Goal: Task Accomplishment & Management: Complete application form

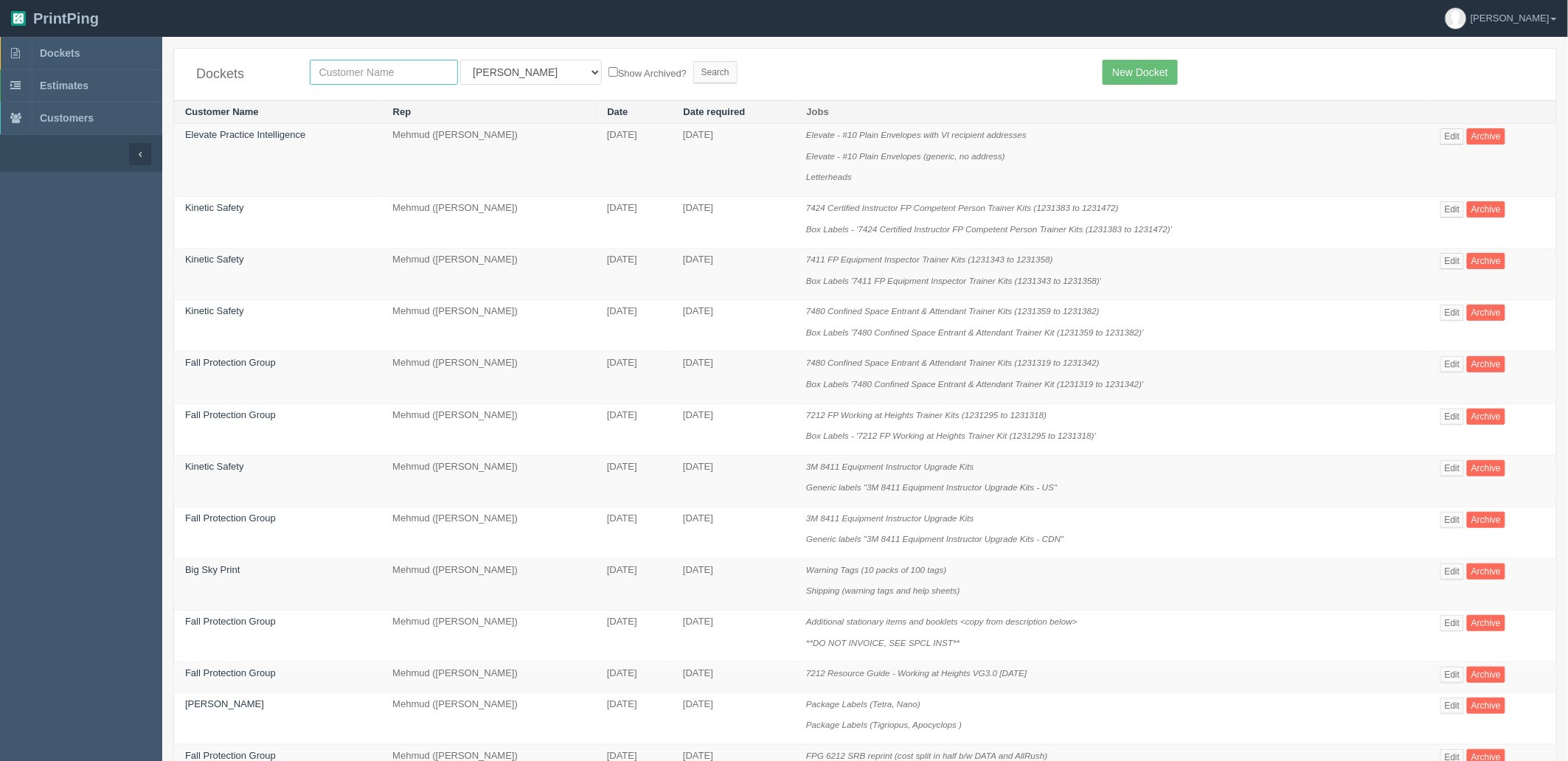
click at [429, 70] on input "text" at bounding box center [384, 72] width 148 height 25
type input "e"
type input "westj"
click at [693, 61] on input "Search" at bounding box center [715, 72] width 44 height 22
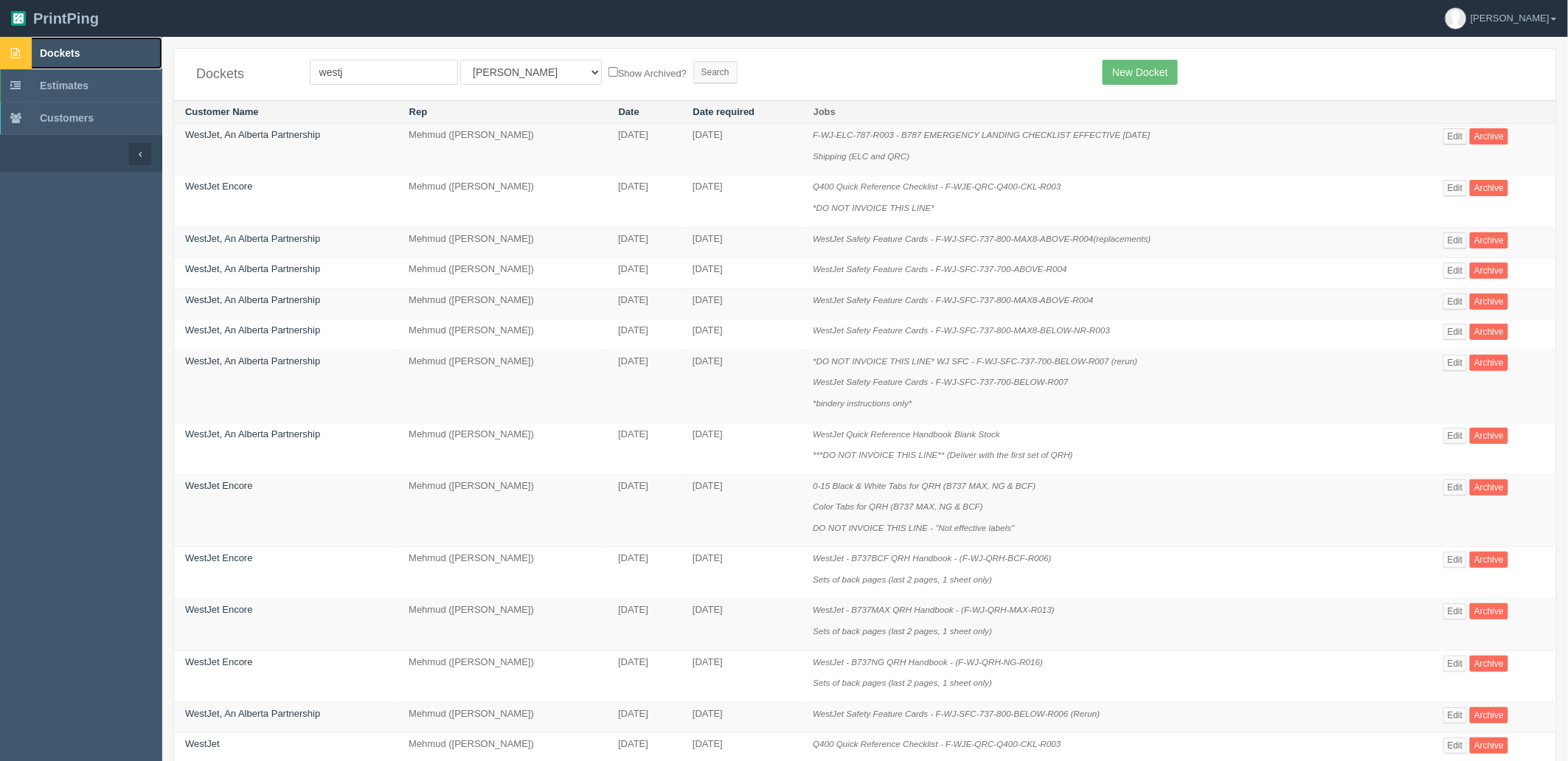
click at [68, 50] on span "Dockets" at bounding box center [60, 53] width 40 height 12
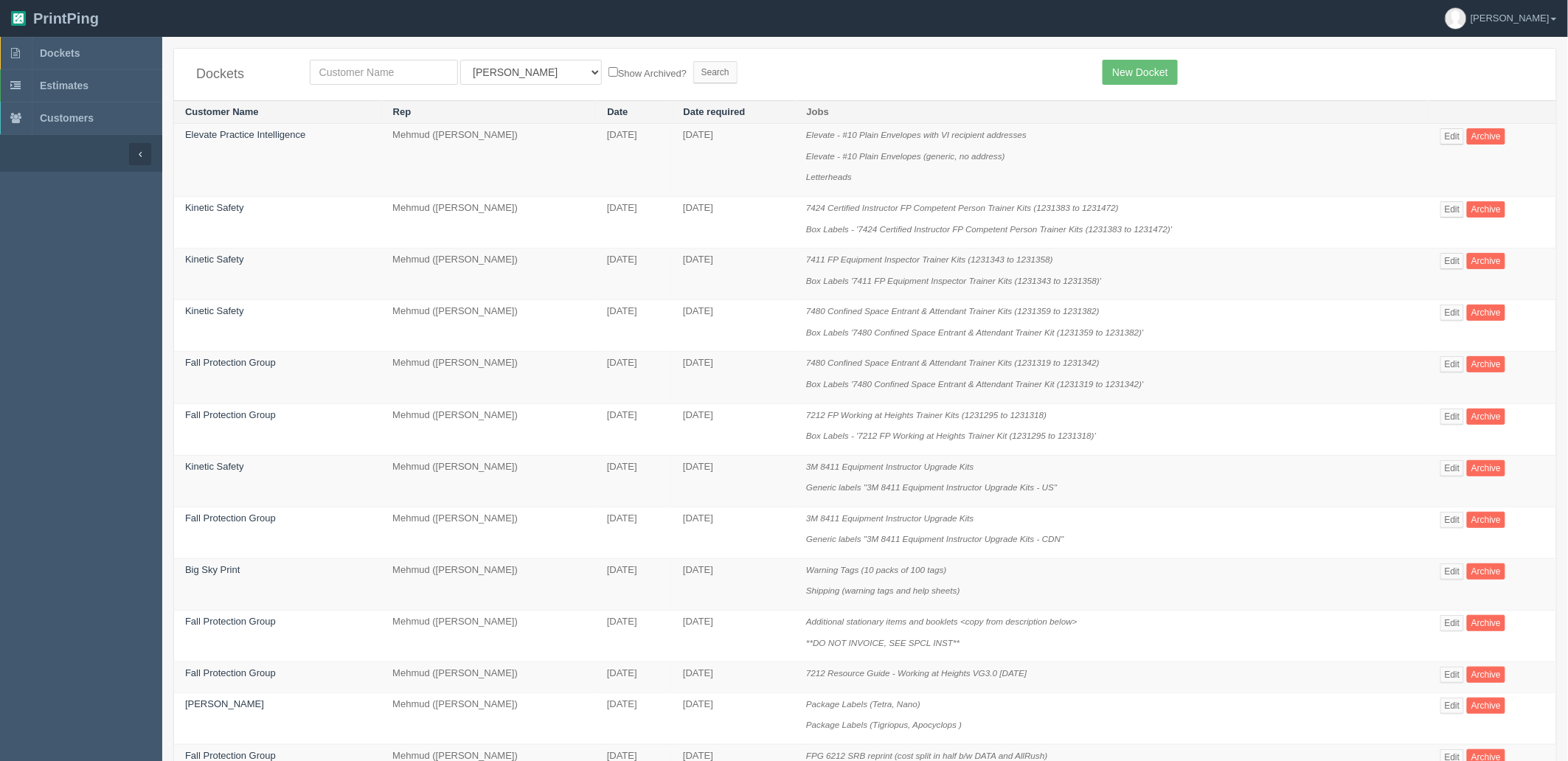
click at [1194, 187] on td "Elevate - #10 Plain Envelopes with VI recipient addresses Elevate - #10 Plain E…" at bounding box center [1112, 160] width 634 height 73
click at [382, 70] on input "text" at bounding box center [384, 72] width 148 height 25
type input "westj"
click at [693, 61] on input "Search" at bounding box center [715, 72] width 44 height 22
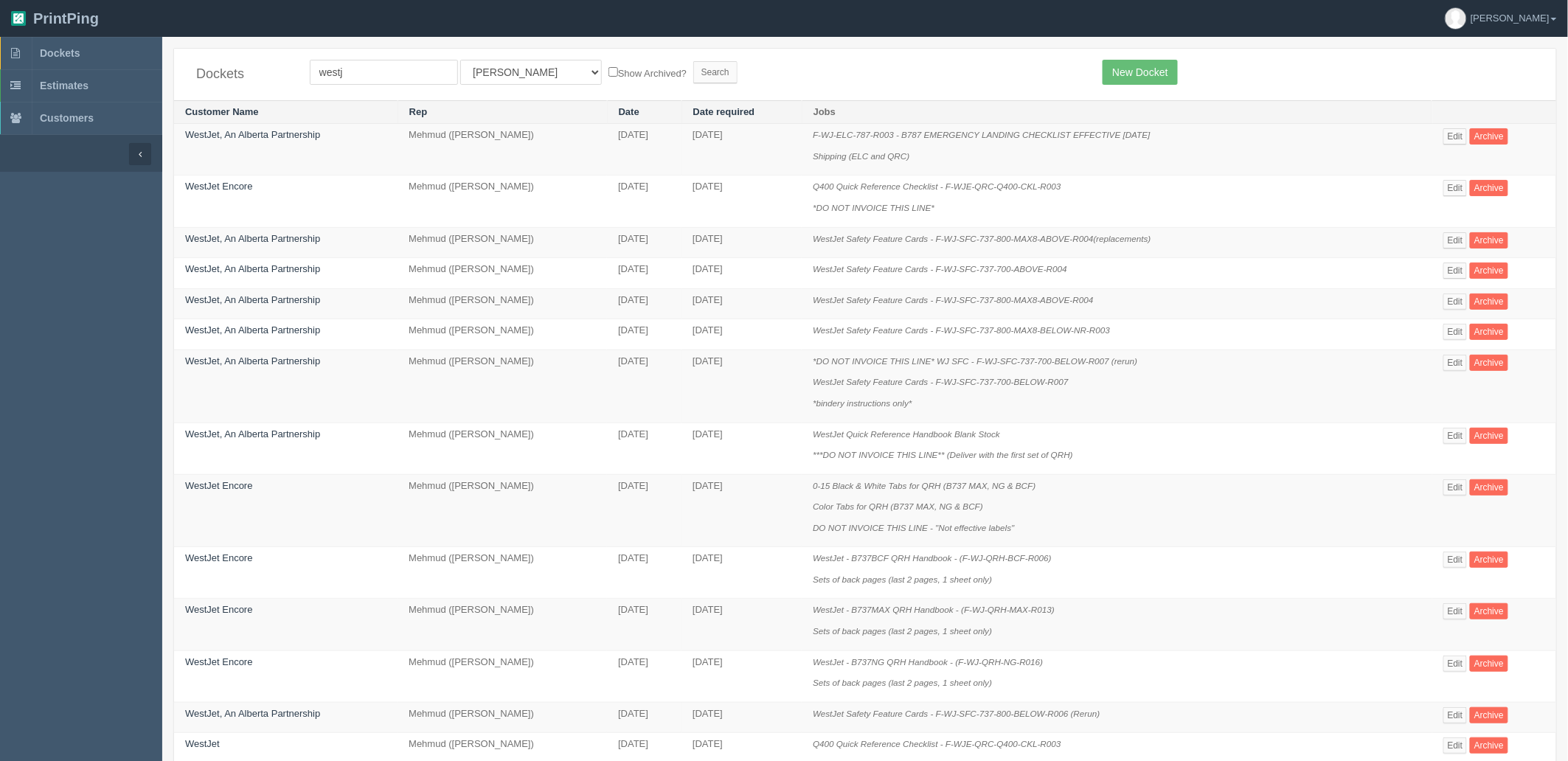
click at [900, 75] on form "westj All Users [PERSON_NAME] Test 1 [PERSON_NAME] [PERSON_NAME] [PERSON_NAME] …" at bounding box center [695, 72] width 771 height 25
click at [229, 187] on link "WestJet Encore" at bounding box center [219, 186] width 67 height 11
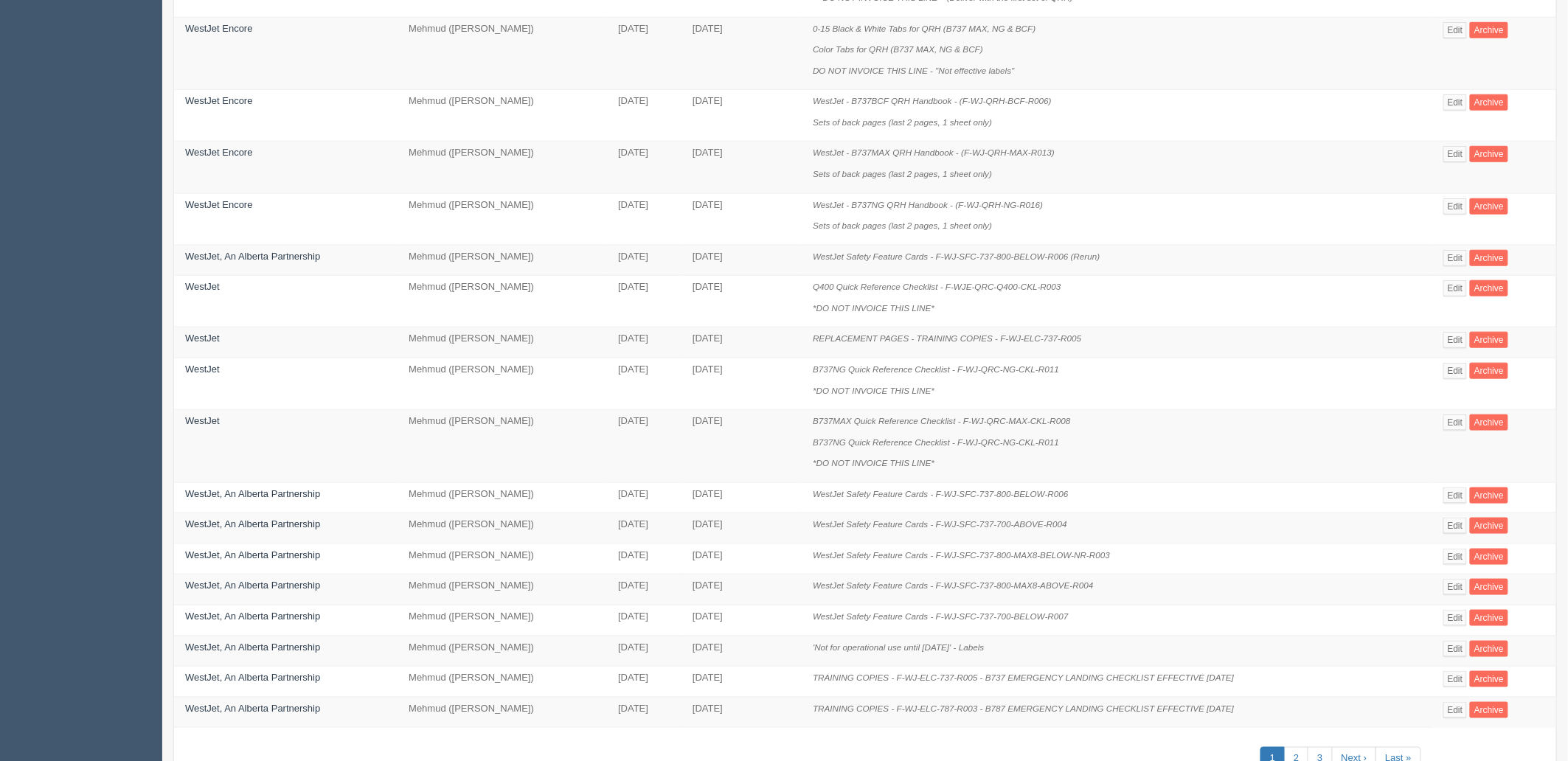
scroll to position [528, 0]
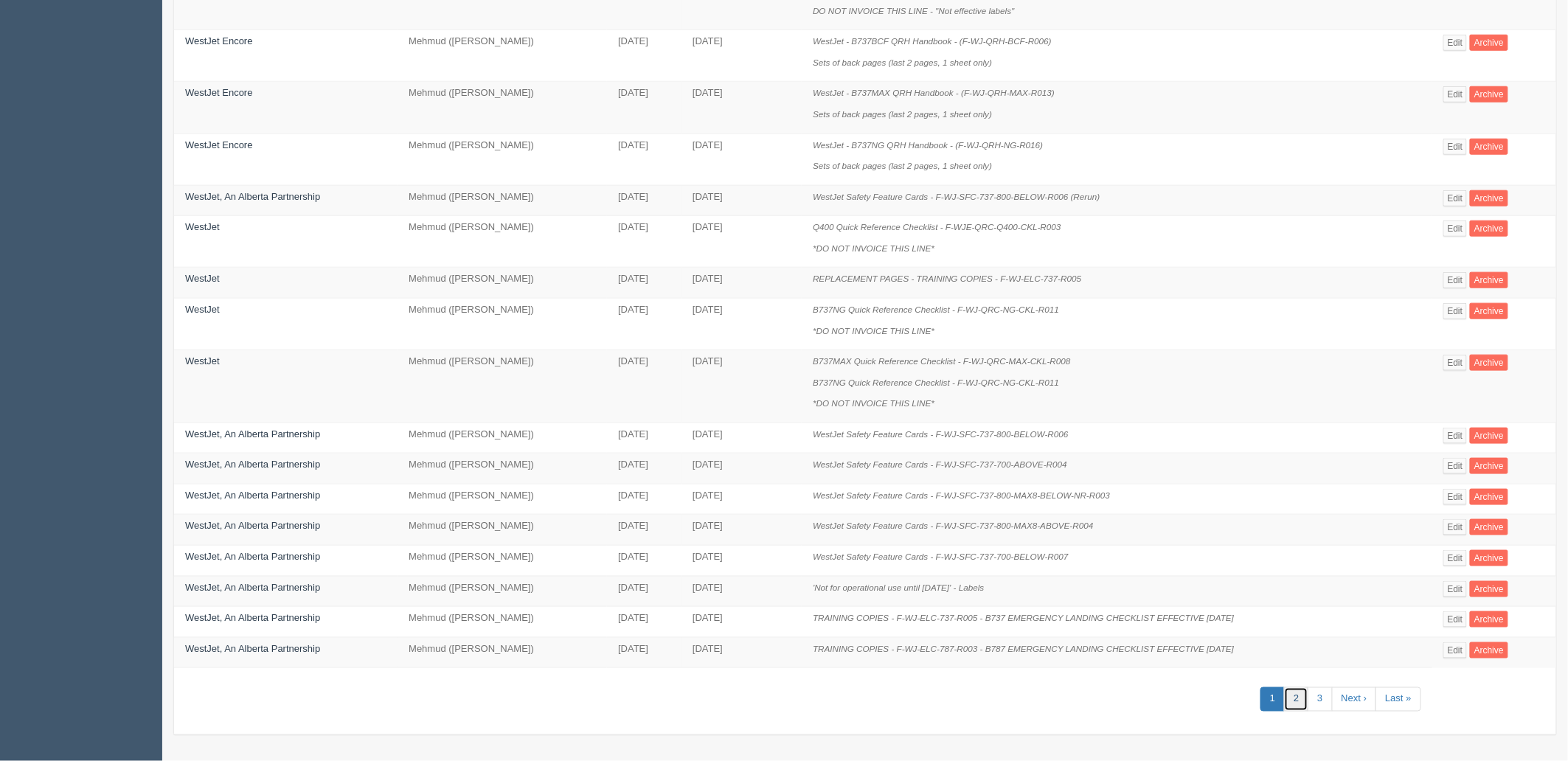
click at [1295, 702] on link "2" at bounding box center [1296, 699] width 24 height 24
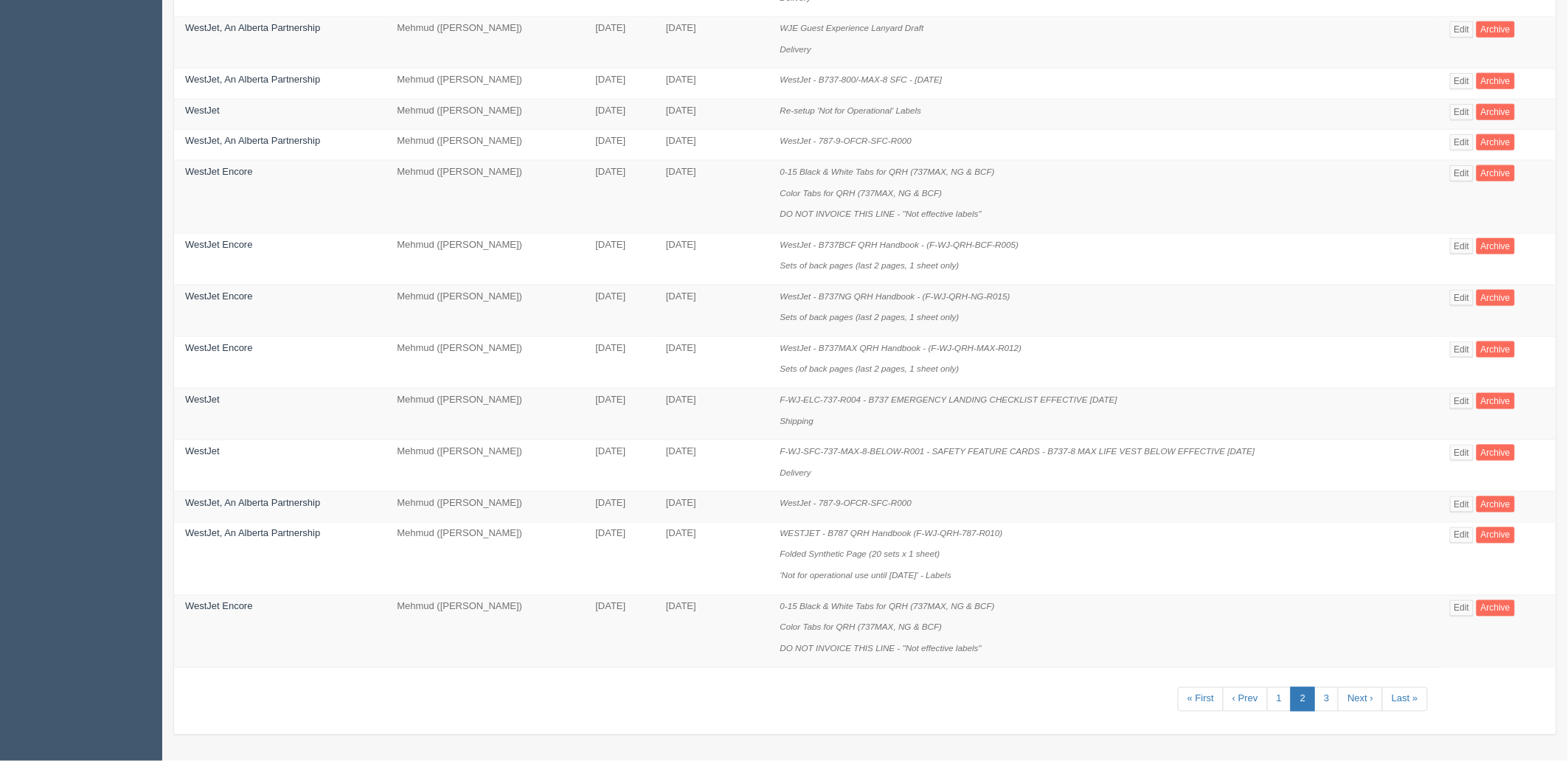
scroll to position [677, 0]
click at [1318, 698] on link "3" at bounding box center [1326, 699] width 24 height 24
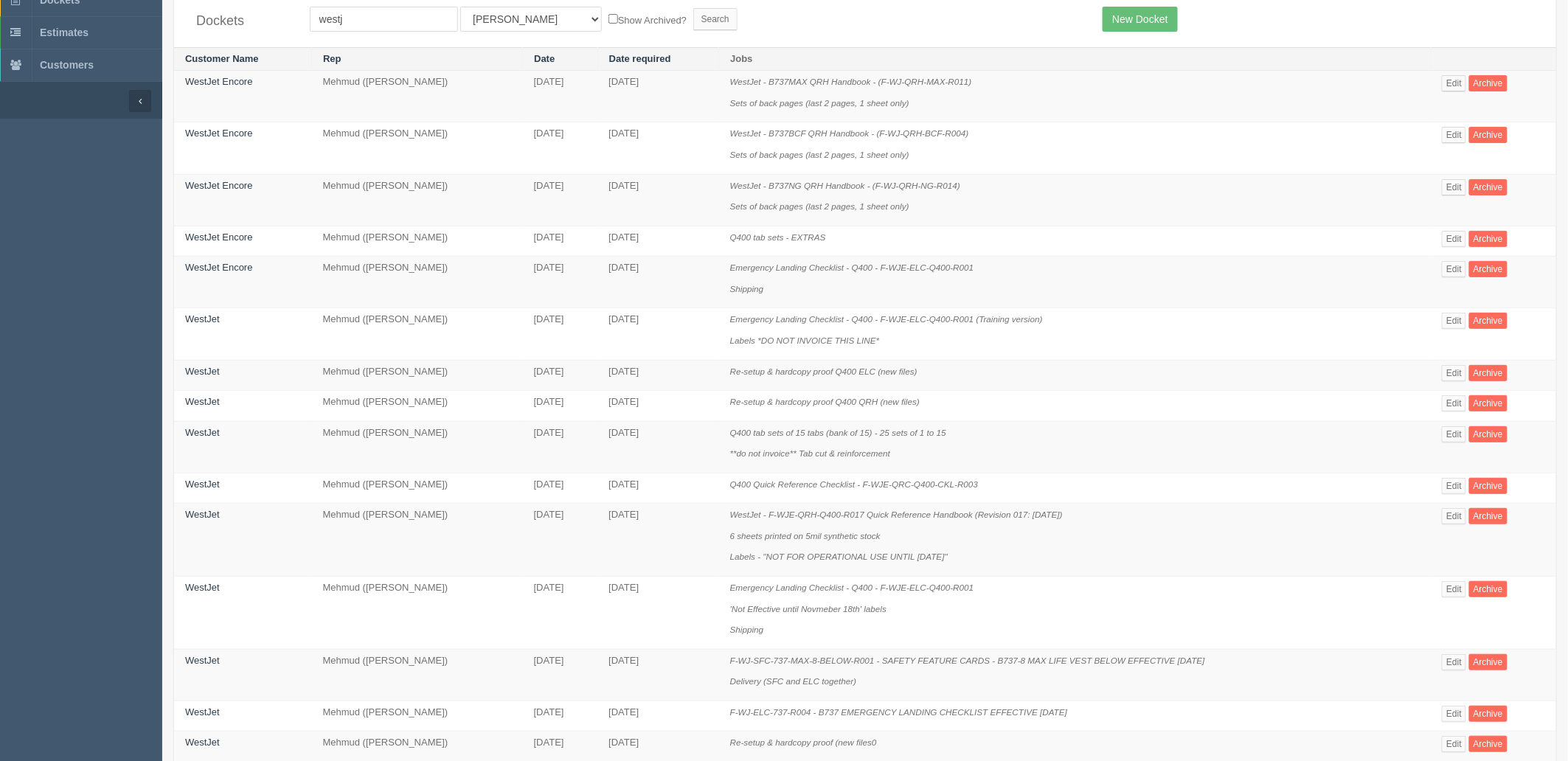
scroll to position [82, 0]
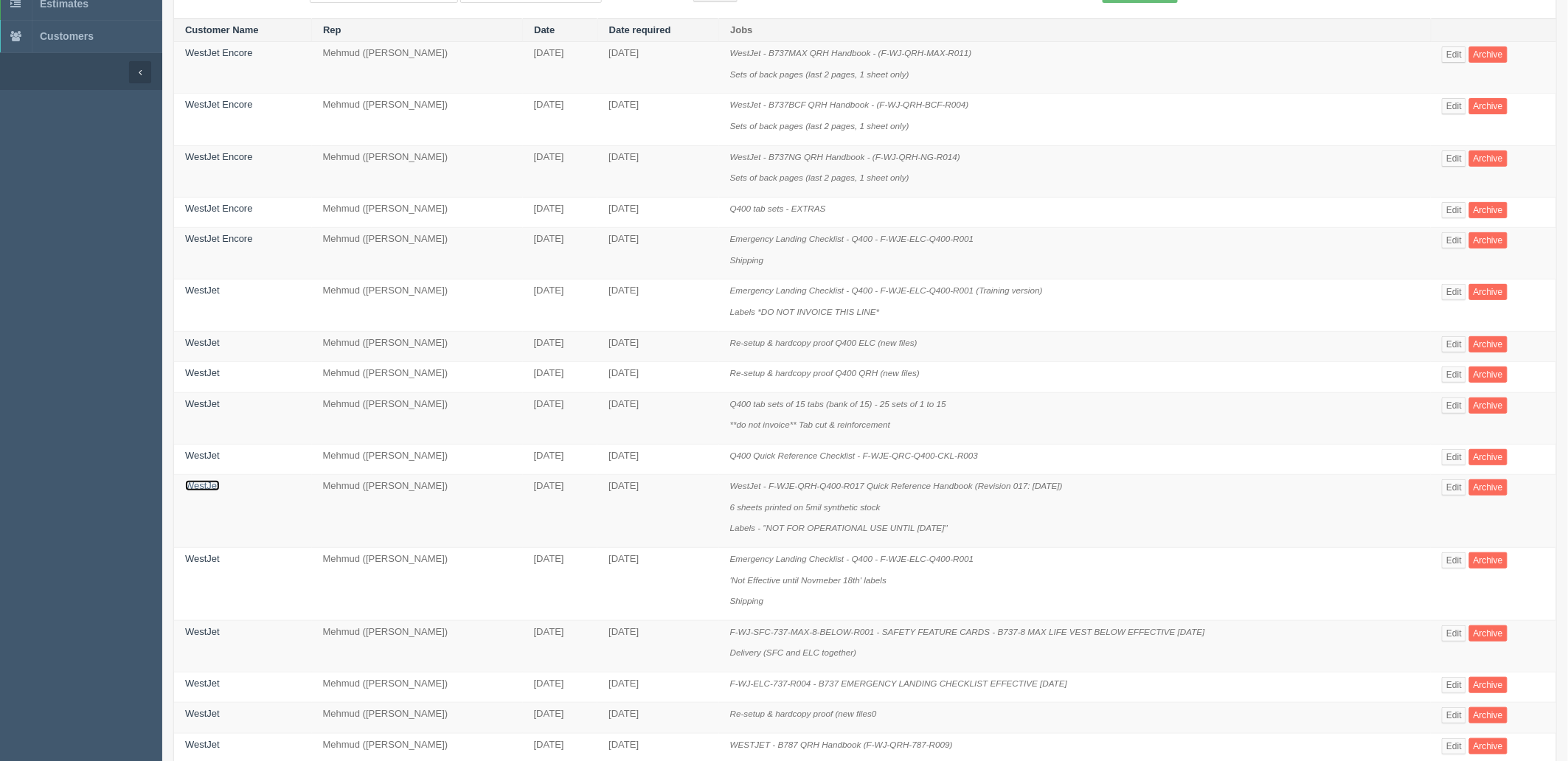
click at [210, 491] on link "WestJet" at bounding box center [202, 486] width 35 height 11
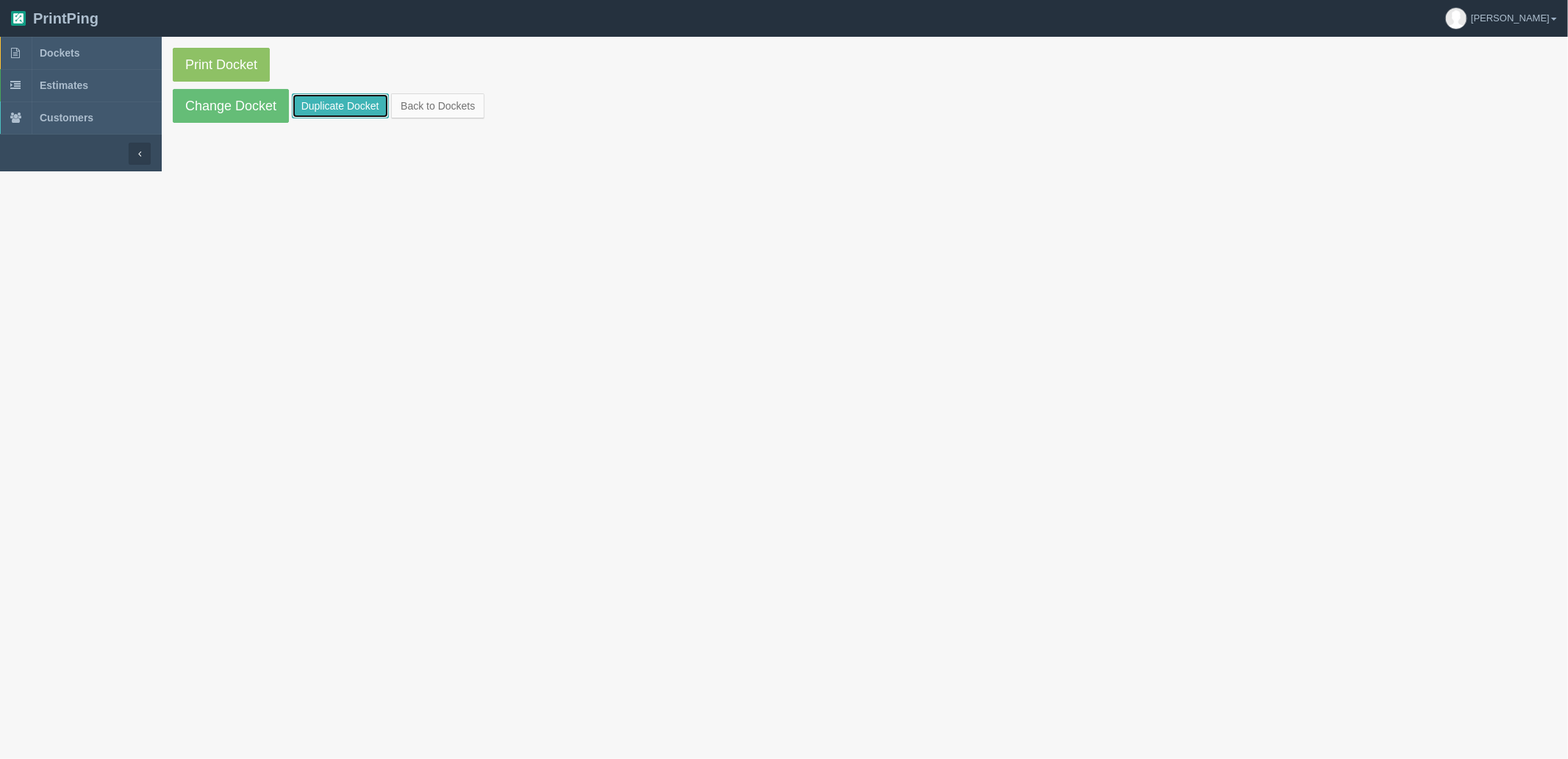
click at [361, 98] on link "Duplicate Docket" at bounding box center [340, 106] width 97 height 25
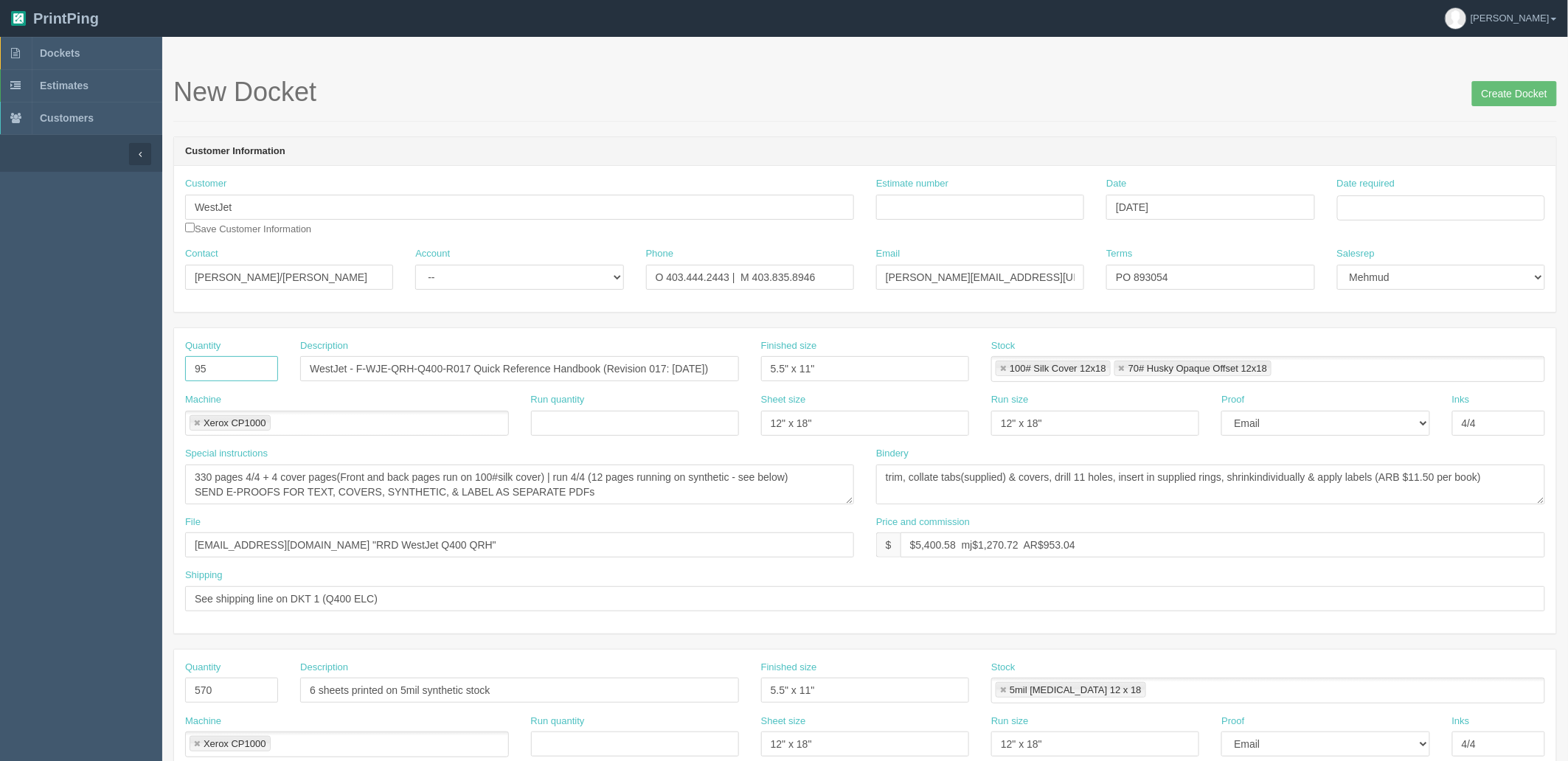
drag, startPoint x: 250, startPoint y: 371, endPoint x: 87, endPoint y: 371, distance: 163.0
click at [87, 371] on section "Dockets Estimates Customers" at bounding box center [784, 687] width 1568 height 1302
type input "90"
click at [907, 205] on input "Estimate number" at bounding box center [979, 207] width 208 height 25
type input "092428"
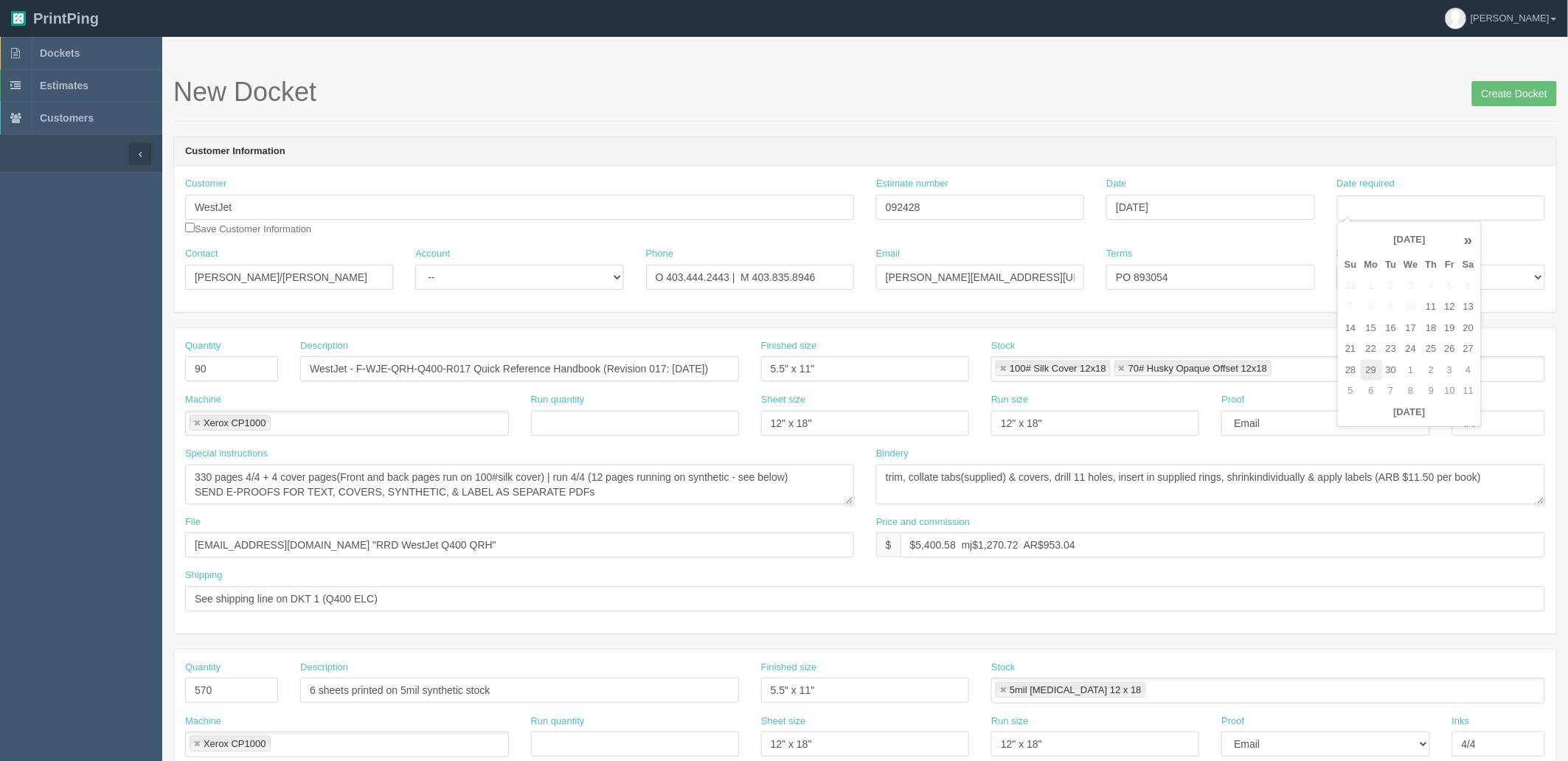
click at [1367, 366] on td "29" at bounding box center [1371, 370] width 21 height 21
type input "[DATE]"
click at [1227, 271] on input "PO 893054" at bounding box center [1209, 277] width 208 height 25
type input "PO ____________________"
click at [556, 213] on input "WestJet" at bounding box center [520, 207] width 669 height 25
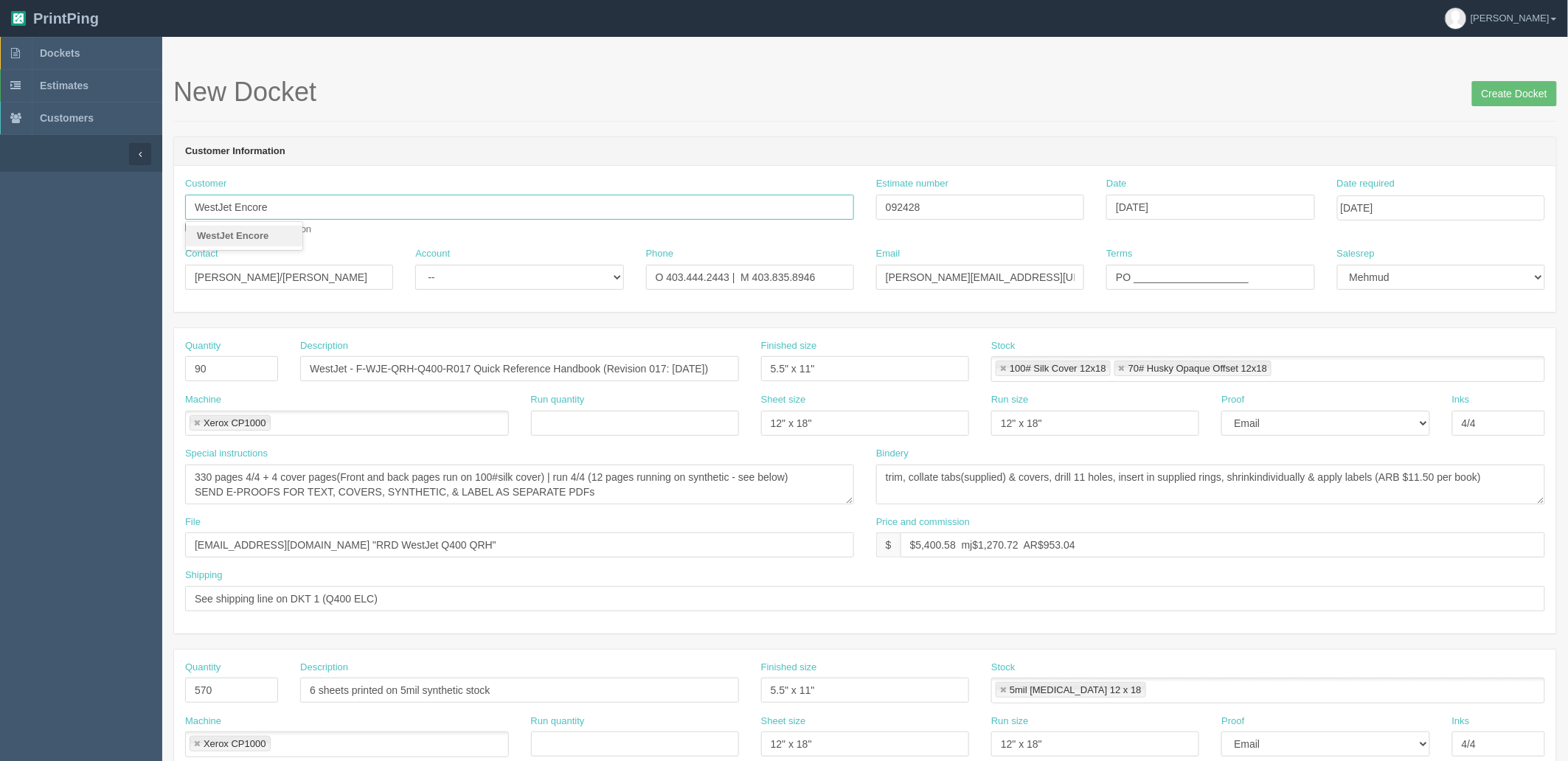
type input "WestJet Encore"
click at [519, 282] on select "-- Existing Client Allrush Client Rep Client" at bounding box center [519, 277] width 208 height 25
select select "Rep Client"
click at [415, 264] on select "-- Existing Client Allrush Client Rep Client" at bounding box center [519, 277] width 208 height 25
click at [1014, 275] on input "Marie.Briere@westjet.com/faith.flores@westjet.com" at bounding box center [979, 277] width 208 height 25
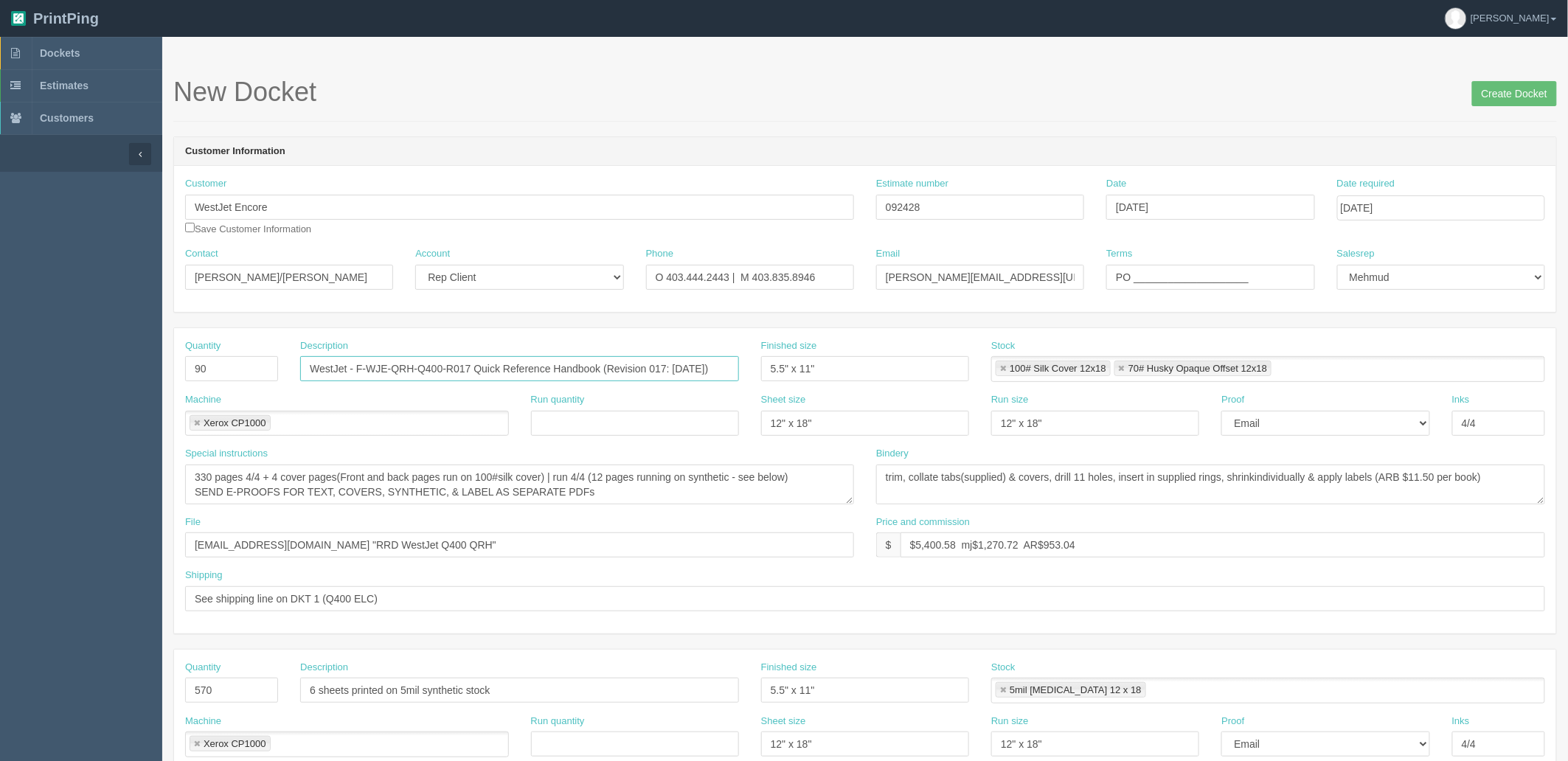
drag, startPoint x: 458, startPoint y: 370, endPoint x: 586, endPoint y: 398, distance: 131.0
click at [458, 370] on input "WestJet - F-WJE-QRH-Q400-R017 Quick Reference Handbook (Revision 017: 18Nov2024)" at bounding box center [519, 369] width 439 height 25
click at [657, 370] on input "WestJet - F-WJE-QRH-Q400-R018 Quick Reference Handbook (Revision 017: 18Nov2024)" at bounding box center [519, 369] width 439 height 25
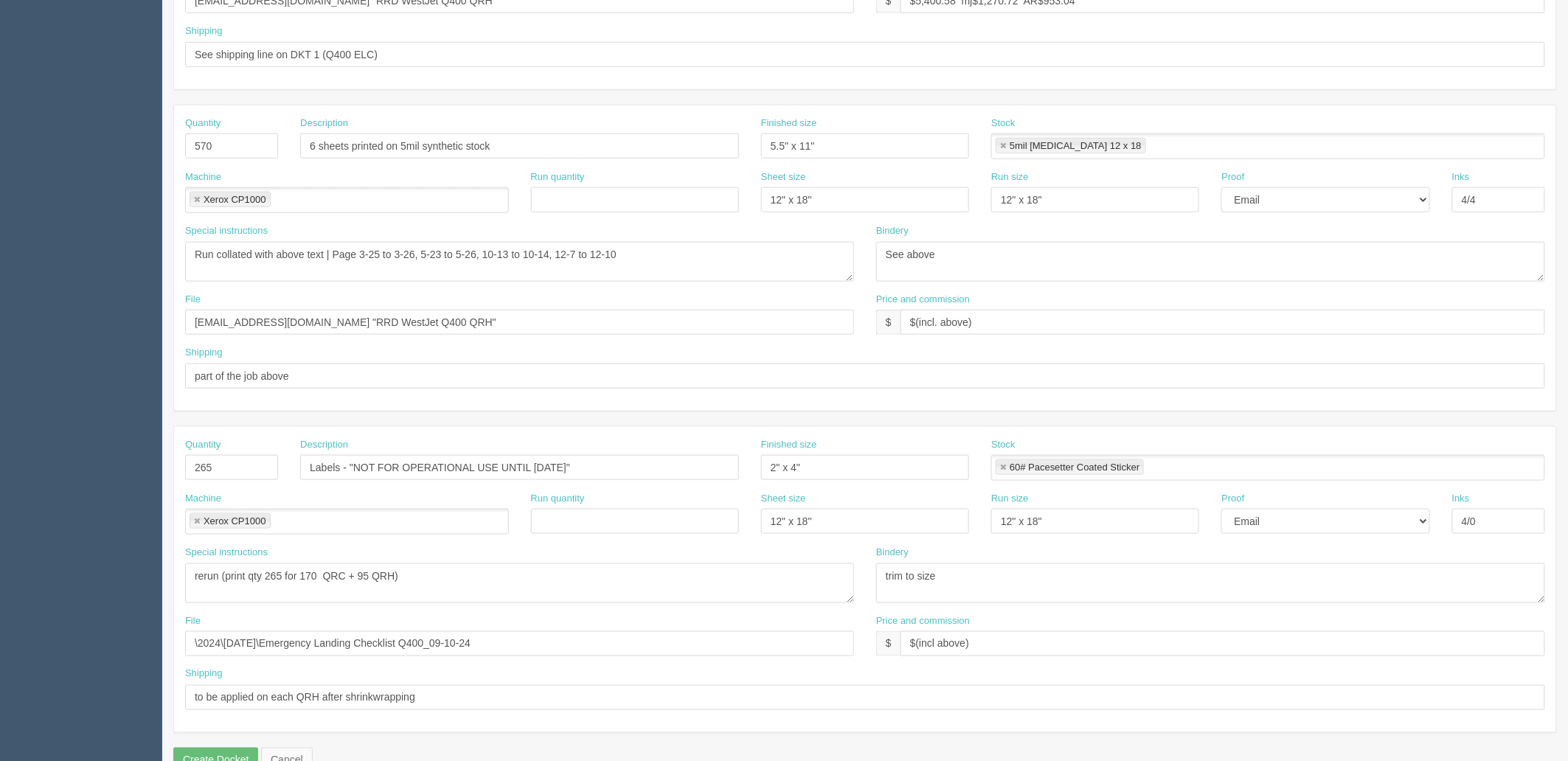
scroll to position [573, 0]
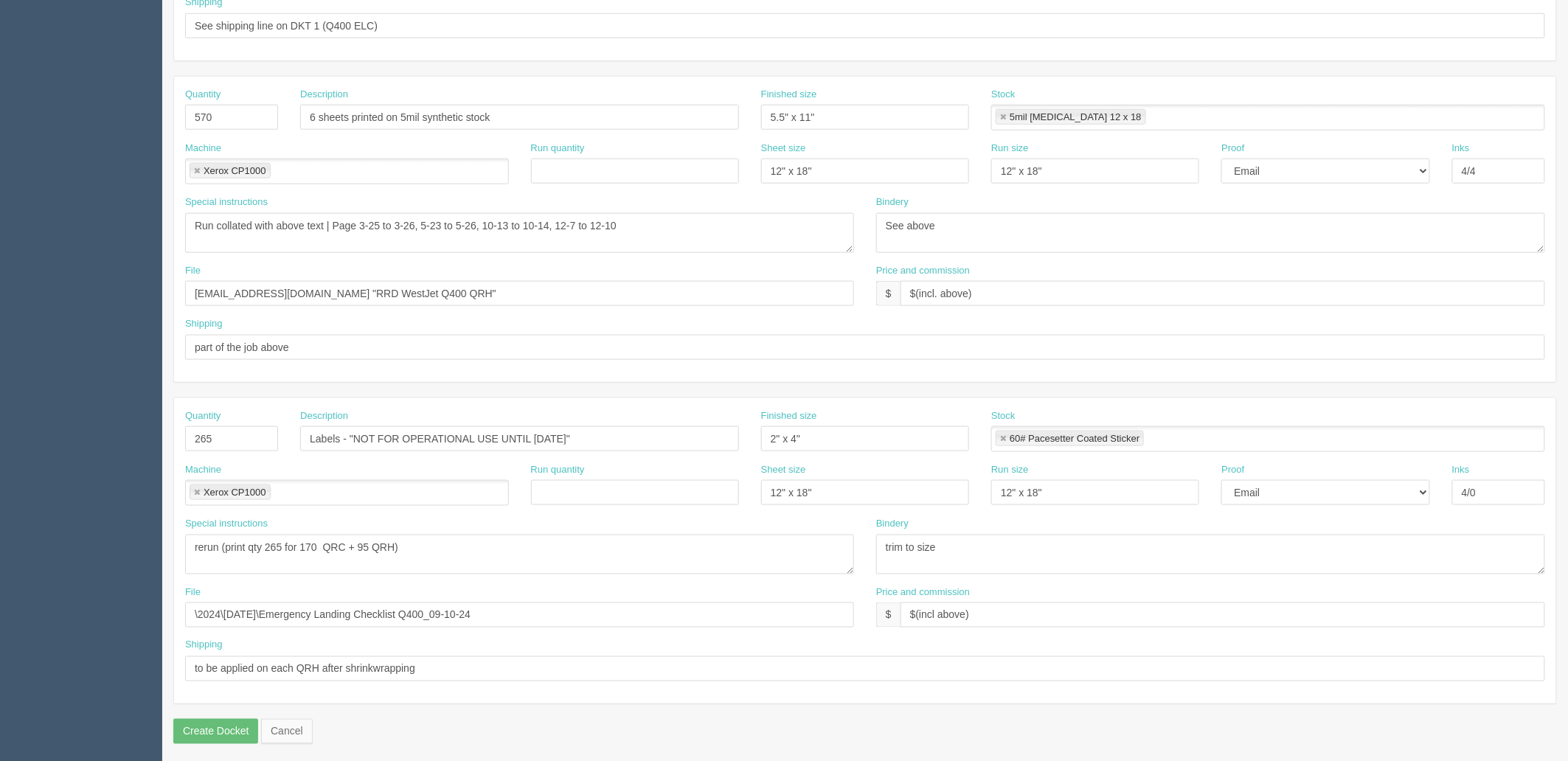
type input "WestJet - F-WJE-QRH-Q400-R018 Quick Reference Handbook (Revision 018: [DATE])"
click at [583, 435] on input "Labels - "NOT FOR OPERATIONAL USE UNTIL NOV 18"" at bounding box center [519, 439] width 439 height 25
click at [540, 442] on input "Labels - "NOT FOR OPERATIONAL USE UNTIL NOV 18"" at bounding box center [519, 439] width 439 height 25
type input "Labels - "NOT FOR OPERATIONAL USE UNTIL [DATE]""
click at [499, 548] on textarea "rerun (print qty 265 for 170 QRC + 95 QRH)" at bounding box center [520, 554] width 669 height 40
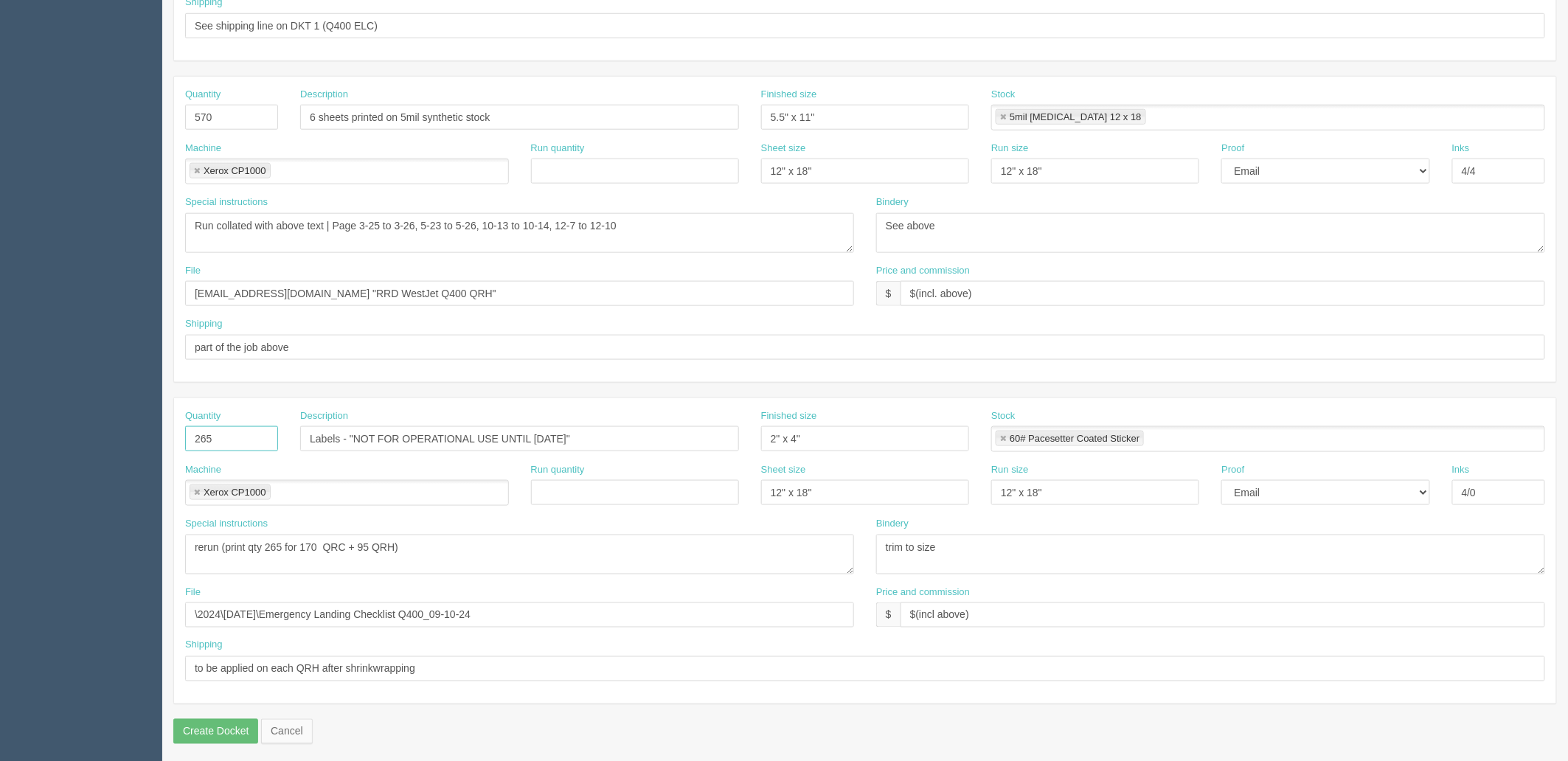
drag, startPoint x: 255, startPoint y: 433, endPoint x: 0, endPoint y: 433, distance: 255.0
click at [0, 433] on section "Dockets Estimates Customers" at bounding box center [784, 115] width 1568 height 1302
type input "90"
drag, startPoint x: 568, startPoint y: 555, endPoint x: 0, endPoint y: 492, distance: 571.5
click at [0, 492] on section "Dockets Estimates Customers" at bounding box center [784, 115] width 1568 height 1302
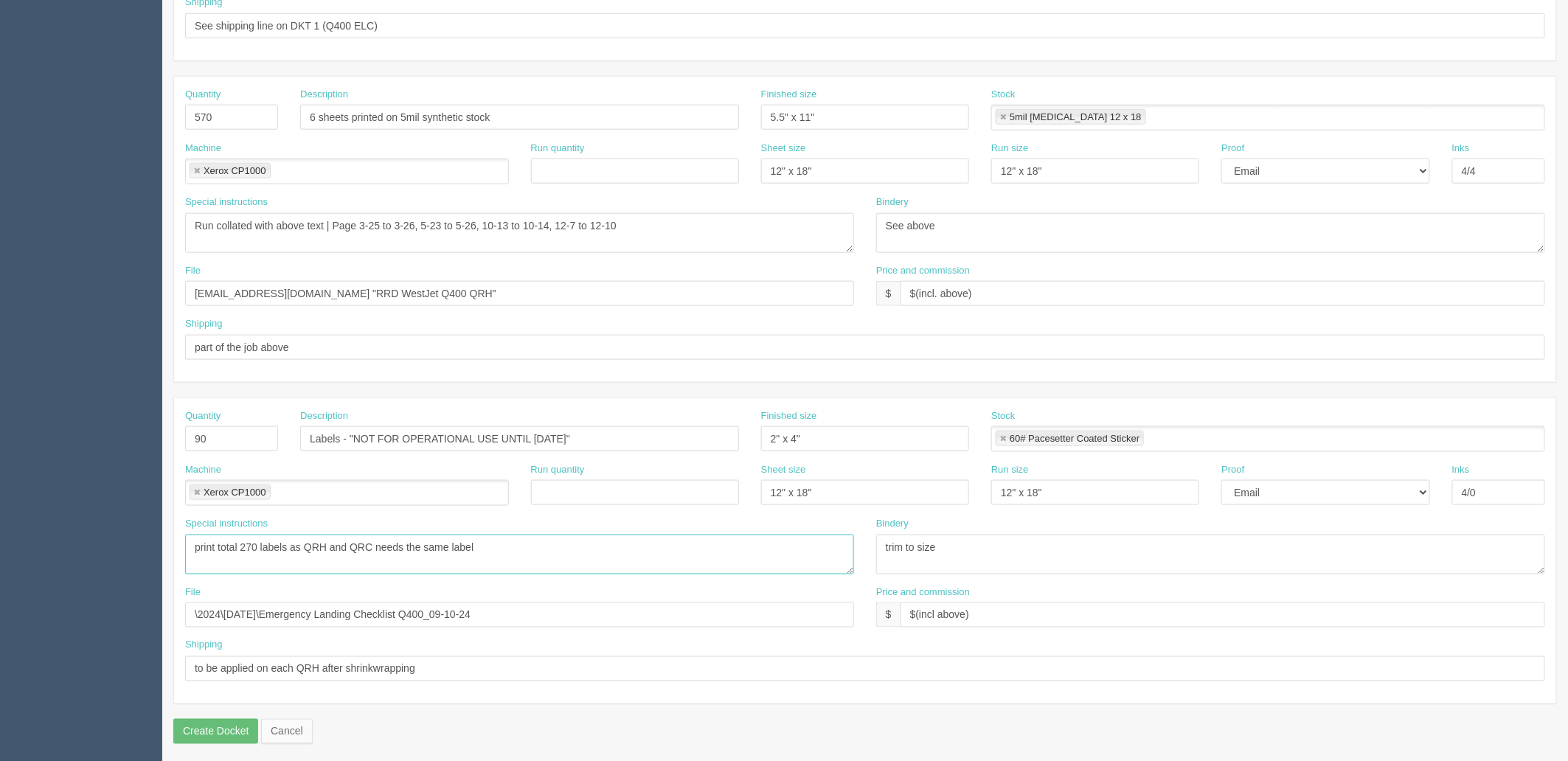
type textarea "print total 270 labels as QRH and QRC needs the same label"
drag, startPoint x: 573, startPoint y: 617, endPoint x: 0, endPoint y: 590, distance: 573.6
click at [0, 590] on section "Dockets Estimates Customers" at bounding box center [784, 115] width 1568 height 1302
click at [396, 617] on input "files@allrush.ca "WestJet Q400 QRH, QRC and Label"" at bounding box center [520, 615] width 669 height 25
drag, startPoint x: 470, startPoint y: 612, endPoint x: 282, endPoint y: 616, distance: 188.0
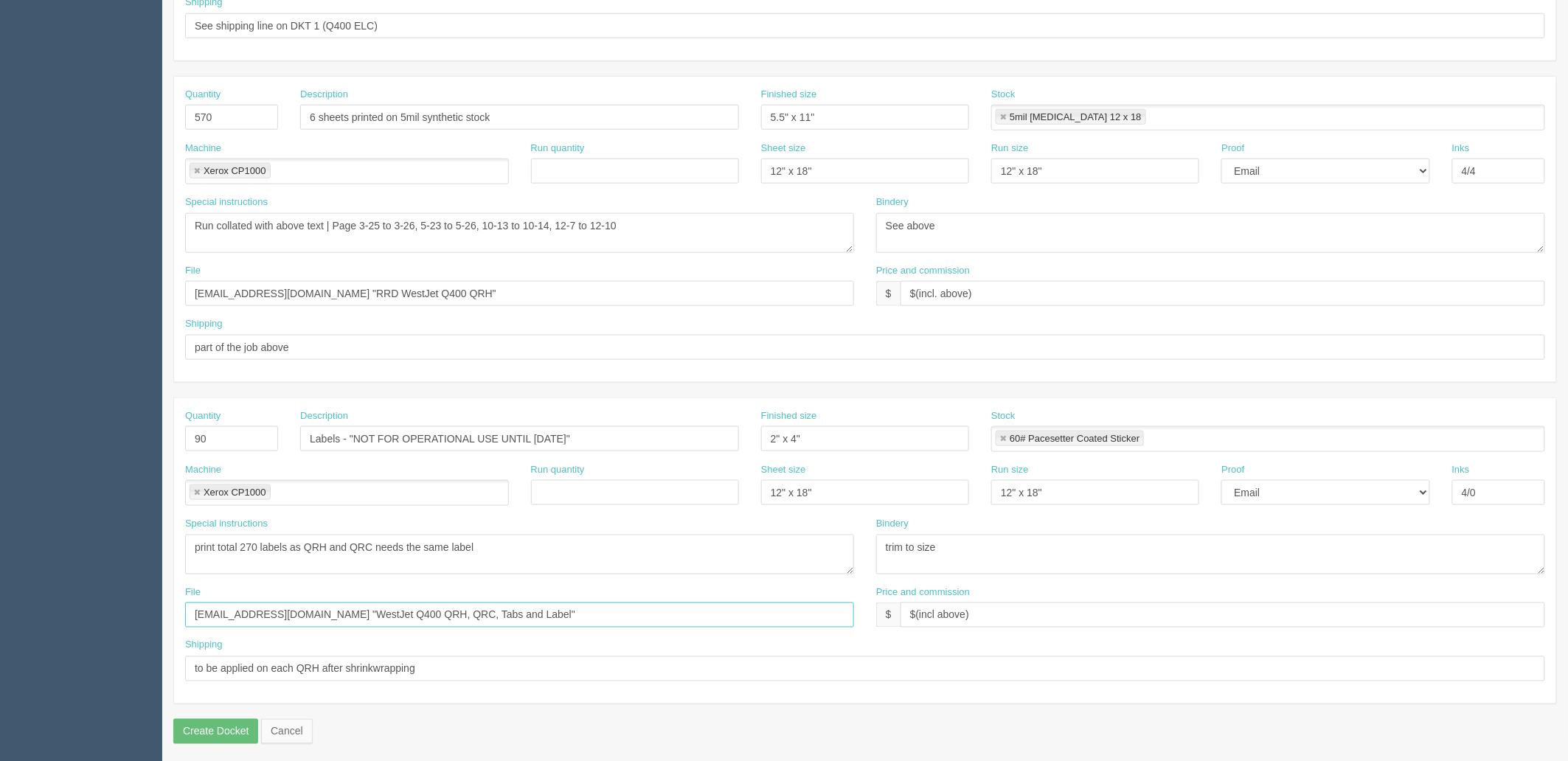
click at [282, 616] on input "[EMAIL_ADDRESS][DOMAIN_NAME] "WestJet Q400 QRH, QRC, Tabs and Label"" at bounding box center [520, 615] width 669 height 25
drag, startPoint x: 280, startPoint y: 613, endPoint x: 470, endPoint y: 614, distance: 190.0
click at [470, 614] on input "[EMAIL_ADDRESS][DOMAIN_NAME] "WestJet Q400 QRH, QRC, Tabs and Label"" at bounding box center [520, 615] width 669 height 25
type input "[EMAIL_ADDRESS][DOMAIN_NAME] "WestJet Q400 QRH, QRC, Tabs and Label""
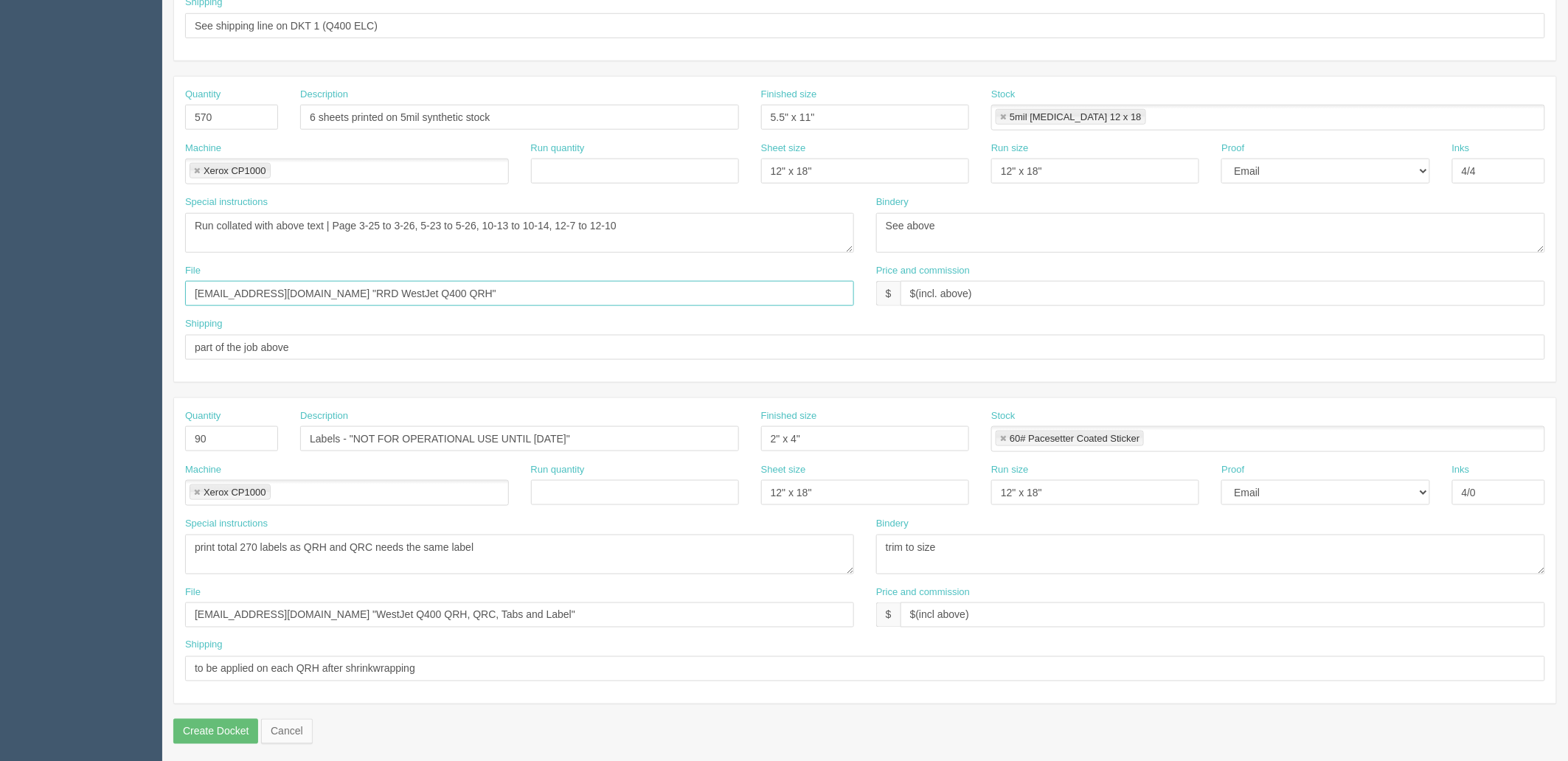
drag, startPoint x: 421, startPoint y: 289, endPoint x: 0, endPoint y: 290, distance: 421.0
click at [0, 290] on section "Dockets Estimates Customers" at bounding box center [784, 115] width 1568 height 1302
paste input "WestJet Q400 QRH, QRC, Tabs and Label"
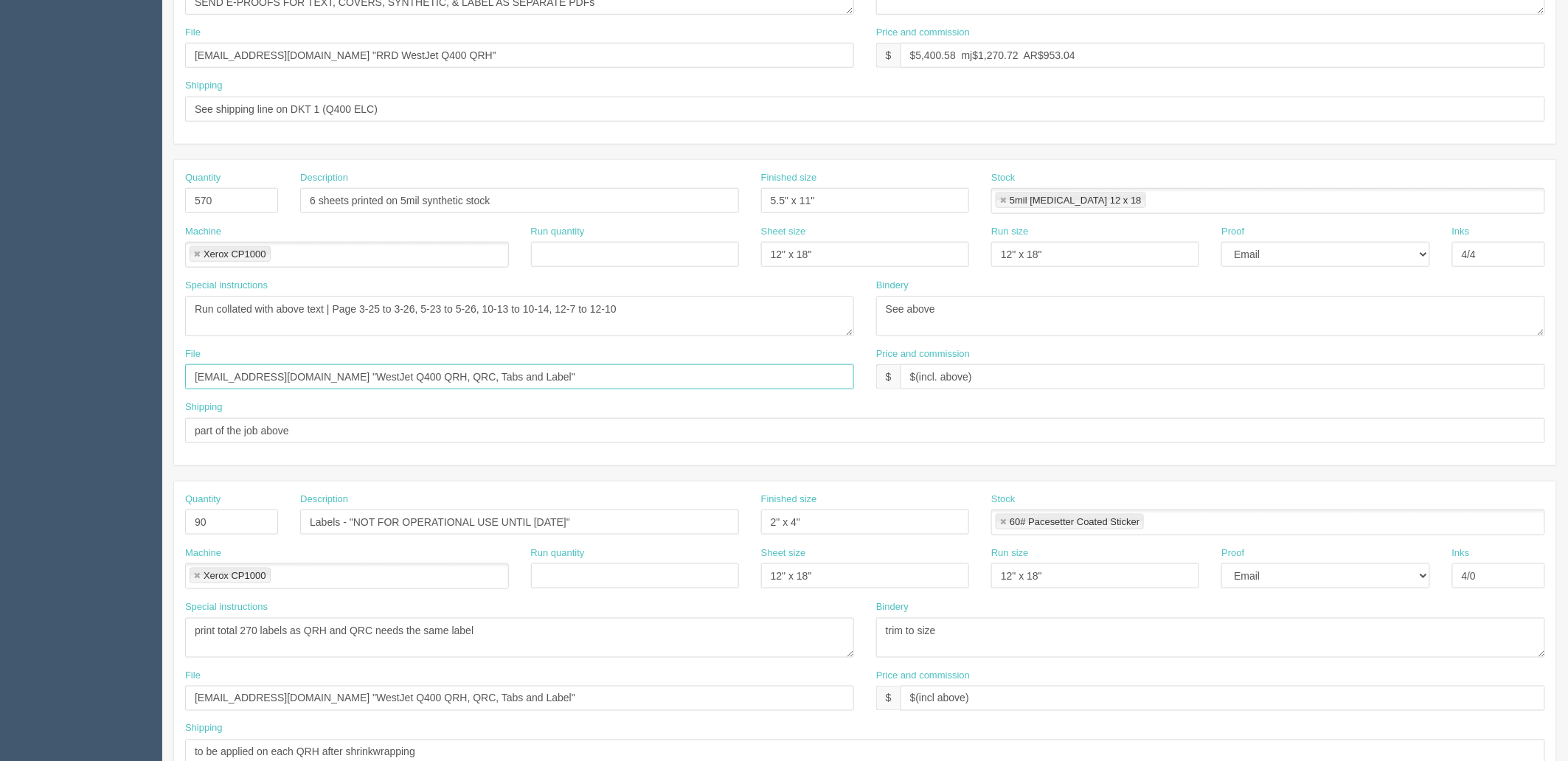
scroll to position [409, 0]
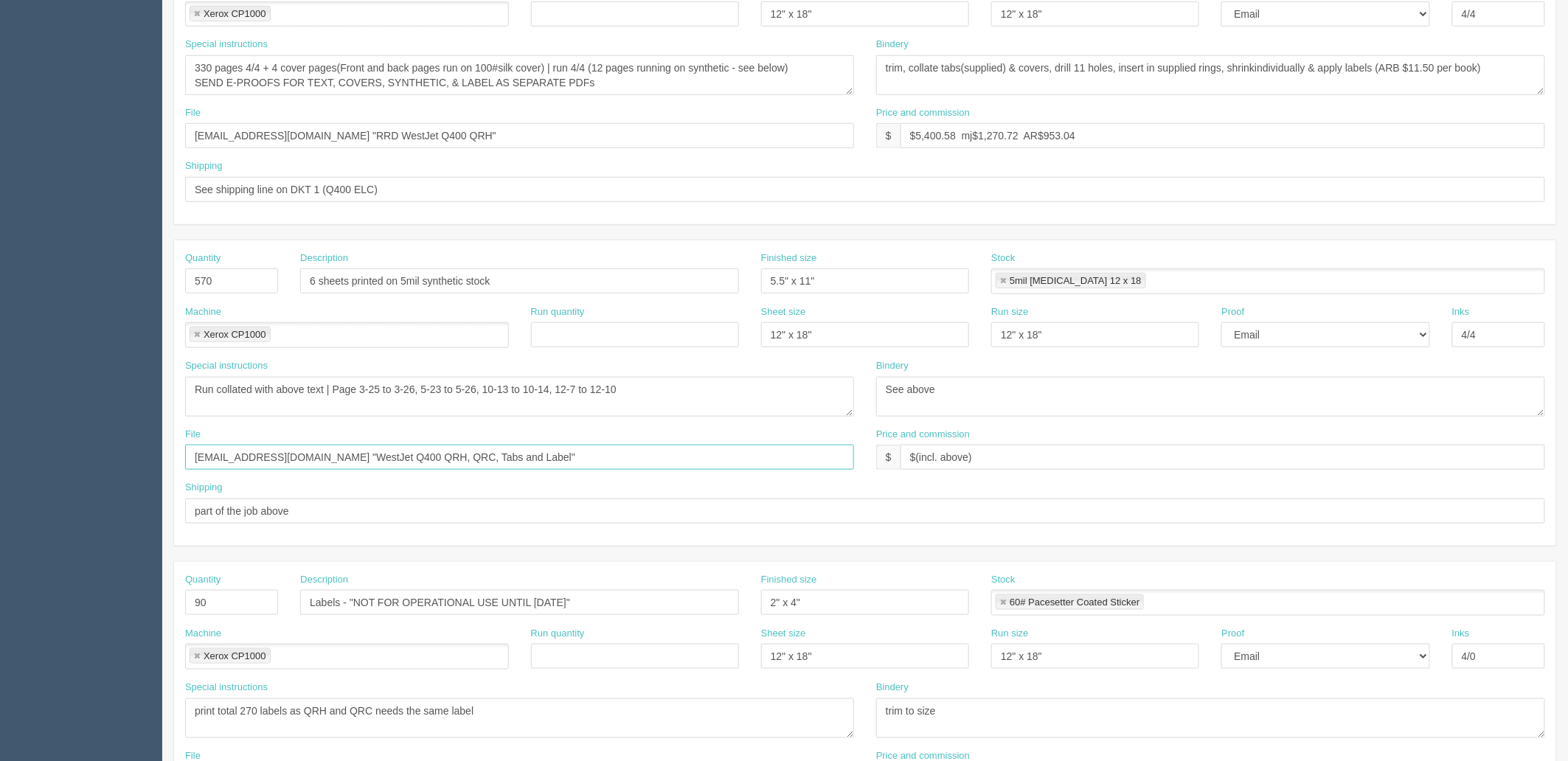
type input "files@allrush.ca "WestJet Q400 QRH, QRC, Tabs and Label""
drag, startPoint x: 433, startPoint y: 126, endPoint x: 2, endPoint y: 124, distance: 431.0
click at [2, 124] on section "Dockets Estimates Customers" at bounding box center [784, 278] width 1568 height 1302
paste input "WestJet Q400 QRH, QRC, Tabs and Label"
type input "files@allrush.ca "WestJet Q400 QRH, QRC, Tabs and Label""
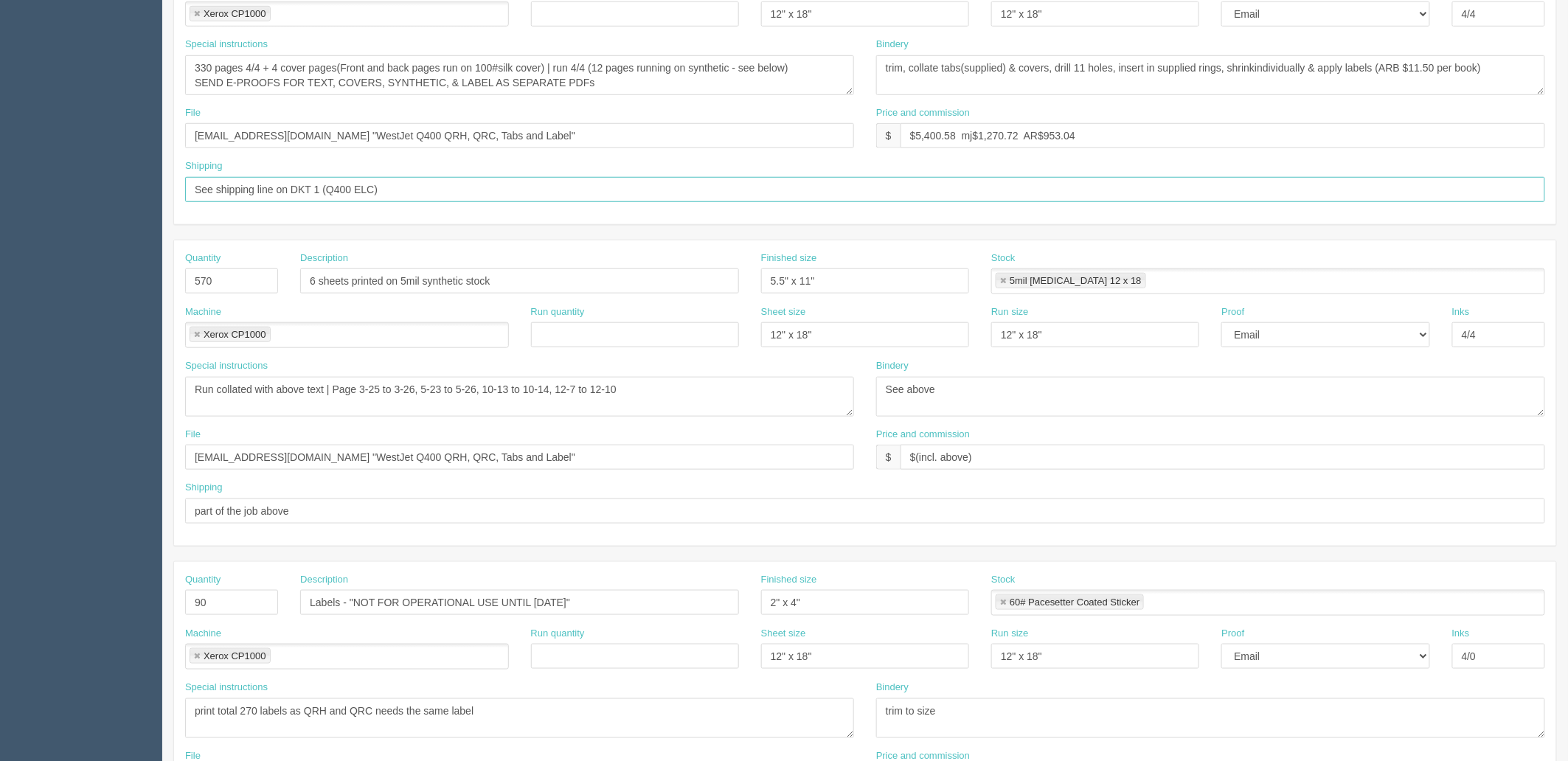
click at [448, 194] on input "See shipping line on DKT 1 (Q400 ELC)" at bounding box center [865, 190] width 1360 height 25
type input "See shipping line on DKT 2 (Q400 ELC)"
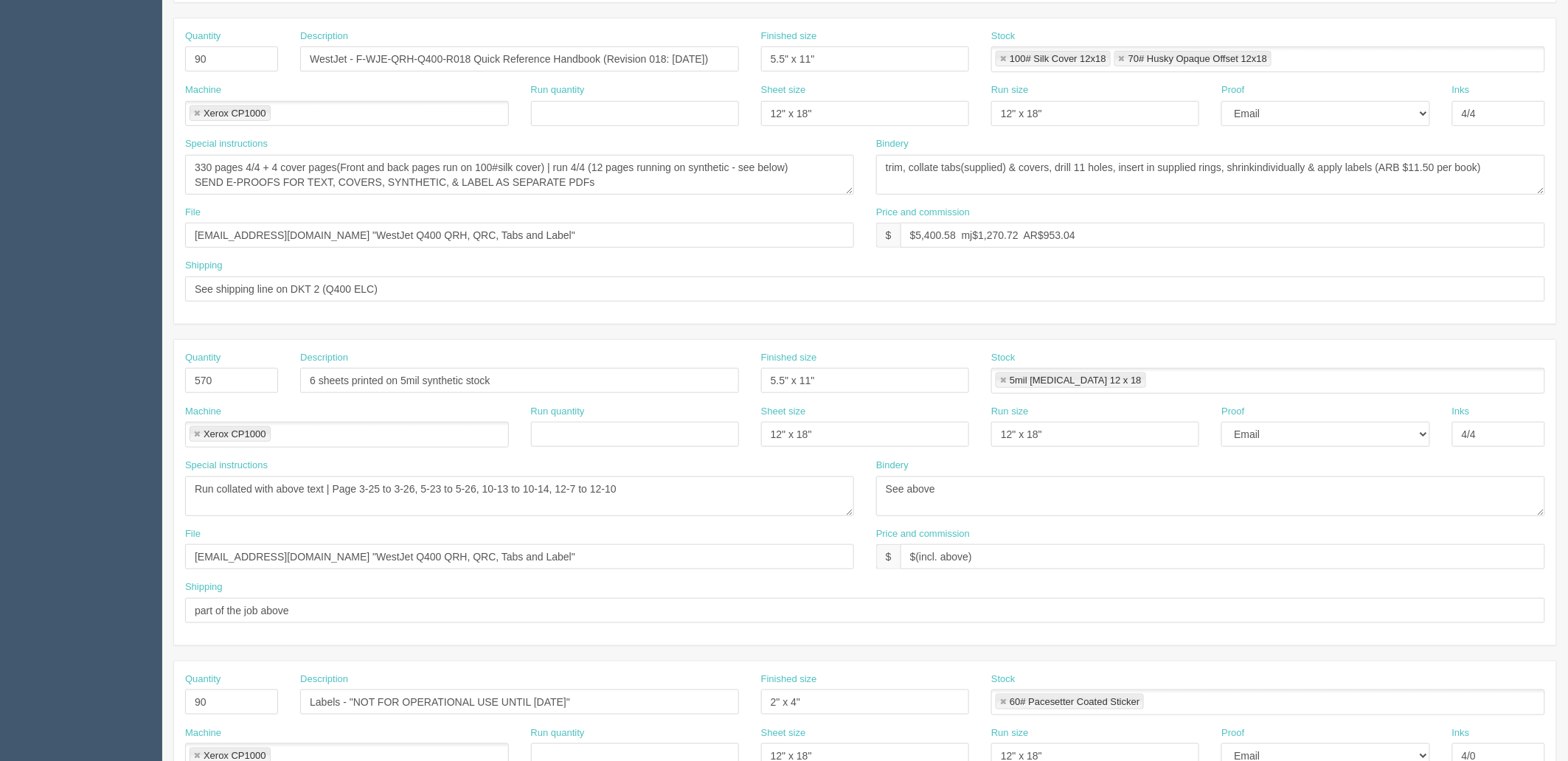
scroll to position [164, 0]
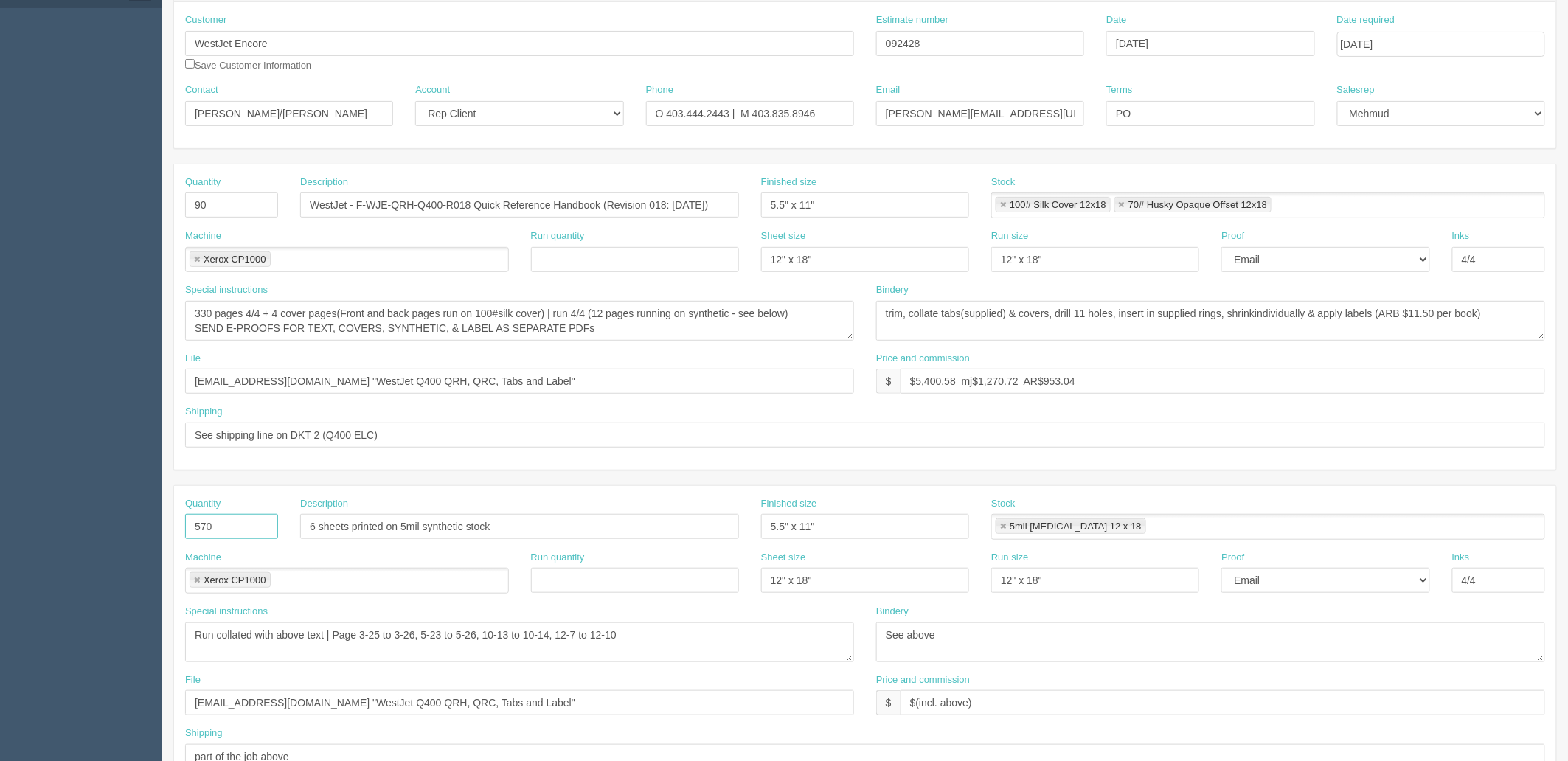
drag, startPoint x: 231, startPoint y: 526, endPoint x: 78, endPoint y: 514, distance: 153.5
click at [79, 514] on section "Dockets Estimates Customers" at bounding box center [784, 523] width 1568 height 1302
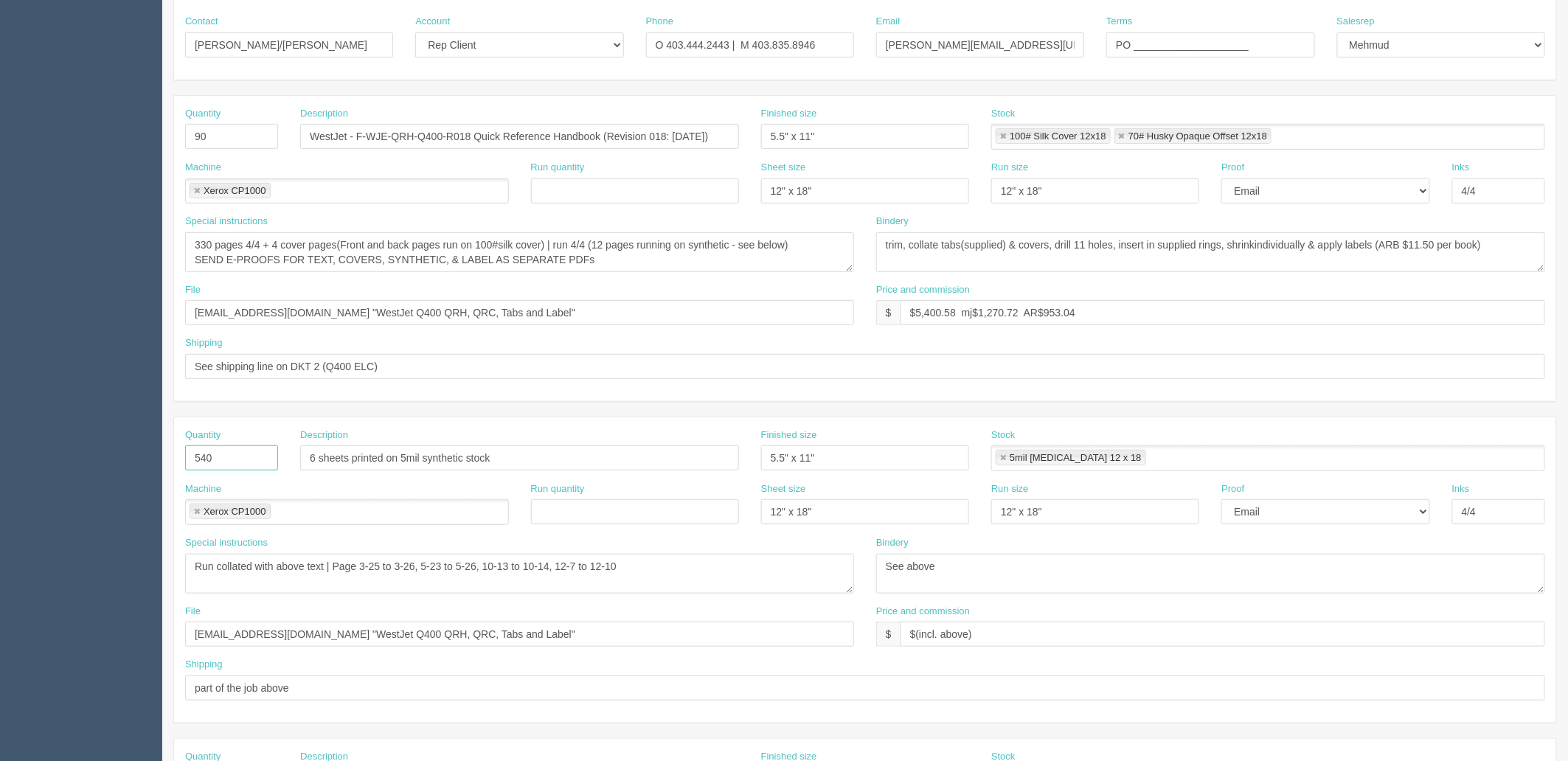
scroll to position [327, 0]
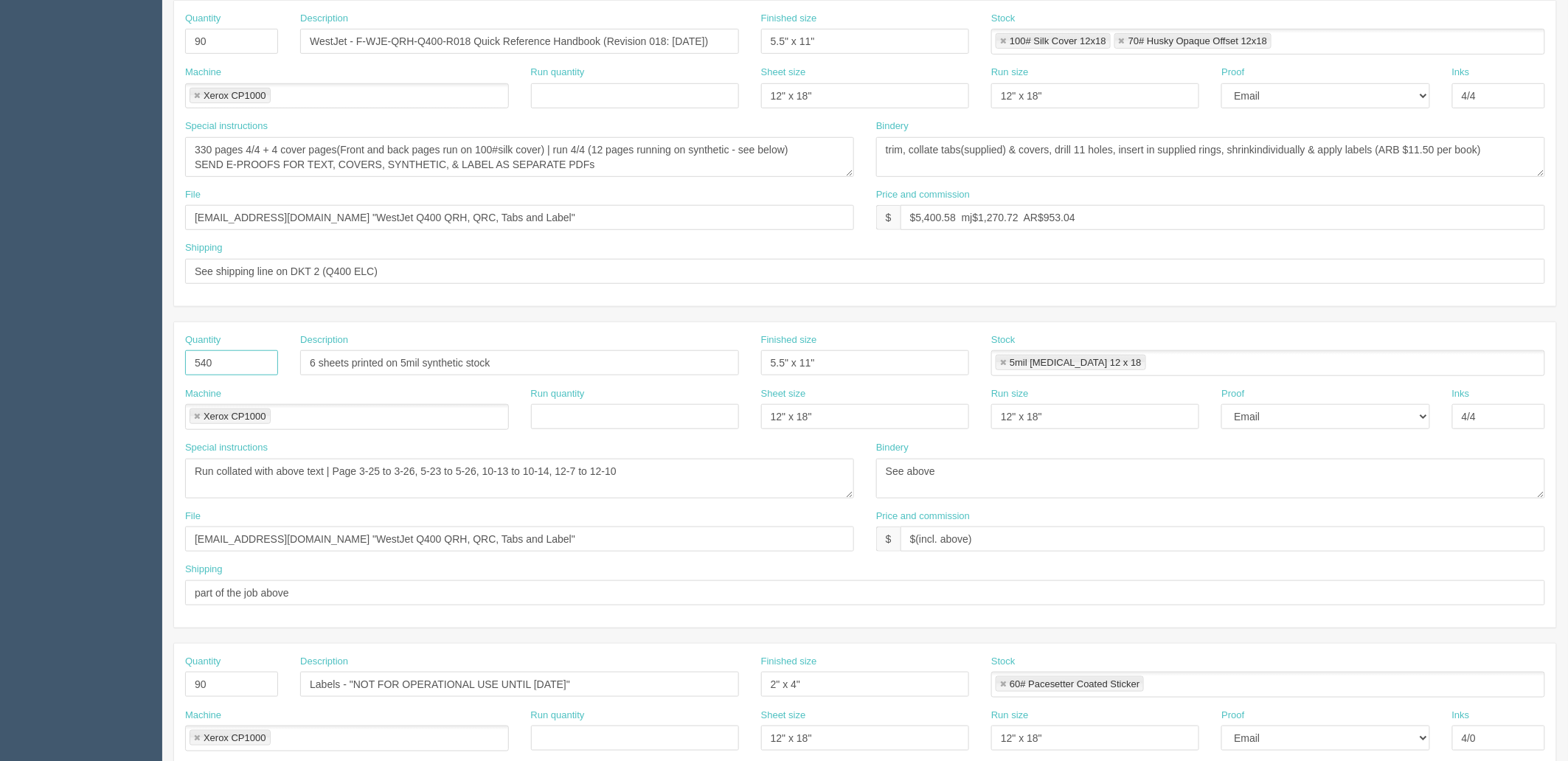
type input "540"
click at [558, 217] on input "files@allrush.ca "WestJet Q400 QRH, QRC, Tabs and Label"" at bounding box center [520, 217] width 669 height 25
drag, startPoint x: 525, startPoint y: 536, endPoint x: 0, endPoint y: 549, distance: 525.2
click at [0, 549] on section "Dockets Estimates Customers" at bounding box center [784, 360] width 1568 height 1302
drag, startPoint x: 1111, startPoint y: 206, endPoint x: 1051, endPoint y: 229, distance: 64.3
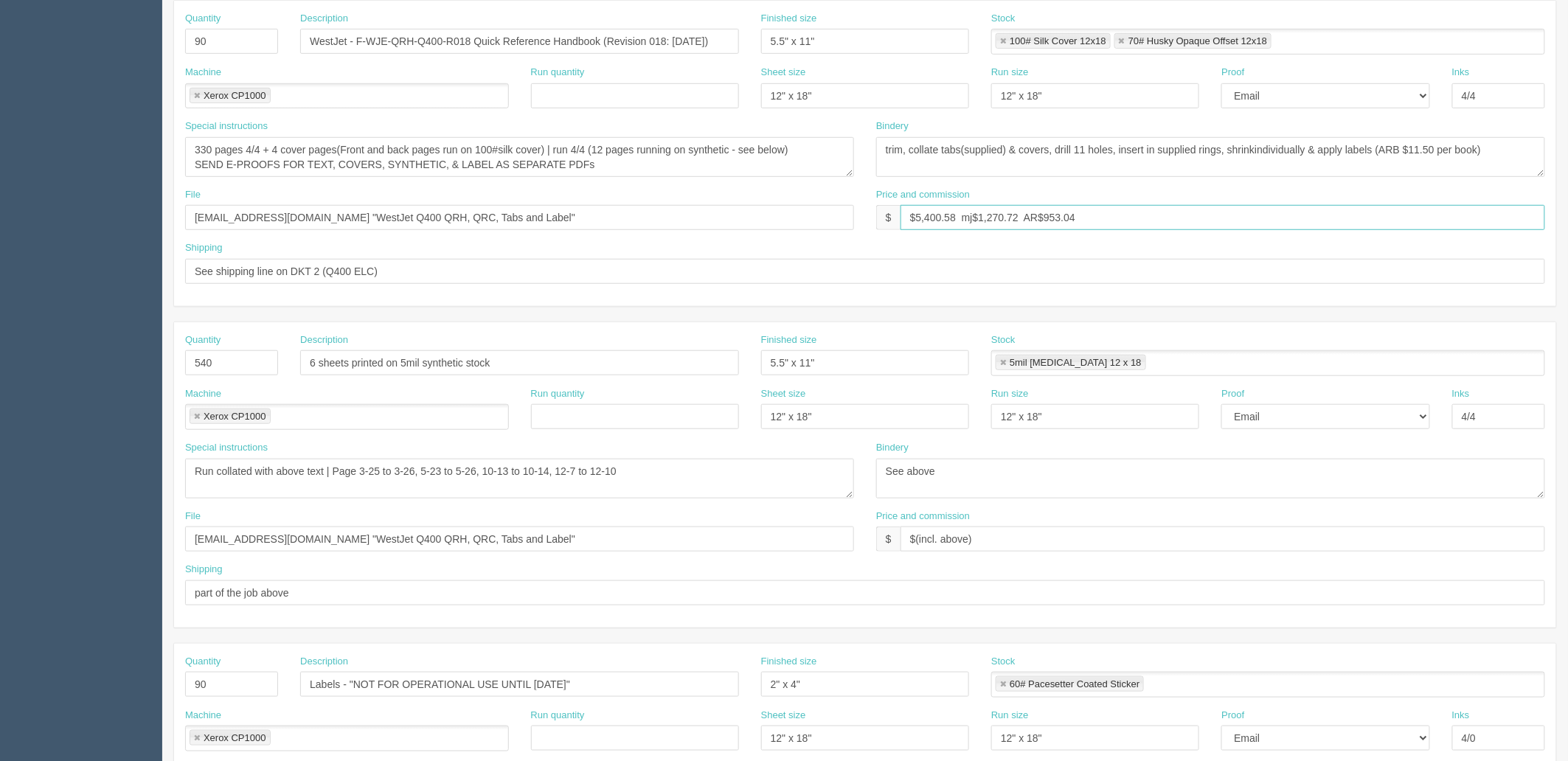
click at [1111, 206] on input "$5,400.58 mj$1,270.72 AR$953.04" at bounding box center [1222, 217] width 644 height 25
drag, startPoint x: 923, startPoint y: 214, endPoint x: 1102, endPoint y: 277, distance: 189.8
click at [924, 216] on input "$5,400.58 mj$1,270.72 AR$953.04" at bounding box center [1222, 217] width 644 height 25
type input "$5,179.44 mj$1,098.67 AR$941.71"
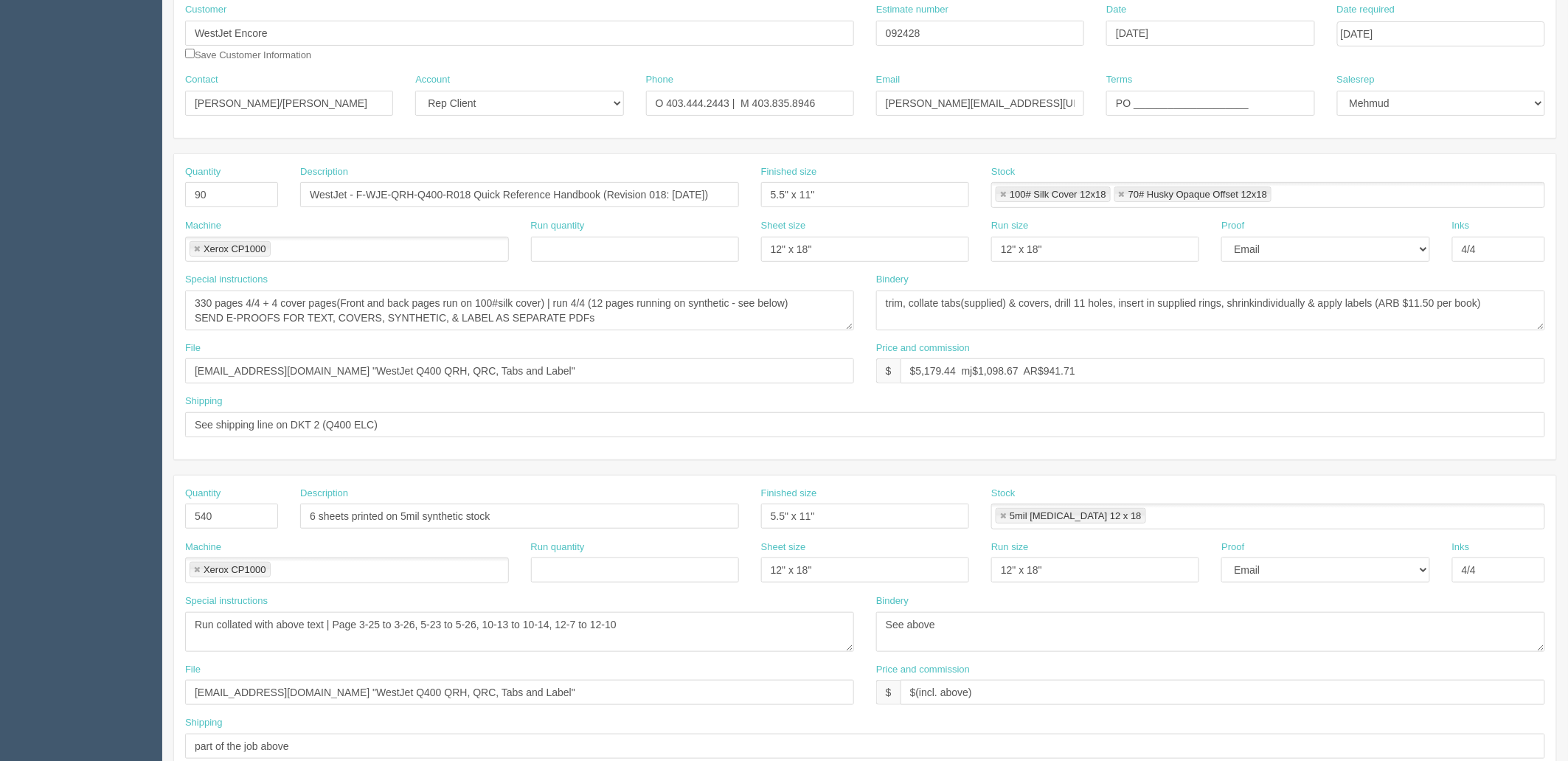
scroll to position [164, 0]
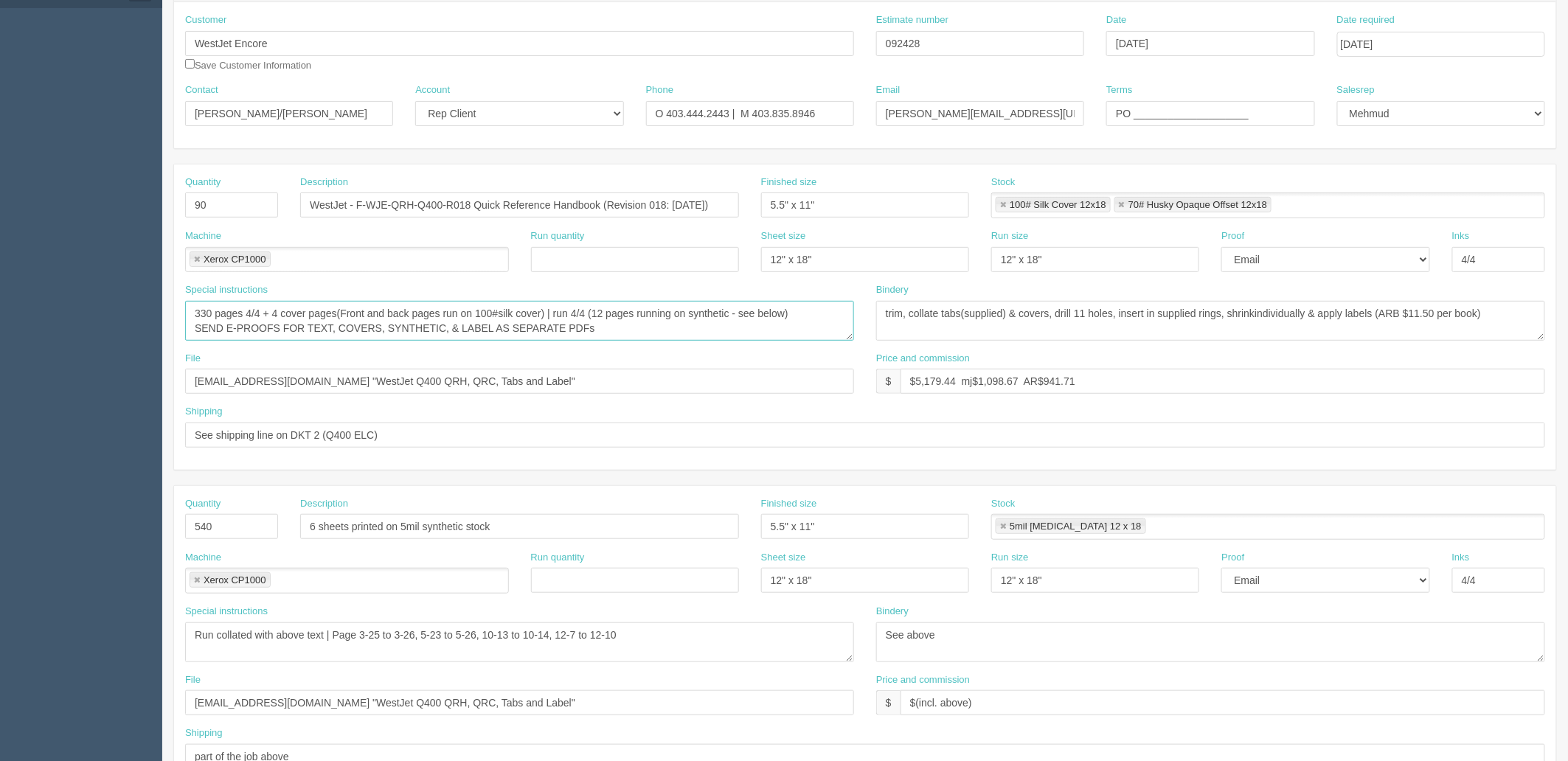
click at [373, 326] on textarea "330 pages 4/4 + 4 cover pages(Front and back pages run on 100#silk cover) | run…" at bounding box center [520, 320] width 669 height 40
click at [633, 327] on textarea "330 pages 4/4 + 4 cover pages(Front and back pages run on 100#silk cover) | run…" at bounding box center [520, 320] width 669 height 40
drag, startPoint x: 212, startPoint y: 311, endPoint x: 122, endPoint y: 288, distance: 92.9
click at [126, 290] on section "Dockets Estimates Customers" at bounding box center [784, 523] width 1568 height 1302
type textarea "346 pages 4/4 + 4 cover pages(Front and back pages run on 100#silk cover) | run…"
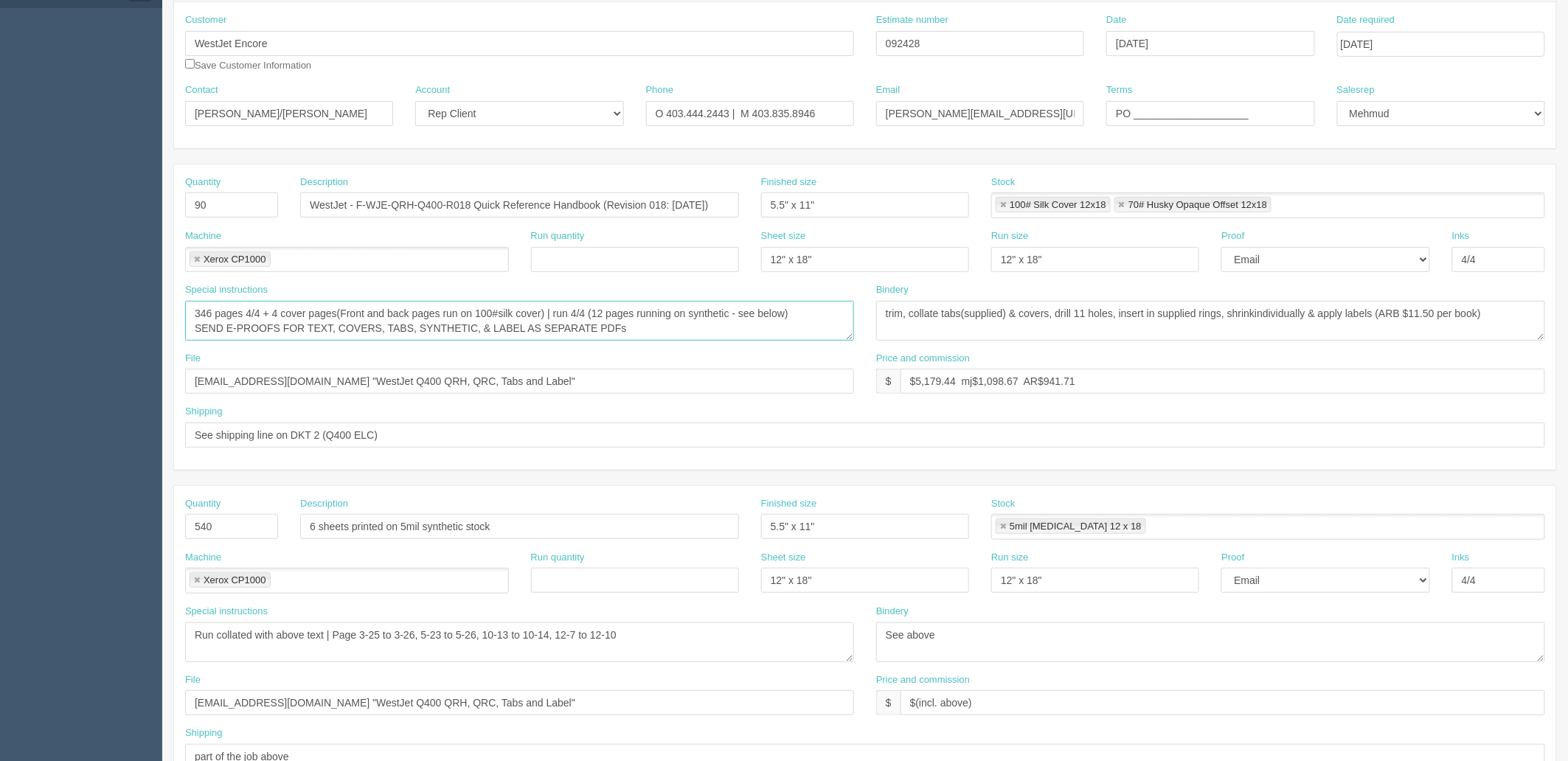
click at [628, 330] on textarea "330 pages 4/4 + 4 cover pages(Front and back pages run on 100#silk cover) | run…" at bounding box center [520, 320] width 669 height 40
click at [622, 378] on input "[EMAIL_ADDRESS][DOMAIN_NAME] "WestJet Q400 QRH, QRC, Tabs and Label"" at bounding box center [520, 381] width 669 height 25
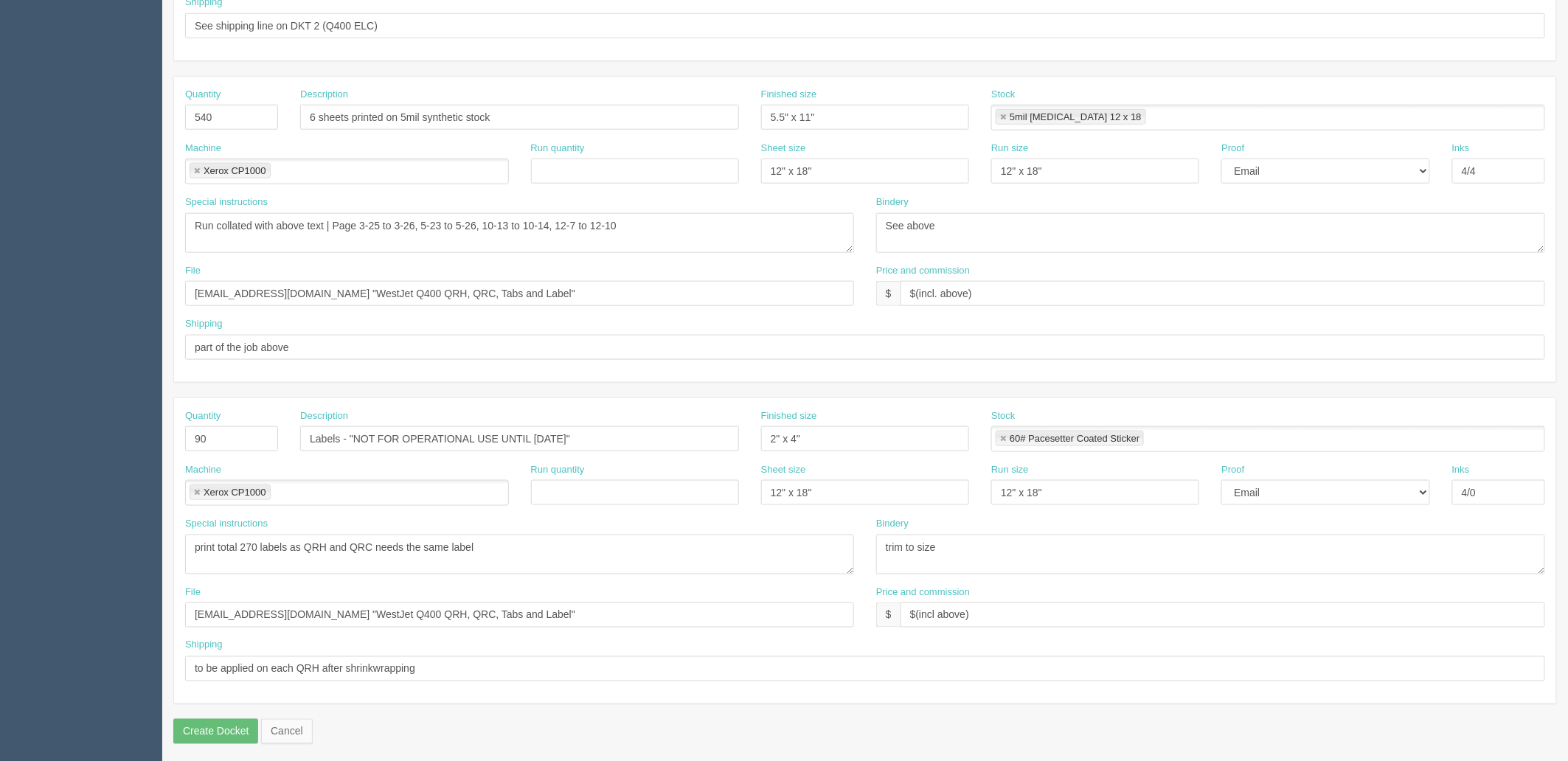
scroll to position [579, 0]
drag, startPoint x: 333, startPoint y: 535, endPoint x: 364, endPoint y: 544, distance: 32.3
click at [333, 535] on textarea "rerun (print qty 265 for 170 QRC + 95 QRH)" at bounding box center [520, 549] width 669 height 40
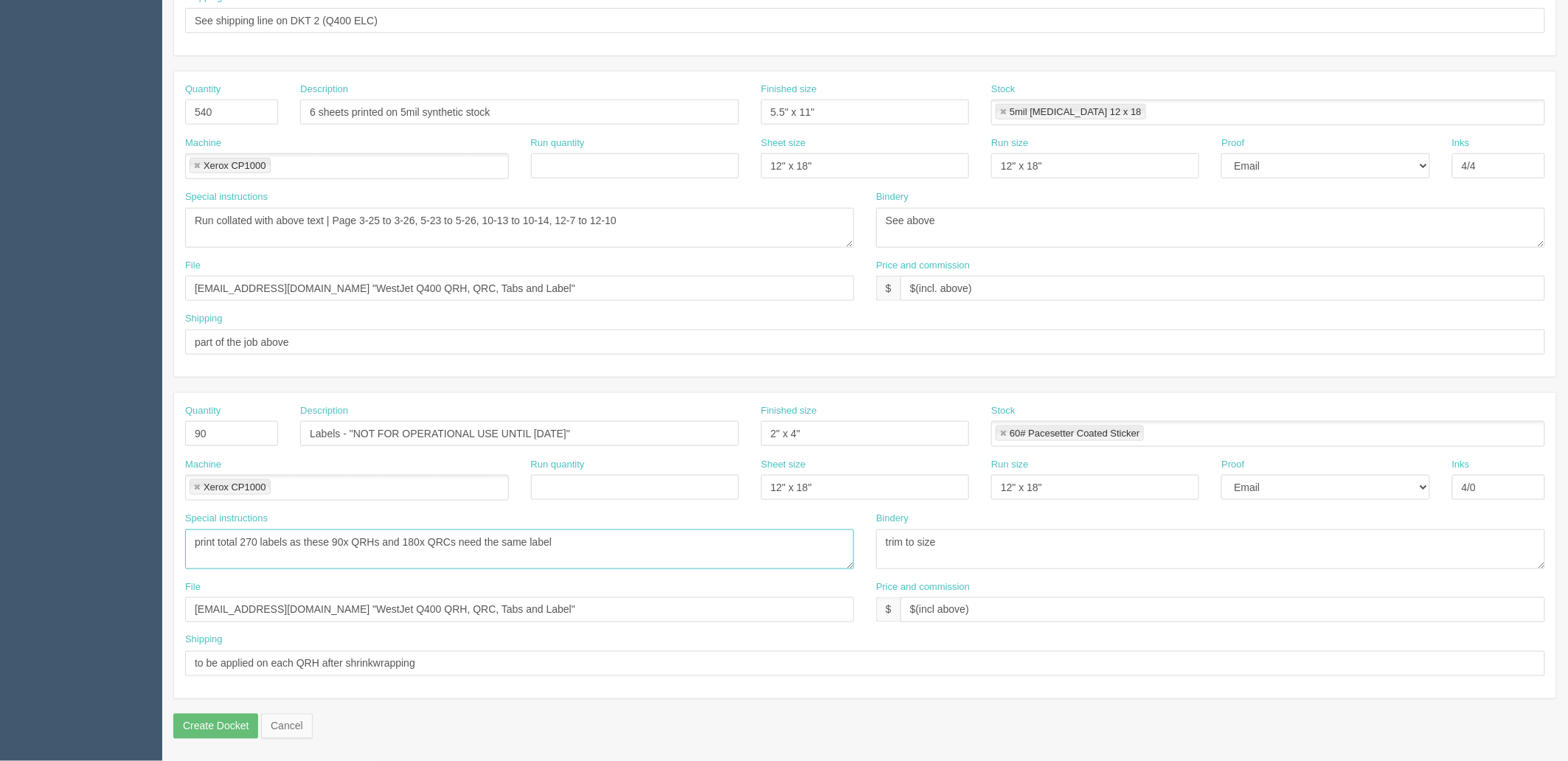
type textarea "print total 270 labels as these 90x QRHs and 180x QRCs need the same label"
click at [466, 660] on input "to be applied on each QRH after shrinkwrapping" at bounding box center [865, 664] width 1360 height 25
click at [326, 661] on input "to be applied on each QRH after shrinkwrapping" at bounding box center [865, 664] width 1360 height 25
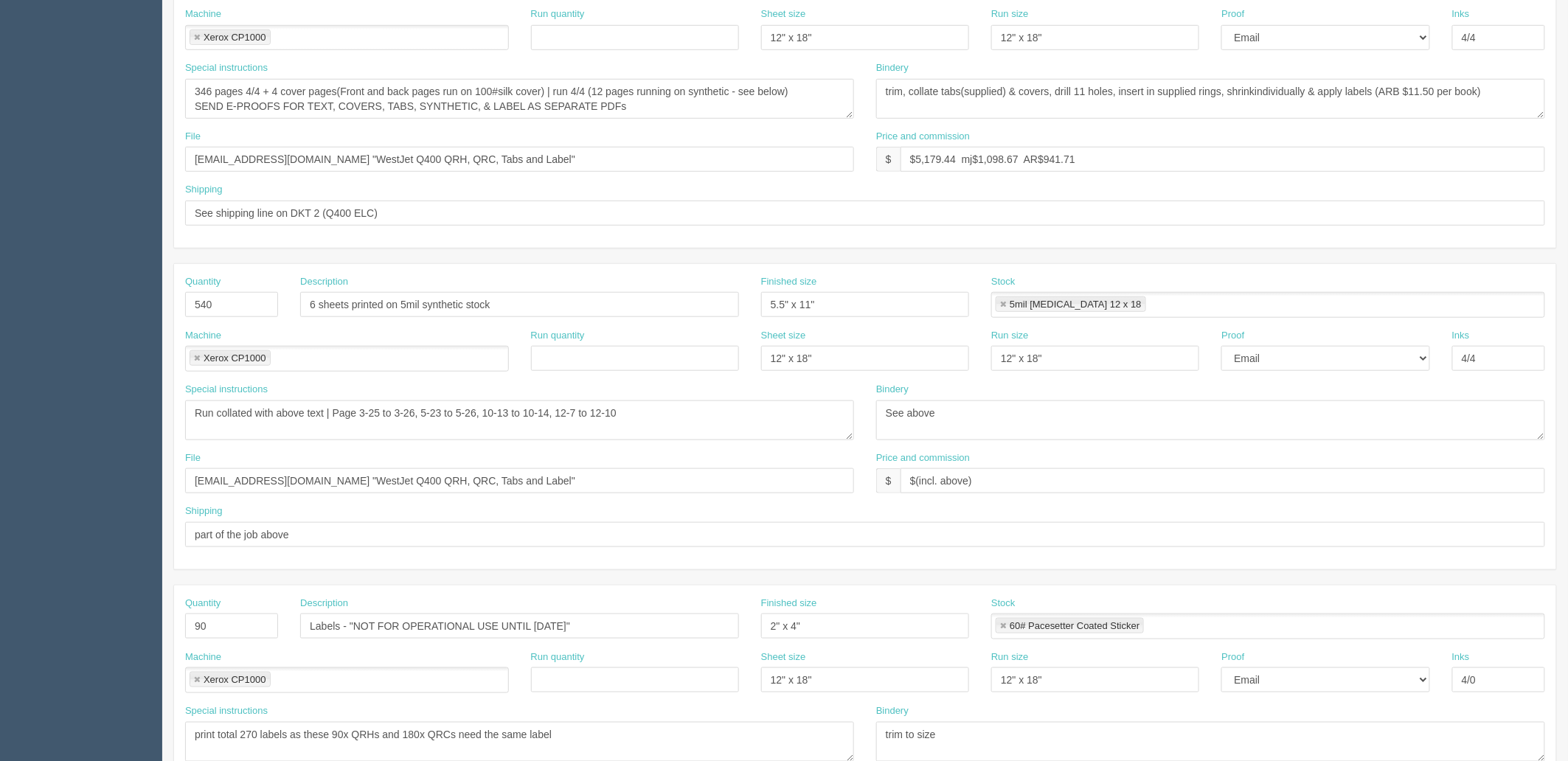
scroll to position [169, 0]
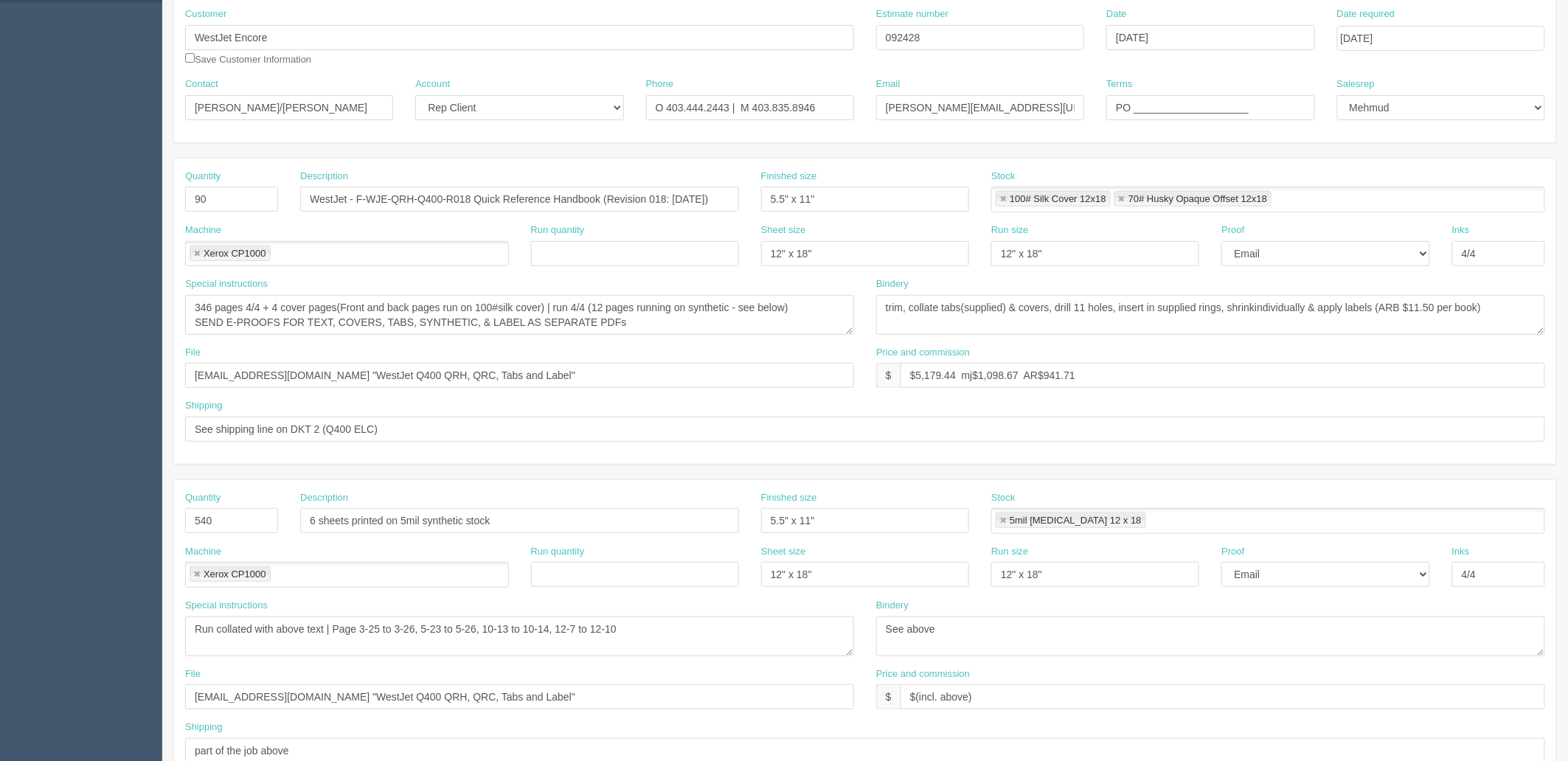
type input "to be applied on each QRH and QRCs after shrinkwrapping"
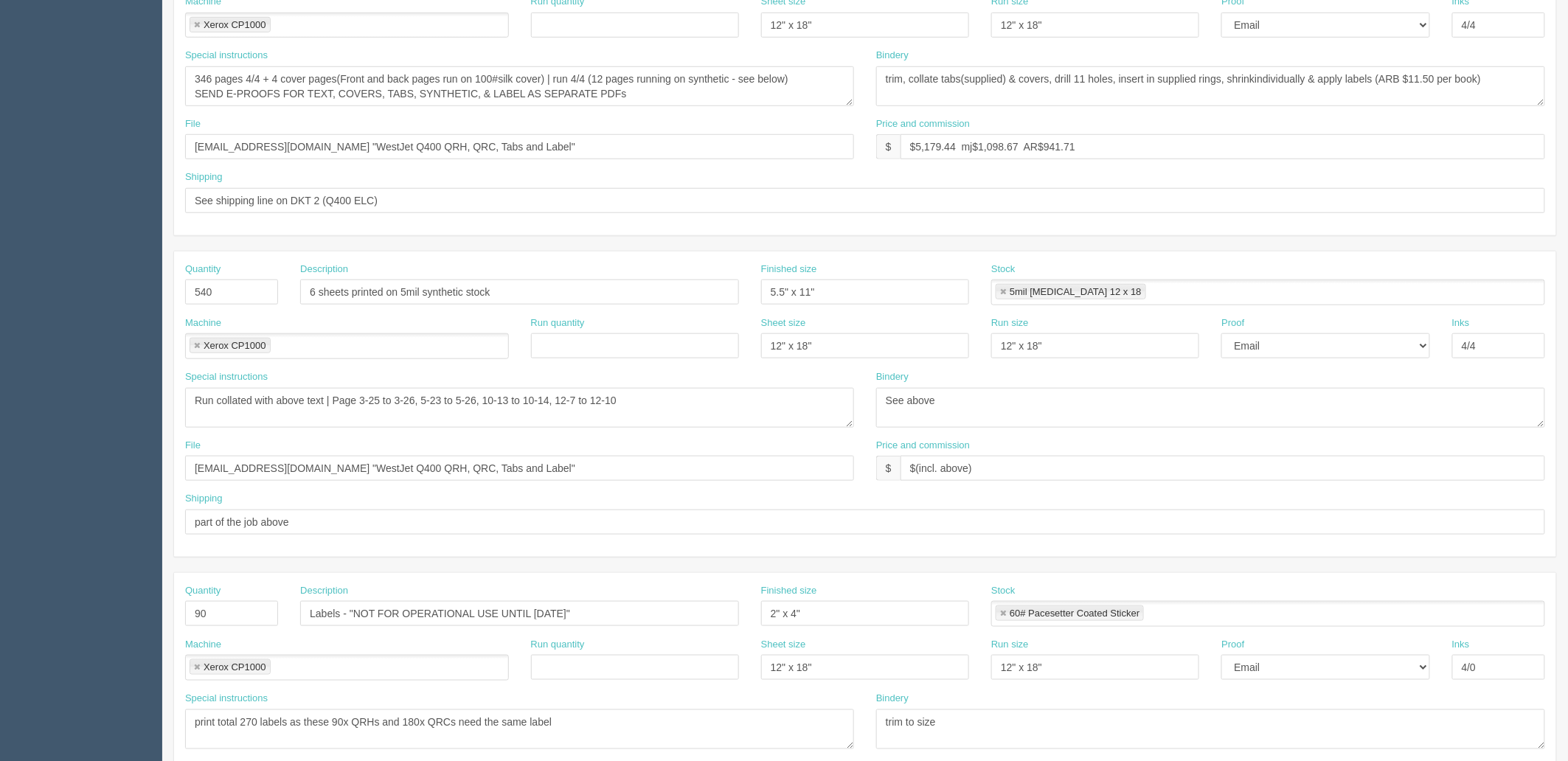
scroll to position [491, 0]
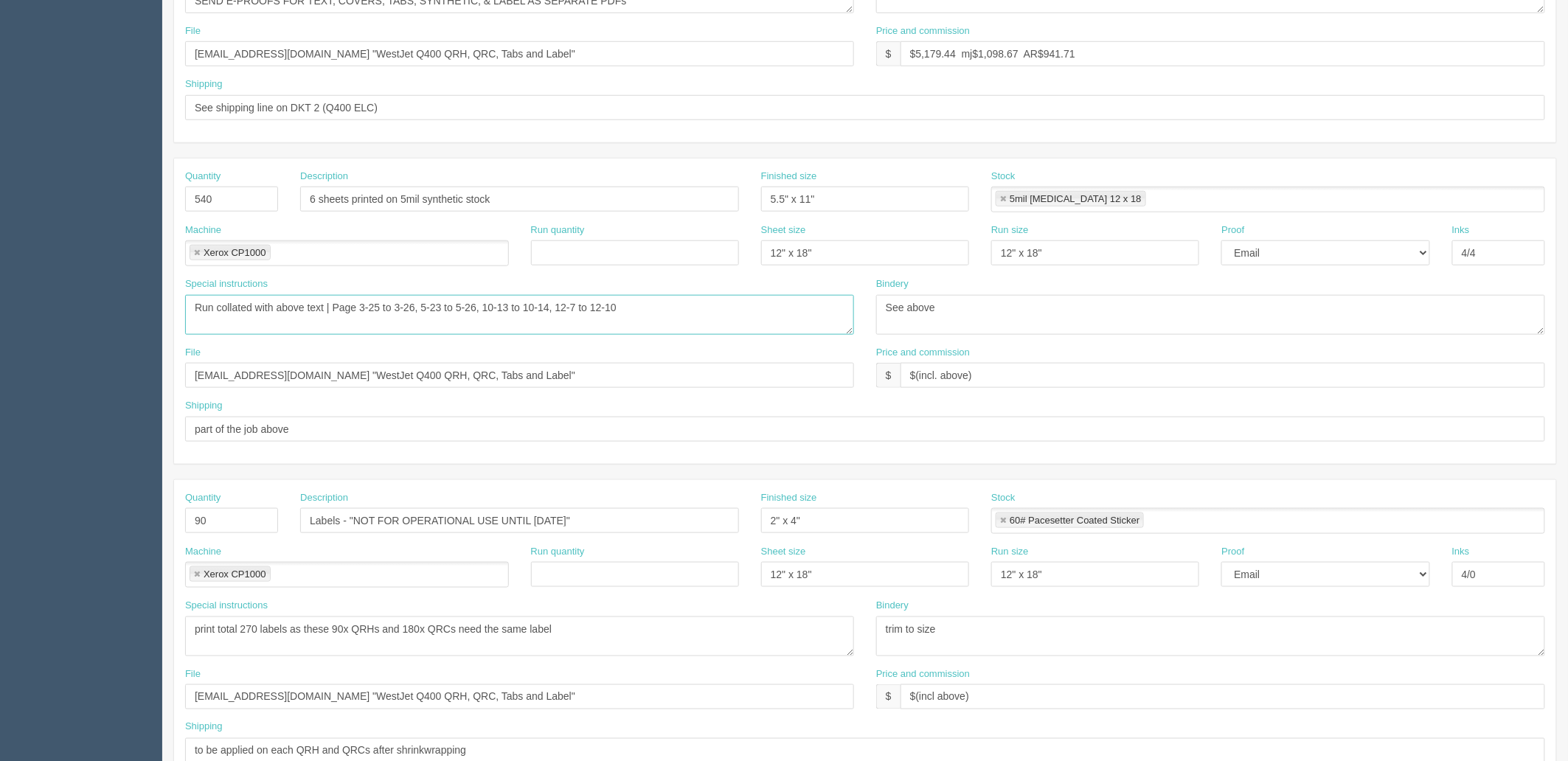
drag, startPoint x: 370, startPoint y: 304, endPoint x: 886, endPoint y: 322, distance: 516.3
click at [886, 322] on div "Special instructions Run collated with above text | Page 3-25 to 3-26, 5-23 to …" at bounding box center [865, 311] width 1382 height 68
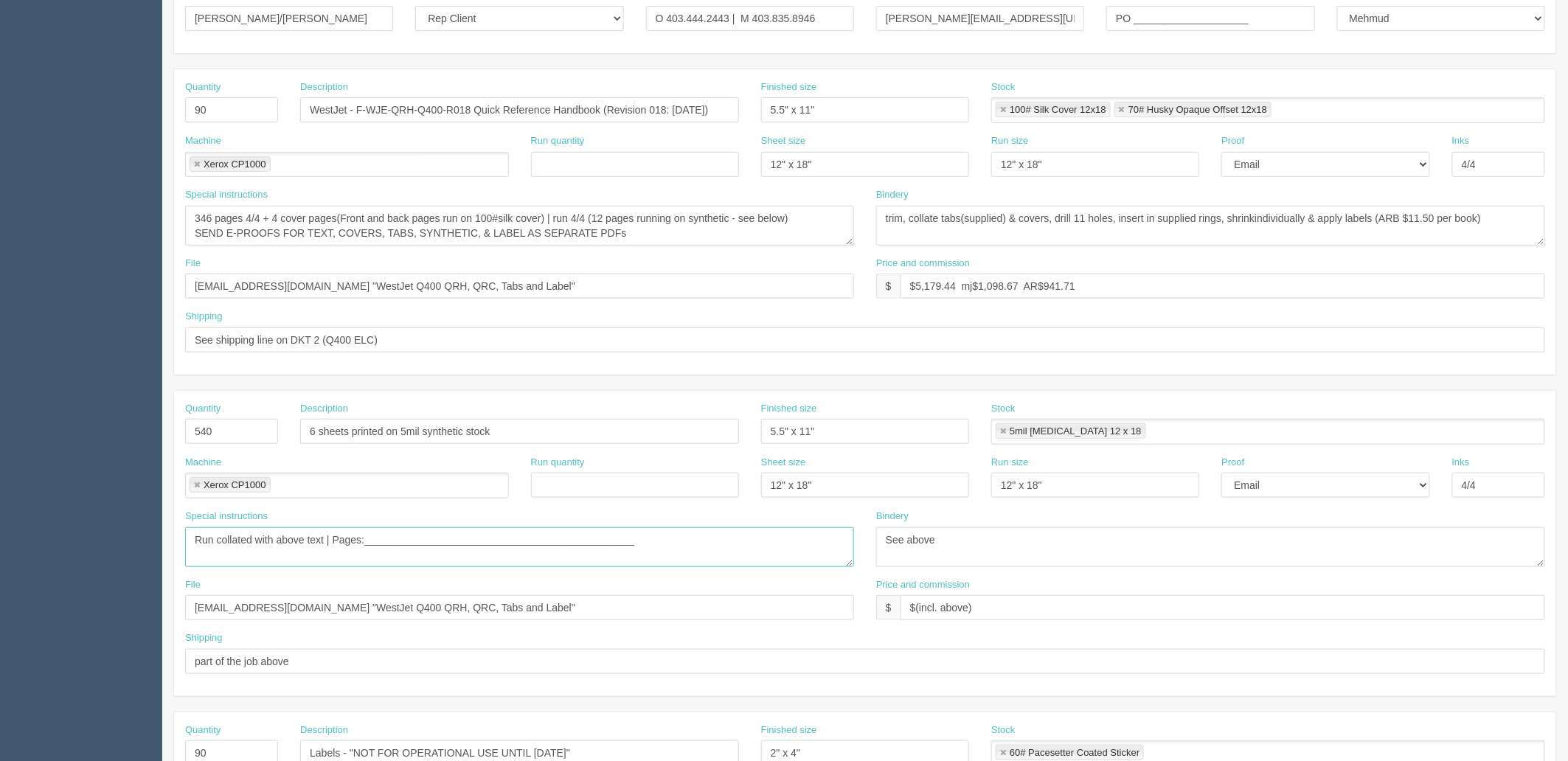
scroll to position [246, 0]
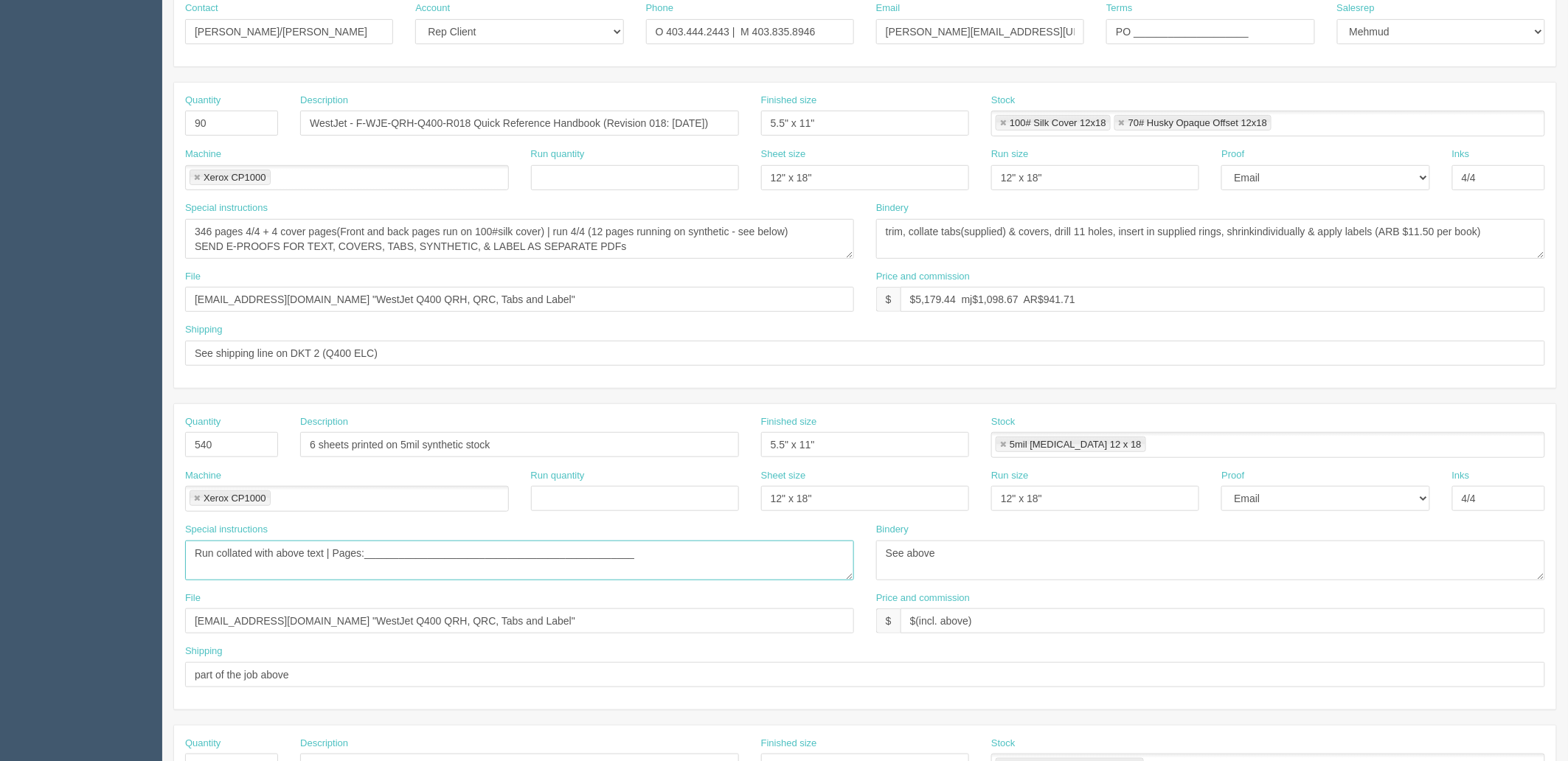
type textarea "Run collated with above text | Pages:__________________________________________…"
click at [1023, 232] on textarea "trim, collate tabs(supplied) & covers, drill 11 holes, insert in supplied rings…" at bounding box center [1210, 238] width 669 height 40
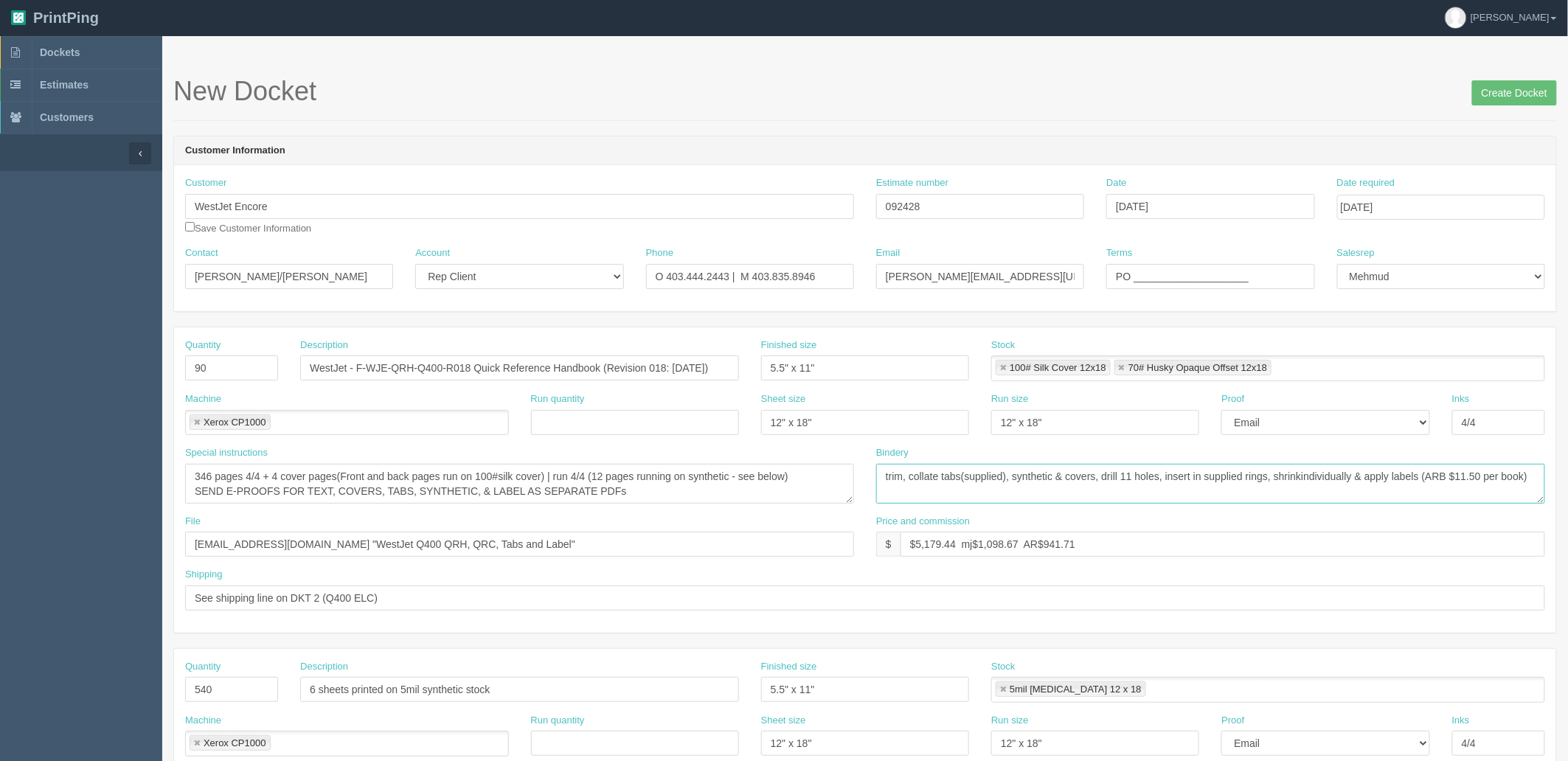
scroll to position [0, 0]
type textarea "trim, collate tabs(supplied), synthetic & covers, drill 11 holes, insert in sup…"
click at [1509, 94] on input "Create Docket" at bounding box center [1514, 93] width 85 height 25
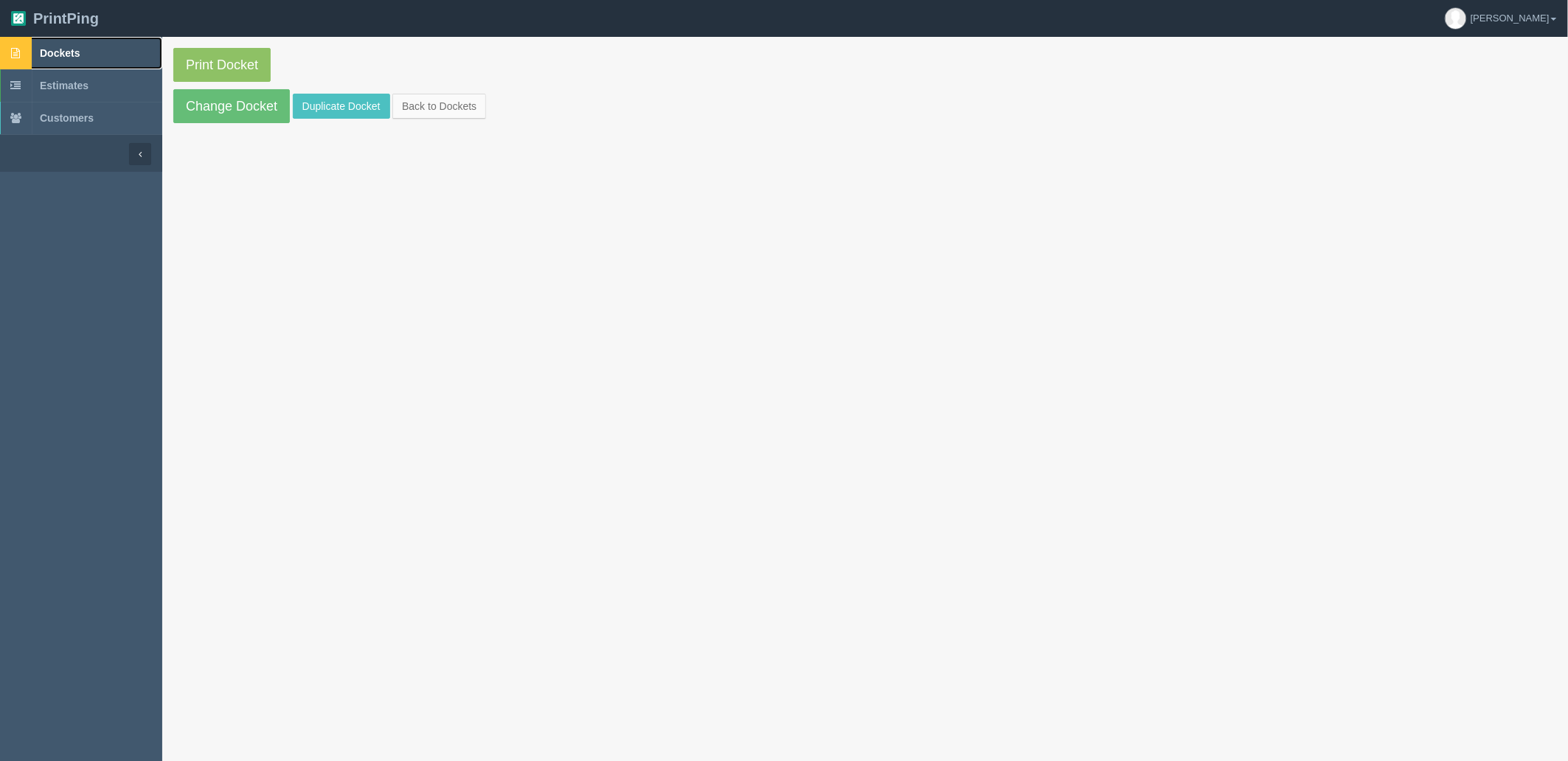
click at [72, 53] on span "Dockets" at bounding box center [60, 53] width 40 height 12
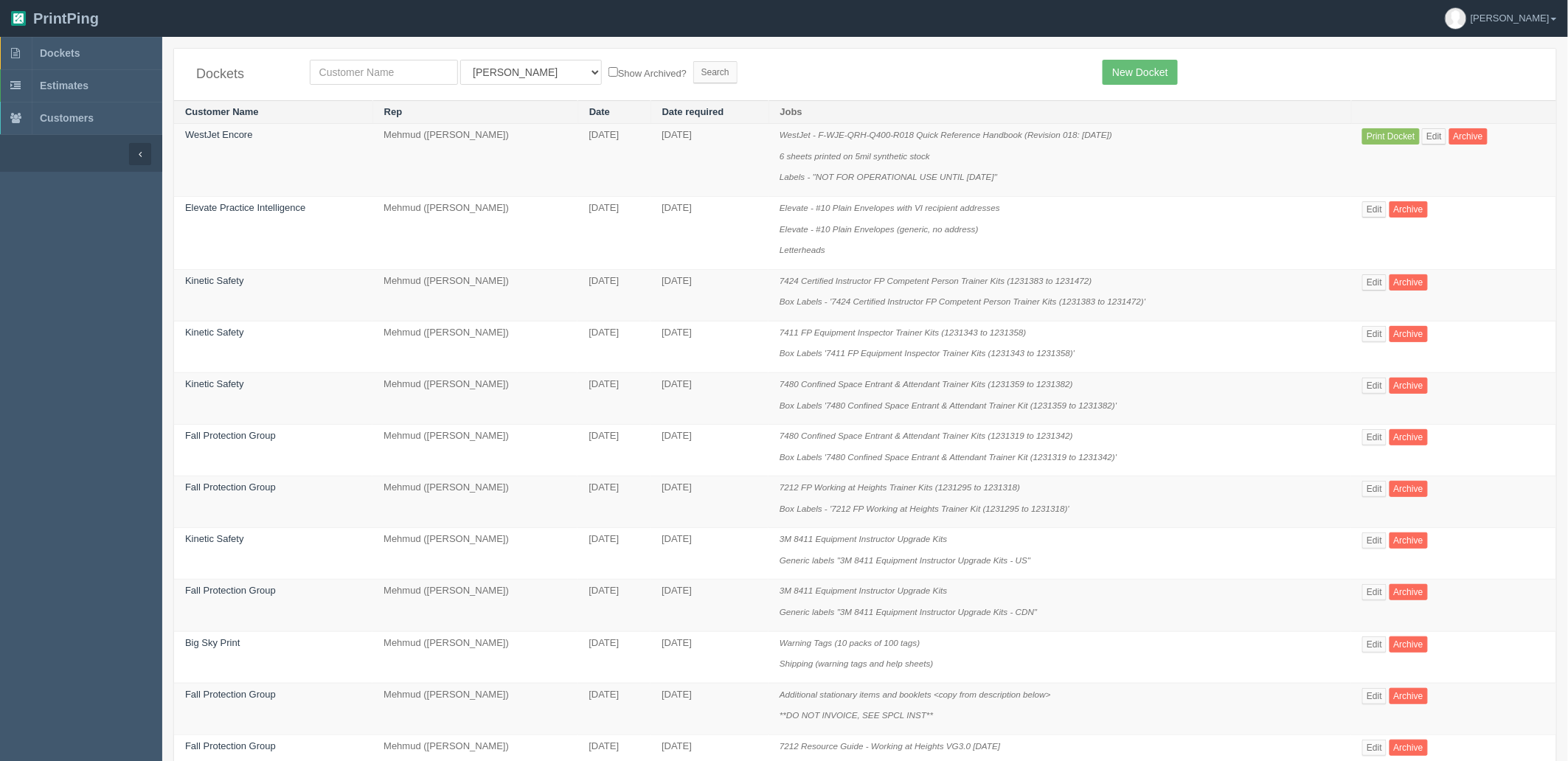
click at [622, 137] on td "[DATE]" at bounding box center [614, 160] width 73 height 73
click at [1366, 207] on link "Edit" at bounding box center [1373, 209] width 24 height 16
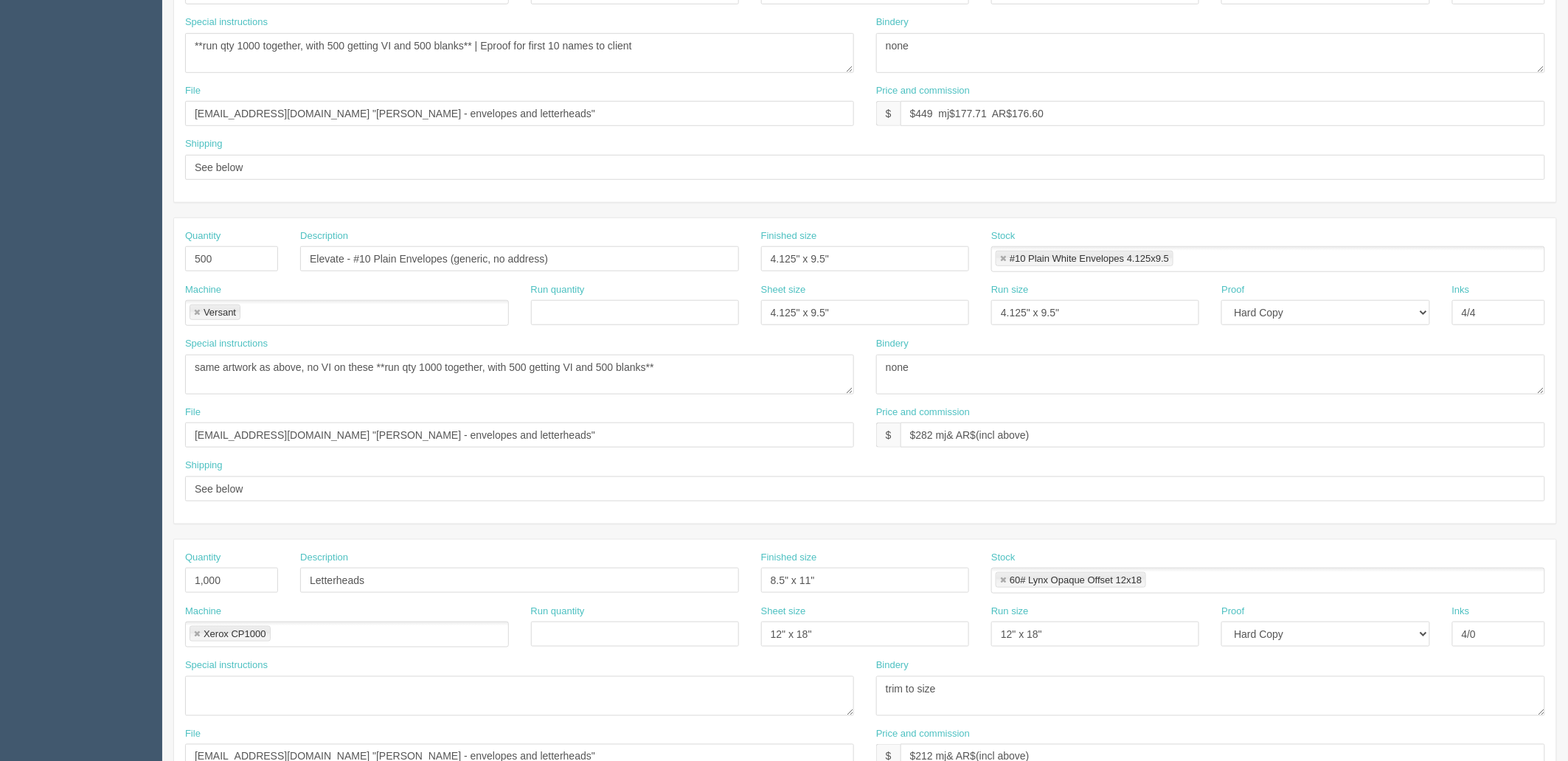
scroll to position [491, 0]
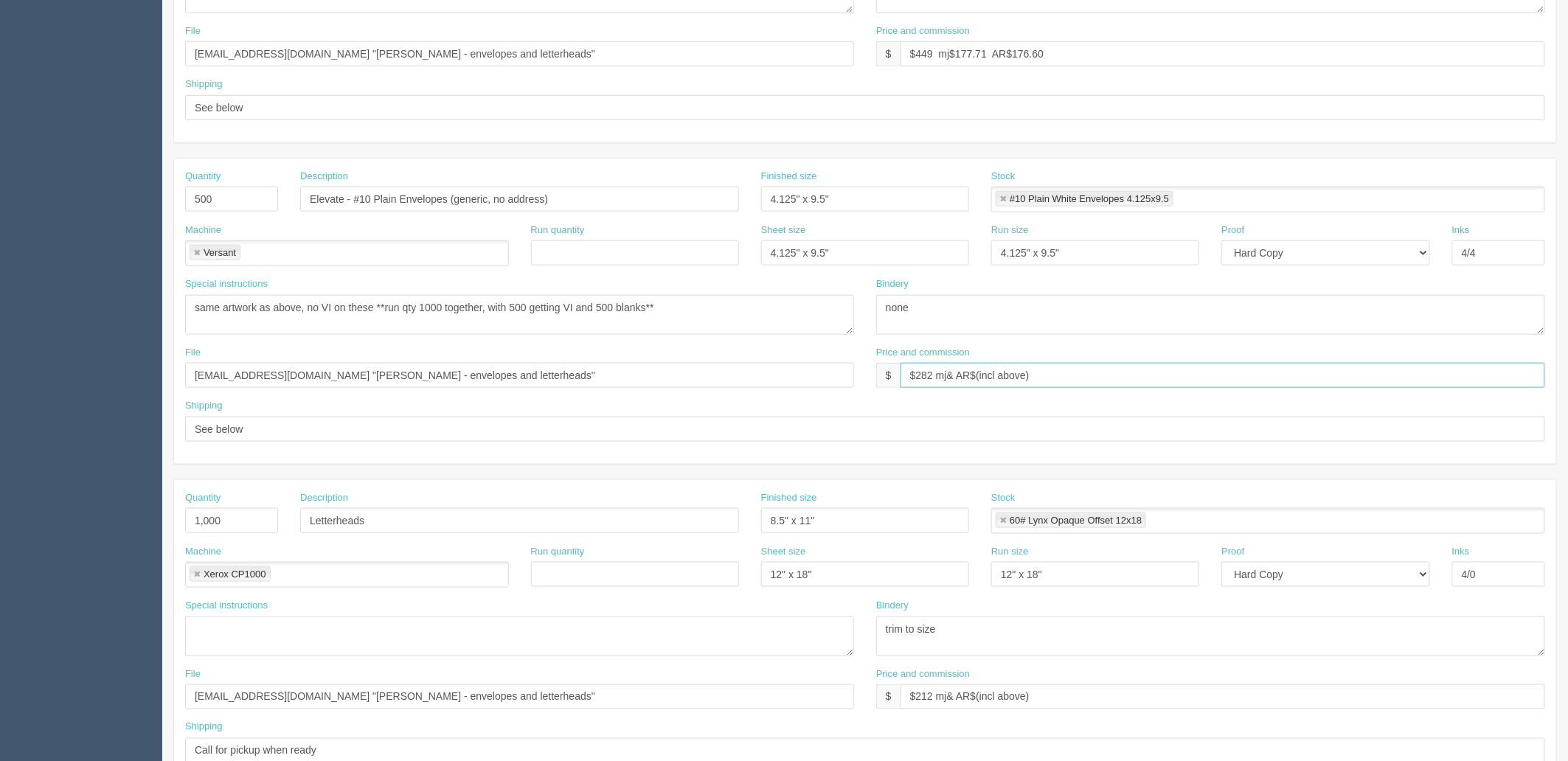
click at [914, 377] on input "$282 mj& AR$(incl above)" at bounding box center [1222, 375] width 644 height 25
drag, startPoint x: 911, startPoint y: 374, endPoint x: 957, endPoint y: 392, distance: 49.4
click at [911, 374] on input "$282 mj& AR$(incl above)" at bounding box center [1222, 375] width 644 height 25
type input "$349 mj& AR$(incl above)"
click at [815, 351] on div "File files@allrush.ca "Gary Thorne - envelopes and letterheads"" at bounding box center [520, 367] width 669 height 42
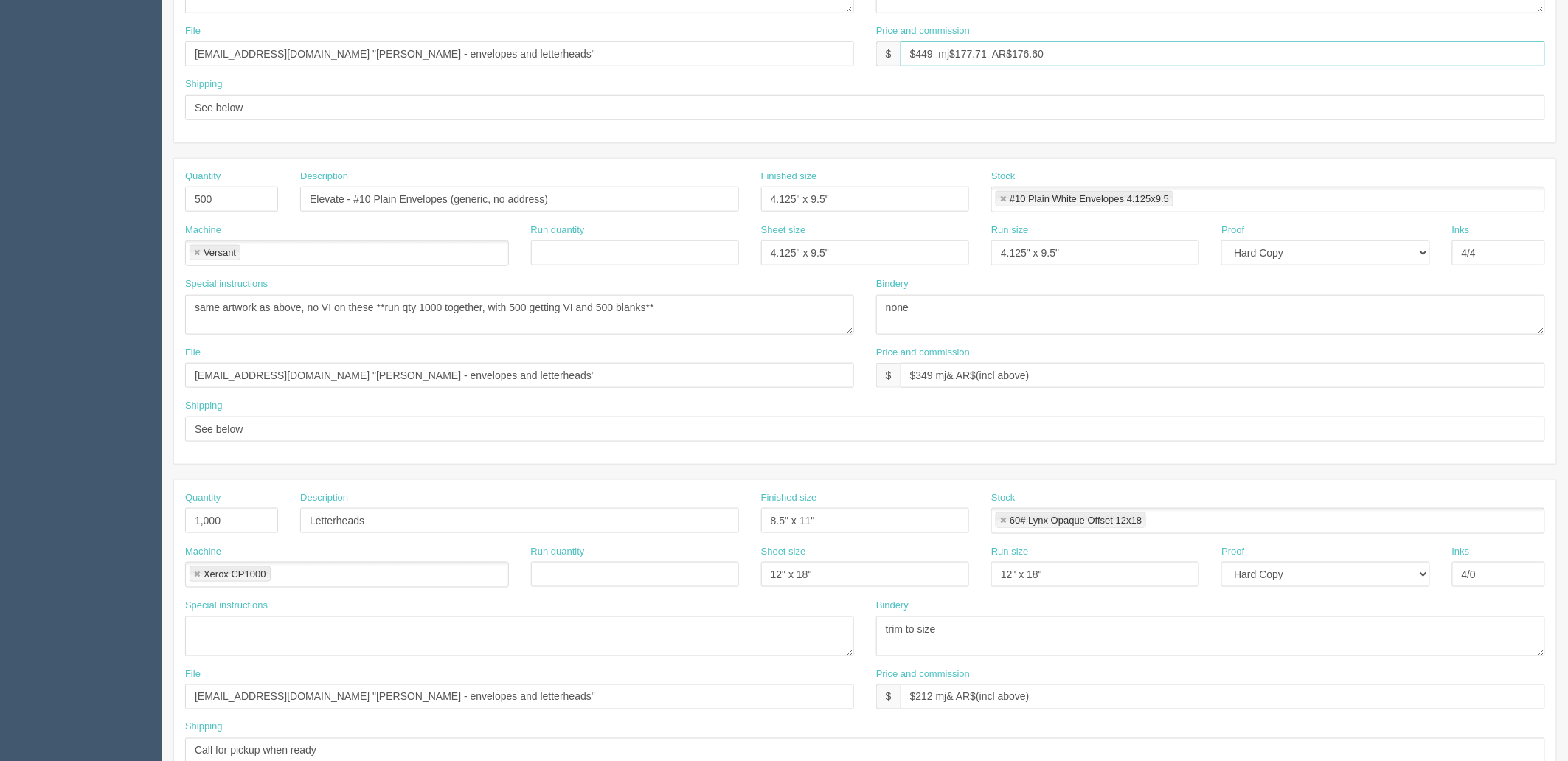
click at [957, 54] on input "$449 mj$177.71 AR$176.60" at bounding box center [1222, 54] width 644 height 25
type input "$449 mj$204.96 AR$204.96"
click at [1121, 60] on input "$449 mj$204.96 AR$204.96" at bounding box center [1222, 54] width 644 height 25
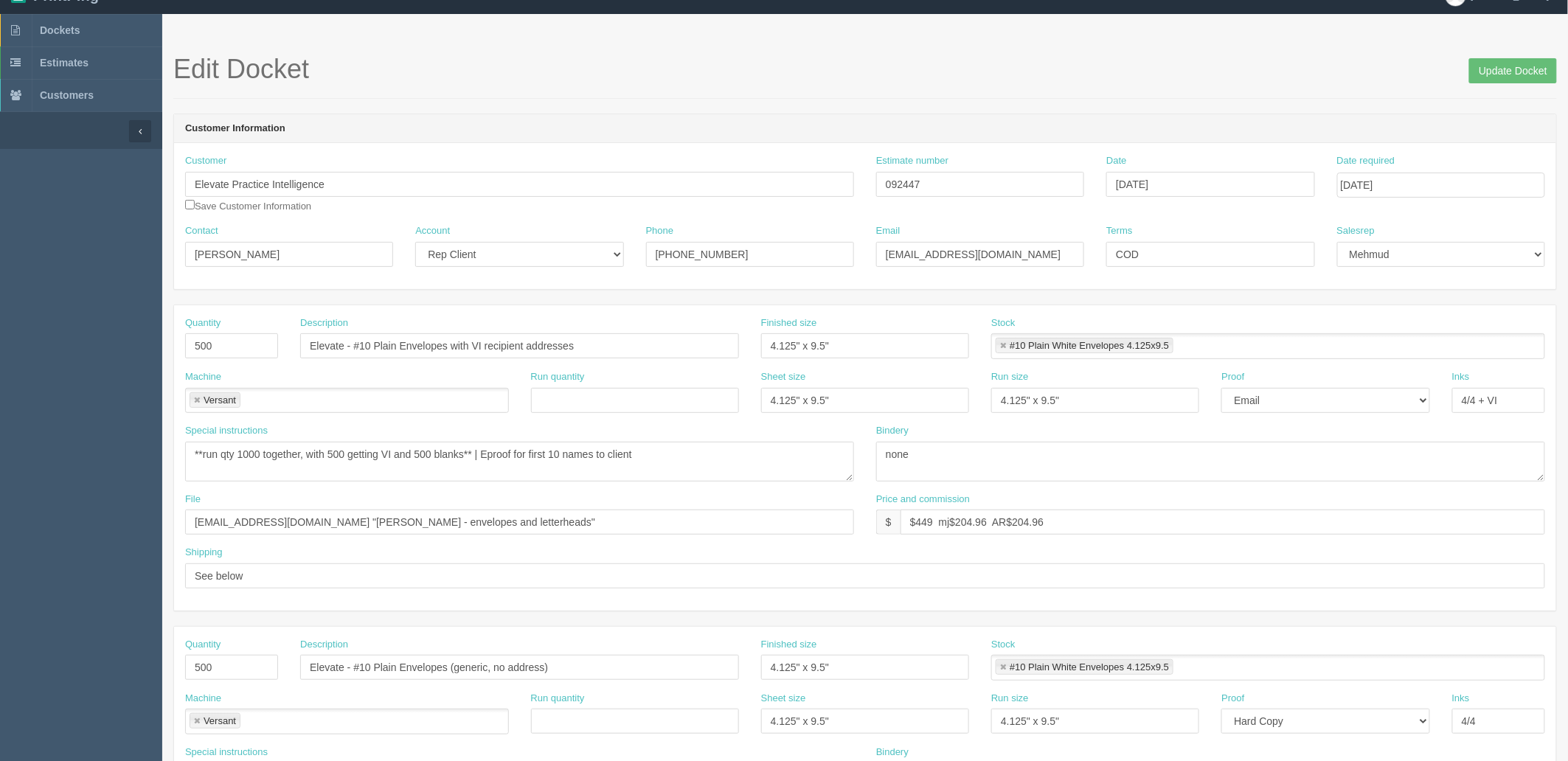
scroll to position [5, 0]
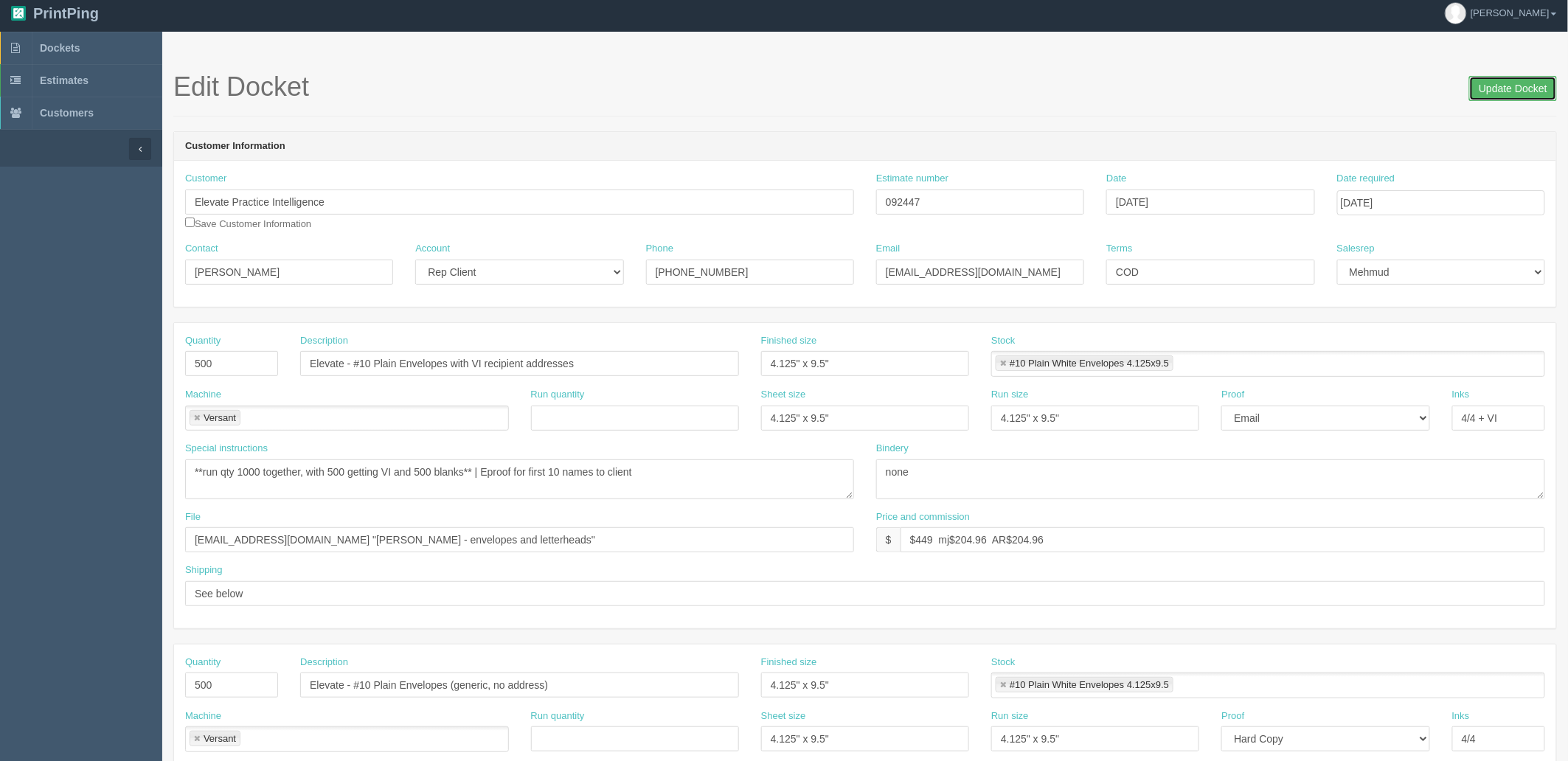
click at [1475, 86] on input "Update Docket" at bounding box center [1513, 89] width 88 height 25
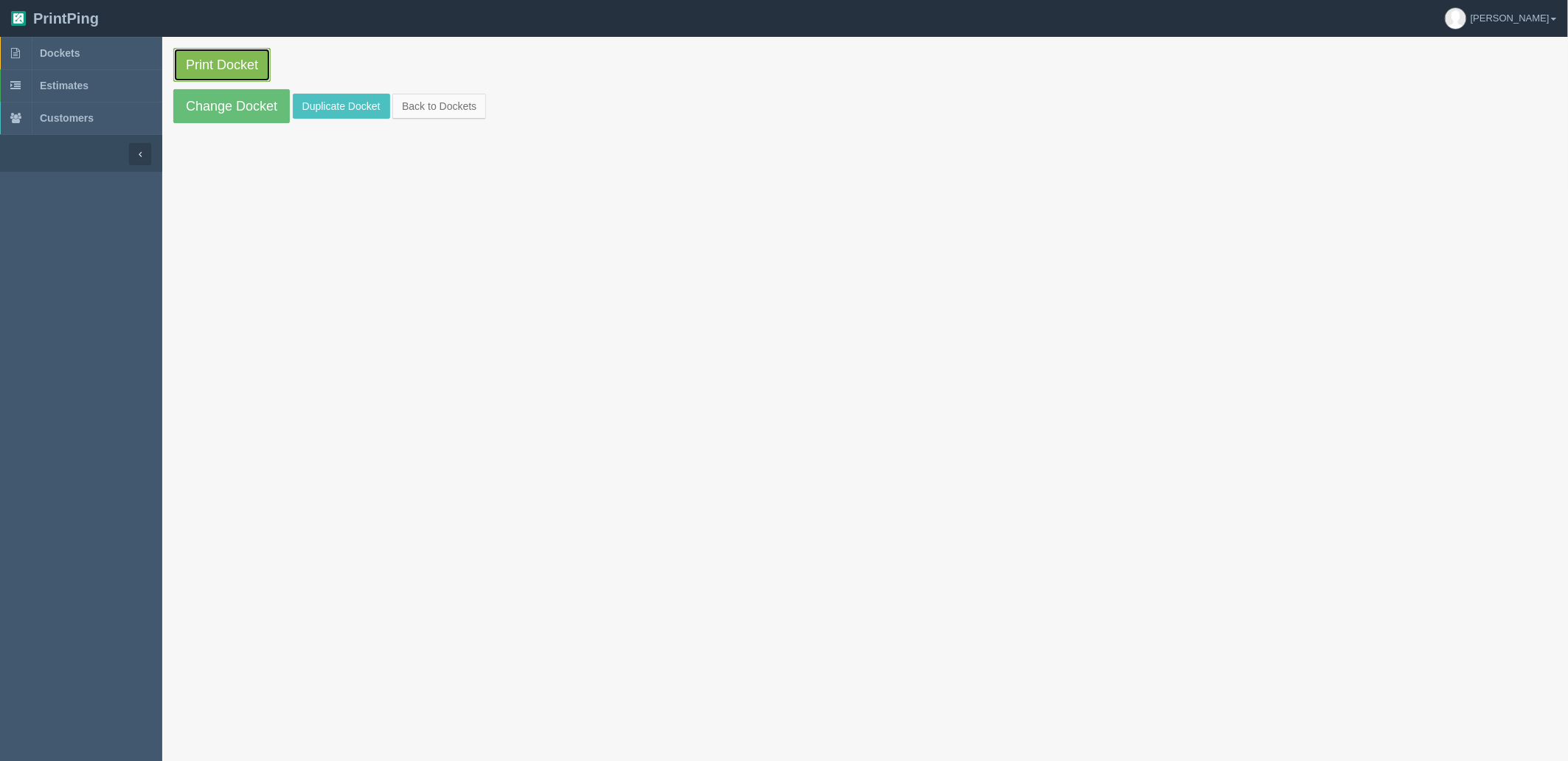
click at [202, 49] on link "Print Docket" at bounding box center [222, 64] width 97 height 34
click at [100, 50] on link "Dockets" at bounding box center [81, 53] width 162 height 32
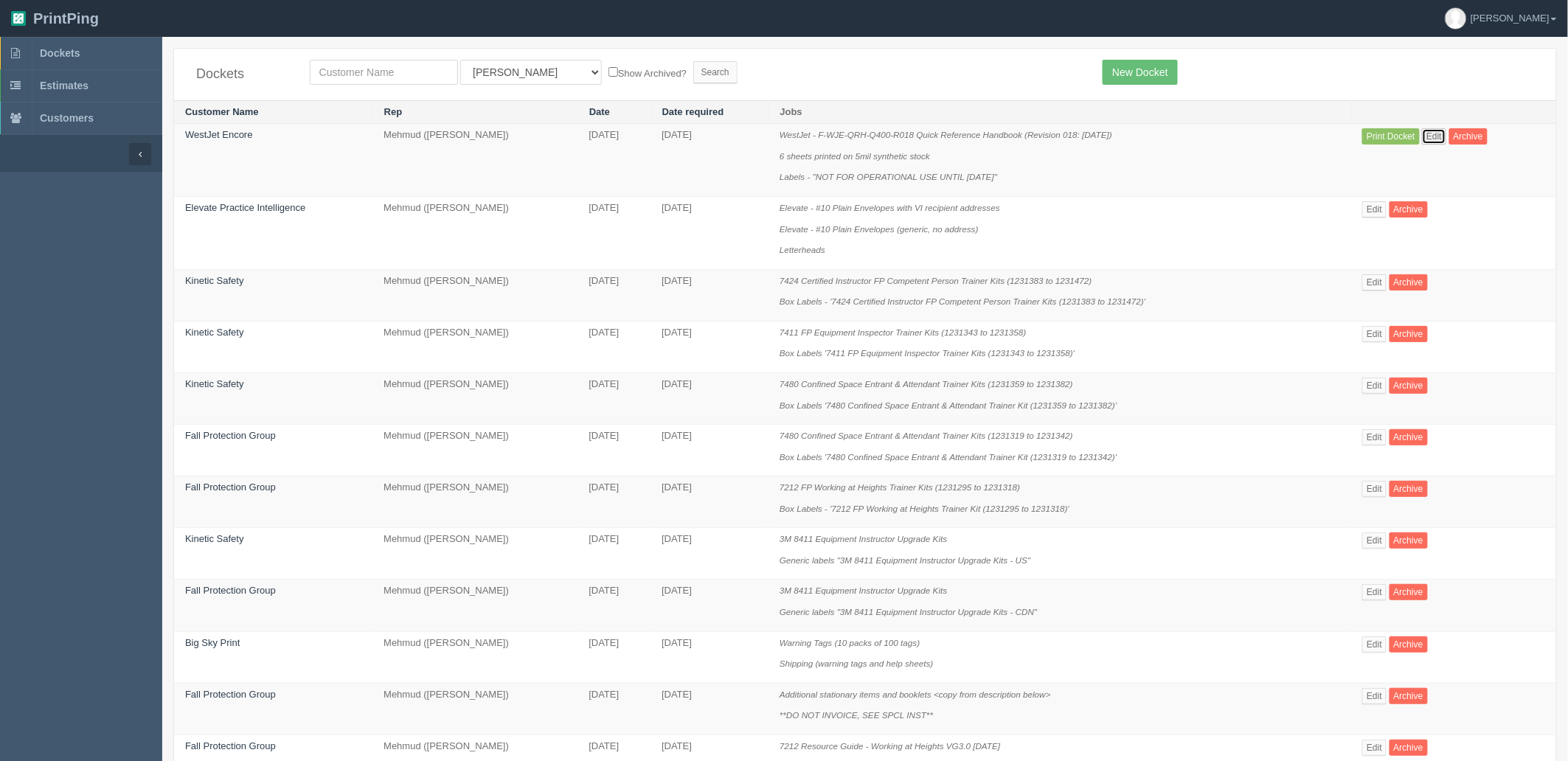
click at [1432, 129] on link "Edit" at bounding box center [1434, 136] width 24 height 16
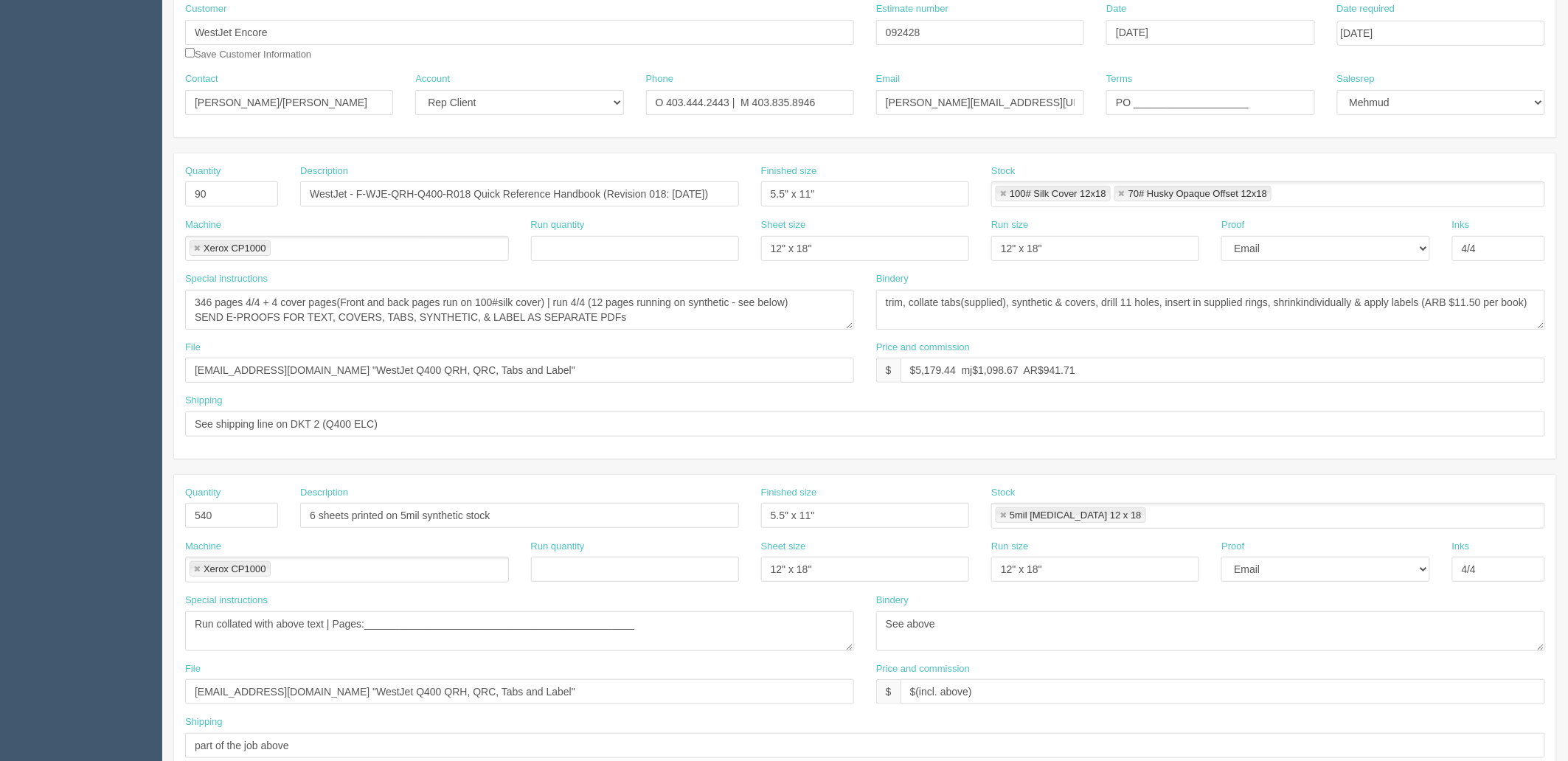
scroll to position [246, 0]
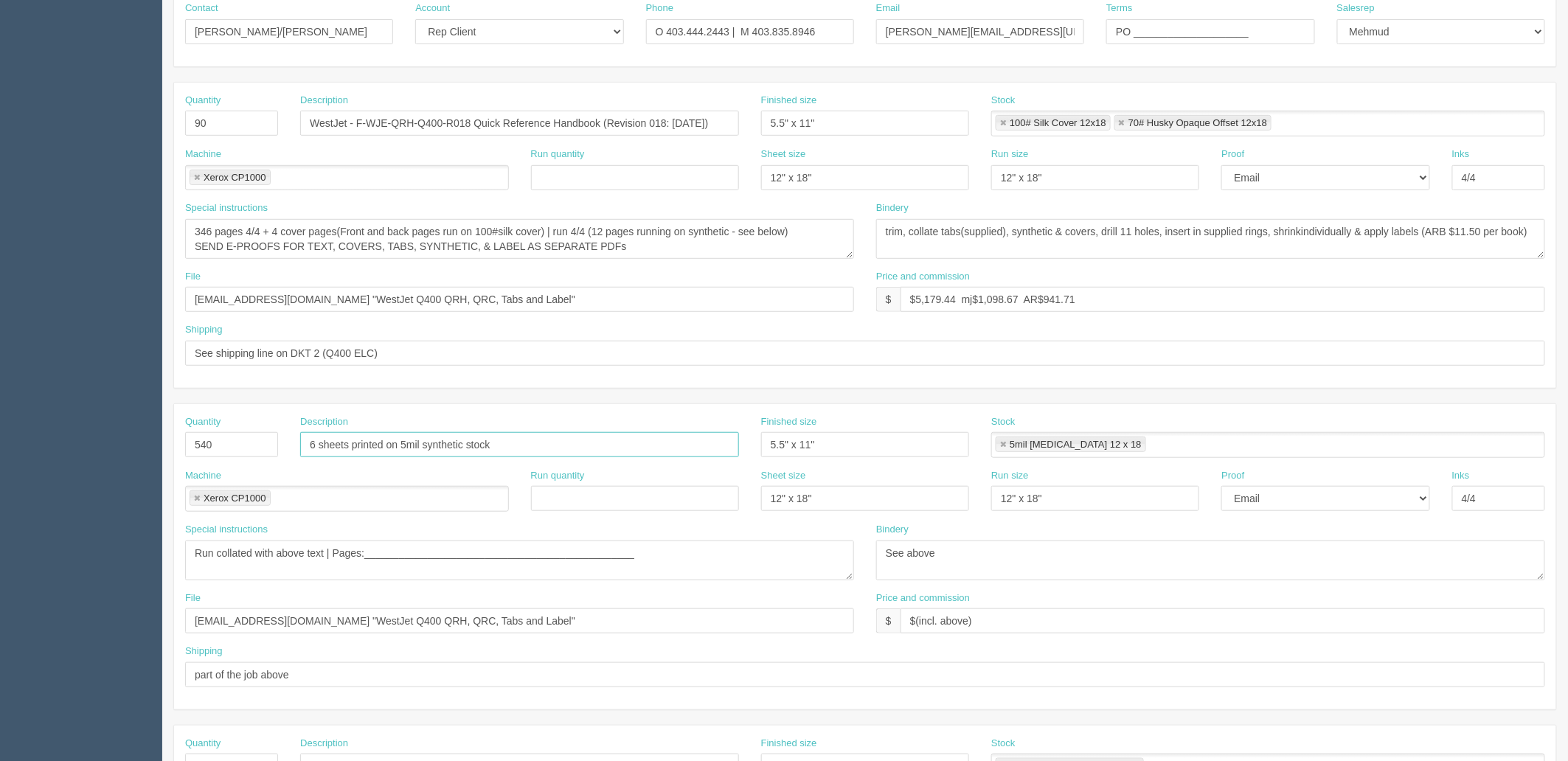
drag, startPoint x: 317, startPoint y: 441, endPoint x: 261, endPoint y: 438, distance: 56.1
click at [262, 439] on div "Quantity 540 Description 6 sheets printed on 5mil synthetic stock Finished size…" at bounding box center [865, 442] width 1382 height 54
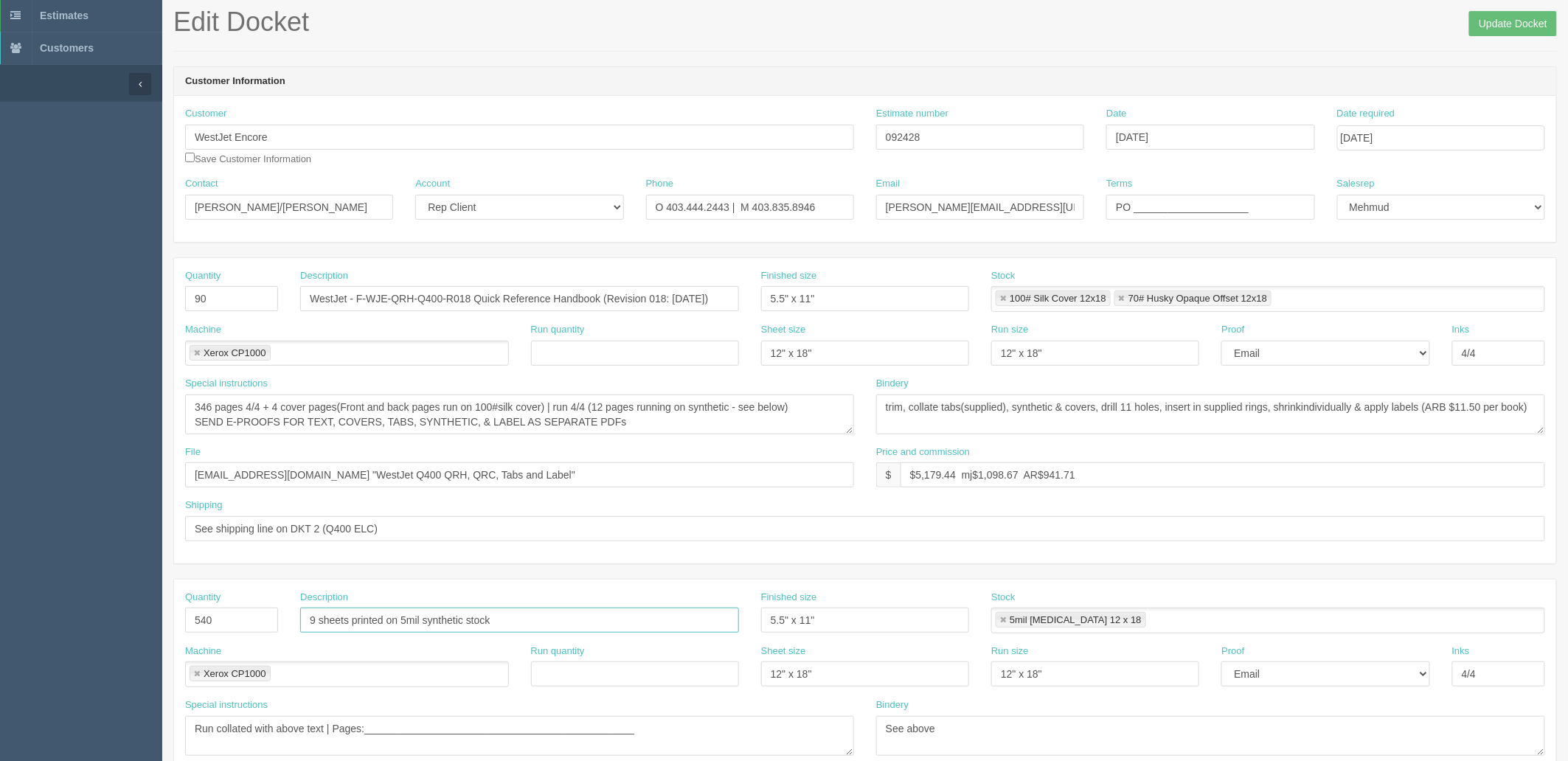
scroll to position [0, 0]
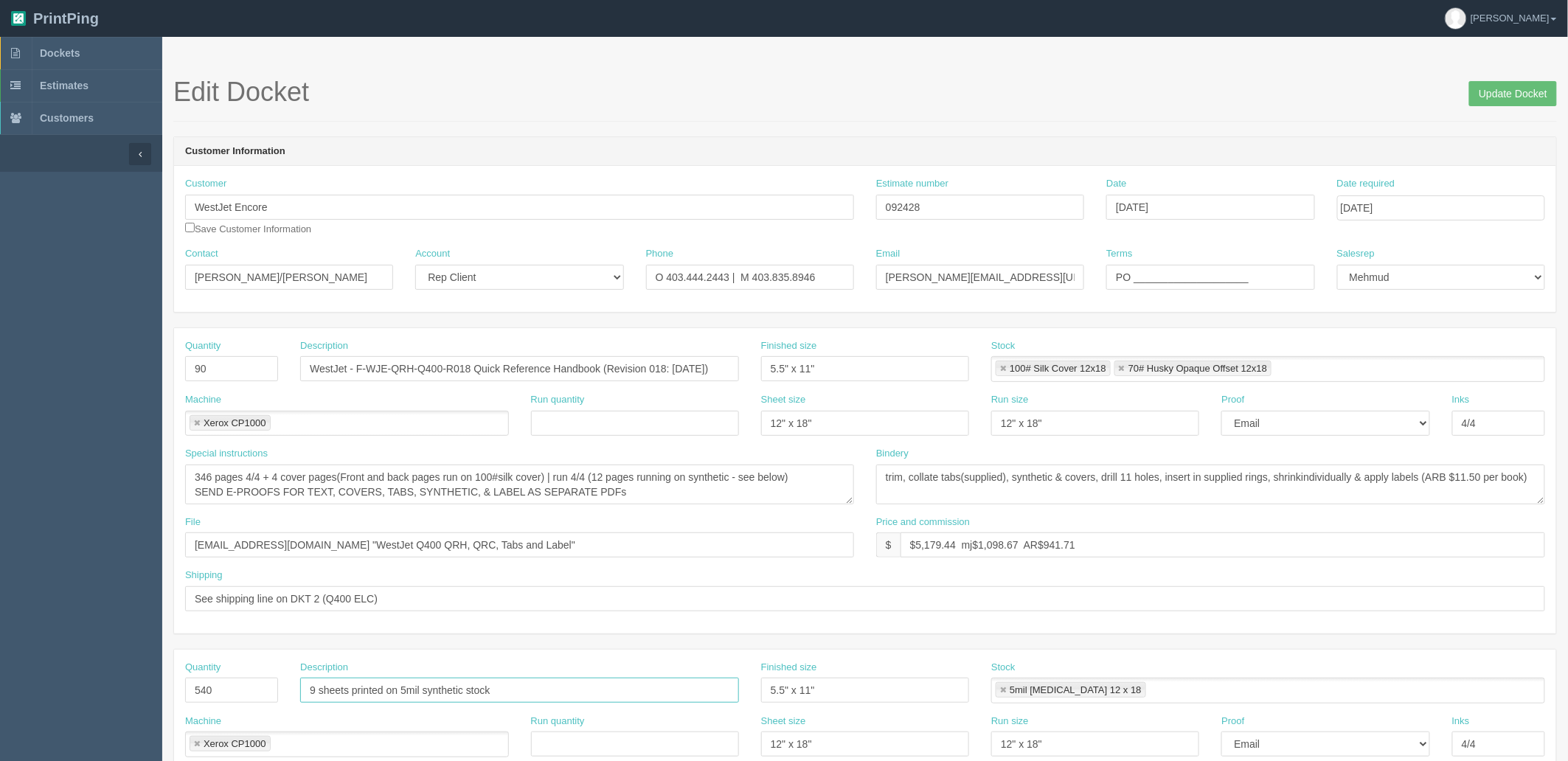
type input "9 sheets printed on 5mil synthetic stock"
drag, startPoint x: 872, startPoint y: 204, endPoint x: 552, endPoint y: 212, distance: 320.1
click at [553, 204] on div "Customer WestJet Encore Save Customer Information Estimate number 092428 Date S…" at bounding box center [865, 212] width 1382 height 70
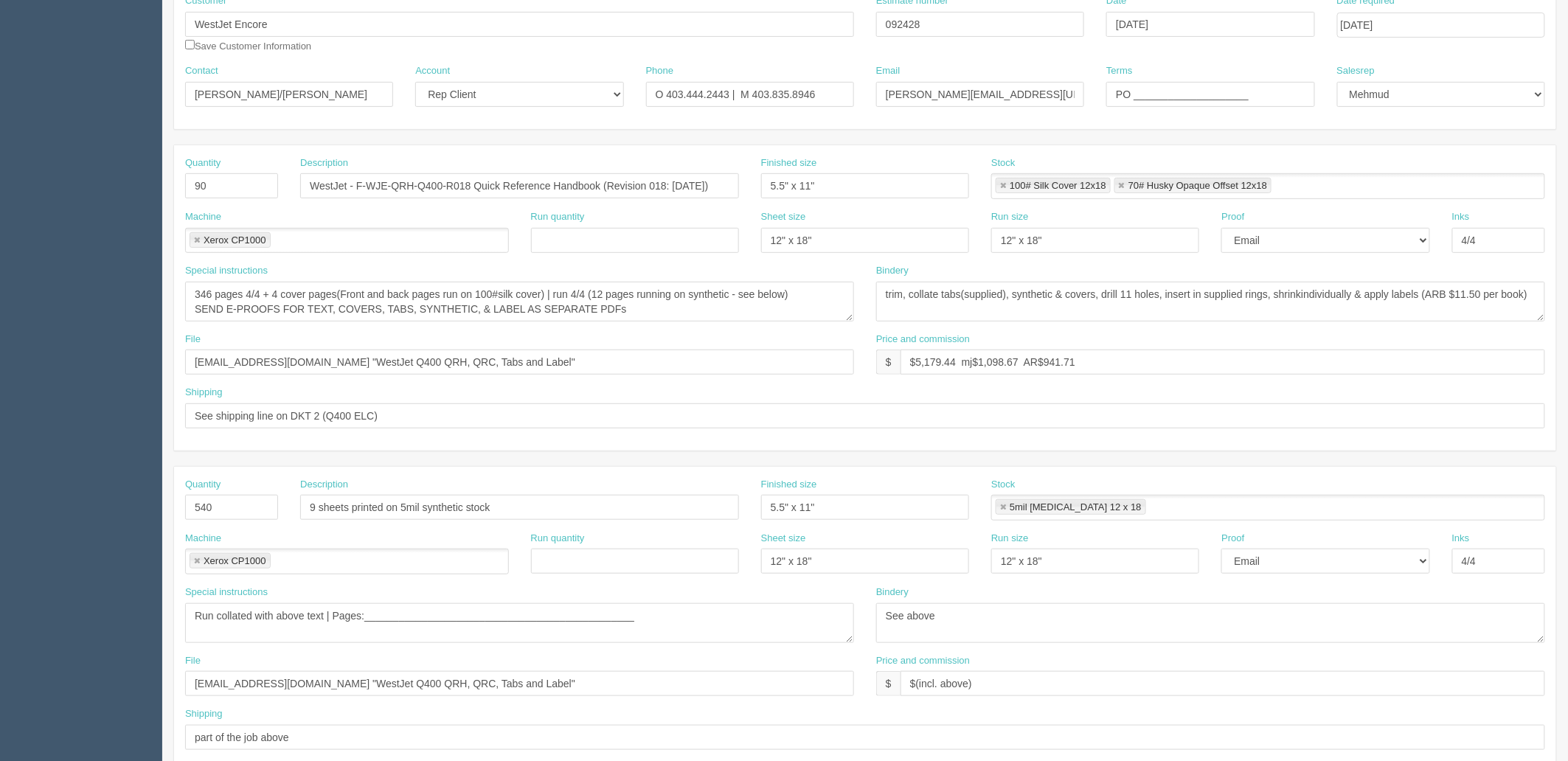
scroll to position [246, 0]
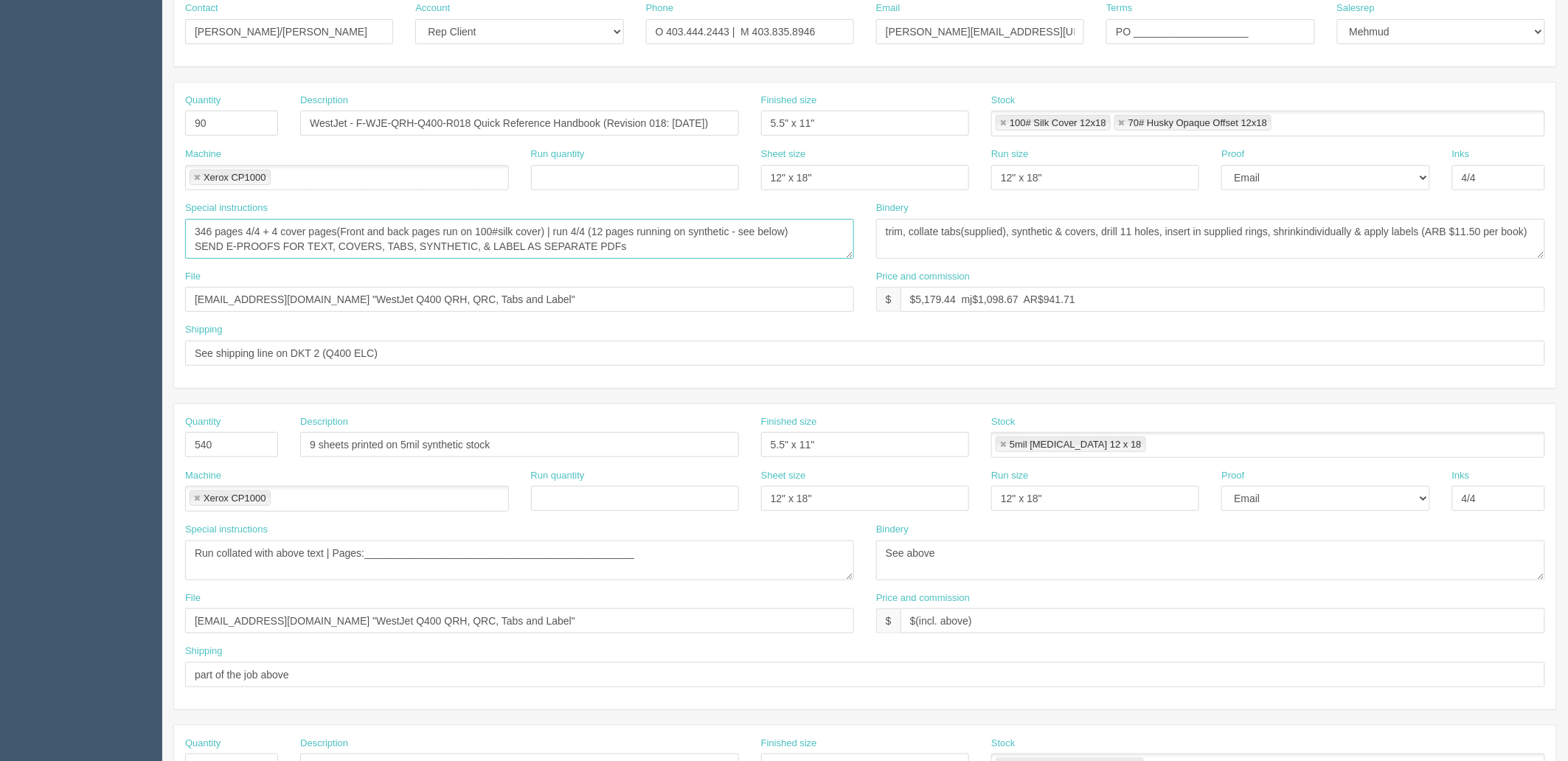
drag, startPoint x: 213, startPoint y: 227, endPoint x: 129, endPoint y: 211, distance: 85.5
click at [129, 211] on section "Dockets Estimates Customers" at bounding box center [784, 442] width 1568 height 1302
click at [655, 239] on textarea "346 pages 4/4 + 4 cover pages(Front and back pages run on 100#silk cover) | run…" at bounding box center [520, 238] width 669 height 40
drag, startPoint x: 608, startPoint y: 230, endPoint x: 747, endPoint y: 315, distance: 162.9
click at [613, 231] on textarea "346 pages 4/4 + 4 cover pages(Front and back pages run on 100#silk cover) | run…" at bounding box center [520, 238] width 669 height 40
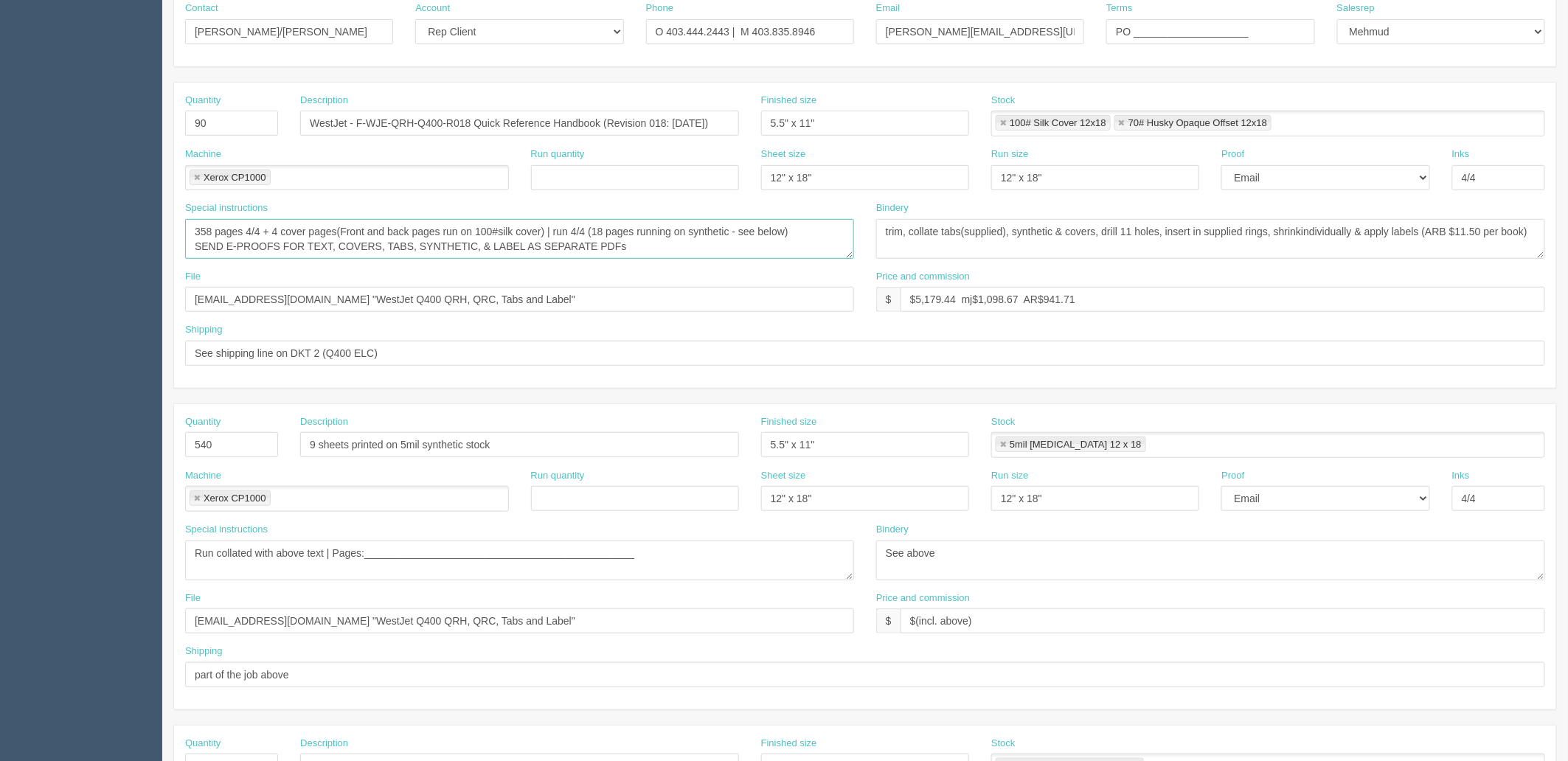
type textarea "358 pages 4/4 + 4 cover pages(Front and back pages run on 100#silk cover) | run…"
click at [929, 300] on input "$5,179.44 mj$1,098.67 AR$941.71" at bounding box center [1222, 300] width 644 height 25
drag, startPoint x: 1053, startPoint y: 297, endPoint x: 1402, endPoint y: 253, distance: 351.8
click at [1399, 256] on div "Quantity 90 Description WestJet - F-WJE-QRH-Q400-R018 Quick Reference Handbook …" at bounding box center [865, 235] width 1382 height 305
click at [995, 298] on input "$5,289.15 mj$1,098.67 AR$973.46" at bounding box center [1222, 300] width 644 height 25
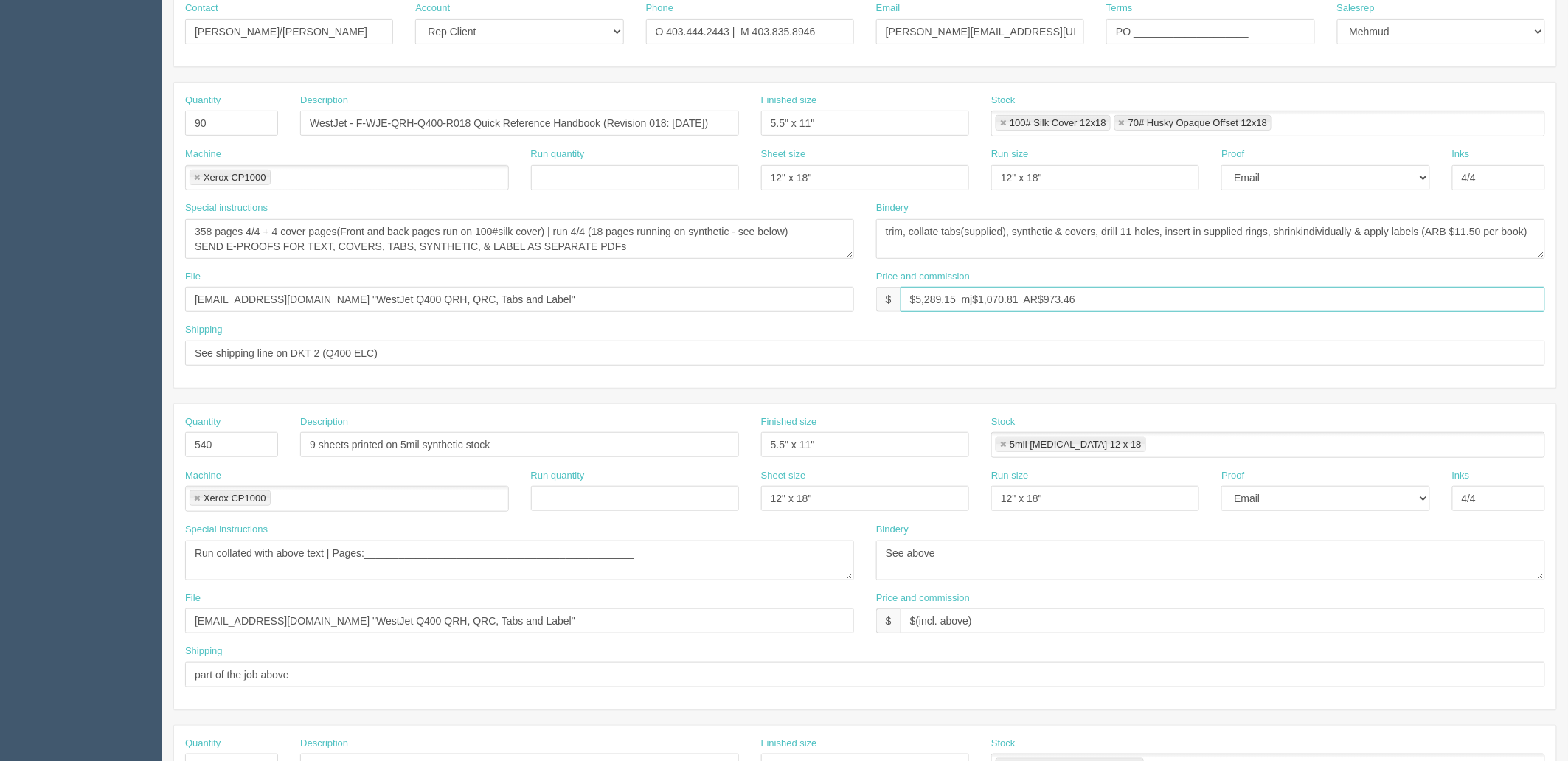
type input "$5,289.15 mj$1,070.81 AR$973.46"
drag, startPoint x: 239, startPoint y: 441, endPoint x: 16, endPoint y: 430, distance: 223.3
click at [60, 430] on section "Dockets Estimates Customers" at bounding box center [784, 442] width 1568 height 1302
click at [255, 435] on input "540" at bounding box center [232, 445] width 93 height 25
drag, startPoint x: 254, startPoint y: 445, endPoint x: 39, endPoint y: 428, distance: 215.7
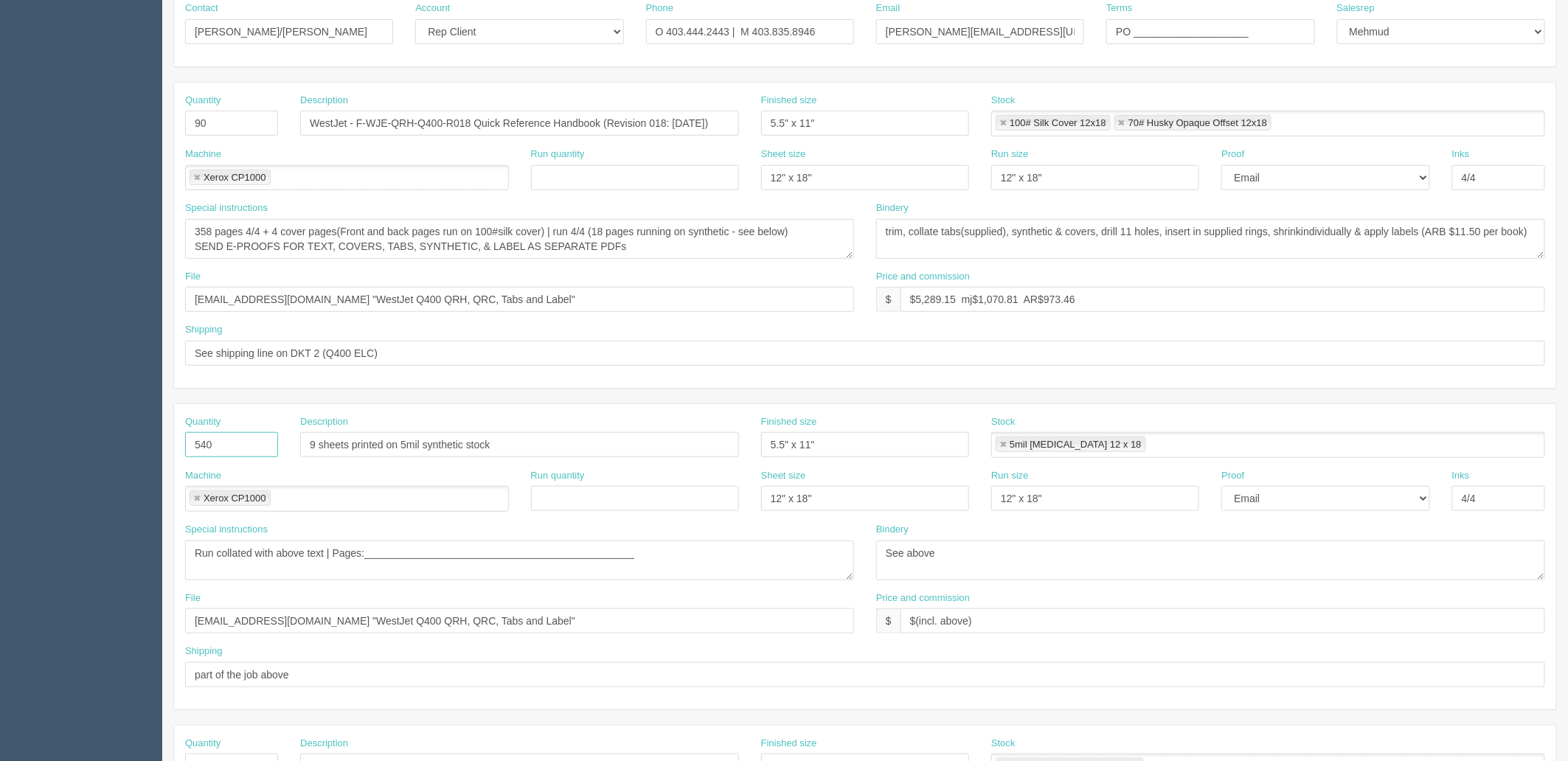
click at [39, 428] on section "Dockets Estimates Customers" at bounding box center [784, 442] width 1568 height 1302
type input "810"
drag, startPoint x: 458, startPoint y: 563, endPoint x: 425, endPoint y: 561, distance: 33.1
click at [456, 563] on textarea "Run collated with above text | Pages:__________________________________________…" at bounding box center [520, 560] width 669 height 40
drag, startPoint x: 374, startPoint y: 555, endPoint x: 1037, endPoint y: 558, distance: 663.0
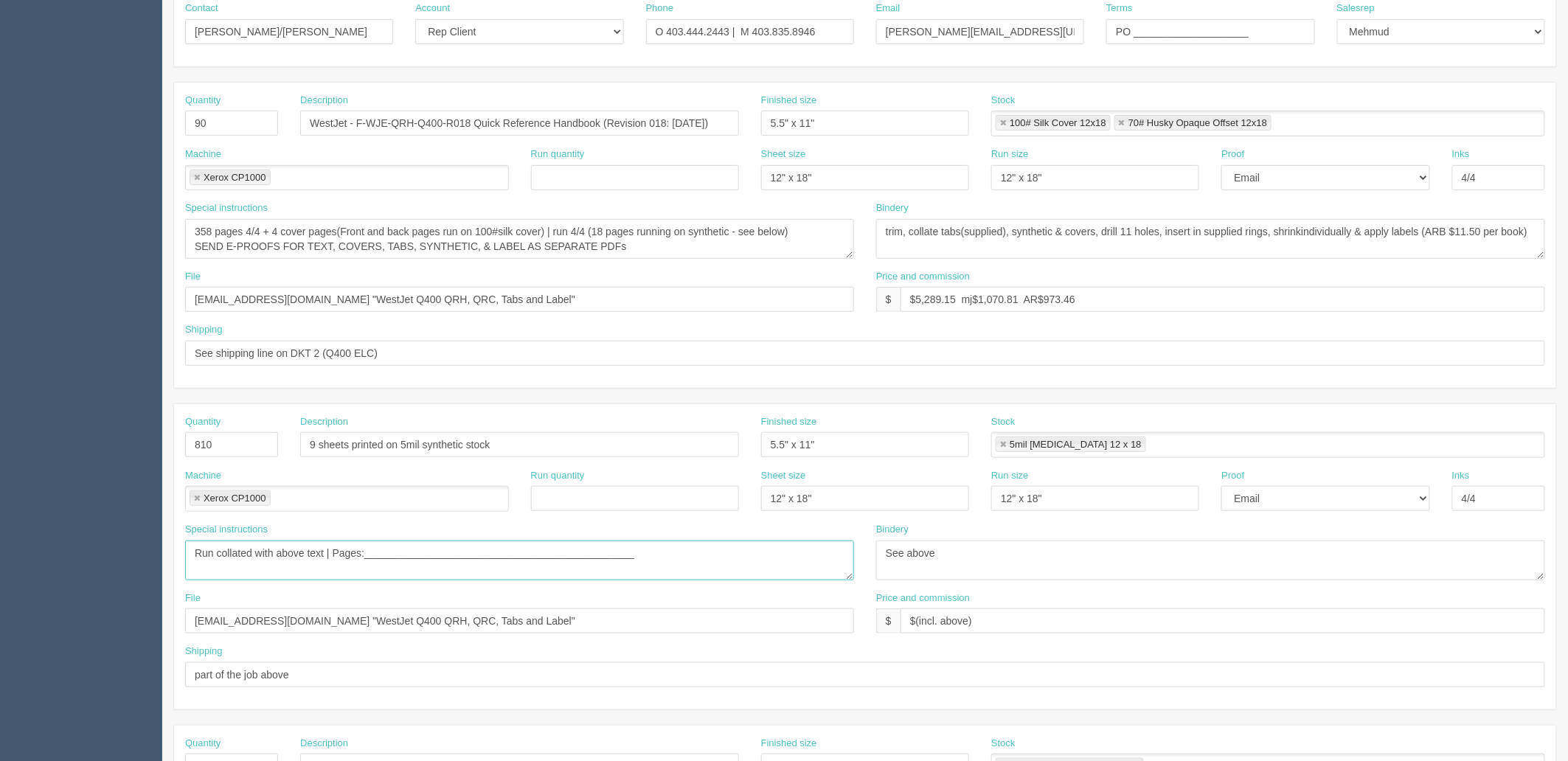
click at [1036, 558] on div "Special instructions Run collated with above text | Pages:_____________________…" at bounding box center [865, 556] width 1382 height 68
type textarea "Run collated with above text | Pages: 2.5 to 2.8, 5.9 to 5.10, 3.27 to 3.28, 5.…"
click at [650, 244] on textarea "346 pages 4/4 + 4 cover pages(Front and back pages run on 100#silk cover) | run…" at bounding box center [520, 238] width 669 height 40
click at [275, 244] on textarea "346 pages 4/4 + 4 cover pages(Front and back pages run on 100#silk cover) | run…" at bounding box center [520, 238] width 669 height 40
type textarea "358 pages 4/4 + 4 cover pages(Front and back pages run on 100#silk cover) | run…"
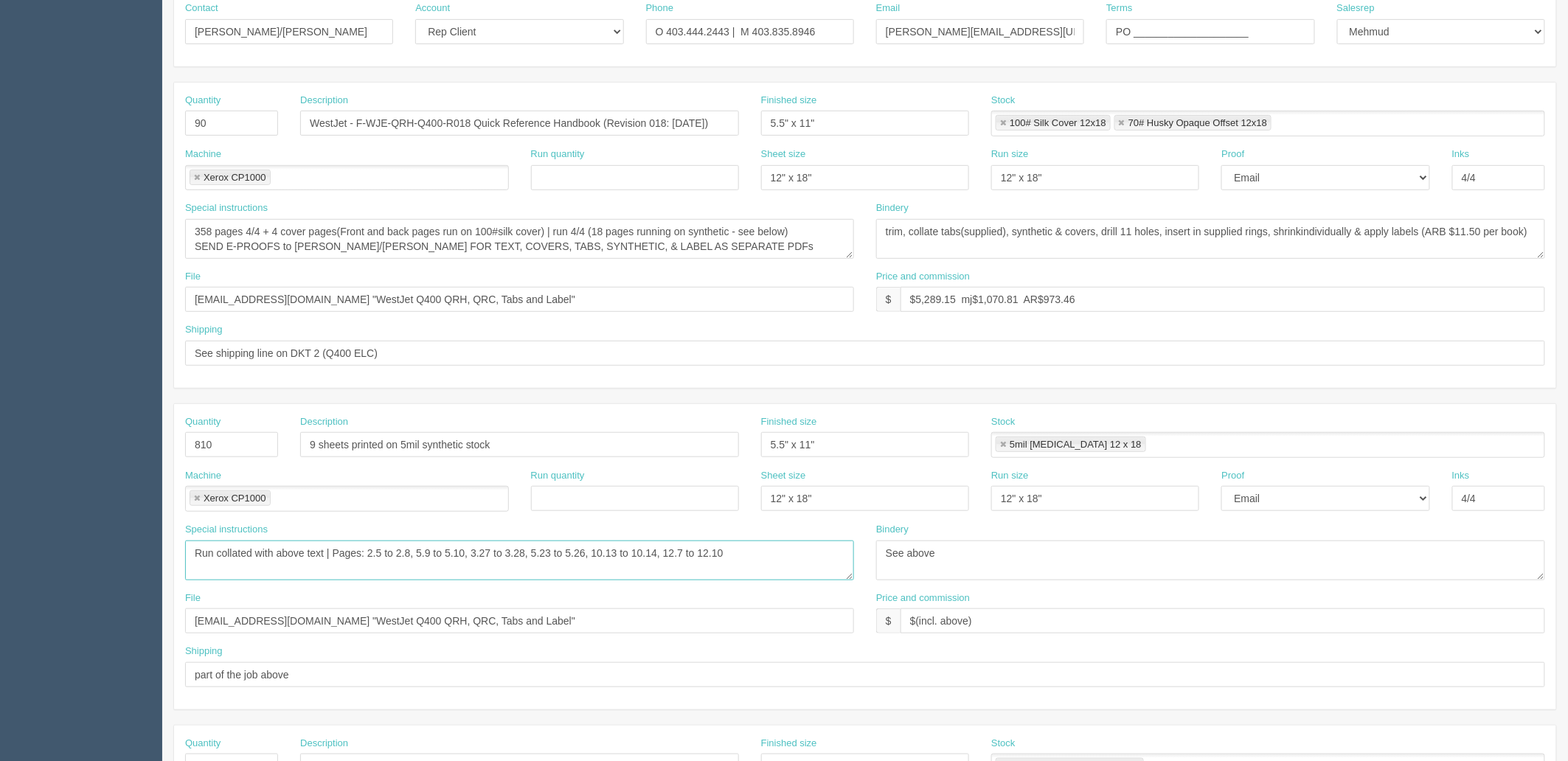
click at [775, 553] on textarea "Run collated with above text | Pages:__________________________________________…" at bounding box center [520, 560] width 669 height 40
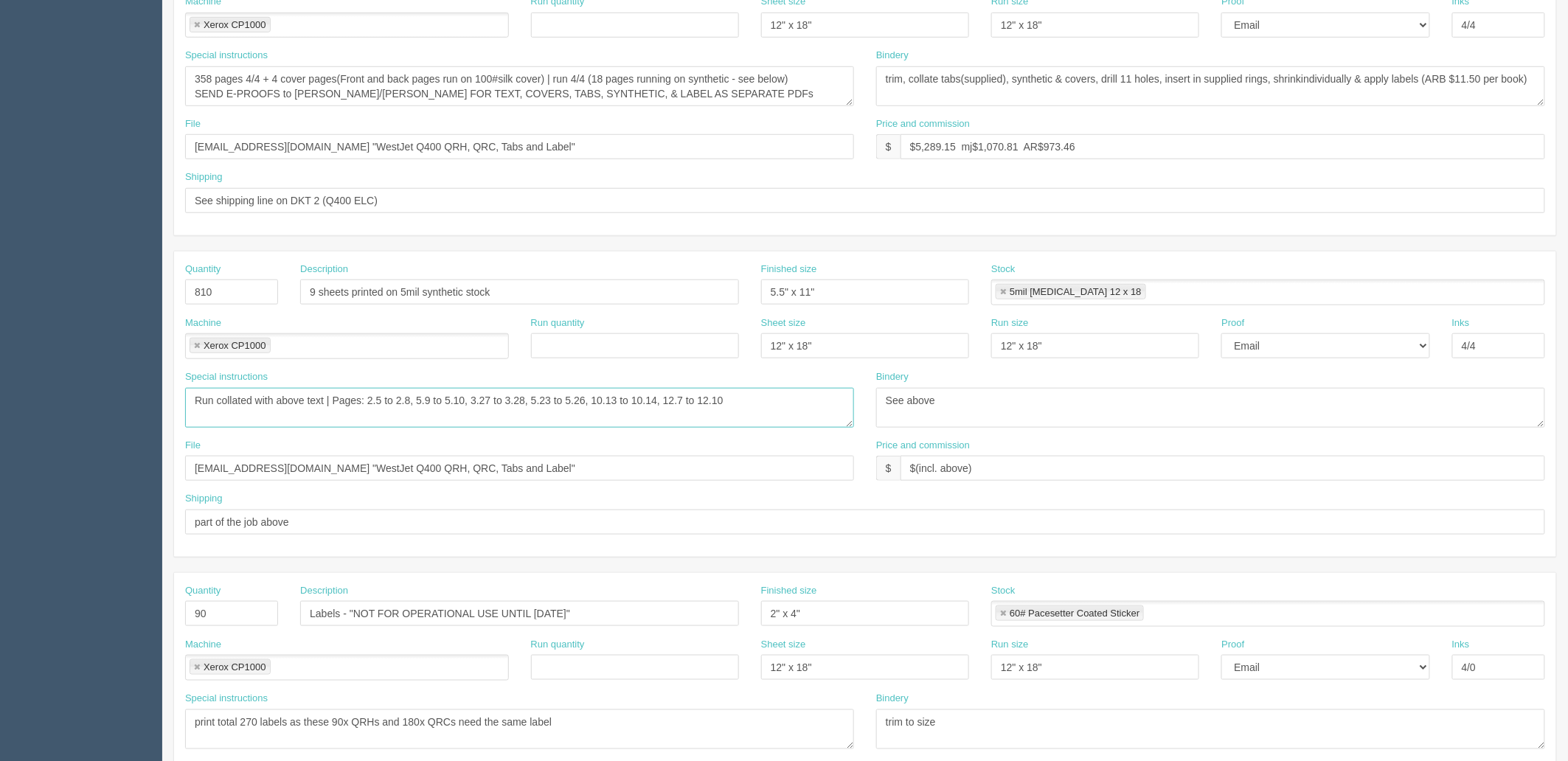
scroll to position [409, 0]
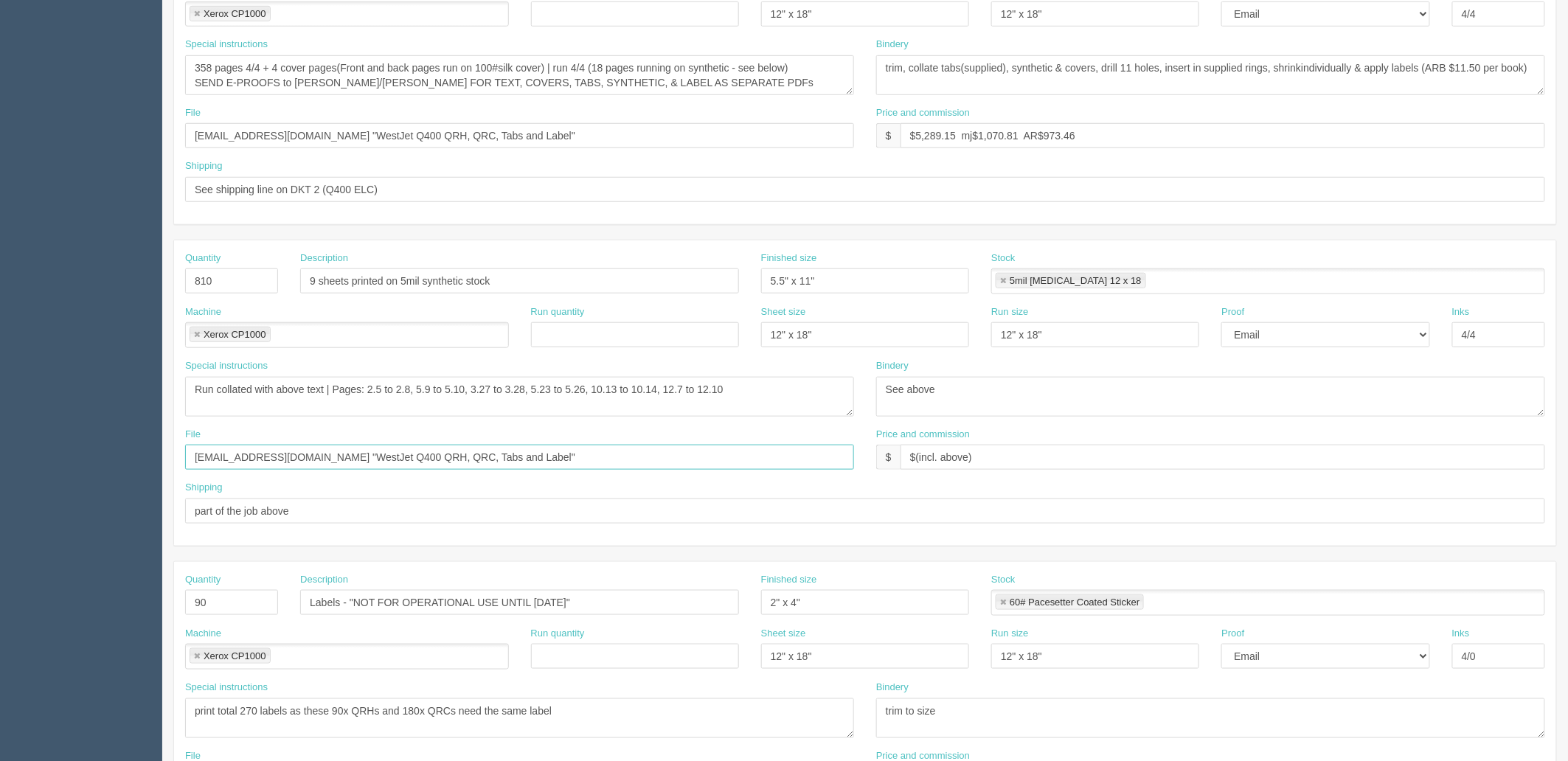
click at [526, 458] on input "[EMAIL_ADDRESS][DOMAIN_NAME] "WestJet Q400 QRH, QRC, Tabs and Label"" at bounding box center [520, 457] width 669 height 25
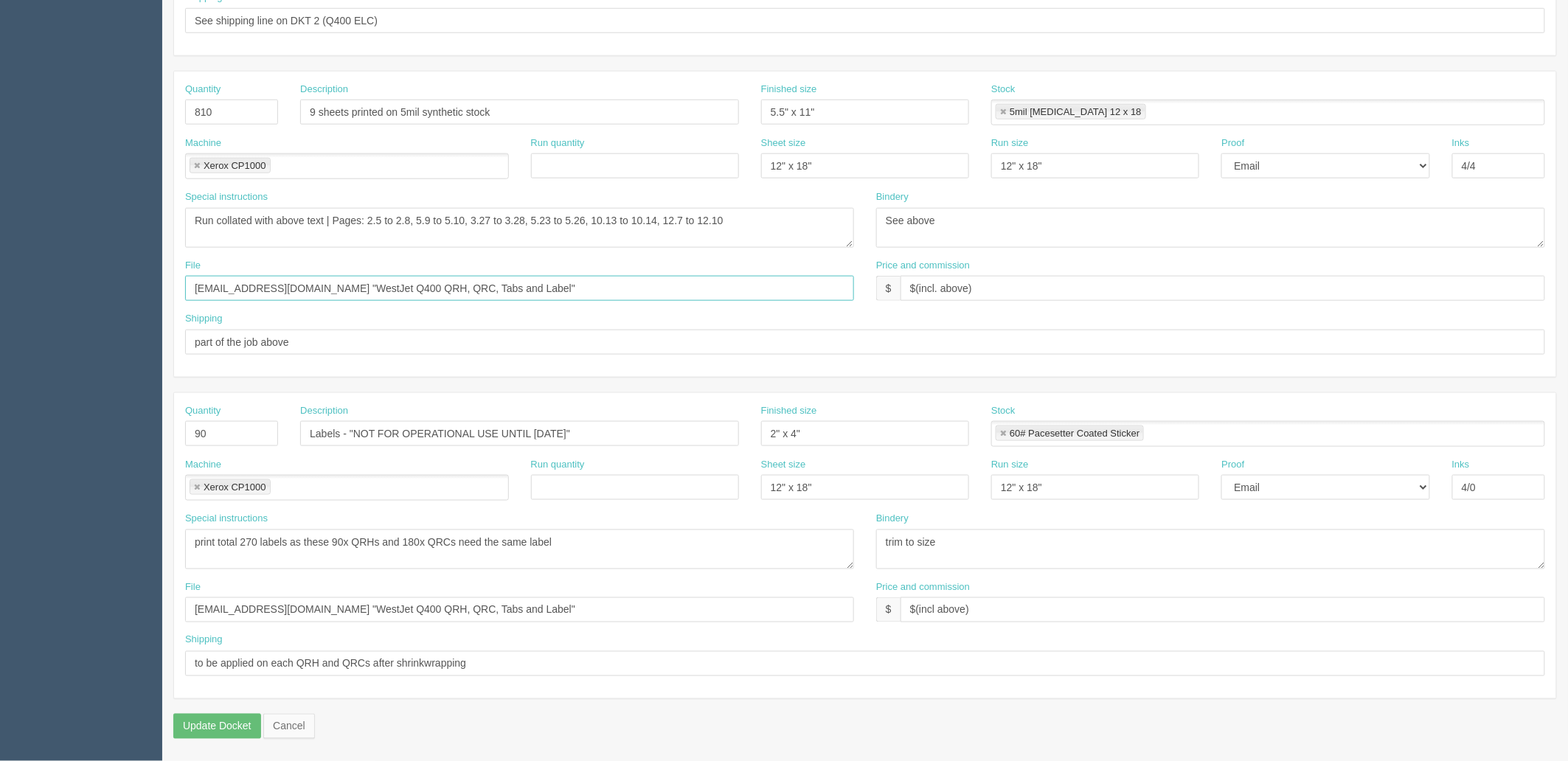
scroll to position [0, 0]
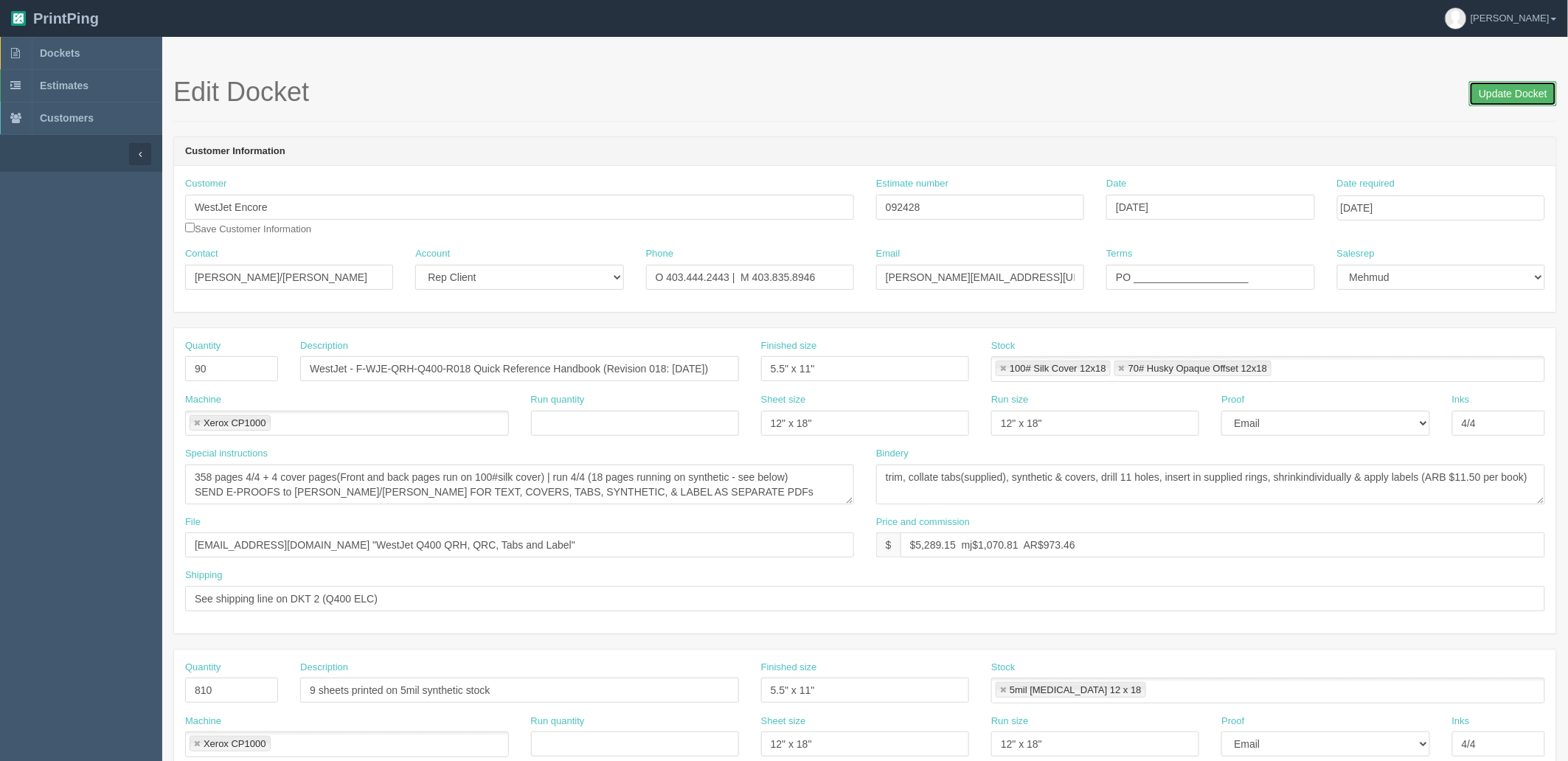
click at [1490, 99] on input "Update Docket" at bounding box center [1513, 93] width 88 height 25
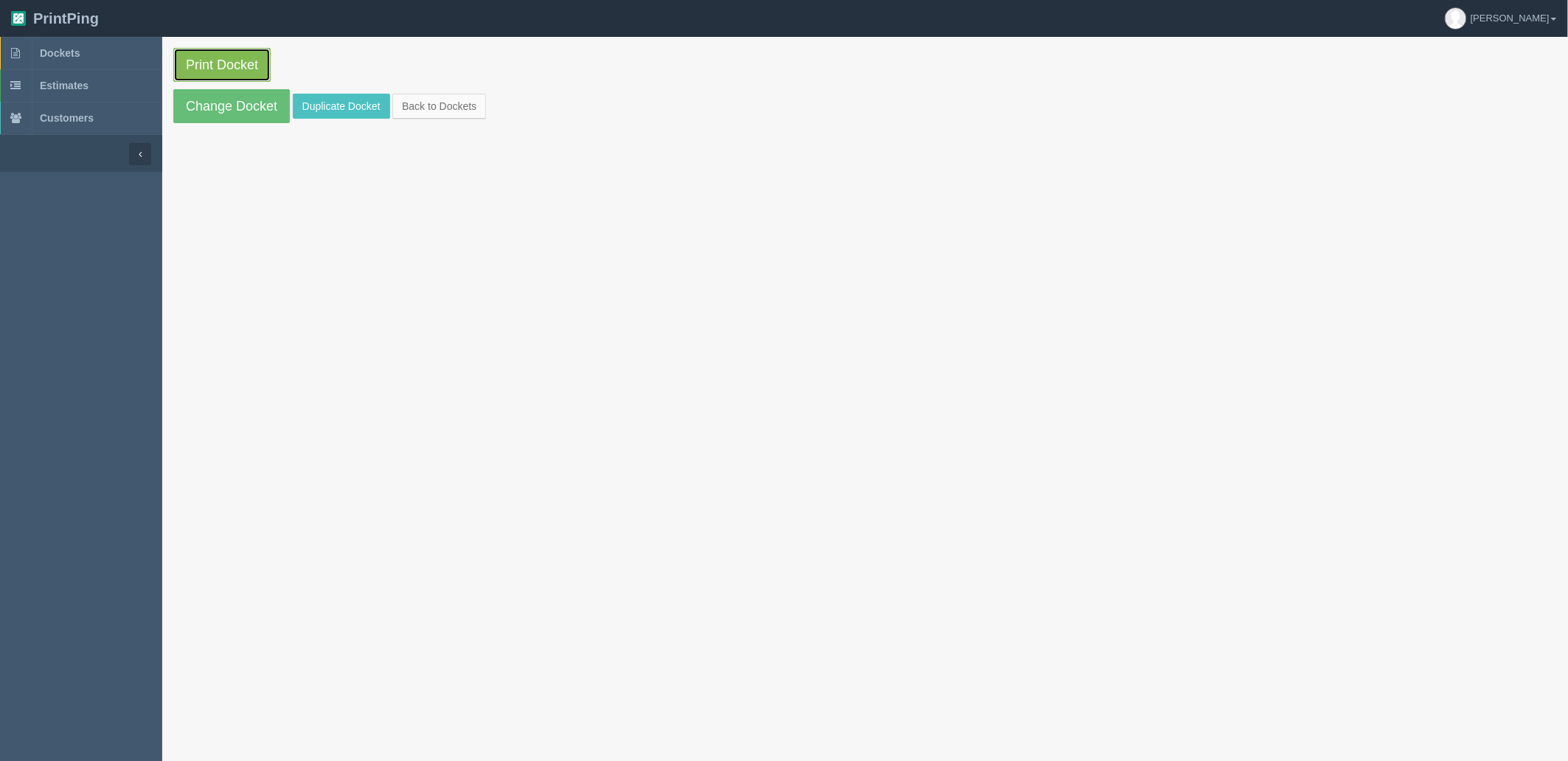
click at [225, 60] on link "Print Docket" at bounding box center [222, 64] width 97 height 34
click at [108, 54] on link "Dockets" at bounding box center [81, 53] width 162 height 32
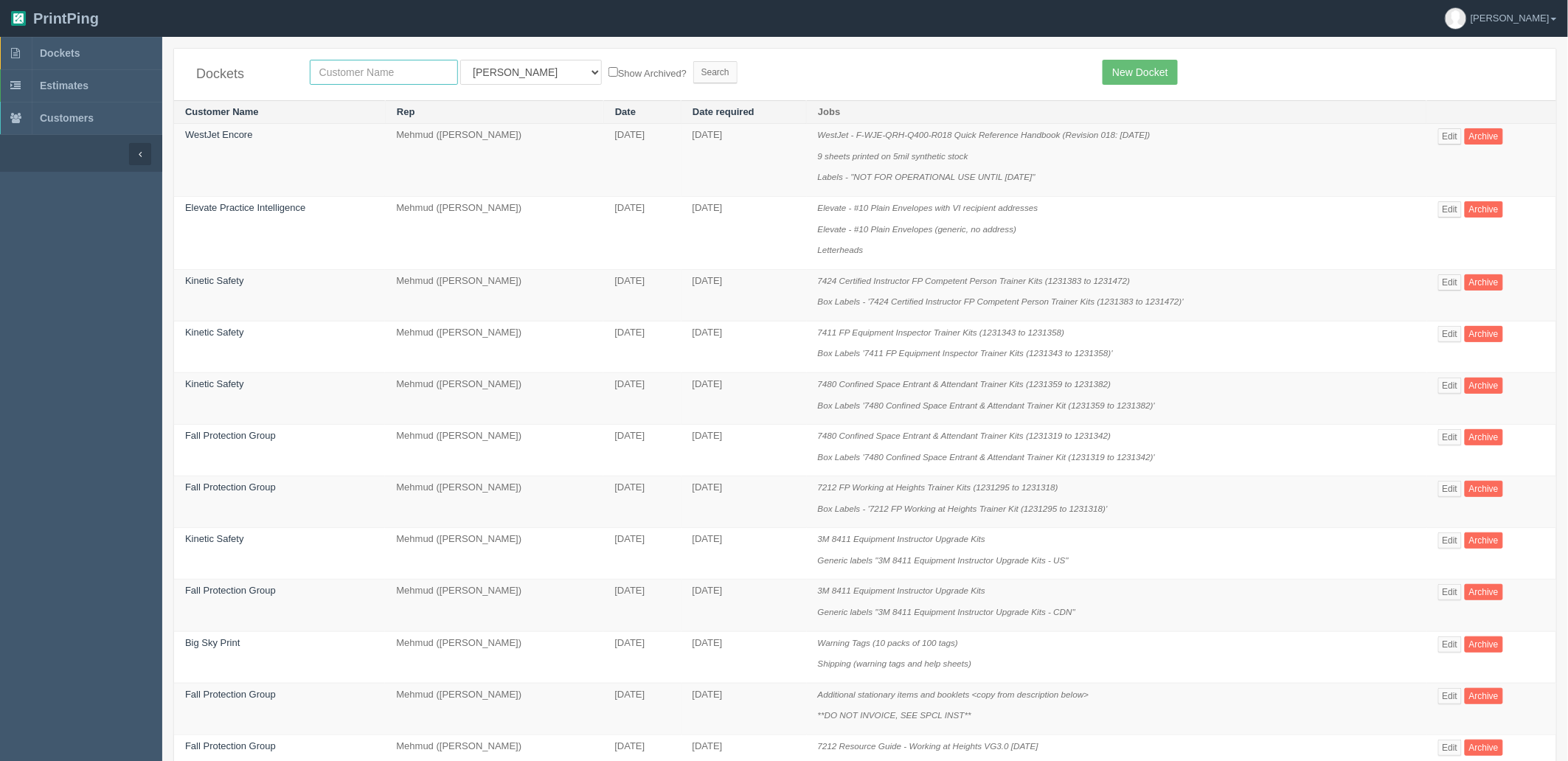
click at [351, 72] on input "text" at bounding box center [384, 72] width 148 height 25
type input "westj"
click at [693, 61] on input "Search" at bounding box center [715, 72] width 44 height 22
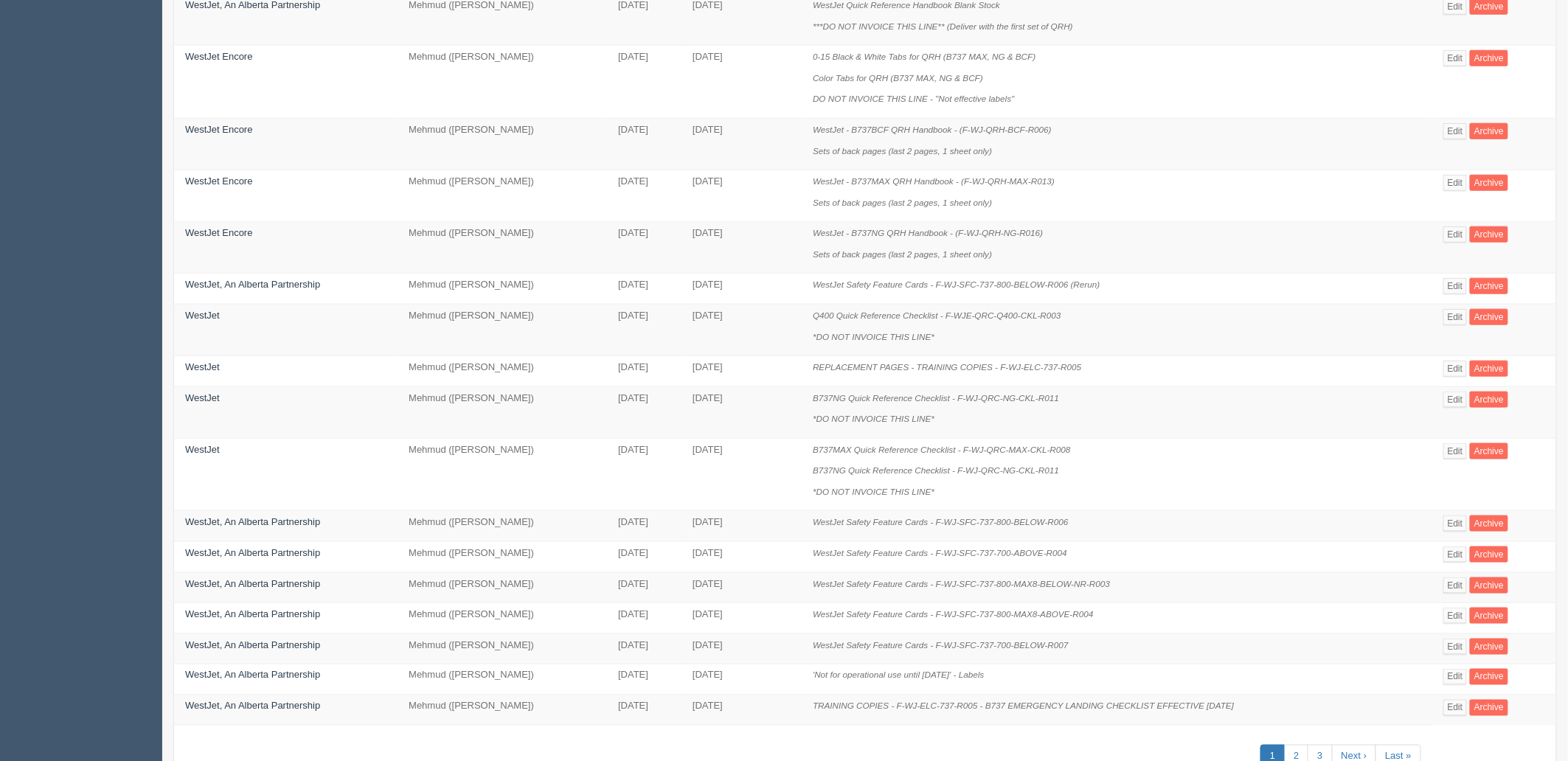
scroll to position [570, 0]
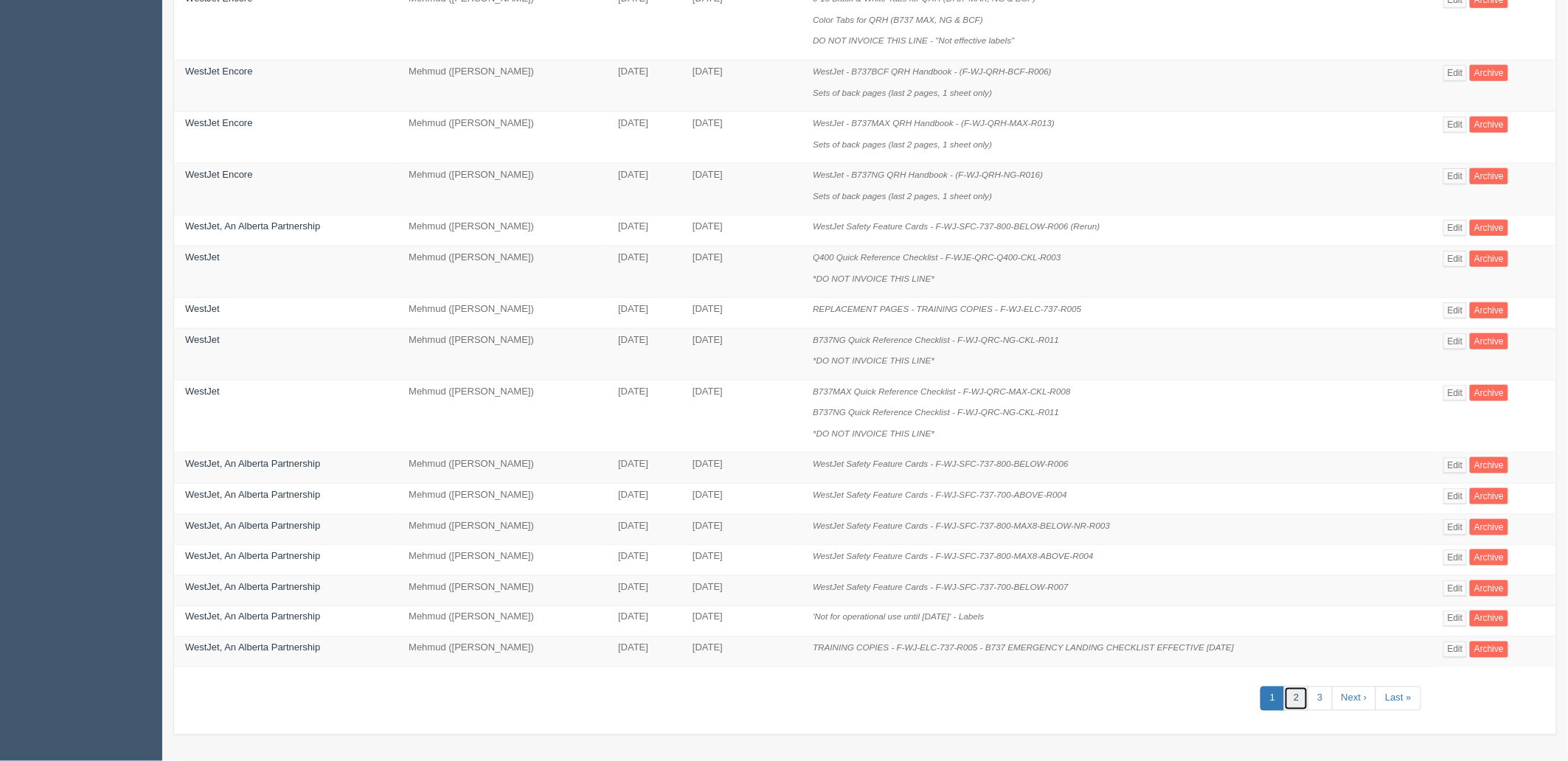
click at [1293, 703] on link "2" at bounding box center [1296, 698] width 24 height 24
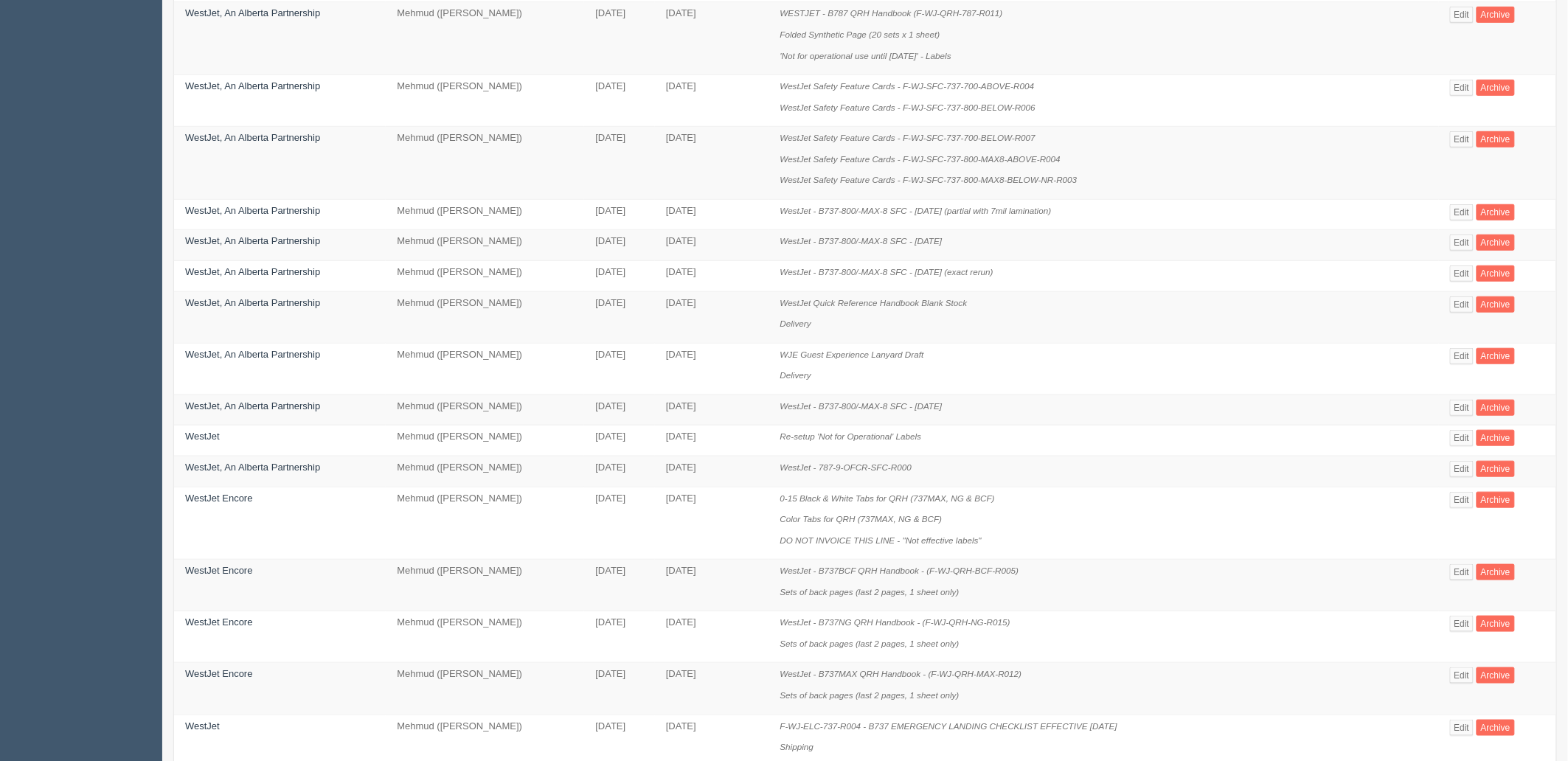
scroll to position [635, 0]
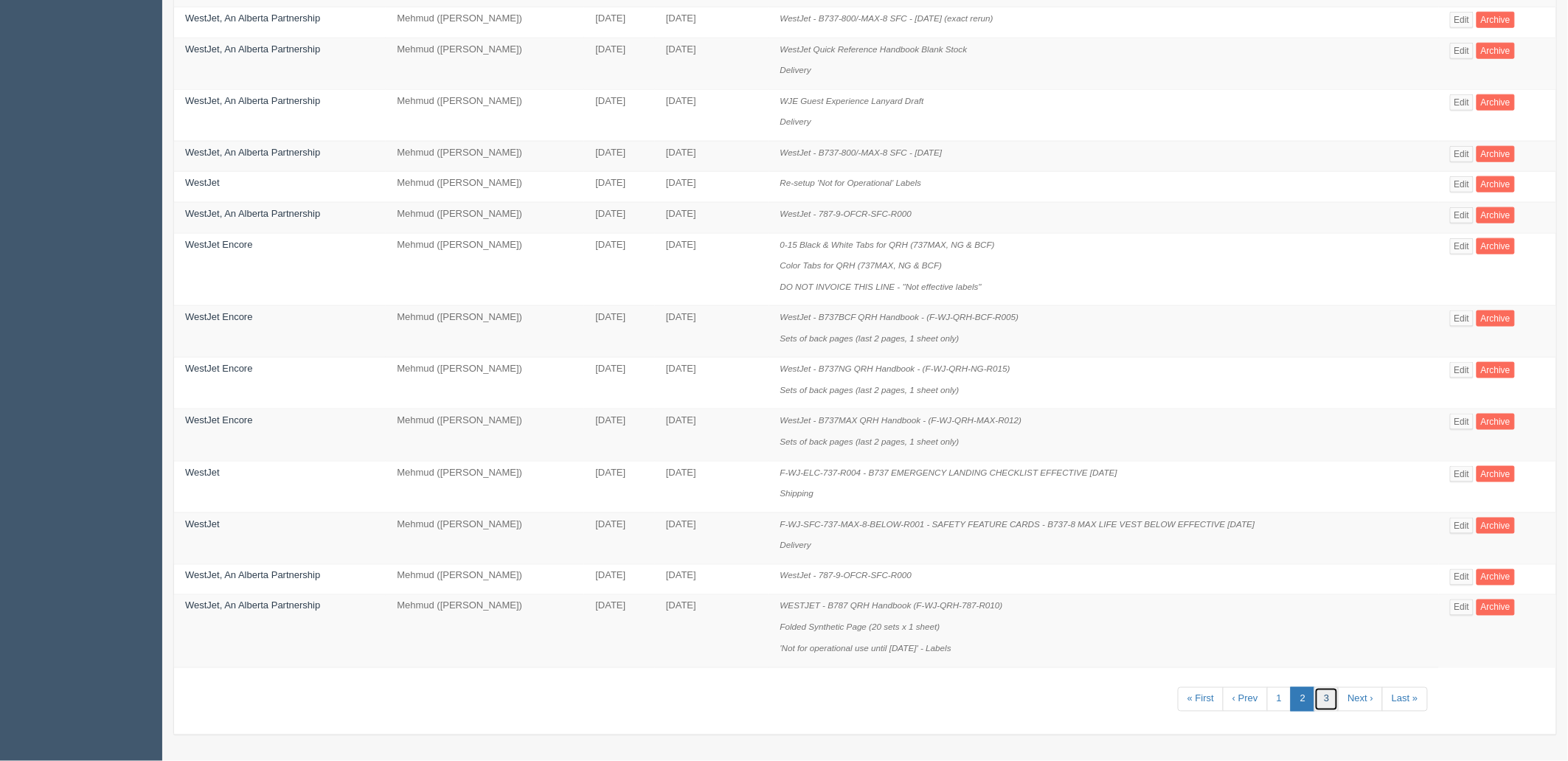
click at [1322, 703] on link "3" at bounding box center [1326, 699] width 24 height 24
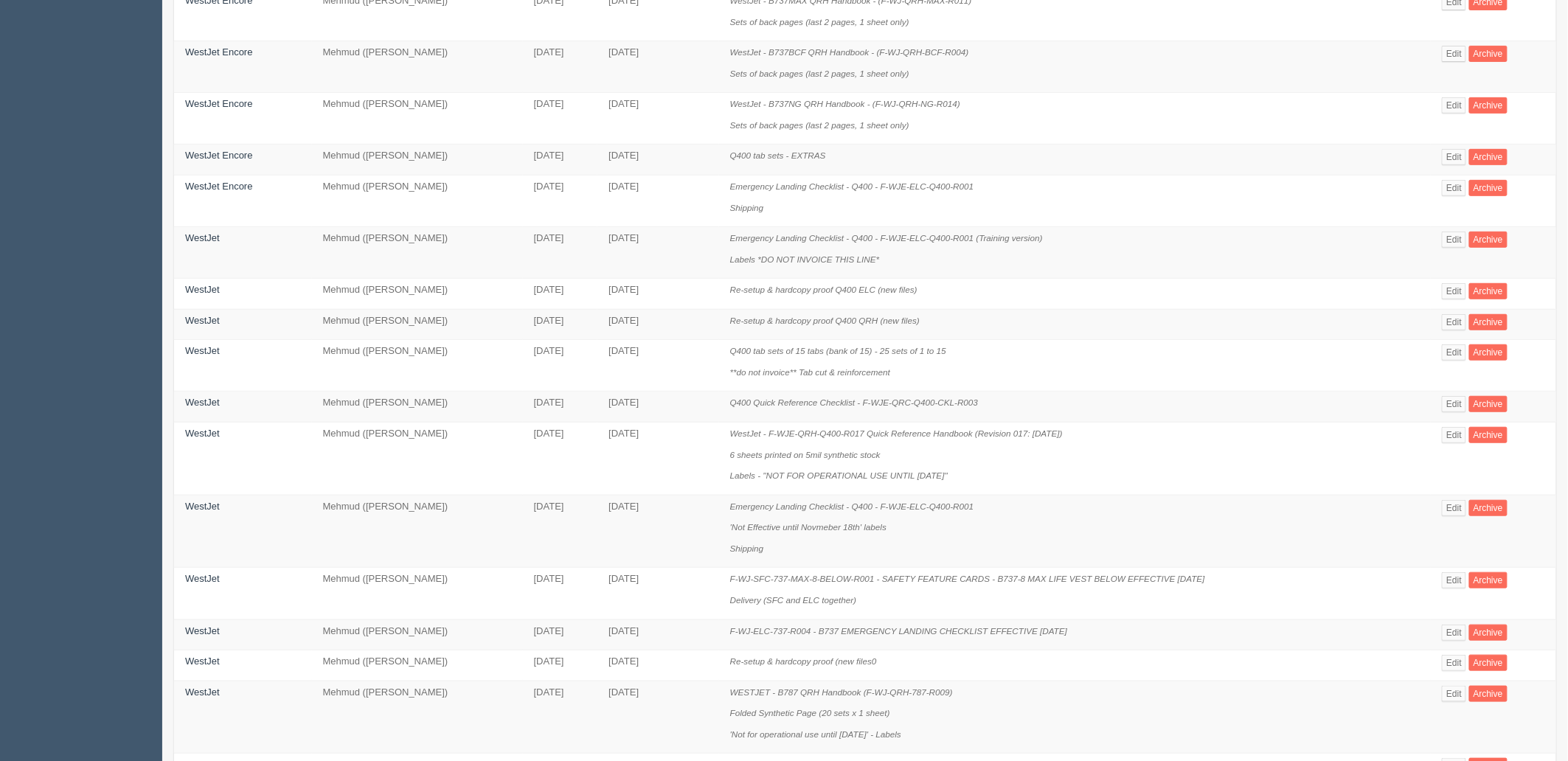
scroll to position [246, 0]
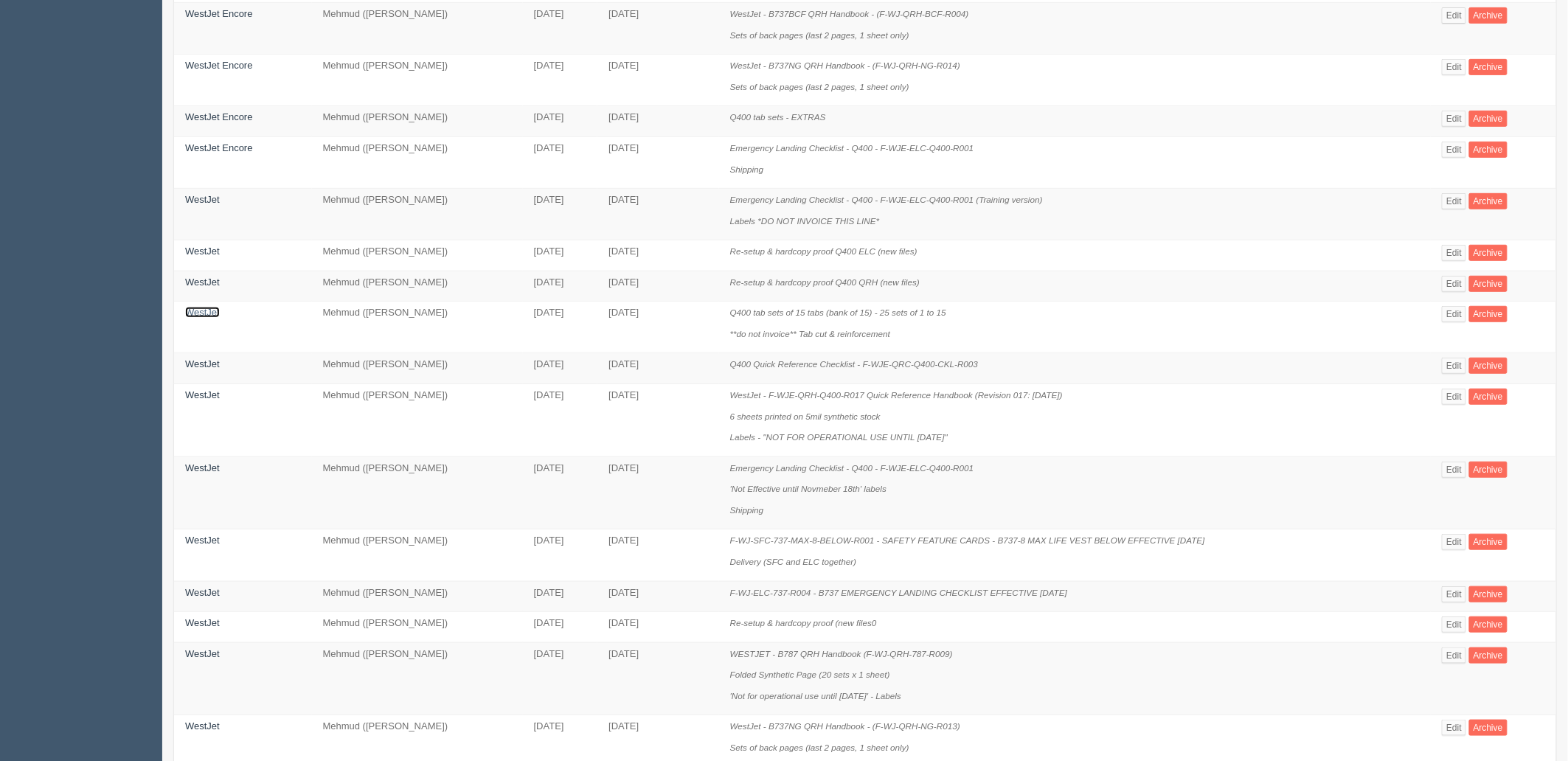
click at [198, 317] on link "WestJet" at bounding box center [202, 312] width 35 height 11
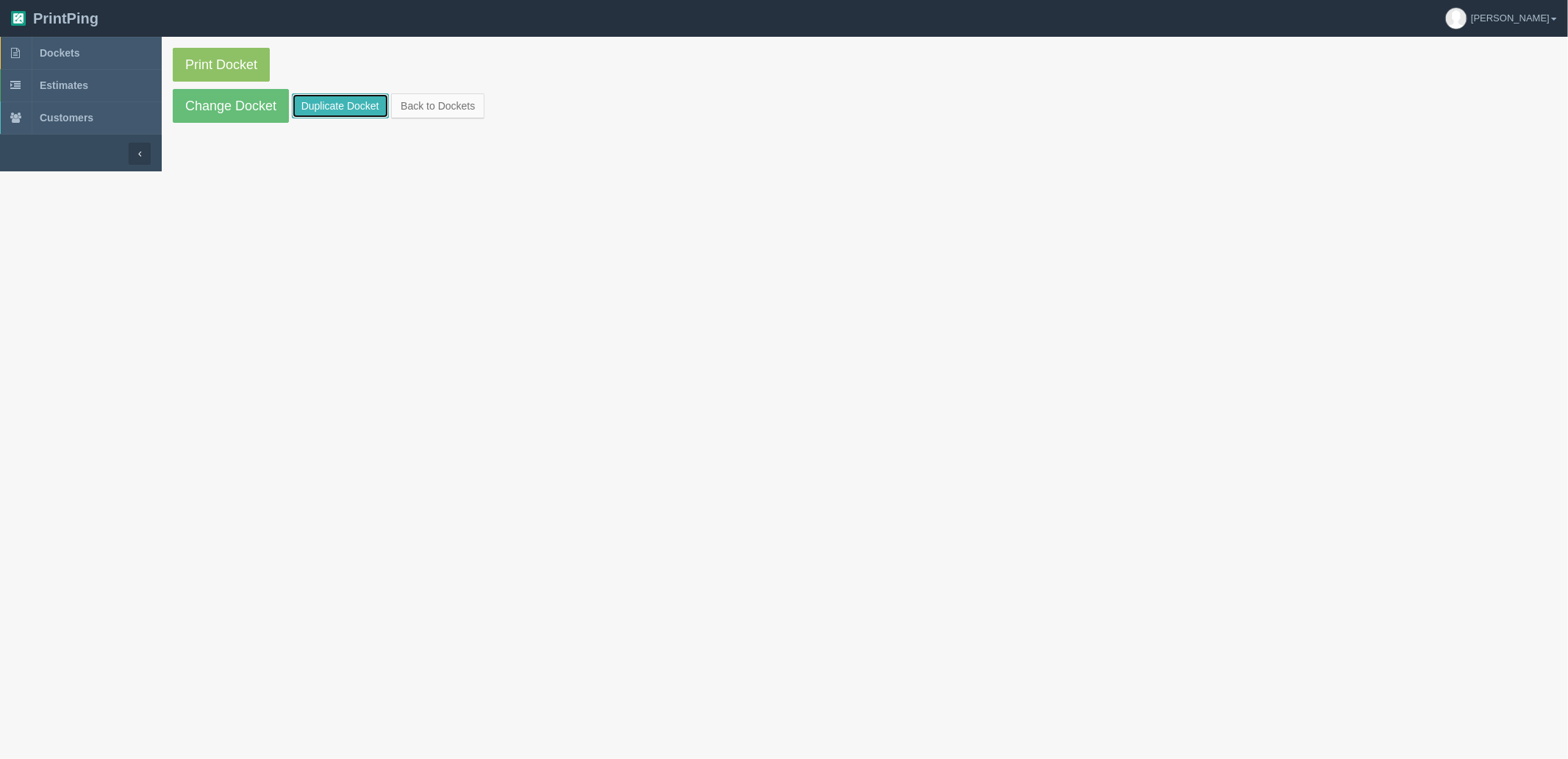
click at [341, 101] on link "Duplicate Docket" at bounding box center [340, 106] width 97 height 25
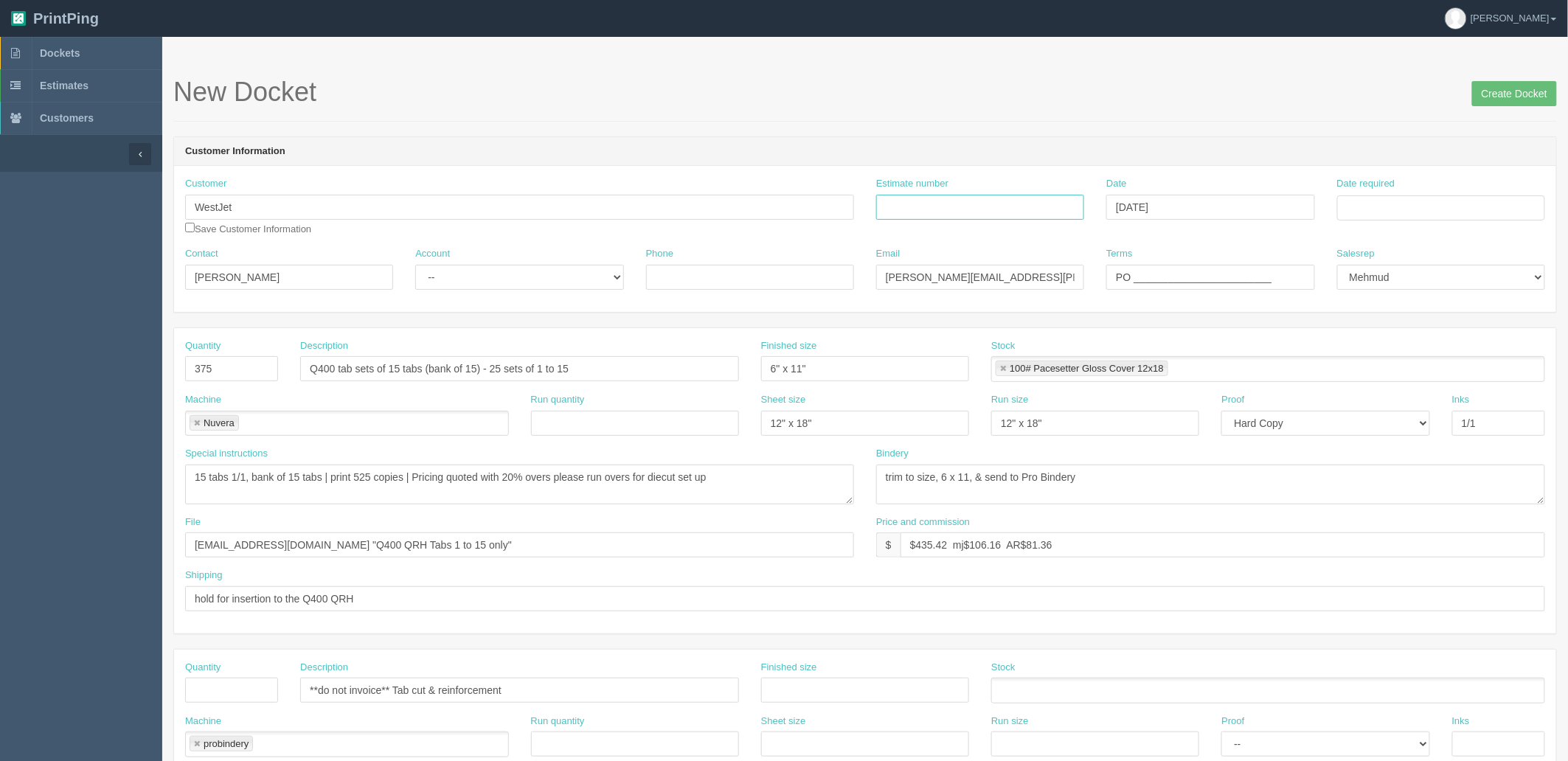
click at [994, 210] on input "Estimate number" at bounding box center [979, 207] width 208 height 25
type input "092429"
click at [1405, 347] on td "24" at bounding box center [1409, 348] width 21 height 21
type input "[DATE]"
click at [1154, 104] on h1 "New Docket Create Docket" at bounding box center [865, 93] width 1384 height 30
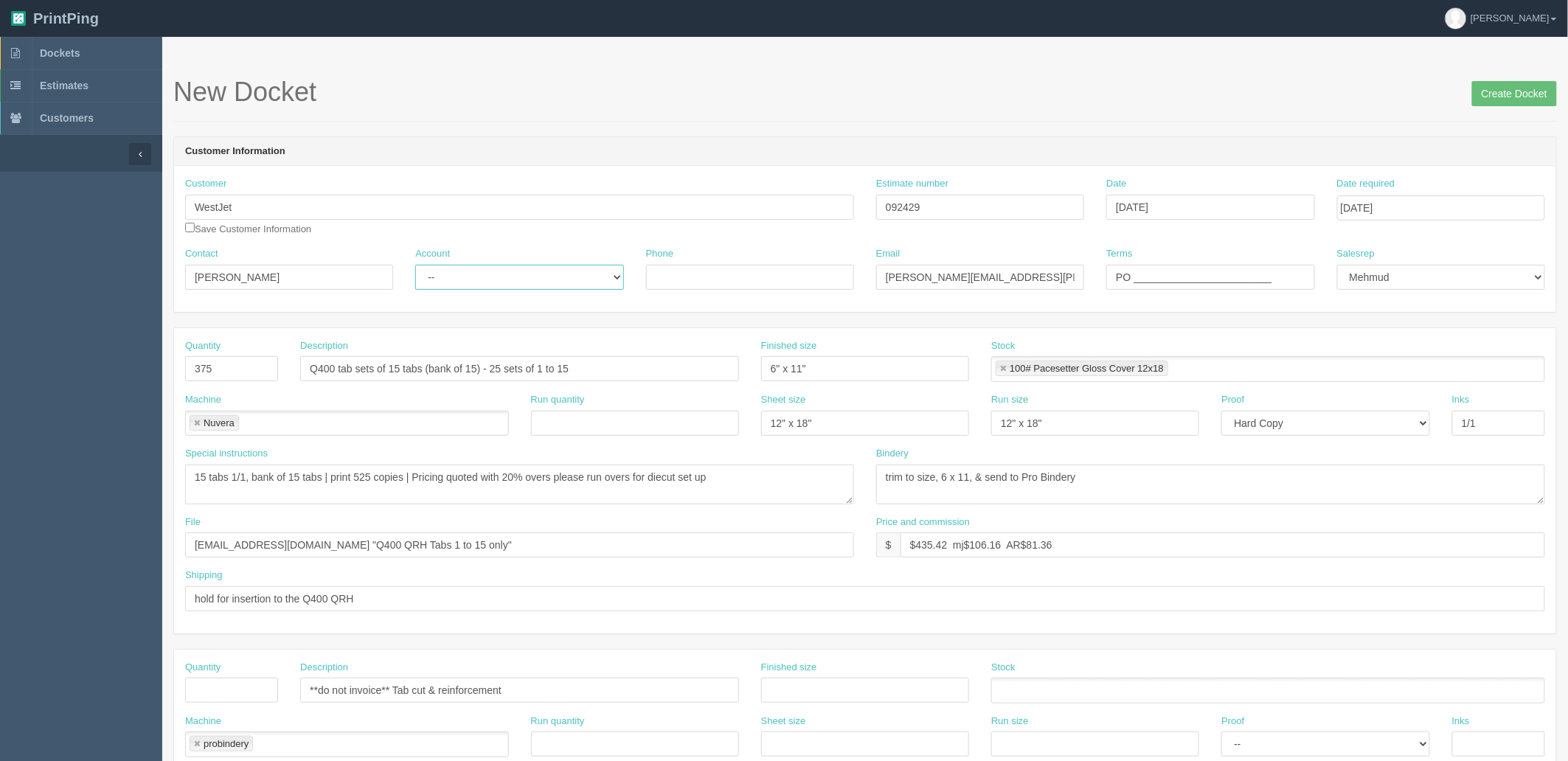
click at [472, 271] on select "-- Existing Client Allrush Client Rep Client" at bounding box center [519, 277] width 208 height 25
select select "Rep Client"
click at [415, 264] on select "-- Existing Client Allrush Client Rep Client" at bounding box center [519, 277] width 208 height 25
click at [314, 207] on input "WestJet" at bounding box center [520, 207] width 669 height 25
type input "WestJet Encore"
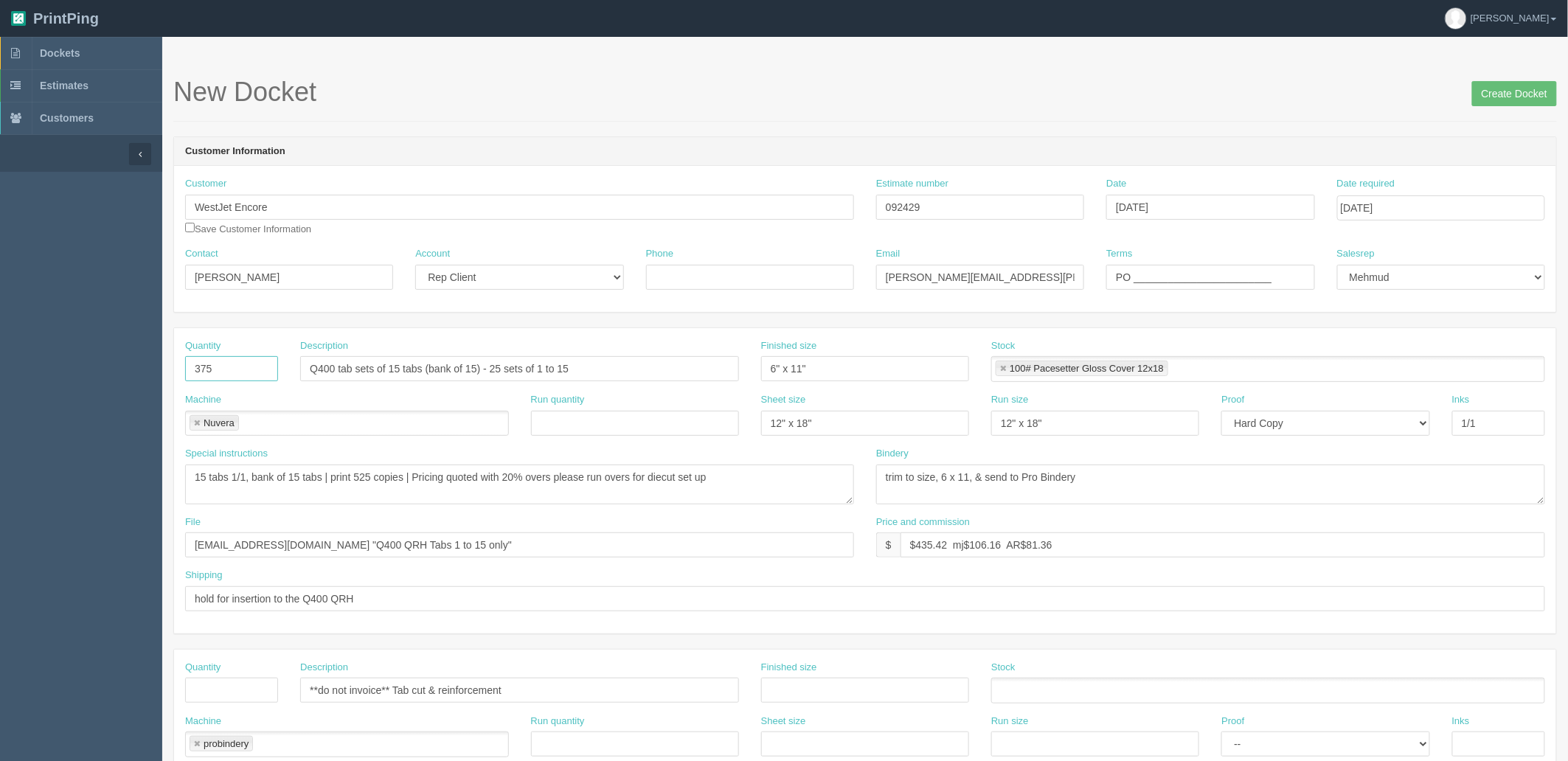
drag, startPoint x: 180, startPoint y: 370, endPoint x: 113, endPoint y: 367, distance: 67.1
click at [113, 367] on section "Dockets Estimates Customers" at bounding box center [784, 687] width 1568 height 1302
click at [216, 371] on input "375" at bounding box center [232, 369] width 93 height 25
type input "600"
click at [618, 367] on input "Q400 tab sets of 15 tabs (bank of 15) - 25 sets of 1 to 15" at bounding box center [519, 369] width 439 height 25
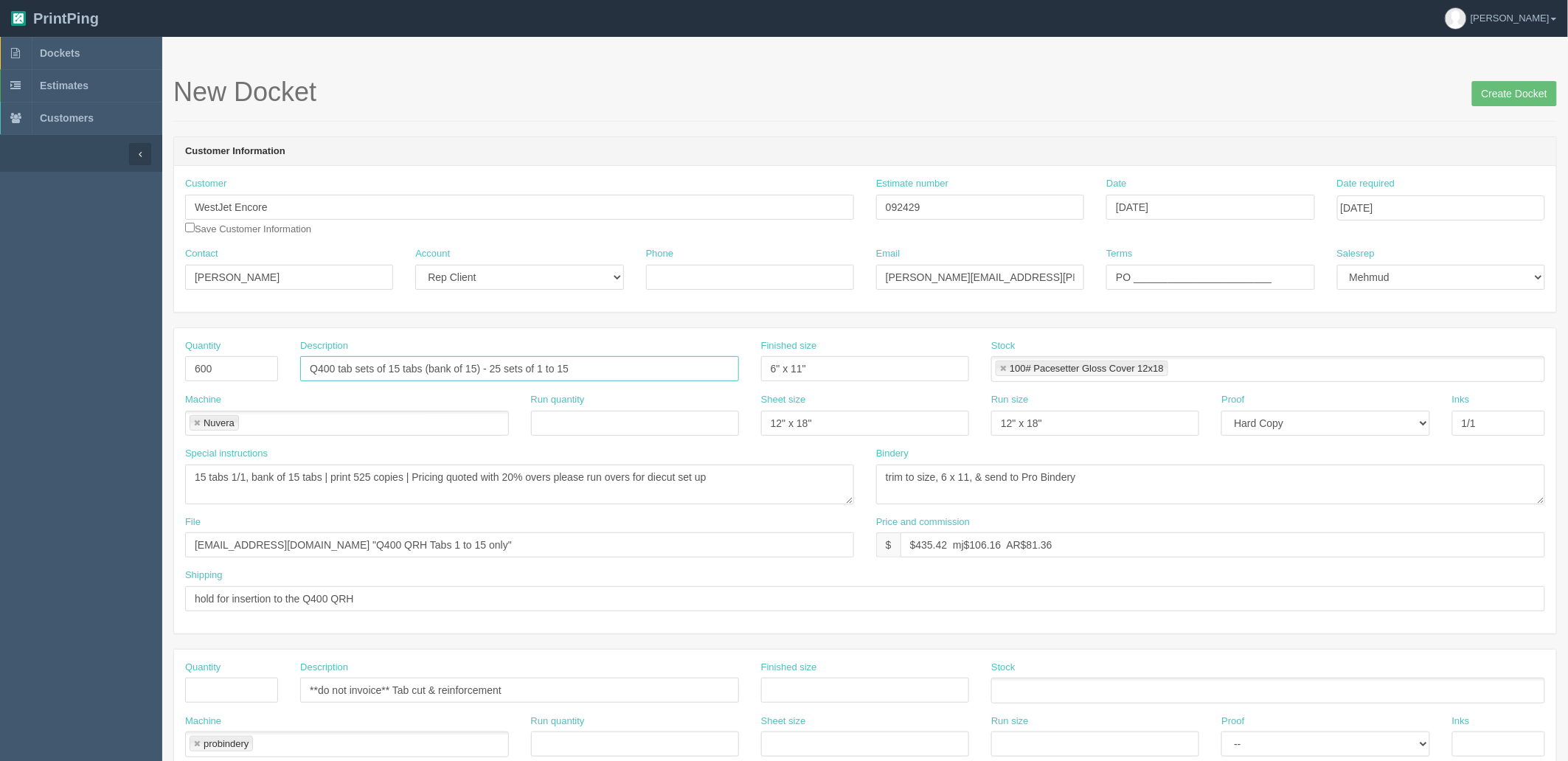
click at [499, 369] on input "Q400 tab sets of 15 tabs (bank of 15) - 25 sets of 1 to 15" at bounding box center [519, 369] width 439 height 25
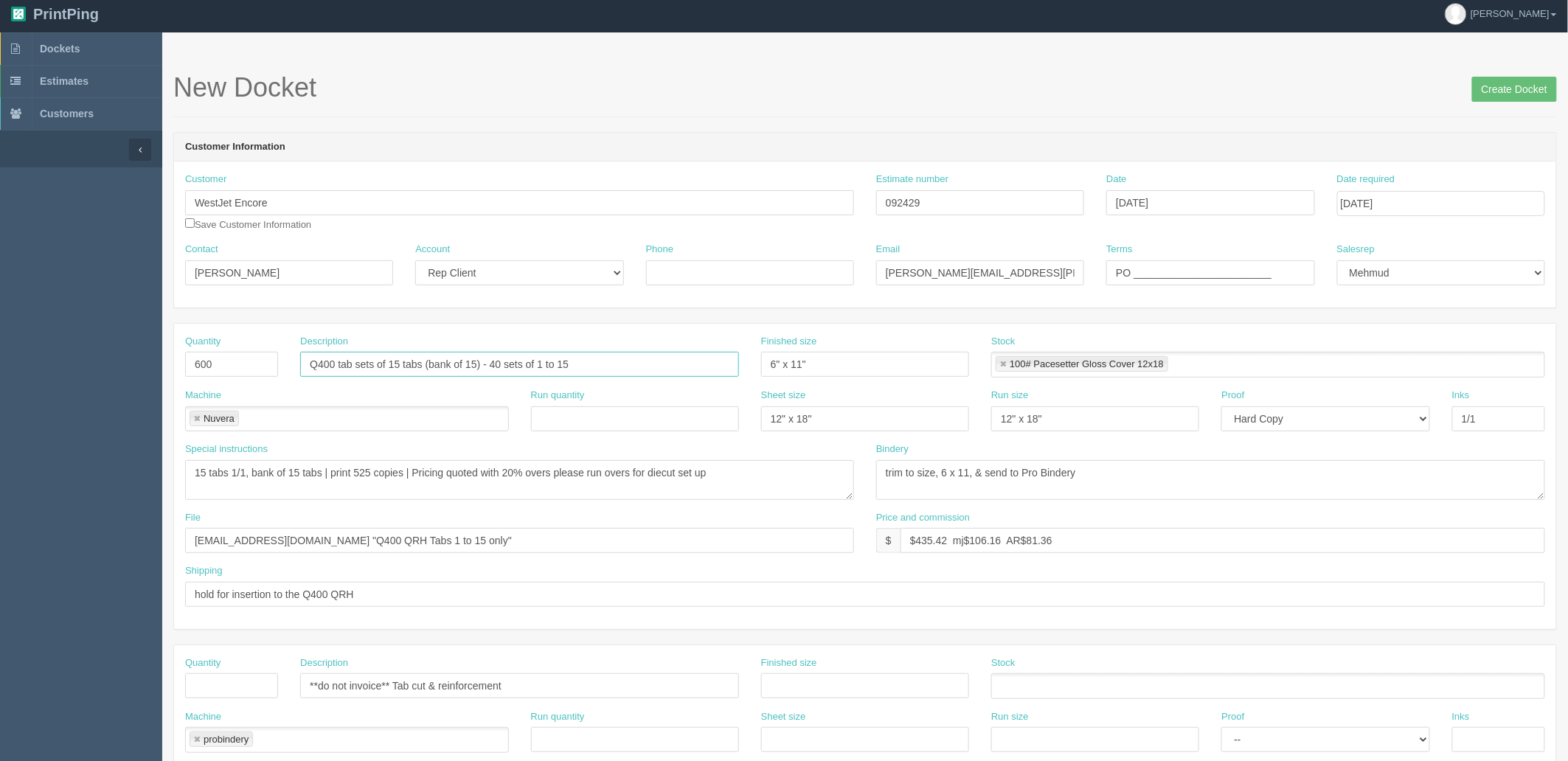
scroll to position [82, 0]
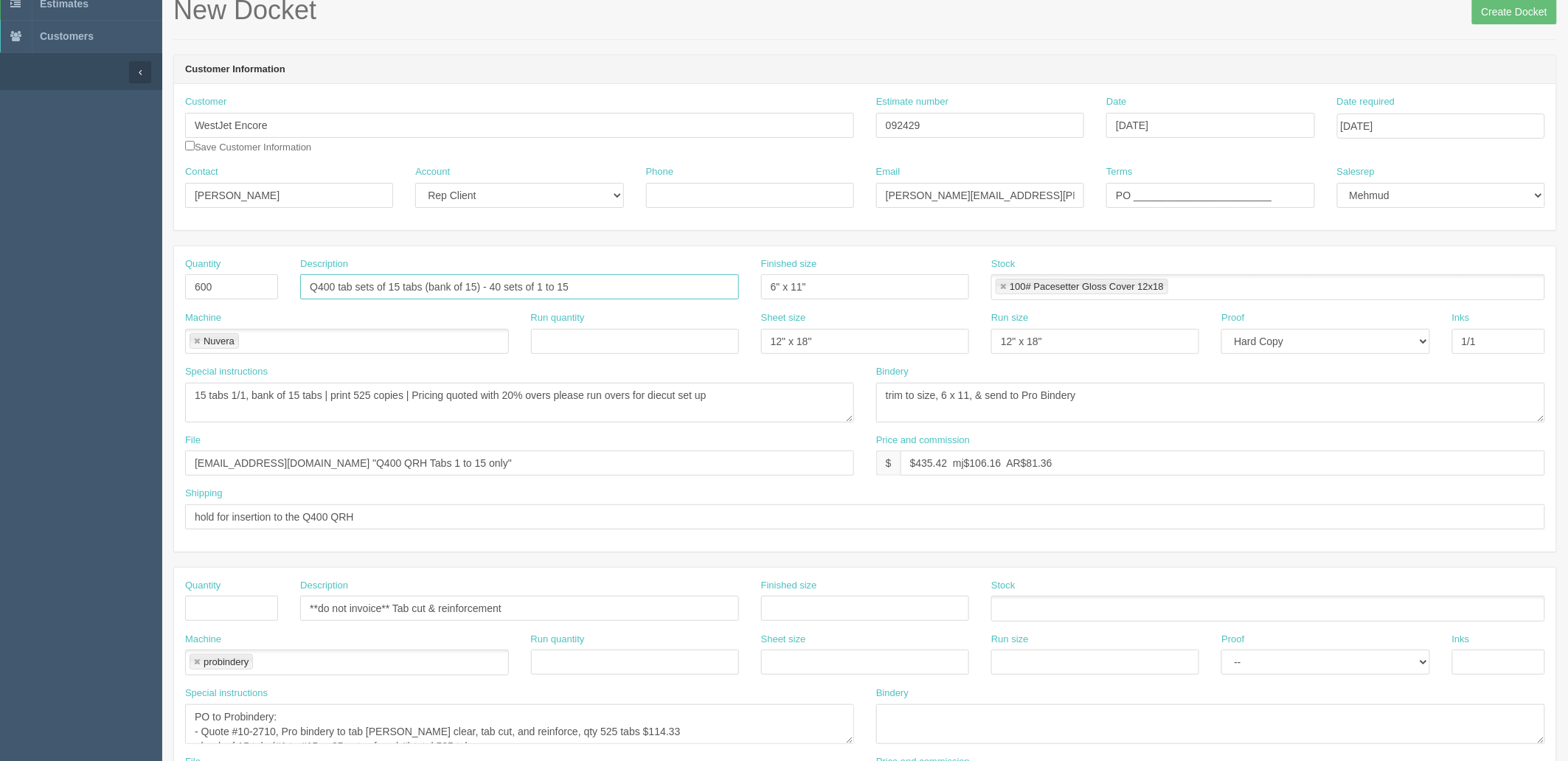
type input "Q400 tab sets of 15 tabs (bank of 15) - 40 sets of 1 to 15"
drag, startPoint x: 366, startPoint y: 394, endPoint x: 401, endPoint y: 416, distance: 41.3
click at [366, 394] on textarea "15 tabs 1/1, bank of 15 tabs | print 525 copies | Pricing quoted with 20% overs…" at bounding box center [520, 402] width 669 height 40
drag, startPoint x: 365, startPoint y: 394, endPoint x: 387, endPoint y: 397, distance: 22.2
click at [365, 394] on textarea "15 tabs 1/1, bank of 15 tabs | print 525 copies | Pricing quoted with 20% overs…" at bounding box center [520, 402] width 669 height 40
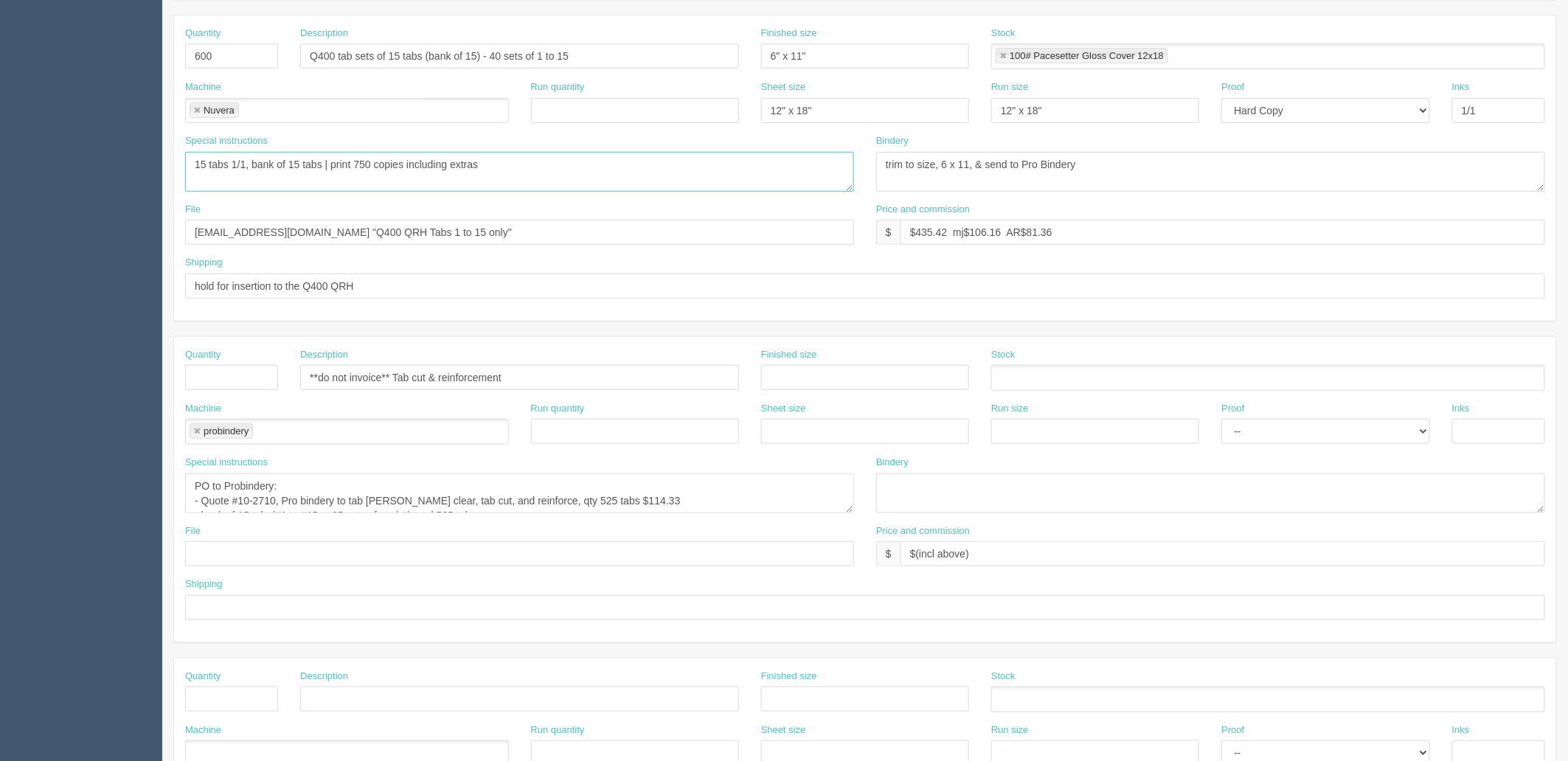
scroll to position [327, 0]
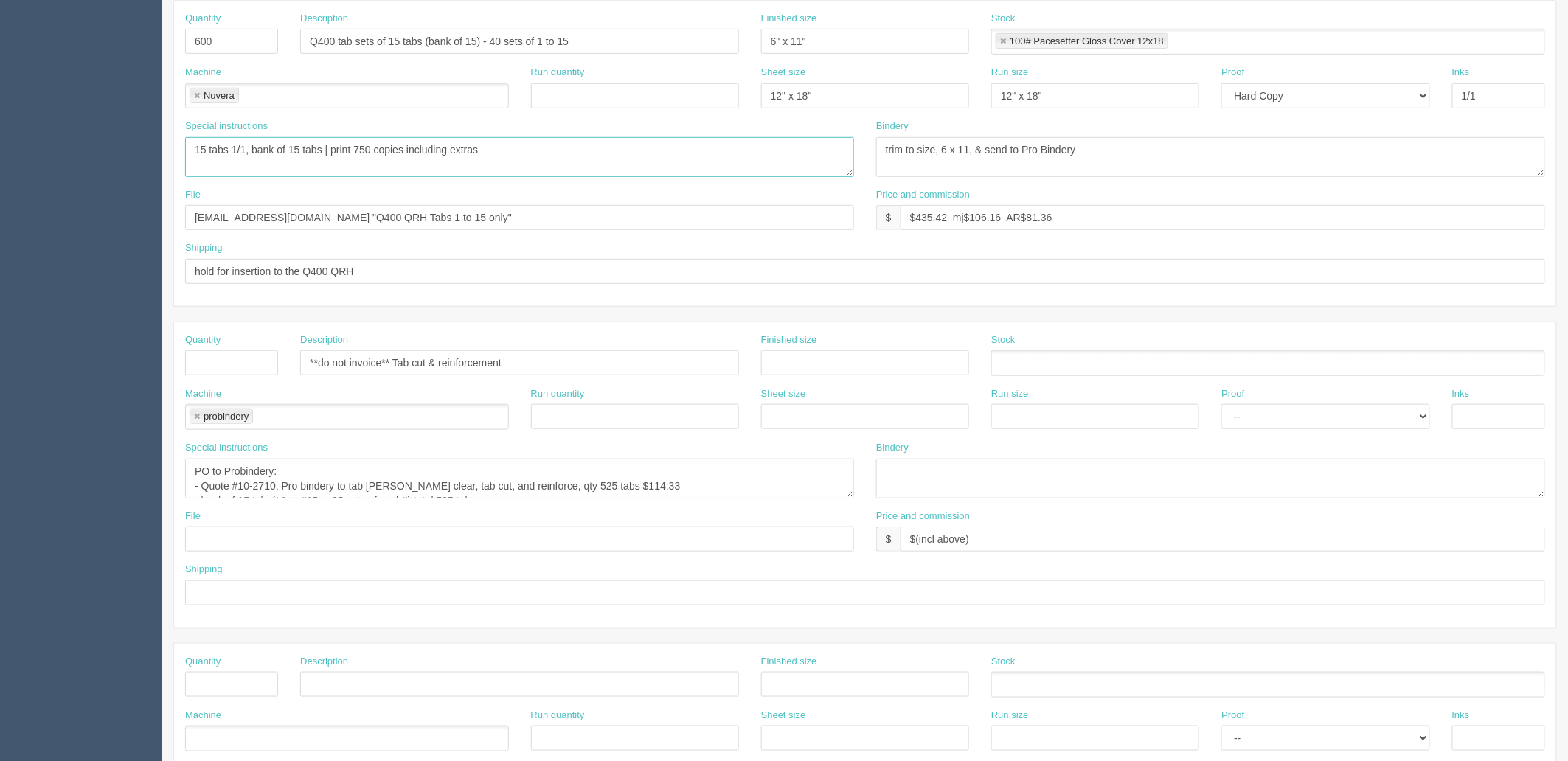
type textarea "15 tabs 1/1, bank of 15 tabs | print 750 copies including extras"
drag, startPoint x: 564, startPoint y: 364, endPoint x: 105, endPoint y: 355, distance: 459.1
click at [106, 355] on section "Dockets Estimates Customers" at bounding box center [784, 360] width 1568 height 1302
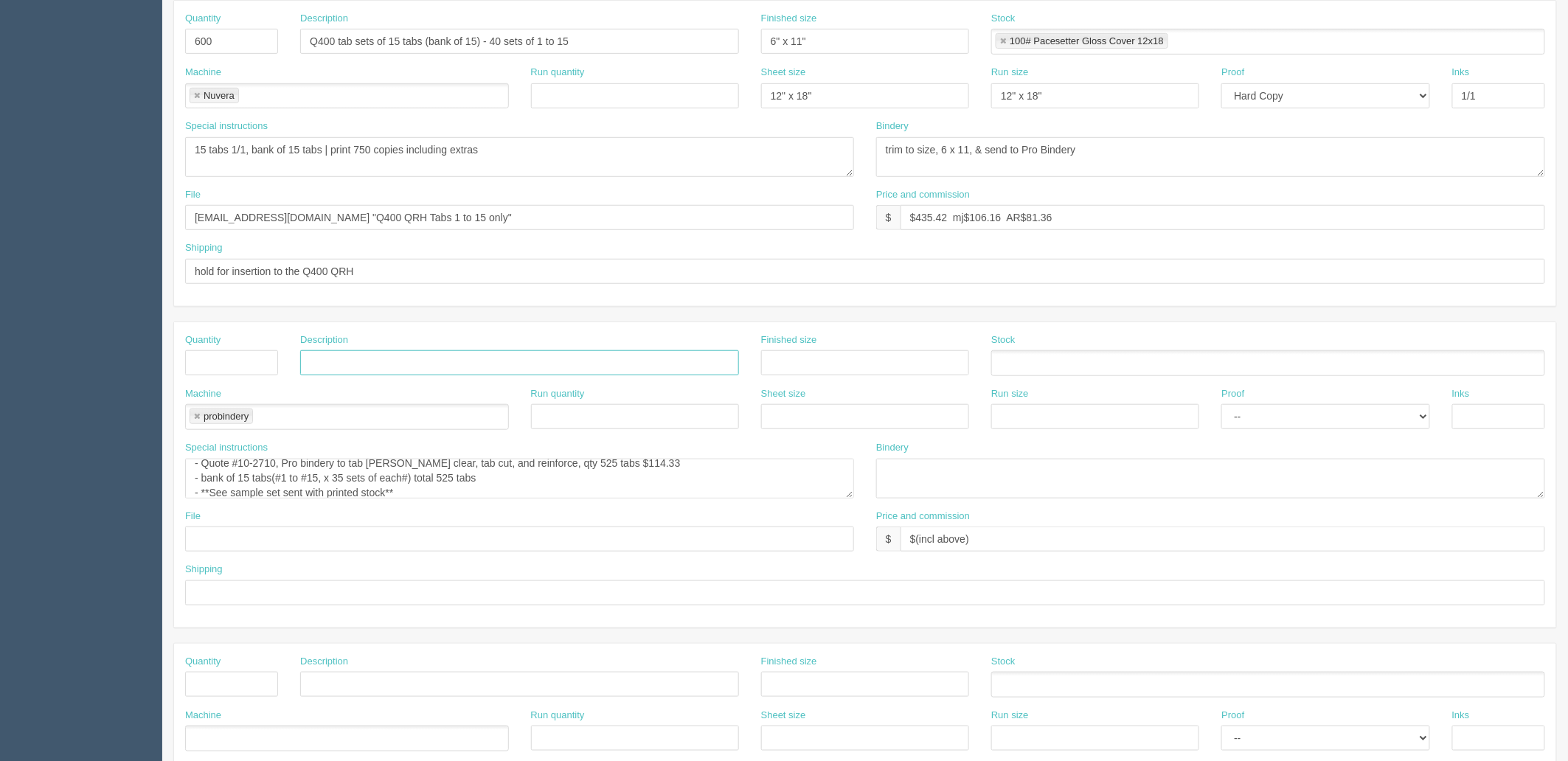
scroll to position [30, 0]
click at [392, 683] on input "text" at bounding box center [519, 684] width 439 height 25
paste input "**do not invoice** Tab cut & reinforcement"
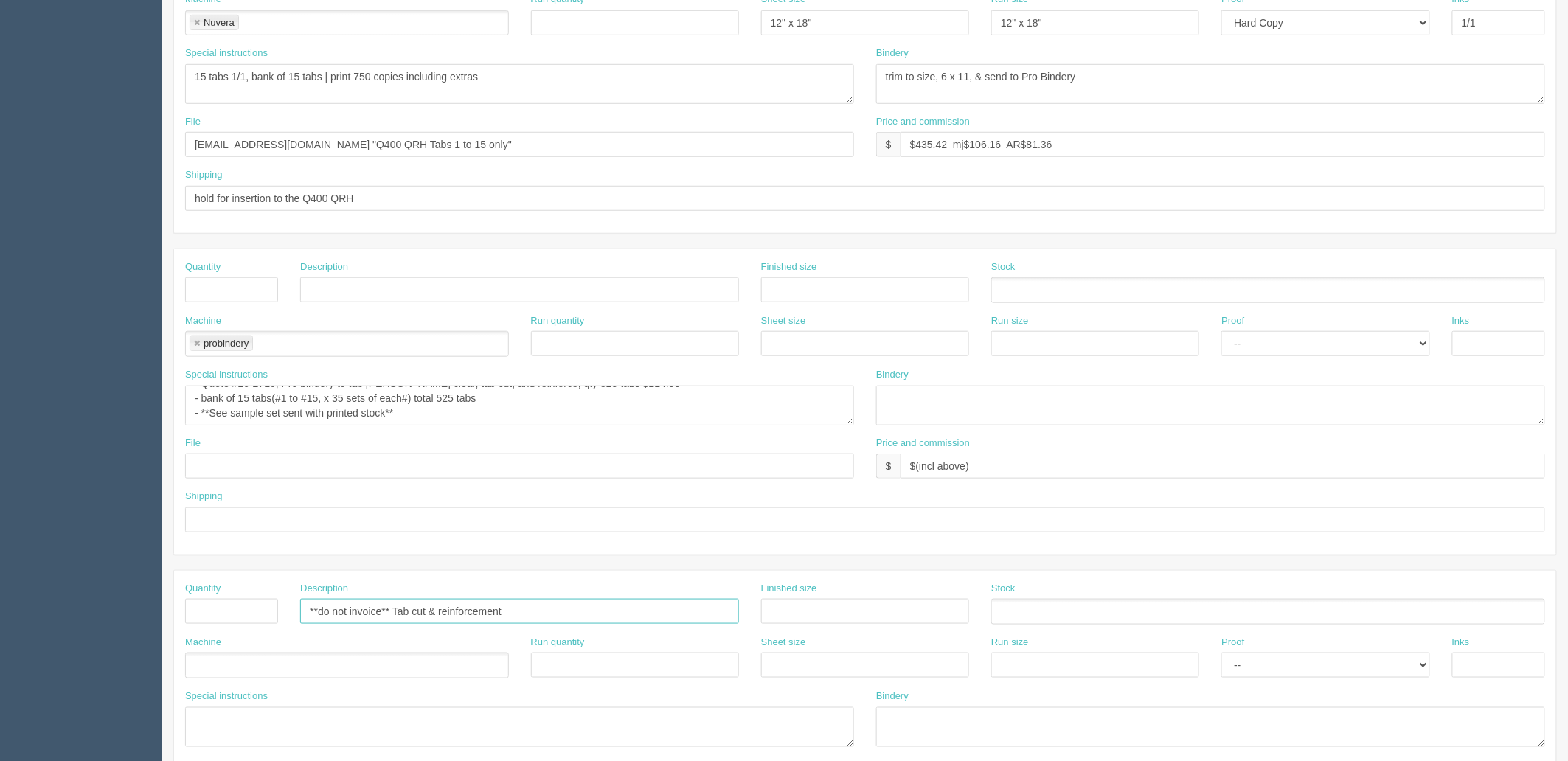
scroll to position [573, 0]
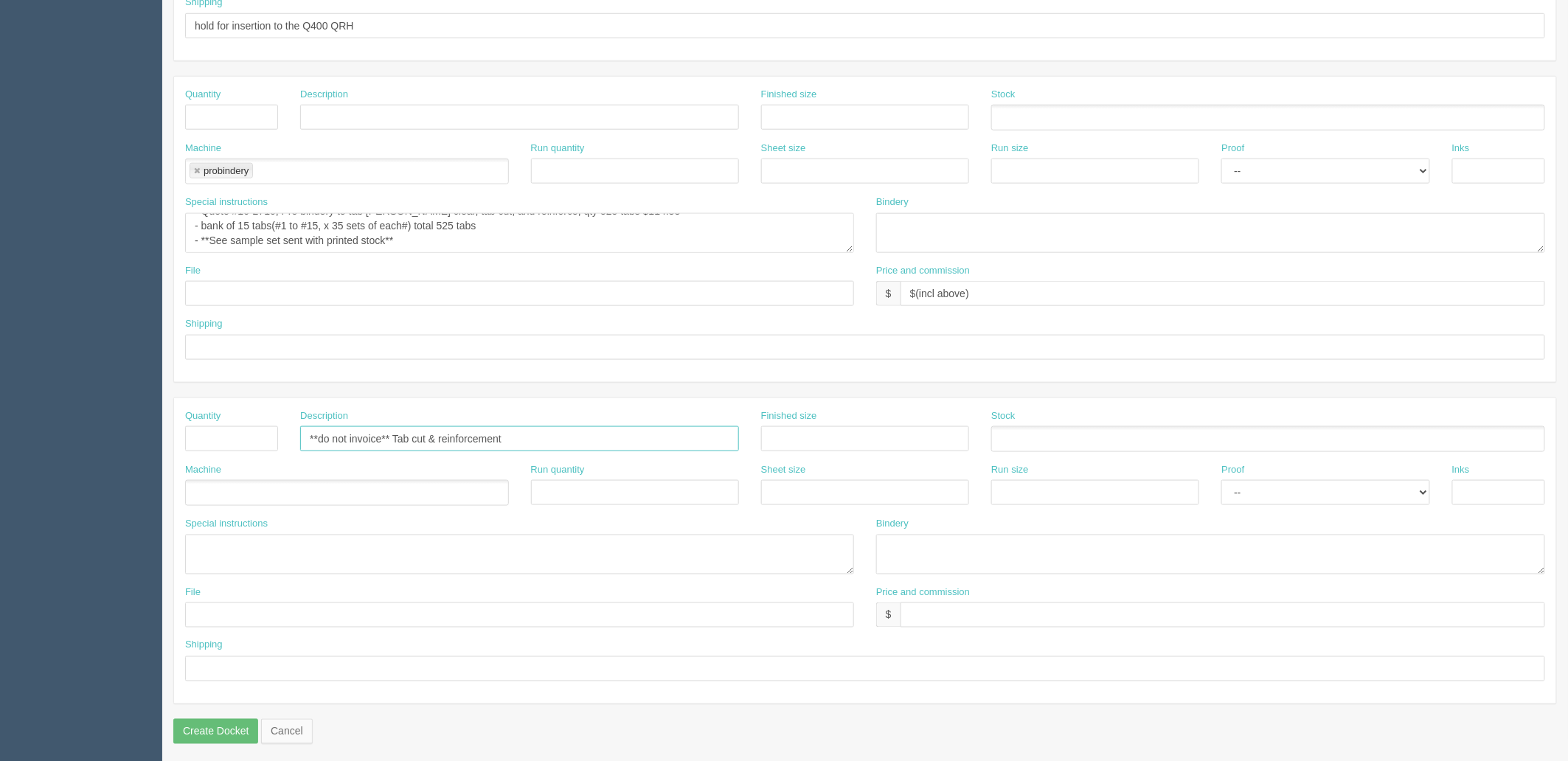
type input "**do not invoice** Tab cut & reinforcement"
click at [283, 226] on textarea "PO to Probindery: - Quote #10-2710, Pro bindery to tab lam clear, tab cut, and …" at bounding box center [520, 233] width 669 height 40
click at [291, 551] on textarea at bounding box center [520, 554] width 669 height 40
paste textarea "PO to Probindery: - Quote #10-2710, Pro bindery to tab lam clear, tab cut, and …"
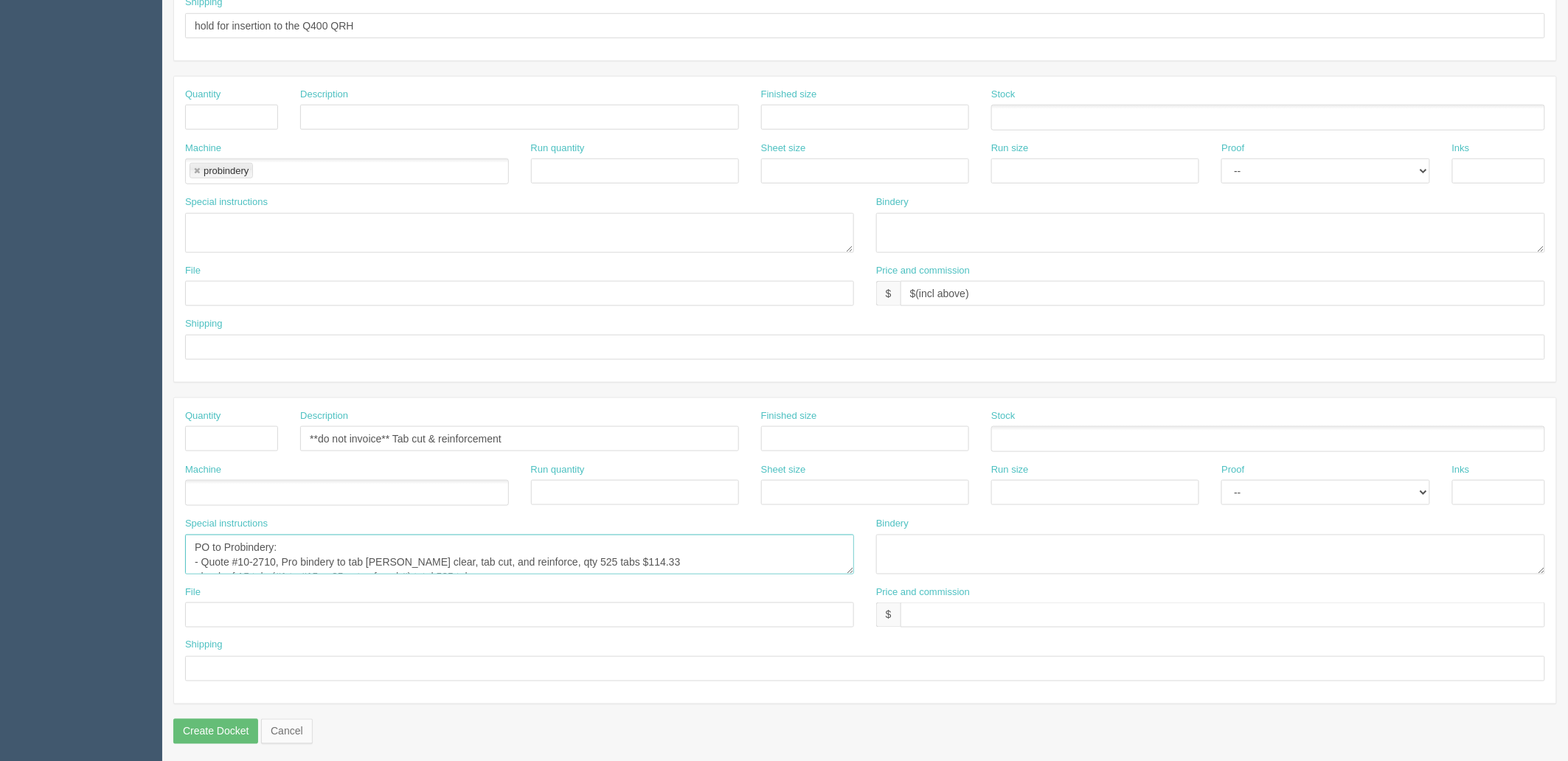
scroll to position [24, 0]
type textarea "PO to Probindery: - Quote #10-2710, Pro bindery to tab lam clear, tab cut, and …"
click at [231, 444] on input "text" at bounding box center [232, 439] width 93 height 25
click at [381, 482] on ul at bounding box center [347, 493] width 323 height 26
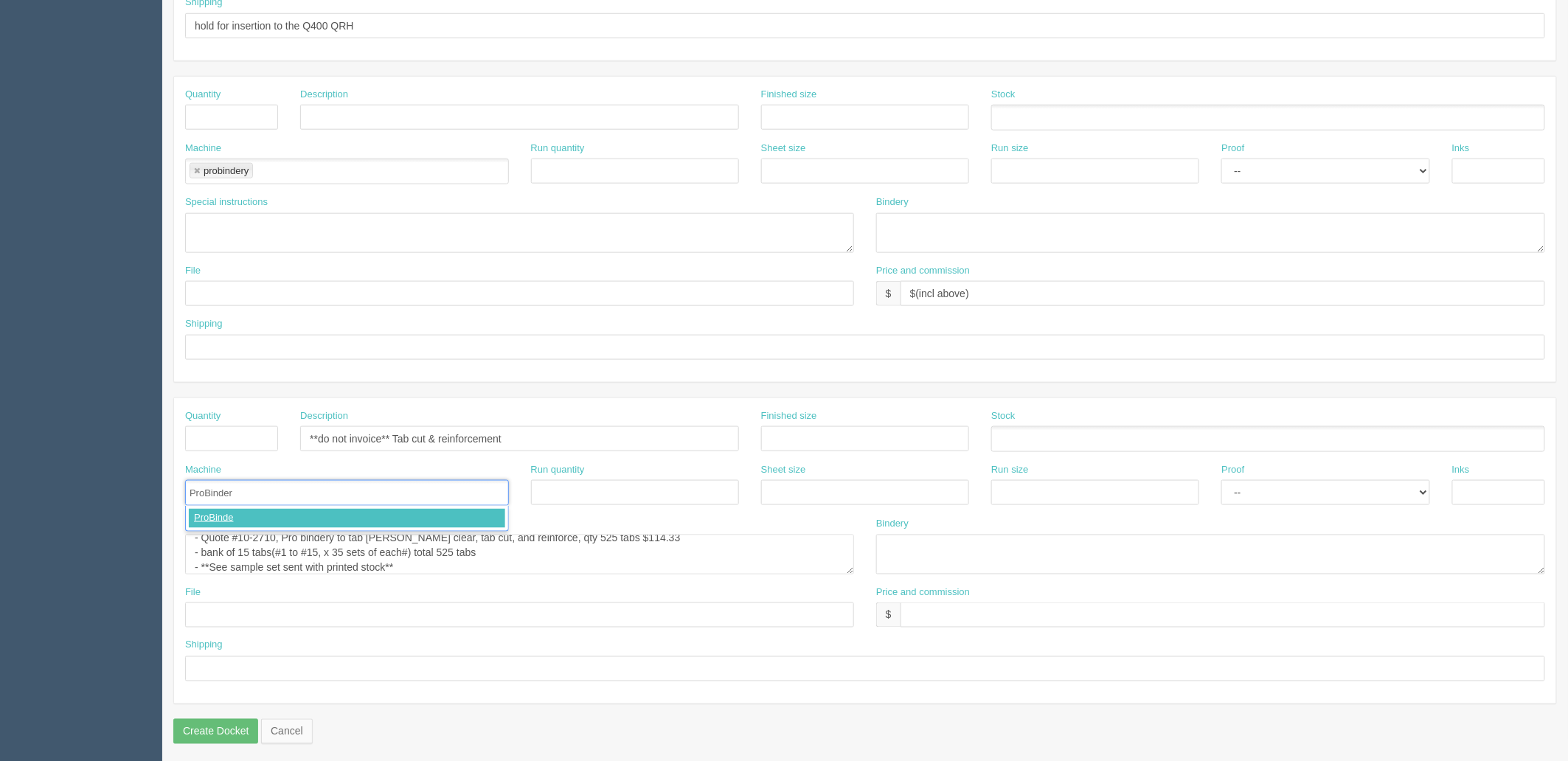
type input "ProBindery"
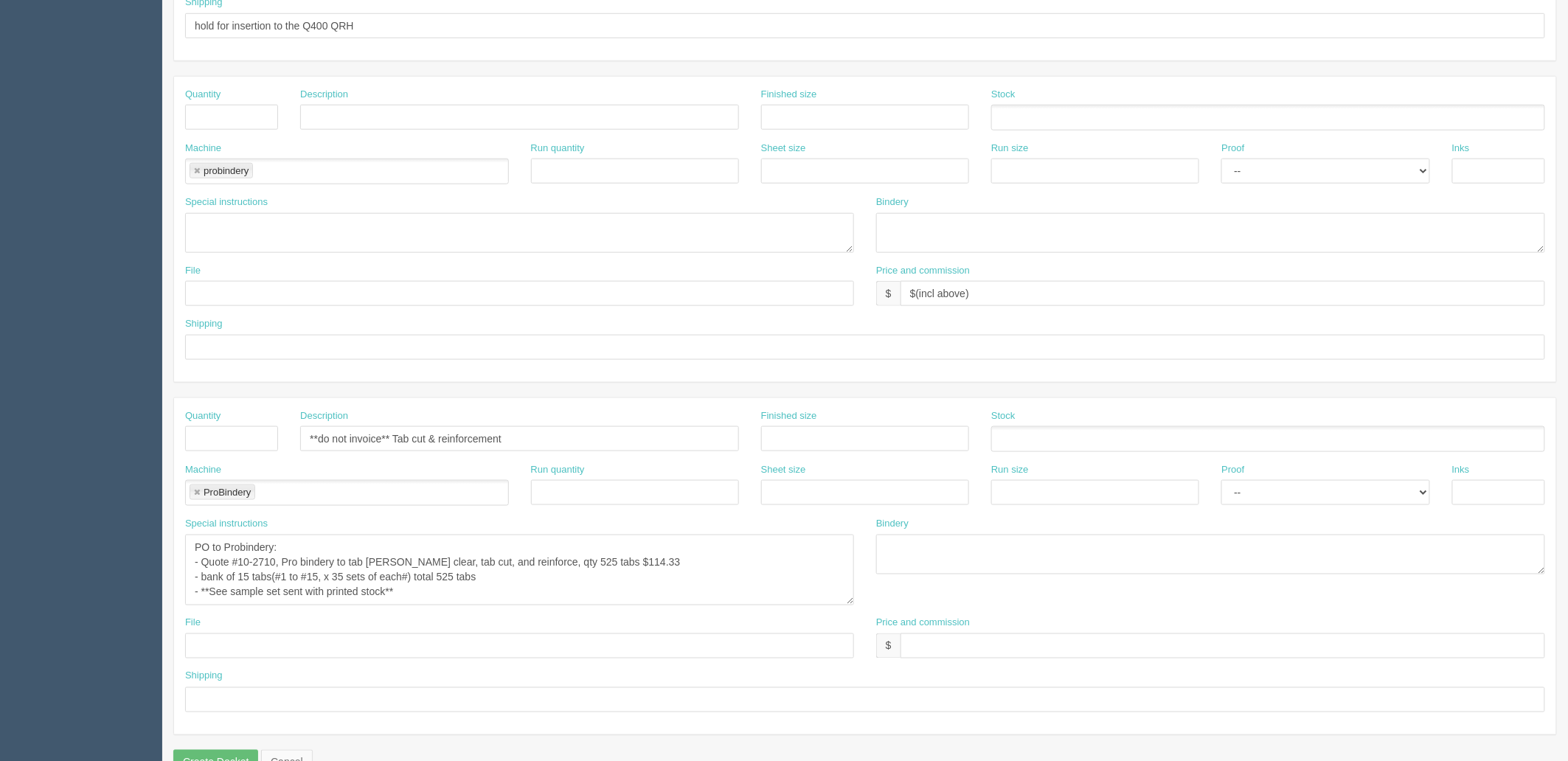
scroll to position [0, 0]
drag, startPoint x: 850, startPoint y: 568, endPoint x: 855, endPoint y: 630, distance: 62.2
click at [855, 630] on textarea "PO to Probindery: - Quote #10-2710, Pro bindery to tab lam clear, tab cut, and …" at bounding box center [522, 584] width 674 height 101
click at [561, 592] on textarea "PO to Probindery: - Quote #10-2710, Pro bindery to tab lam clear, tab cut, and …" at bounding box center [522, 584] width 674 height 101
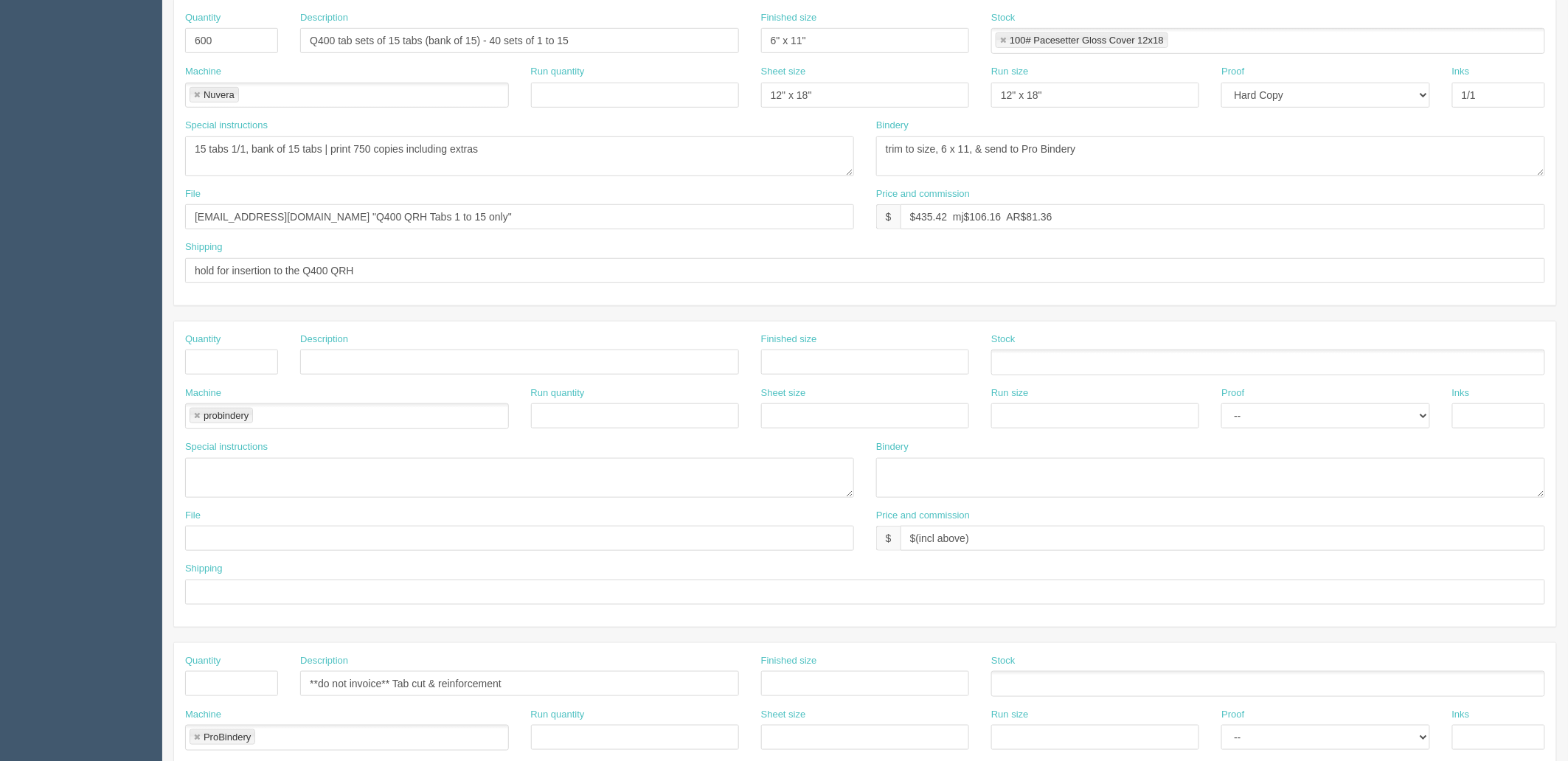
scroll to position [327, 0]
click at [194, 412] on link at bounding box center [196, 417] width 9 height 9
click at [207, 358] on input "text" at bounding box center [232, 362] width 93 height 25
drag, startPoint x: 222, startPoint y: 362, endPoint x: 133, endPoint y: 354, distance: 89.4
click at [136, 352] on section "Dockets Estimates Customers" at bounding box center [784, 391] width 1568 height 1363
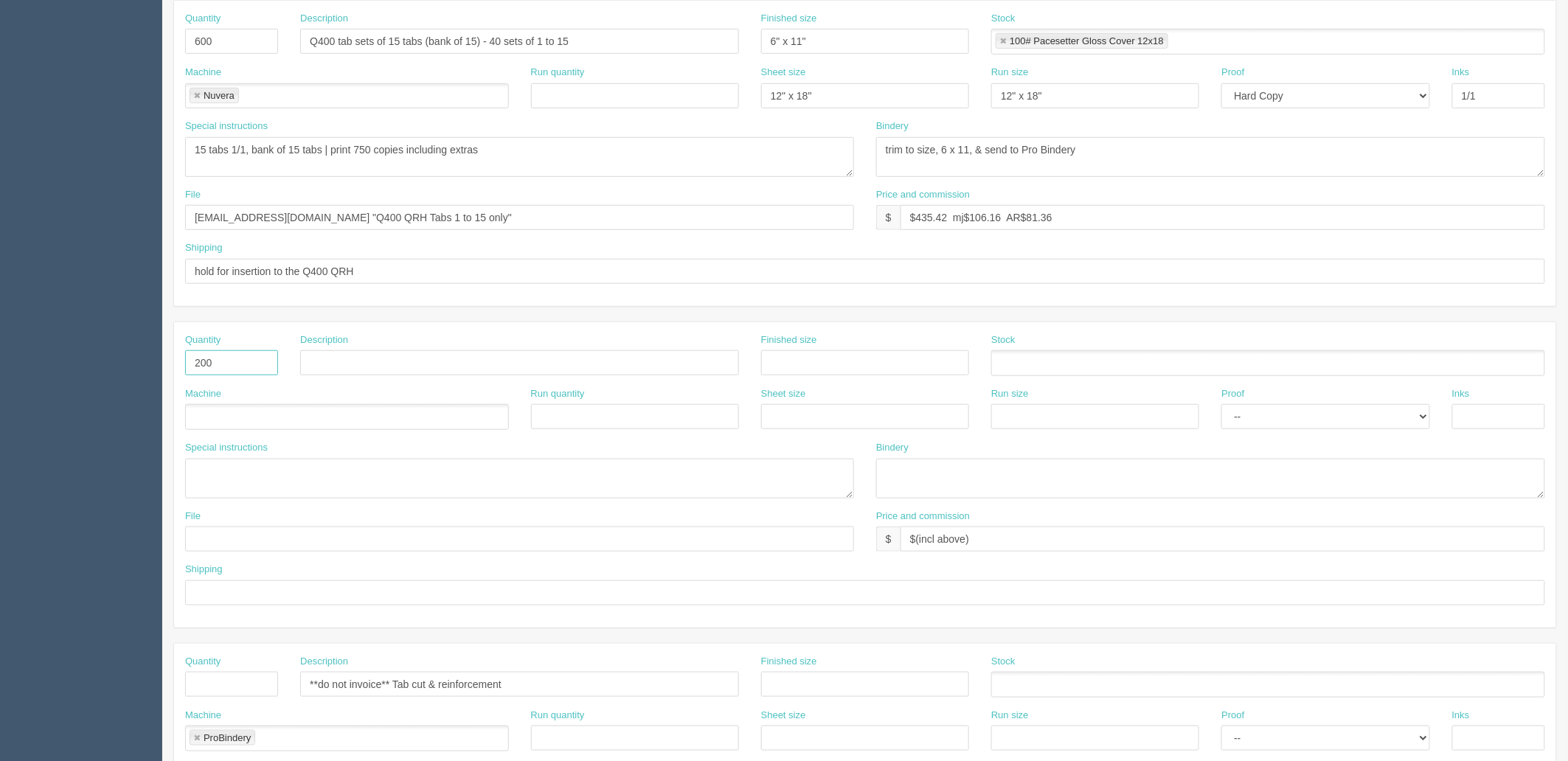
click at [224, 361] on input "200" at bounding box center [232, 362] width 93 height 25
drag, startPoint x: 230, startPoint y: 359, endPoint x: 79, endPoint y: 364, distance: 151.1
click at [79, 373] on section "Dockets Estimates Customers" at bounding box center [784, 391] width 1568 height 1363
type input "120"
click at [607, 40] on input "Q400 tab sets of 15 tabs (bank of 15) - 40 sets of 1 to 15" at bounding box center [519, 42] width 439 height 25
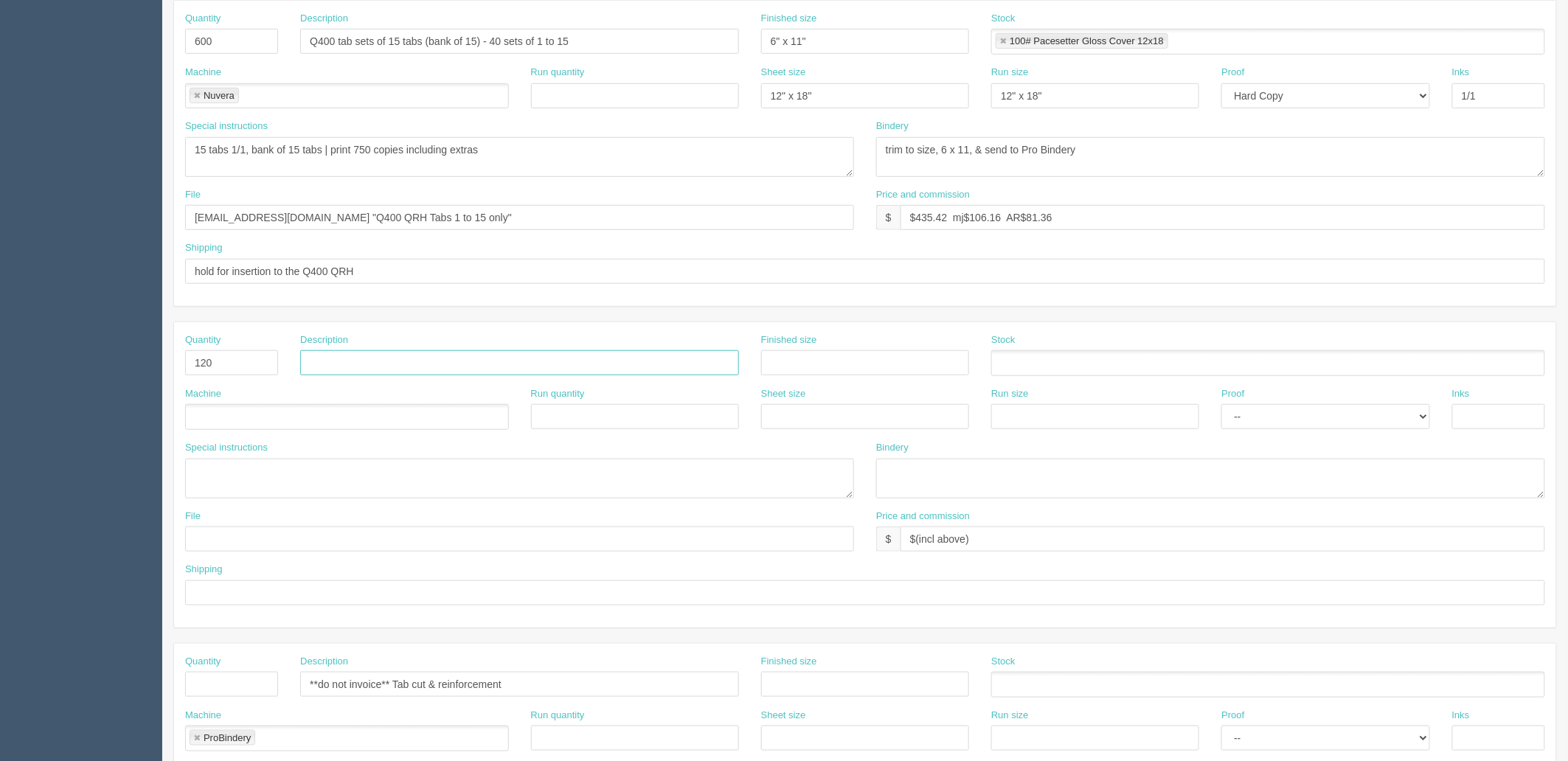
click at [458, 354] on input "text" at bounding box center [519, 362] width 439 height 25
paste input "Q400 tab sets of 15 tabs (bank of 15) - 40 sets of 1 to 15"
drag, startPoint x: 393, startPoint y: 359, endPoint x: 470, endPoint y: 411, distance: 92.9
click at [395, 358] on input "Q400 tab sets of 15 tabs (bank of 15) - 40 sets of 1 to 15" at bounding box center [519, 362] width 439 height 25
type input "Q400 tab sets of 2 tabs (bank of 5) - 60 sets of 2 color tabs"
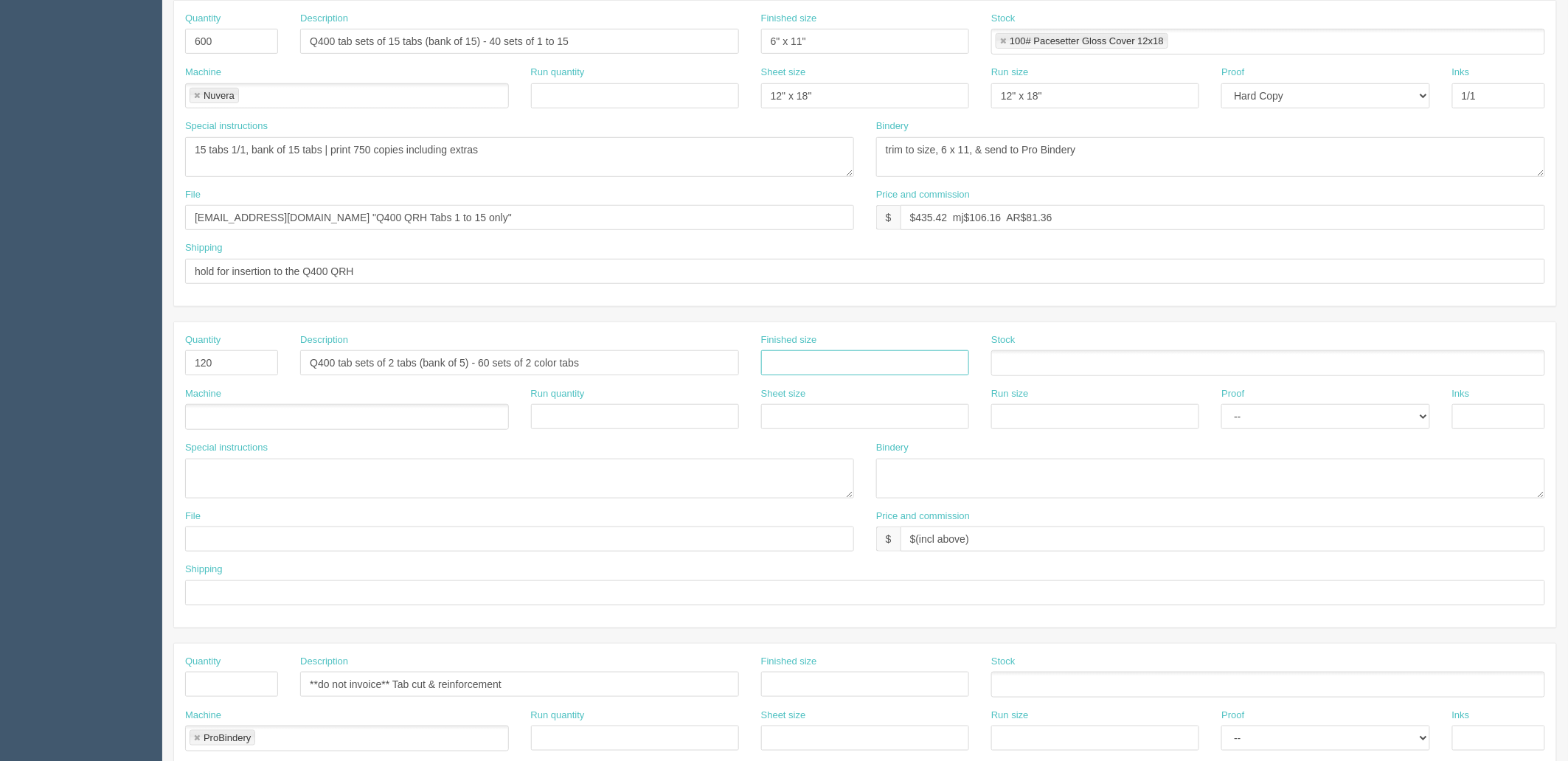
click at [827, 362] on input "text" at bounding box center [865, 362] width 208 height 25
type input "6" x 11""
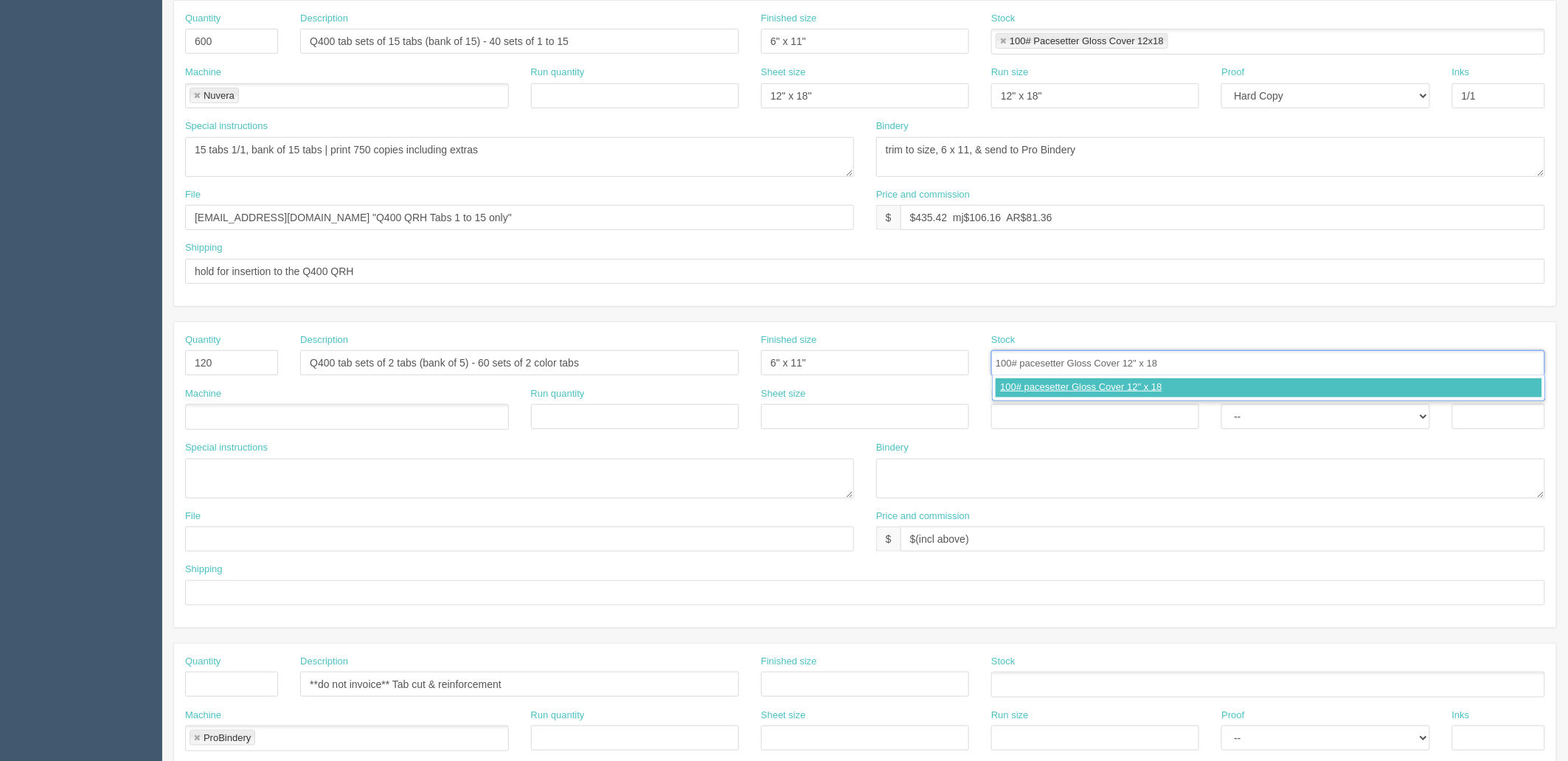
type input "100# pacesetter Gloss Cover 12" x 18""
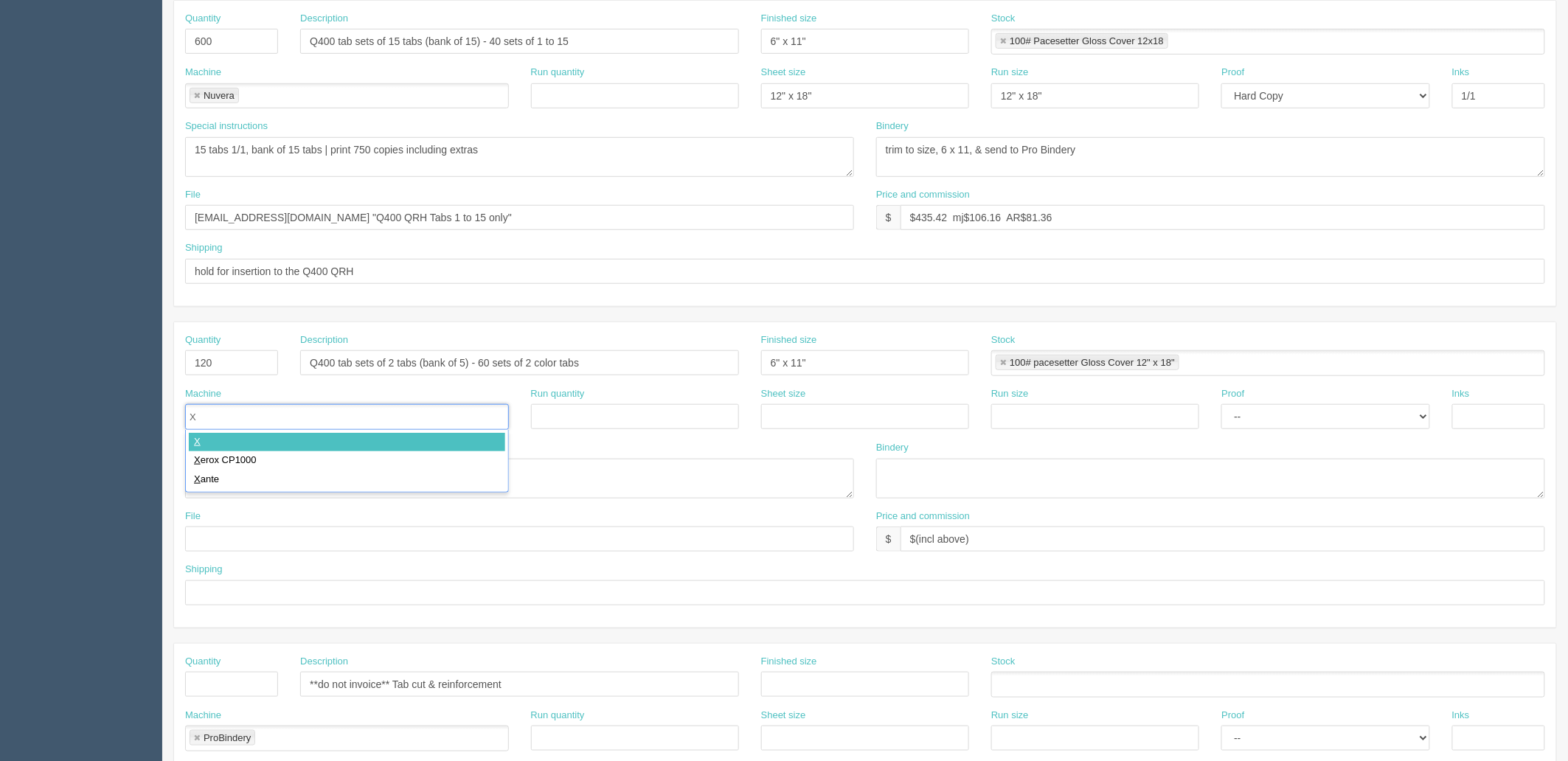
type input "Xe"
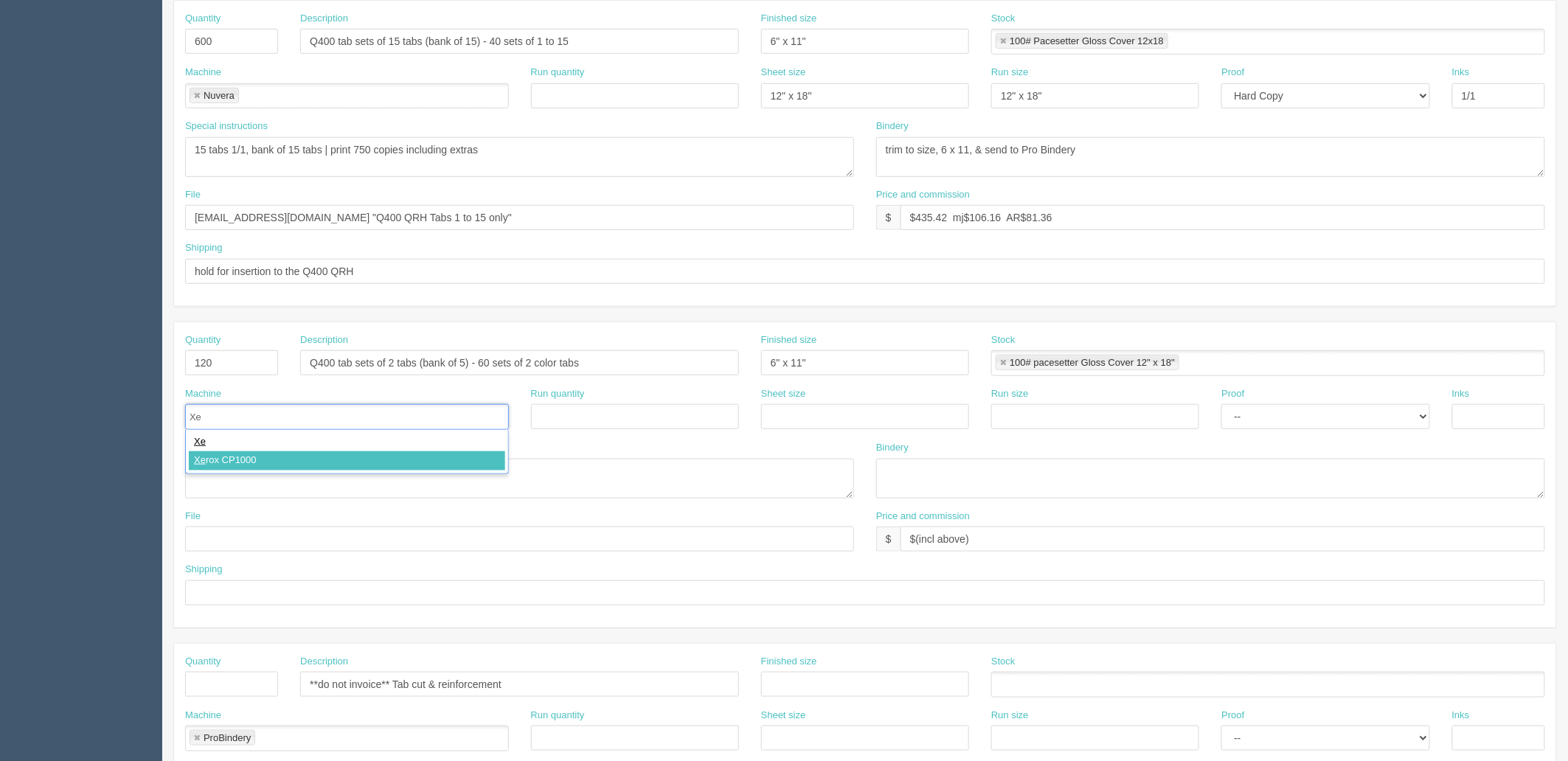
type input "Xerox CP1000"
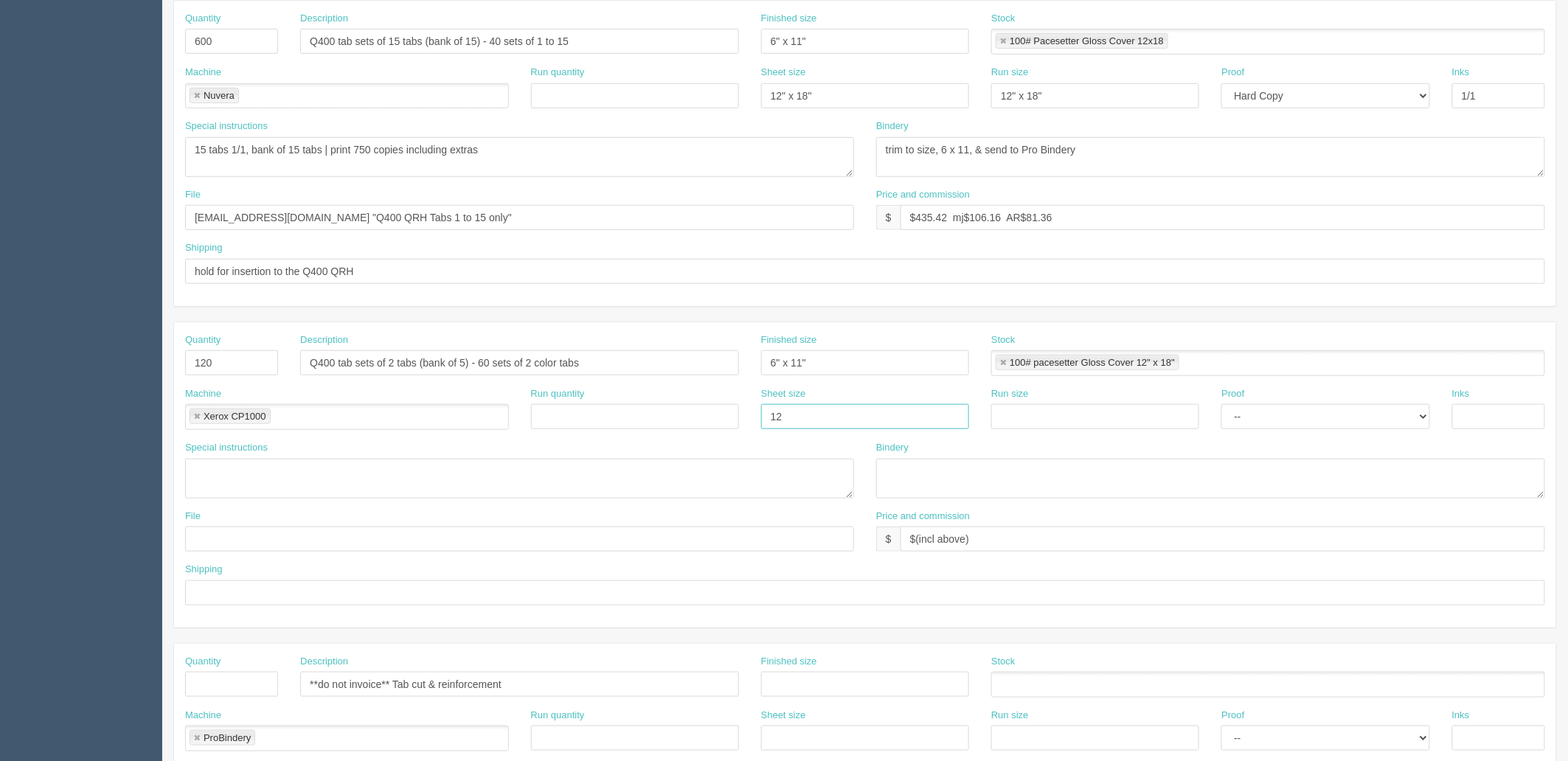
type input "12" x 18""
paste input "12" x 18""
type input "12" x 18""
select select "Hard Copy"
click at [1221, 404] on select "-- Email Hard Copy" at bounding box center [1325, 417] width 208 height 25
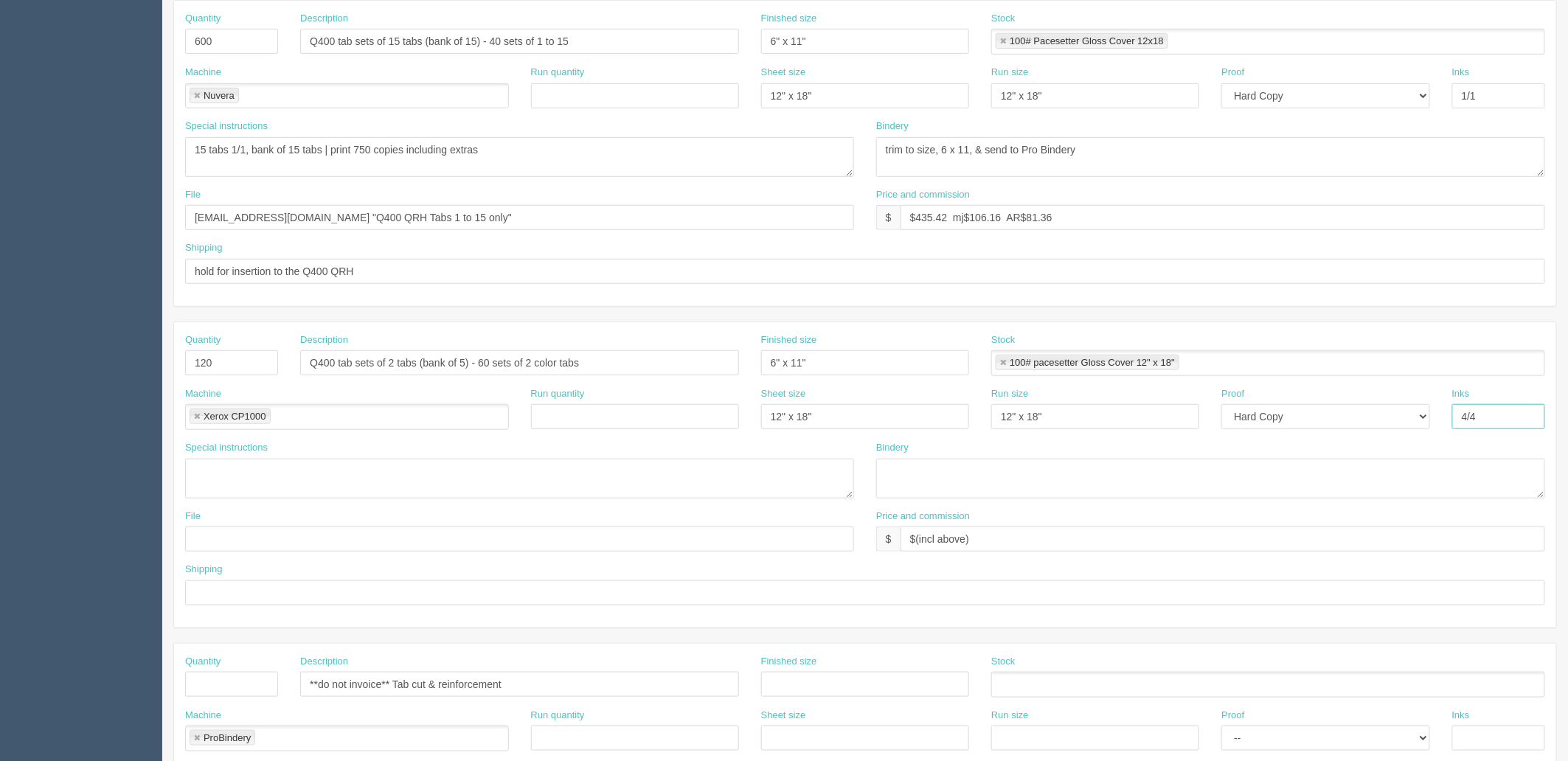
type input "4/4"
drag, startPoint x: 474, startPoint y: 134, endPoint x: 38, endPoint y: 212, distance: 442.9
click at [12, 135] on section "Dockets Estimates Customers" at bounding box center [784, 391] width 1568 height 1363
click at [250, 462] on textarea "PO to Probindery: - Quote #10-2710, Pro bindery to tab lam clear, tab cut, and …" at bounding box center [520, 478] width 669 height 40
paste textarea "15 tabs 1/1, bank of 15 tabs | print 750 copies including extras"
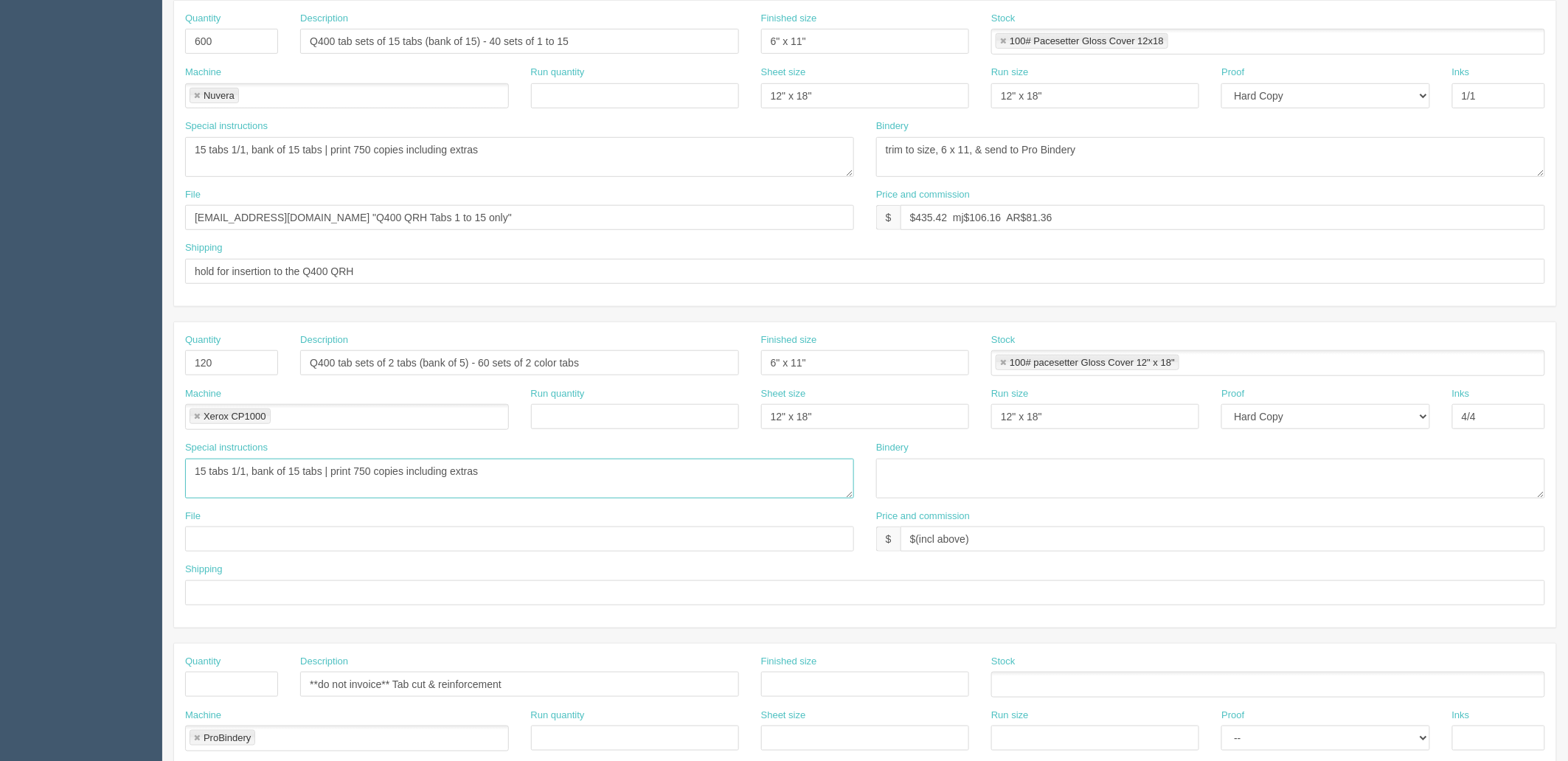
click at [556, 472] on textarea "PO to Probindery: - Quote #10-2710, Pro bindery to tab lam clear, tab cut, and …" at bounding box center [520, 478] width 669 height 40
click at [363, 467] on textarea "PO to Probindery: - Quote #10-2710, Pro bindery to tab lam clear, tab cut, and …" at bounding box center [520, 478] width 669 height 40
type textarea "2 tabs 4/4, bank of 5 tabs | print 200 copies including extras"
click at [1190, 158] on textarea "trim to size, 6 x 11, & send to Pro Bindery" at bounding box center [1210, 157] width 669 height 40
click at [1010, 482] on textarea at bounding box center [1210, 478] width 669 height 40
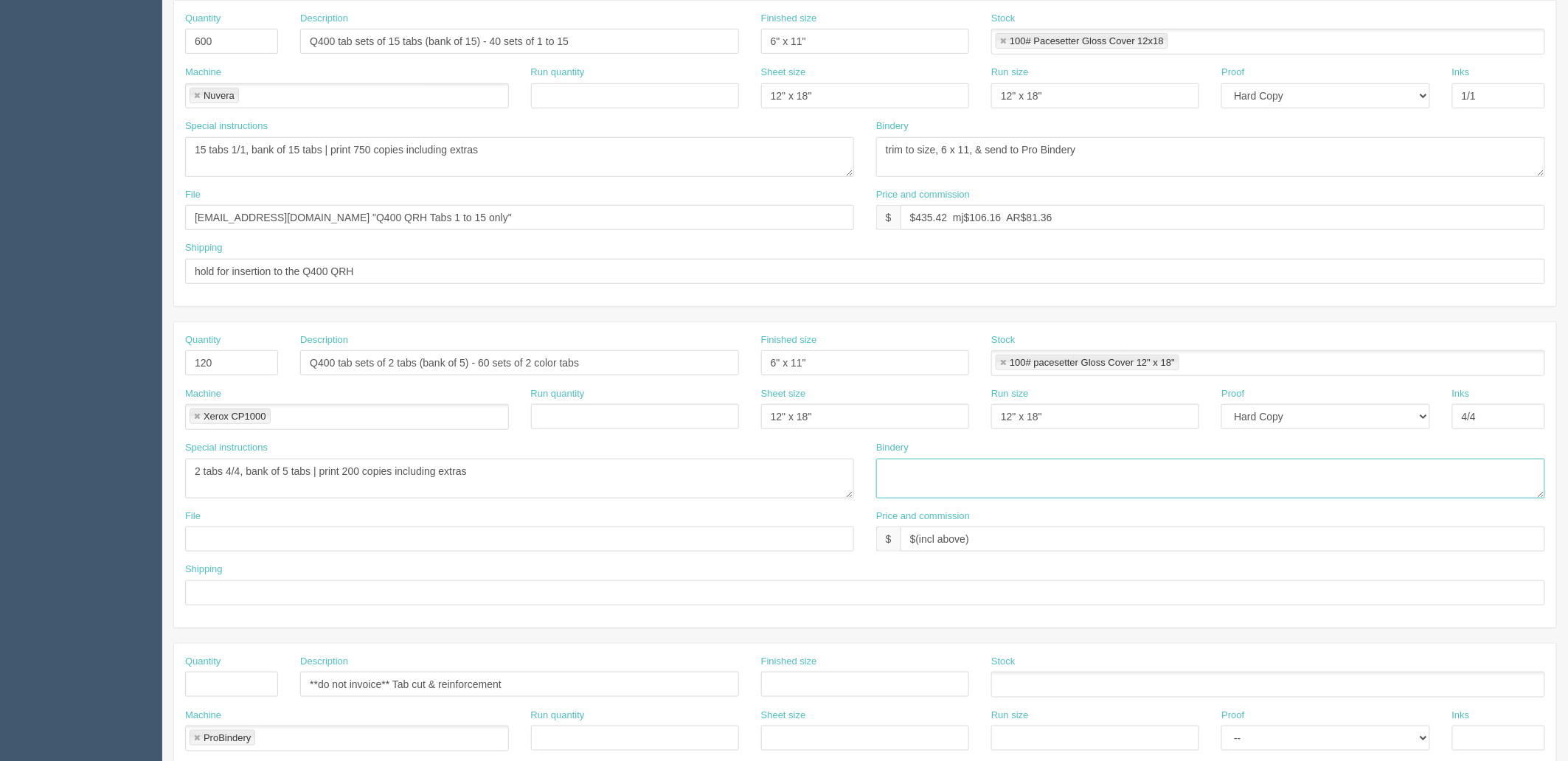
paste textarea "trim to size, 6 x 11, & send to Pro Bindery"
type textarea "trim to size, 6 x 11, & send to Pro Bindery"
click at [507, 217] on input "files@allrush.ca "Q400 QRH Tabs 1 to 15 only"" at bounding box center [520, 217] width 669 height 25
paste input "WestJet Q400 QRH, QRC, Tabs and Label"
type input "files@allrush.ca "WestJet Q400 QRH, QRC, Tabs and Label""
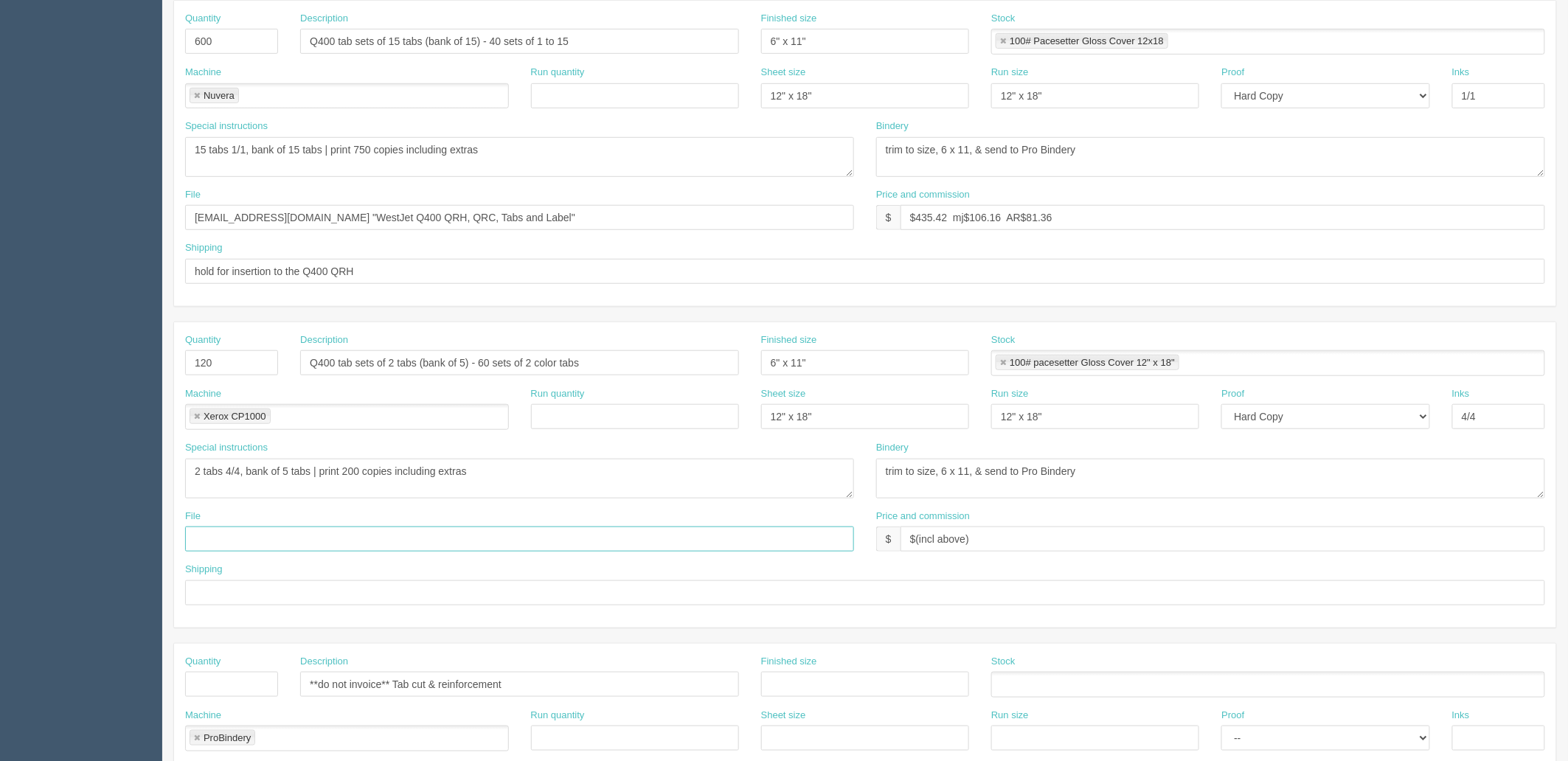
click at [320, 545] on input "text" at bounding box center [520, 539] width 669 height 25
paste input "files@allrush.ca "WestJet Q400 QRH, QRC, Tabs and Label""
type input "files@allrush.ca "WestJet Q400 QRH, QRC, Tabs and Label""
click at [392, 267] on input "hold for insertion to the Q400 QRH" at bounding box center [865, 271] width 1360 height 25
click at [233, 588] on input "text" at bounding box center [865, 592] width 1360 height 25
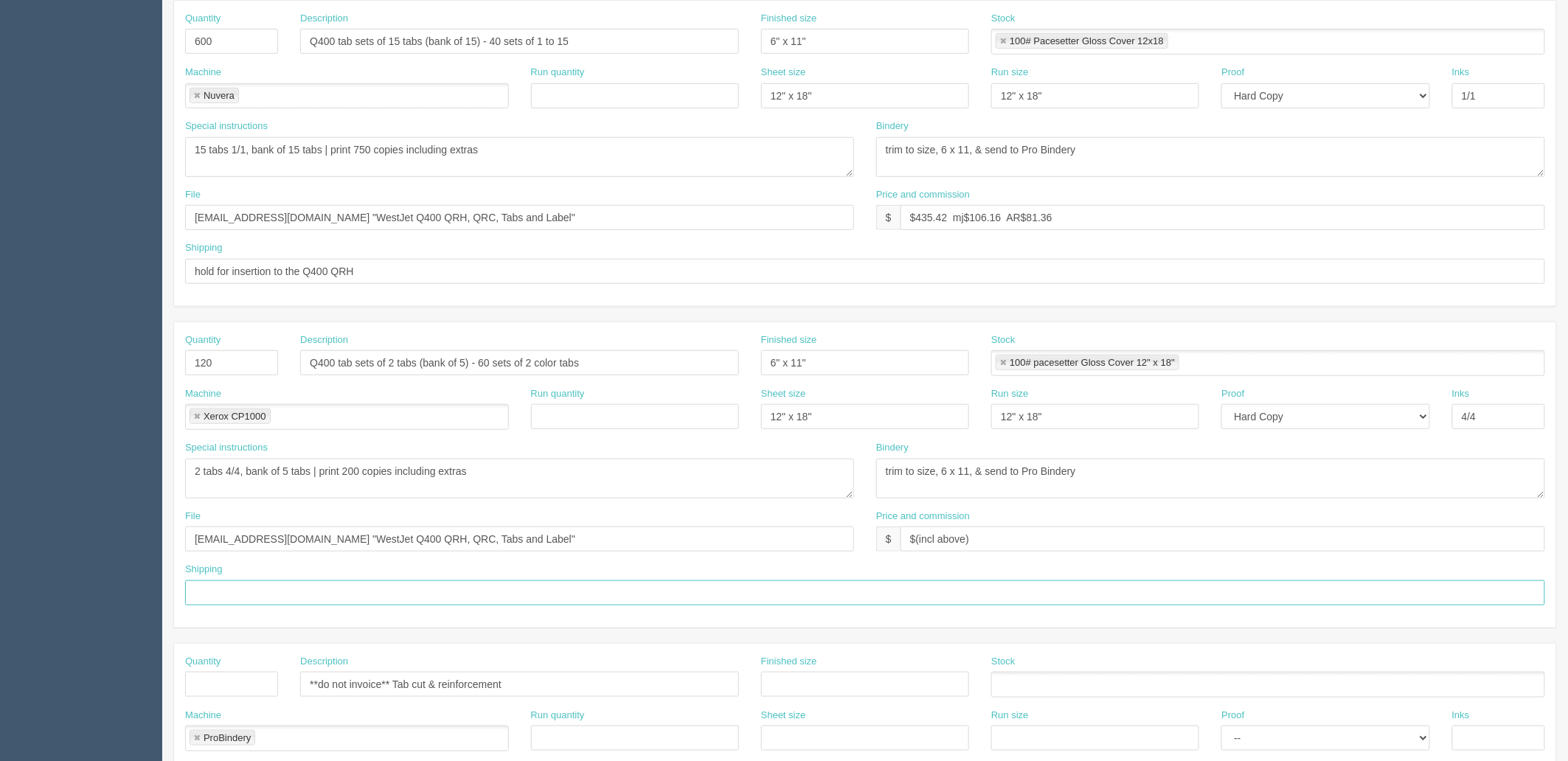
paste input "hold for insertion to the Q400 QRH"
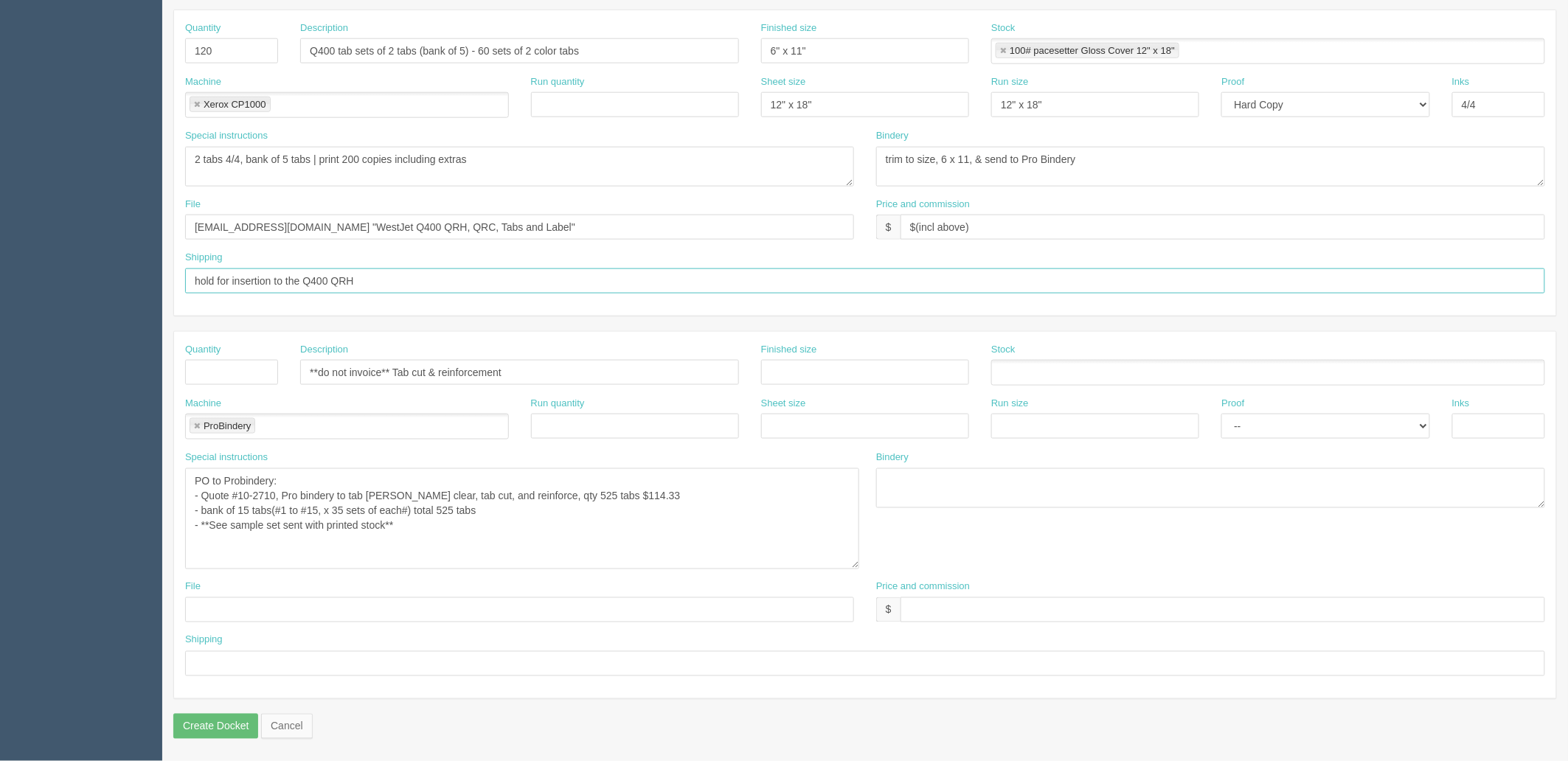
scroll to position [230, 0]
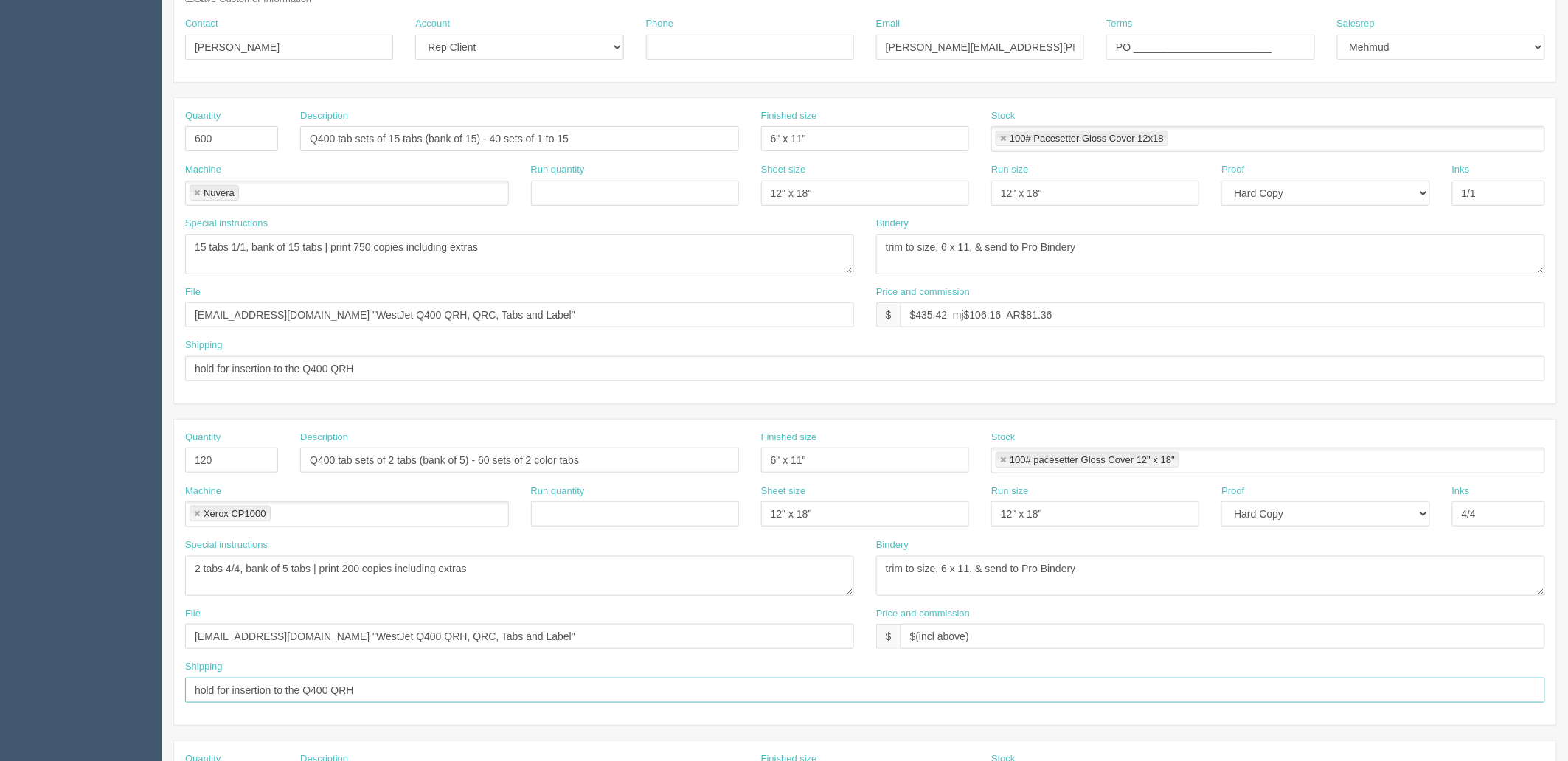
type input "hold for insertion to the Q400 QRH"
drag, startPoint x: 235, startPoint y: 366, endPoint x: 1045, endPoint y: 312, distance: 811.8
click at [1044, 312] on div "Quantity 600 Description Q400 tab sets of 15 tabs (bank of 15) - 40 sets of 1 t…" at bounding box center [865, 250] width 1382 height 305
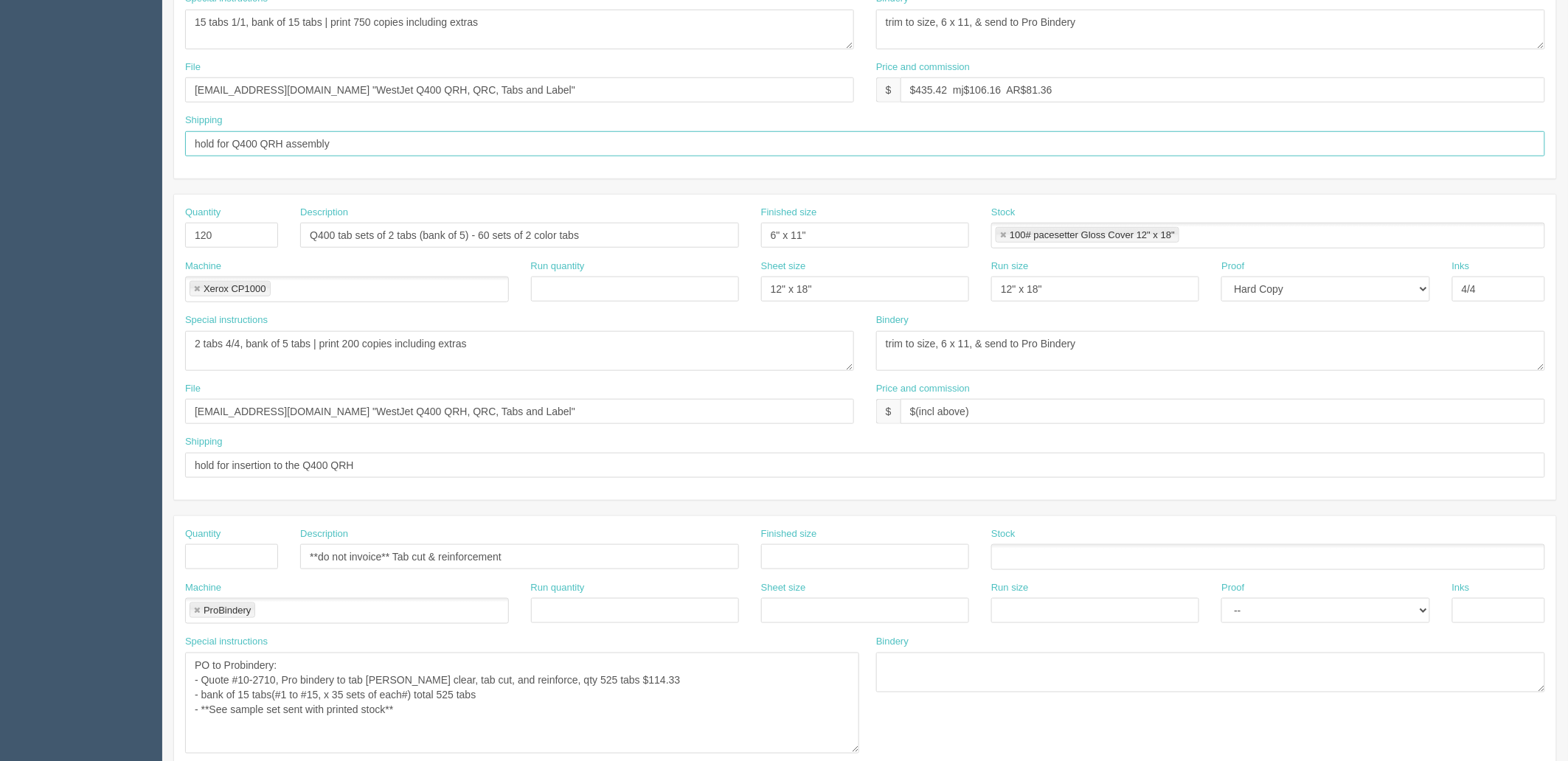
scroll to position [475, 0]
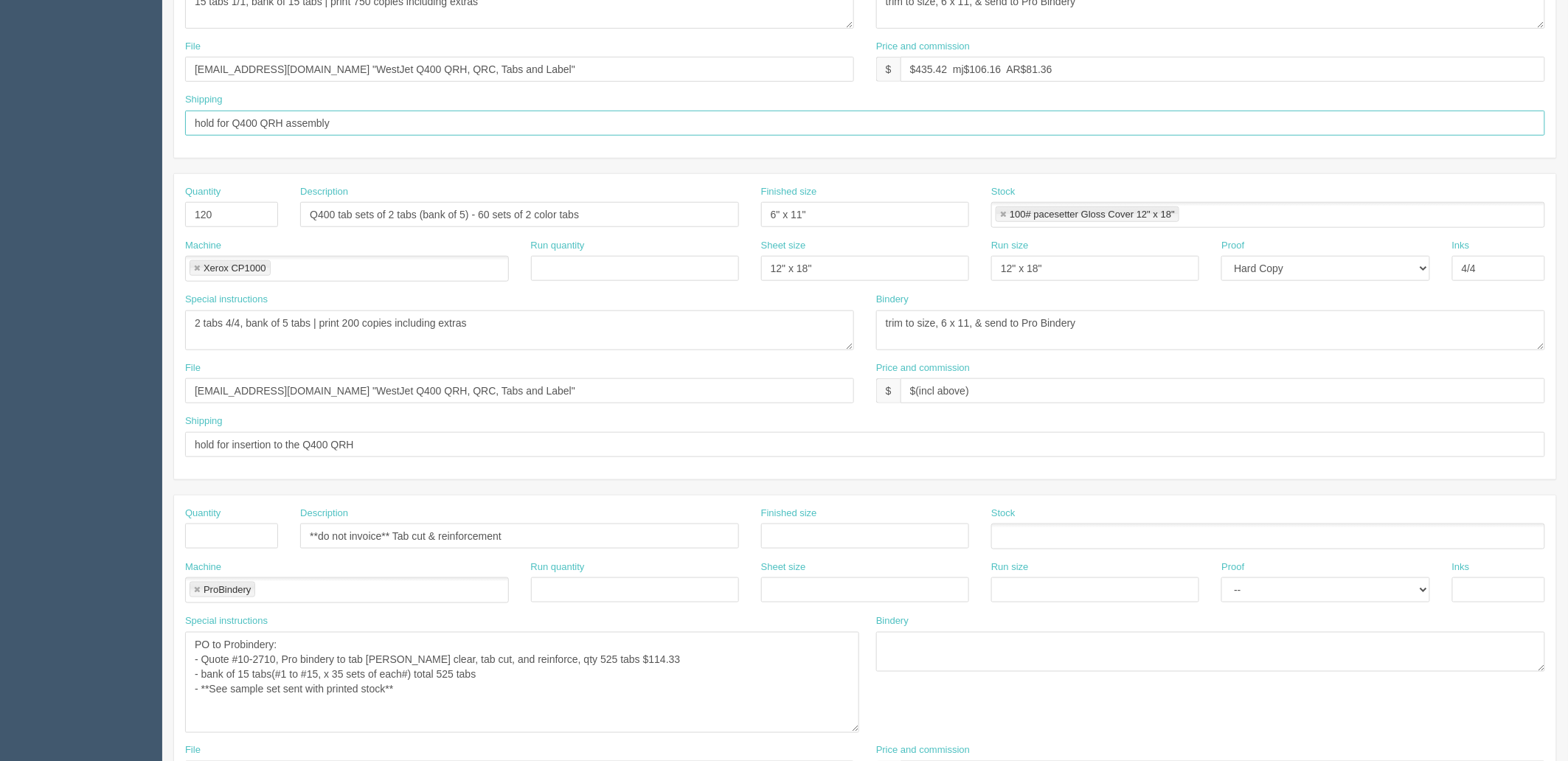
type input "hold for Q400 QRH assembly"
click at [403, 443] on input "hold for insertion to the Q400 QRH" at bounding box center [865, 445] width 1360 height 25
paste input "Q400 QRH assembly"
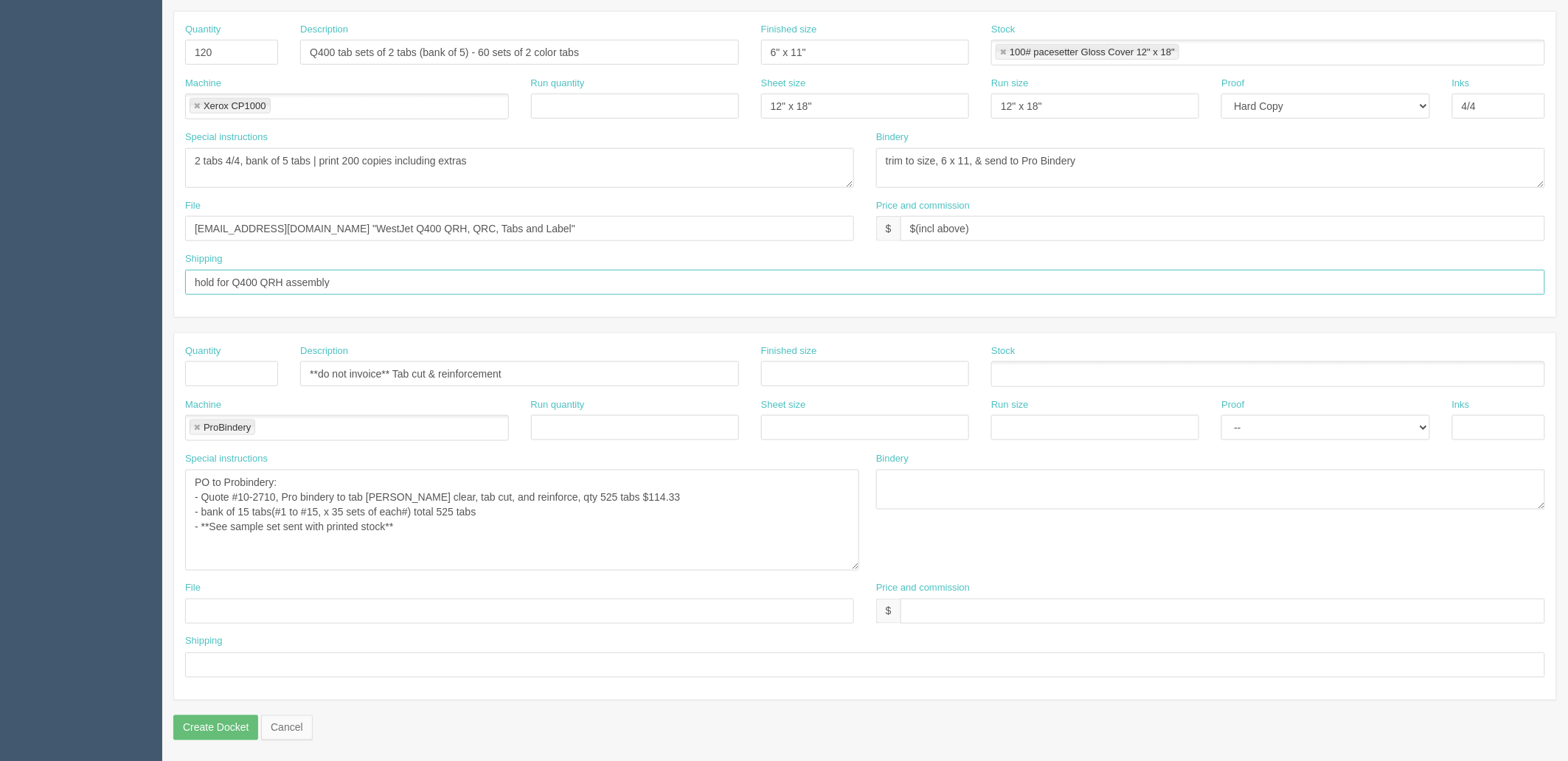
scroll to position [639, 0]
type input "hold for Q400 QRH assembly"
click at [458, 533] on textarea "PO to Probindery: - Quote #10-2710, Pro bindery to tab lam clear, tab cut, and …" at bounding box center [522, 519] width 674 height 101
drag, startPoint x: 552, startPoint y: 492, endPoint x: 651, endPoint y: 546, distance: 112.8
click at [552, 492] on textarea "PO to Probindery: - Quote #10-2710, Pro bindery to tab lam clear, tab cut, and …" at bounding box center [522, 519] width 674 height 101
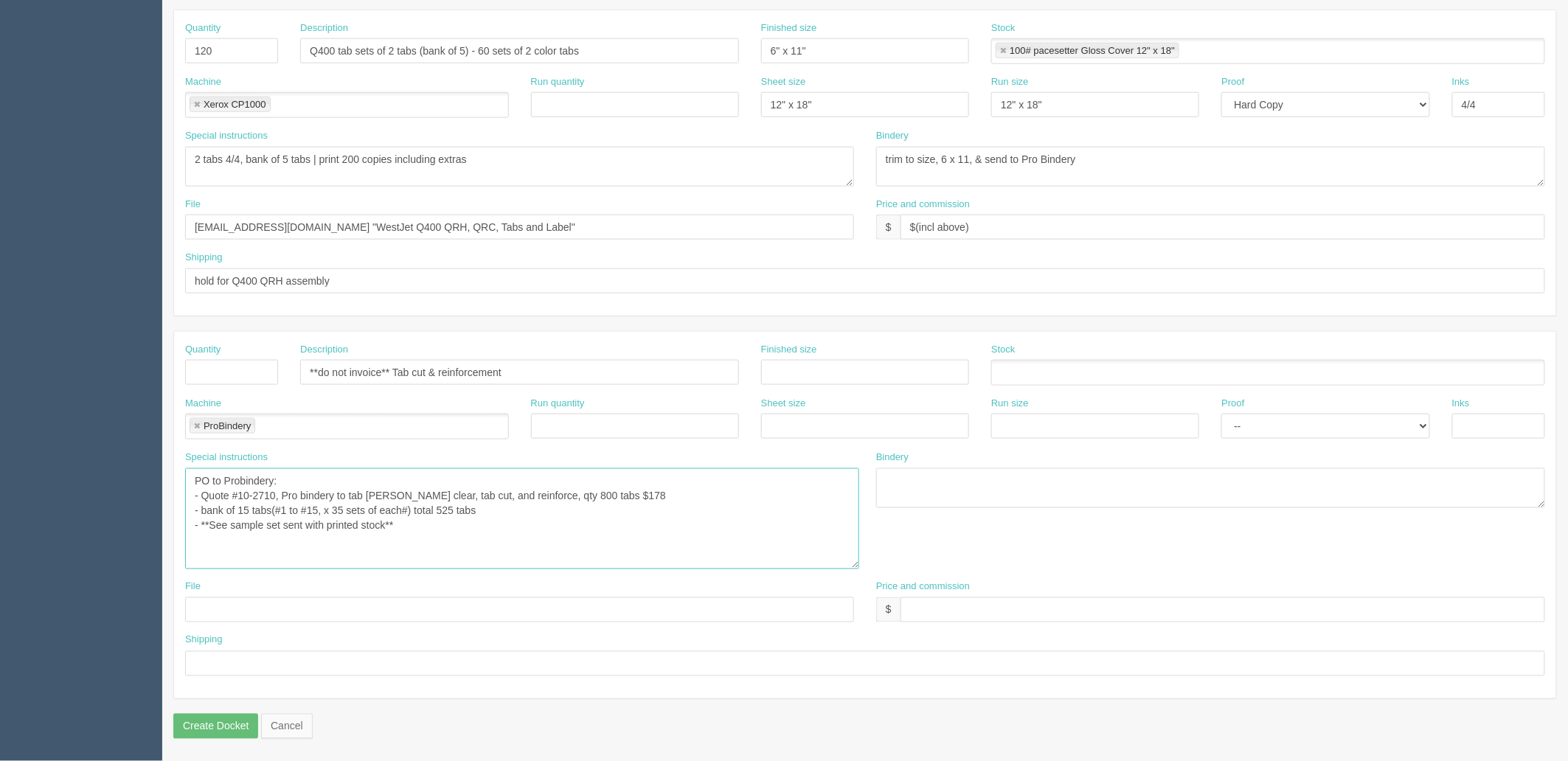
click at [341, 506] on textarea "PO to Probindery: - Quote #10-2710, Pro bindery to tab lam clear, tab cut, and …" at bounding box center [522, 519] width 674 height 101
click at [293, 525] on textarea "PO to Probindery: - Quote #10-2710, Pro bindery to tab lam clear, tab cut, and …" at bounding box center [522, 519] width 674 height 101
drag, startPoint x: 354, startPoint y: 535, endPoint x: 362, endPoint y: 535, distance: 8.0
click at [355, 534] on textarea "PO to Probindery: - Quote #10-2710, Pro bindery to tab lam clear, tab cut, and …" at bounding box center [522, 519] width 674 height 101
click at [483, 539] on textarea "PO to Probindery: - Quote #10-2710, Pro bindery to tab lam clear, tab cut, and …" at bounding box center [522, 519] width 674 height 101
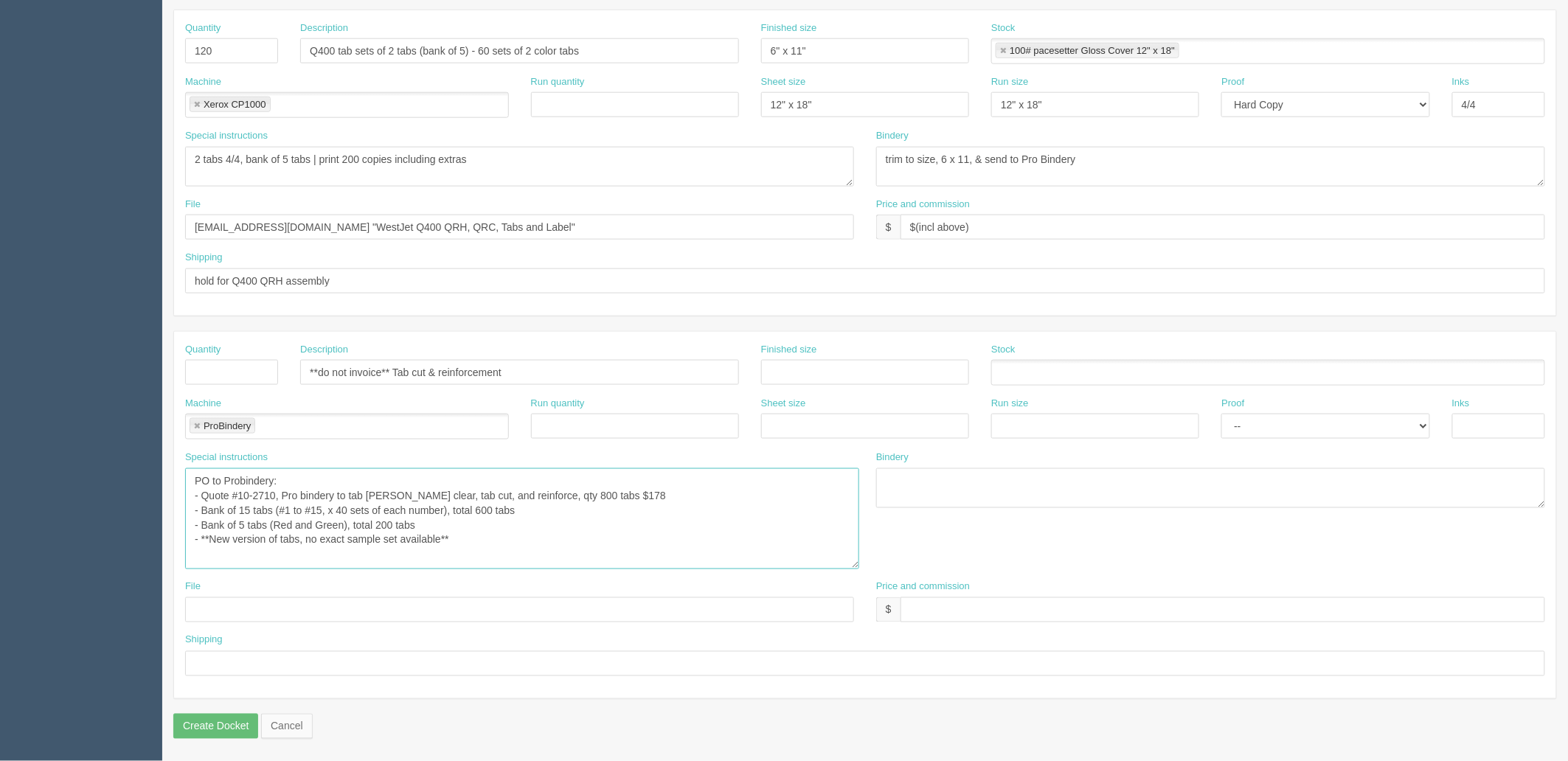
drag, startPoint x: 591, startPoint y: 494, endPoint x: 603, endPoint y: 522, distance: 30.5
click at [592, 493] on textarea "PO to Probindery: - Quote #10-2710, Pro bindery to tab lam clear, tab cut, and …" at bounding box center [522, 519] width 674 height 101
click at [480, 522] on textarea "PO to Probindery: - Quote #10-2710, Pro bindery to tab lam clear, tab cut, and …" at bounding box center [522, 519] width 674 height 101
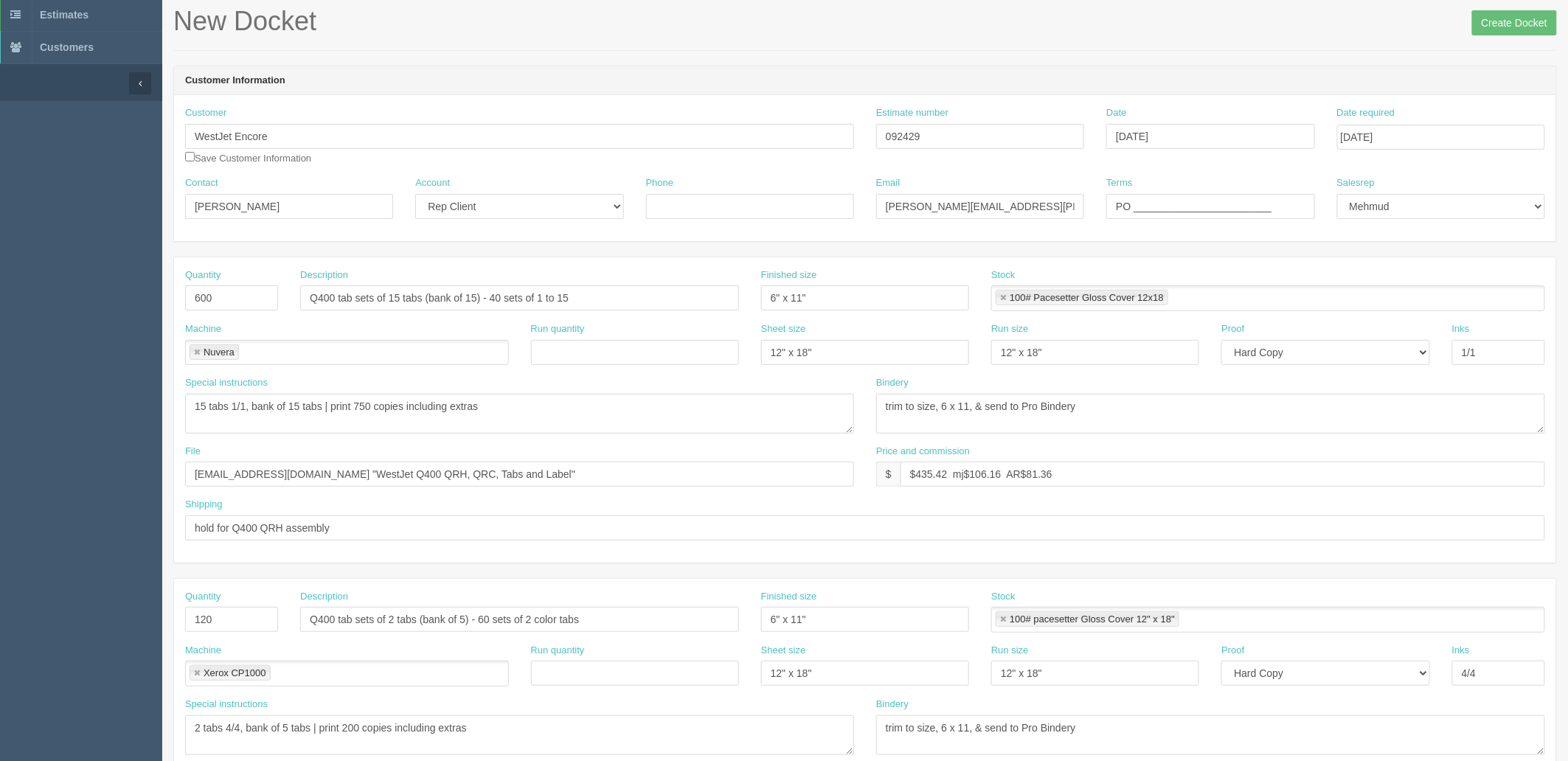
scroll to position [67, 0]
type textarea "PO to Probindery: - Quote #10-2710, Pro bindery to tab lam clear, tab cut, and …"
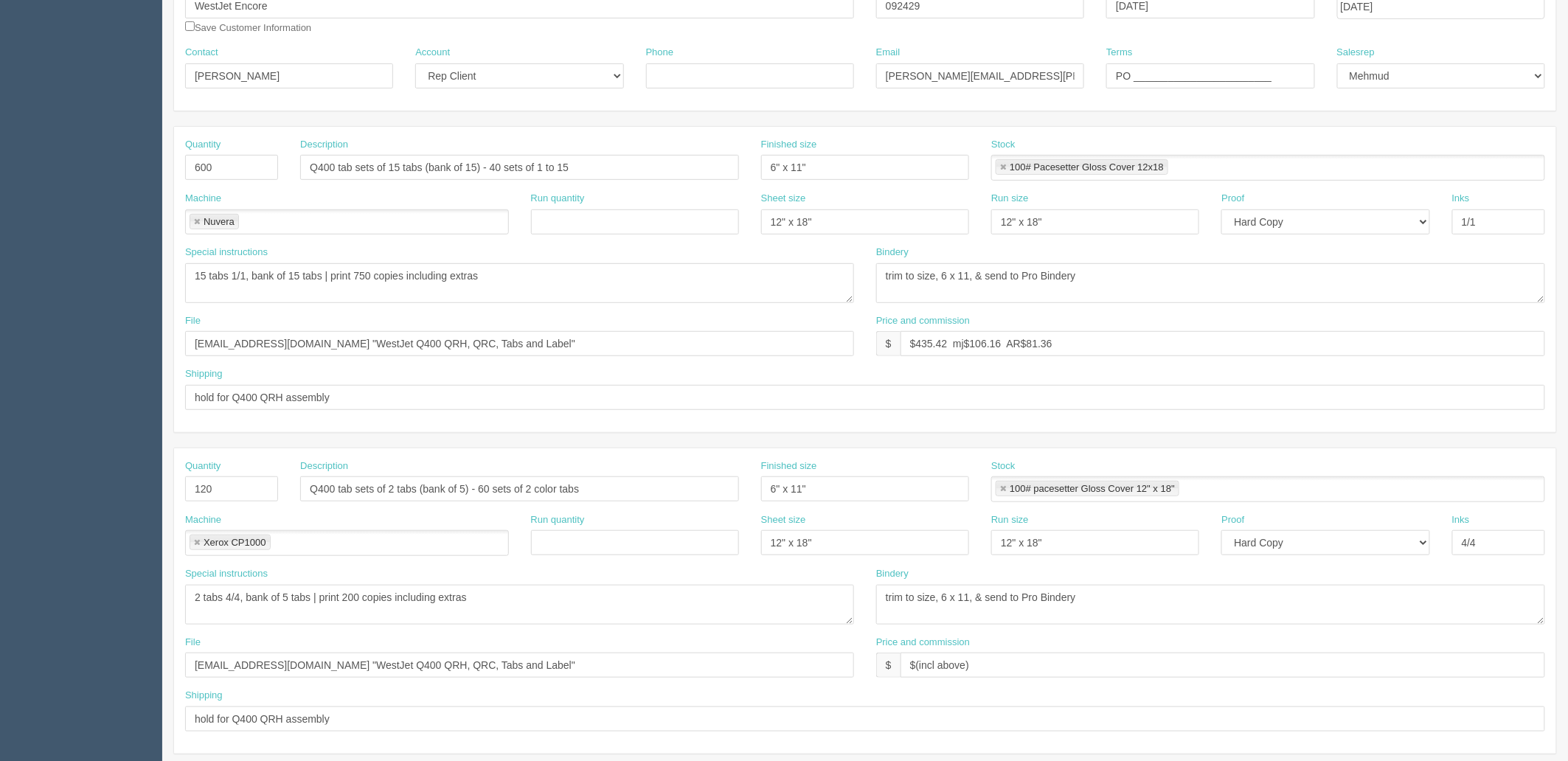
scroll to position [230, 0]
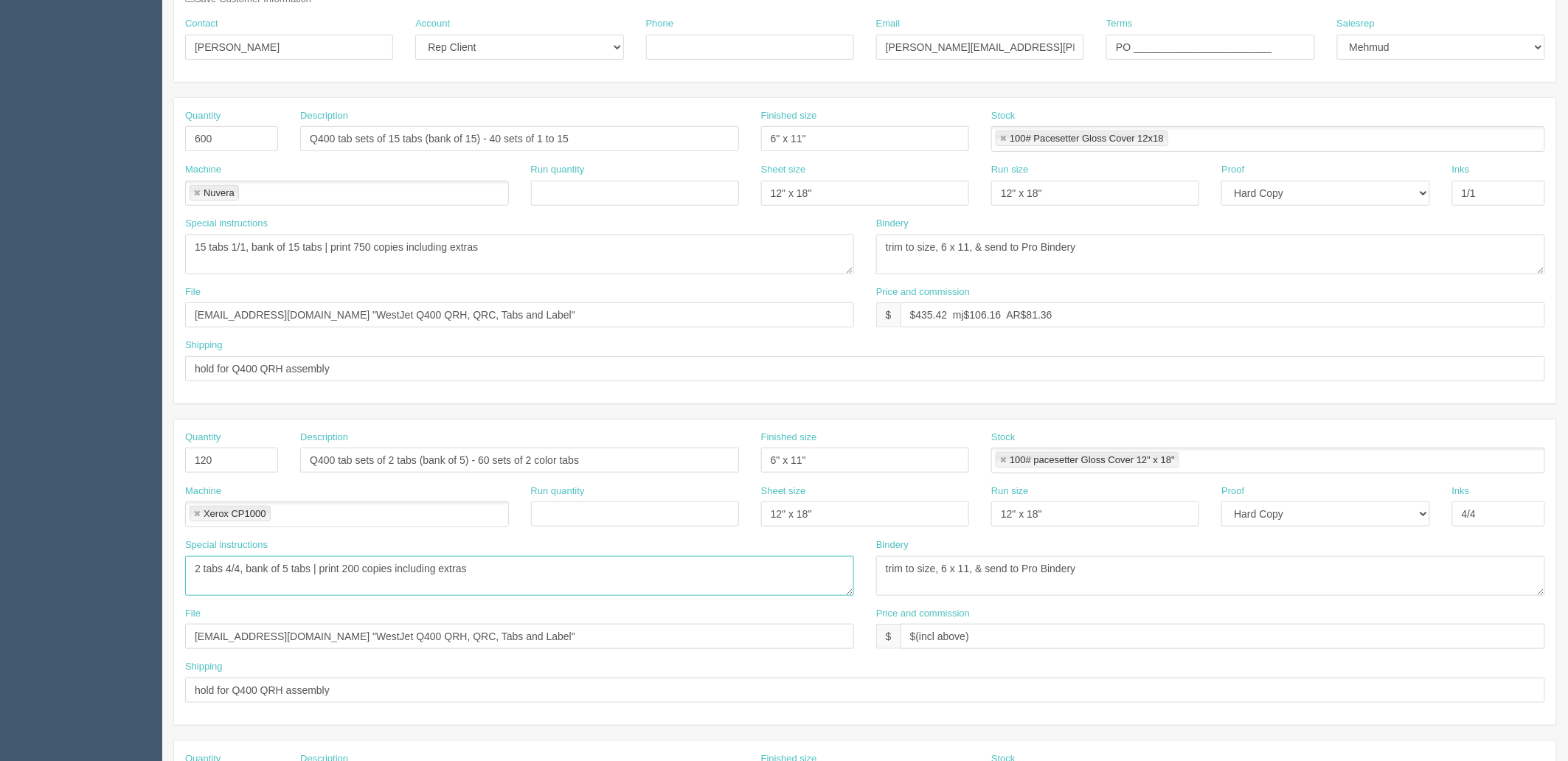
click at [356, 566] on textarea "PO to Probindery: - Quote #10-2710, Pro bindery to tab lam clear, tab cut, and …" at bounding box center [520, 575] width 669 height 40
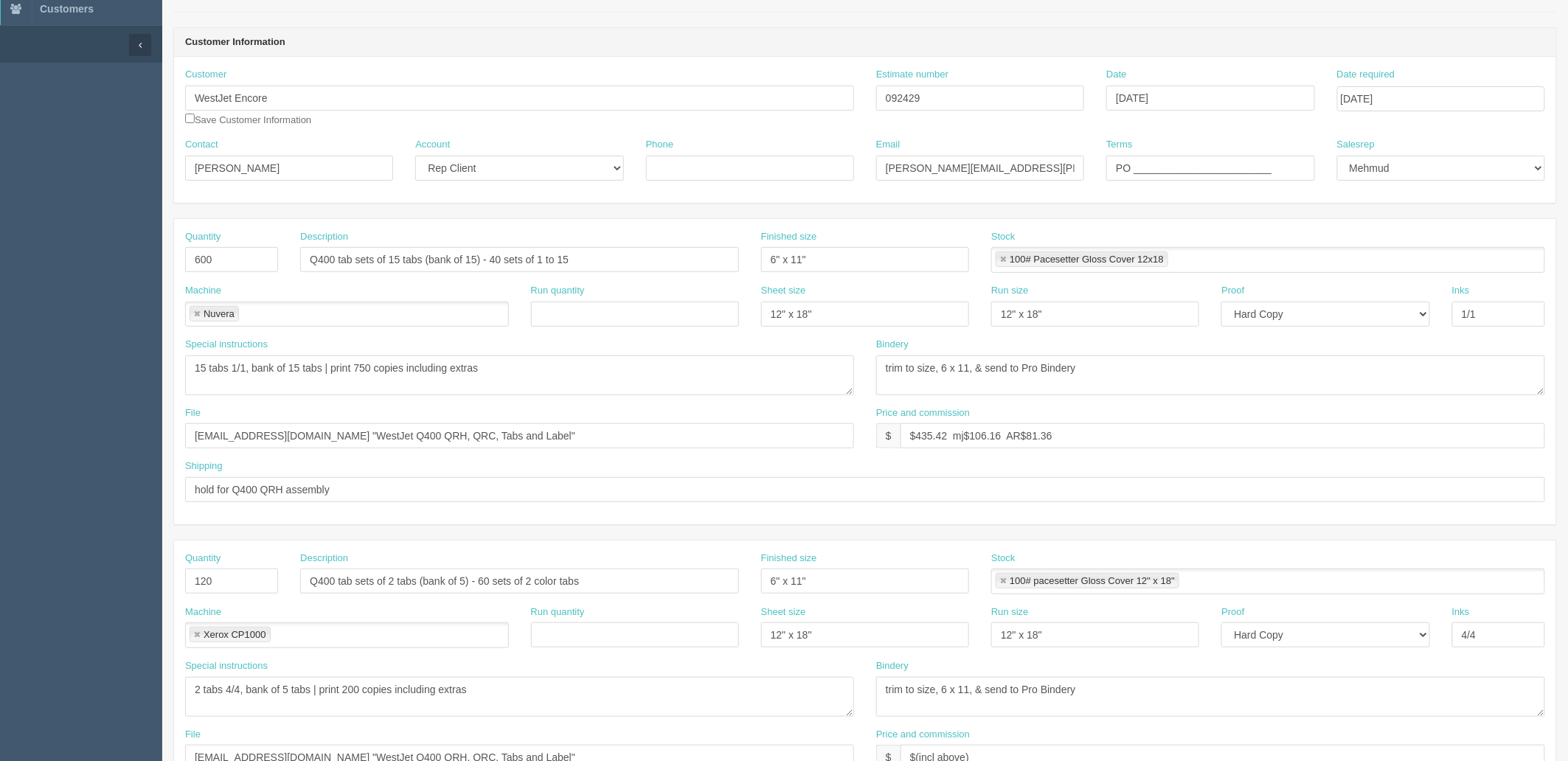
scroll to position [82, 0]
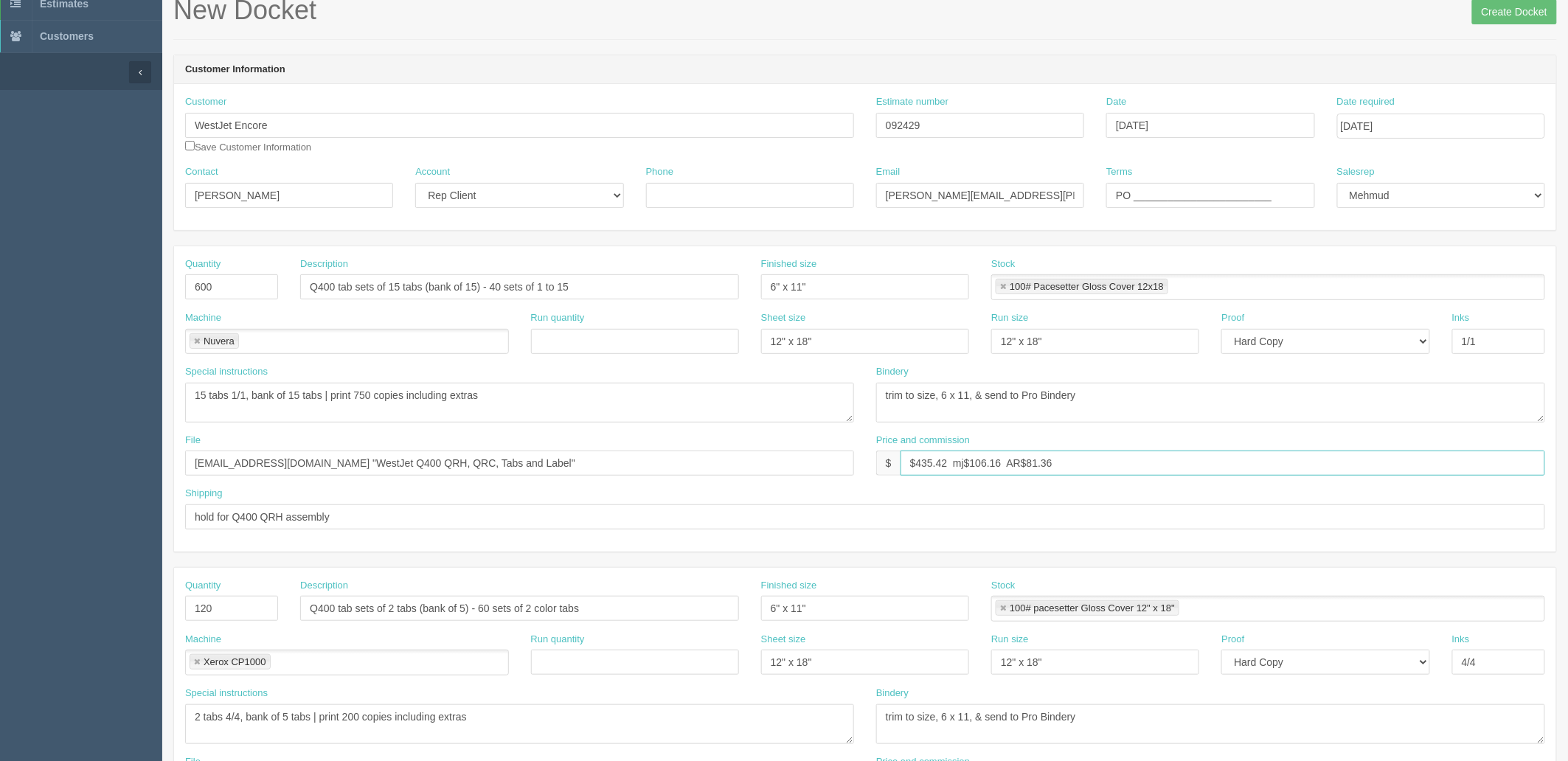
drag, startPoint x: 917, startPoint y: 464, endPoint x: 1811, endPoint y: 446, distance: 894.2
click at [1567, 446] on html "PrintPing Zack Edit account ( zack@allrush.ca ) Logout Dockets Estimates" at bounding box center [784, 618] width 1568 height 1400
click at [1065, 462] on input "$750 mj$188.90 AR$" at bounding box center [1222, 463] width 644 height 25
type input "$750 mj$188.90 AR$147.58"
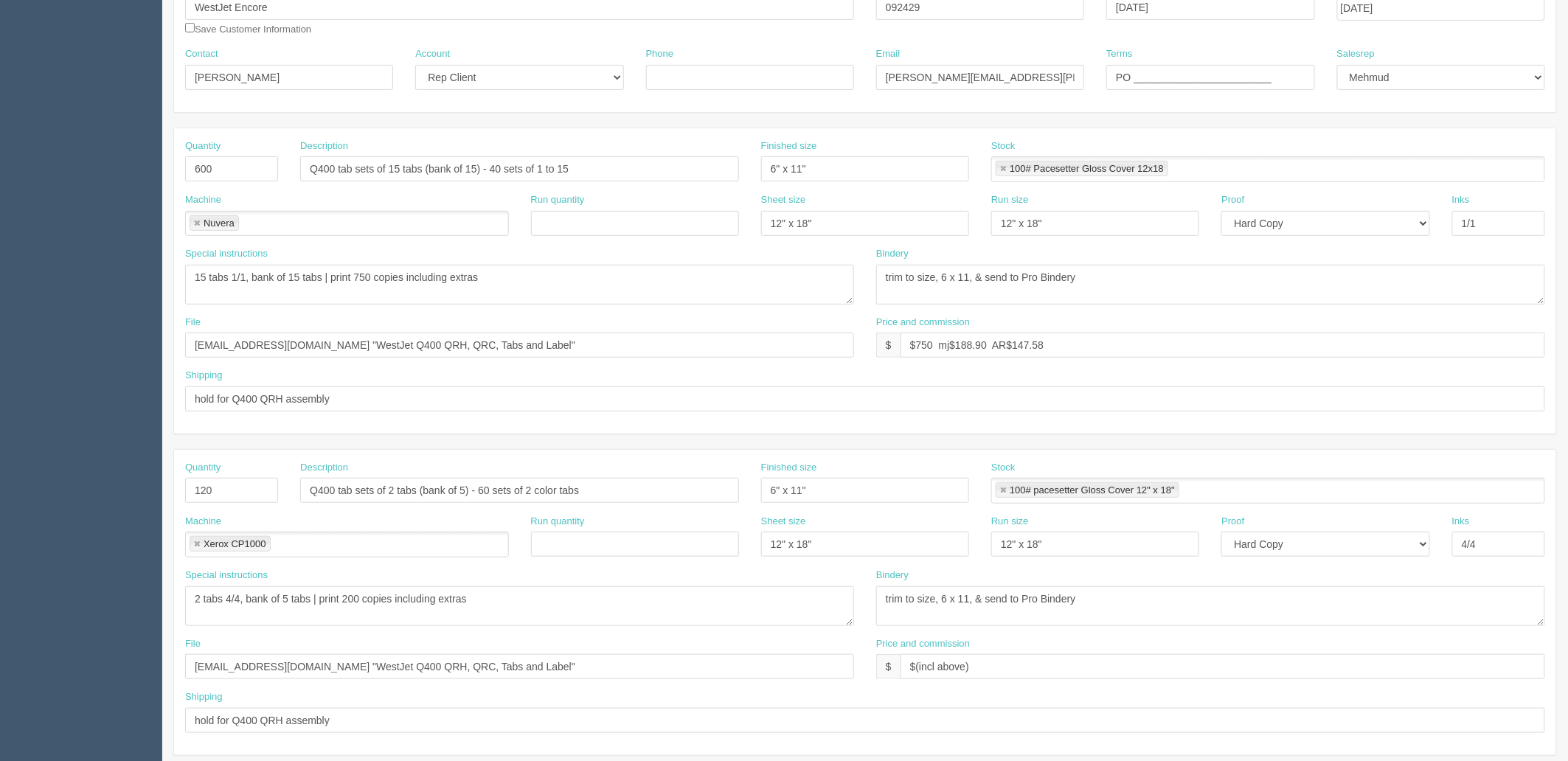
scroll to position [409, 0]
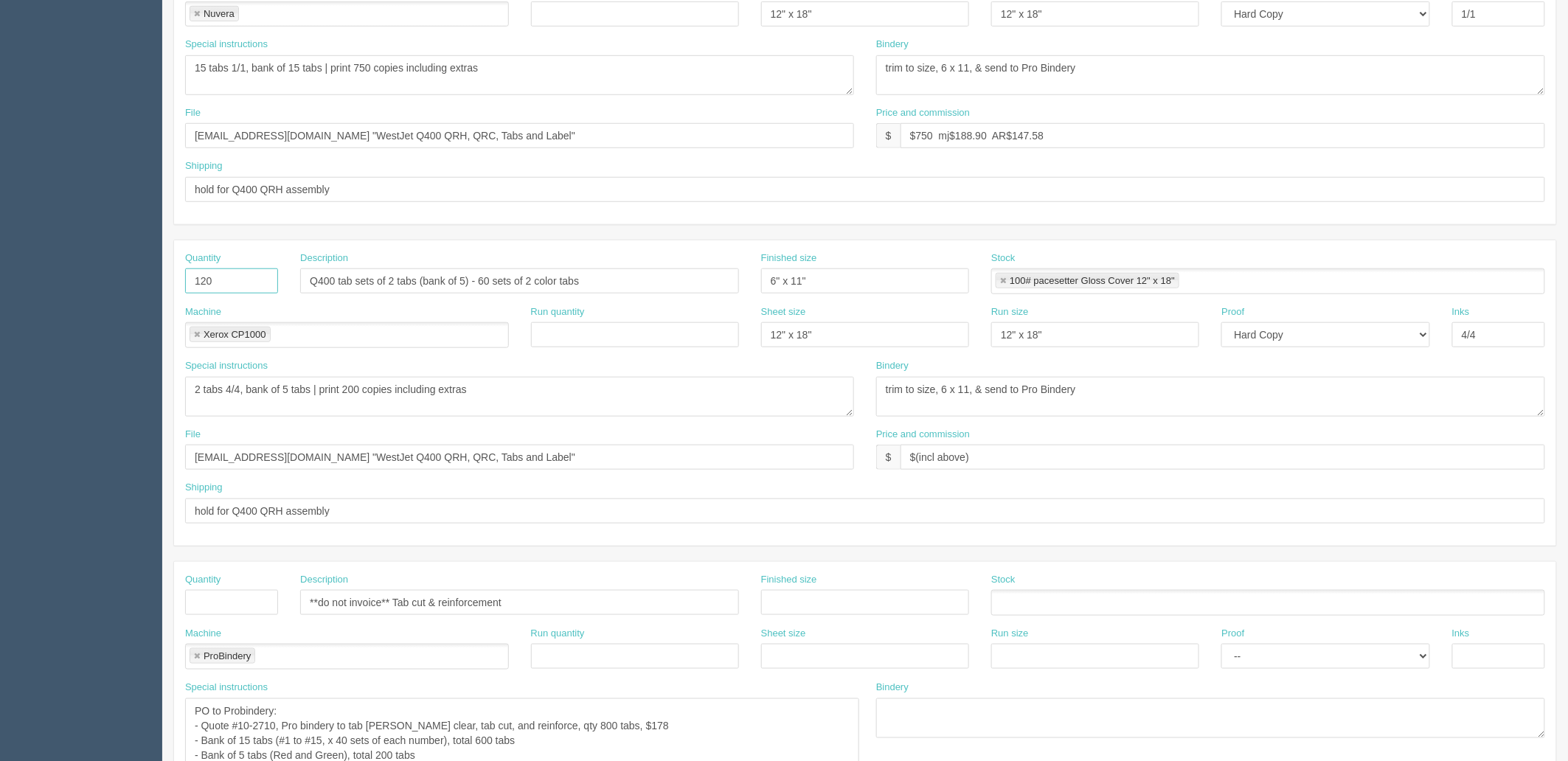
drag, startPoint x: 217, startPoint y: 282, endPoint x: 164, endPoint y: 282, distance: 53.0
click at [181, 282] on div "Quantity 120" at bounding box center [232, 278] width 115 height 54
drag, startPoint x: 498, startPoint y: 388, endPoint x: 540, endPoint y: 397, distance: 43.0
click at [499, 388] on textarea "PO to Probindery: - Quote #10-2710, Pro bindery to tab lam clear, tab cut, and …" at bounding box center [520, 396] width 669 height 40
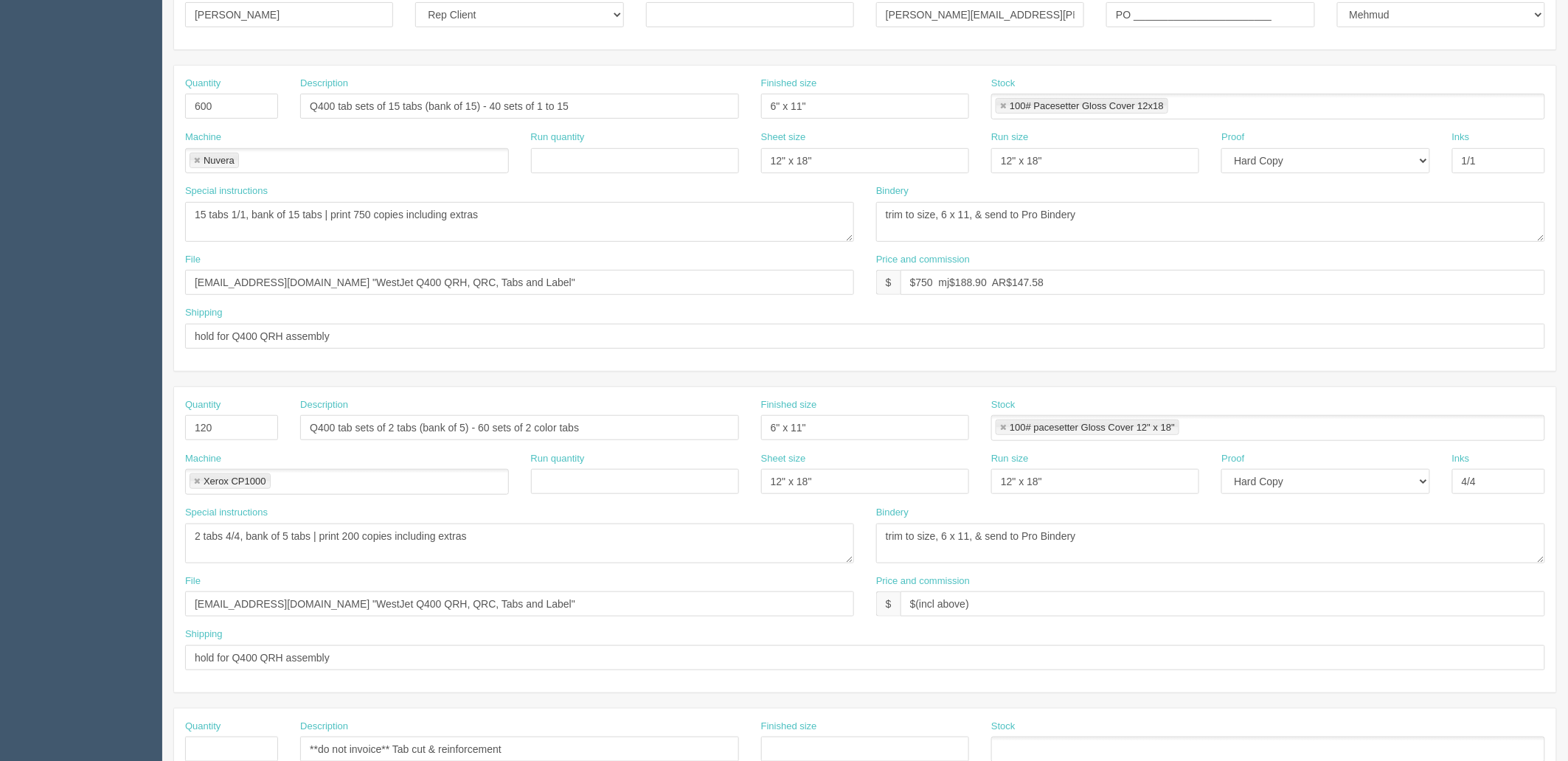
scroll to position [246, 0]
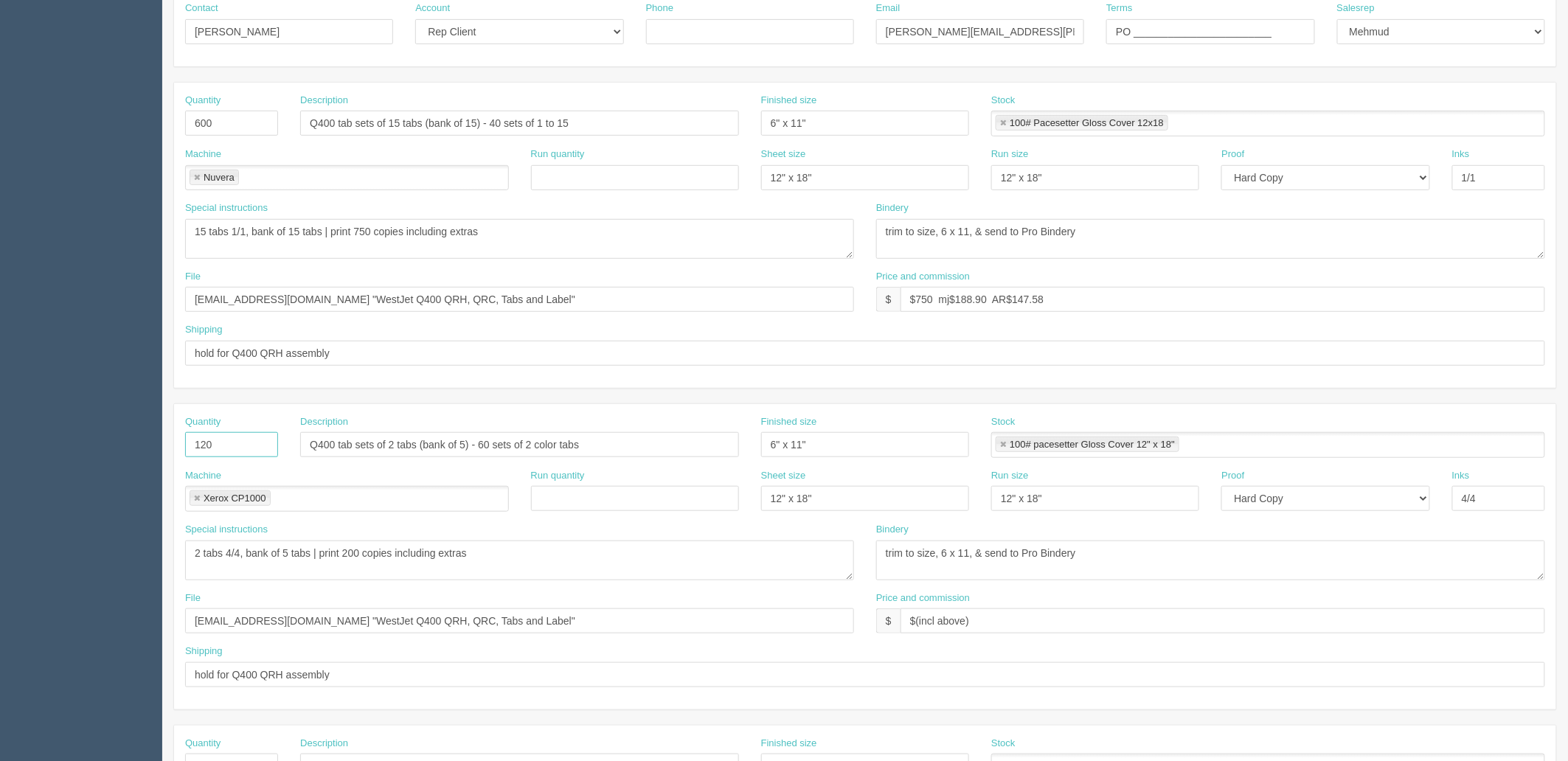
drag, startPoint x: 222, startPoint y: 444, endPoint x: 0, endPoint y: 417, distance: 223.6
click at [0, 417] on section "Dockets Estimates Customers" at bounding box center [784, 472] width 1568 height 1363
type input "200"
click at [363, 550] on textarea "PO to Probindery: - Quote #10-2710, Pro bindery to tab lam clear, tab cut, and …" at bounding box center [520, 560] width 669 height 40
type textarea "2 tabs 4/4, bank of 5 tabs | print 210 copies including extras"
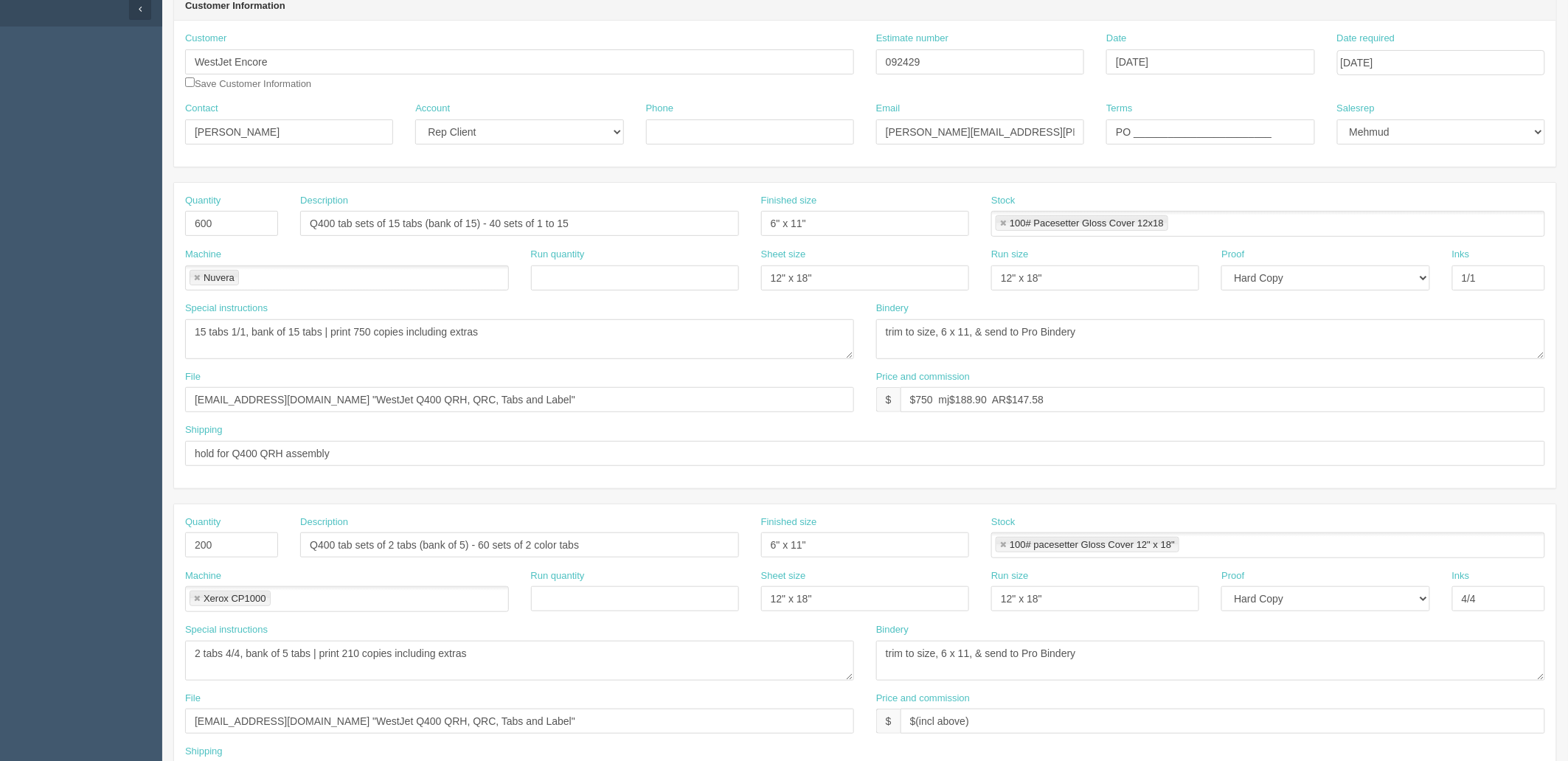
scroll to position [0, 0]
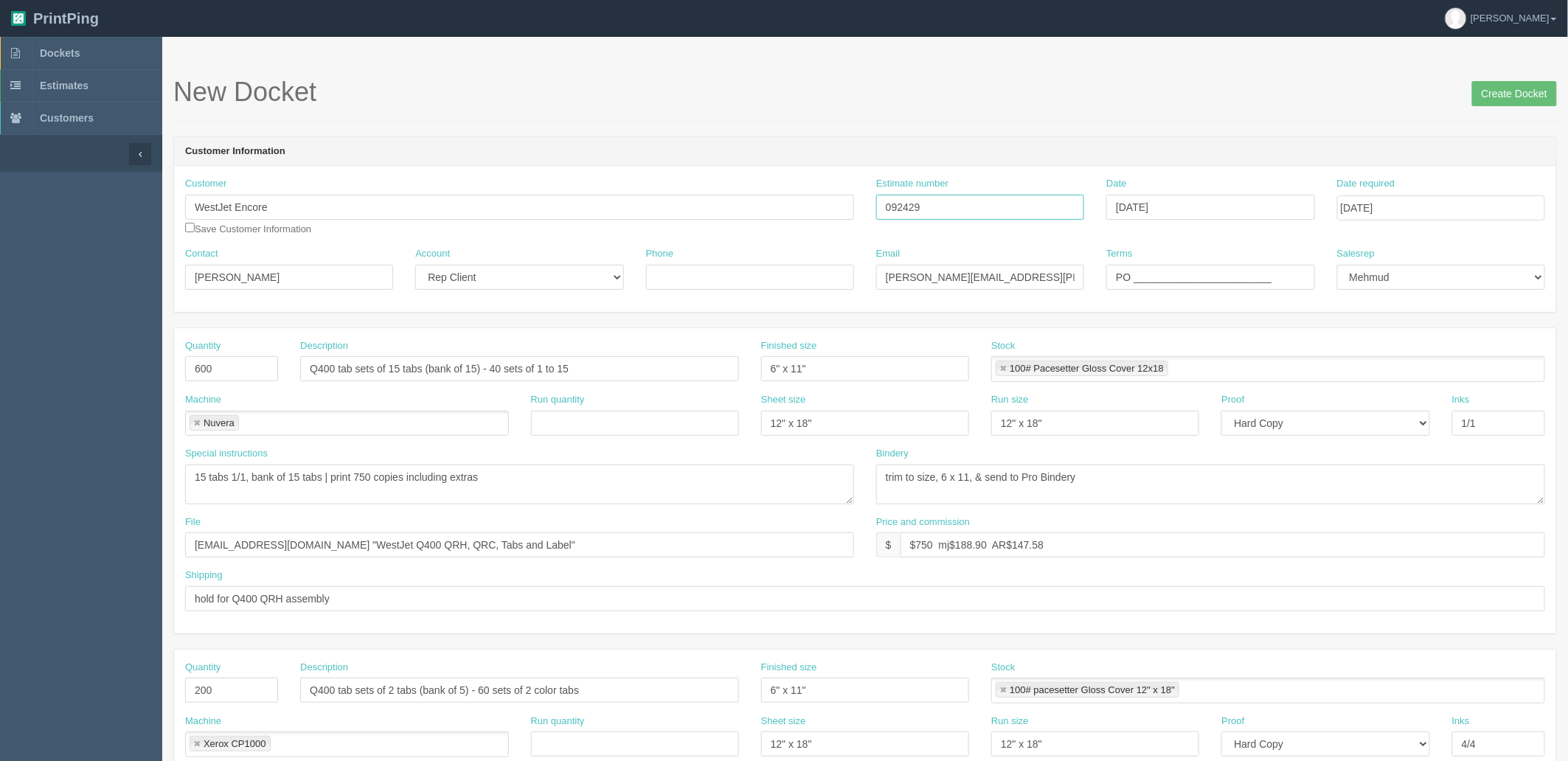
click at [902, 210] on input "092429" at bounding box center [979, 207] width 208 height 25
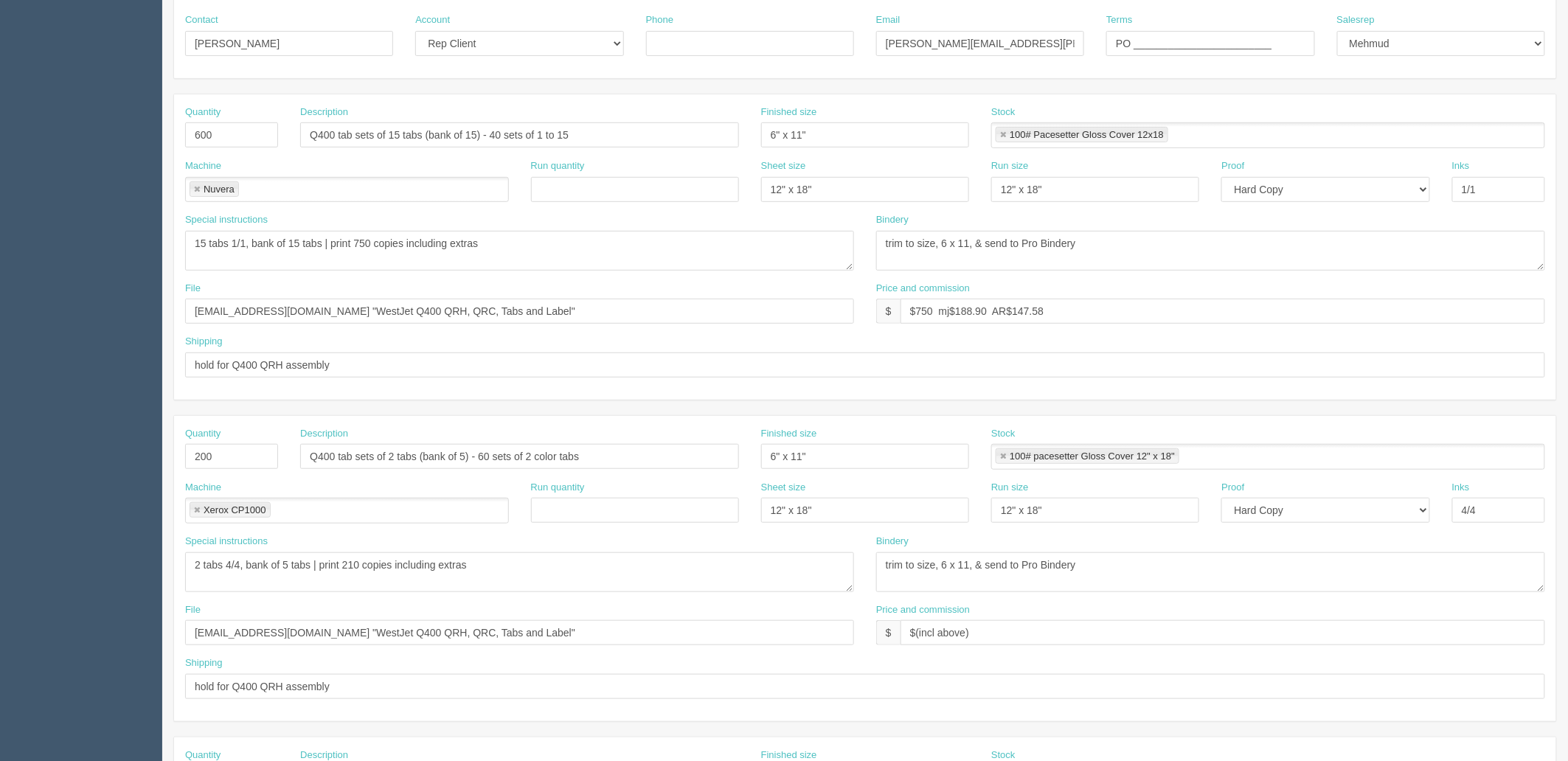
scroll to position [246, 0]
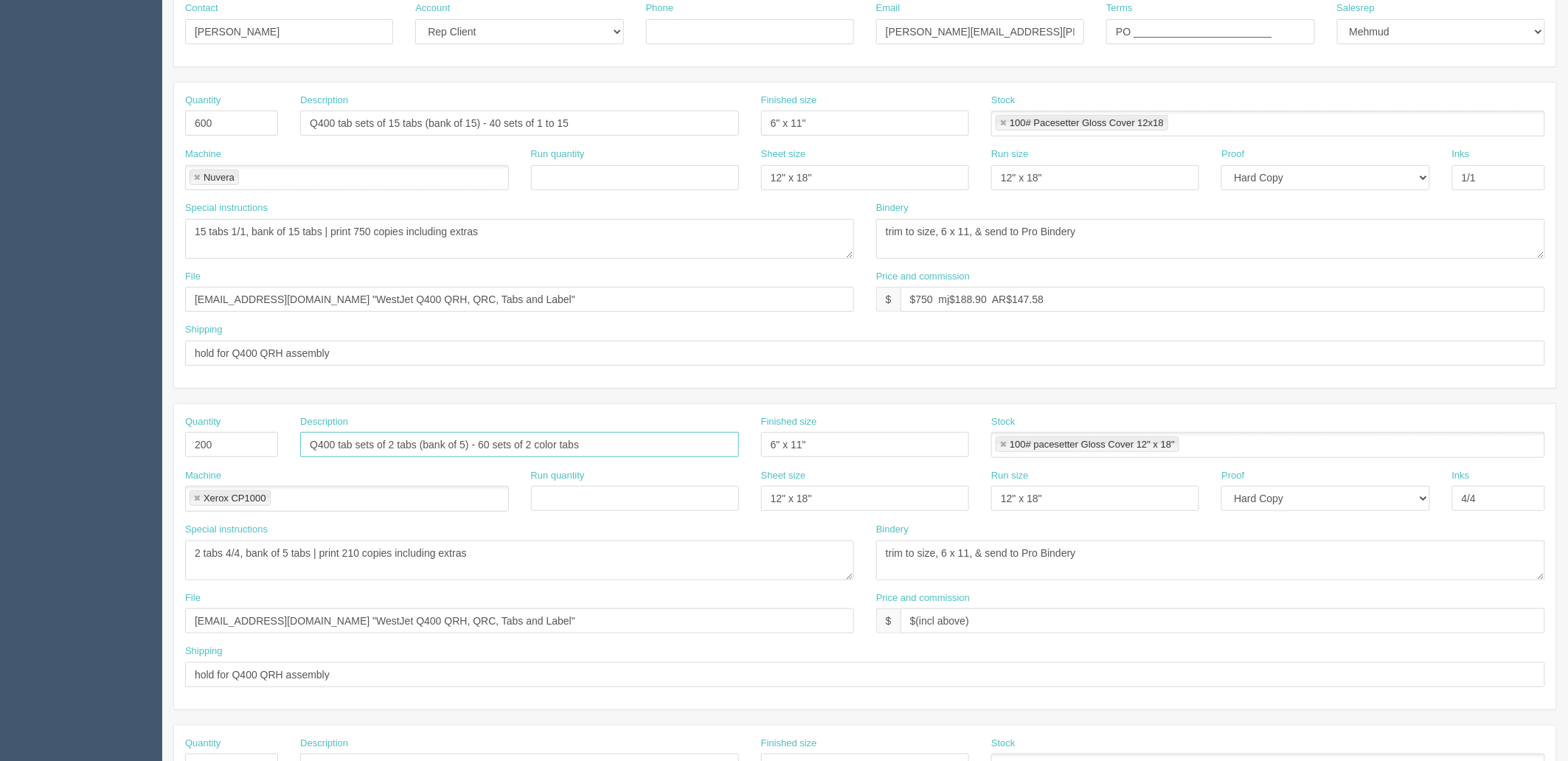
drag, startPoint x: 483, startPoint y: 446, endPoint x: 549, endPoint y: 483, distance: 75.7
click at [483, 446] on input "Q400 tab sets of 2 tabs (bank of 5) - 60 sets of 2 color tabs" at bounding box center [519, 445] width 439 height 25
click at [680, 444] on input "Q400 tab sets of 2 tabs (bank of 5) - 100 sets of 2 color tabs (40 for full set…" at bounding box center [519, 445] width 439 height 25
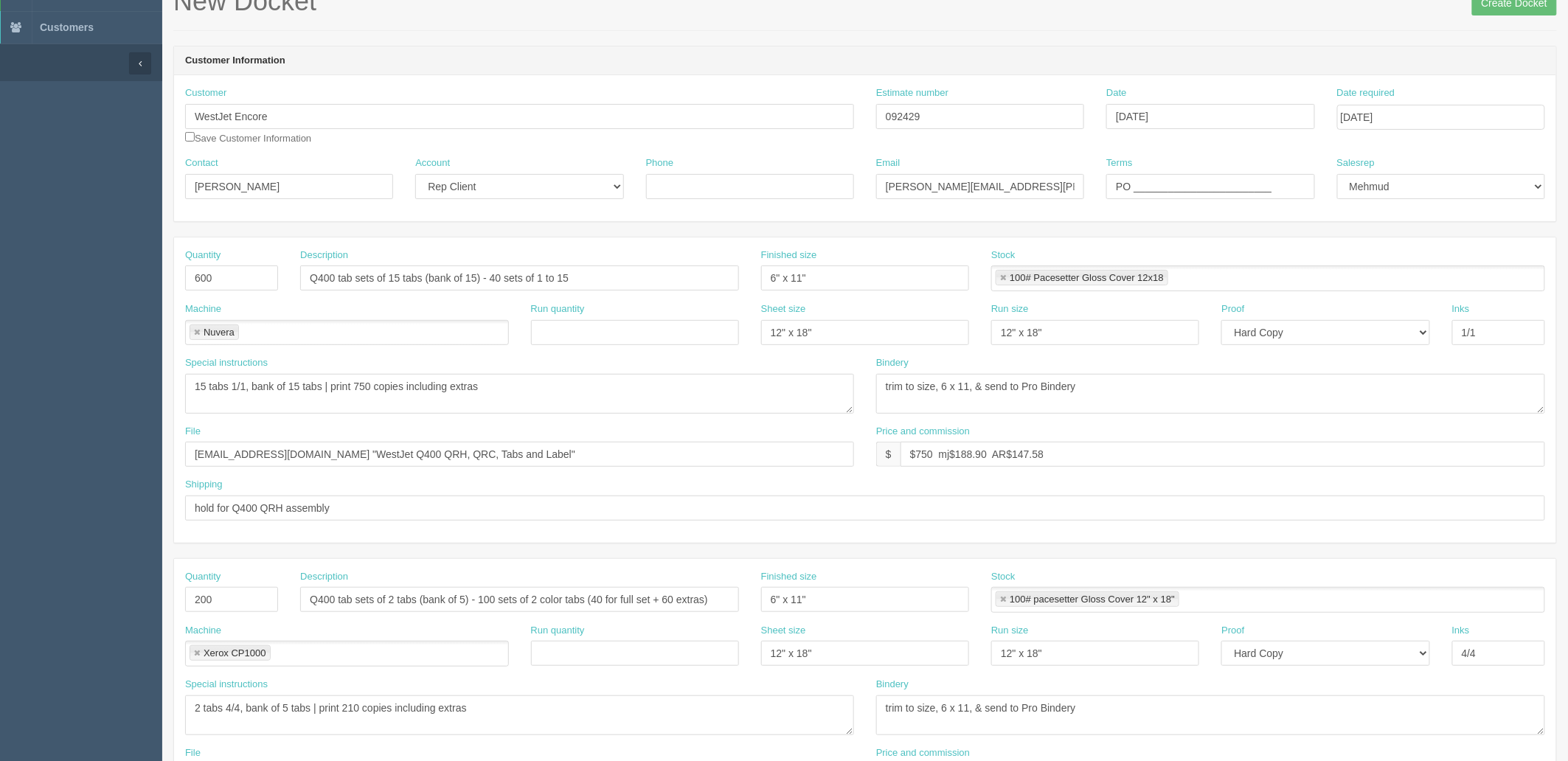
scroll to position [0, 0]
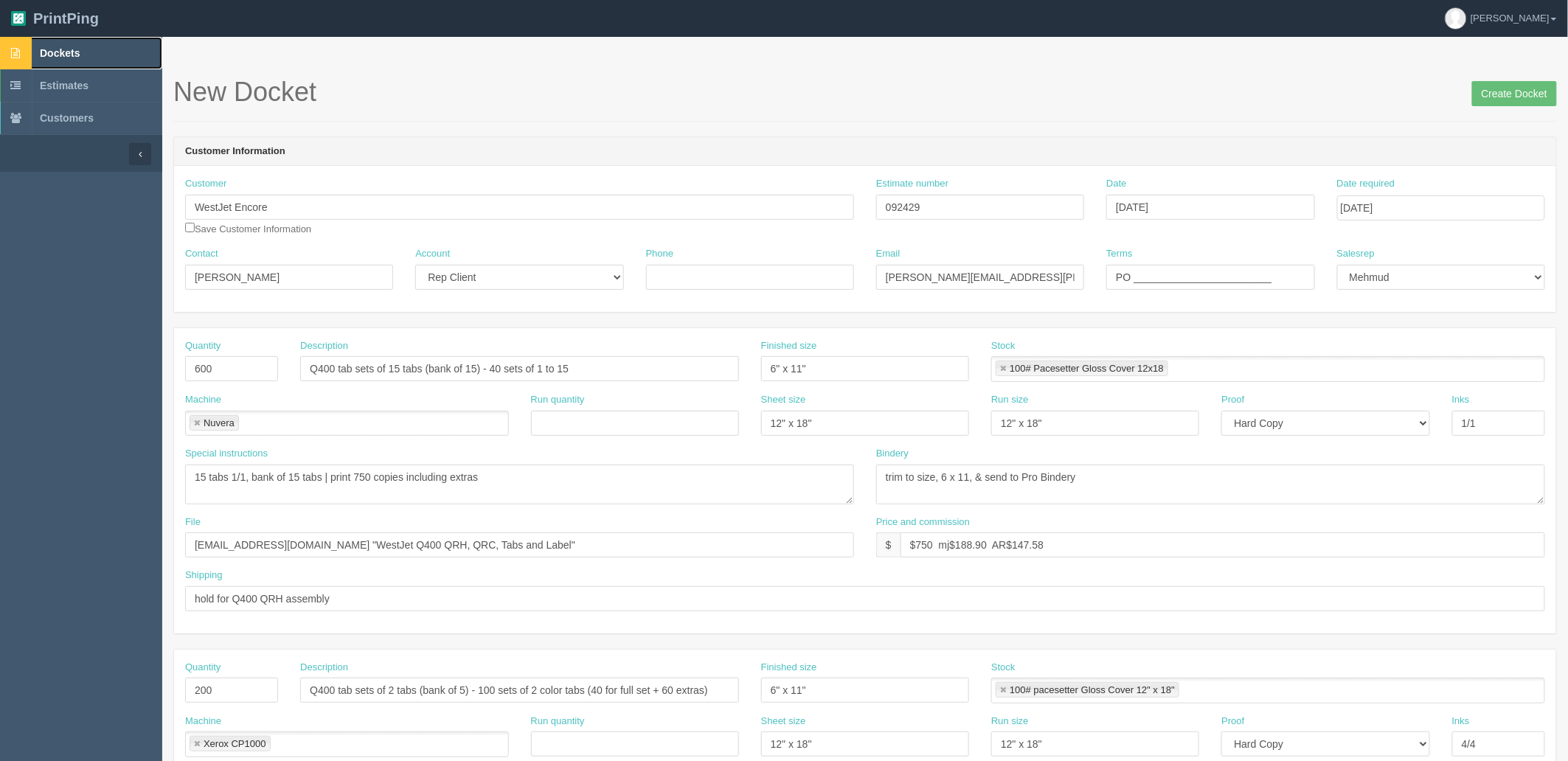
click at [64, 48] on span "Dockets" at bounding box center [60, 53] width 40 height 12
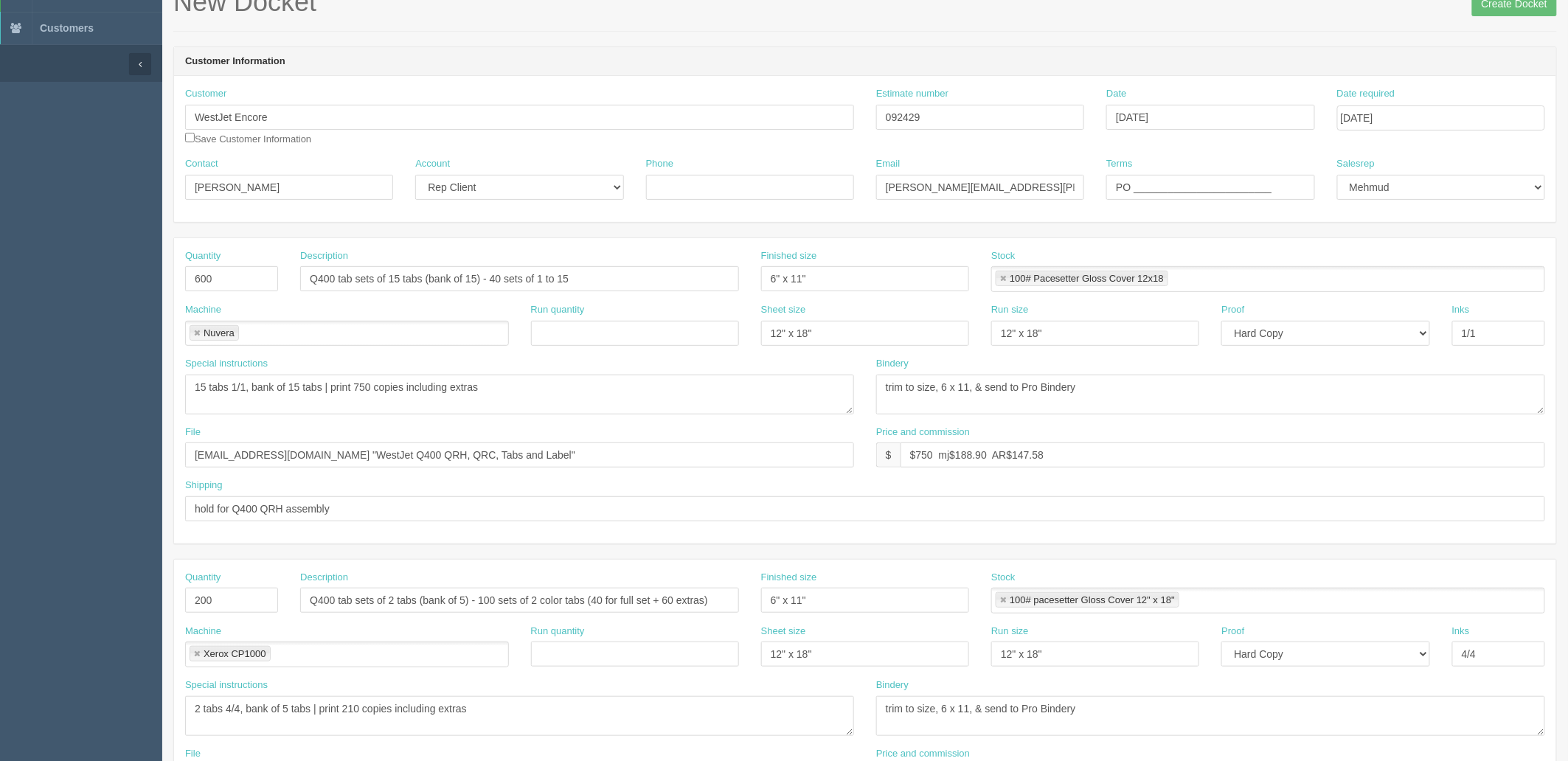
scroll to position [246, 0]
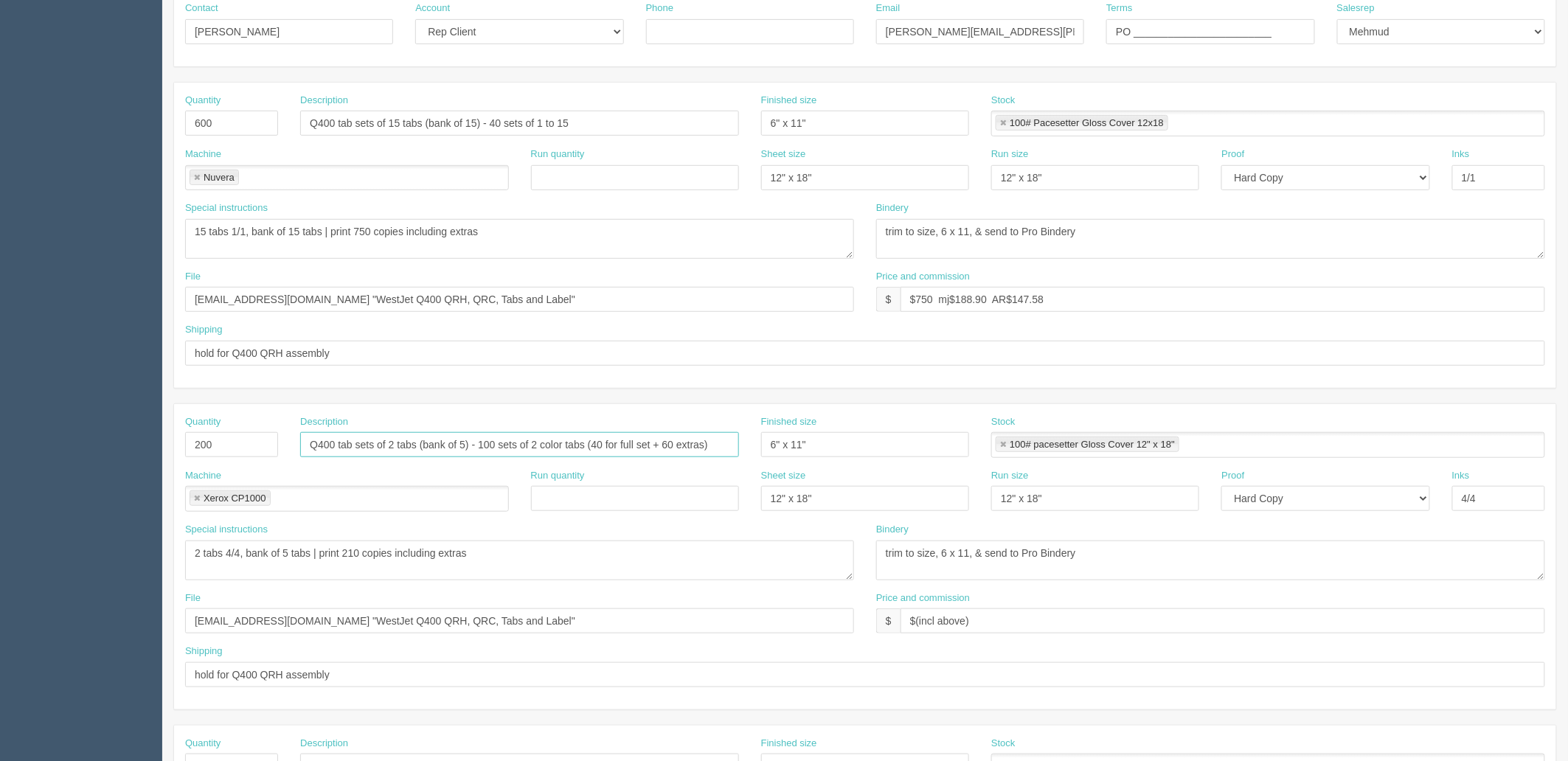
click at [538, 446] on input "Q400 tab sets of 2 tabs (bank of 5) - 100 sets of 2 color tabs (40 for full set…" at bounding box center [519, 445] width 439 height 25
click at [655, 447] on input "Q400 tab sets of 2 tabs (bank of 5) - 100 sets (40 for full set + 60 extras)" at bounding box center [519, 445] width 439 height 25
click at [696, 442] on input "Q400 tab sets of 2 tabs (bank of 5) - 100 sets (40 for full set + 60 extras)" at bounding box center [519, 445] width 439 height 25
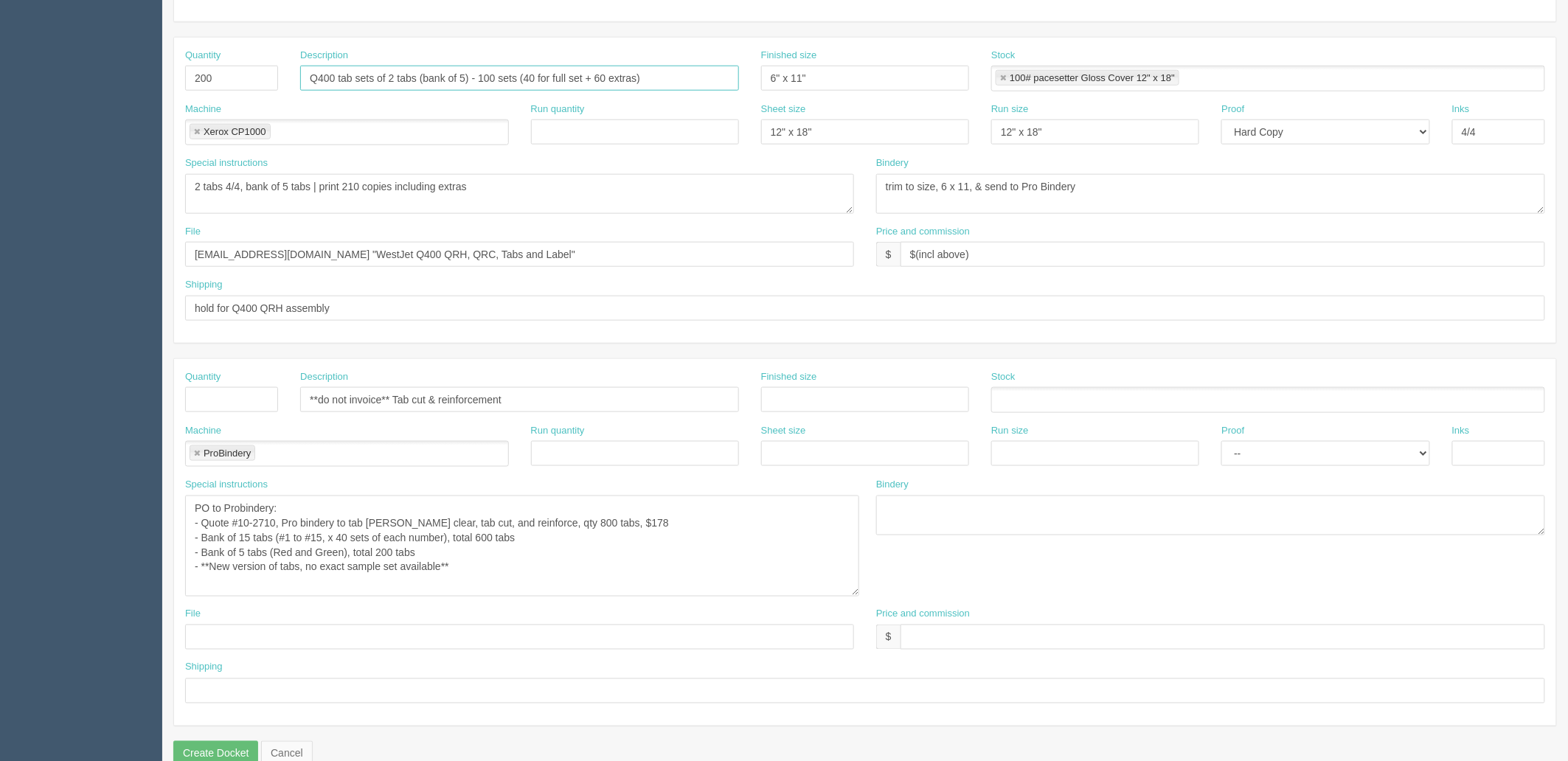
scroll to position [639, 0]
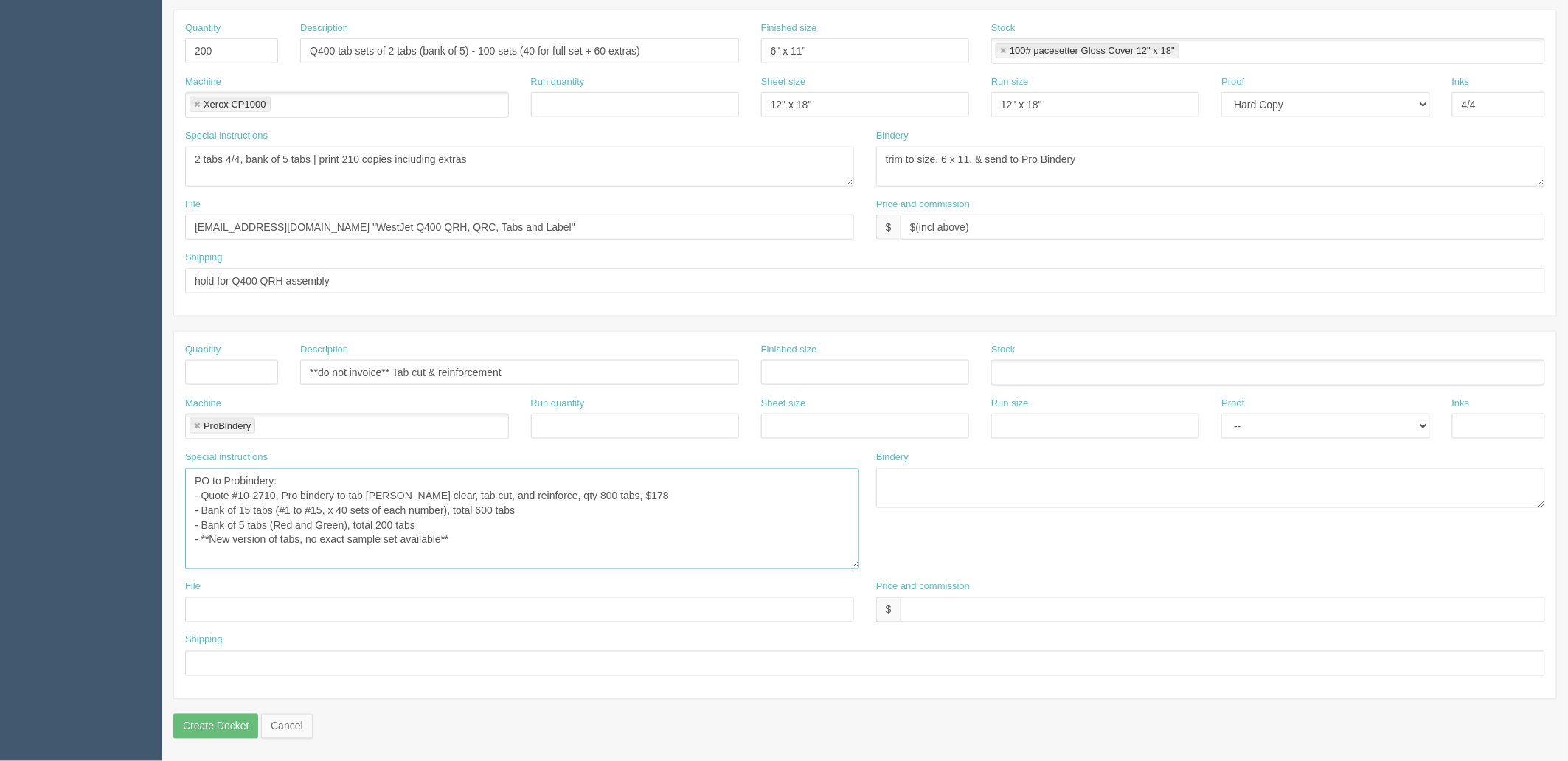
click at [719, 538] on textarea "PO to Probindery: - Quote #10-2710, Pro bindery to tab lam clear, tab cut, and …" at bounding box center [522, 519] width 674 height 101
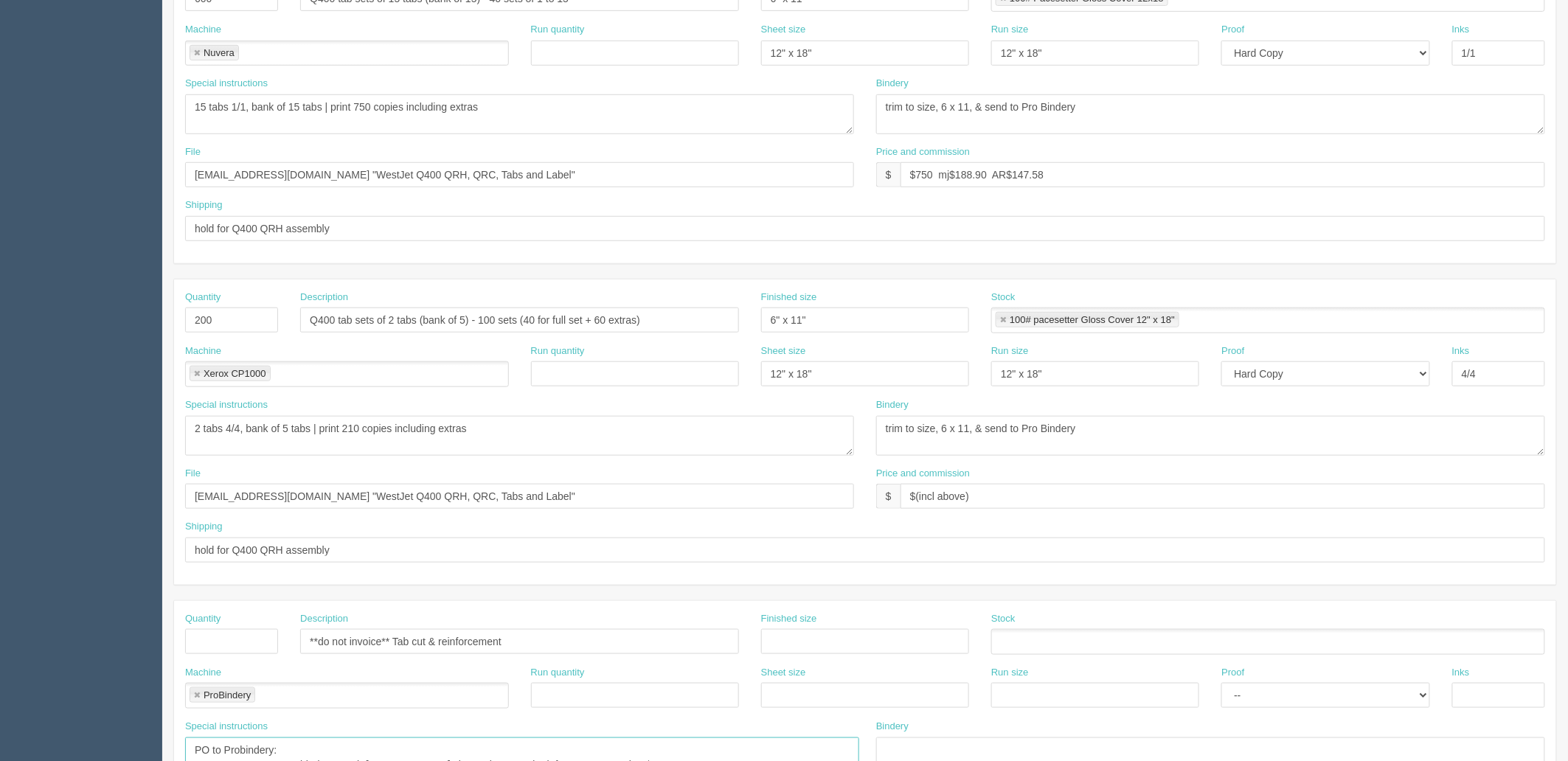
scroll to position [394, 0]
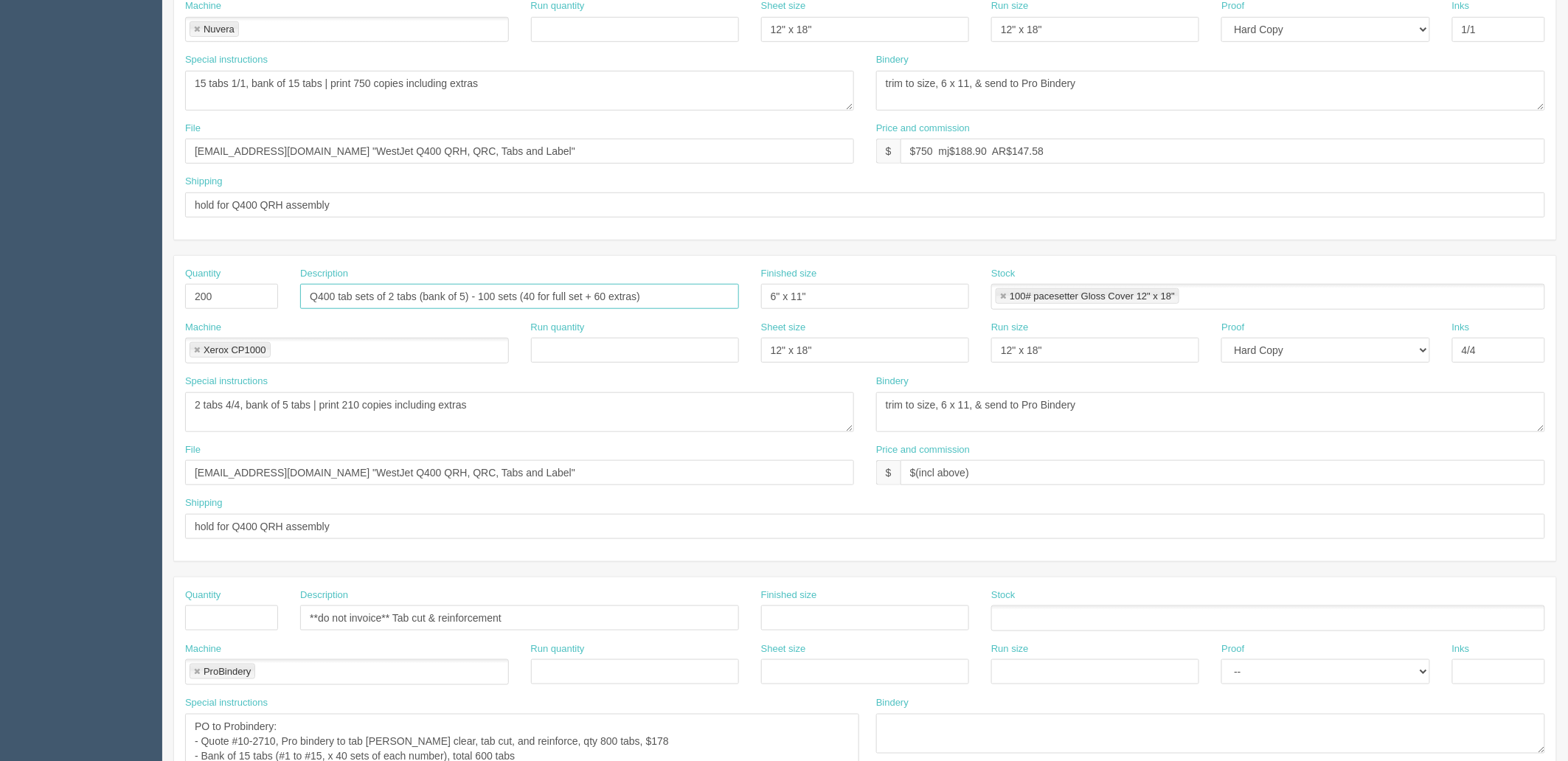
click at [467, 297] on input "Q400 tab sets of 2 tabs (bank of 5) - 100 sets (40 for full set + 60 extras)" at bounding box center [519, 297] width 439 height 25
type input "Q400 tab sets of 2 tabs (bank of 6) - 100 sets (40 for full set + 60 extras)"
click at [288, 401] on textarea "PO to Probindery: - Quote #10-2710, Pro bindery to tab lam clear, tab cut, and …" at bounding box center [520, 412] width 669 height 40
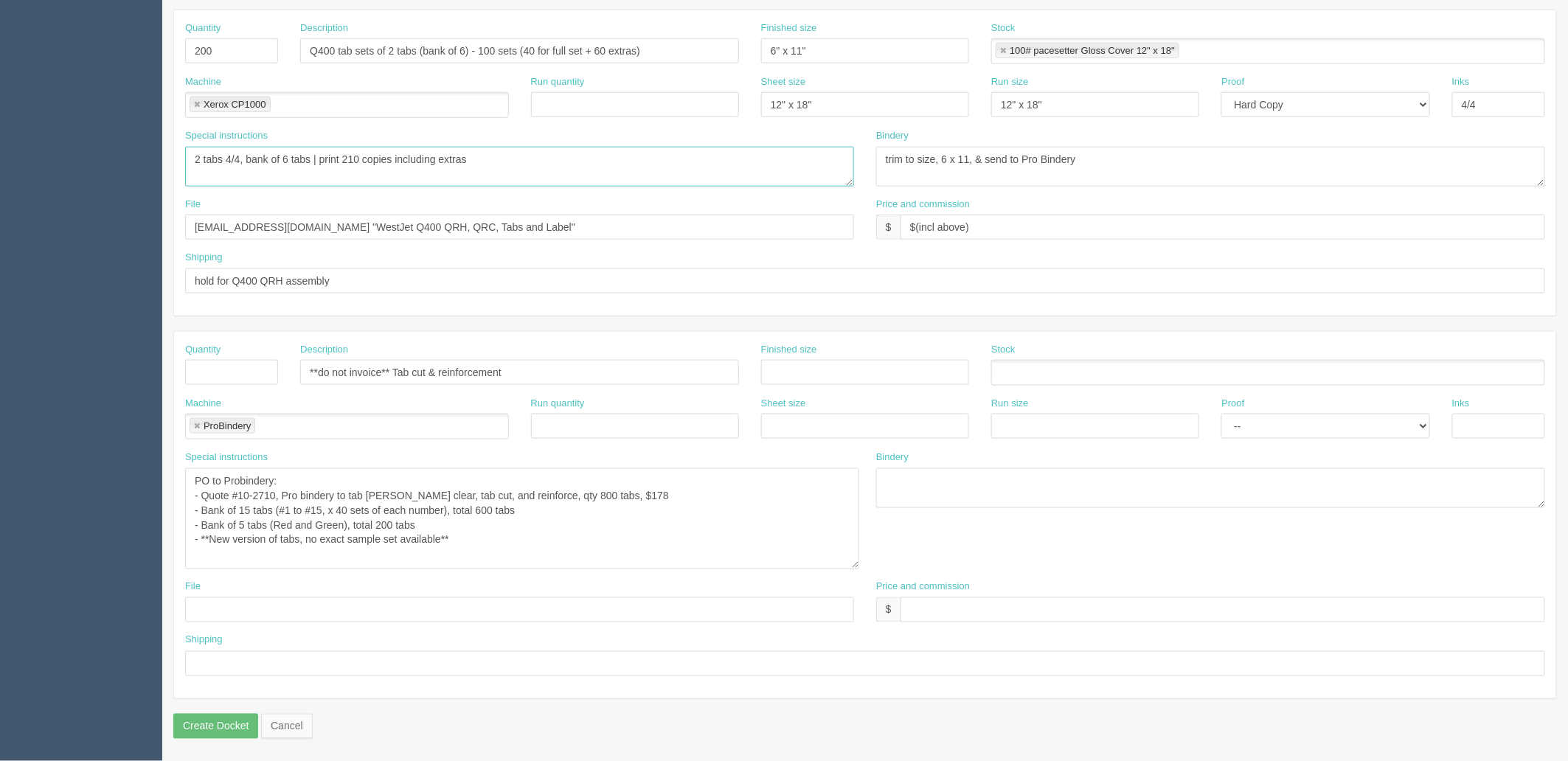
type textarea "2 tabs 4/4, bank of 6 tabs | print 210 copies including extras"
click at [243, 520] on textarea "PO to Probindery: - Quote #10-2710, Pro bindery to tab lam clear, tab cut, and …" at bounding box center [522, 519] width 674 height 101
click at [576, 530] on textarea "PO to Probindery: - Quote #10-2710, Pro bindery to tab lam clear, tab cut, and …" at bounding box center [522, 519] width 674 height 101
click at [381, 522] on textarea "PO to Probindery: - Quote #10-2710, Pro bindery to tab lam clear, tab cut, and …" at bounding box center [522, 519] width 674 height 101
drag, startPoint x: 385, startPoint y: 513, endPoint x: 545, endPoint y: 521, distance: 160.2
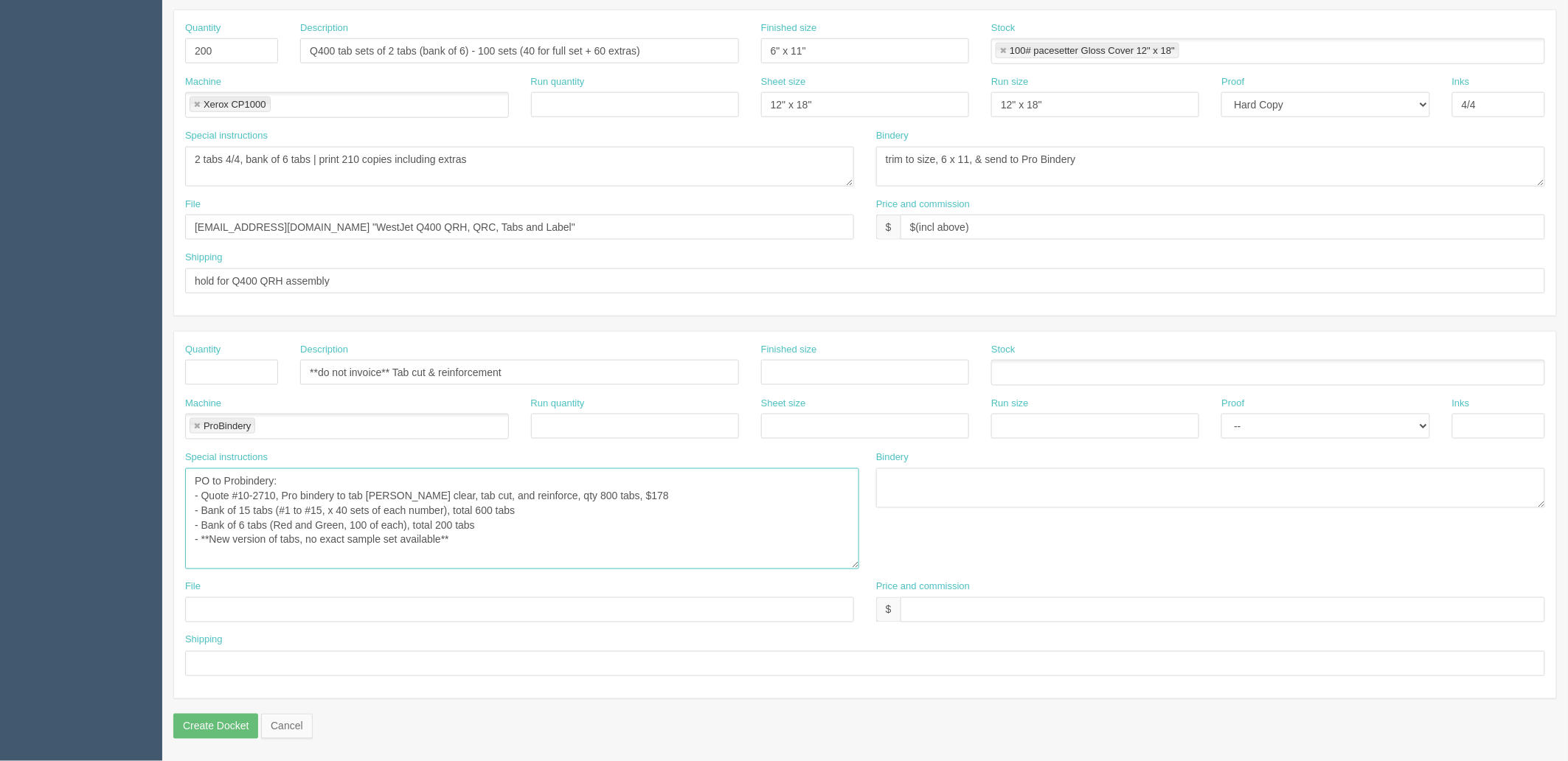
click at [386, 513] on textarea "PO to Probindery: - Quote #10-2710, Pro bindery to tab lam clear, tab cut, and …" at bounding box center [522, 519] width 674 height 101
click at [351, 521] on textarea "PO to Probindery: - Quote #10-2710, Pro bindery to tab lam clear, tab cut, and …" at bounding box center [522, 519] width 674 height 101
click at [562, 518] on textarea "PO to Probindery: - Quote #10-2710, Pro bindery to tab lam clear, tab cut, and …" at bounding box center [522, 519] width 674 height 101
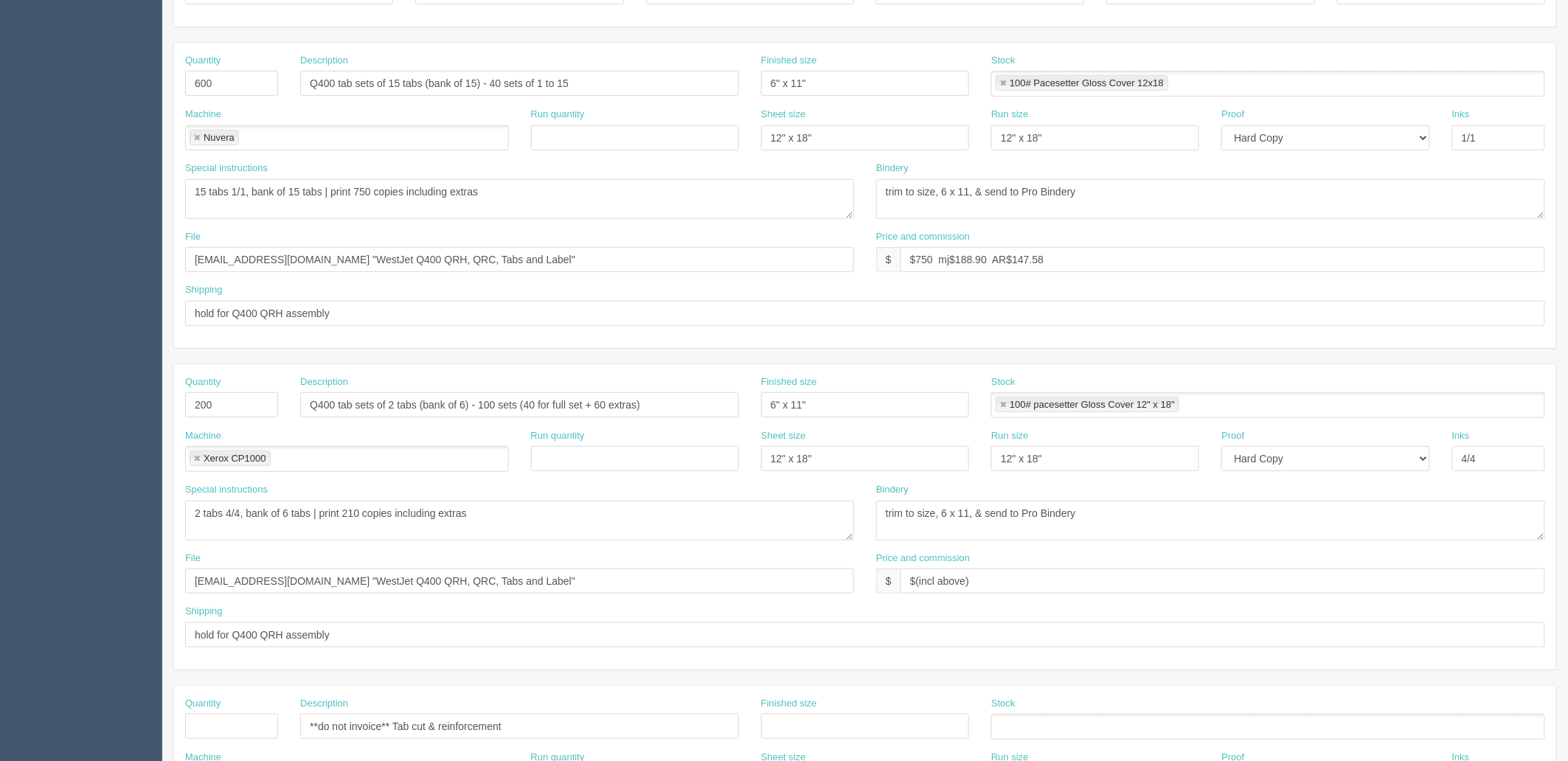
scroll to position [0, 0]
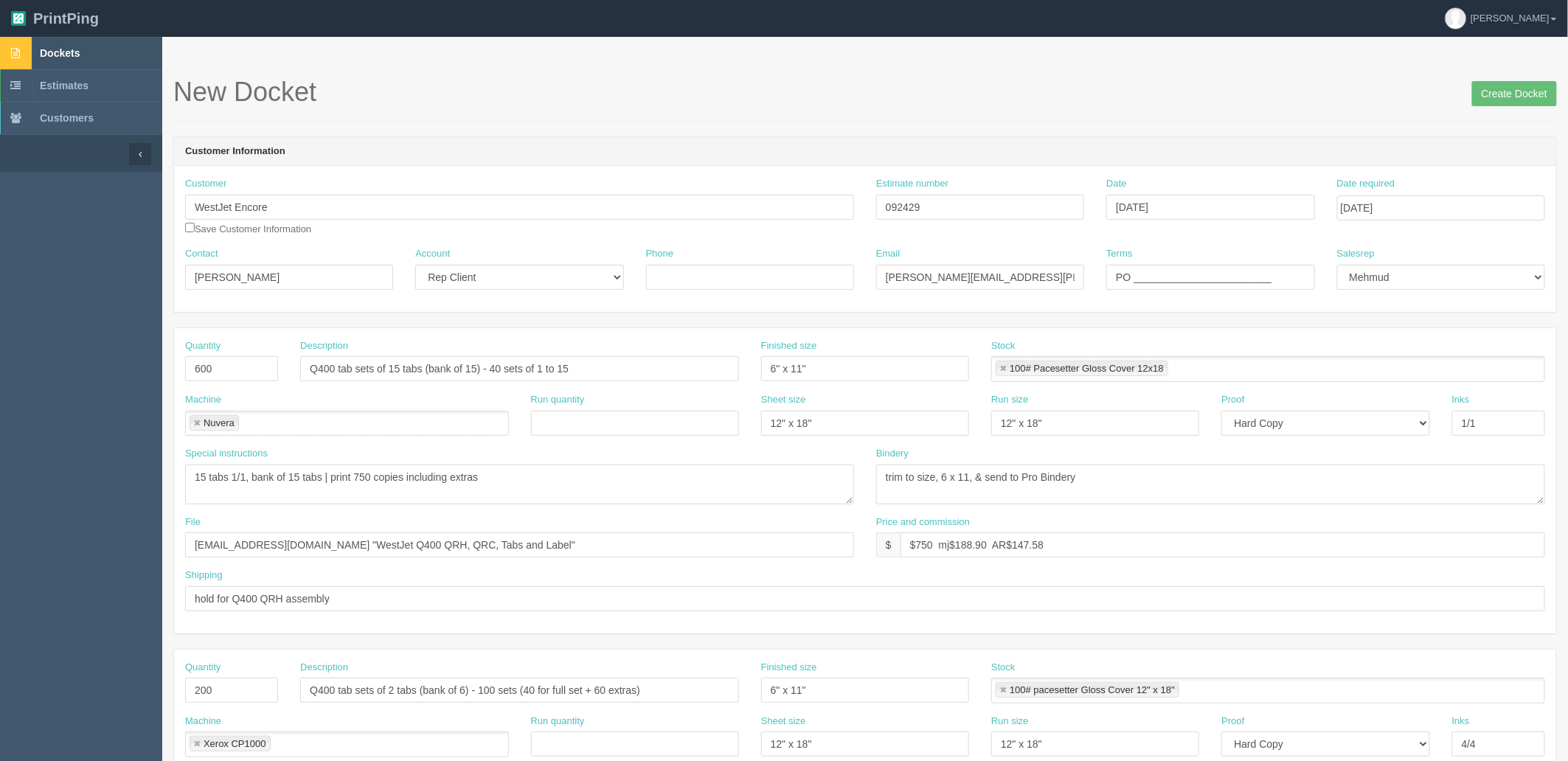
type textarea "PO to Probindery: - Quote #10-2710, Pro bindery to tab lam clear, tab cut, and …"
drag, startPoint x: 361, startPoint y: 188, endPoint x: 330, endPoint y: 190, distance: 31.1
click at [325, 185] on div "Customer WestJet Encore WestJet Encore Save Customer Information Estimate numbe…" at bounding box center [865, 212] width 1382 height 70
click at [968, 542] on input "$750 mj$188.90 AR$147.58" at bounding box center [1222, 544] width 644 height 25
drag, startPoint x: 1026, startPoint y: 541, endPoint x: 1684, endPoint y: 415, distance: 670.0
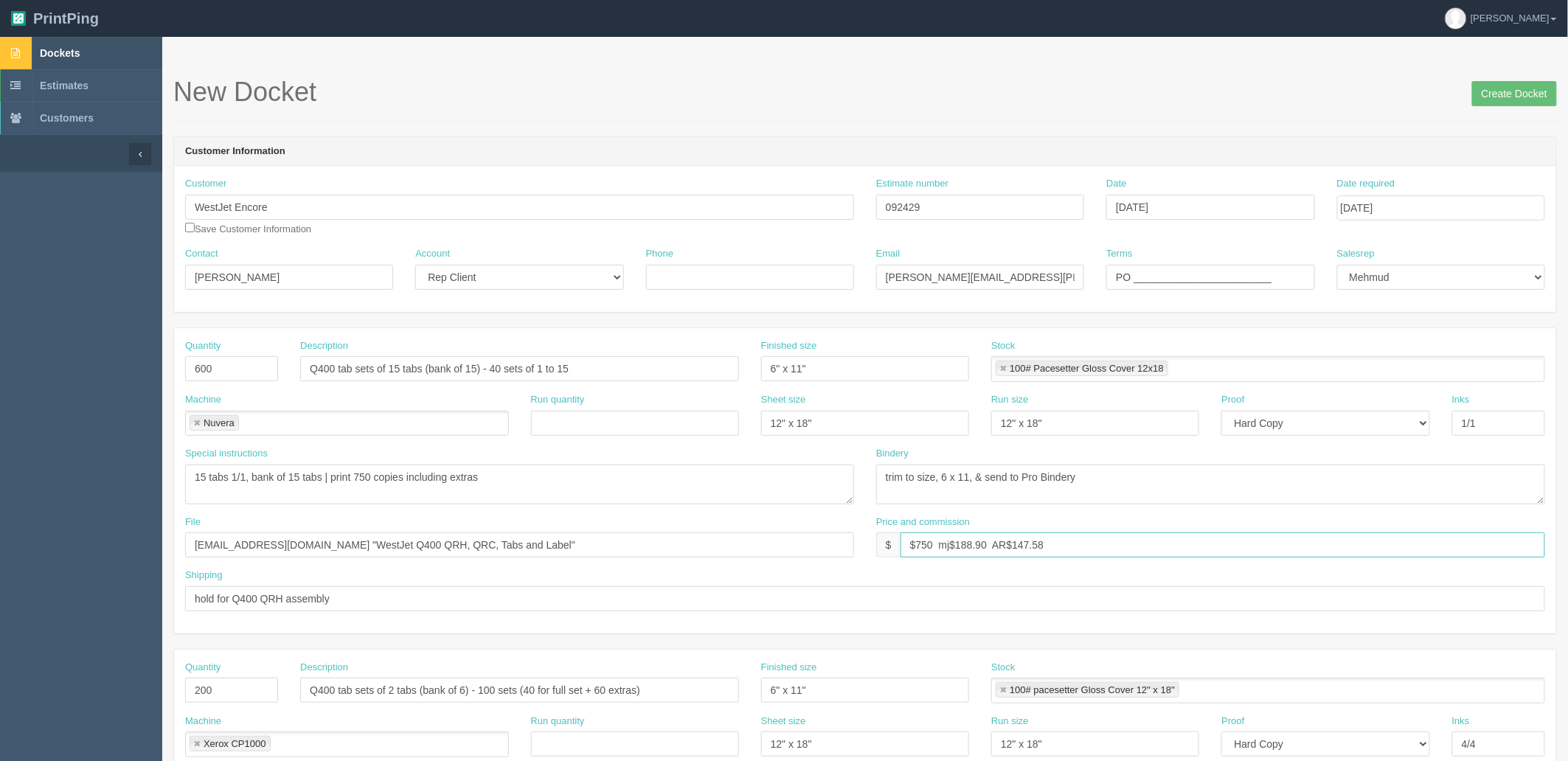
click at [1567, 415] on html "PrintPing Zack Edit account ( zack@allrush.ca ) Logout Dockets Estimates" at bounding box center [784, 700] width 1568 height 1400
drag, startPoint x: 969, startPoint y: 538, endPoint x: 1097, endPoint y: 598, distance: 141.4
click at [983, 551] on input "$750 mj$188.90 AR$144.27" at bounding box center [1222, 544] width 644 height 25
type input "$750 mj$186.21 AR$144.27"
click at [1508, 96] on input "Create Docket" at bounding box center [1514, 93] width 85 height 25
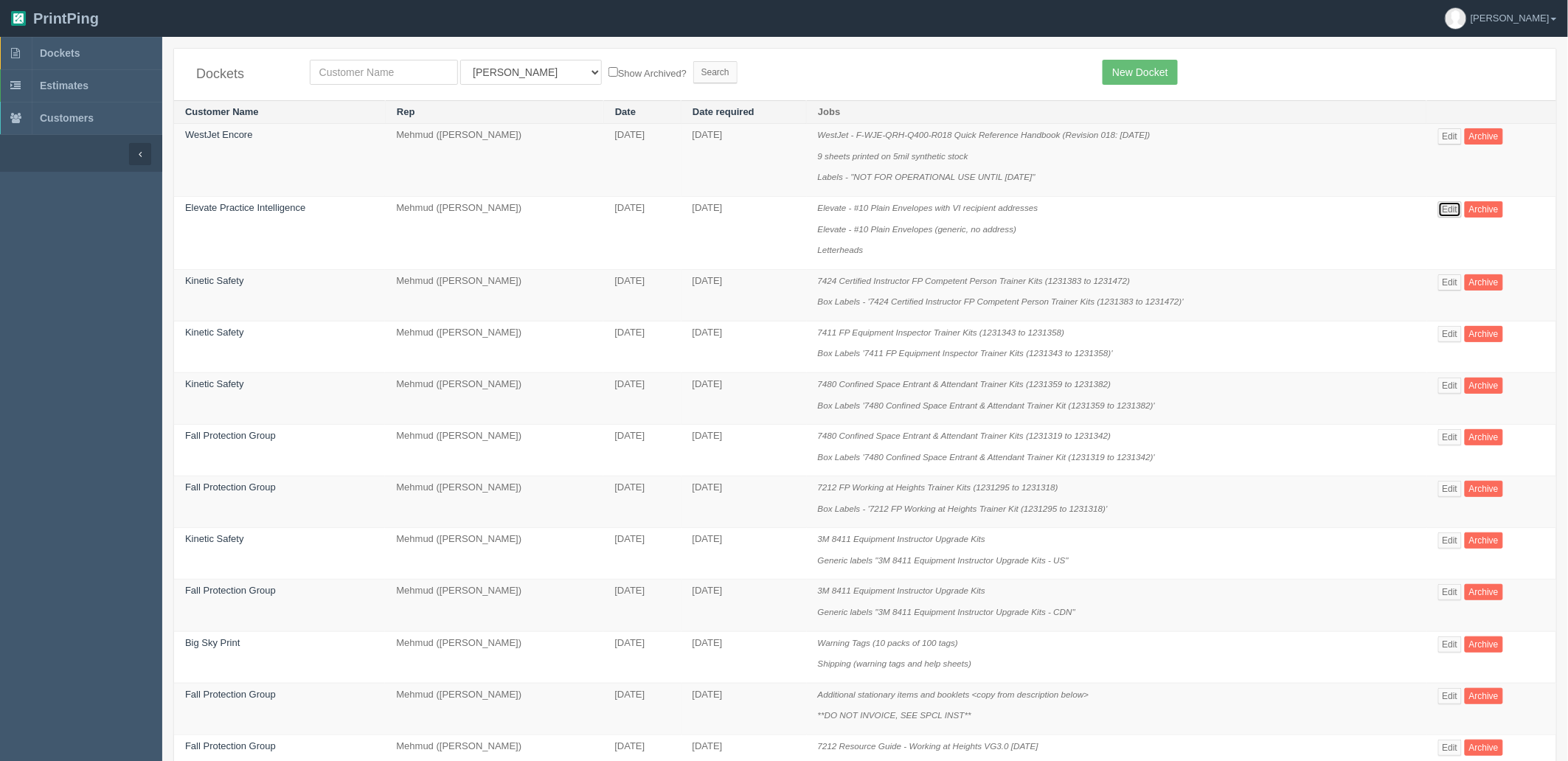
click at [1453, 202] on link "Edit" at bounding box center [1449, 209] width 24 height 16
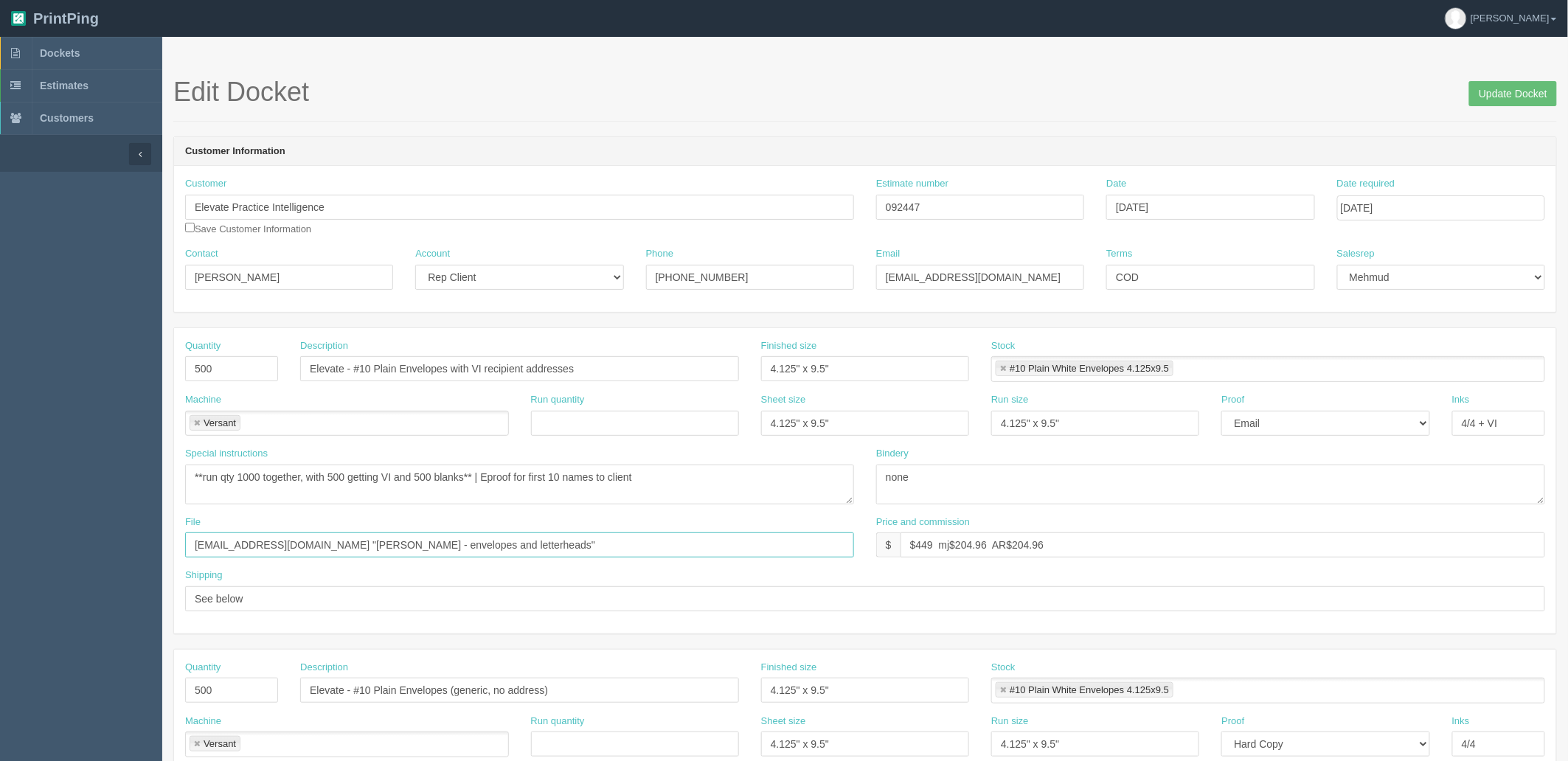
click at [492, 536] on input "[EMAIL_ADDRESS][DOMAIN_NAME] "[PERSON_NAME] - envelopes and letterheads"" at bounding box center [520, 544] width 669 height 25
click at [751, 482] on textarea "**run qty 1000 together, with 500 getting VI and 500 blanks** | Eproof for firs…" at bounding box center [520, 484] width 669 height 40
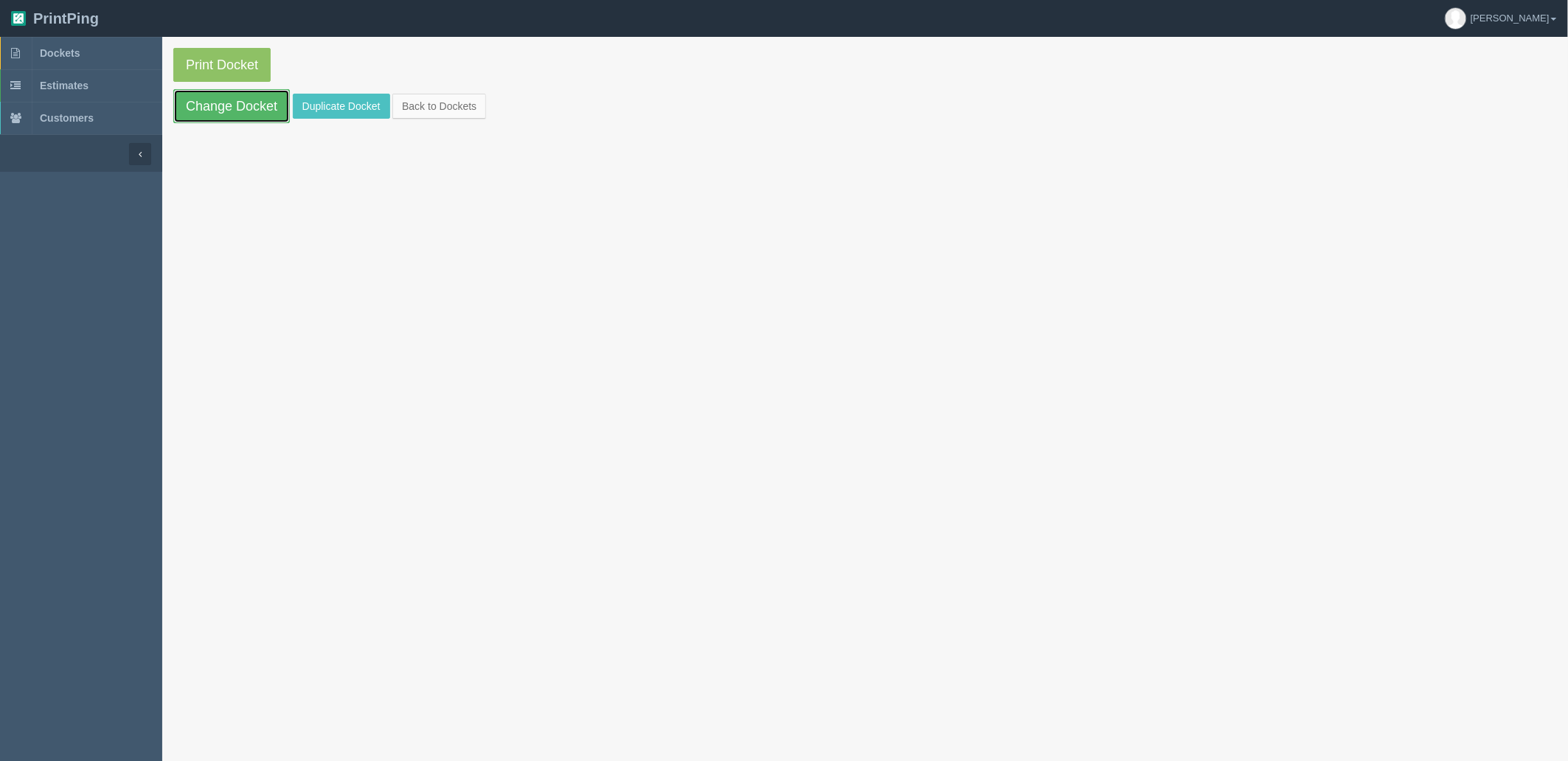
click at [243, 94] on link "Change Docket" at bounding box center [232, 106] width 116 height 34
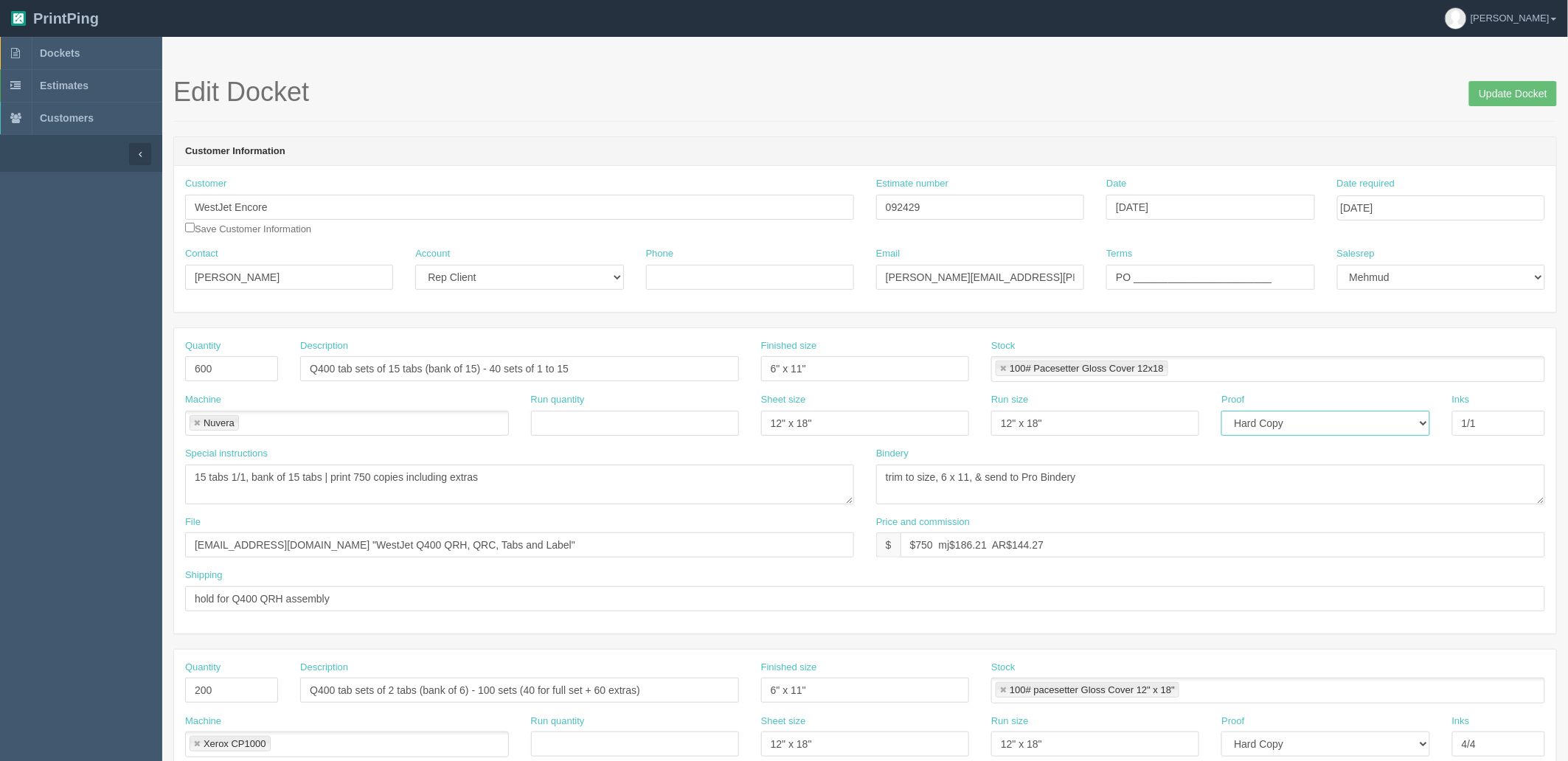
click at [1277, 421] on select "-- Email Hard Copy" at bounding box center [1325, 423] width 208 height 25
select select "Email"
click at [1221, 410] on select "-- Email Hard Copy" at bounding box center [1325, 423] width 208 height 25
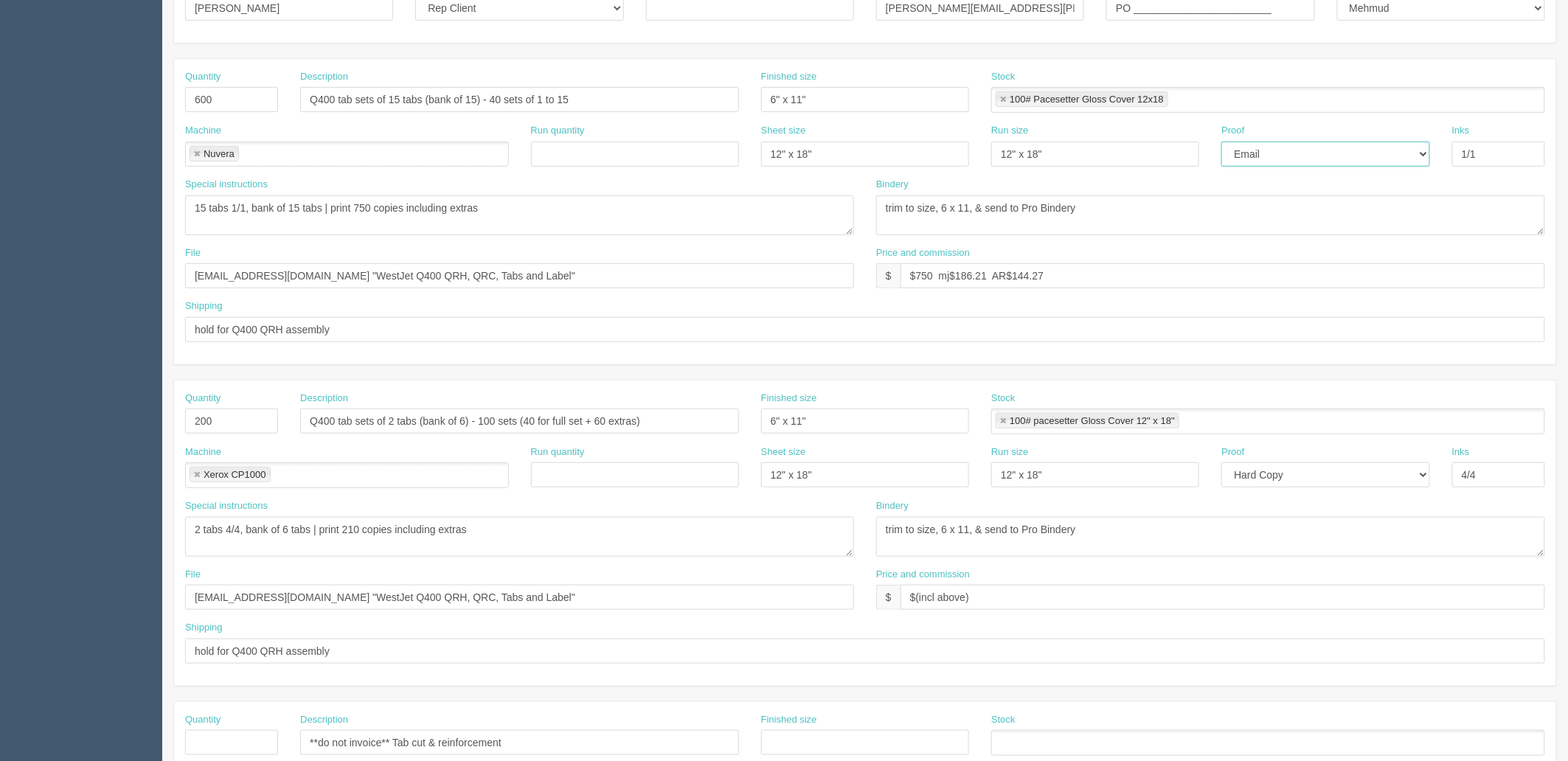
scroll to position [327, 0]
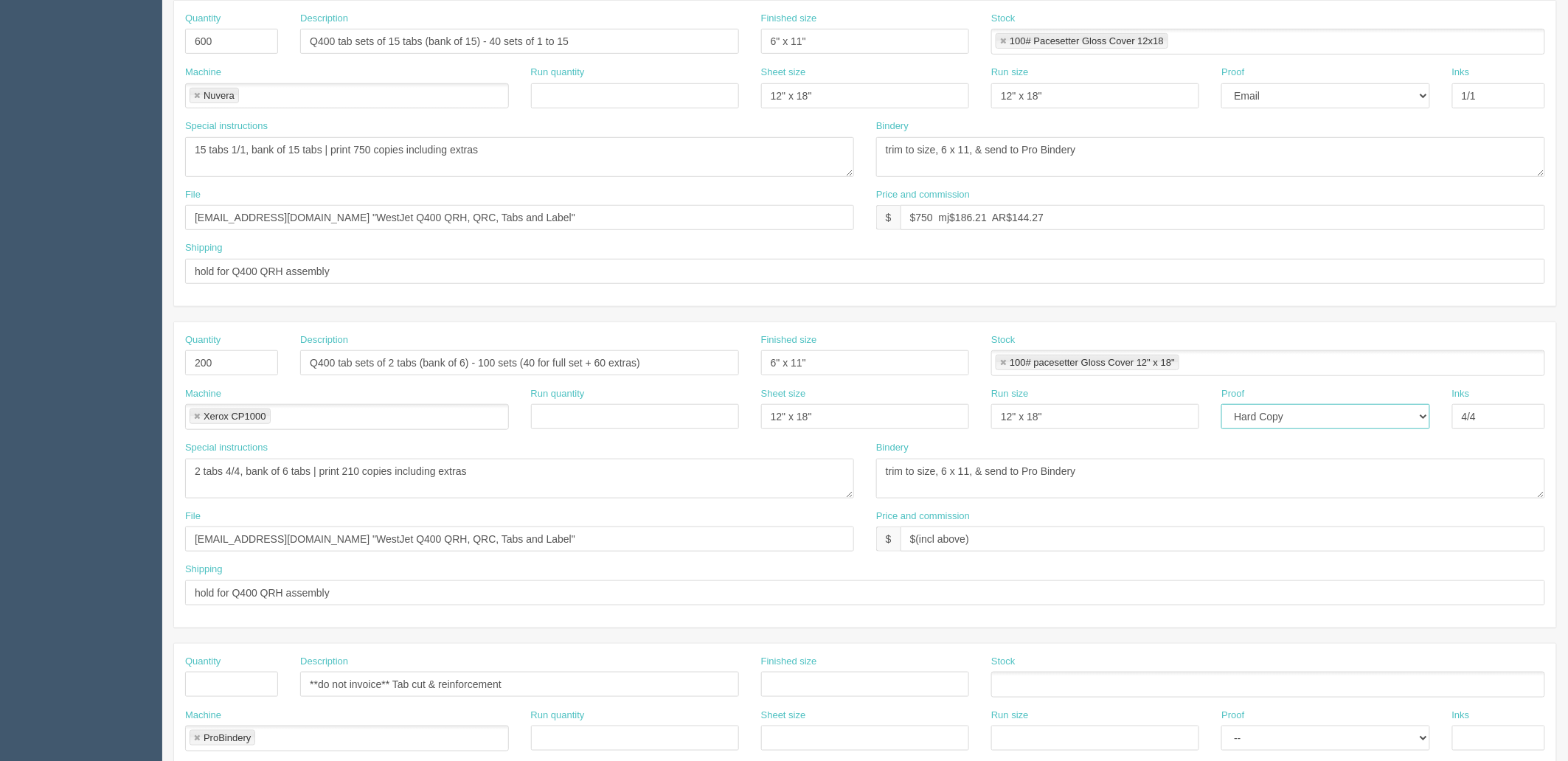
click at [1299, 422] on select "-- Email Hard Copy" at bounding box center [1325, 417] width 208 height 25
select select "Email"
click at [1221, 404] on select "-- Email Hard Copy" at bounding box center [1325, 417] width 208 height 25
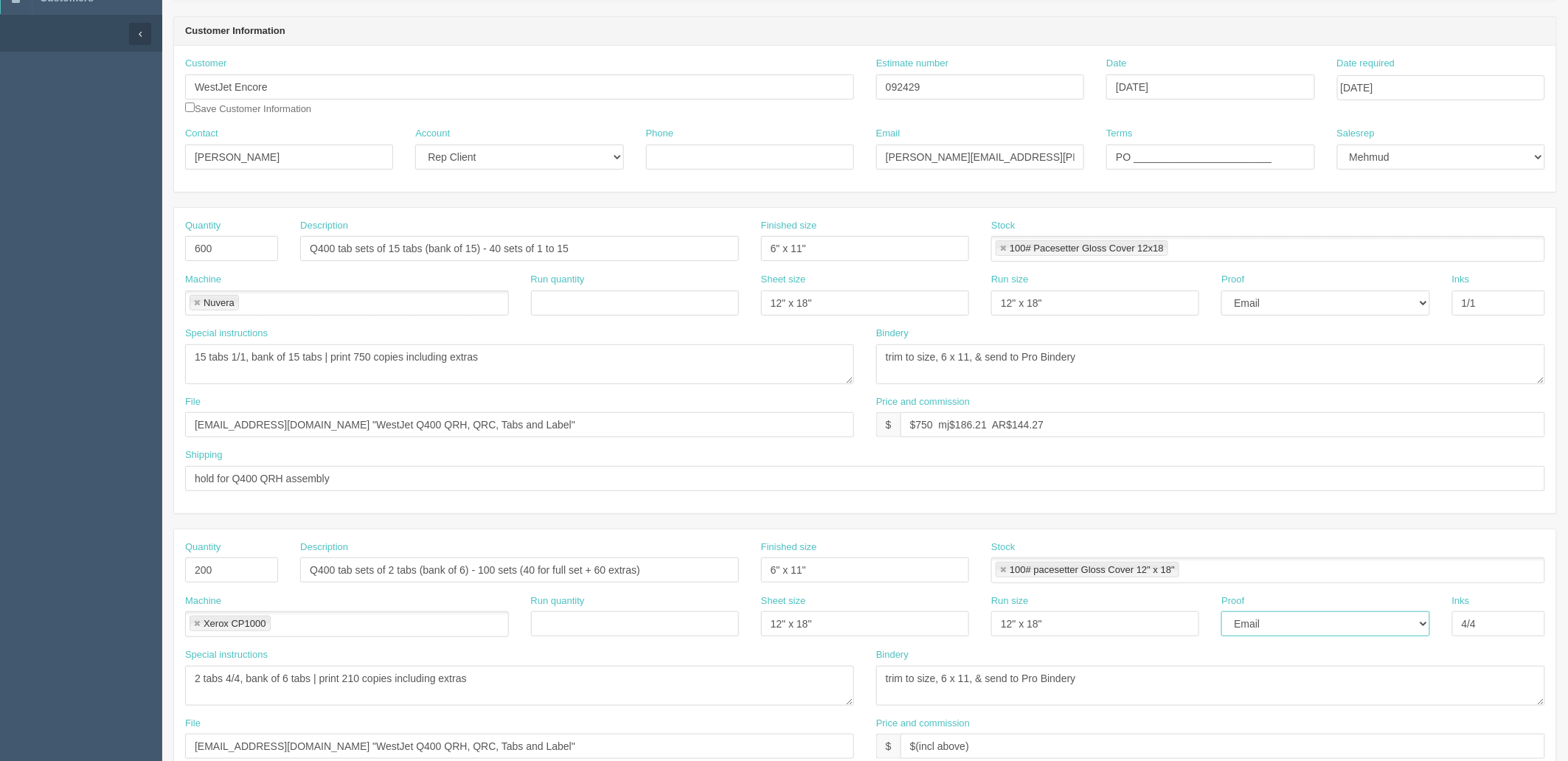
scroll to position [0, 0]
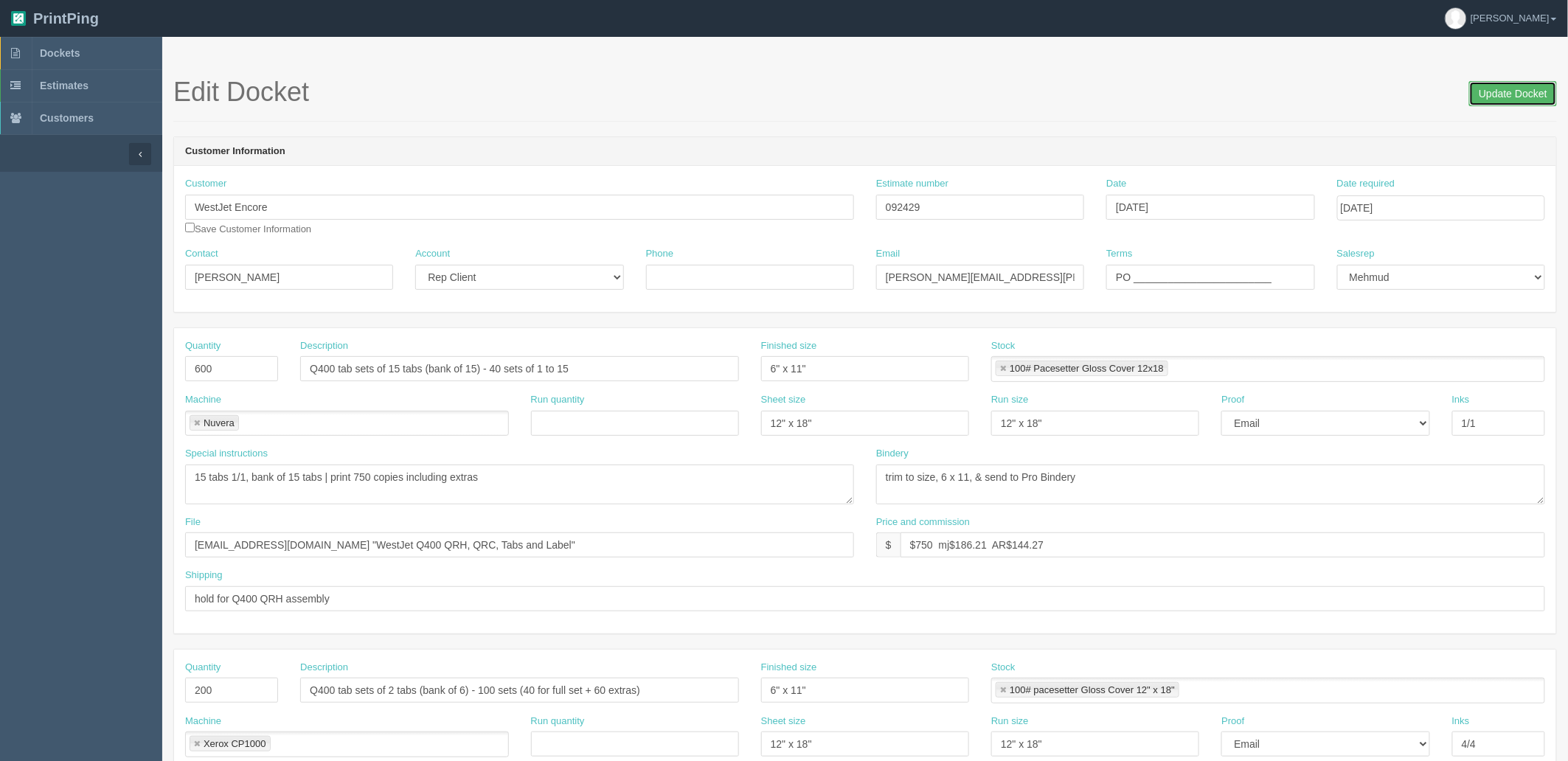
click at [1486, 93] on input "Update Docket" at bounding box center [1513, 93] width 88 height 25
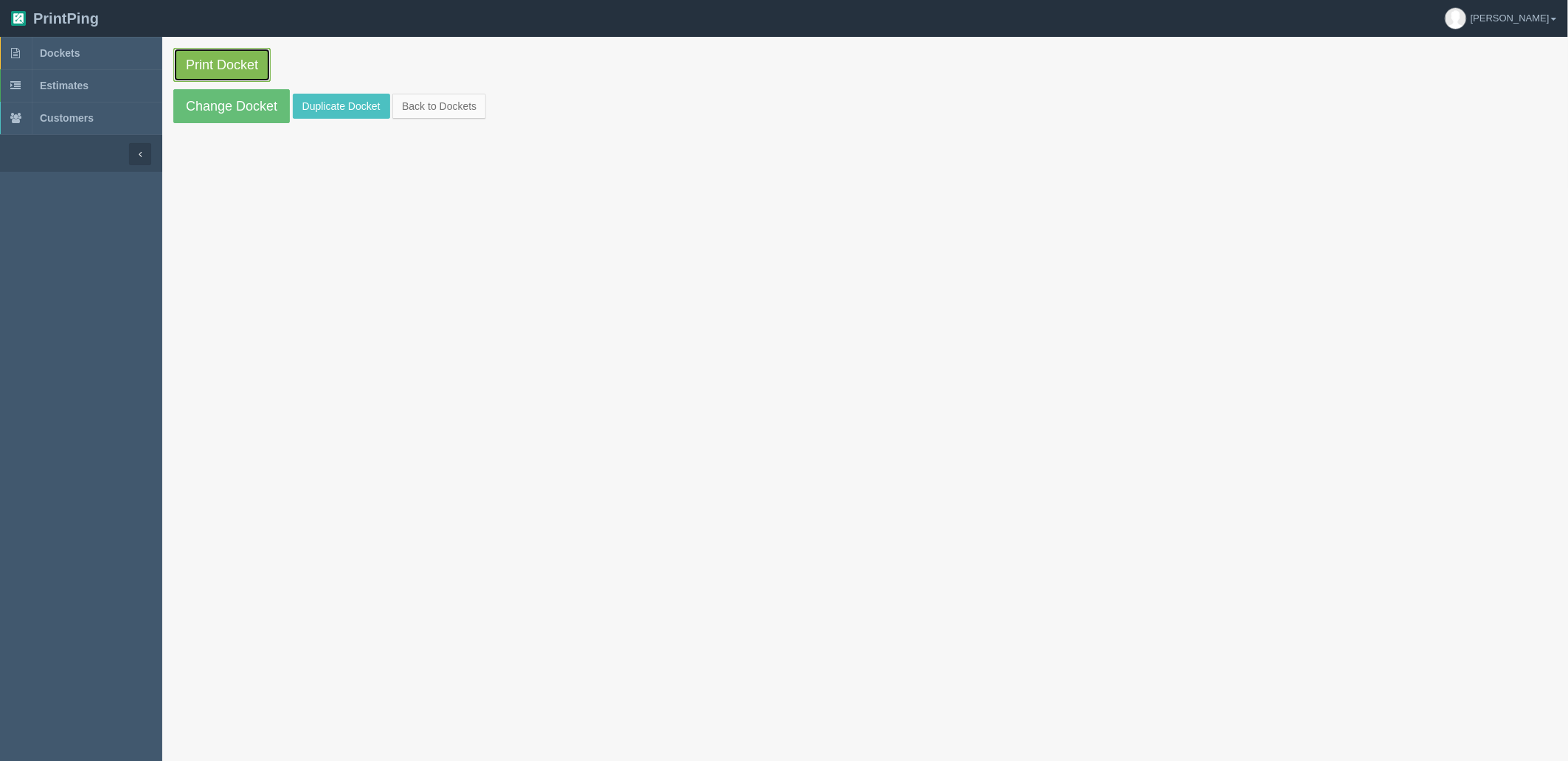
click at [228, 63] on link "Print Docket" at bounding box center [222, 64] width 97 height 34
click at [108, 44] on link "Dockets" at bounding box center [81, 53] width 162 height 32
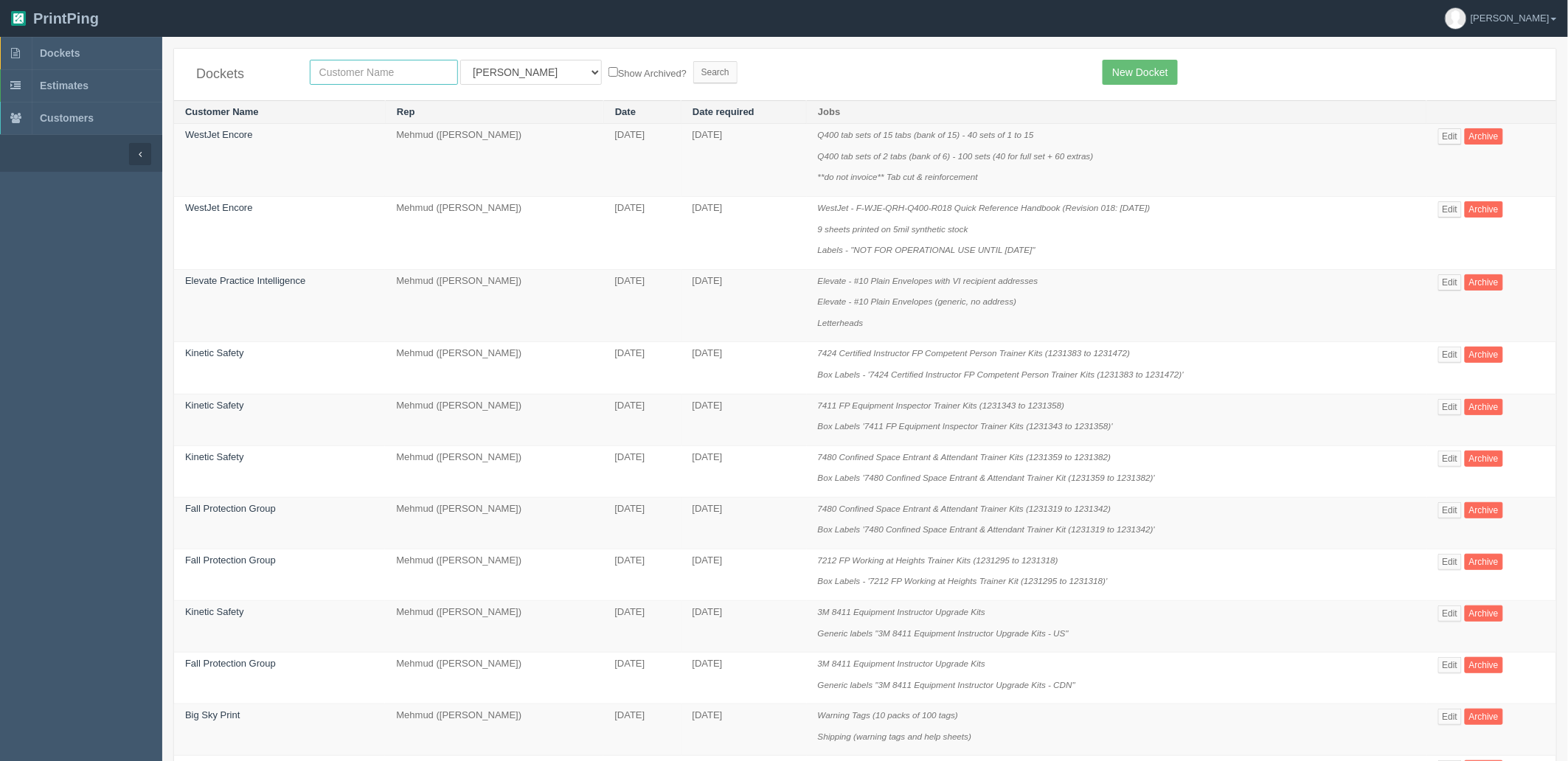
click at [401, 67] on input "text" at bounding box center [384, 72] width 148 height 25
type input "westj"
click at [693, 61] on input "Search" at bounding box center [715, 72] width 44 height 22
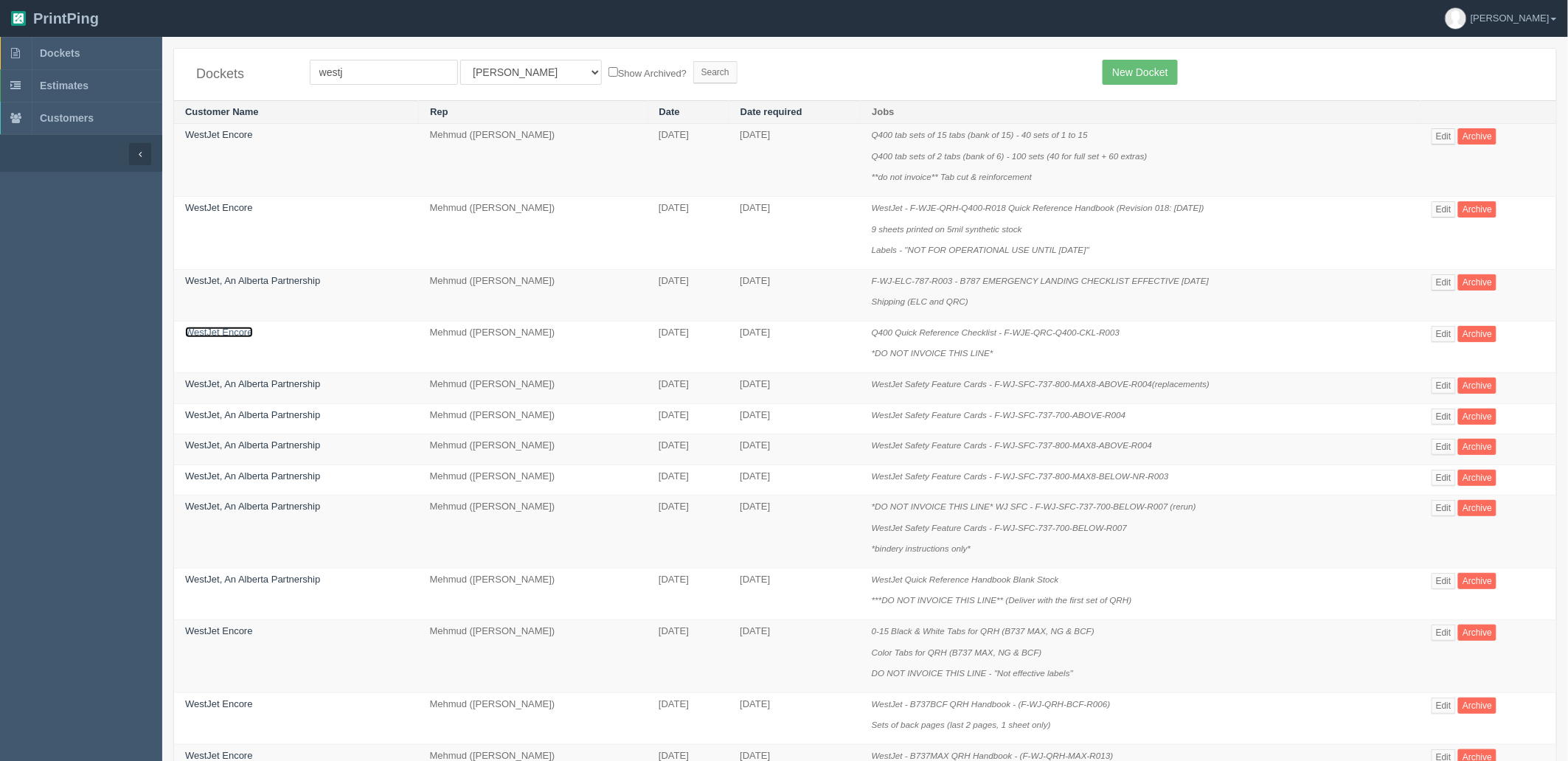
click at [212, 334] on link "WestJet Encore" at bounding box center [219, 332] width 67 height 11
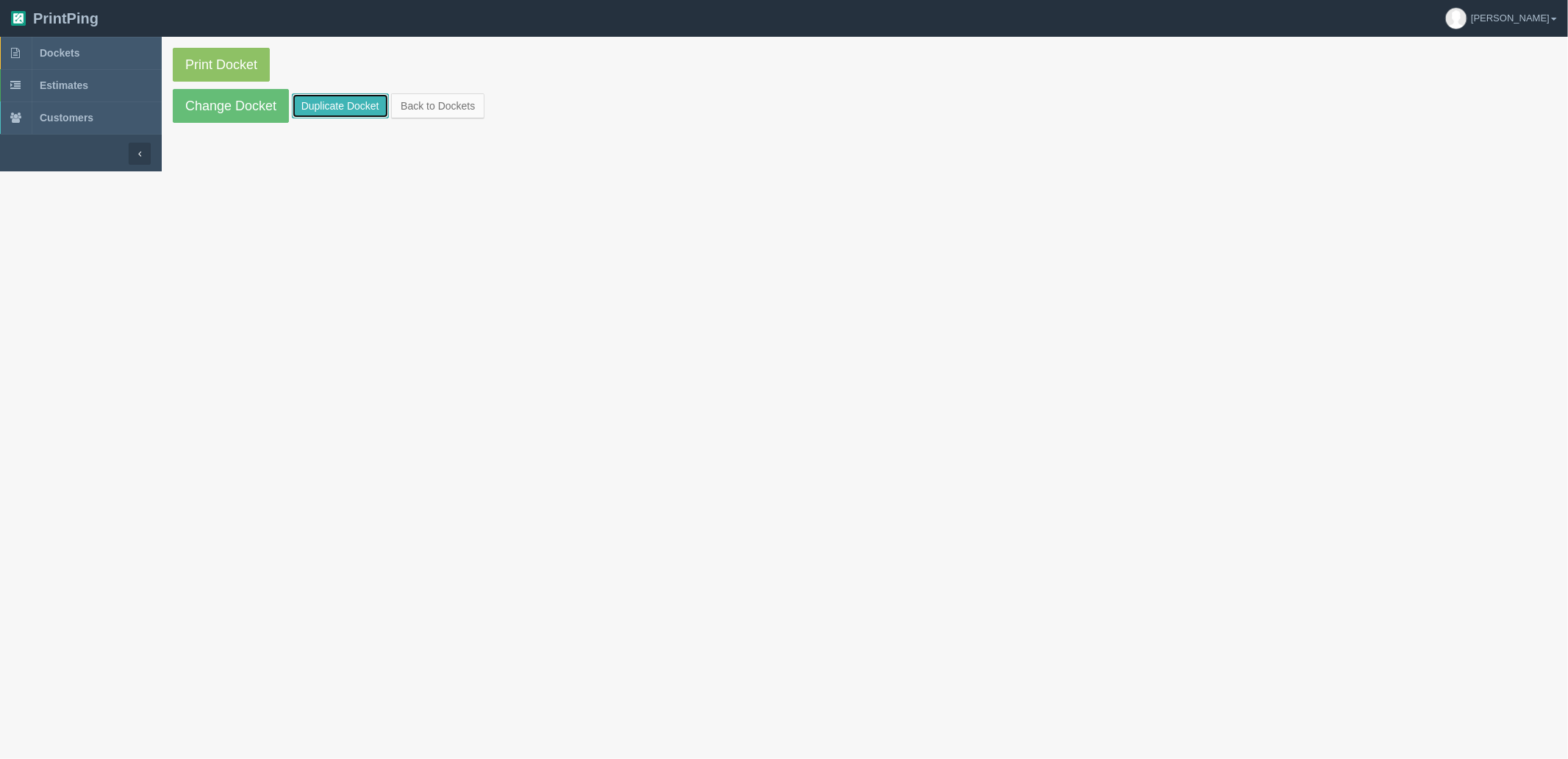
click at [324, 106] on link "Duplicate Docket" at bounding box center [340, 106] width 97 height 25
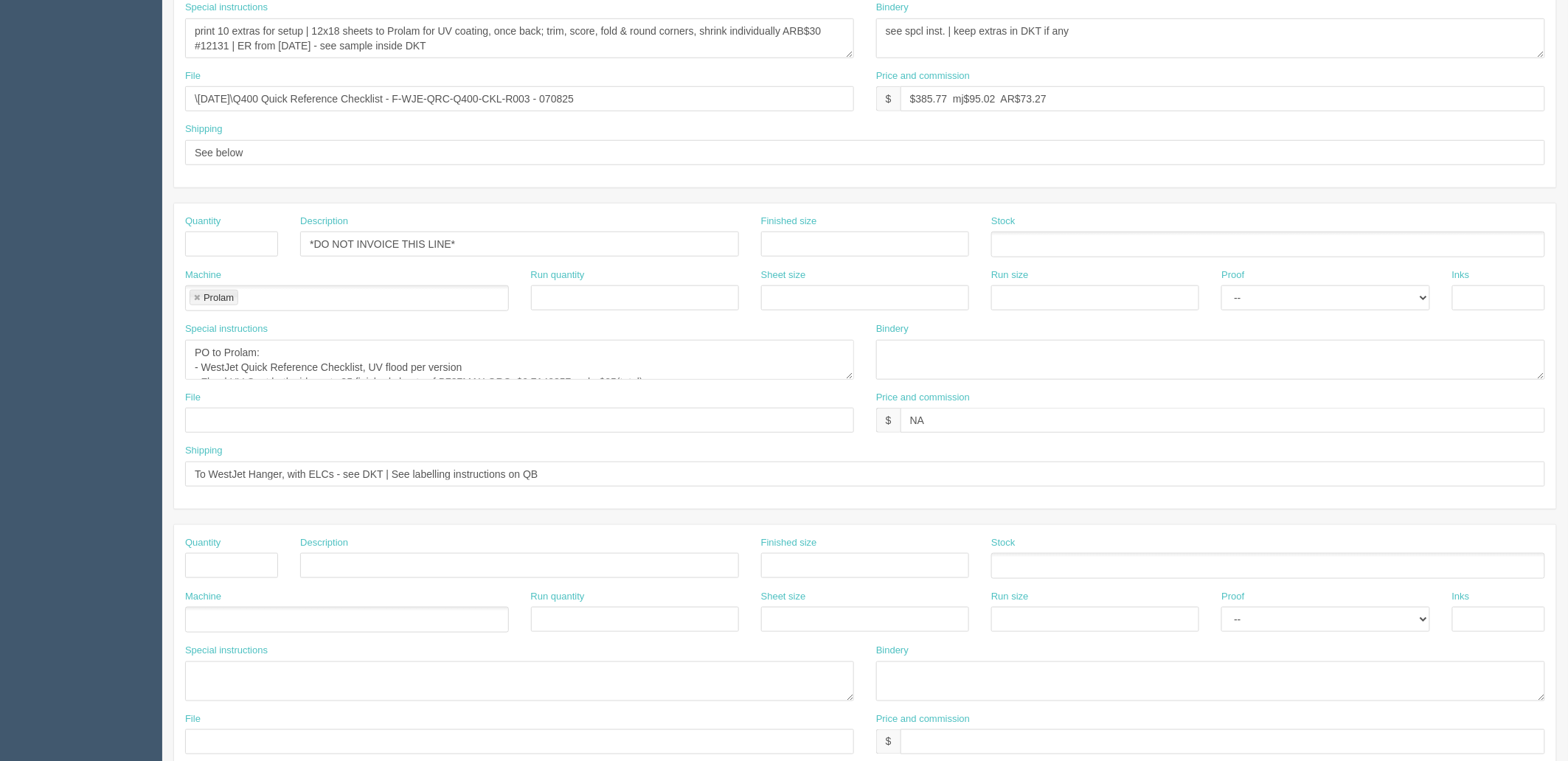
scroll to position [491, 0]
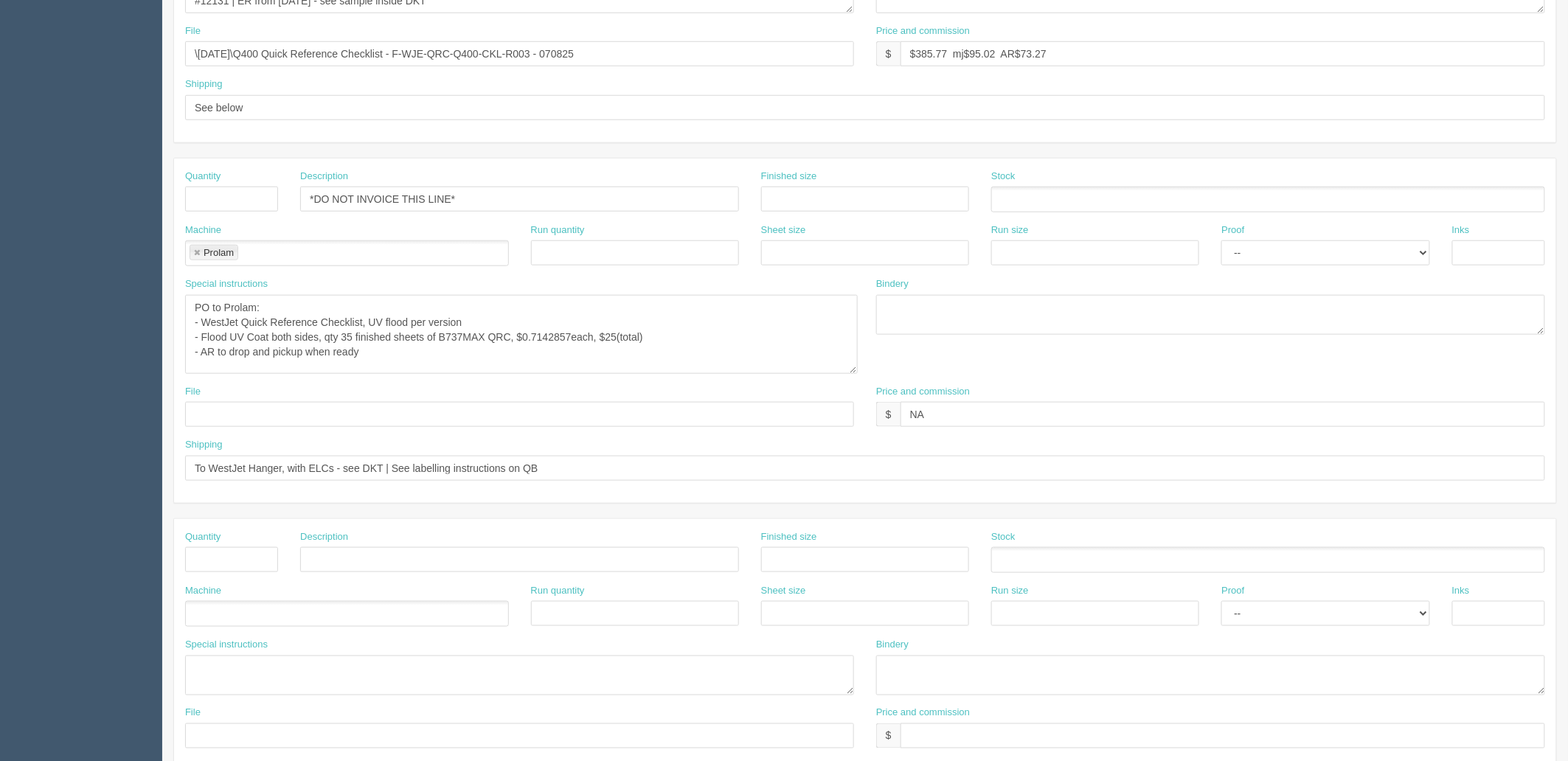
drag, startPoint x: 849, startPoint y: 329, endPoint x: 852, endPoint y: 370, distance: 41.1
click at [852, 370] on textarea "PO to Prolam: - WestJet Quick Reference Checklist, UV flood per version - Flood…" at bounding box center [521, 334] width 673 height 79
drag, startPoint x: 227, startPoint y: 555, endPoint x: 256, endPoint y: 566, distance: 31.0
click at [227, 555] on input "text" at bounding box center [232, 559] width 93 height 25
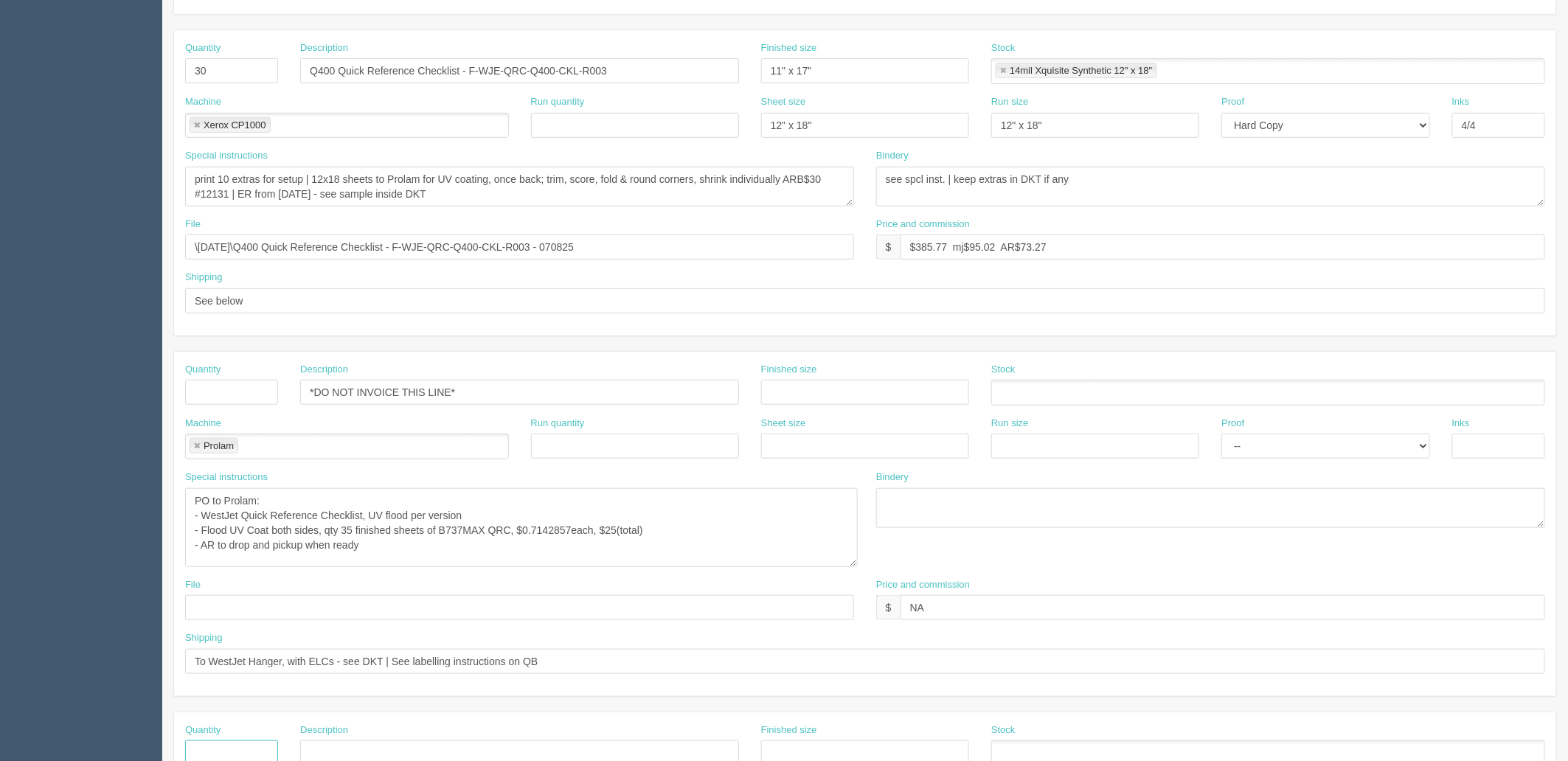
scroll to position [327, 0]
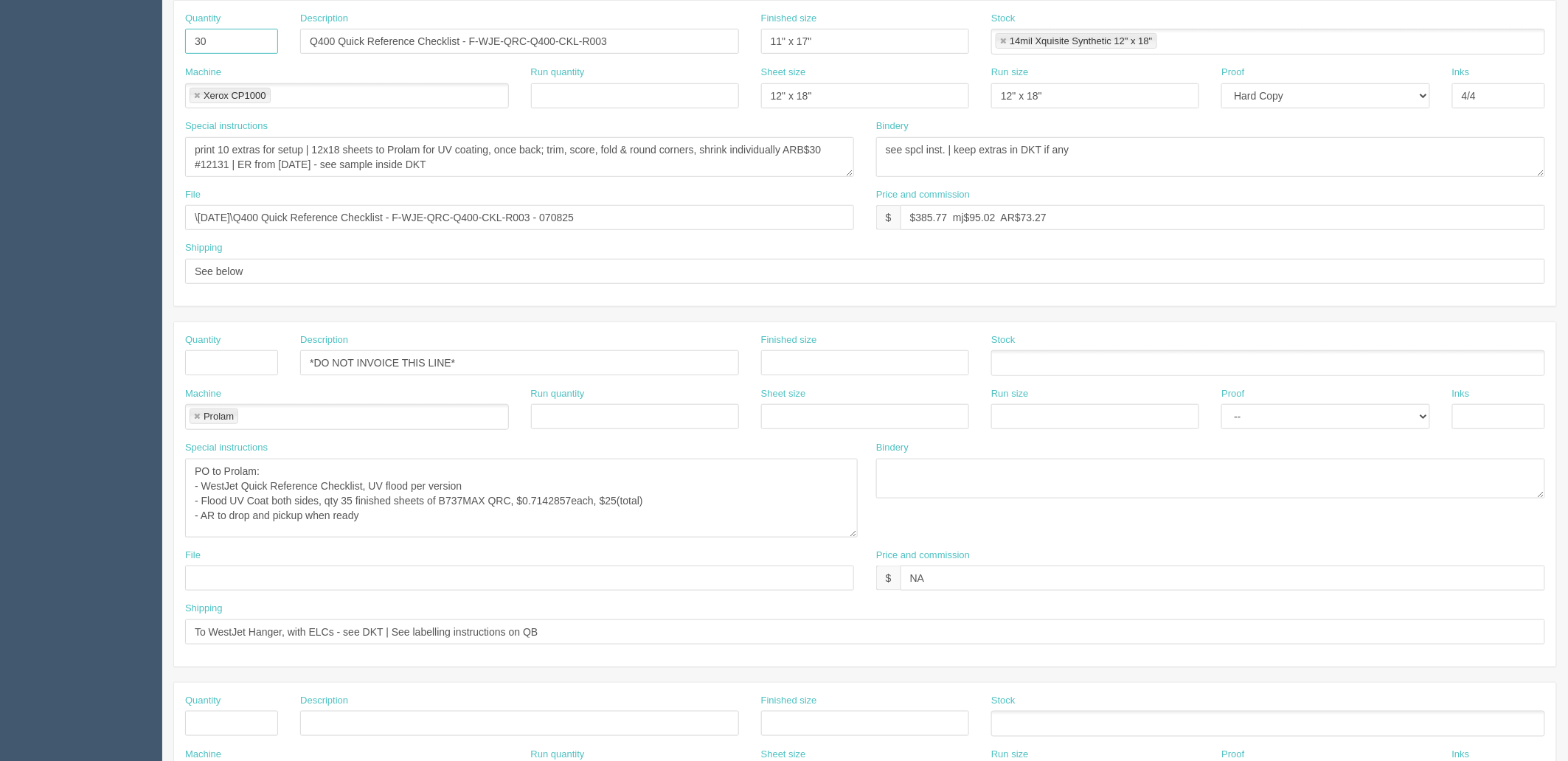
drag, startPoint x: 246, startPoint y: 44, endPoint x: 55, endPoint y: 60, distance: 191.7
click at [55, 60] on section "Dockets Estimates Customers" at bounding box center [784, 380] width 1568 height 1341
type input "180"
drag, startPoint x: 229, startPoint y: 723, endPoint x: 238, endPoint y: 710, distance: 15.8
click at [229, 723] on input "text" at bounding box center [232, 723] width 93 height 25
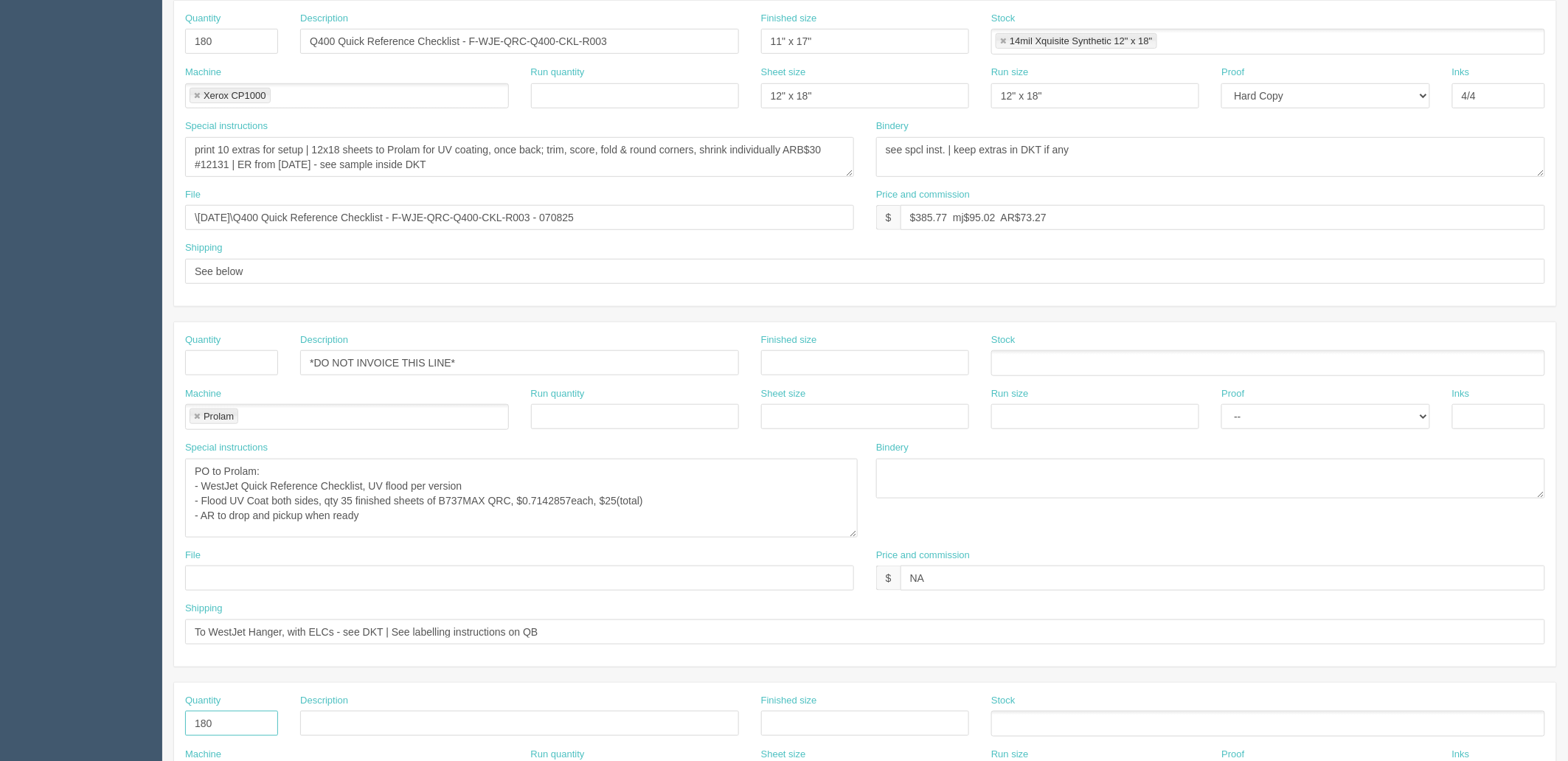
type input "180"
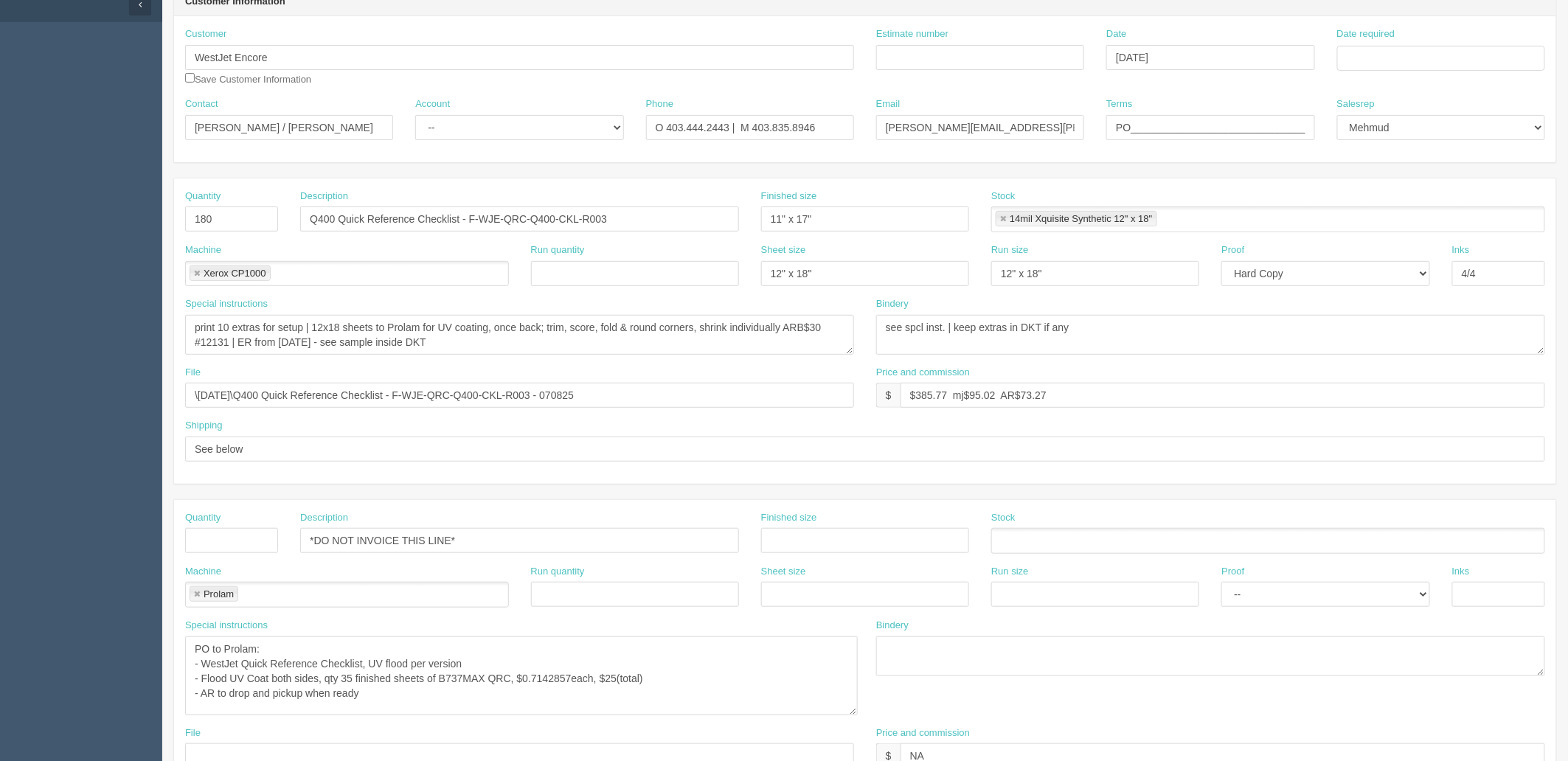
scroll to position [0, 0]
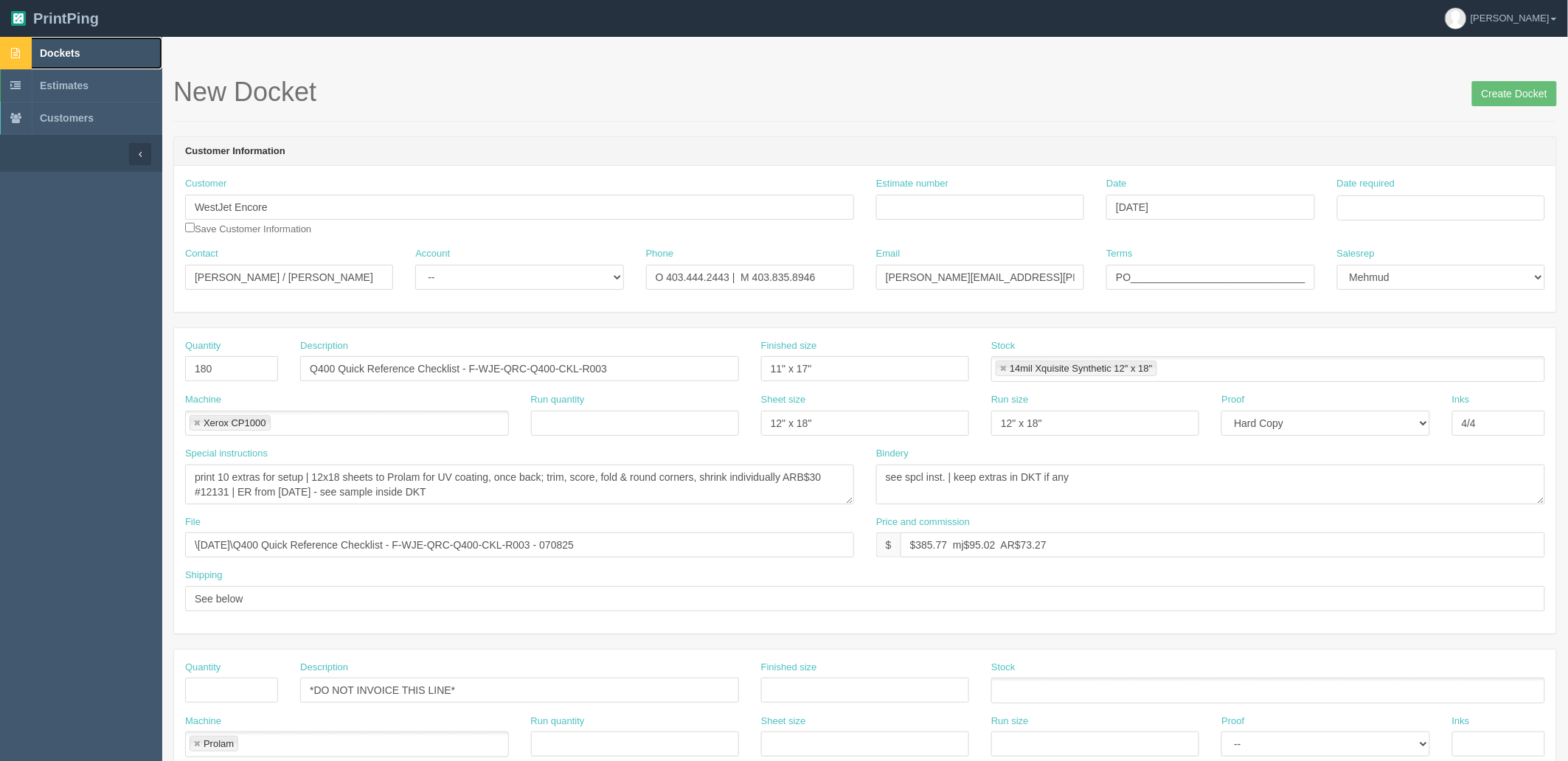
click at [82, 46] on link "Dockets" at bounding box center [81, 53] width 162 height 32
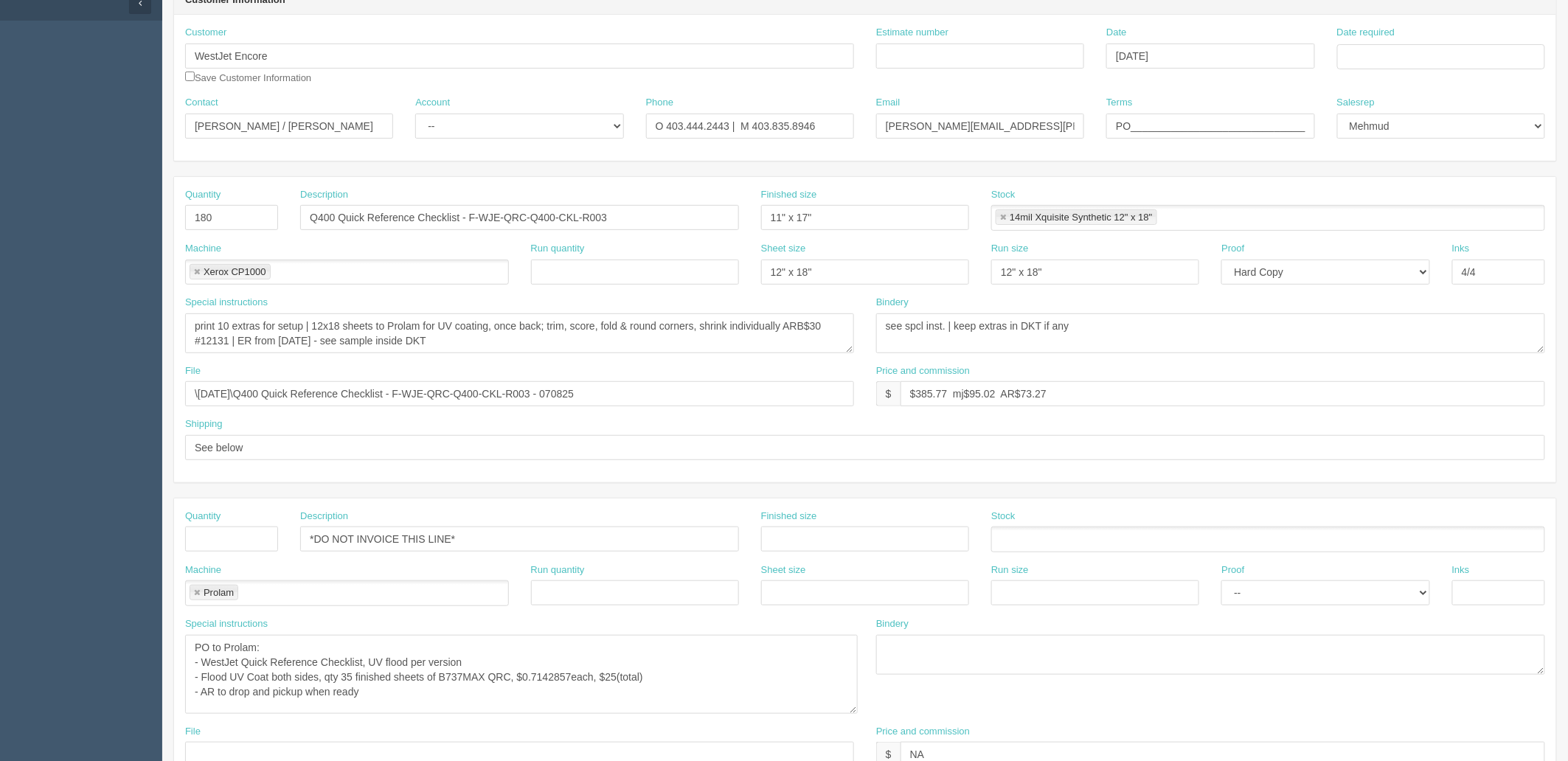
scroll to position [617, 0]
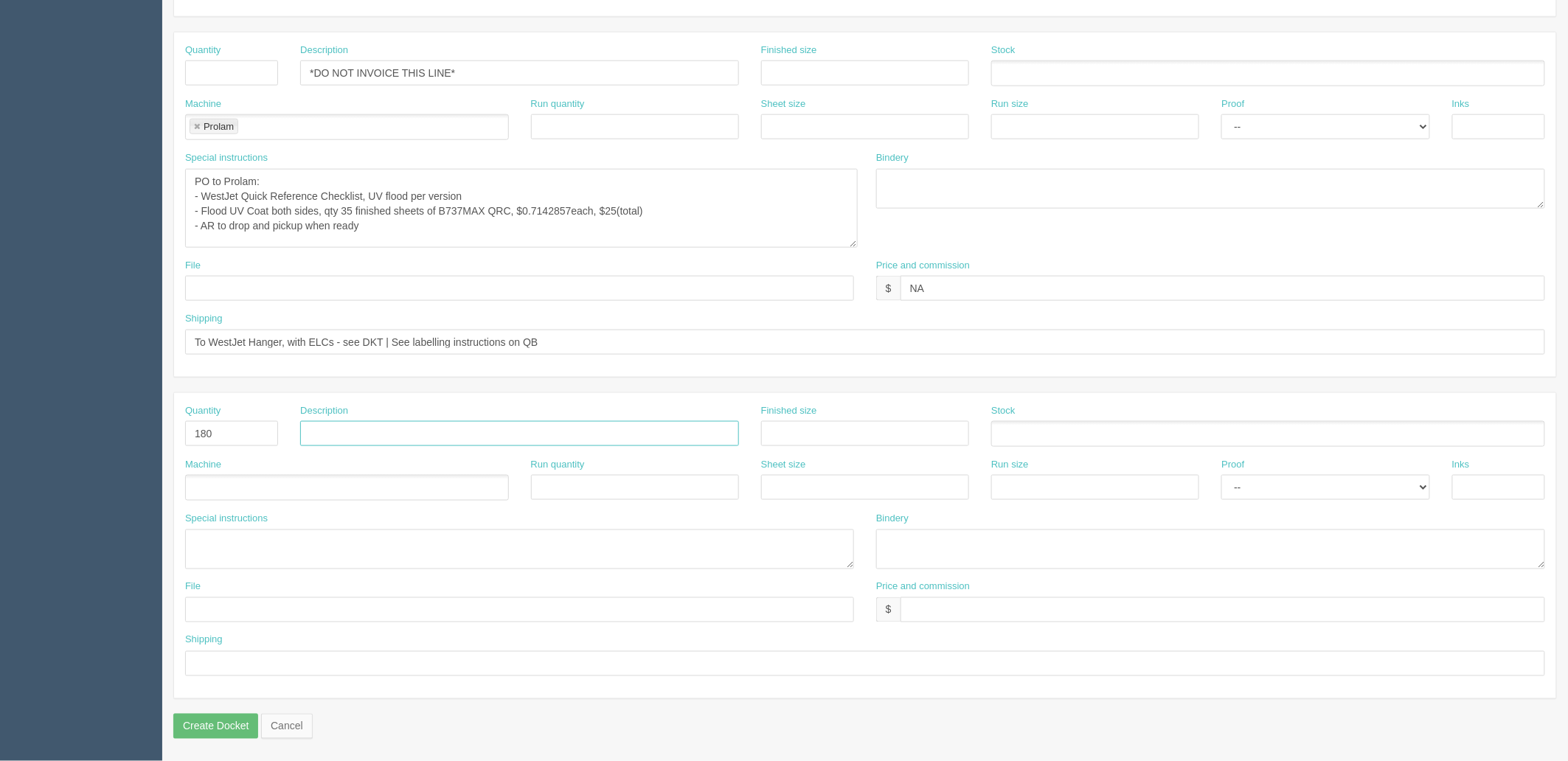
click at [409, 439] on input "text" at bounding box center [519, 434] width 439 height 25
paste input "Labels - "NOT FOR OPERATIONAL USE UNTIL OCT 15""
type input "Labels - "NOT FOR OPERATIONAL USE UNTIL [DATE]""
click at [240, 488] on ul at bounding box center [347, 487] width 323 height 26
type input "Xe"
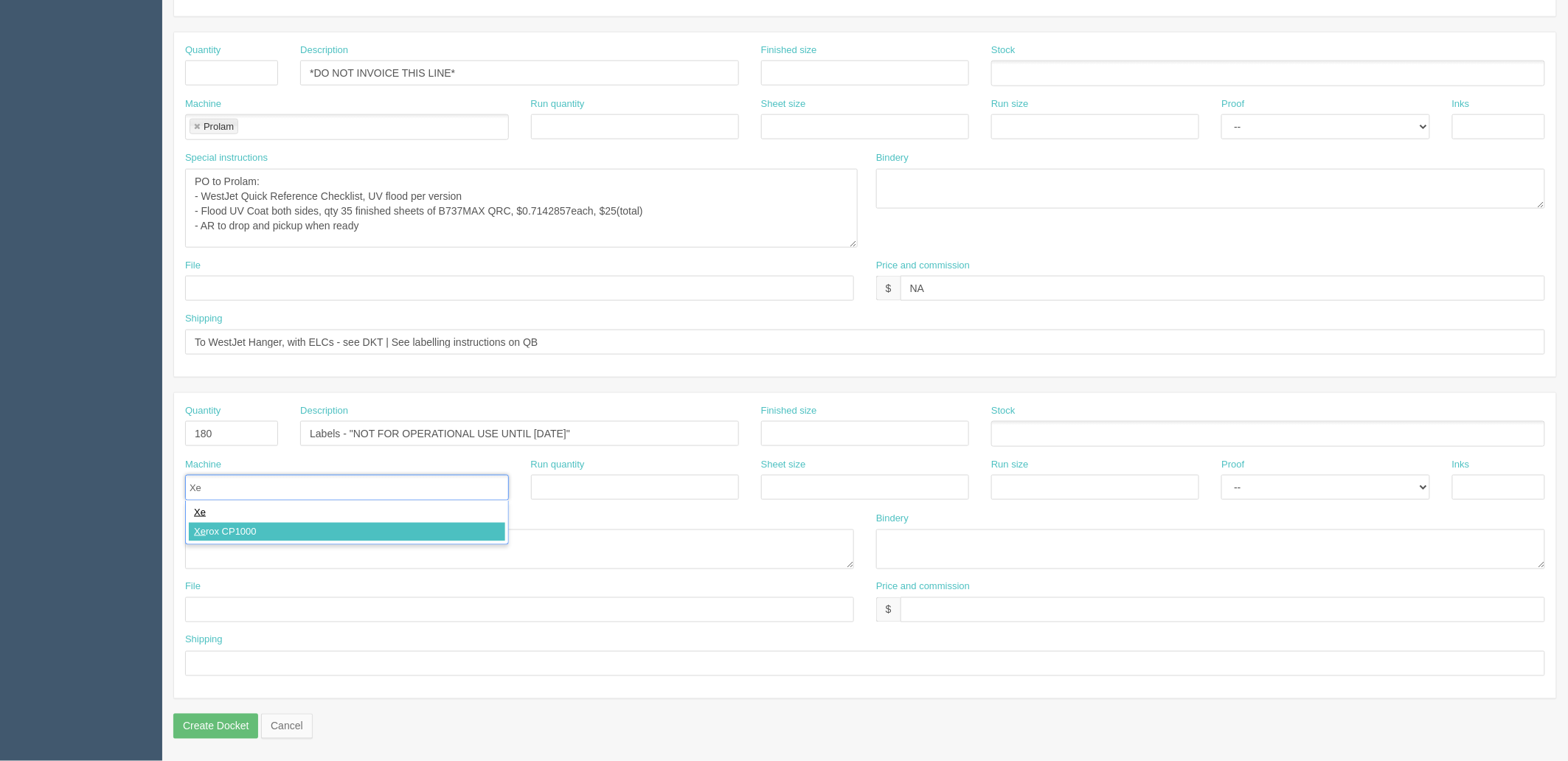
type input "Xerox CP1000"
click at [248, 543] on textarea at bounding box center [520, 549] width 669 height 40
type textarea "**printed along with the QRH labels(same artwork, total 270 labels)"
click at [889, 431] on input "text" at bounding box center [865, 434] width 208 height 25
type input "4" x 2""
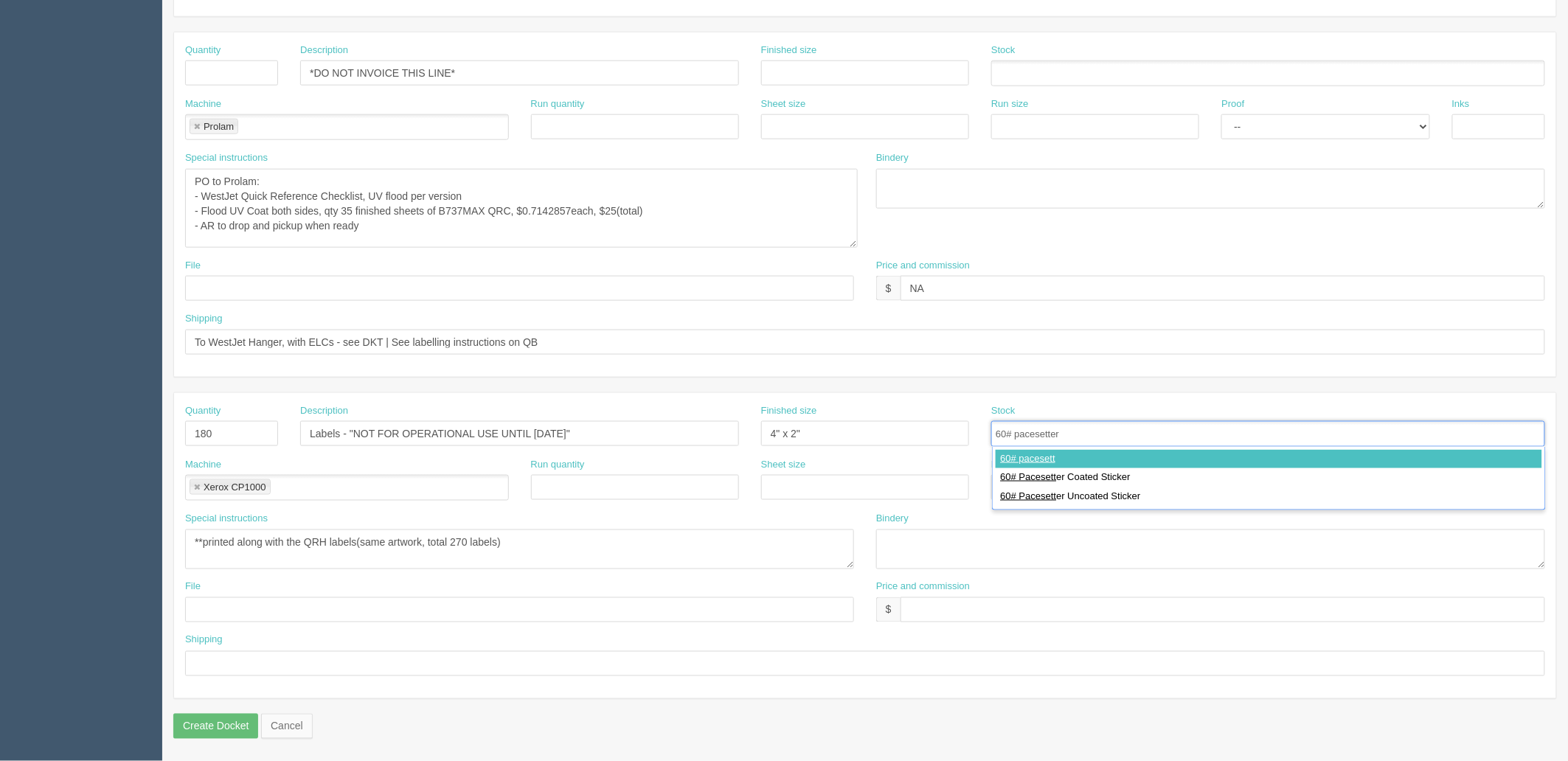
type input "60# pacesetter"
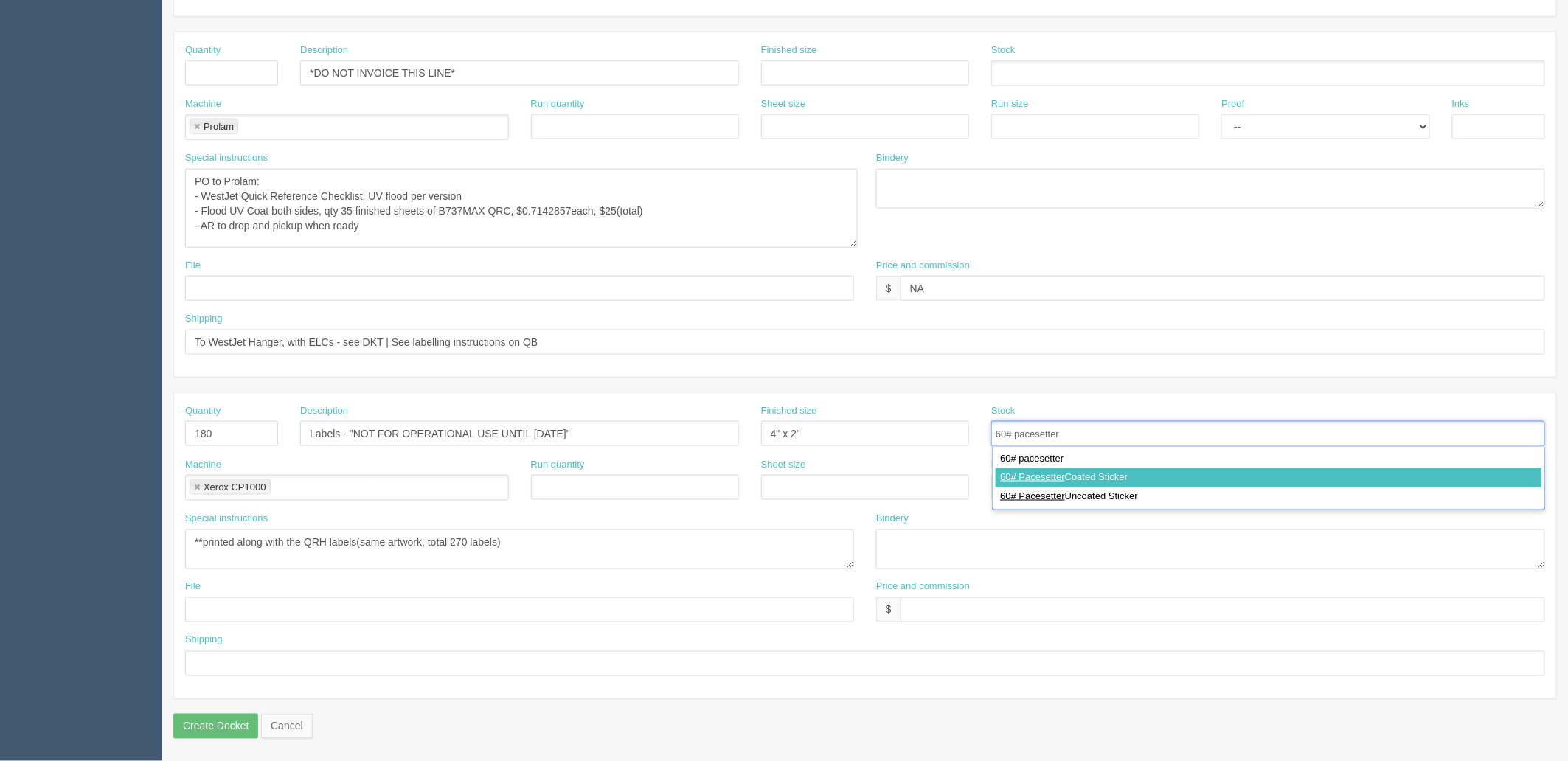
type input "60# Pacesetter Coated Sticker"
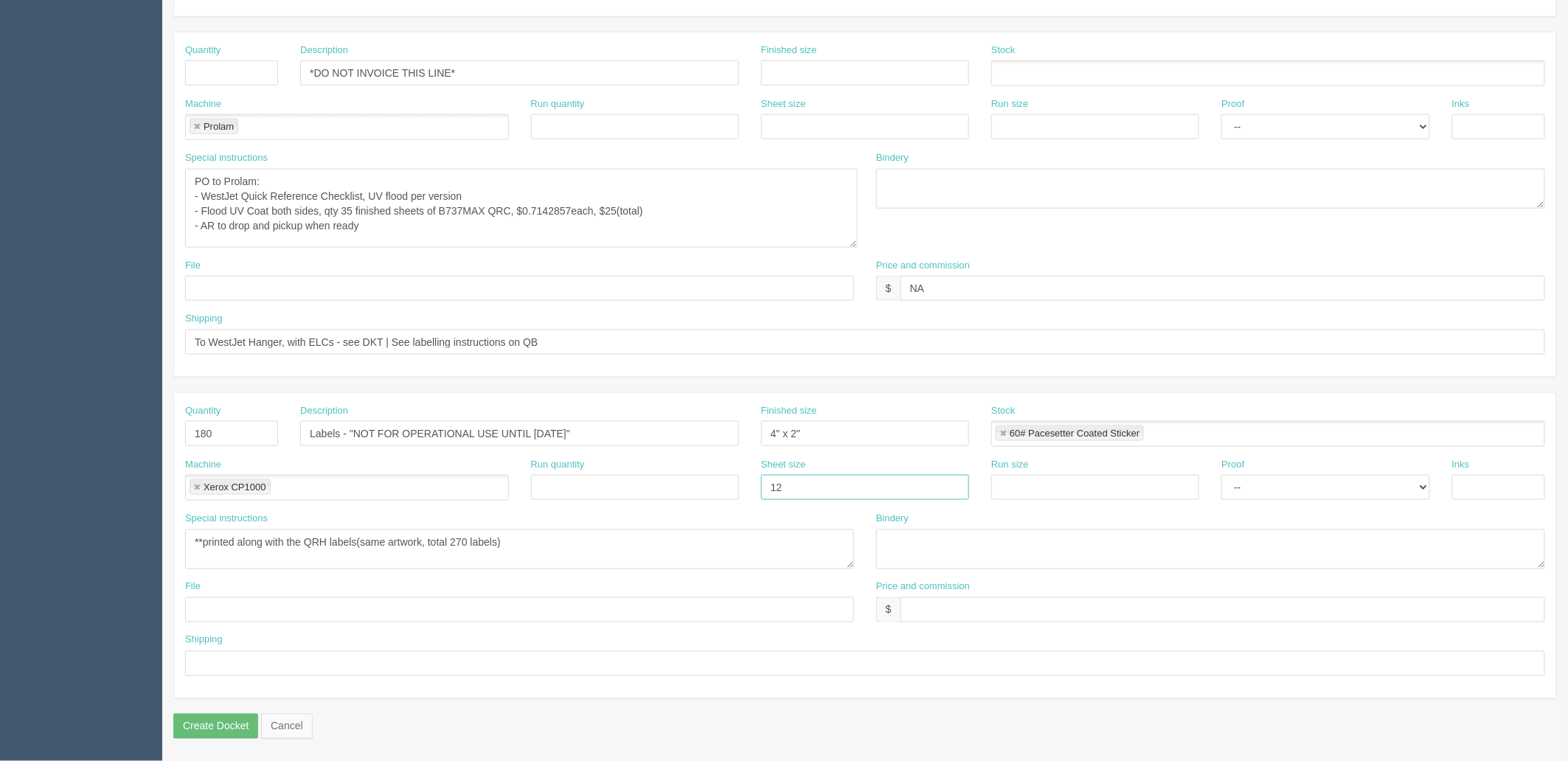
type input "12" x 18""
paste input "12" x 18""
type input "12" x 18""
select select "Hard Copy"
click at [1221, 475] on select "-- Email Hard Copy" at bounding box center [1325, 487] width 208 height 25
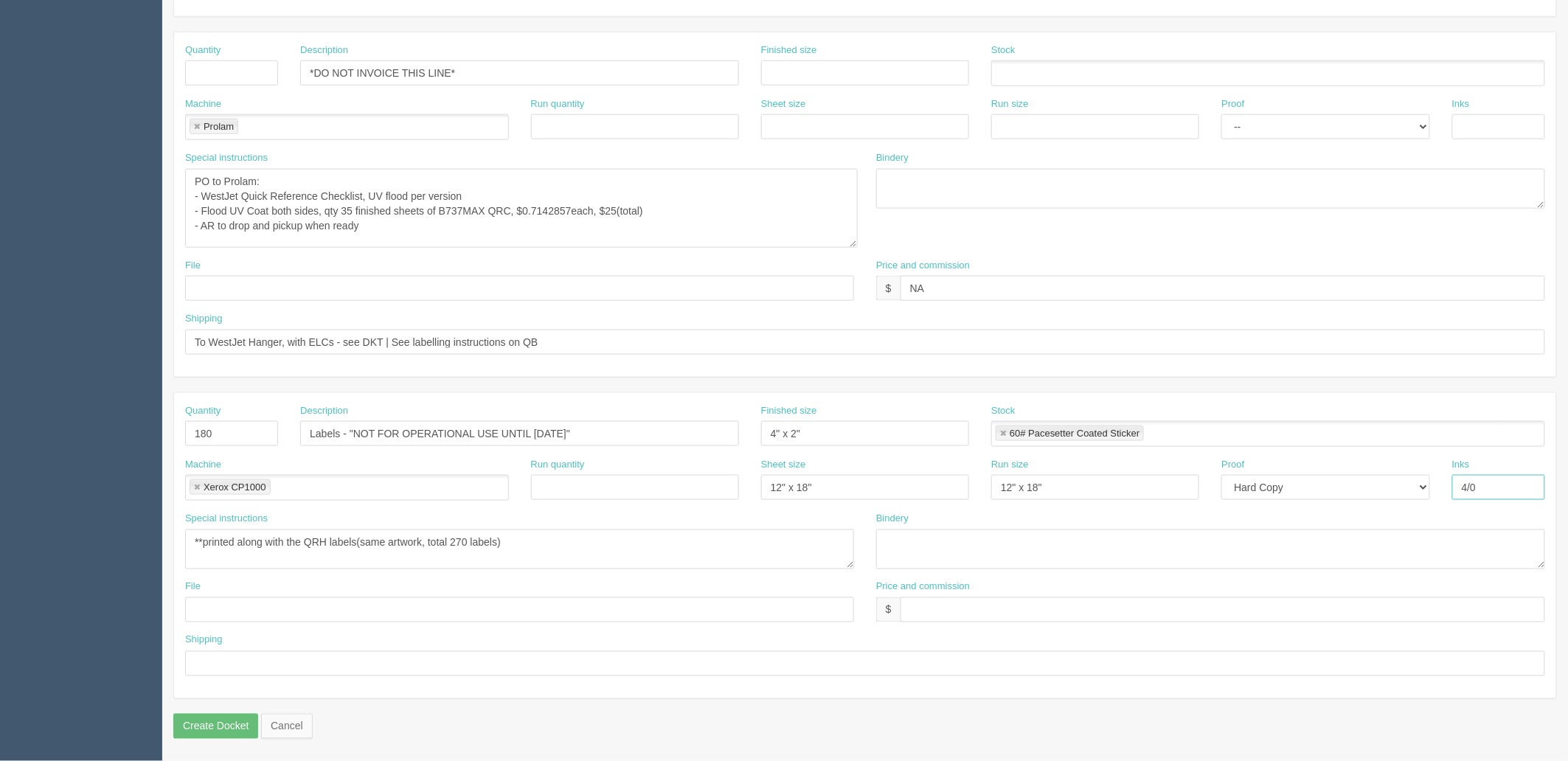
type input "4/0"
type textarea "trim to size"
drag, startPoint x: 275, startPoint y: 605, endPoint x: 879, endPoint y: 617, distance: 604.1
click at [275, 605] on input "text" at bounding box center [520, 610] width 669 height 25
paste input "files@allrush.ca "WestJet Q400 QRH, QRC, Tabs and Label""
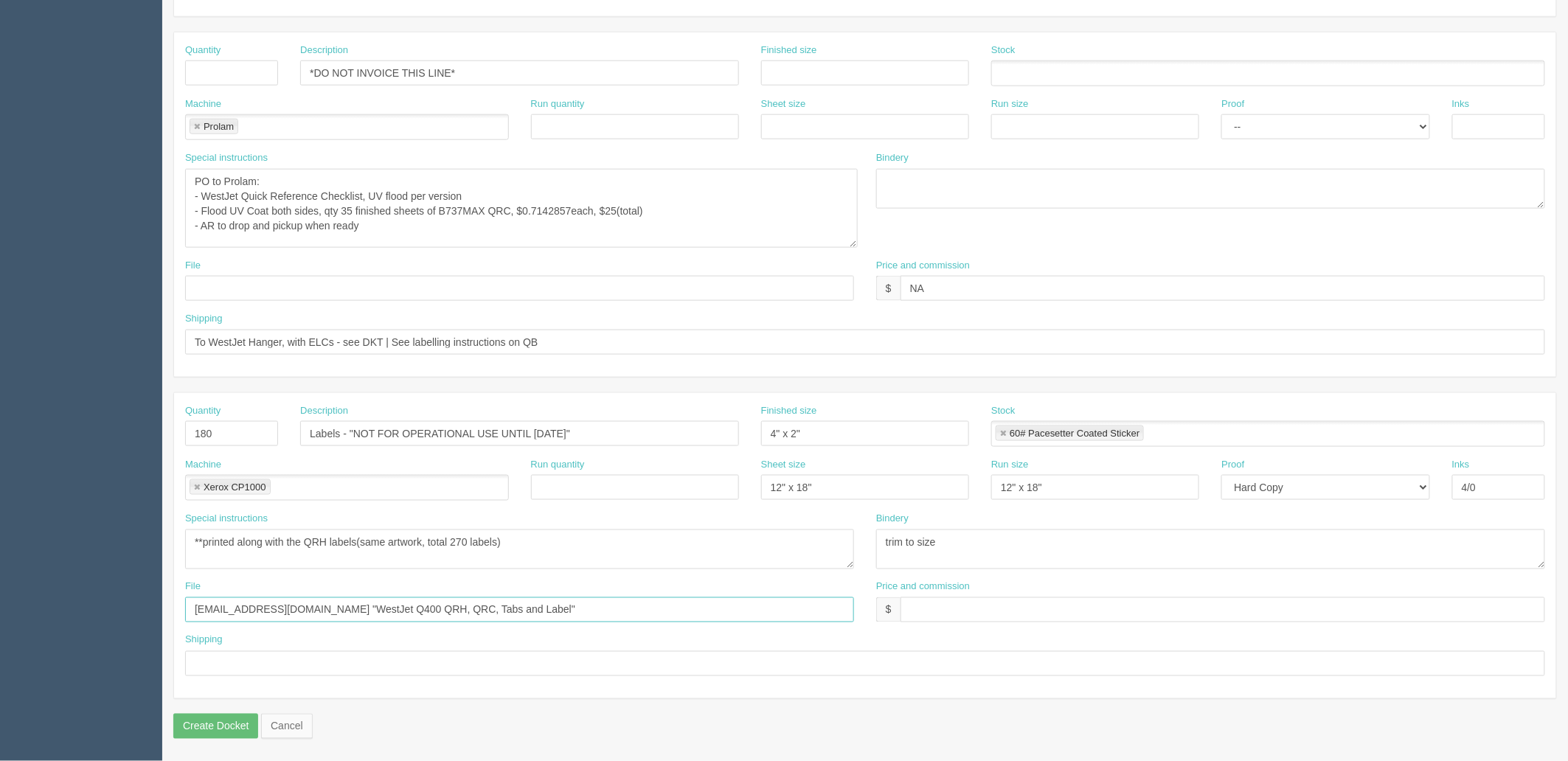
type input "files@allrush.ca "WestJet Q400 QRH, QRC, Tabs and Label""
click at [1022, 610] on input "text" at bounding box center [1222, 610] width 644 height 25
paste input "$(incl above)"
type input "$(incl above)"
click at [498, 658] on input "text" at bounding box center [865, 664] width 1360 height 25
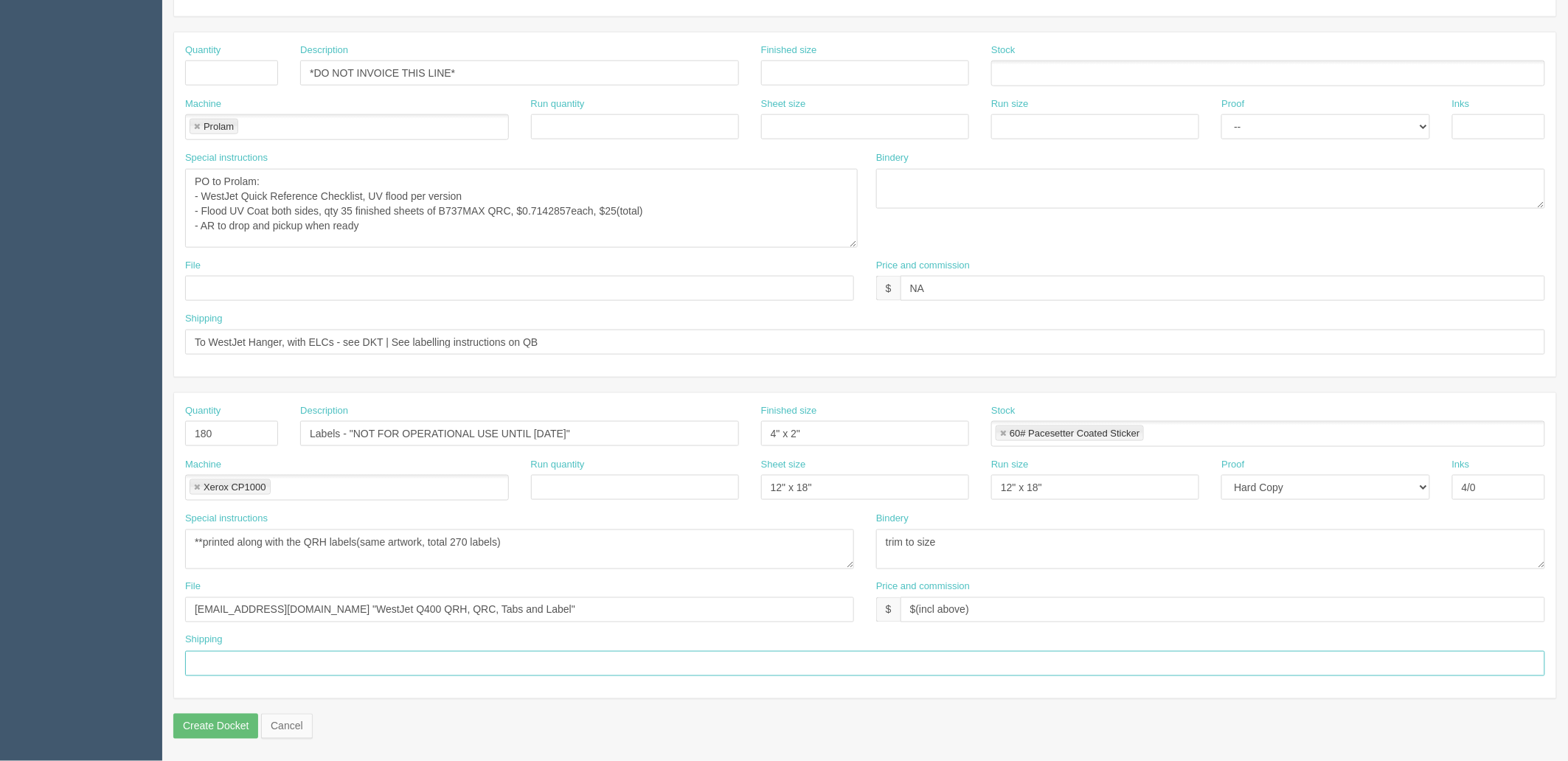
paste input "to be applied on each QRH and QRCs after shrinkwrapping"
type input "to be applied on each QRH and QRCs after shrinkwrapping"
click at [600, 545] on textarea "**printed along with the QRH labels(same artwork, total 270 labels)" at bounding box center [520, 549] width 669 height 40
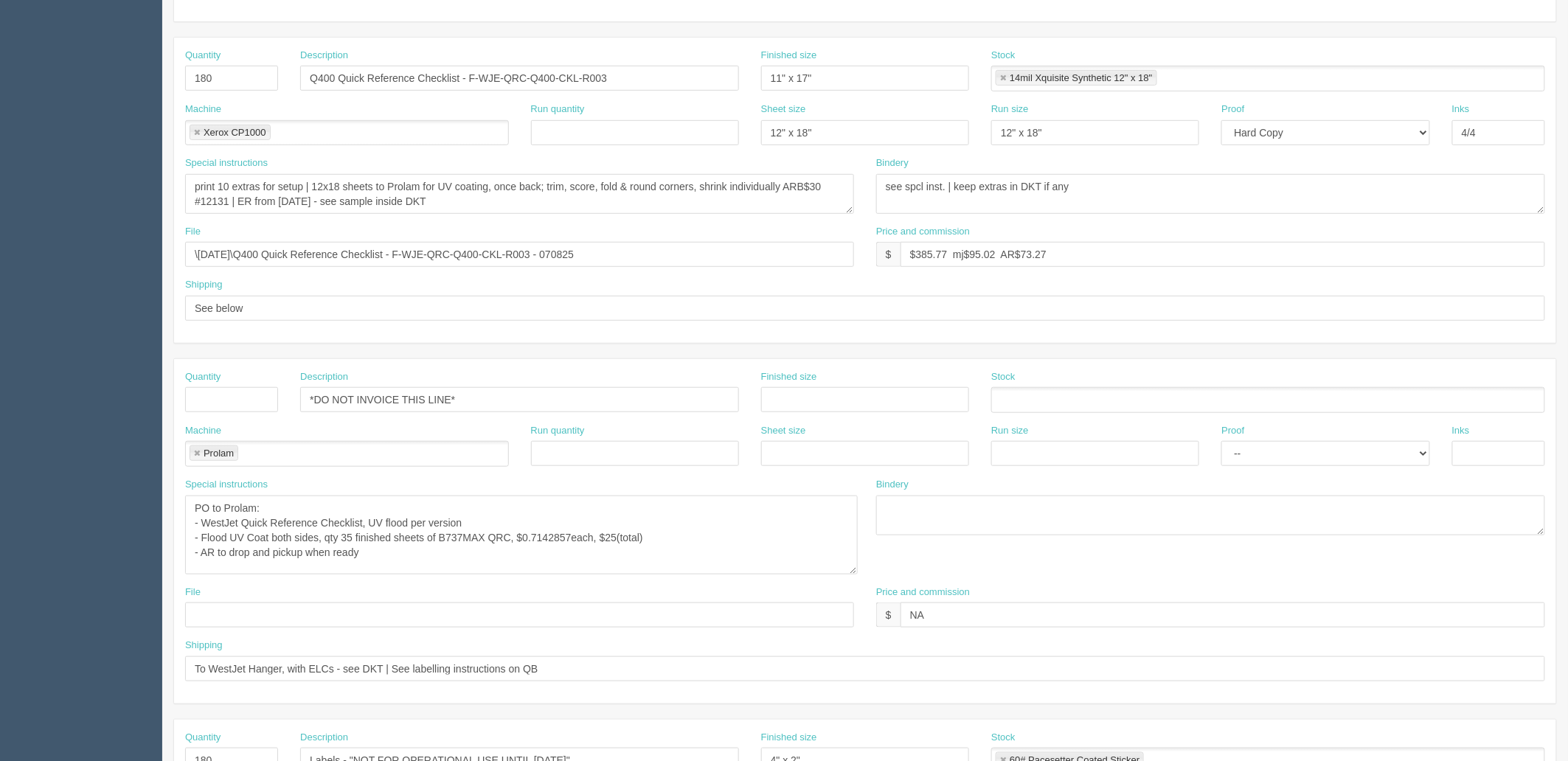
scroll to position [289, 0]
type textarea "**printed along with the QRH labels(same artwork, total 270 labels)***"
drag, startPoint x: 356, startPoint y: 536, endPoint x: 399, endPoint y: 579, distance: 60.8
click at [355, 536] on textarea "PO to Prolam: - WestJet Quick Reference Checklist, UV flood per version - Flood…" at bounding box center [521, 535] width 673 height 79
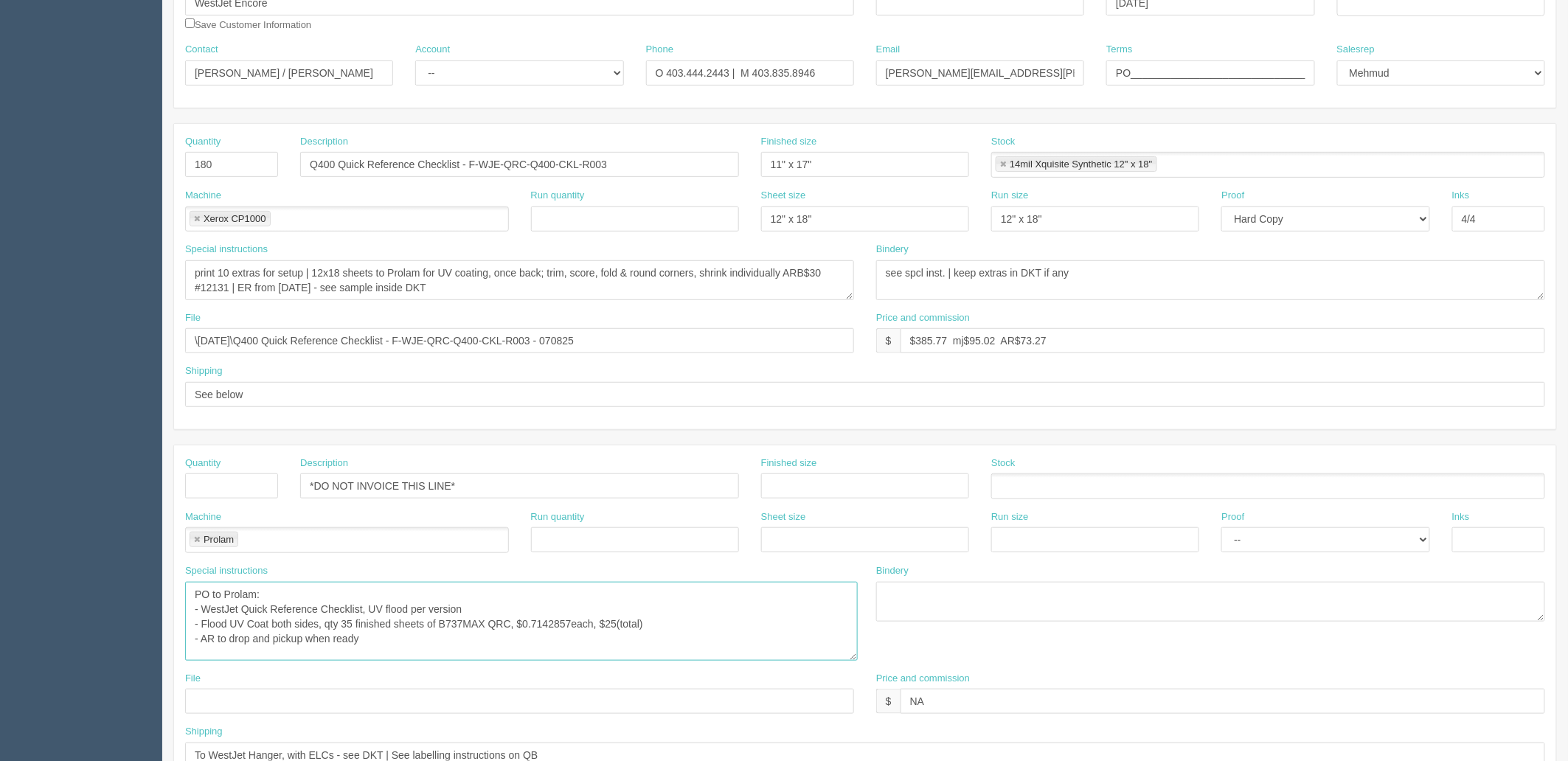
scroll to position [126, 0]
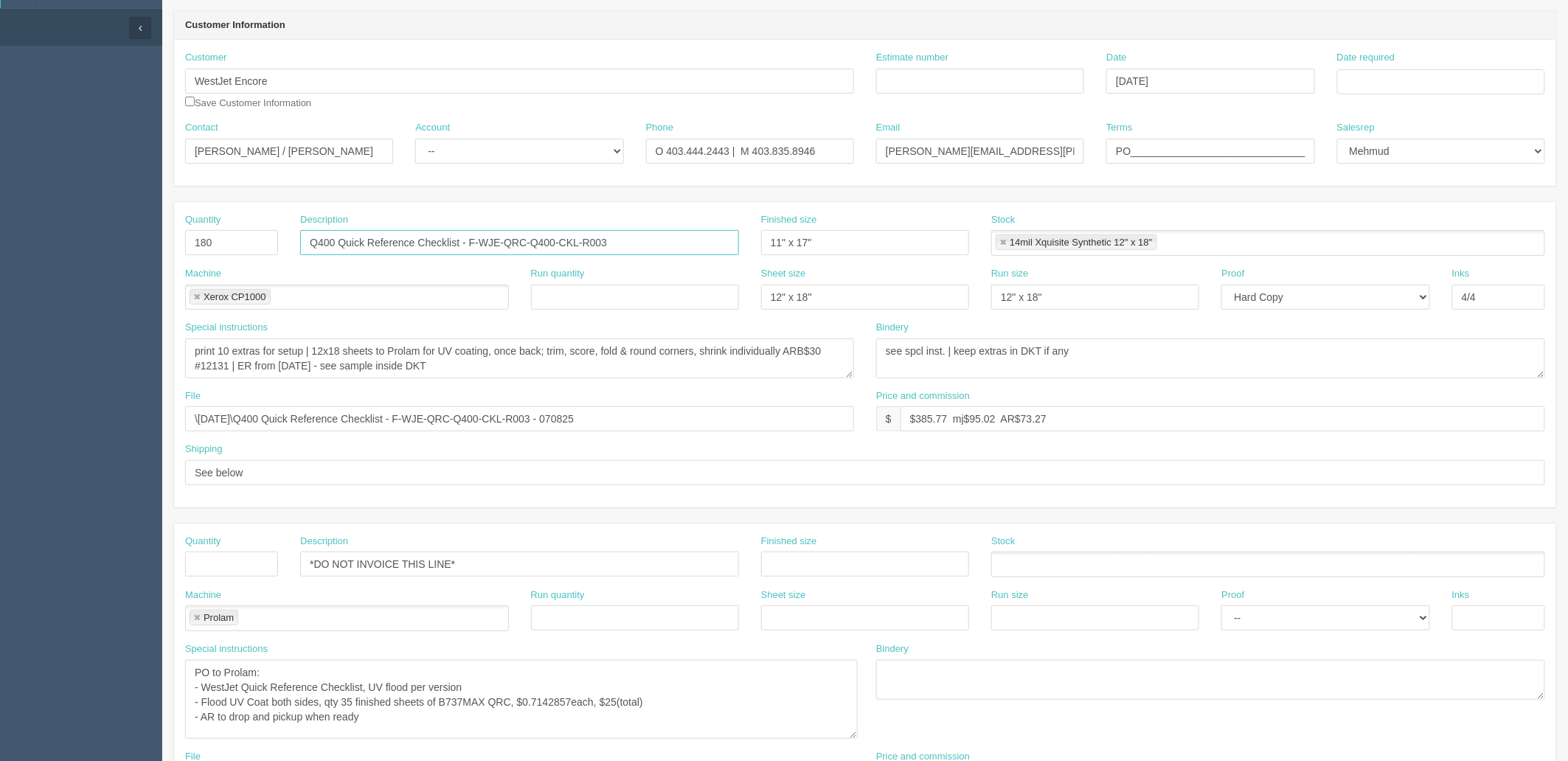
click at [636, 235] on input "Q400 Quick Reference Checklist - F-WJE-QRC-Q400-CKL-R003" at bounding box center [519, 242] width 439 height 25
type input "Q400 Quick Reference Checklist - F-WJE-QRC-Q400-CKL-R004"
click at [527, 145] on select "-- Existing Client Allrush Client Rep Client" at bounding box center [519, 151] width 208 height 25
select select "Rep Client"
click at [415, 139] on select "-- Existing Client Allrush Client Rep Client" at bounding box center [519, 151] width 208 height 25
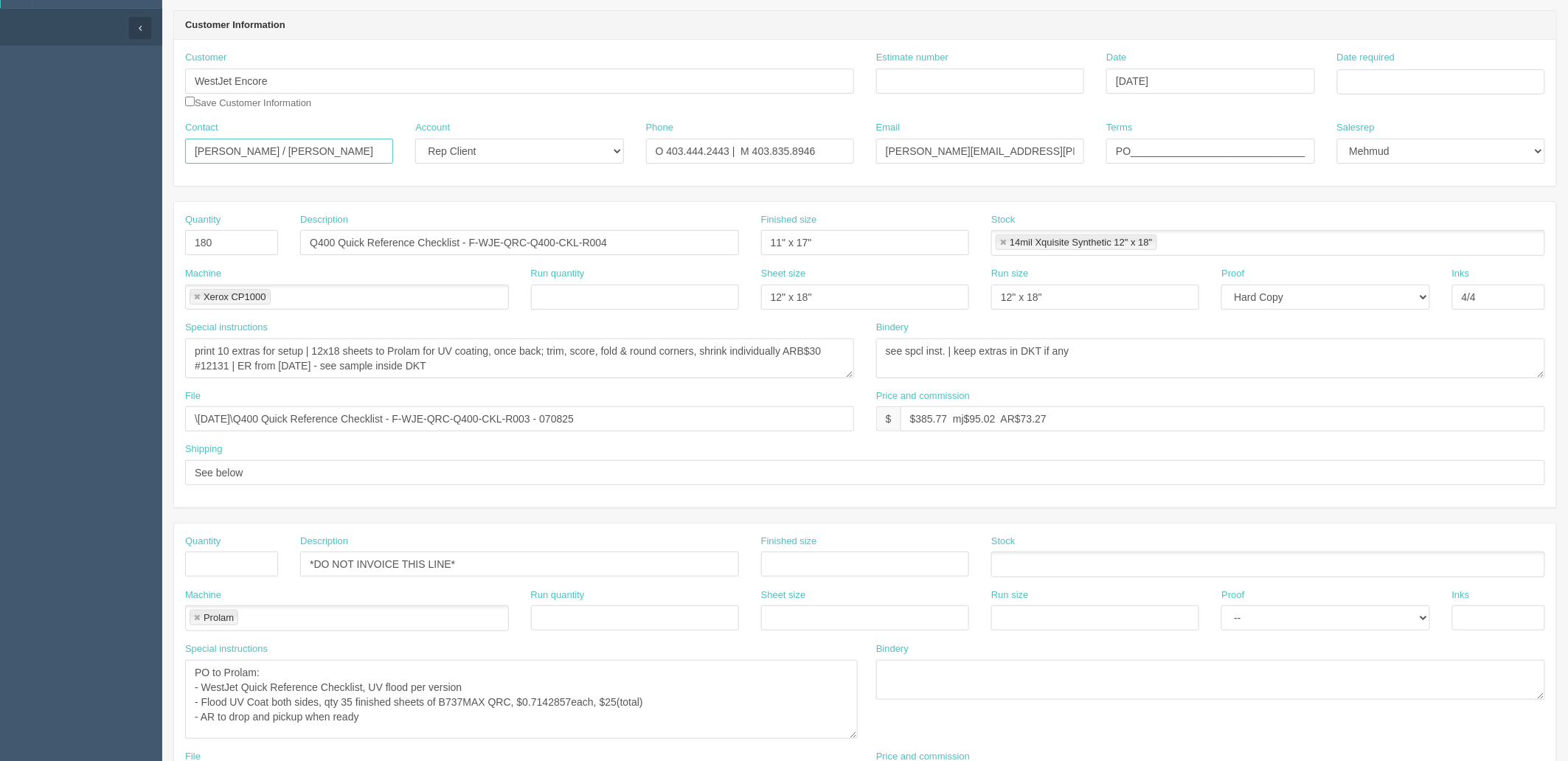
drag, startPoint x: 261, startPoint y: 151, endPoint x: 439, endPoint y: 135, distance: 178.7
click at [439, 135] on div "Contact Marie Briere / Nicholas To Account -- Existing Client Allrush Client Re…" at bounding box center [865, 147] width 1382 height 54
click at [259, 151] on input "Marie Briere / Nicholas To" at bounding box center [289, 151] width 208 height 25
drag, startPoint x: 266, startPoint y: 151, endPoint x: 520, endPoint y: 155, distance: 254.0
click at [520, 155] on div "Contact Marie Briere / Nicholas To Account -- Existing Client Allrush Client Re…" at bounding box center [865, 147] width 1382 height 54
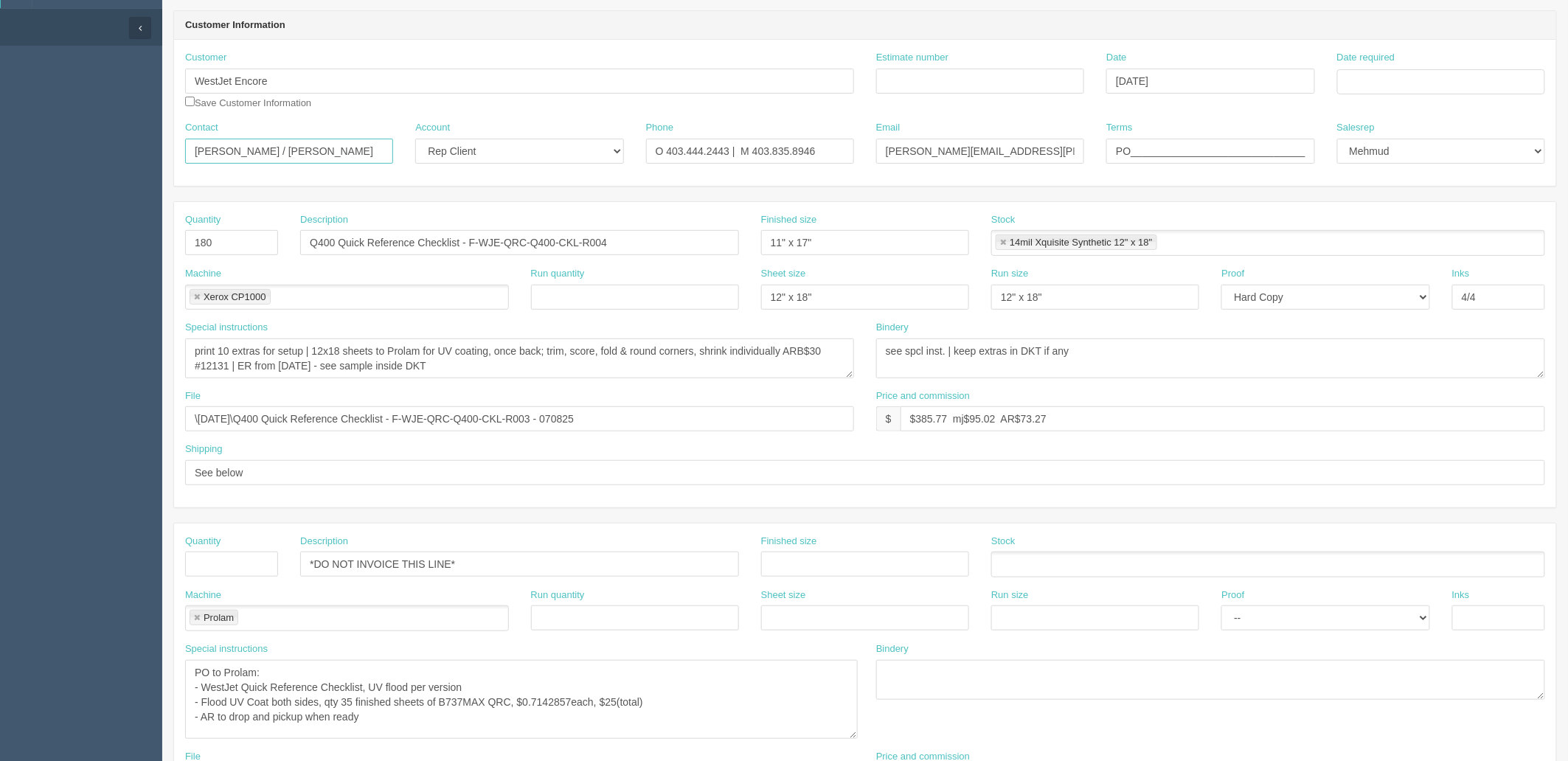
paste input "Faith Flores <faith.flores@westjet.com>"
drag, startPoint x: 250, startPoint y: 147, endPoint x: 638, endPoint y: 128, distance: 388.5
click at [637, 128] on div "Contact Marie Briere / Faith Flores <faith.flores@westjet.com> Account -- Exist…" at bounding box center [865, 147] width 1382 height 54
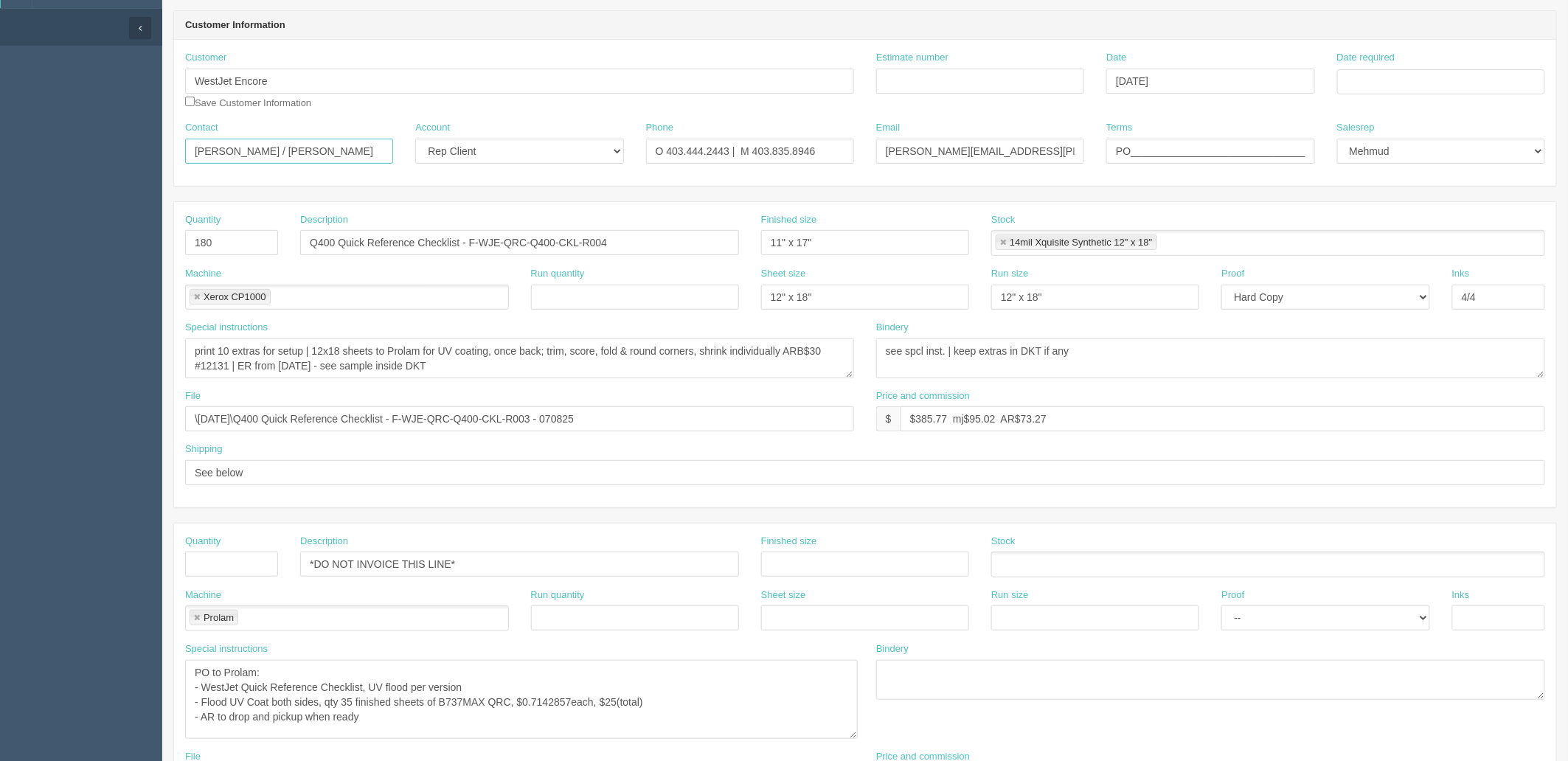
type input "Marie Briere / Faith Flores"
drag, startPoint x: 1019, startPoint y: 148, endPoint x: 1768, endPoint y: 90, distance: 751.2
click at [1567, 90] on html "PrintPing Zack Edit account ( zack@allrush.ca ) Logout Dockets Estimates" at bounding box center [784, 563] width 1568 height 1378
paste input "<faith.flores@westjet.com>"
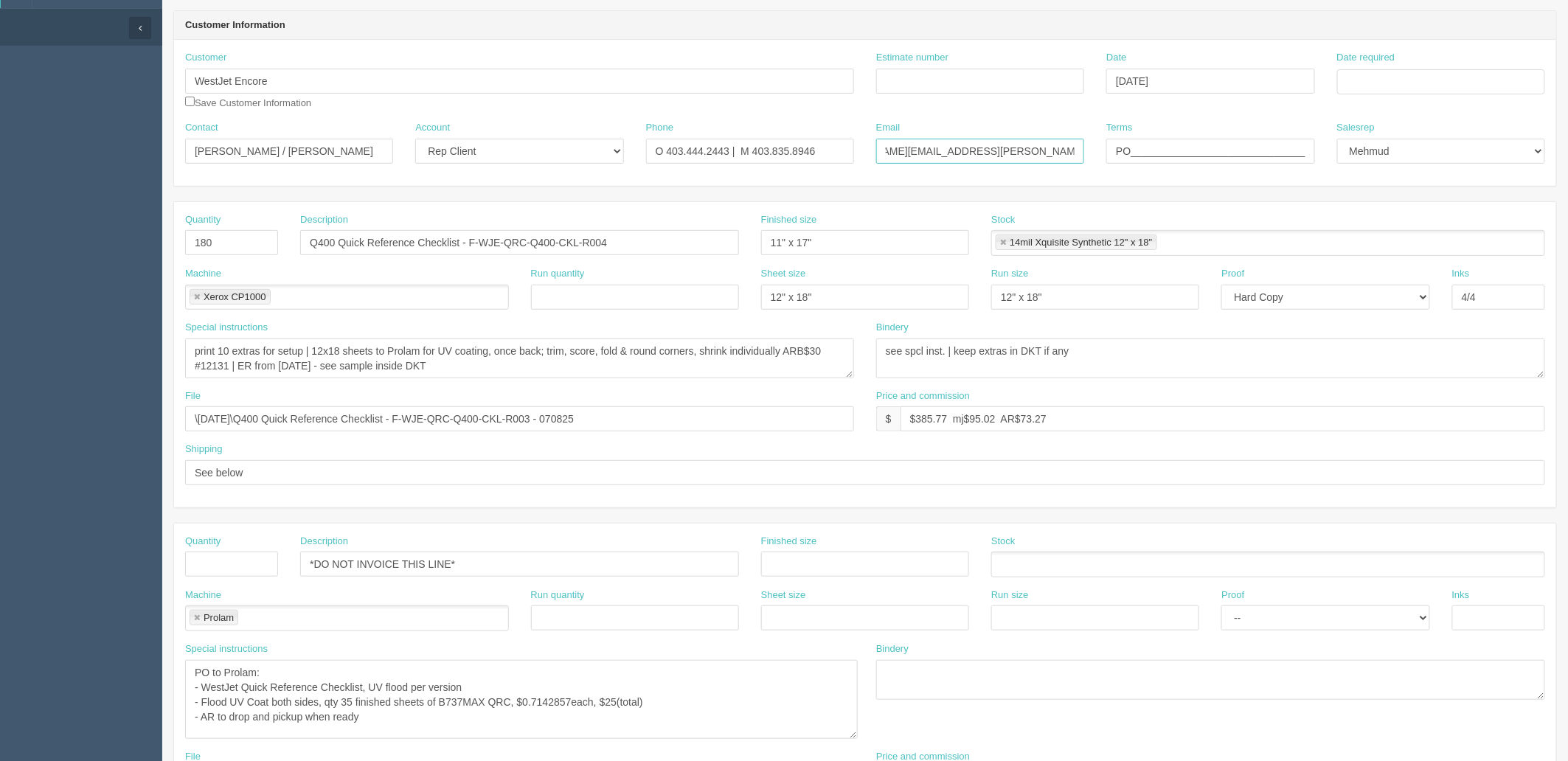
type input "Marie.Briere@westjet.com / faith.flores@westjet.com"
click at [1029, 85] on input "Estimate number" at bounding box center [979, 81] width 208 height 25
type input "088493"
click at [1417, 71] on input "Date required" at bounding box center [1441, 82] width 208 height 25
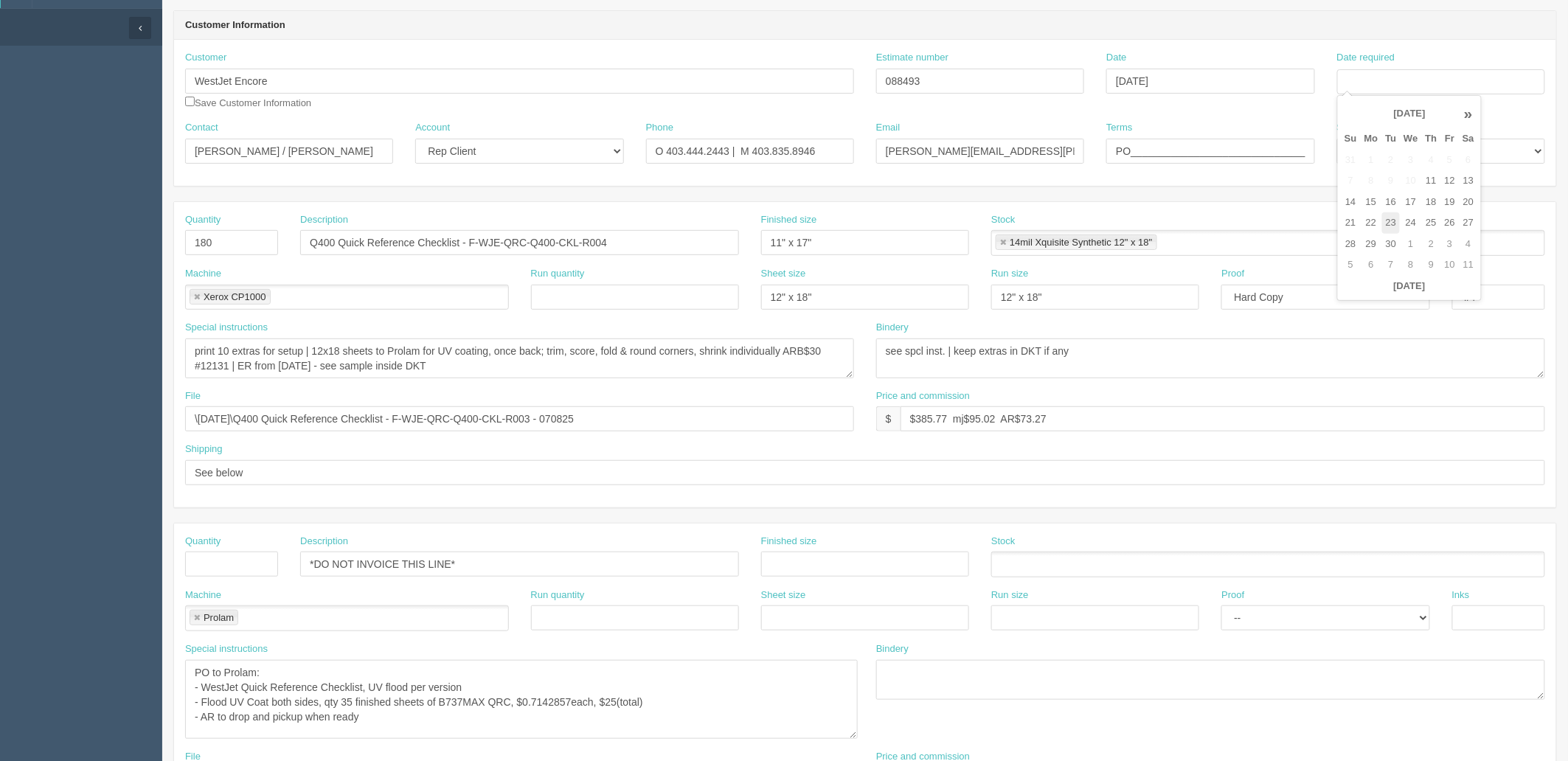
click at [1395, 222] on td "23" at bounding box center [1391, 223] width 18 height 21
click at [1435, 217] on td "25" at bounding box center [1431, 223] width 19 height 21
type input "[DATE]"
drag, startPoint x: 913, startPoint y: 417, endPoint x: 1803, endPoint y: 326, distance: 894.6
click at [1567, 326] on html "PrintPing Zack Edit account ( zack@allrush.ca ) Logout Dockets Estimates" at bounding box center [784, 563] width 1568 height 1378
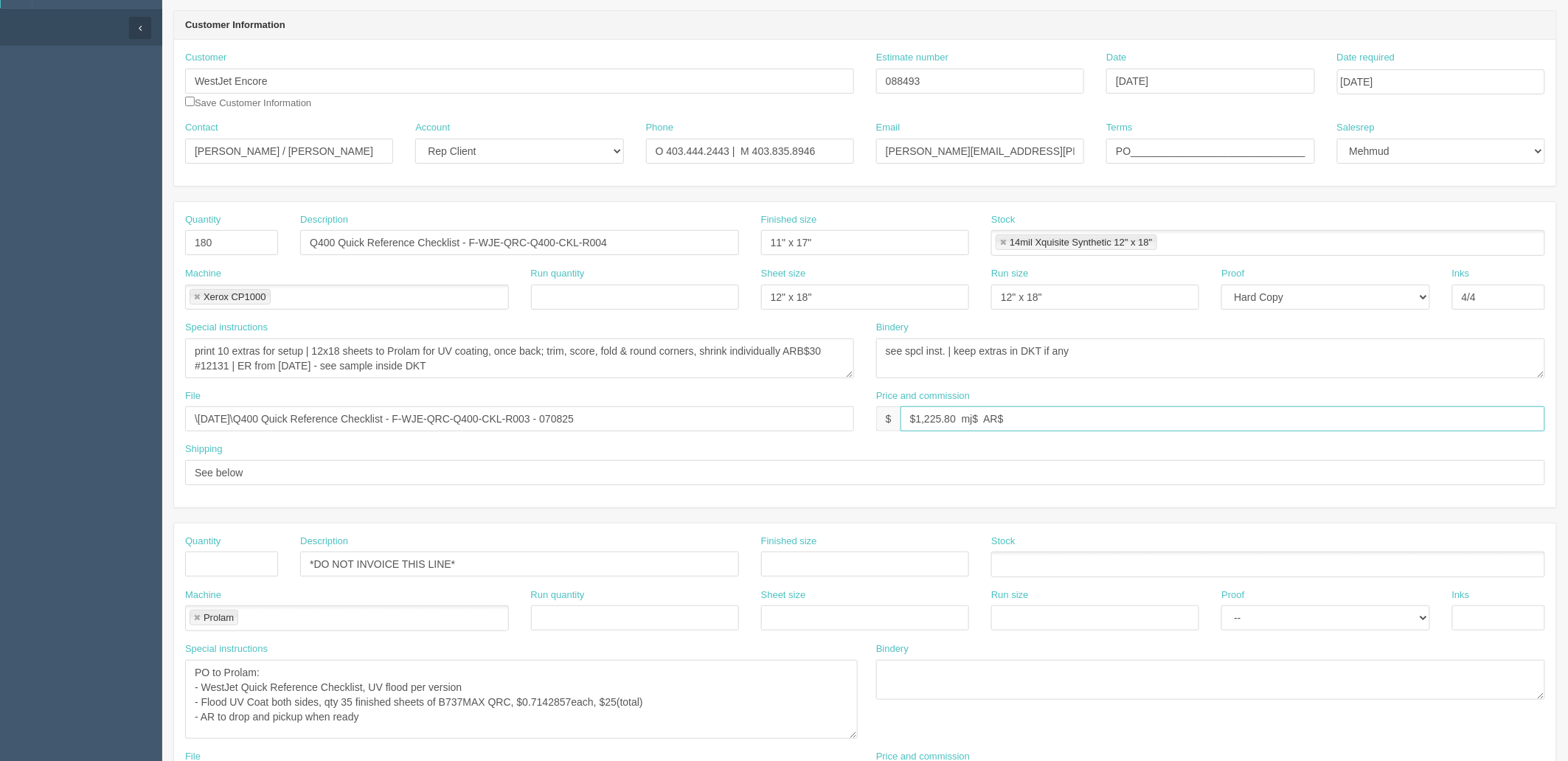
click at [1044, 416] on input "$1,225.80 mj$ AR$" at bounding box center [1222, 419] width 644 height 25
drag, startPoint x: 1011, startPoint y: 416, endPoint x: 1848, endPoint y: 391, distance: 837.4
click at [1567, 391] on html "PrintPing Zack Edit account ( zack@allrush.ca ) Logout Dockets Estimates" at bounding box center [784, 563] width 1568 height 1378
drag, startPoint x: 978, startPoint y: 417, endPoint x: 1015, endPoint y: 439, distance: 43.0
click at [978, 417] on input "$1,225.80 mj$ AR$230.73" at bounding box center [1222, 419] width 644 height 25
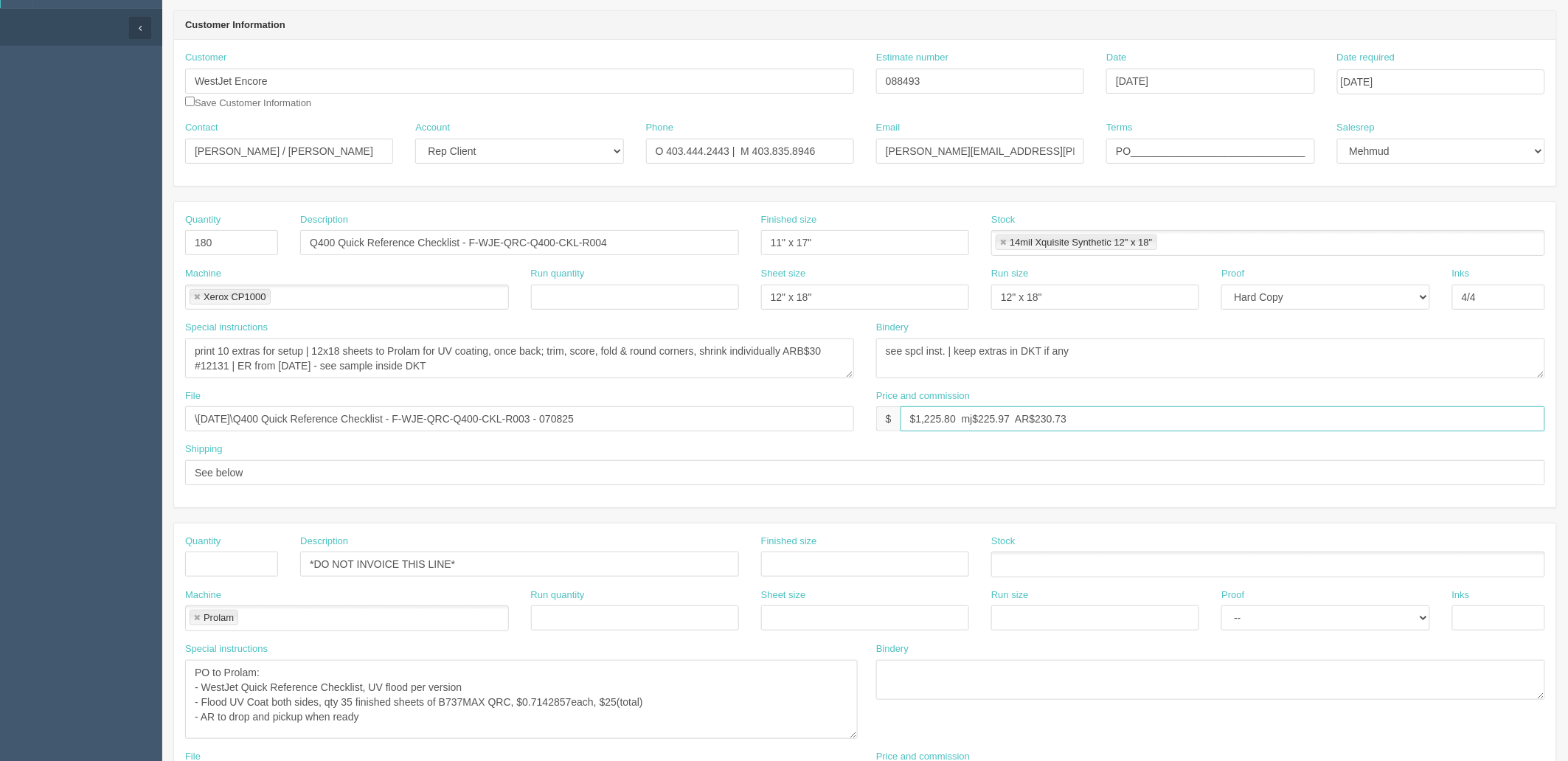
type input "$1,225.80 mj$225.97 AR$230.73"
drag, startPoint x: 227, startPoint y: 347, endPoint x: 270, endPoint y: 373, distance: 50.2
click at [227, 347] on textarea "print 10 extras for setup | 12x18 sheets to Prolam for UV coating, once back; t…" at bounding box center [520, 358] width 669 height 40
drag, startPoint x: 219, startPoint y: 358, endPoint x: 278, endPoint y: 401, distance: 73.0
click at [219, 358] on textarea "print 10 extras for setup | 12x18 sheets to Prolam for UV coating, once back; t…" at bounding box center [520, 358] width 669 height 40
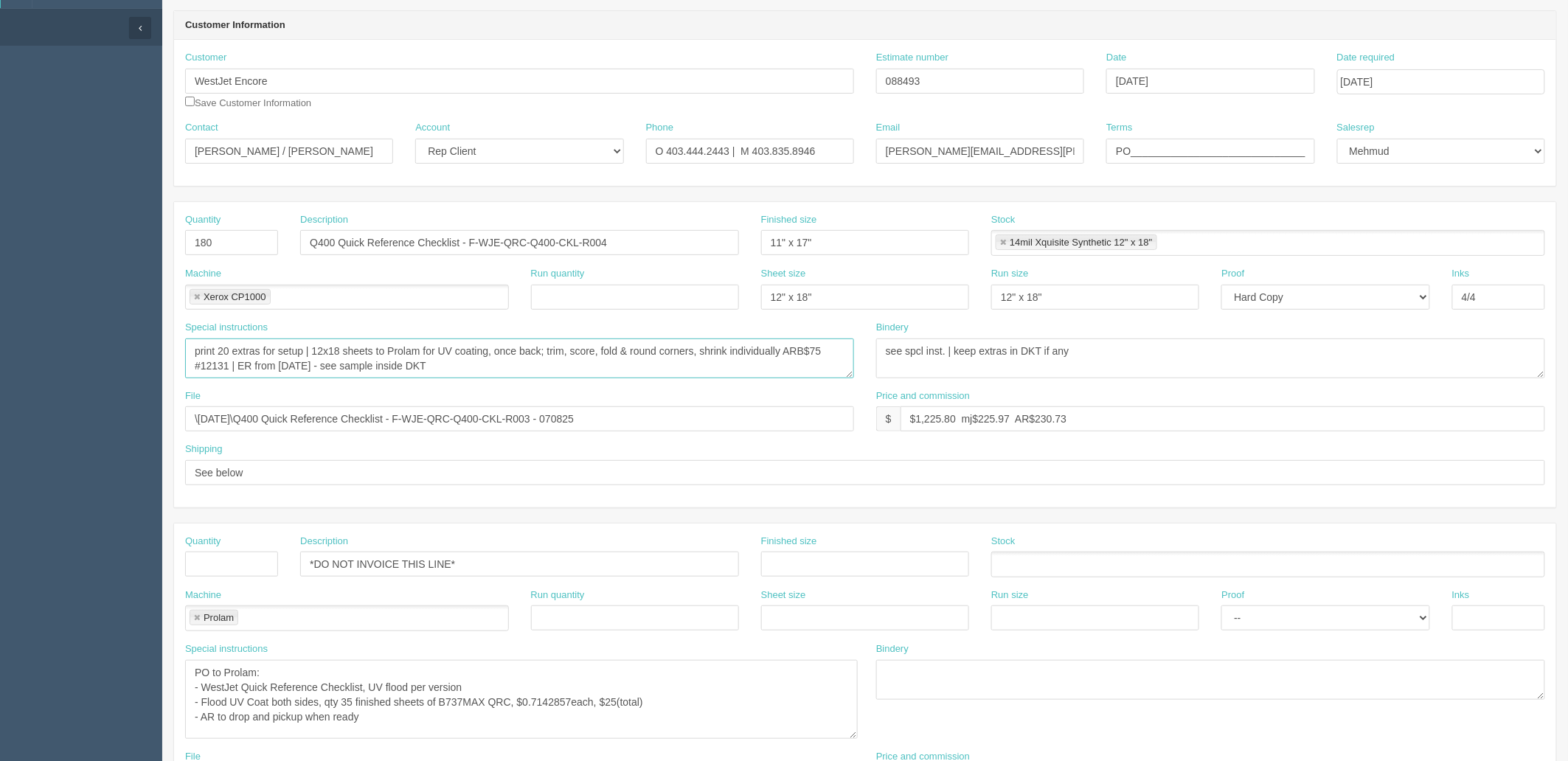
click at [261, 360] on textarea "print 10 extras for setup | 12x18 sheets to Prolam for UV coating, once back; t…" at bounding box center [520, 358] width 669 height 40
type textarea "print 20 extras for setup | 12x18 sheets to Prolam for UV coating, once back; t…"
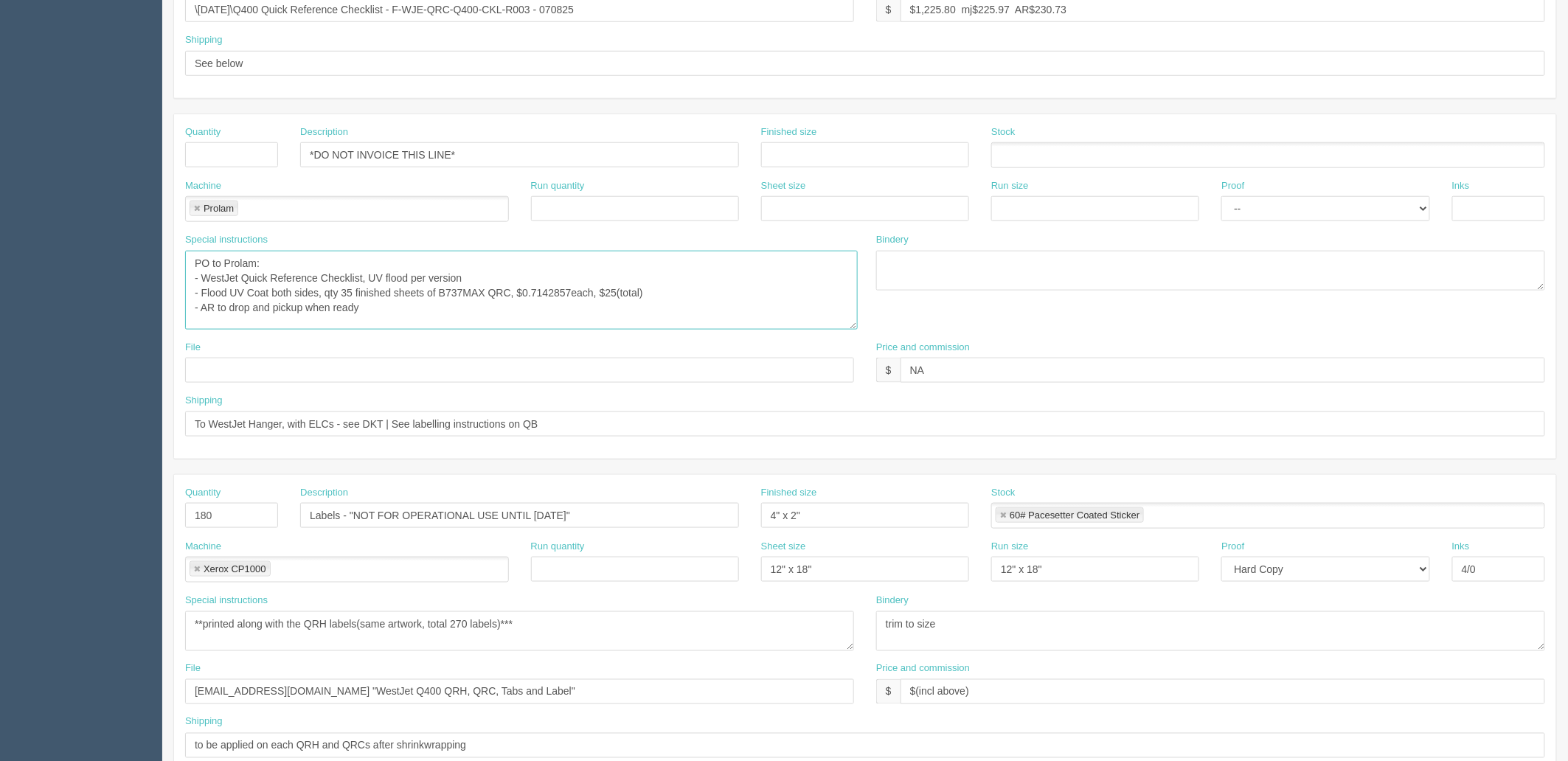
drag, startPoint x: 612, startPoint y: 286, endPoint x: 727, endPoint y: 362, distance: 137.8
click at [612, 286] on textarea "PO to Prolam: - WestJet Quick Reference Checklist, UV flood per version - Flood…" at bounding box center [521, 289] width 673 height 79
click at [538, 286] on textarea "PO to Prolam: - WestJet Quick Reference Checklist, UV flood per version - Flood…" at bounding box center [521, 289] width 673 height 79
click at [595, 307] on textarea "PO to Prolam: - WestJet Quick Reference Checklist, UV flood per version - Flood…" at bounding box center [521, 289] width 673 height 79
click at [425, 313] on textarea "PO to Prolam: - WestJet Quick Reference Checklist, UV flood per version - Flood…" at bounding box center [521, 289] width 673 height 79
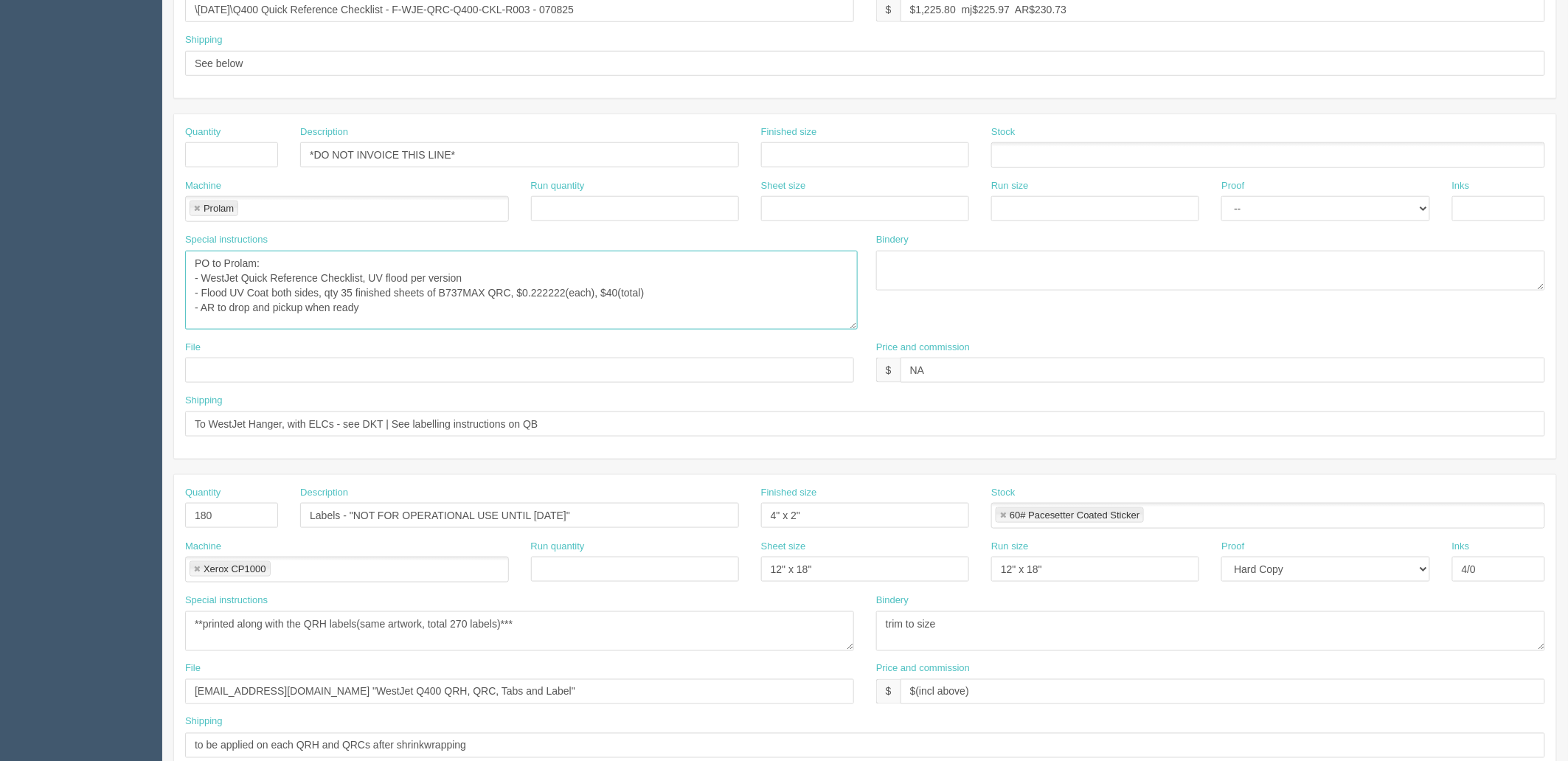
click at [363, 278] on textarea "PO to Prolam: - WestJet Quick Reference Checklist, UV flood per version - Flood…" at bounding box center [521, 289] width 673 height 79
click at [392, 311] on textarea "PO to Prolam: - WestJet Quick Reference Checklist, UV flood per version - Flood…" at bounding box center [521, 289] width 673 height 79
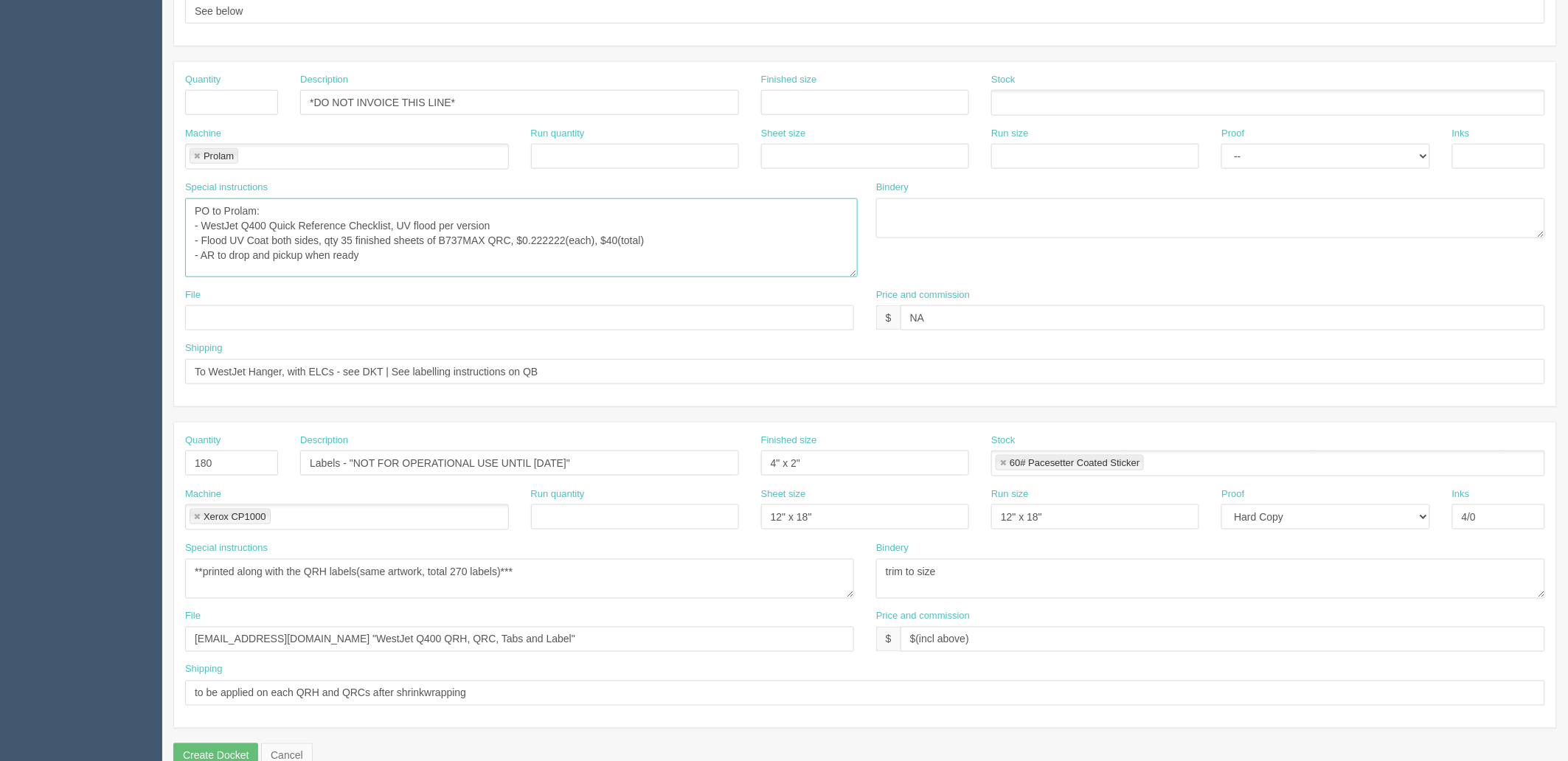
scroll to position [617, 0]
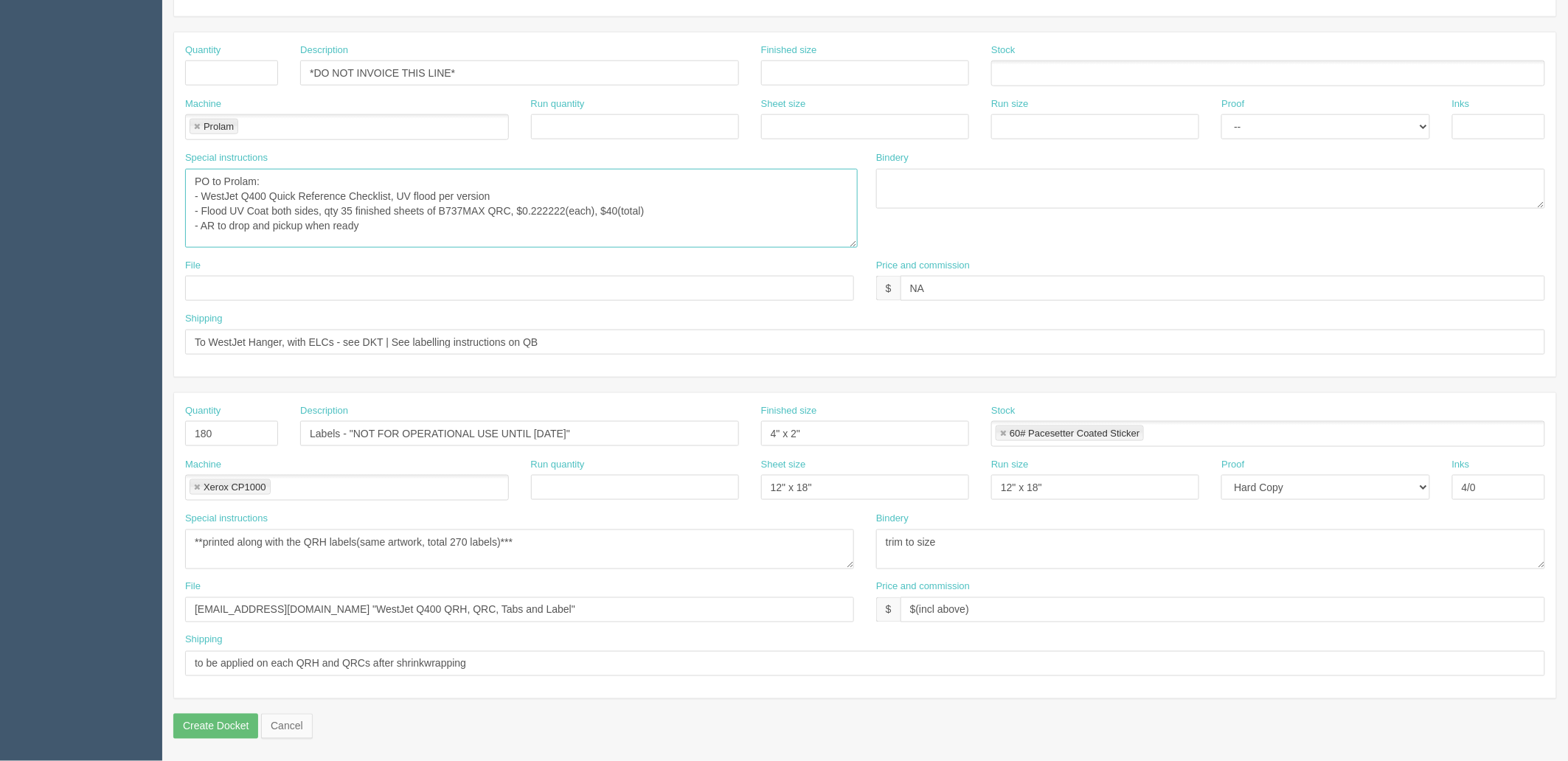
type textarea "PO to Prolam: - WestJet Q400 Quick Reference Checklist, UV flood per version - …"
click at [697, 541] on textarea "**printed along with the QRH labels(same artwork, total 270 labels)***" at bounding box center [520, 549] width 669 height 40
click at [549, 606] on input "files@allrush.ca "WestJet Q400 QRH, QRC, Tabs and Label"" at bounding box center [520, 610] width 669 height 25
click at [534, 610] on input "files@allrush.ca "WestJet Q400 QRH, QRC, Tabs and Label"" at bounding box center [520, 610] width 669 height 25
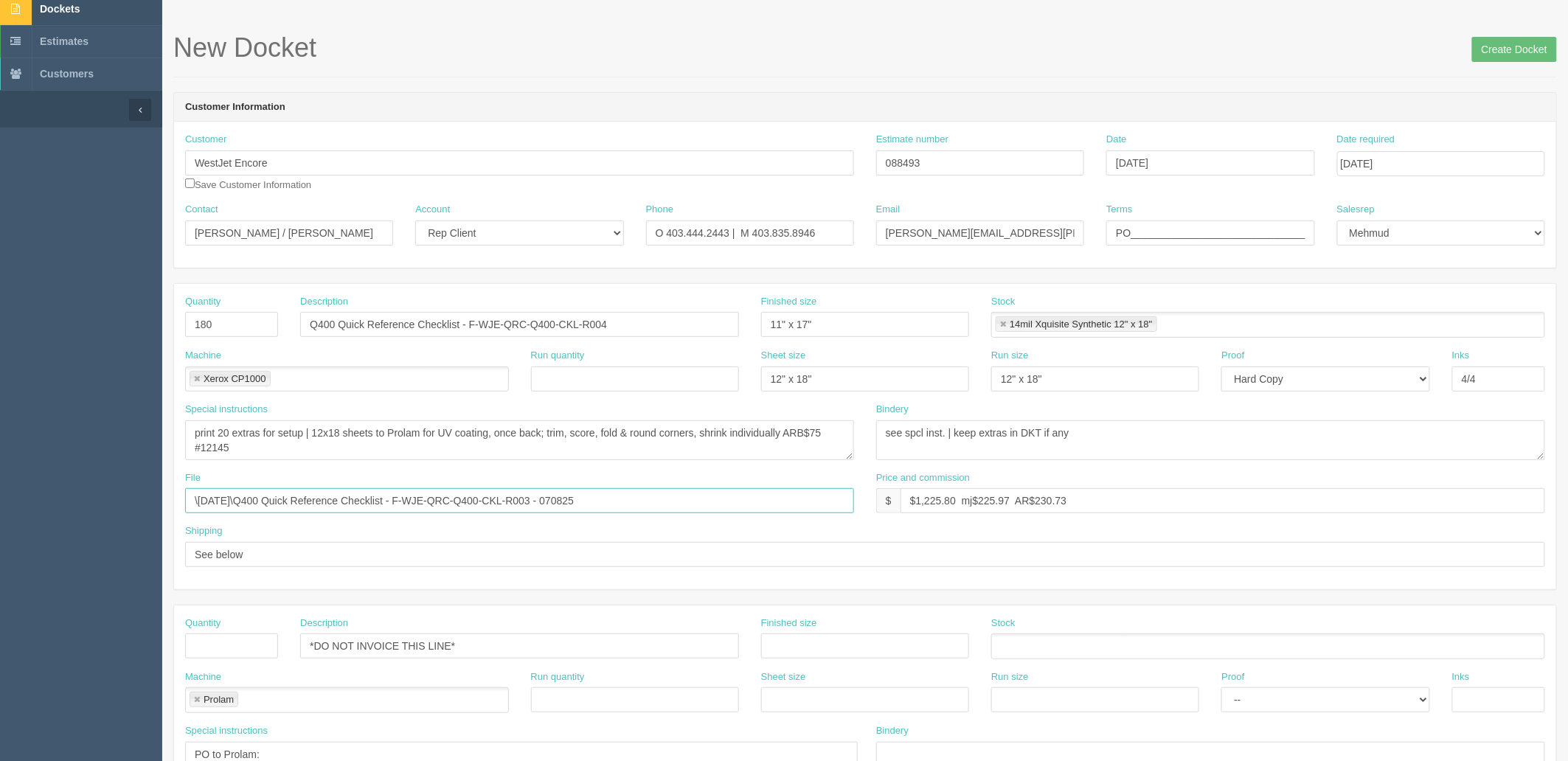
drag, startPoint x: 624, startPoint y: 504, endPoint x: 0, endPoint y: 495, distance: 624.1
click at [0, 495] on section "Dockets Estimates Customers" at bounding box center [784, 663] width 1568 height 1341
paste input "files@allrush.ca "WestJet Q400 QRH, QRC, Tabs and Label""
type input "files@allrush.ca "WestJet Q400 QRH, QRC, Tabs and Label""
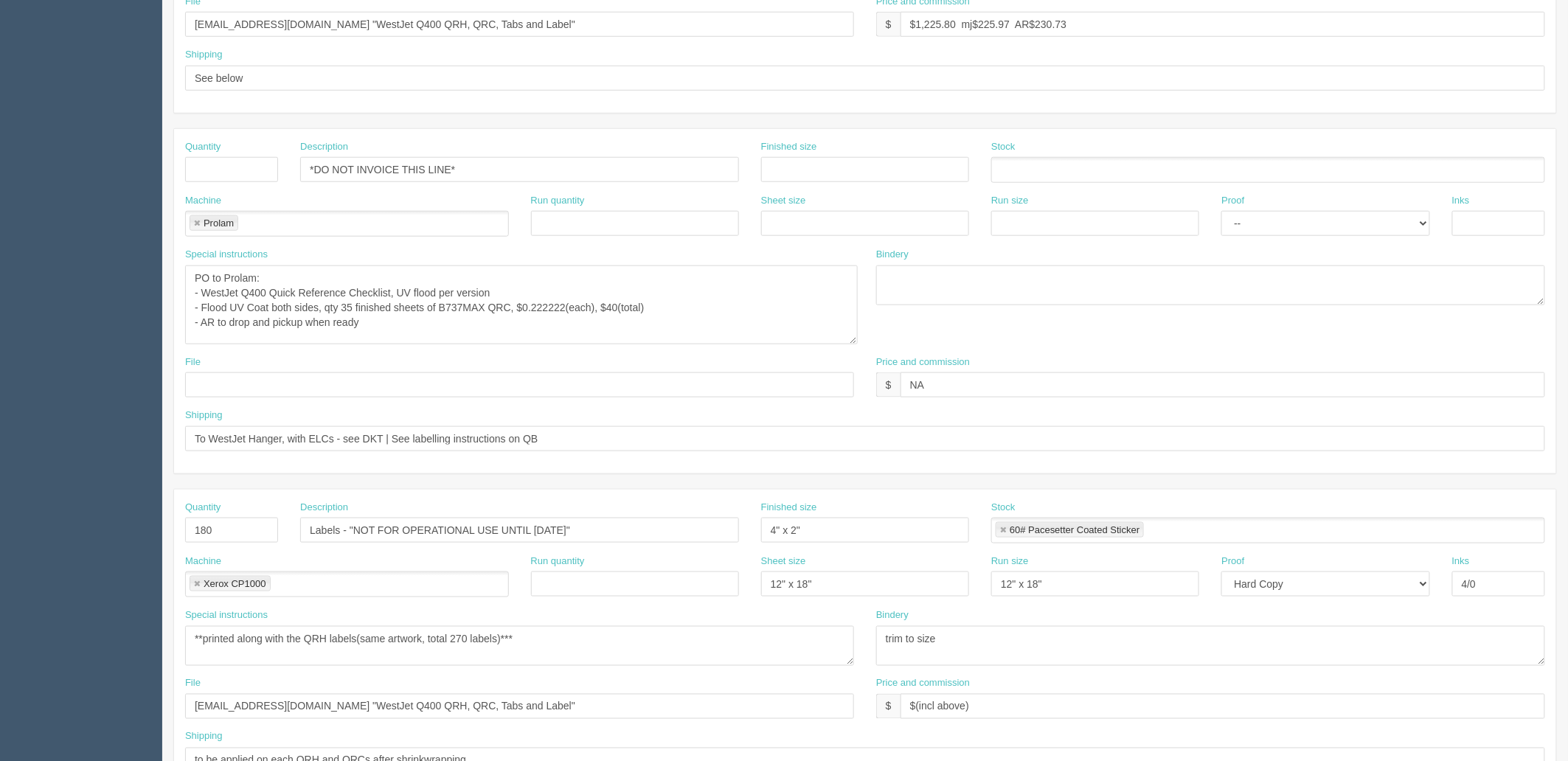
scroll to position [453, 0]
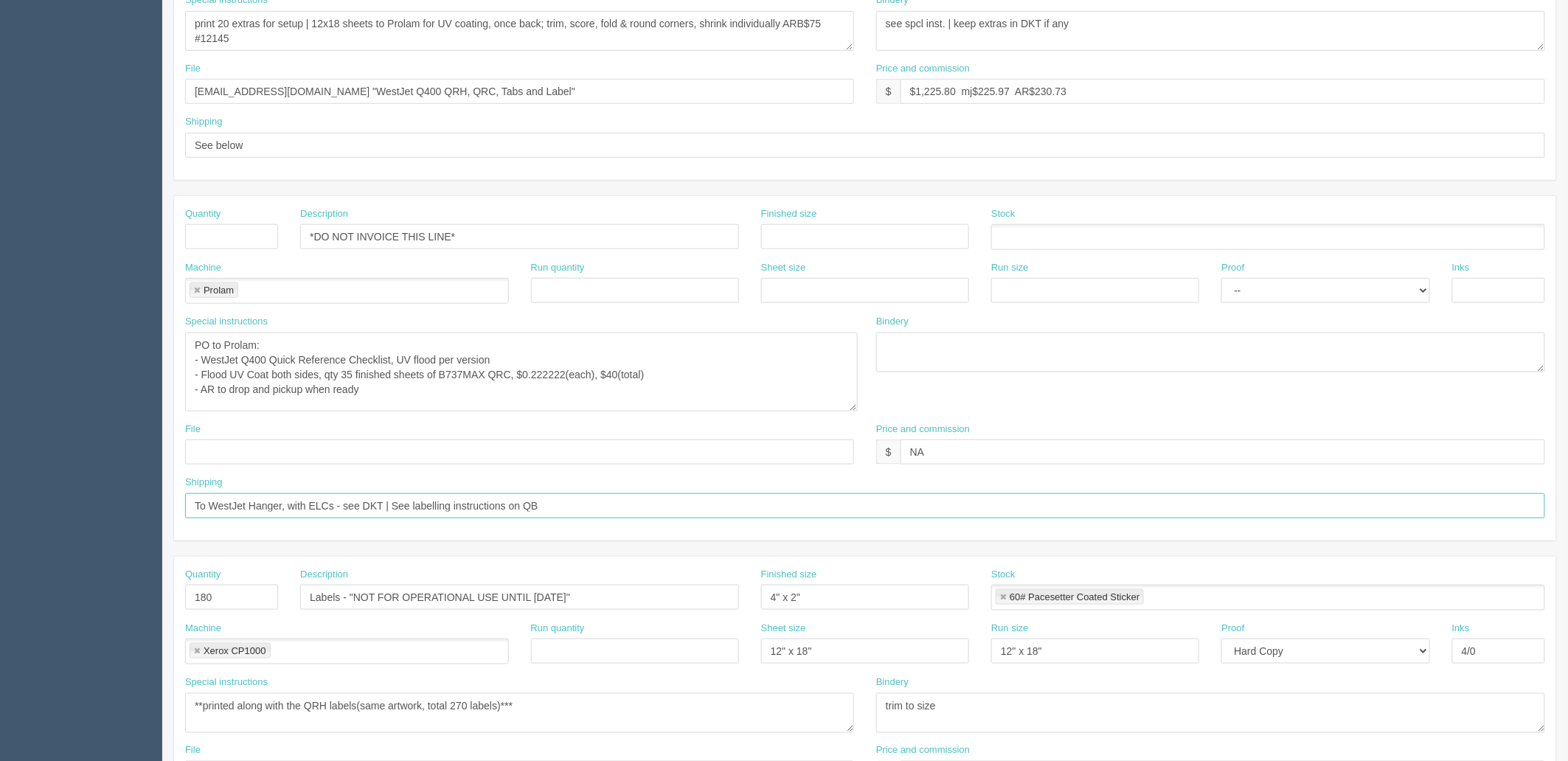
drag, startPoint x: 312, startPoint y: 507, endPoint x: 465, endPoint y: 568, distance: 164.7
click at [312, 507] on input "To WestJet Hanger, with ELCs - see DKT | See labelling instructions on QB" at bounding box center [865, 506] width 1360 height 25
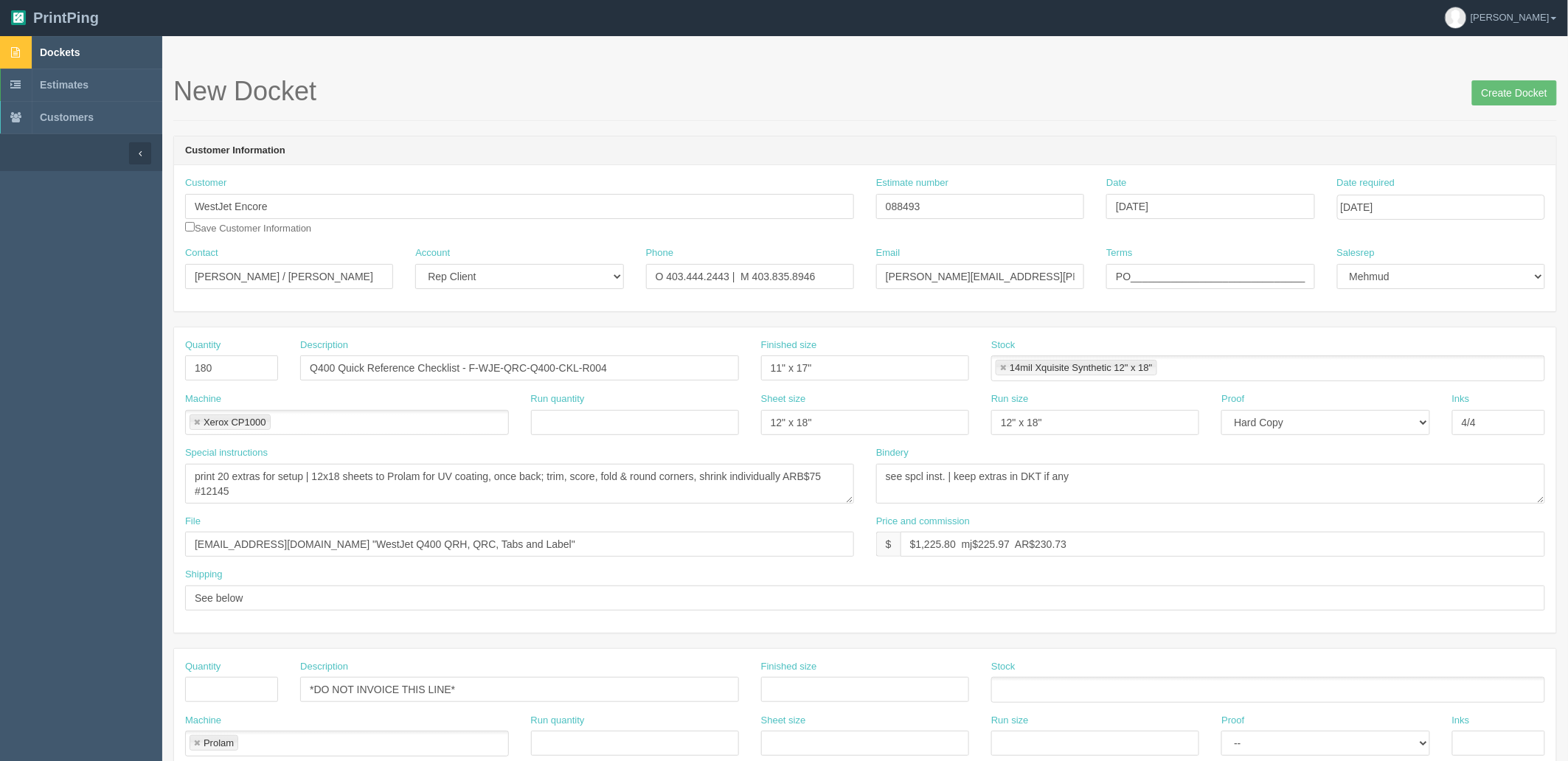
scroll to position [0, 0]
type input "To WestJet Hanger, with QRHs - see DKT | See labelling instructions on QB"
click at [1505, 81] on span "Create Docket" at bounding box center [1514, 93] width 85 height 30
click at [1508, 92] on input "Create Docket" at bounding box center [1514, 93] width 85 height 25
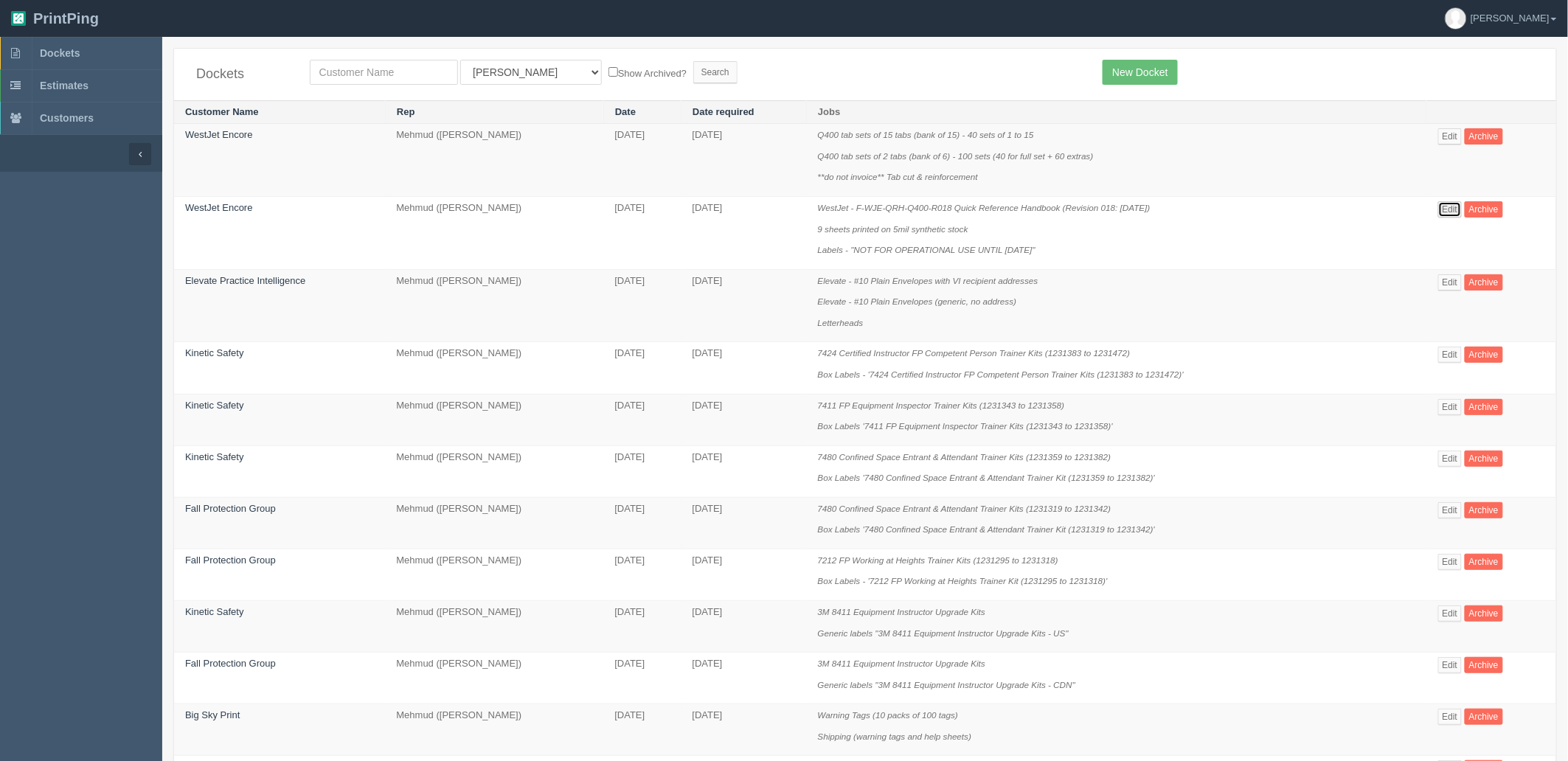
click at [1449, 211] on link "Edit" at bounding box center [1449, 209] width 24 height 16
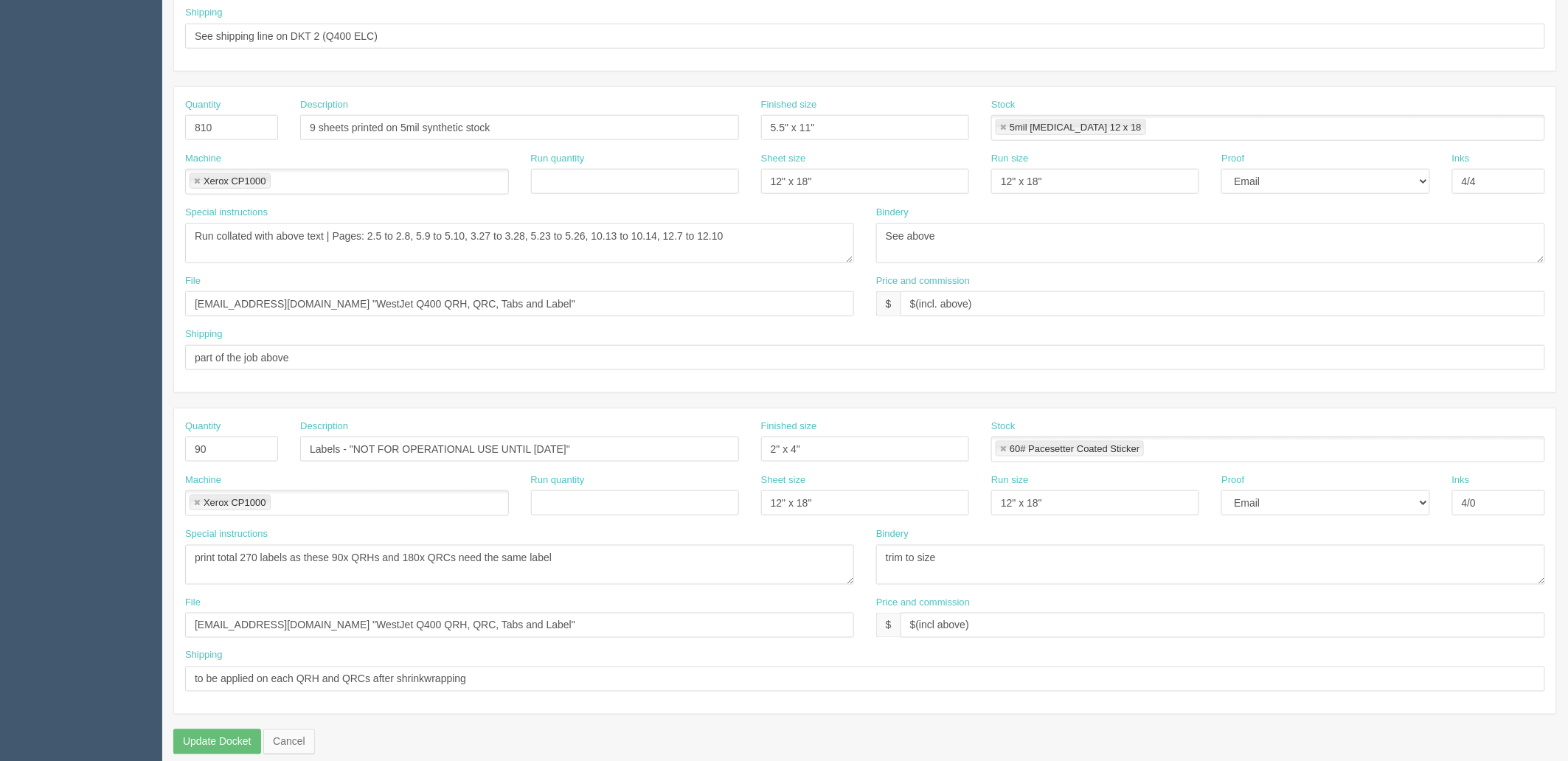
scroll to position [579, 0]
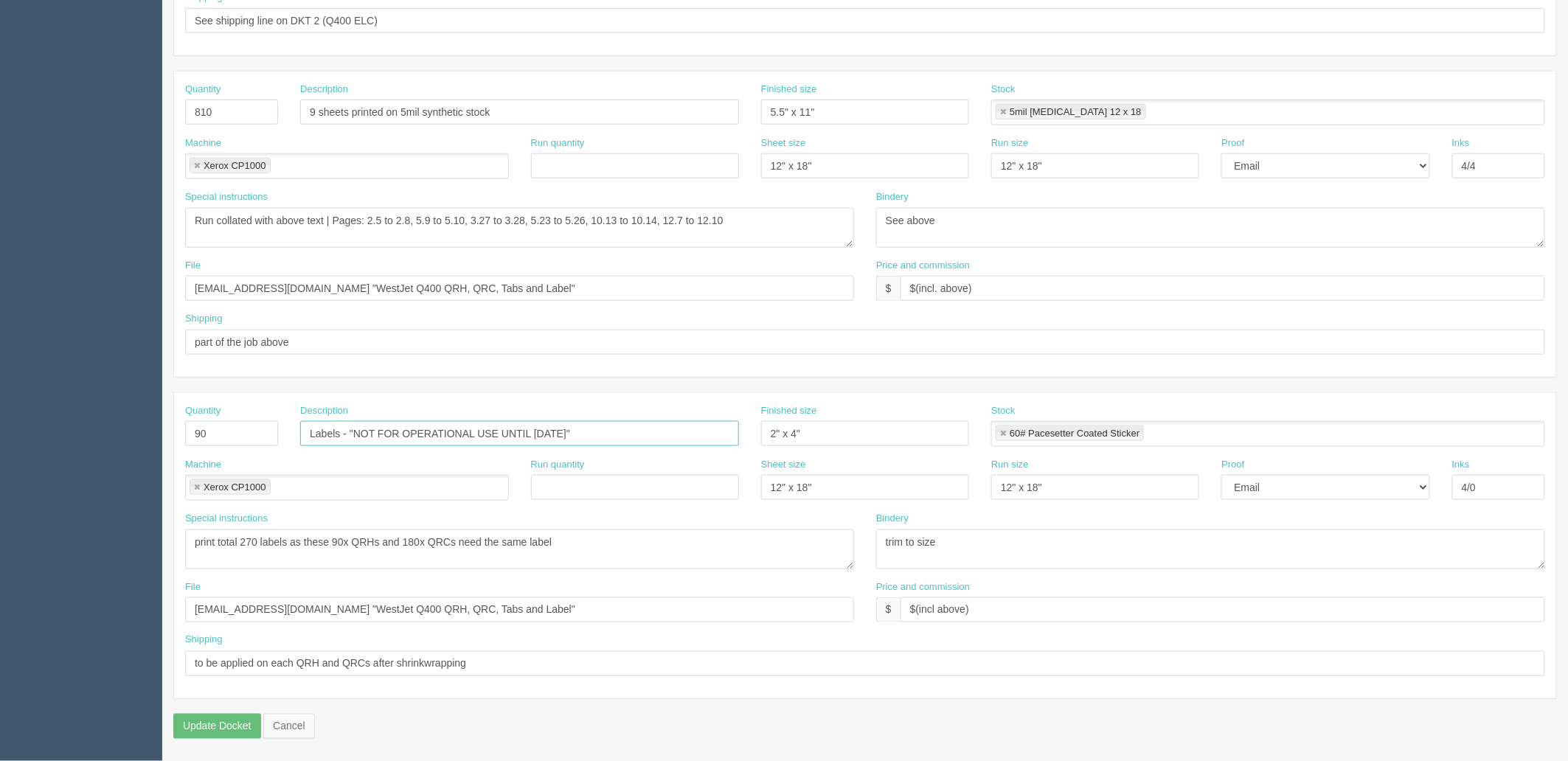
click at [462, 431] on input "Labels - "NOT FOR OPERATIONAL USE UNTIL [DATE]"" at bounding box center [519, 434] width 439 height 25
drag, startPoint x: 325, startPoint y: 608, endPoint x: -164, endPoint y: 605, distance: 489.0
click at [0, 605] on html "PrintPing Zack Edit account ( [PERSON_NAME][EMAIL_ADDRESS][DOMAIN_NAME] ) Logou…" at bounding box center [784, 91] width 1568 height 1338
drag, startPoint x: 777, startPoint y: 608, endPoint x: 433, endPoint y: 603, distance: 344.0
click at [436, 603] on div "File [EMAIL_ADDRESS][DOMAIN_NAME] "WestJet Q400 QRH, QRC, Tabs and Label" Price…" at bounding box center [865, 606] width 1382 height 54
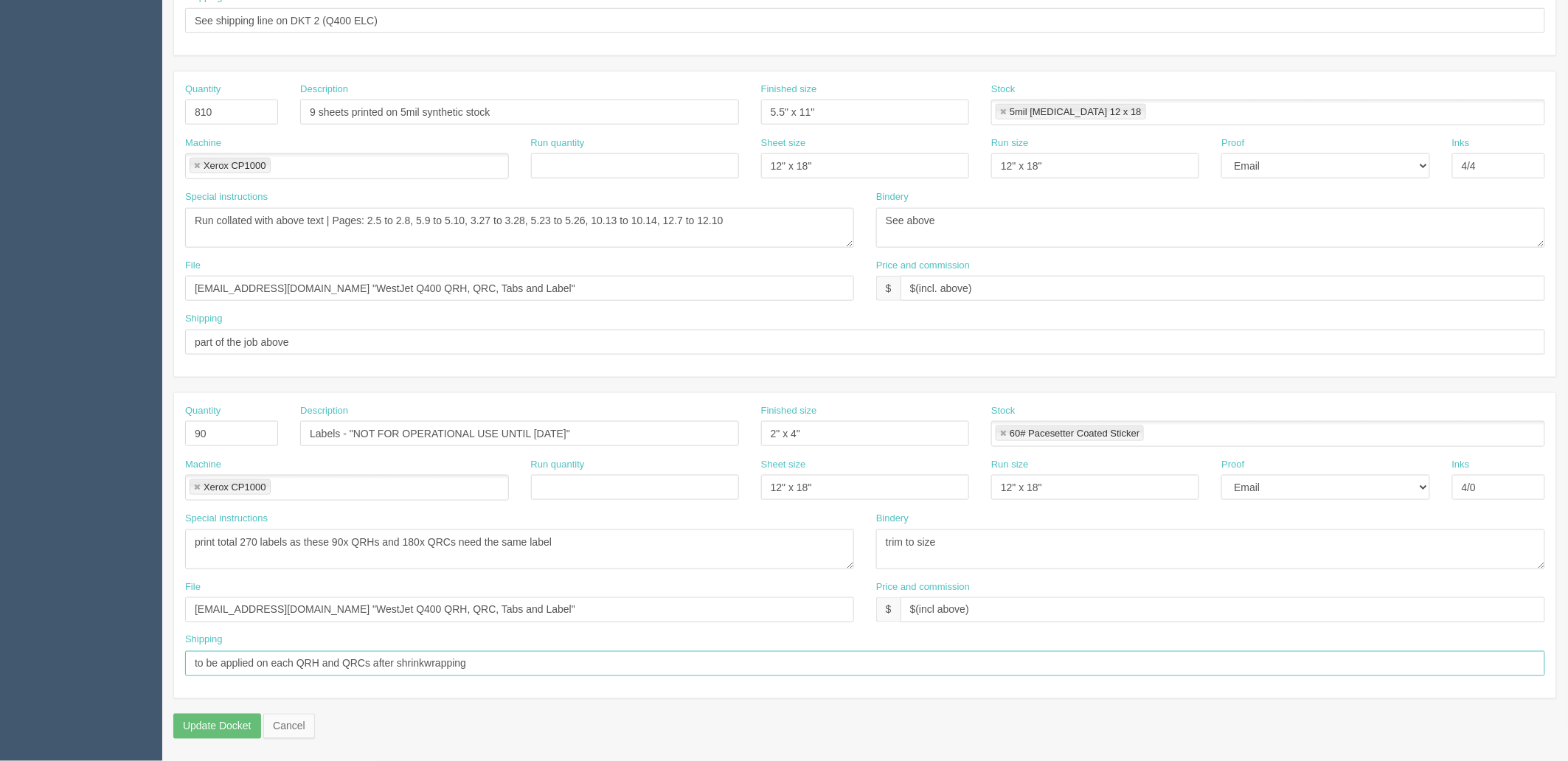
drag, startPoint x: 483, startPoint y: 667, endPoint x: -447, endPoint y: 638, distance: 930.5
click at [0, 638] on html "PrintPing Zack Edit account ( [PERSON_NAME][EMAIL_ADDRESS][DOMAIN_NAME] ) Logou…" at bounding box center [784, 91] width 1568 height 1338
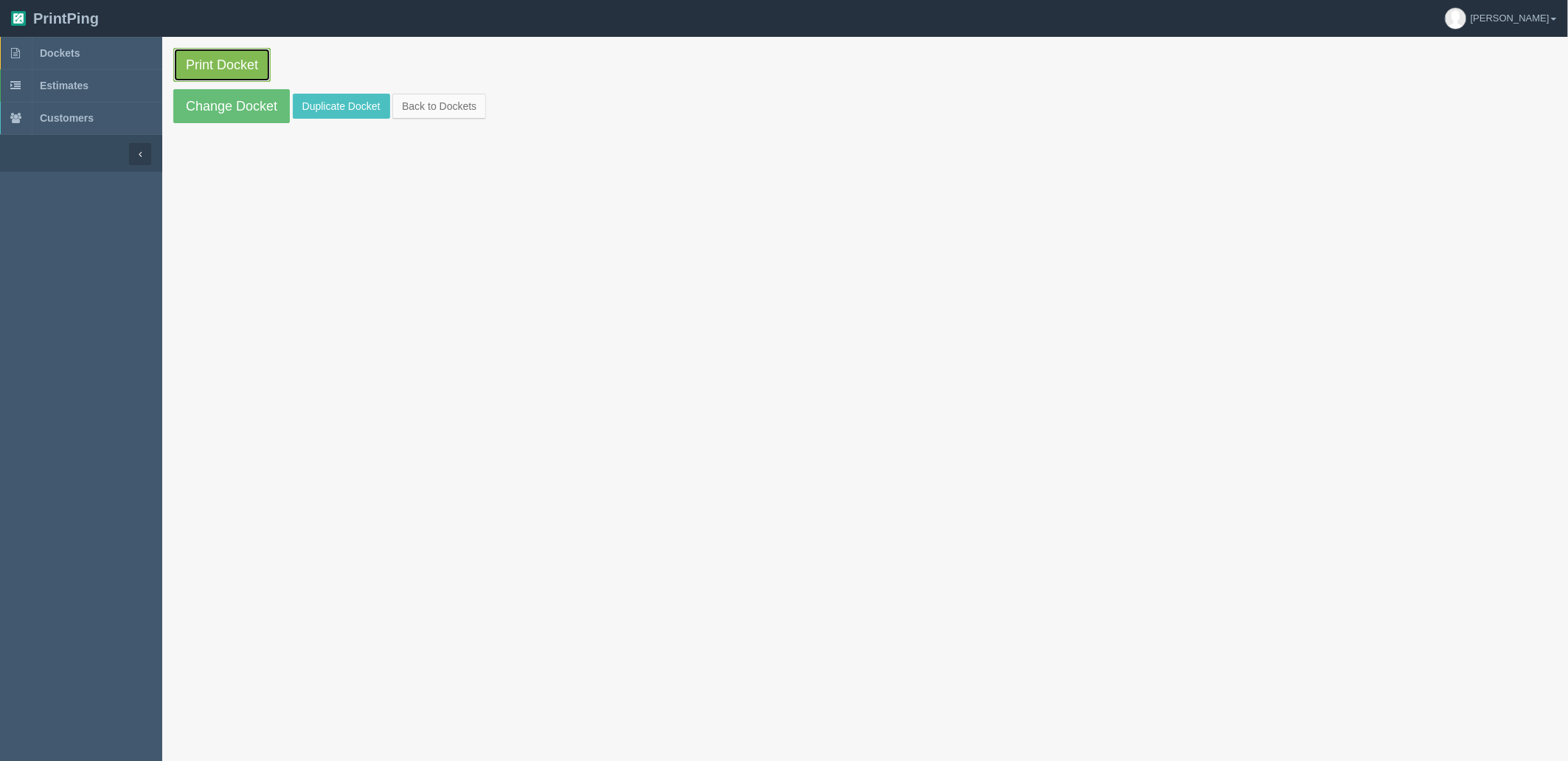
click at [240, 67] on link "Print Docket" at bounding box center [222, 64] width 97 height 34
click at [87, 49] on link "Dockets" at bounding box center [81, 53] width 162 height 32
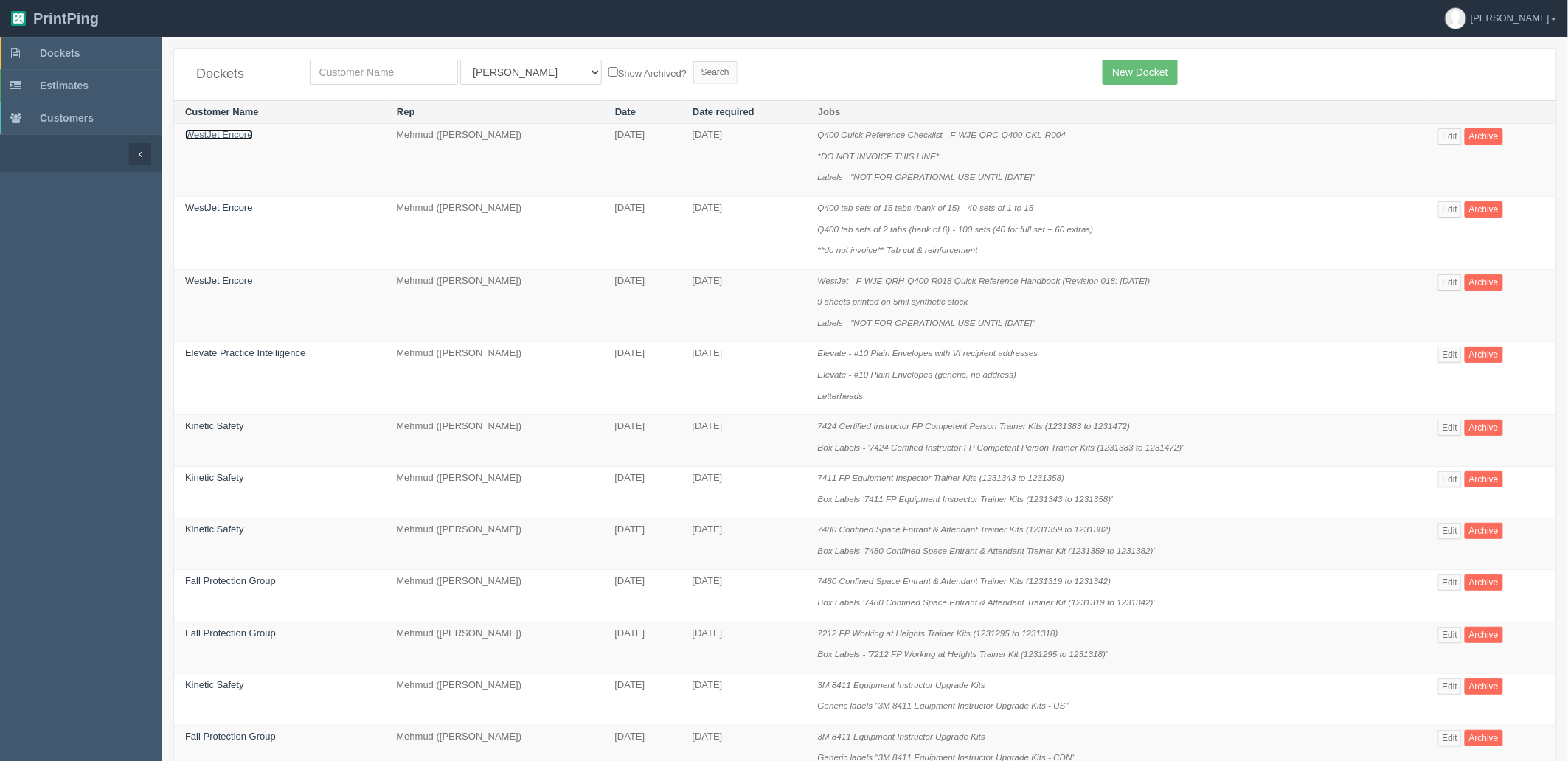
click at [225, 133] on link "WestJet Encore" at bounding box center [219, 134] width 67 height 11
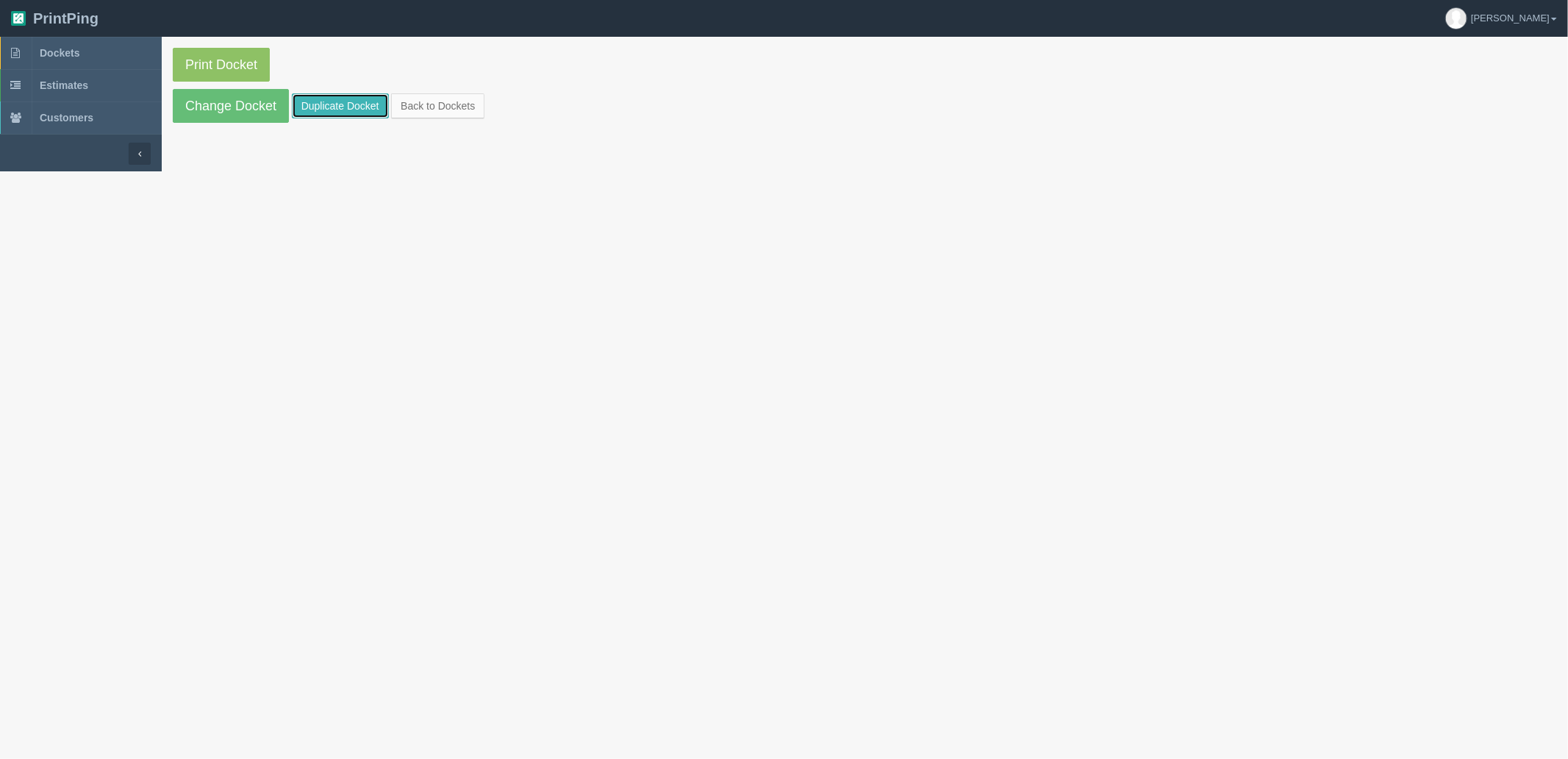
click at [323, 108] on link "Duplicate Docket" at bounding box center [340, 106] width 97 height 25
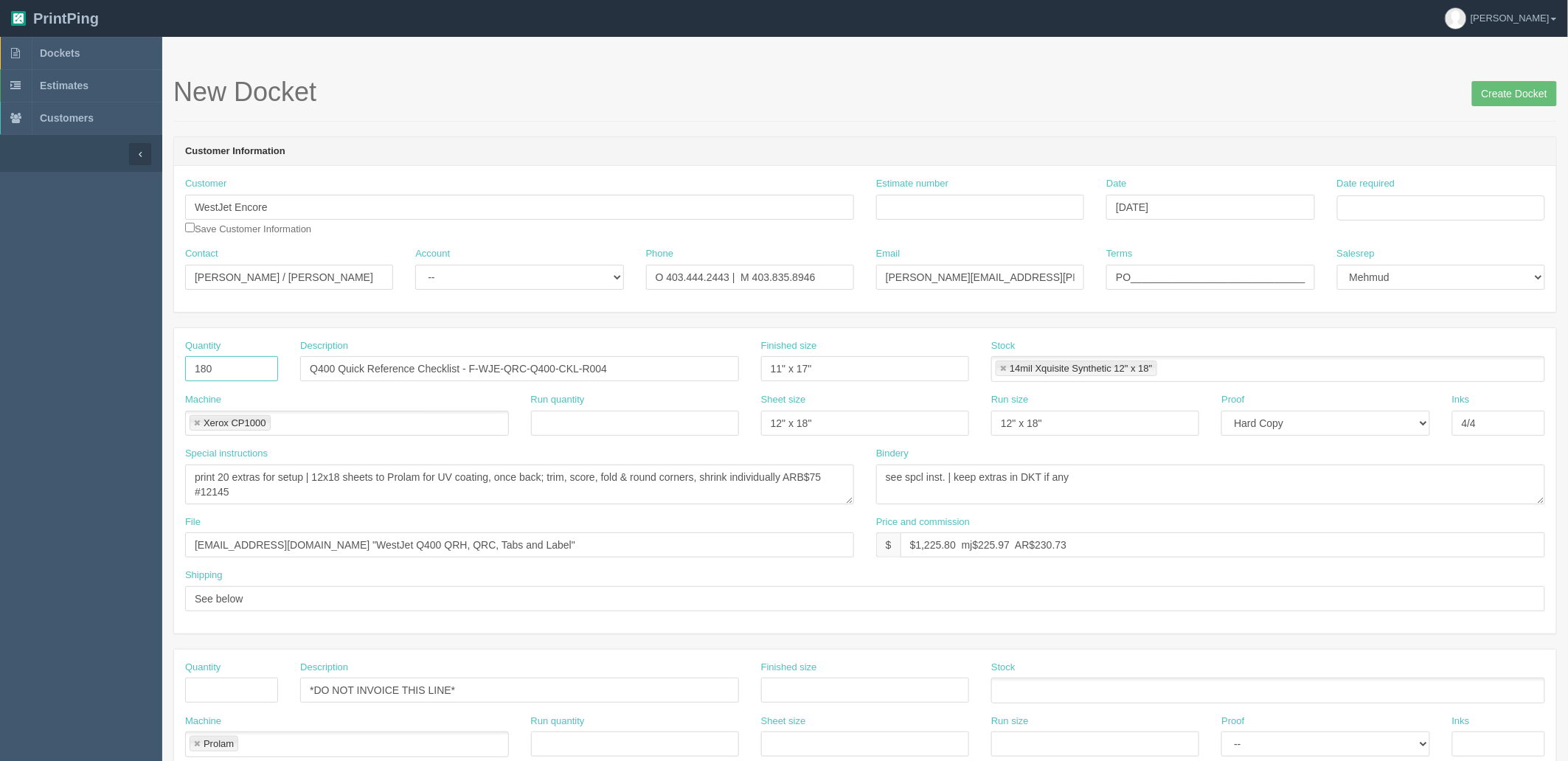
drag, startPoint x: 191, startPoint y: 369, endPoint x: 104, endPoint y: 359, distance: 87.6
click at [104, 359] on section "Dockets Estimates Customers" at bounding box center [784, 687] width 1568 height 1302
type input "1"
type input "Shipping"
click at [52, 57] on span "Dockets" at bounding box center [60, 53] width 40 height 12
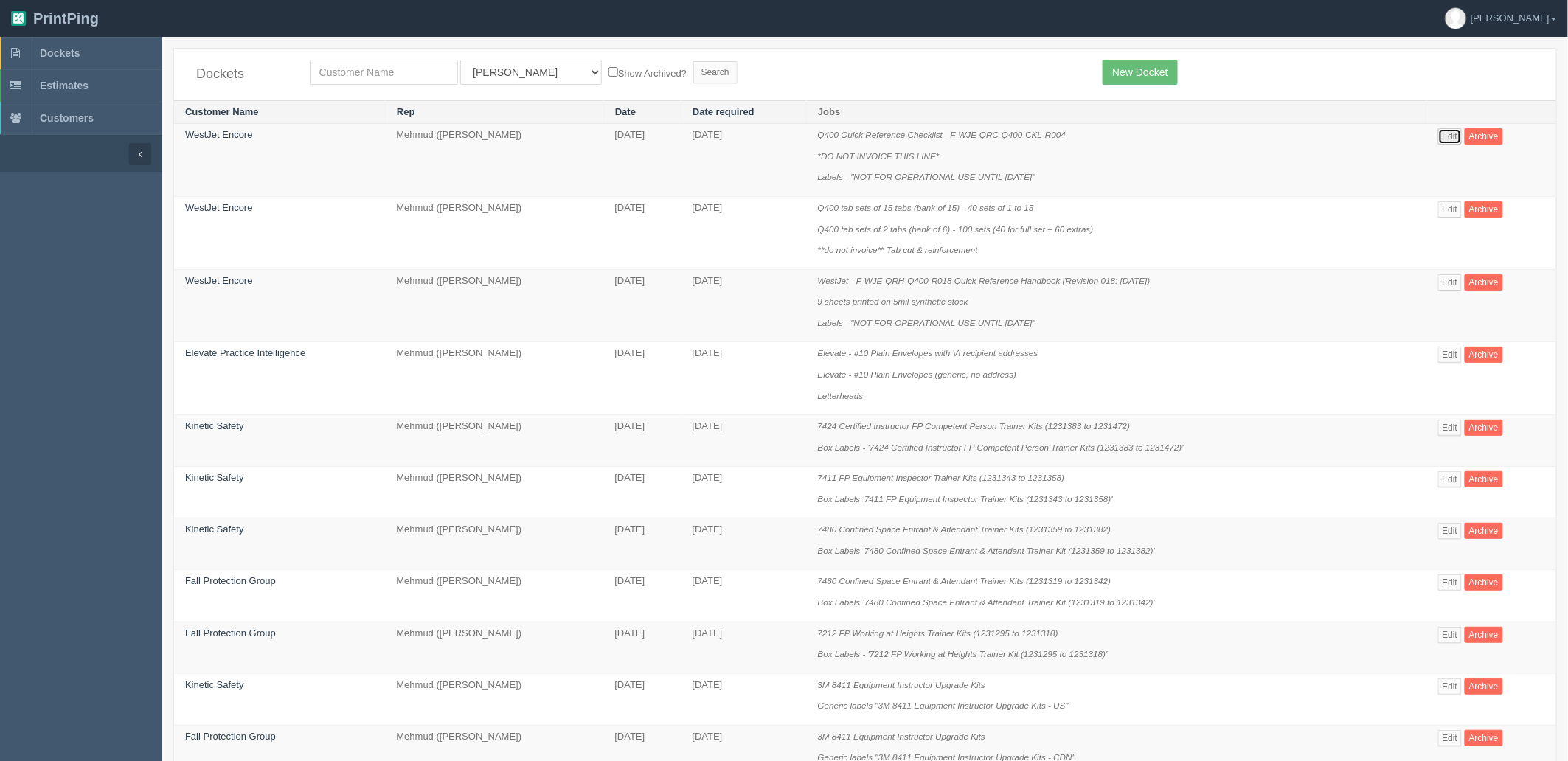
click at [1443, 137] on link "Edit" at bounding box center [1449, 136] width 24 height 16
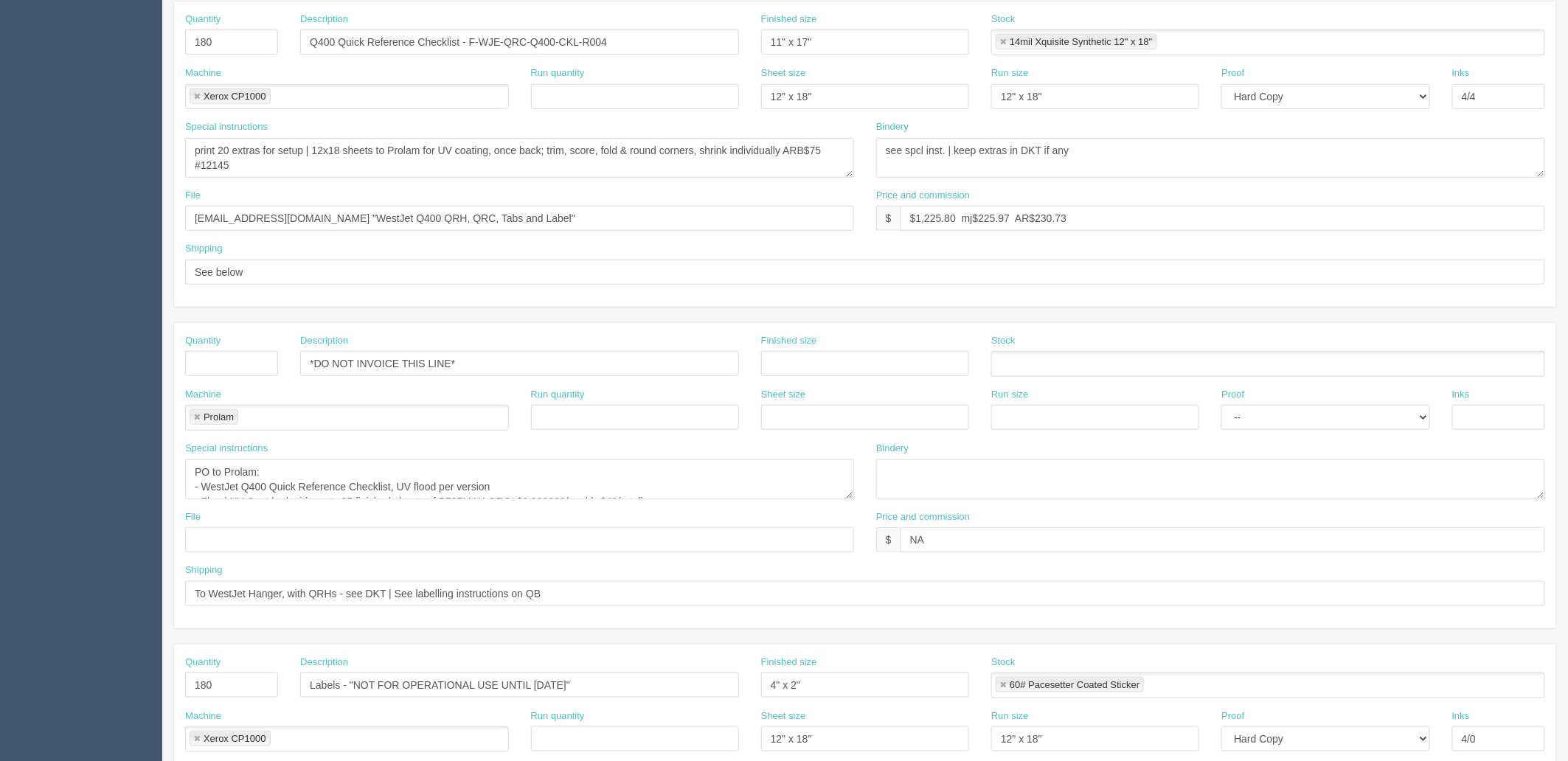
scroll to position [327, 0]
drag, startPoint x: 630, startPoint y: 592, endPoint x: 0, endPoint y: 568, distance: 630.5
click at [0, 568] on section "Dockets Estimates Customers" at bounding box center [784, 360] width 1568 height 1302
drag, startPoint x: 364, startPoint y: 266, endPoint x: 10, endPoint y: 266, distance: 354.0
click at [10, 266] on section "Dockets Estimates Customers" at bounding box center [784, 360] width 1568 height 1302
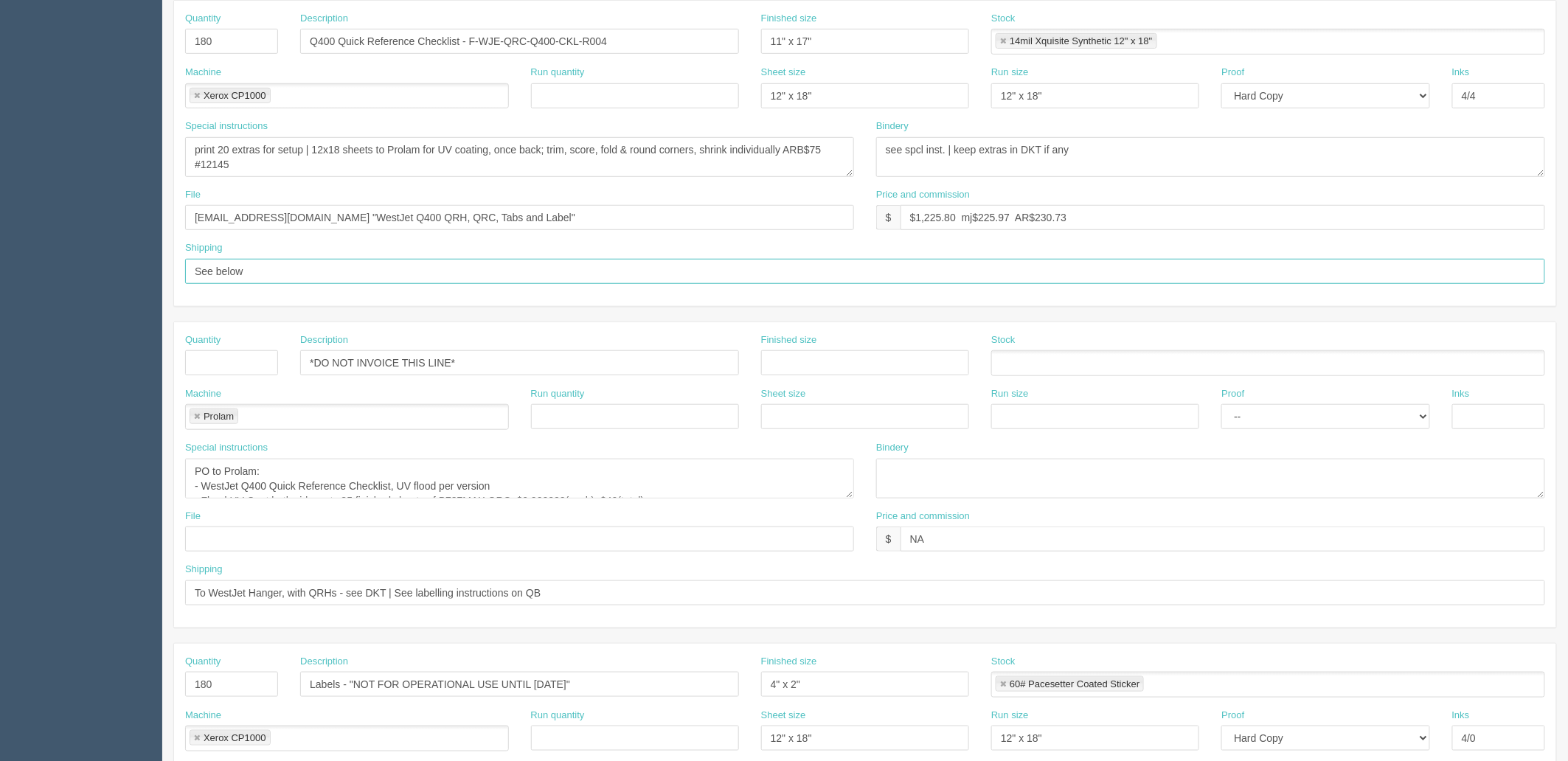
paste input "To WestJet Hanger, with QRHs - see DKT | See labelling instructions on QB"
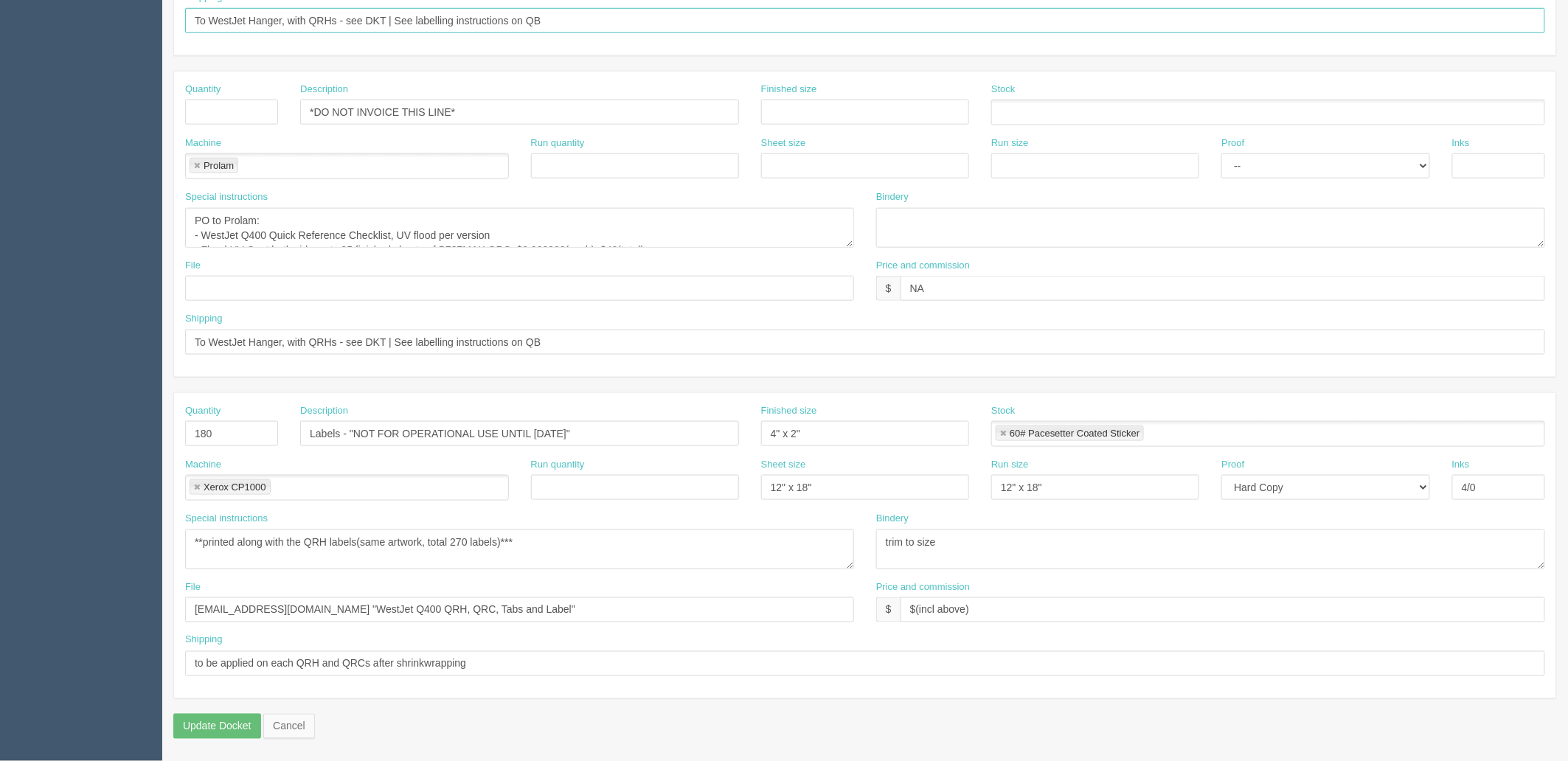
scroll to position [5, 0]
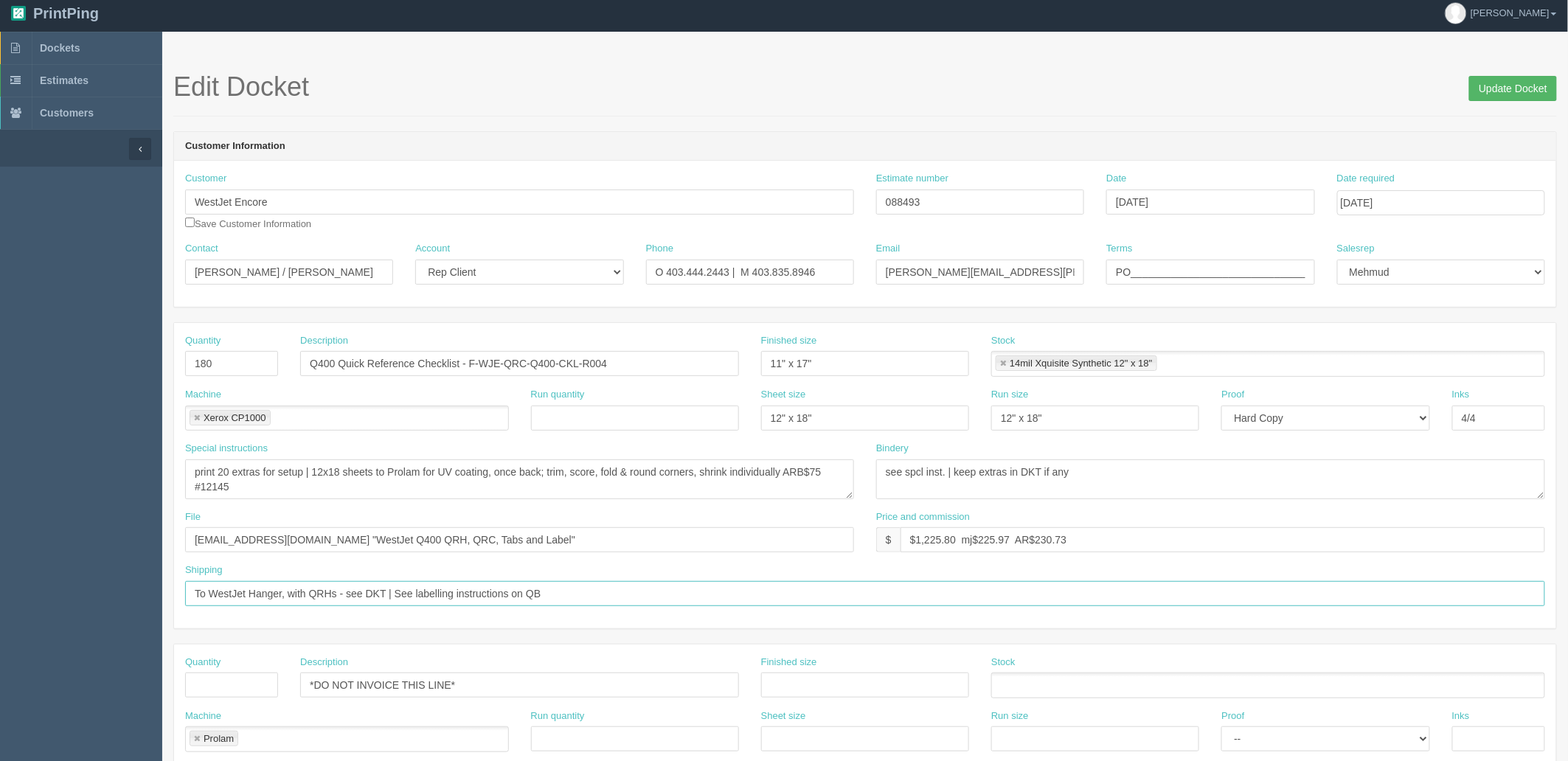
type input "To WestJet Hanger, with QRHs - see DKT | See labelling instructions on QB"
click at [1504, 82] on input "Update Docket" at bounding box center [1513, 89] width 88 height 25
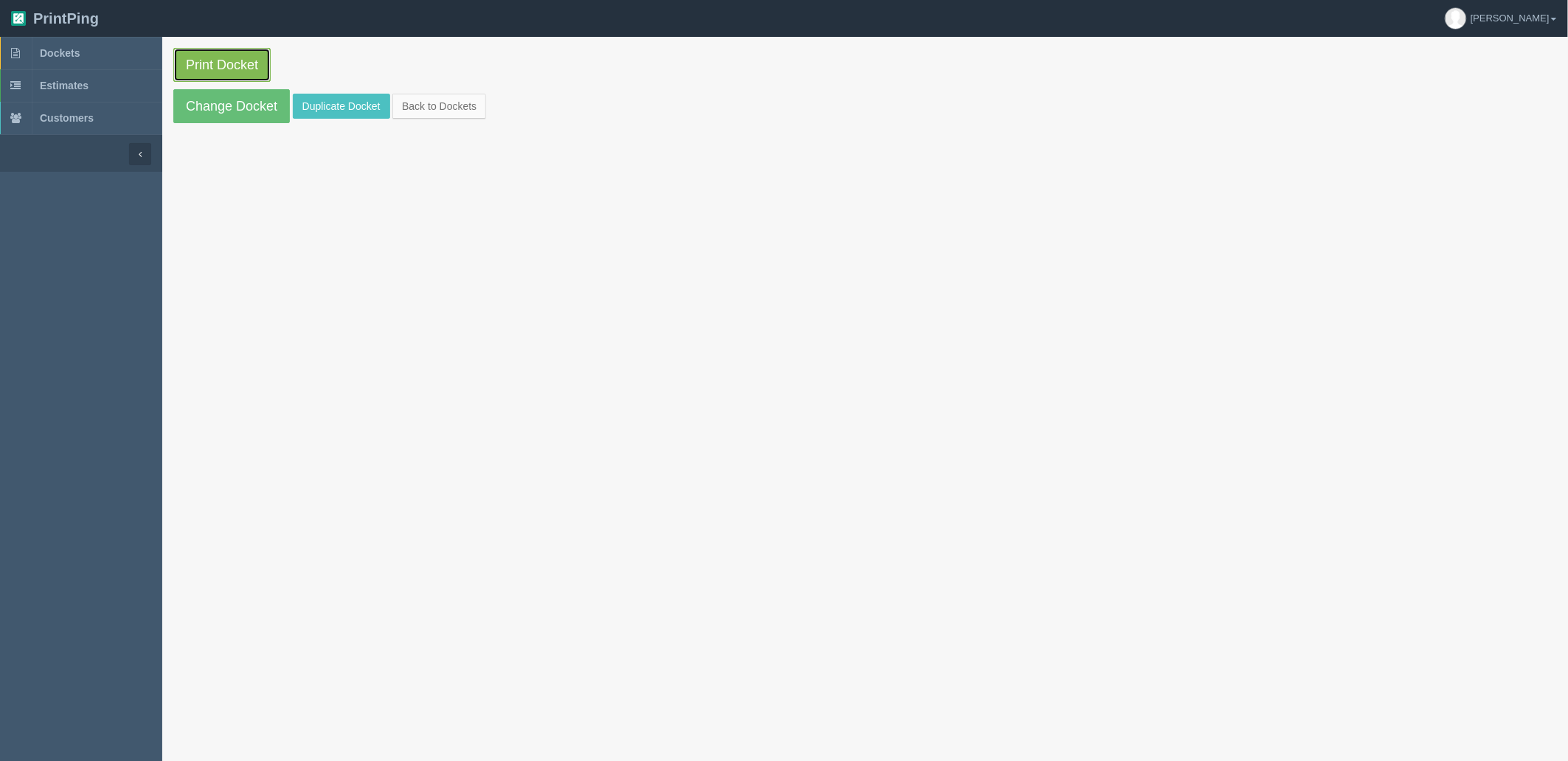
click at [215, 57] on link "Print Docket" at bounding box center [222, 64] width 97 height 34
click at [115, 56] on link "Dockets" at bounding box center [81, 53] width 162 height 32
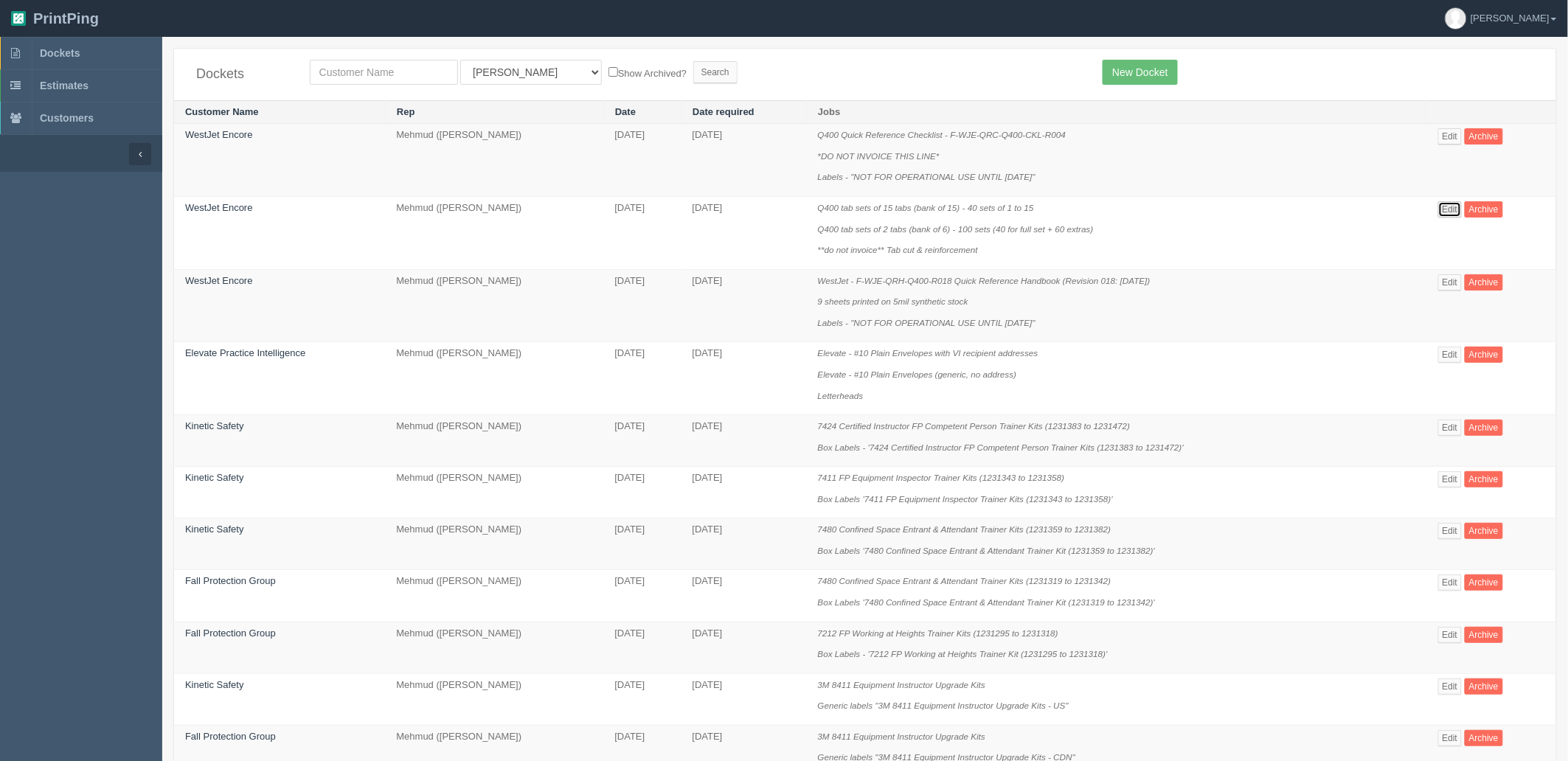
click at [1450, 214] on link "Edit" at bounding box center [1449, 209] width 24 height 16
click at [1451, 285] on link "Edit" at bounding box center [1449, 282] width 24 height 16
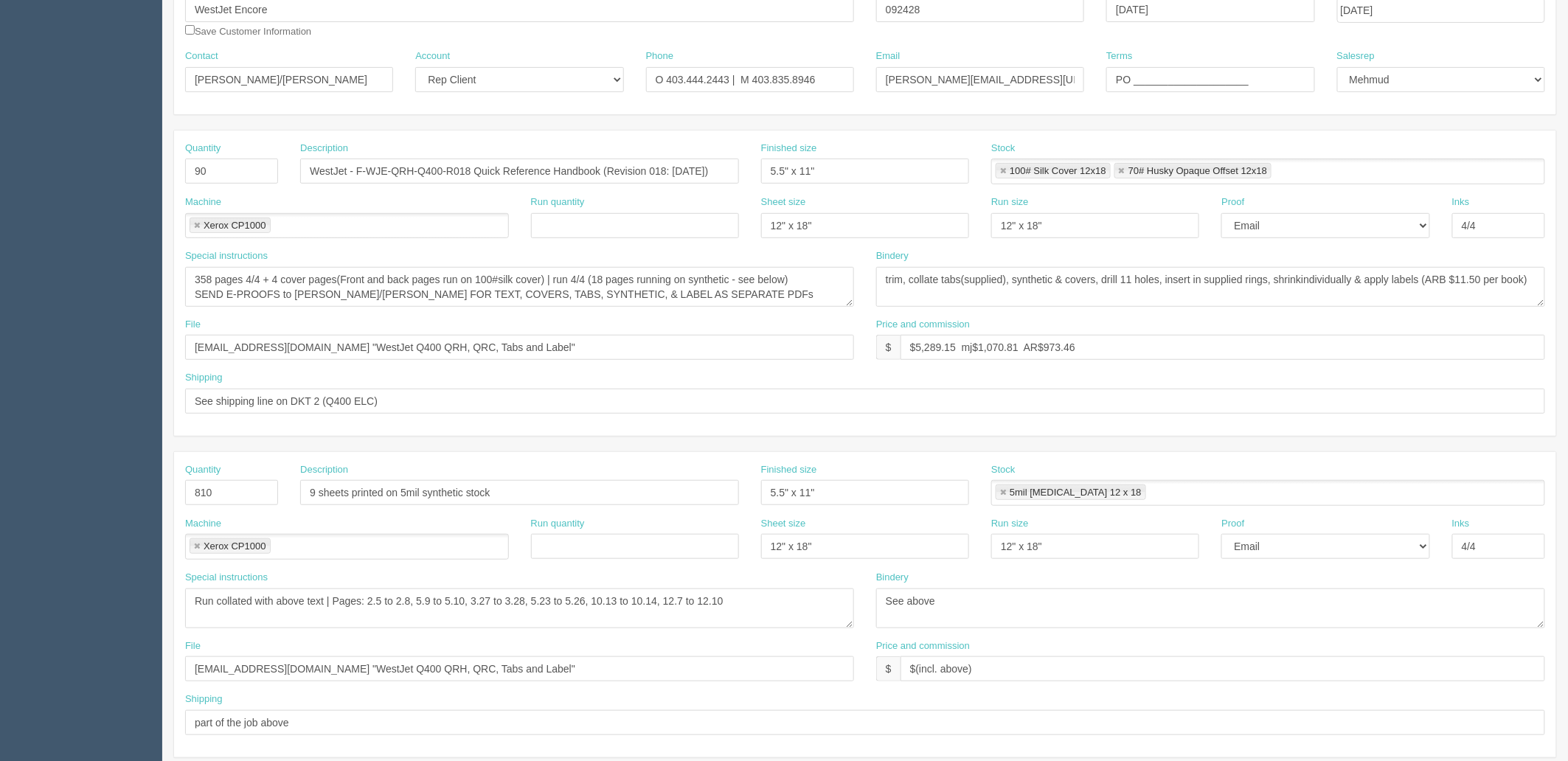
scroll to position [246, 0]
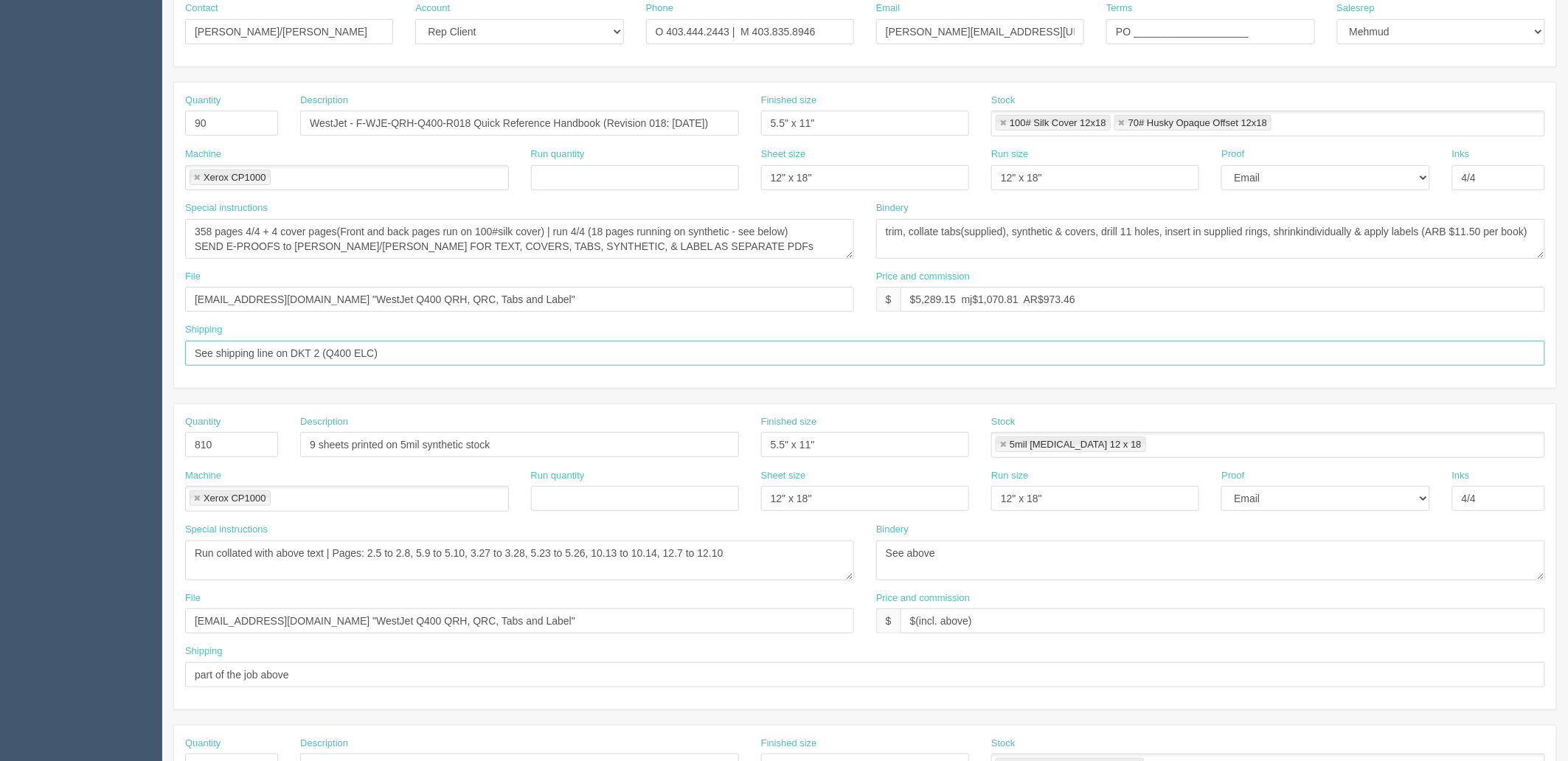
drag, startPoint x: 453, startPoint y: 350, endPoint x: 0, endPoint y: 362, distance: 453.2
click at [0, 362] on section "Dockets Estimates Customers" at bounding box center [784, 442] width 1568 height 1302
paste input "To WestJet Hanger, with QRHs - see DKT | See labelling instructions on QB"
drag, startPoint x: 315, startPoint y: 351, endPoint x: 414, endPoint y: 396, distance: 108.7
click at [323, 348] on input "To WestJet Hanger, with QRHs - see DKT | See labelling instructions on QB" at bounding box center [865, 353] width 1360 height 25
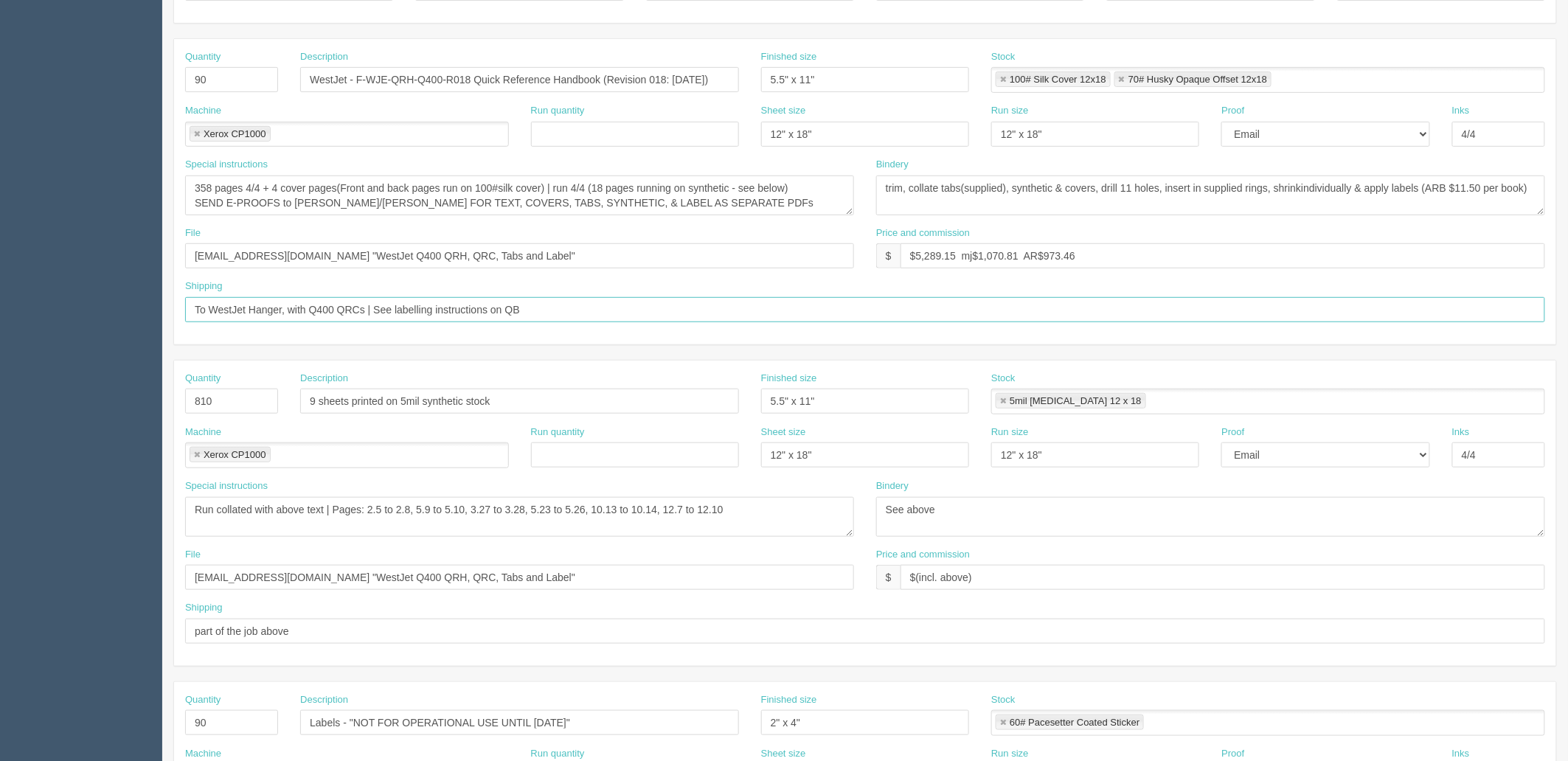
scroll to position [0, 0]
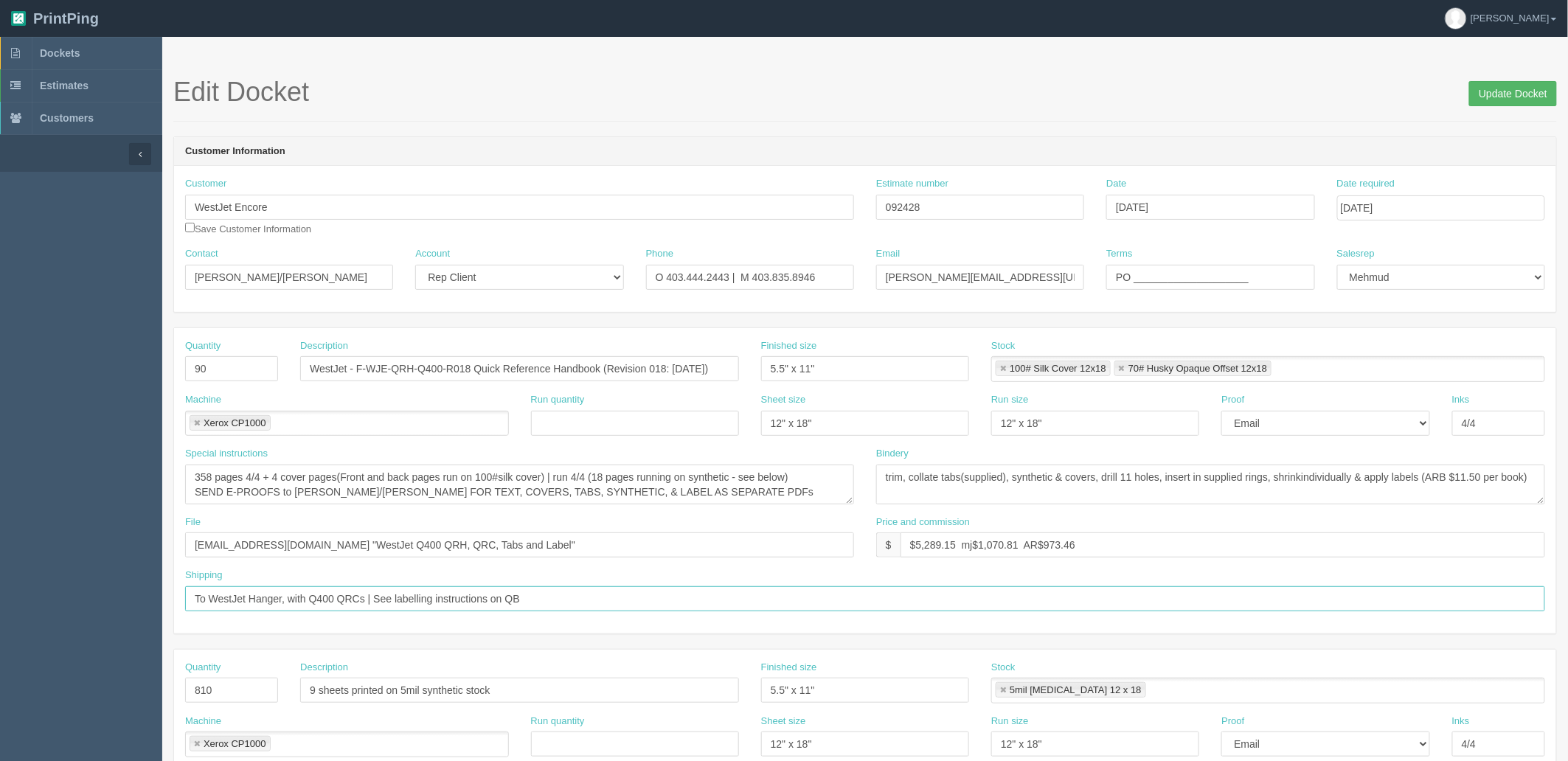
type input "To WestJet Hanger, with Q400 QRCs | See labelling instructions on QB"
click at [1498, 83] on input "Update Docket" at bounding box center [1513, 93] width 88 height 25
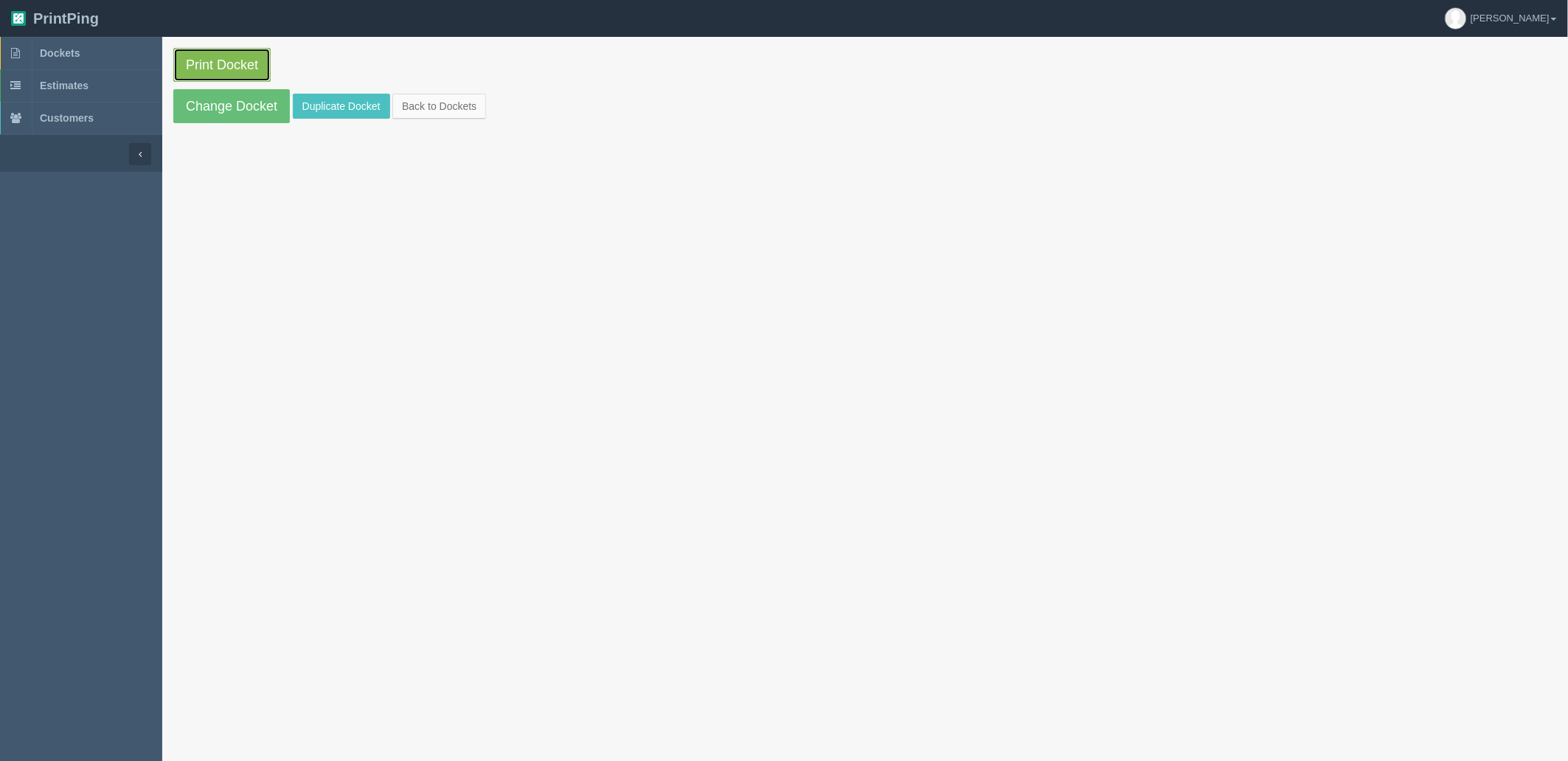
click at [224, 67] on link "Print Docket" at bounding box center [222, 64] width 97 height 34
click at [134, 44] on link "Dockets" at bounding box center [81, 53] width 162 height 32
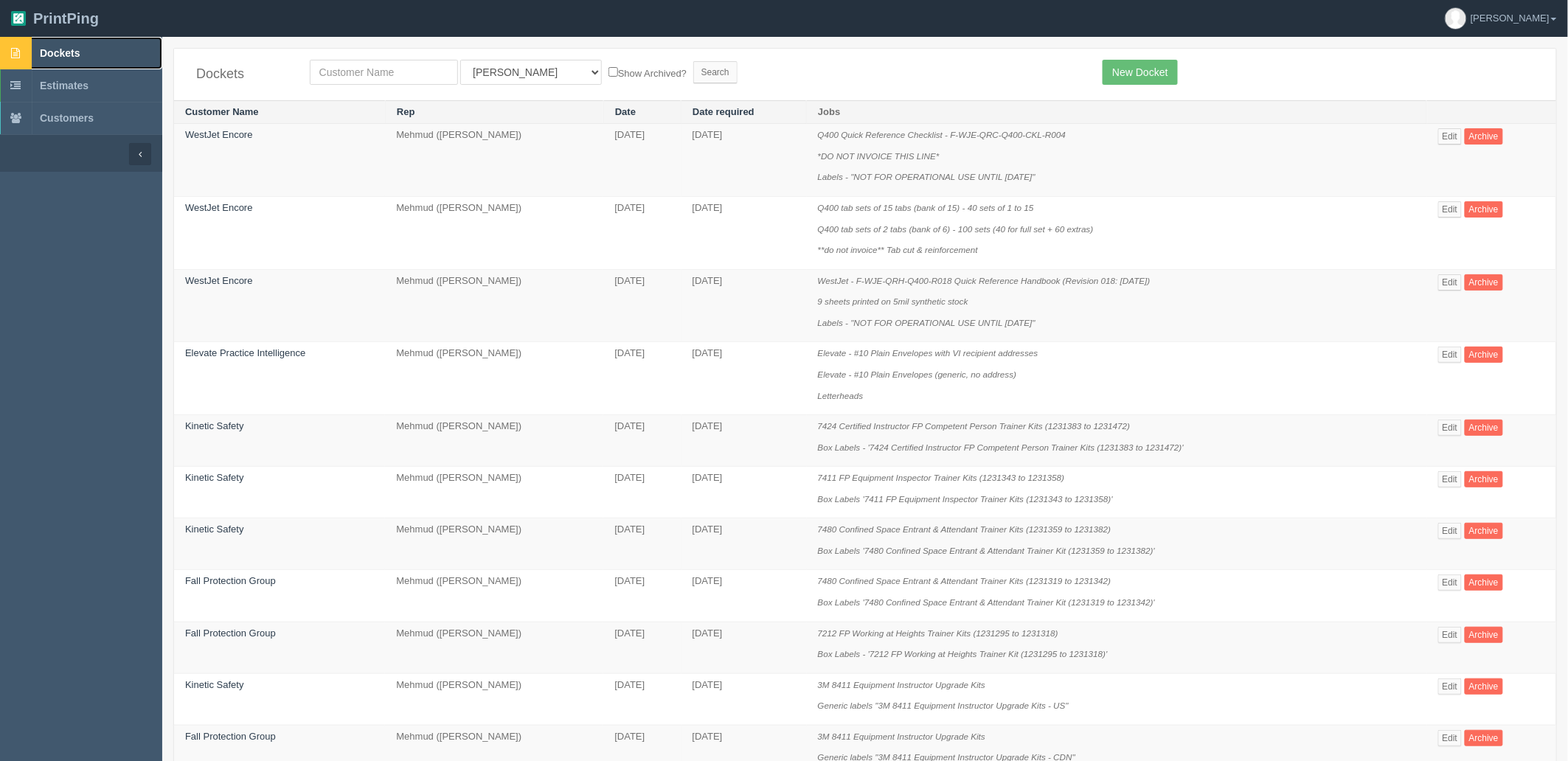
click at [61, 56] on span "Dockets" at bounding box center [60, 53] width 40 height 12
click at [70, 53] on span "Dockets" at bounding box center [60, 53] width 40 height 12
click at [71, 39] on link "Dockets" at bounding box center [81, 53] width 162 height 32
click at [1449, 283] on link "Edit" at bounding box center [1449, 282] width 24 height 16
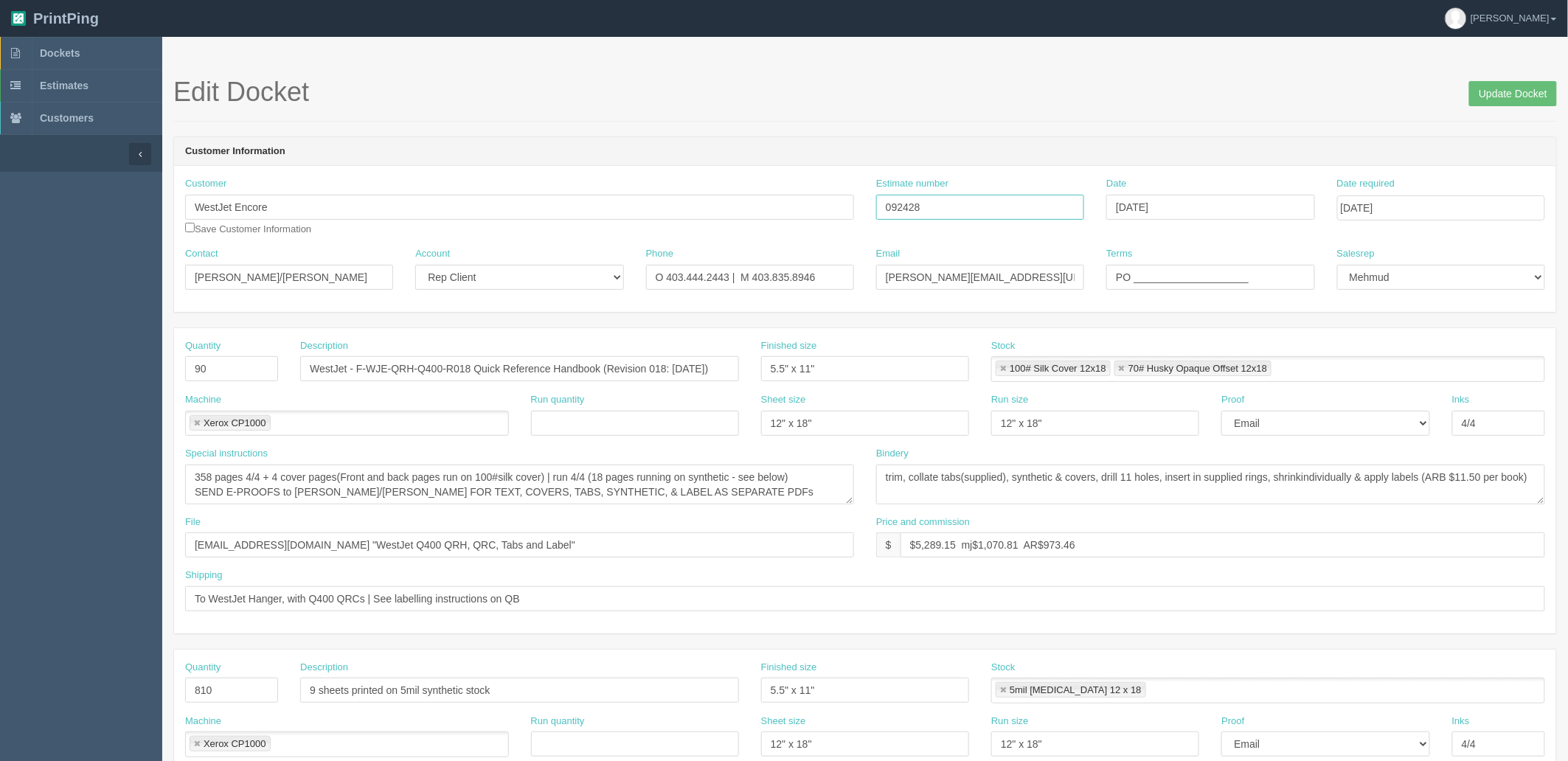
drag, startPoint x: 1011, startPoint y: 213, endPoint x: 701, endPoint y: 205, distance: 310.1
click at [701, 205] on div "Customer WestJet [MEDICAL_DATA] Save Customer Information Estimate number 09242…" at bounding box center [865, 212] width 1382 height 70
click at [922, 209] on input "092428" at bounding box center [979, 207] width 208 height 25
drag, startPoint x: 910, startPoint y: 208, endPoint x: 1170, endPoint y: 166, distance: 263.4
click at [1164, 174] on div "Customer WestJet [MEDICAL_DATA] Save Customer Information Estimate number 09242…" at bounding box center [865, 238] width 1382 height 146
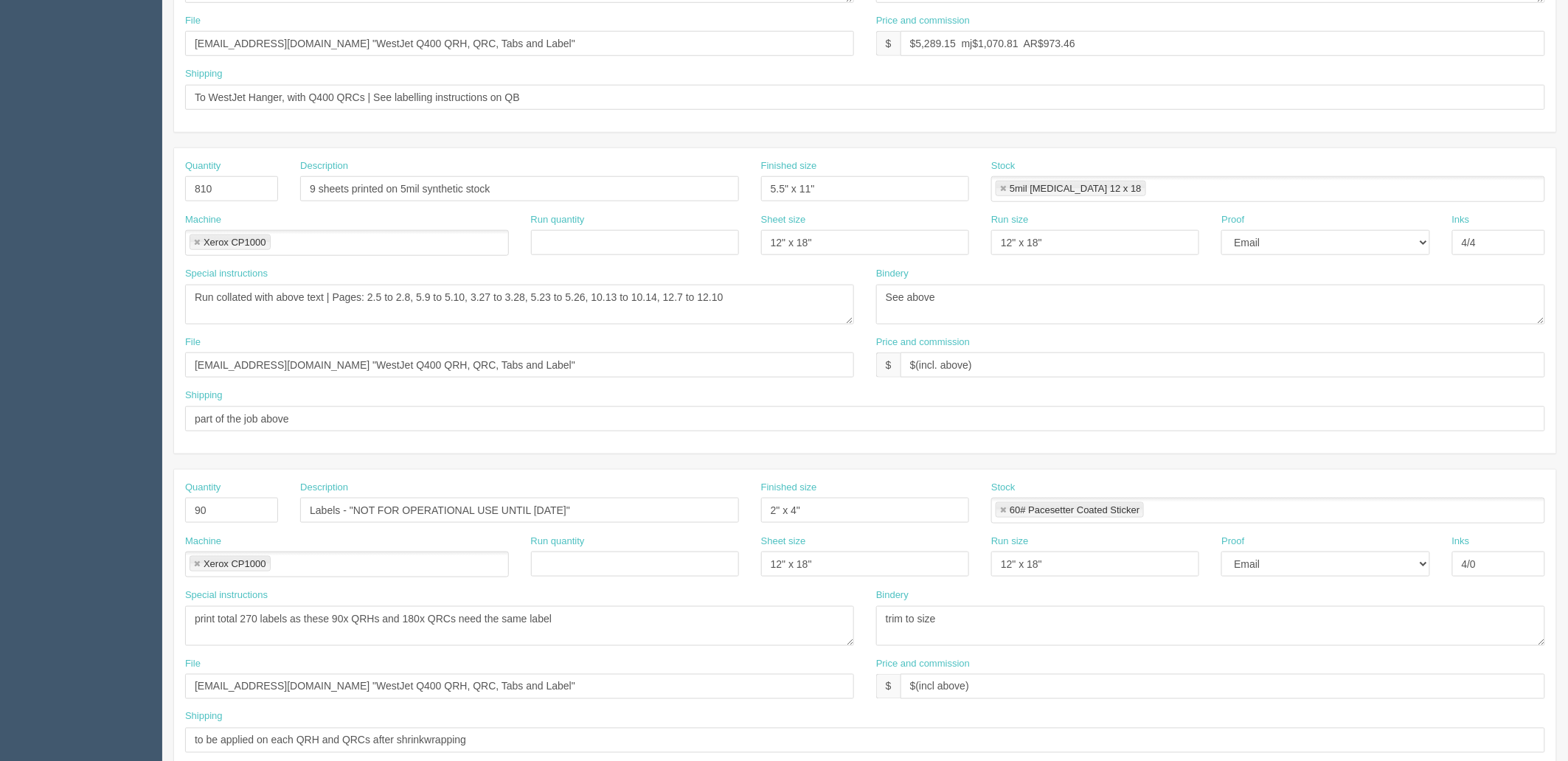
scroll to position [579, 0]
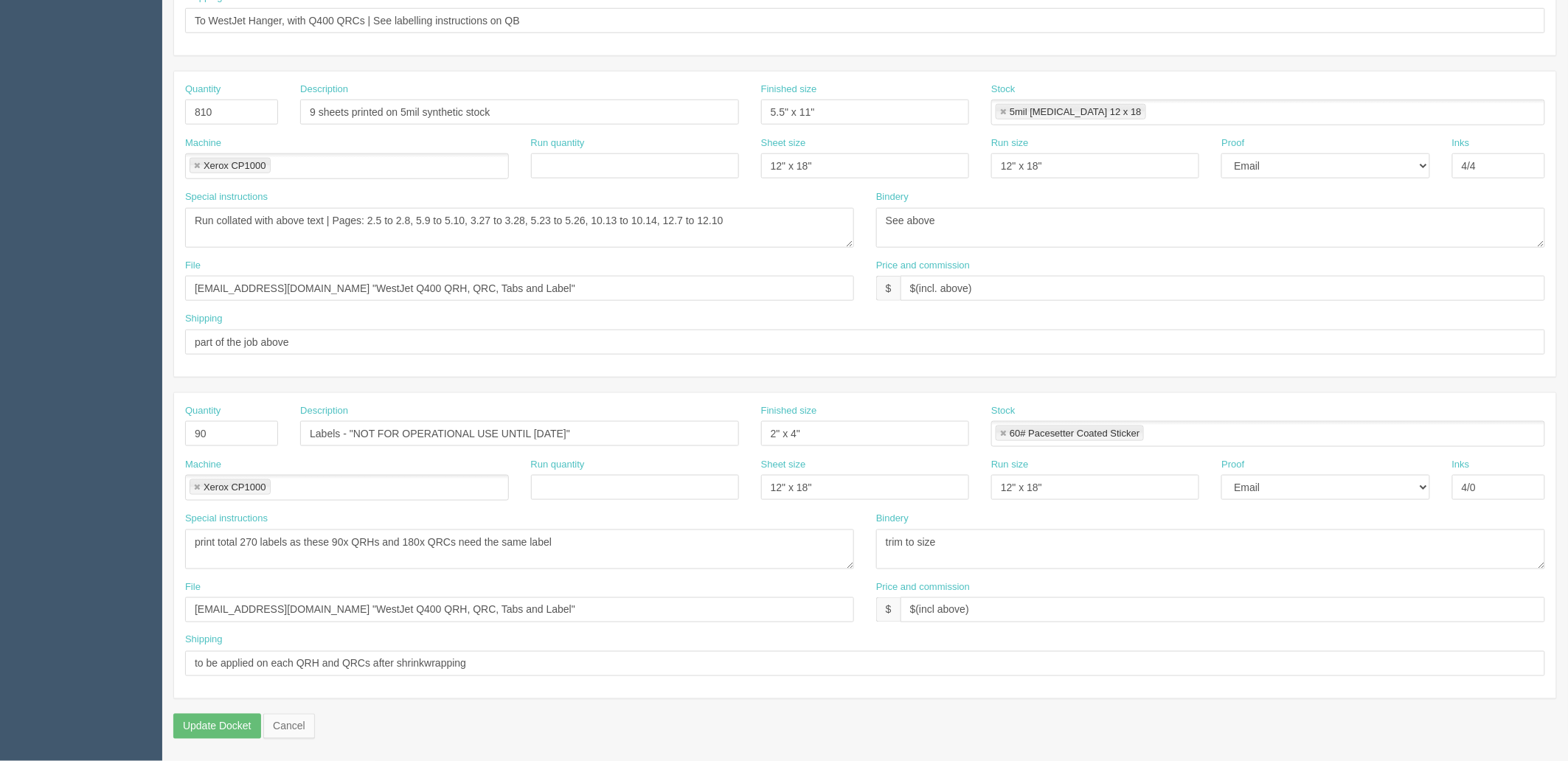
type input "092478"
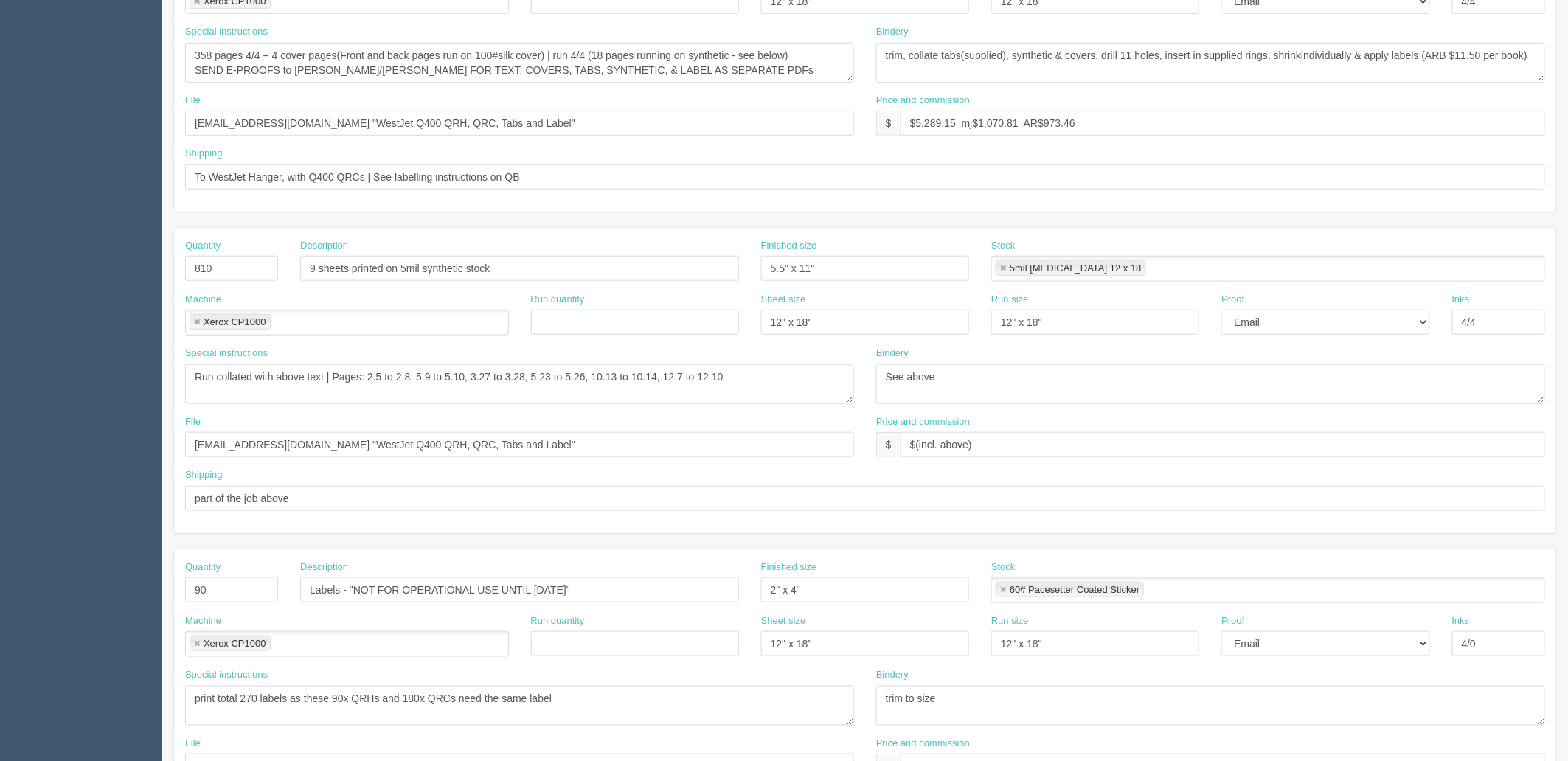
scroll to position [169, 0]
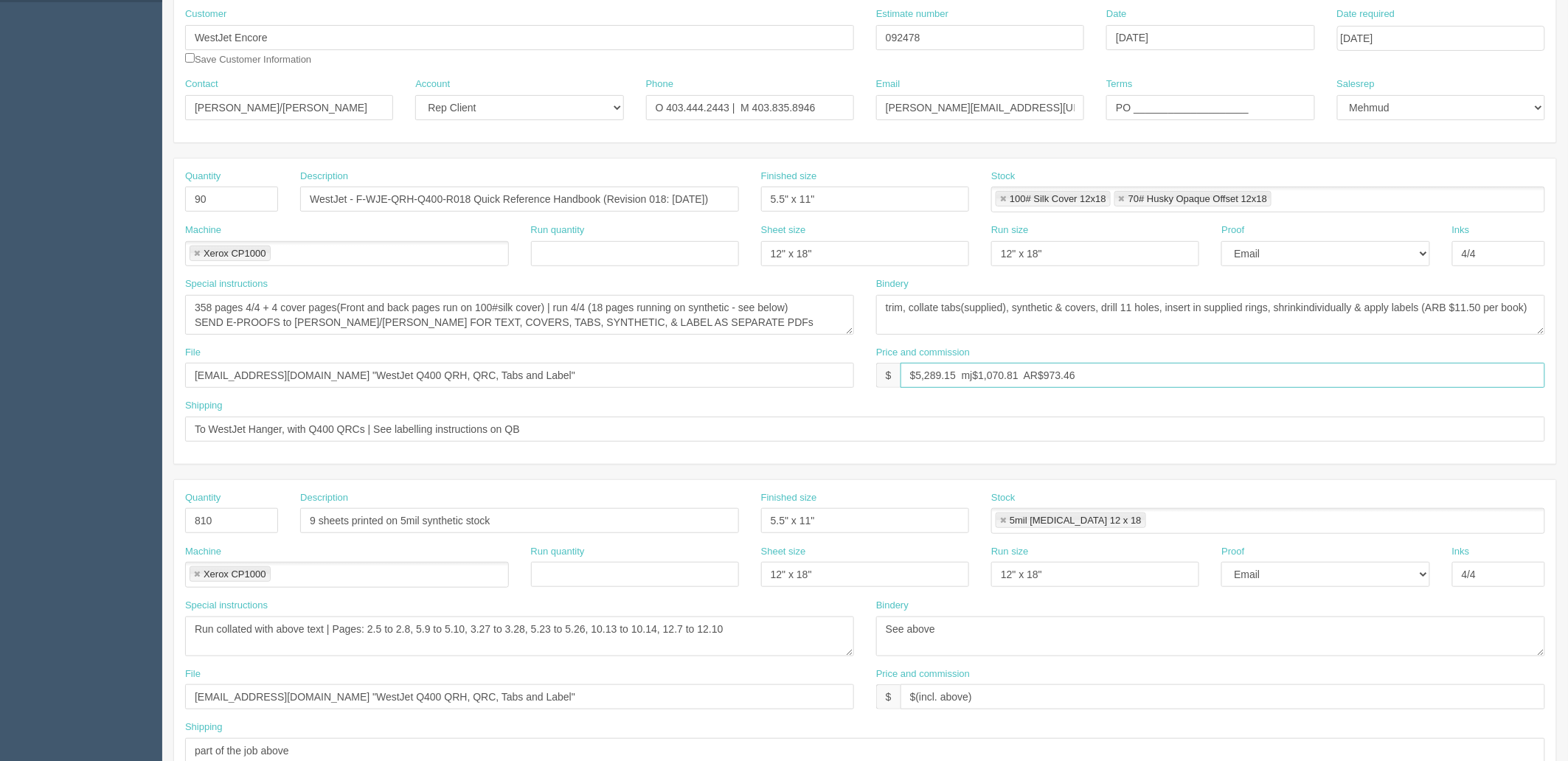
drag, startPoint x: 988, startPoint y: 374, endPoint x: 1019, endPoint y: 415, distance: 51.4
click at [988, 374] on input "$5,289.15 mj$1,070.81 AR$973.46" at bounding box center [1222, 375] width 644 height 25
click at [1051, 374] on input "$5,289.15 mj$1,019.19 AR$1019.19" at bounding box center [1222, 375] width 644 height 25
type input "$5,289.15 mj$1,019.19 AR$1,019.19"
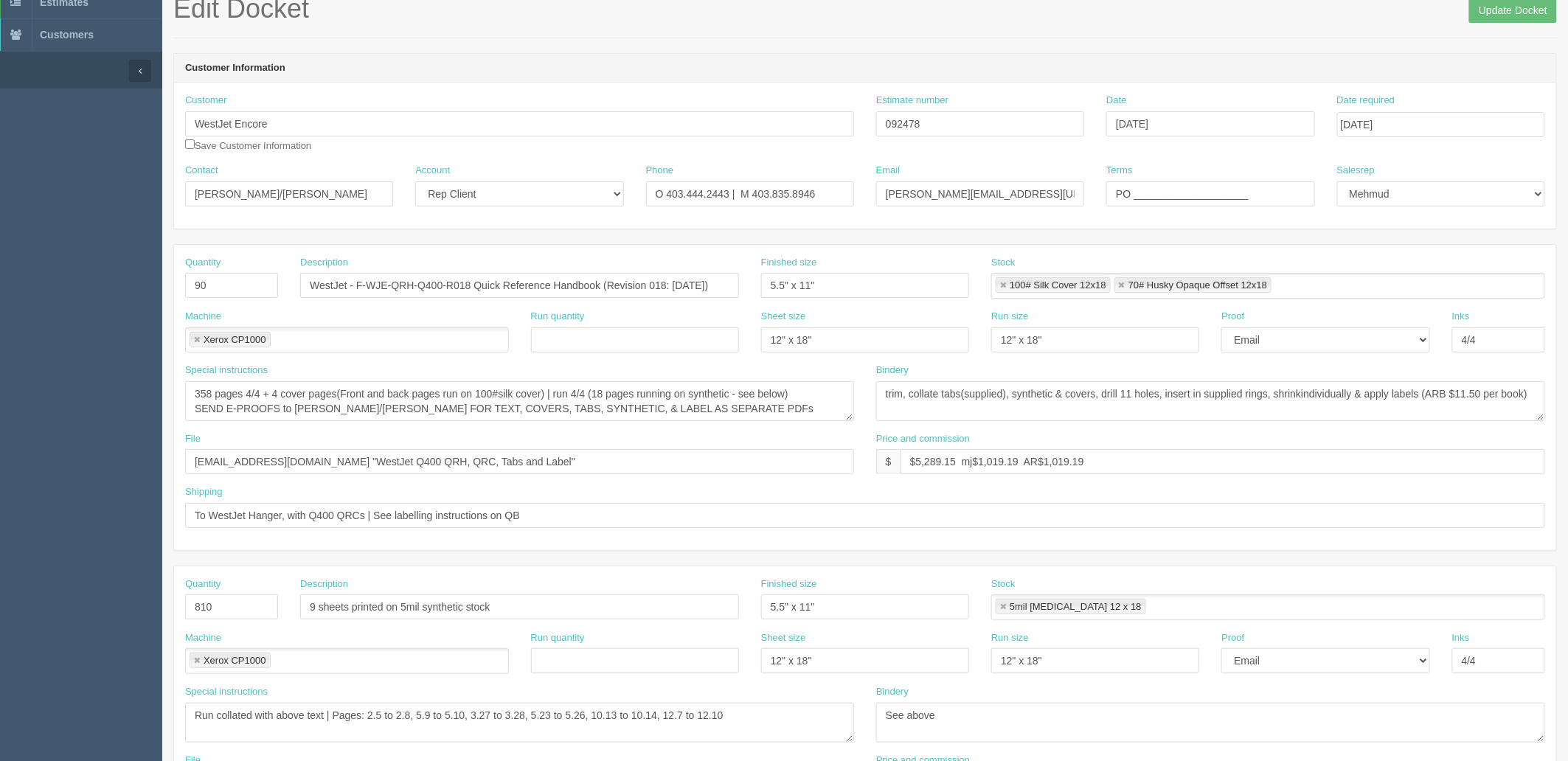
scroll to position [0, 0]
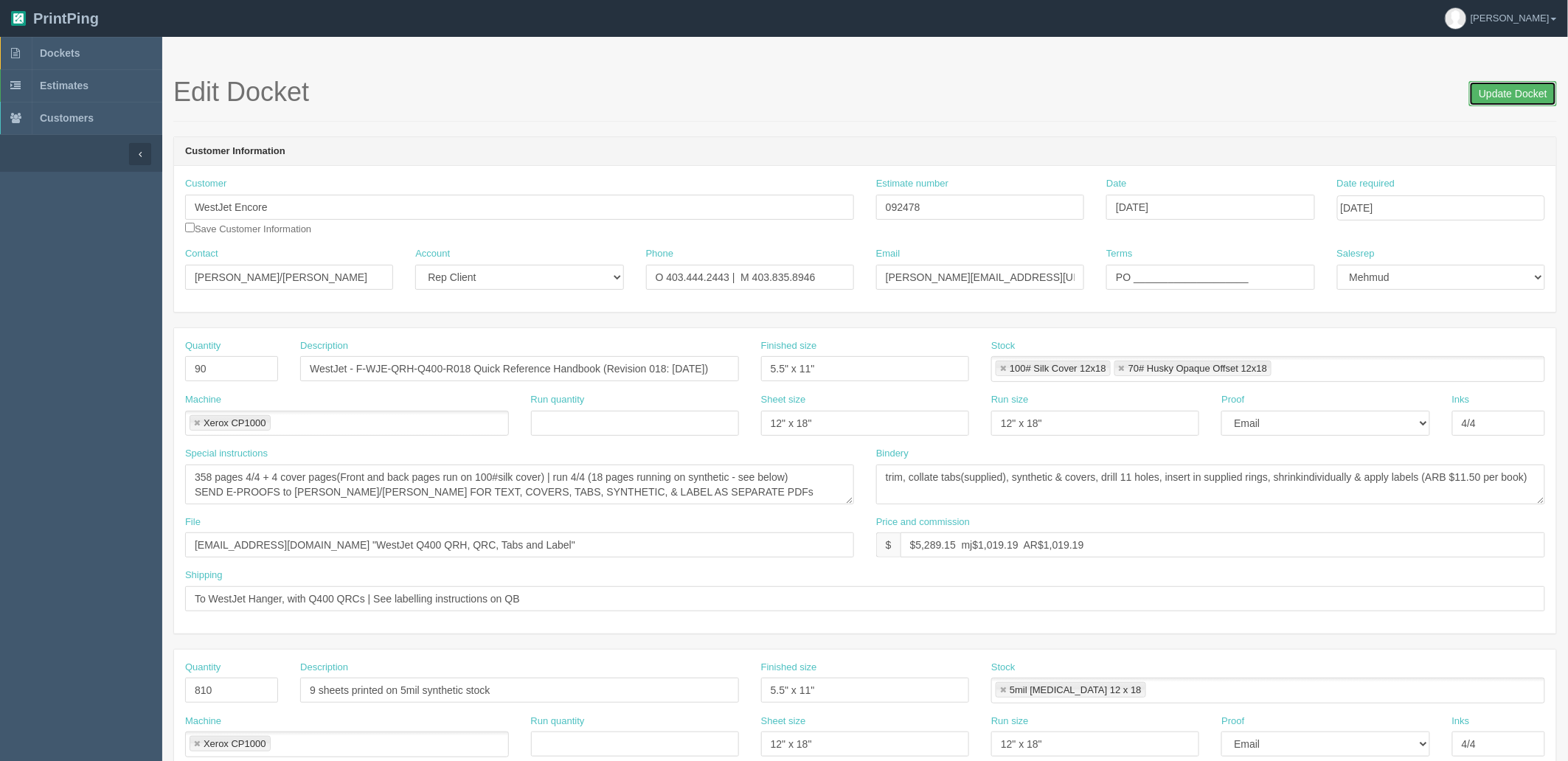
click at [1505, 83] on input "Update Docket" at bounding box center [1513, 93] width 88 height 25
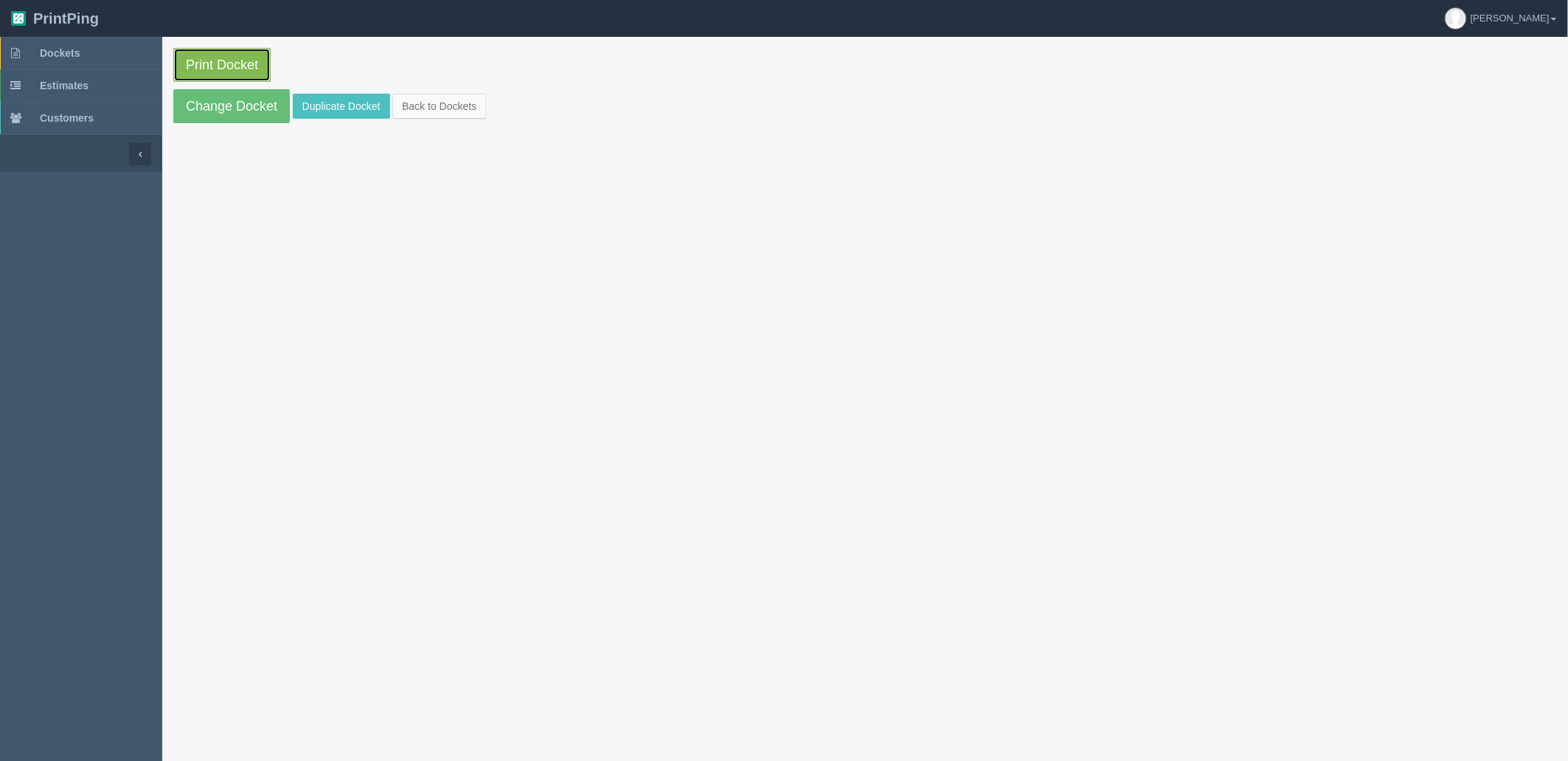
click at [210, 63] on link "Print Docket" at bounding box center [222, 64] width 97 height 34
click at [49, 60] on link "Dockets" at bounding box center [81, 53] width 162 height 32
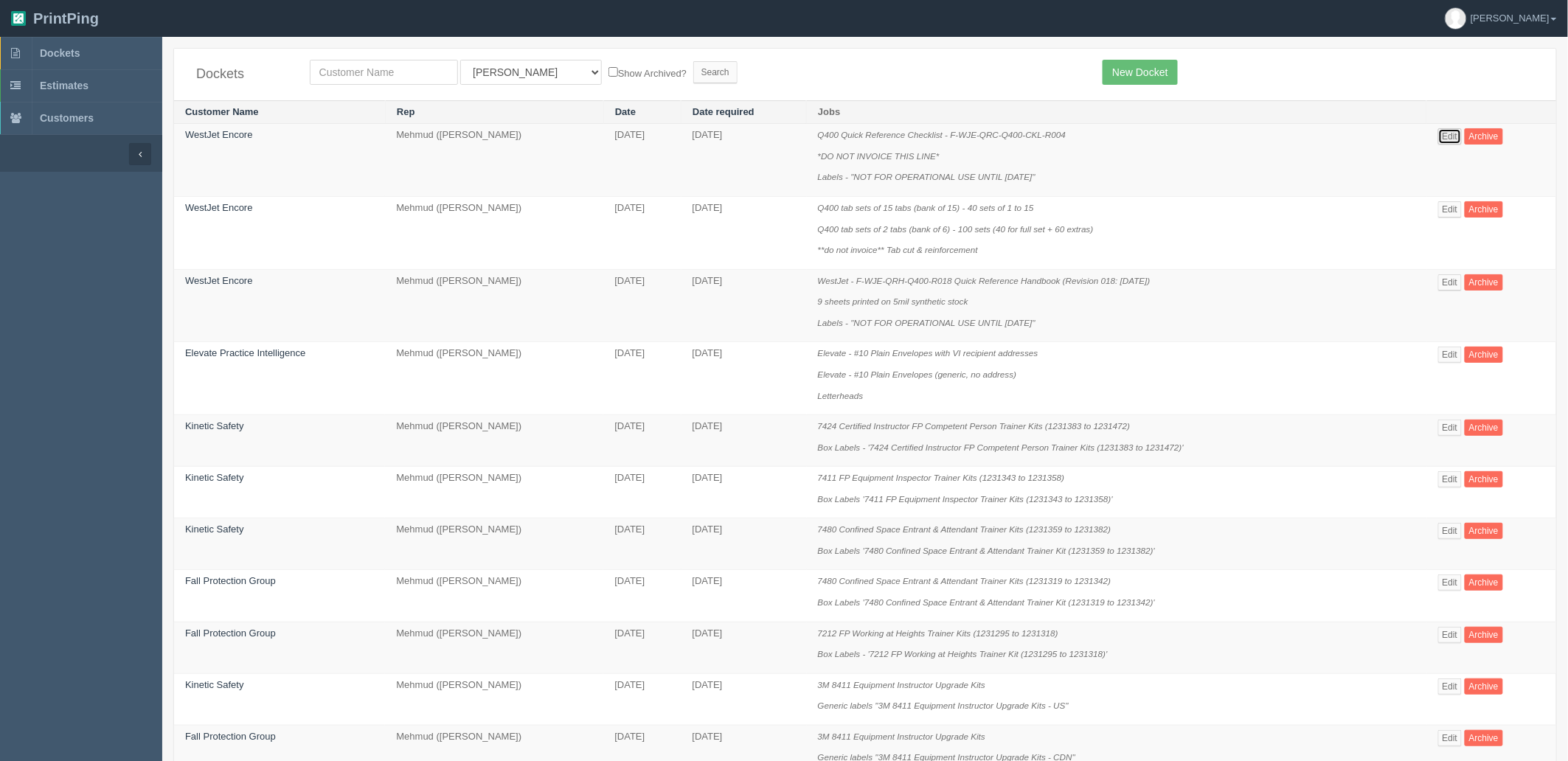
click at [1449, 135] on link "Edit" at bounding box center [1449, 136] width 24 height 16
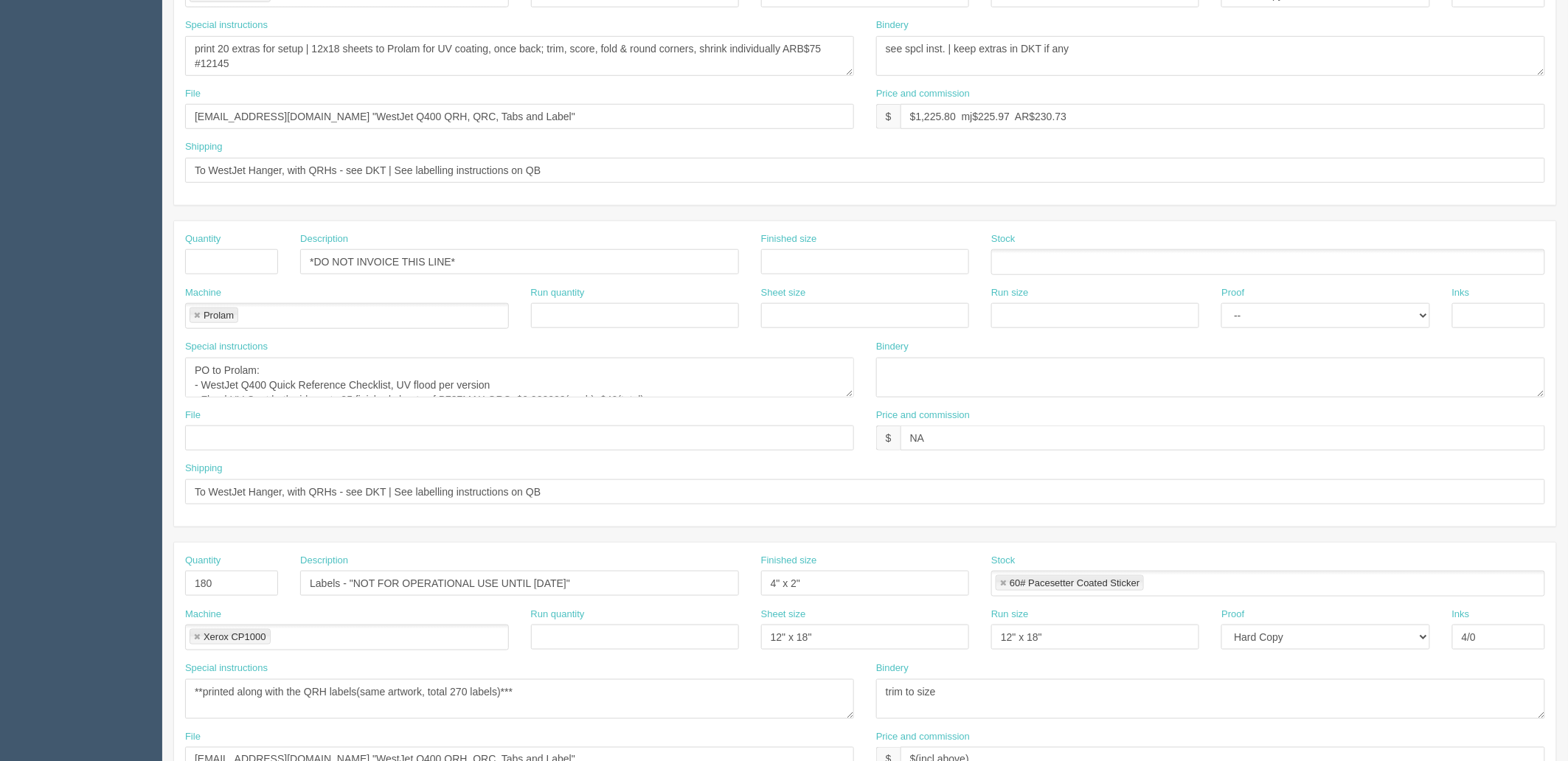
scroll to position [579, 0]
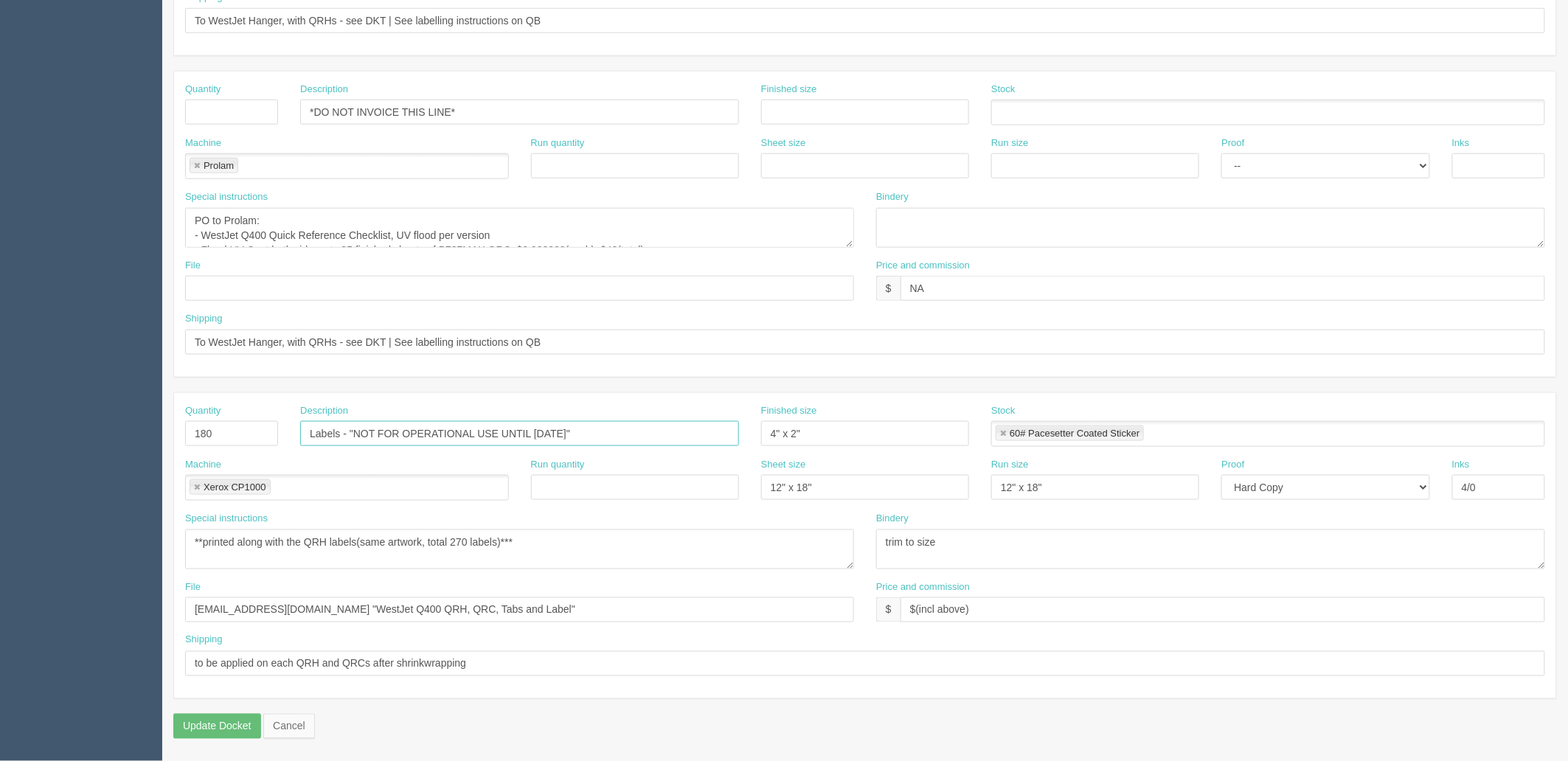
click at [601, 433] on input "Labels - "NOT FOR OPERATIONAL USE UNTIL [DATE]"" at bounding box center [519, 434] width 439 height 25
click at [193, 490] on link at bounding box center [196, 487] width 9 height 9
type input "NPIO"
drag, startPoint x: 432, startPoint y: 572, endPoint x: 0, endPoint y: 573, distance: 432.0
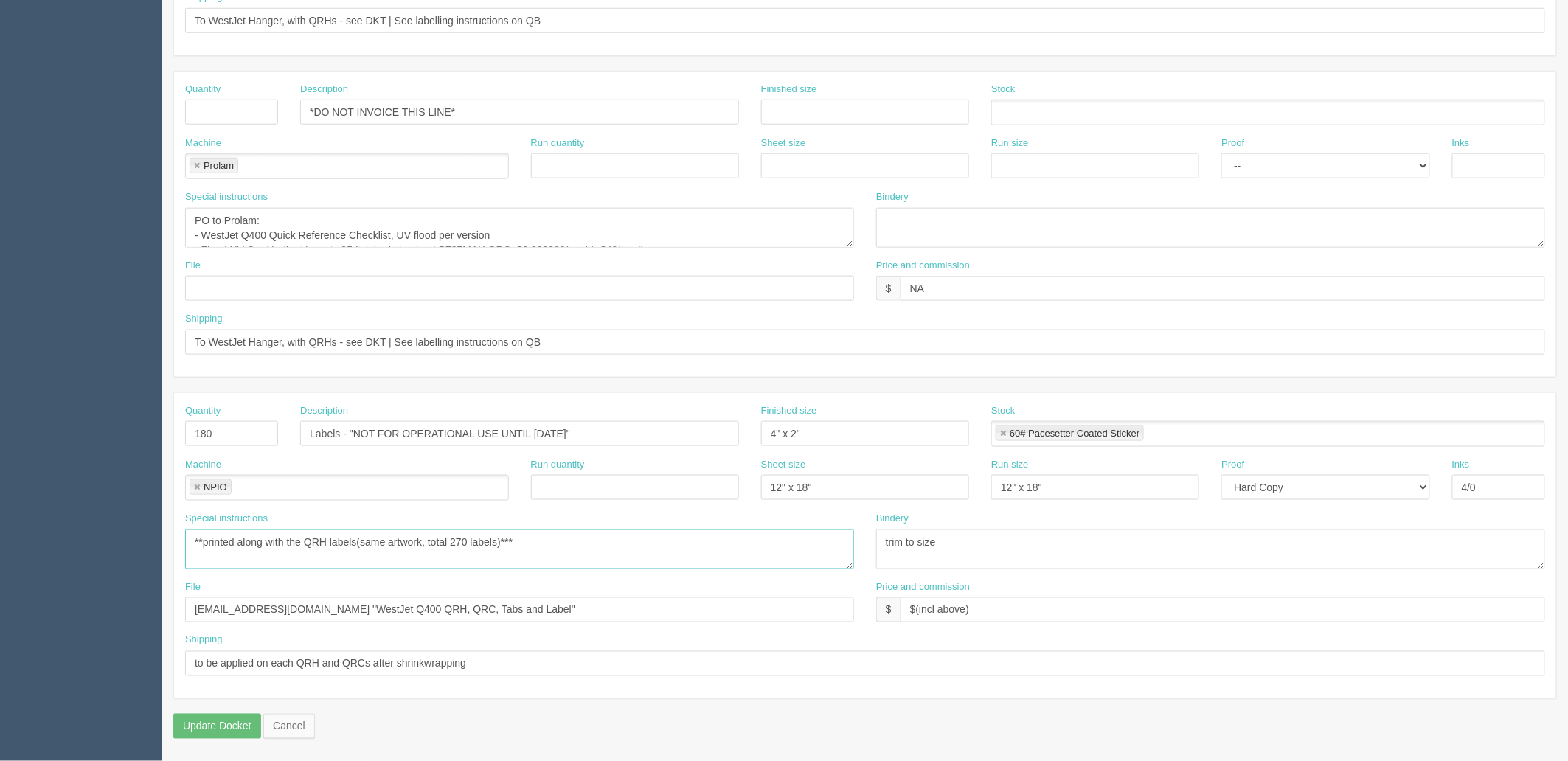
click at [0, 573] on section "Dockets Estimates Customers" at bounding box center [784, 109] width 1568 height 1302
click at [448, 552] on textarea "**printed along with the QRH labels(same artwork, total 270 labels)***" at bounding box center [520, 549] width 669 height 40
drag, startPoint x: 633, startPoint y: 428, endPoint x: 593, endPoint y: 433, distance: 40.3
click at [593, 433] on div "Quantity 180 Description Labels - "NOT FOR OPERATIONAL USE UNTIL [DATE]" Finish…" at bounding box center [865, 431] width 1382 height 54
drag, startPoint x: 824, startPoint y: 480, endPoint x: 651, endPoint y: 476, distance: 173.0
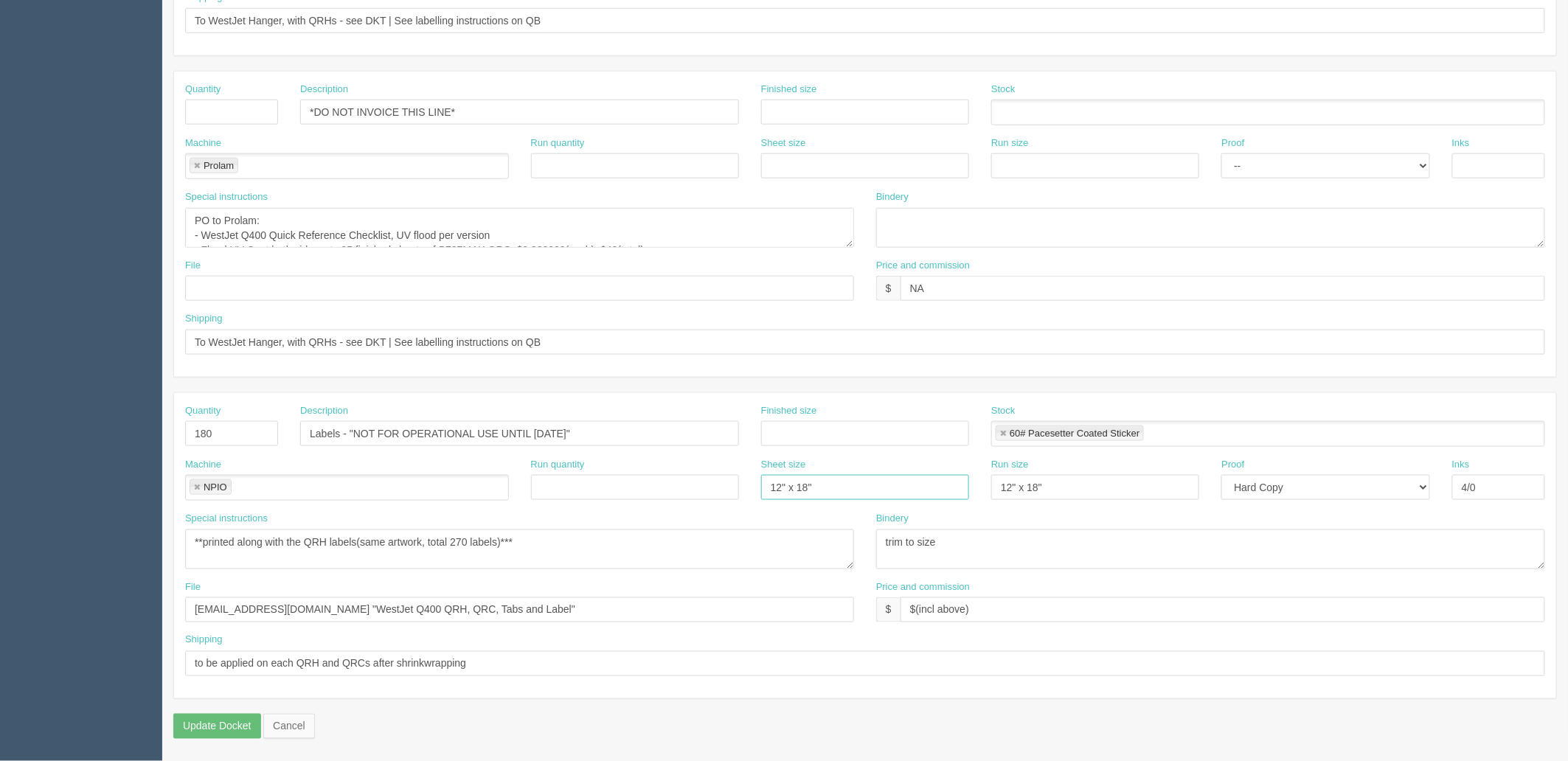
click at [579, 477] on div "Machine NPIO NPIO Run quantity Sheet size 12" x 18" Run size 12" x 18" Proof --…" at bounding box center [865, 484] width 1382 height 54
click at [1004, 432] on link at bounding box center [1002, 434] width 9 height 9
drag, startPoint x: 1056, startPoint y: 485, endPoint x: 1170, endPoint y: 498, distance: 114.7
click at [847, 490] on div "Machine NPIO NPIO Run quantity Sheet size Run size 12" x 18" Proof -- Email Har…" at bounding box center [865, 484] width 1382 height 54
click at [1270, 486] on select "-- Email Hard Copy" at bounding box center [1325, 487] width 208 height 25
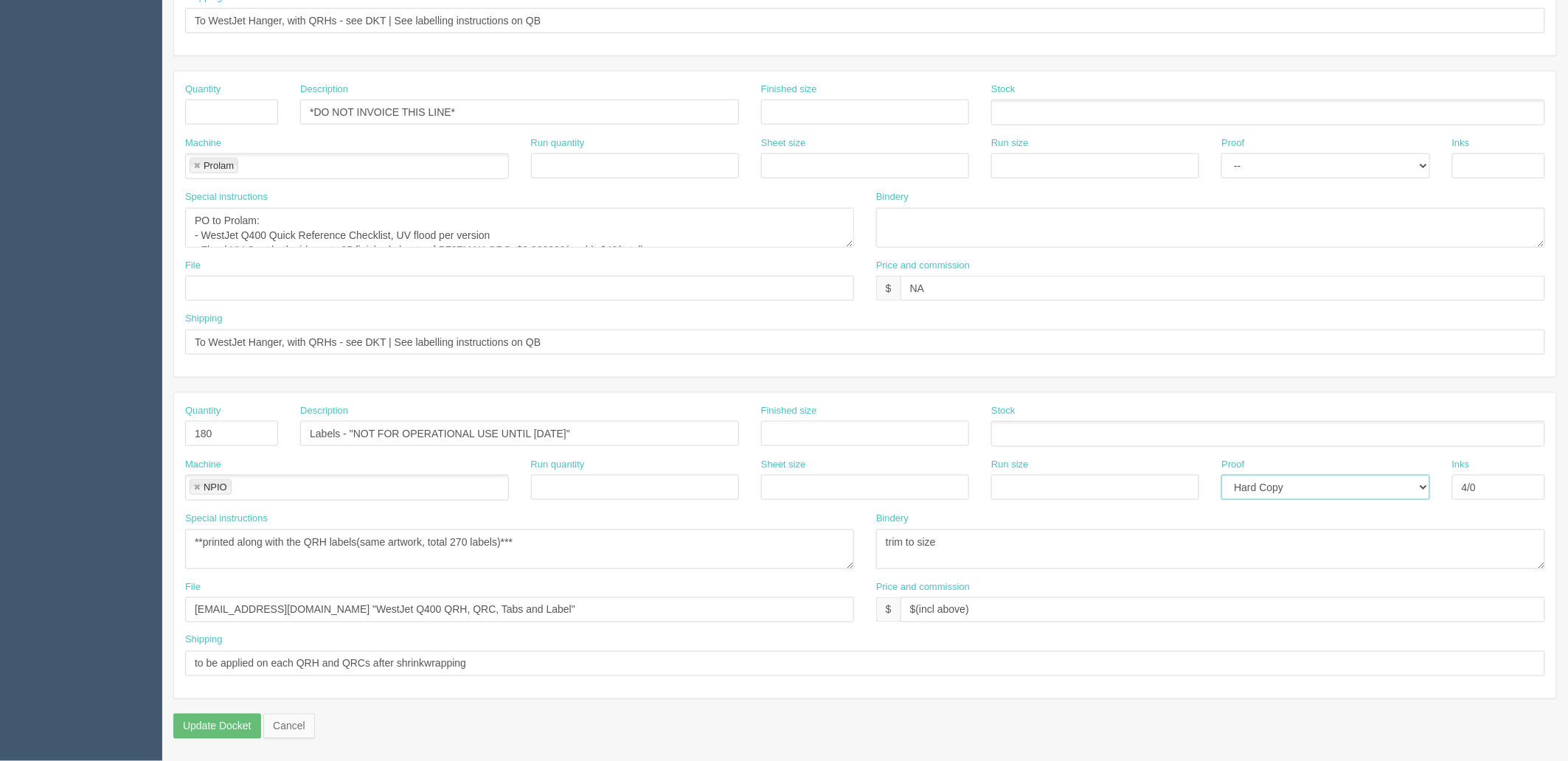
select select
click at [1221, 475] on select "-- Email Hard Copy" at bounding box center [1325, 487] width 208 height 25
drag, startPoint x: 1492, startPoint y: 483, endPoint x: 1047, endPoint y: 482, distance: 445.0
click at [1047, 482] on div "Machine NPIO NPIO Run quantity Sheet size Run size Proof -- Email Hard Copy Ink…" at bounding box center [865, 484] width 1382 height 54
drag, startPoint x: 842, startPoint y: 543, endPoint x: 659, endPoint y: 548, distance: 183.1
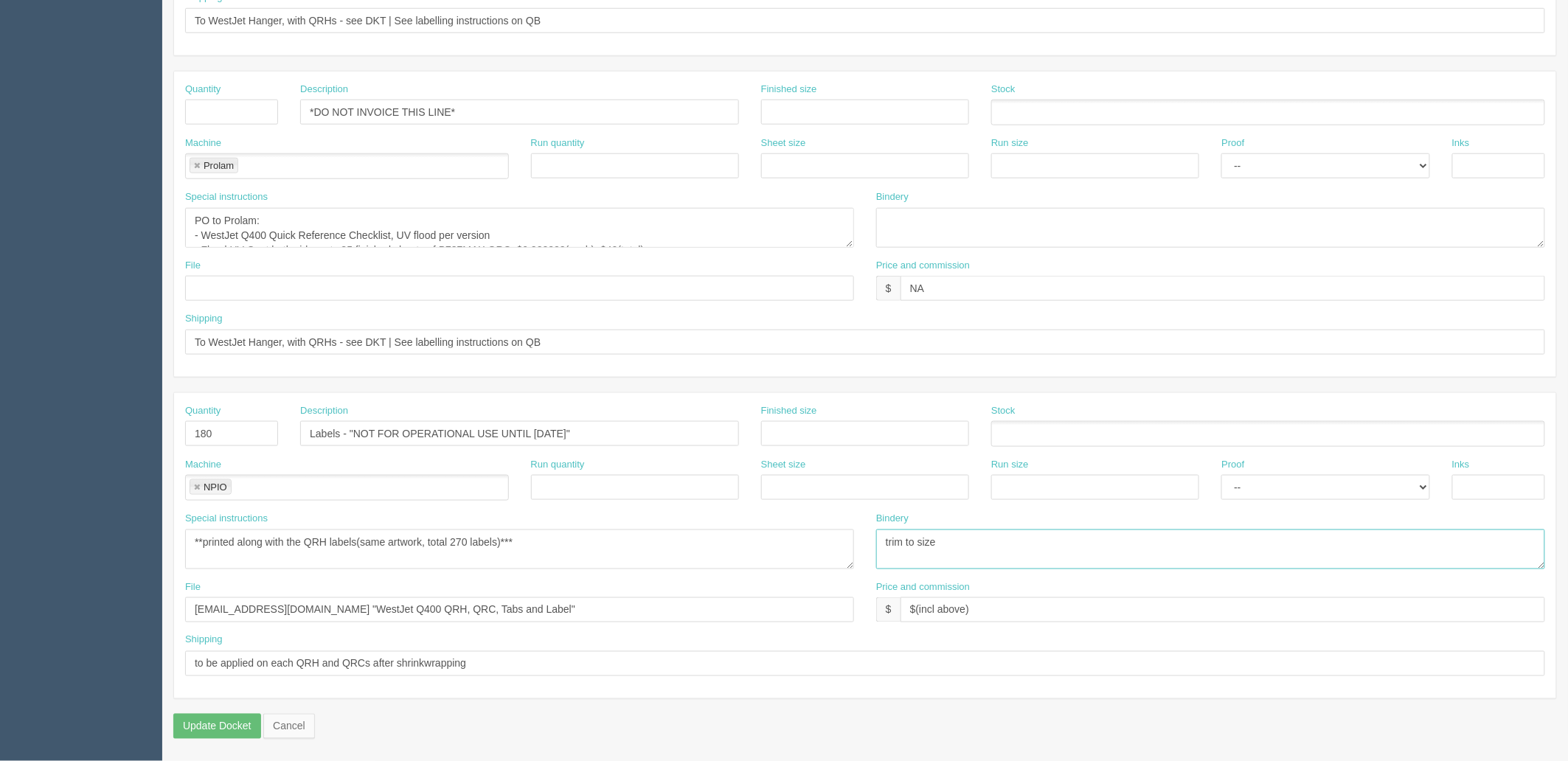
click at [636, 543] on div "Special instructions **printed along with the QRH labels(same artwork, total 27…" at bounding box center [865, 545] width 1382 height 68
drag, startPoint x: 574, startPoint y: 609, endPoint x: 23, endPoint y: 599, distance: 551.1
click at [0, 593] on section "Dockets Estimates Customers" at bounding box center [784, 109] width 1568 height 1302
click at [505, 662] on input "to be applied on each QRH and QRCs after shrinkwrapping" at bounding box center [865, 664] width 1360 height 25
drag, startPoint x: 355, startPoint y: 659, endPoint x: 0, endPoint y: 635, distance: 355.8
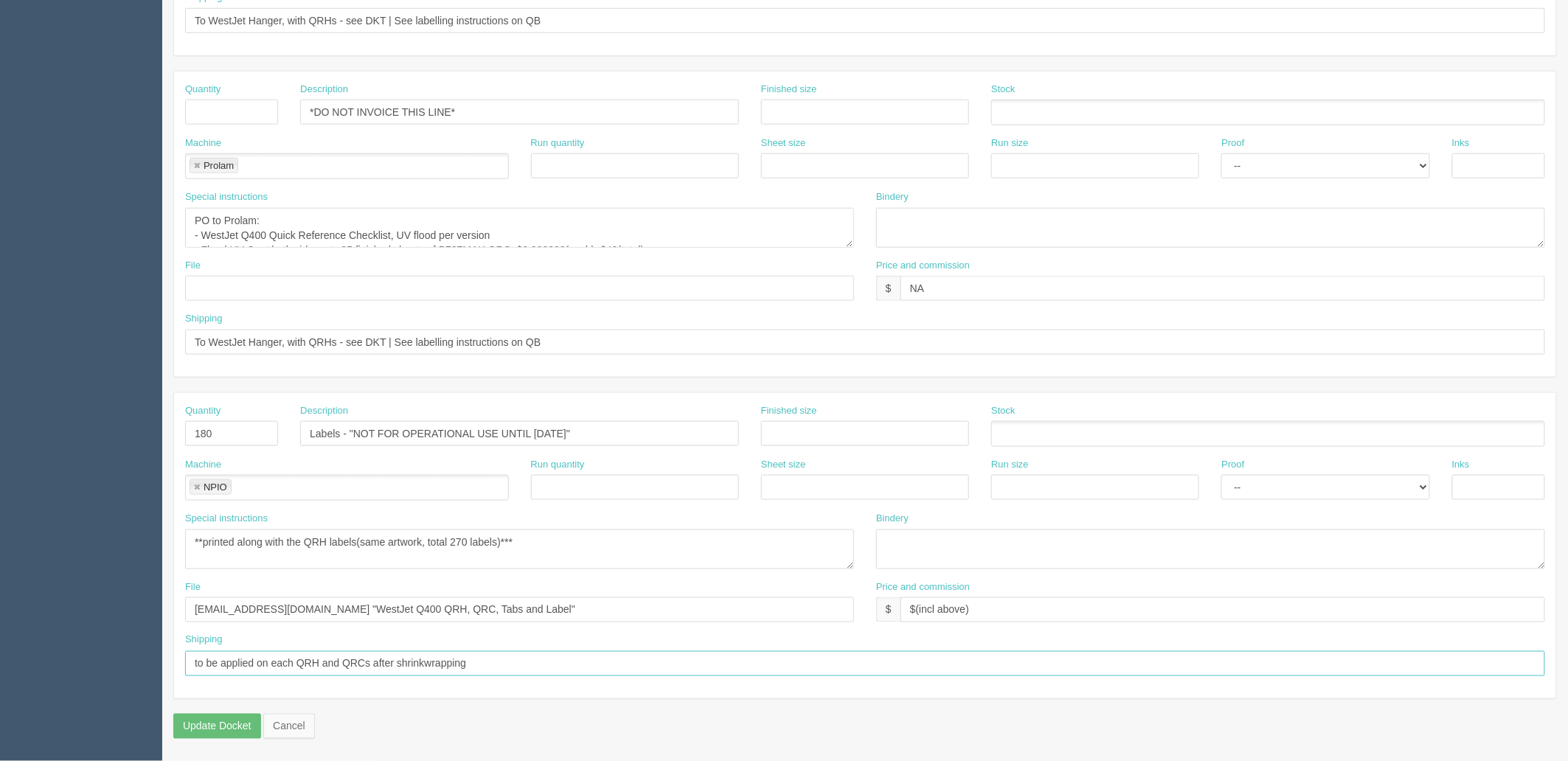
click at [0, 635] on section "Dockets Estimates Customers" at bounding box center [784, 109] width 1568 height 1302
click at [603, 555] on textarea "**printed along with the QRH labels(same artwork, total 270 labels)***" at bounding box center [520, 549] width 669 height 40
click at [515, 606] on input "[EMAIL_ADDRESS][DOMAIN_NAME] "WestJet Q400 QRH, QRC, Tabs and Label"" at bounding box center [520, 610] width 669 height 25
click at [572, 543] on textarea "**printed along with the QRH labels(same artwork, total 270 labels)***" at bounding box center [520, 549] width 669 height 40
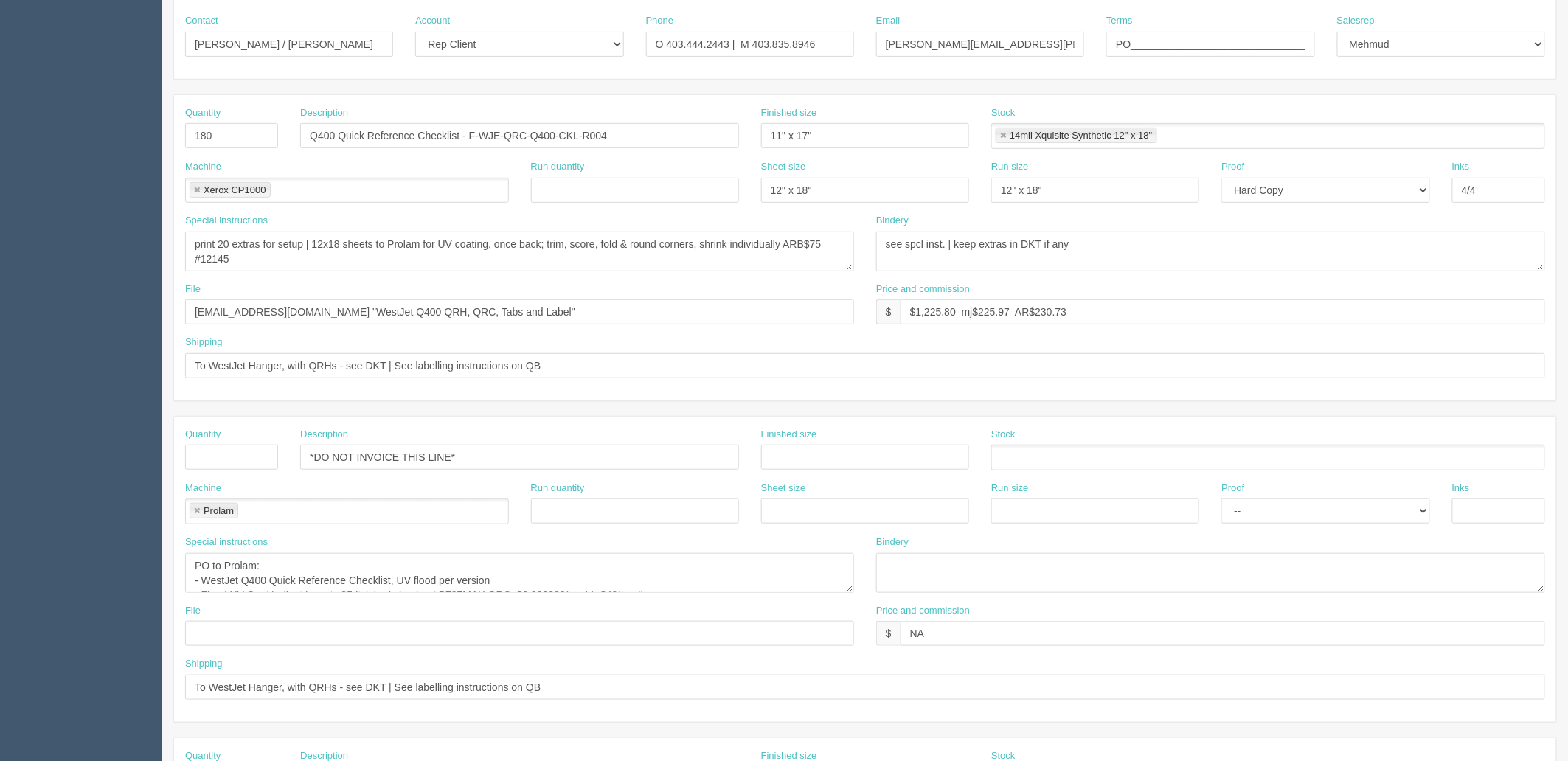
scroll to position [5, 0]
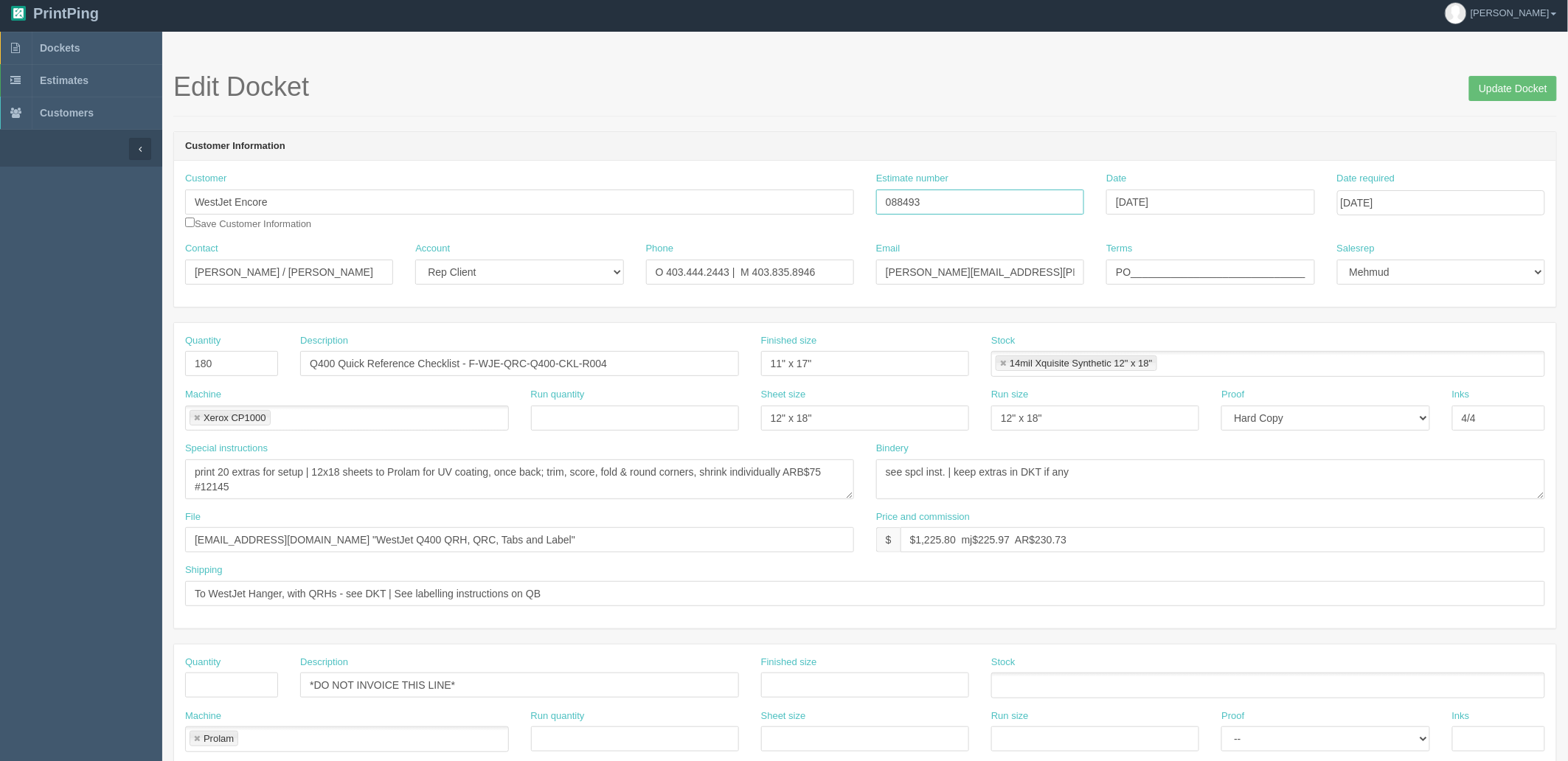
drag, startPoint x: 710, startPoint y: 195, endPoint x: 693, endPoint y: 199, distance: 17.5
click at [693, 199] on div "Customer WestJet Encore Save Customer Information Estimate number 088493 Date S…" at bounding box center [865, 206] width 1382 height 70
drag, startPoint x: 1041, startPoint y: 541, endPoint x: 1395, endPoint y: 475, distance: 360.1
click at [1389, 479] on div "Quantity 180 Description Q400 Quick Reference Checklist - F-WJE-QRC-Q400-CKL-R0…" at bounding box center [865, 475] width 1382 height 305
click at [983, 539] on input "$1,225.80 mj$225.97 AR$217.47" at bounding box center [1222, 540] width 644 height 25
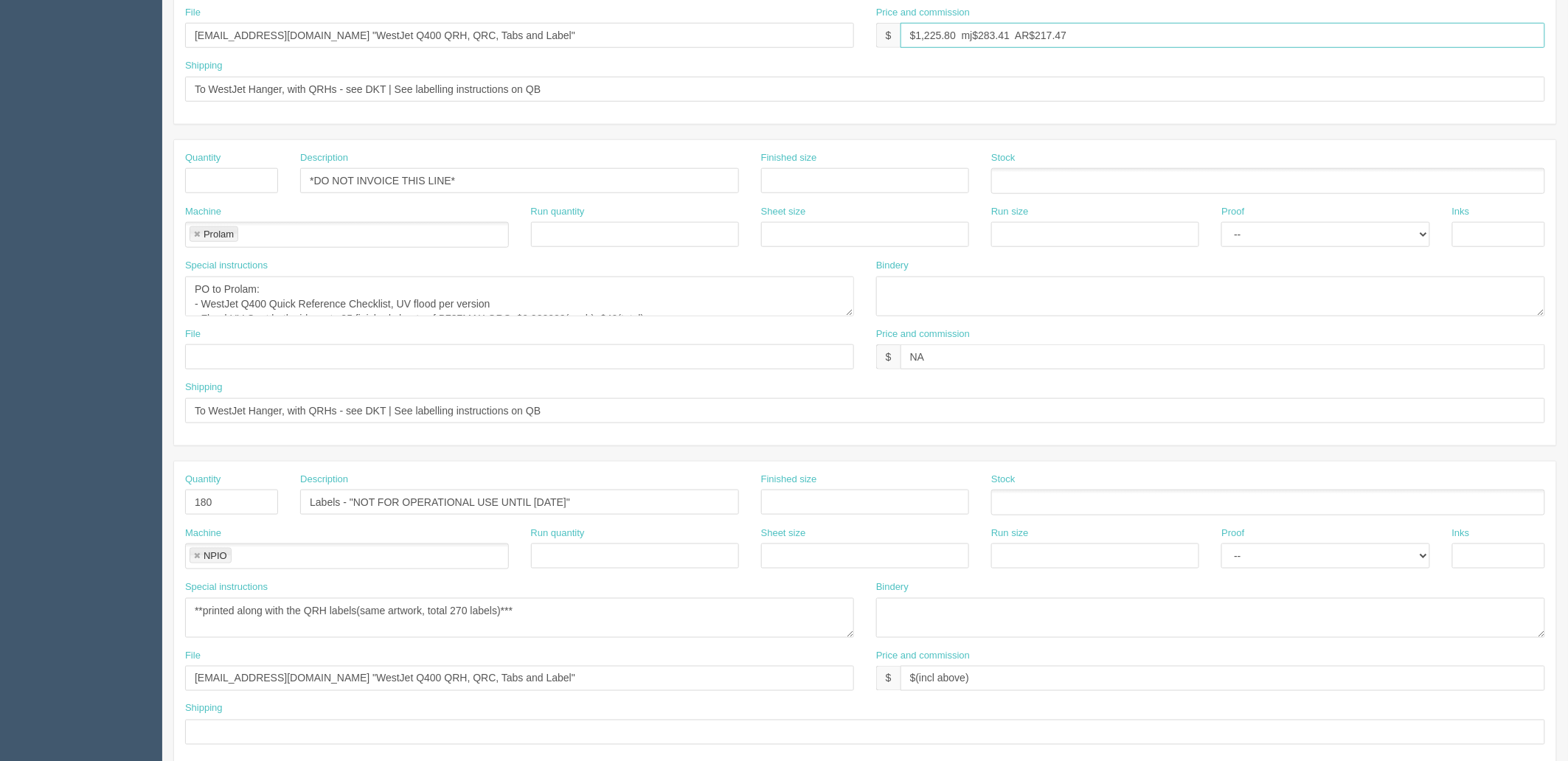
scroll to position [579, 0]
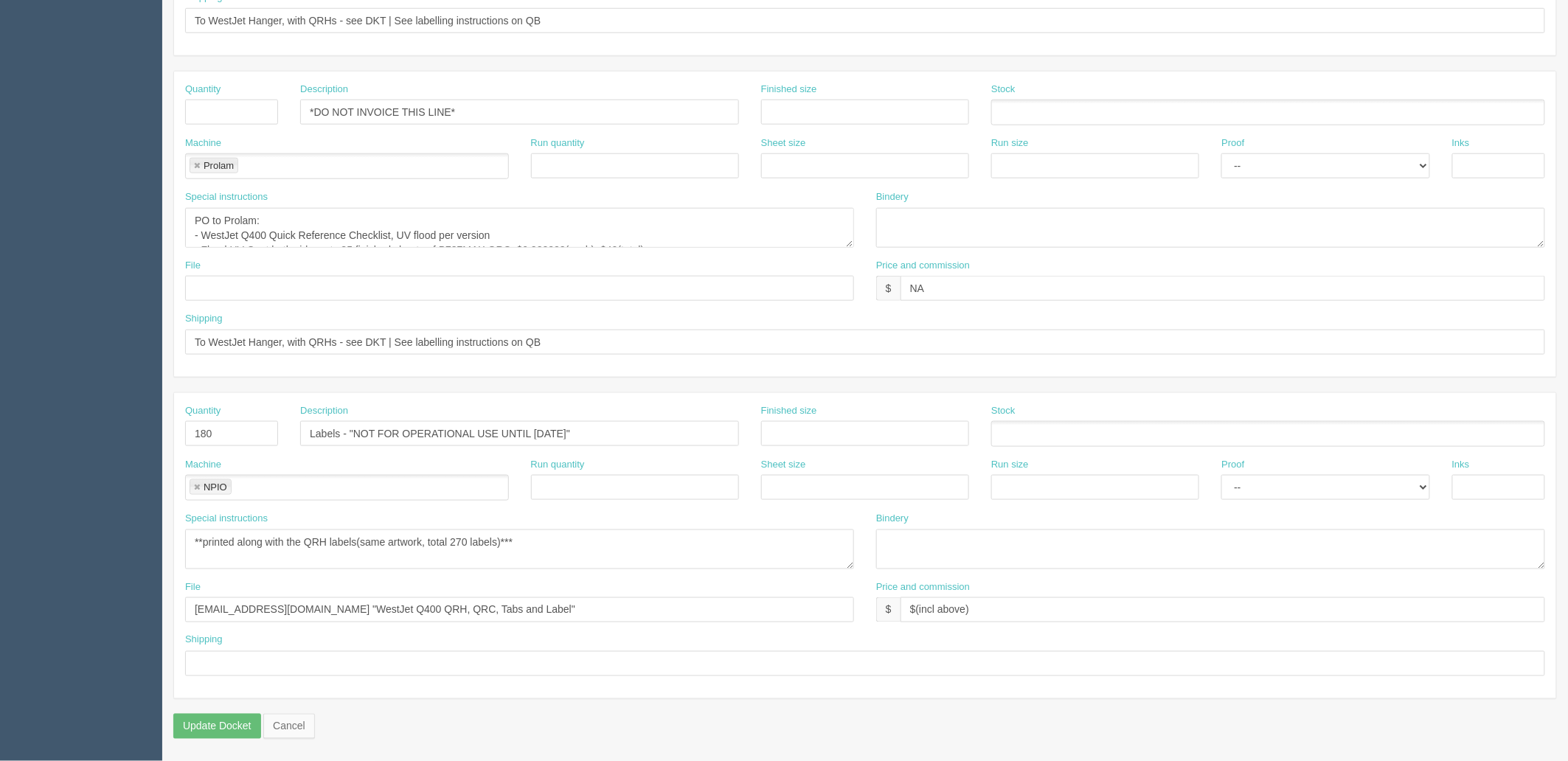
type input "$1,225.80 mj$283.41 AR$217.47"
click at [584, 543] on textarea "**printed along with the QRH labels(same artwork, total 270 labels)***" at bounding box center [520, 549] width 669 height 40
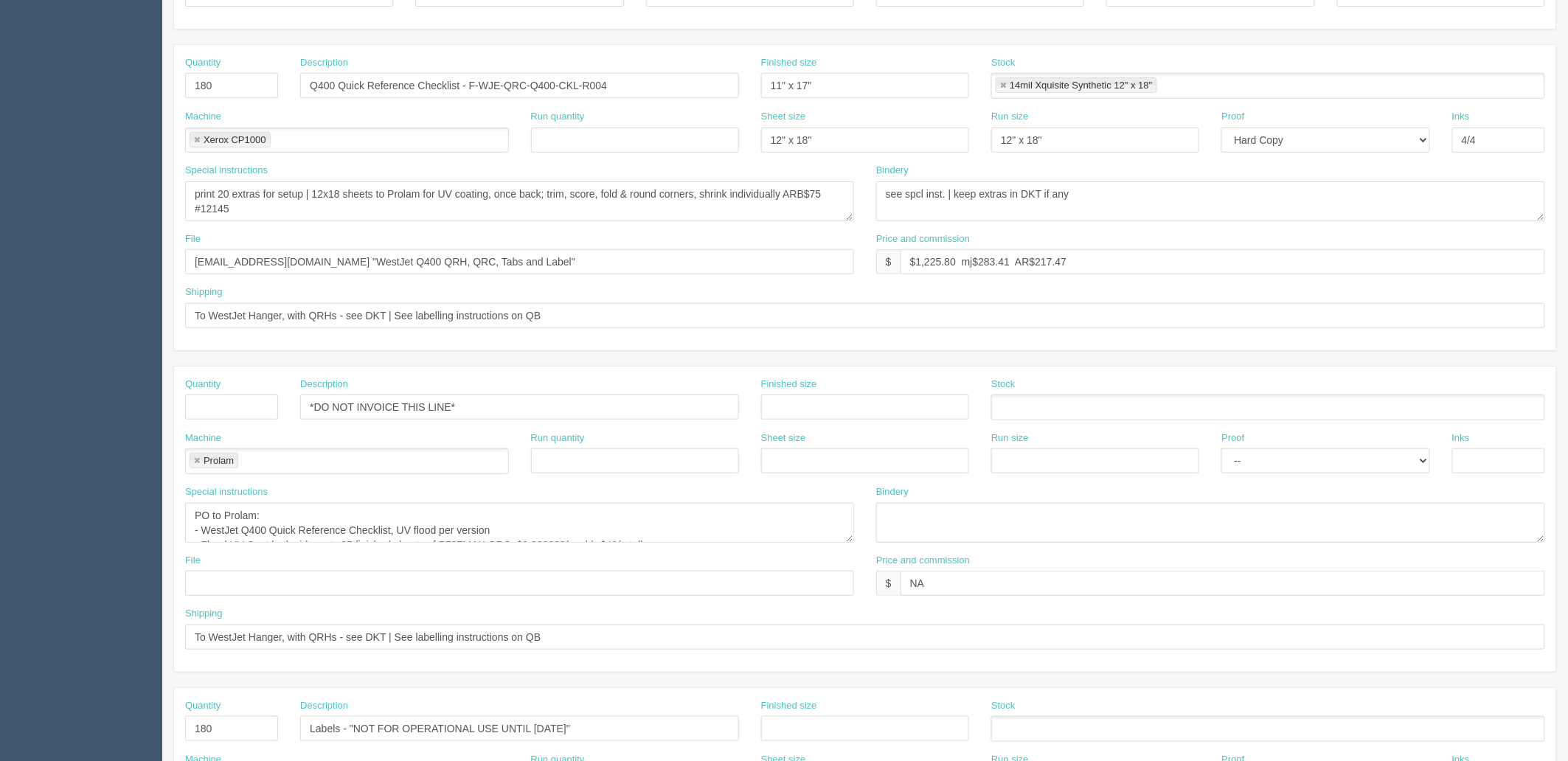
scroll to position [0, 0]
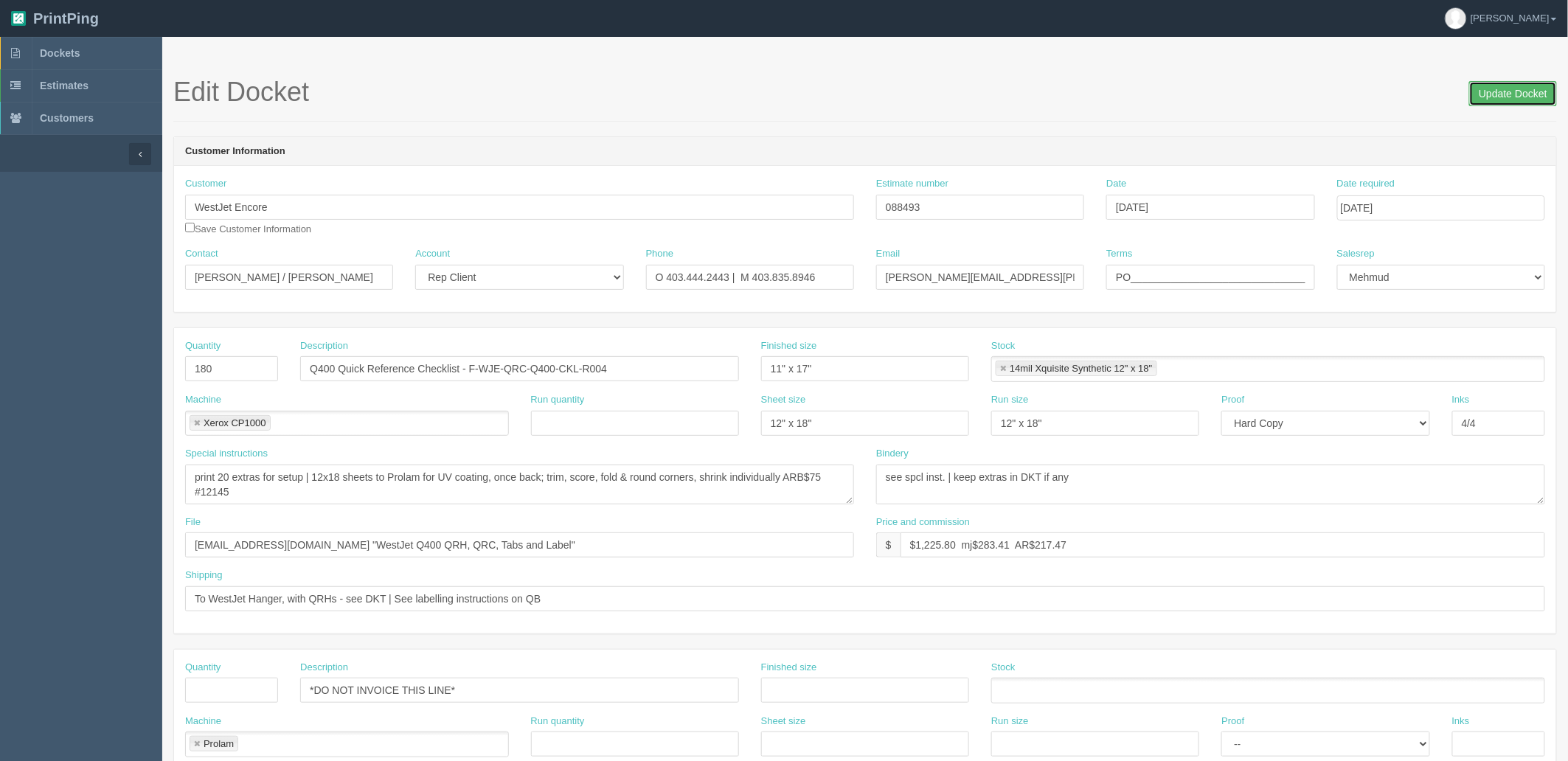
click at [1493, 97] on input "Update Docket" at bounding box center [1513, 93] width 88 height 25
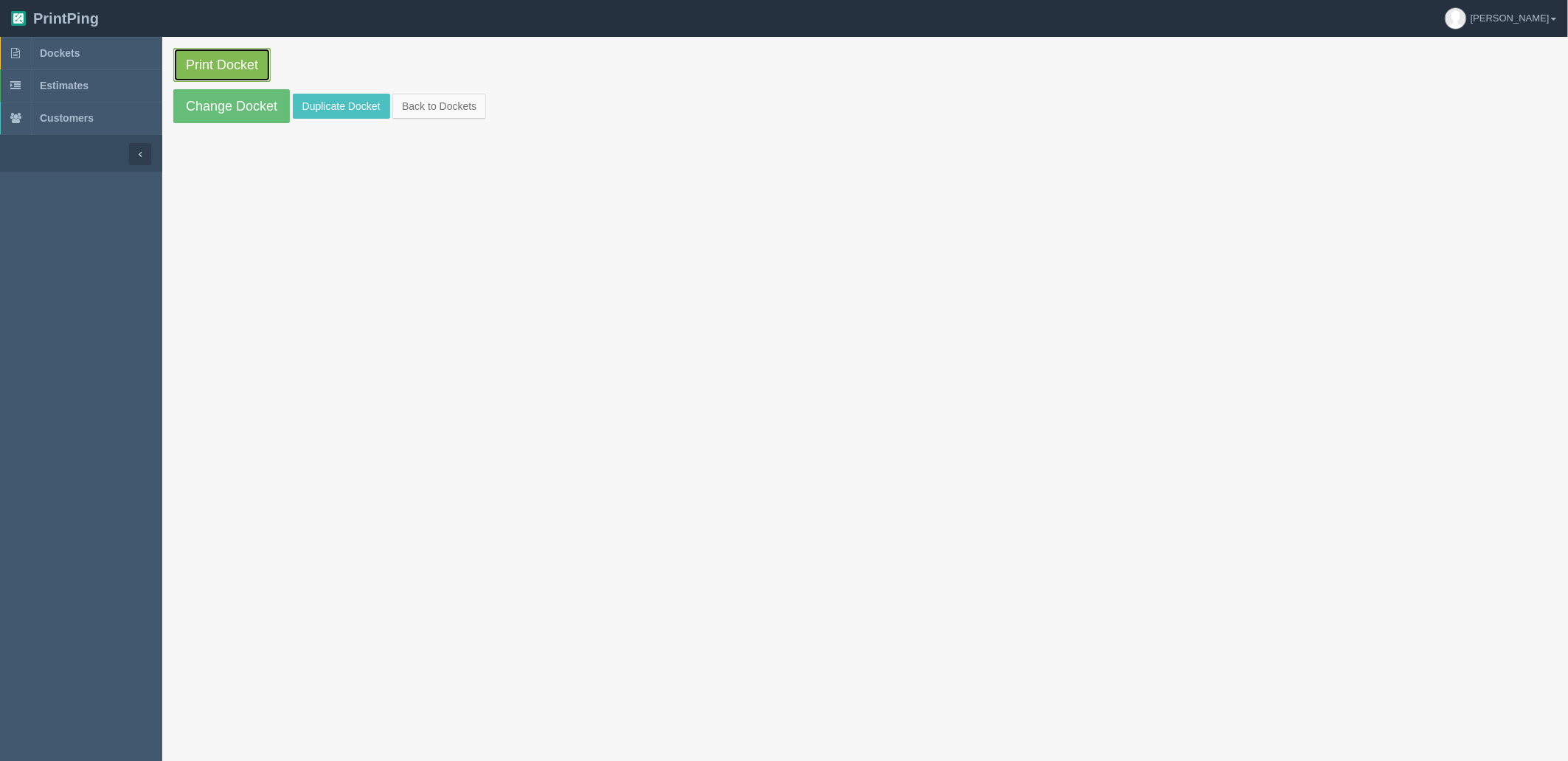
click at [225, 64] on link "Print Docket" at bounding box center [222, 64] width 97 height 34
click at [100, 55] on link "Dockets" at bounding box center [81, 53] width 162 height 32
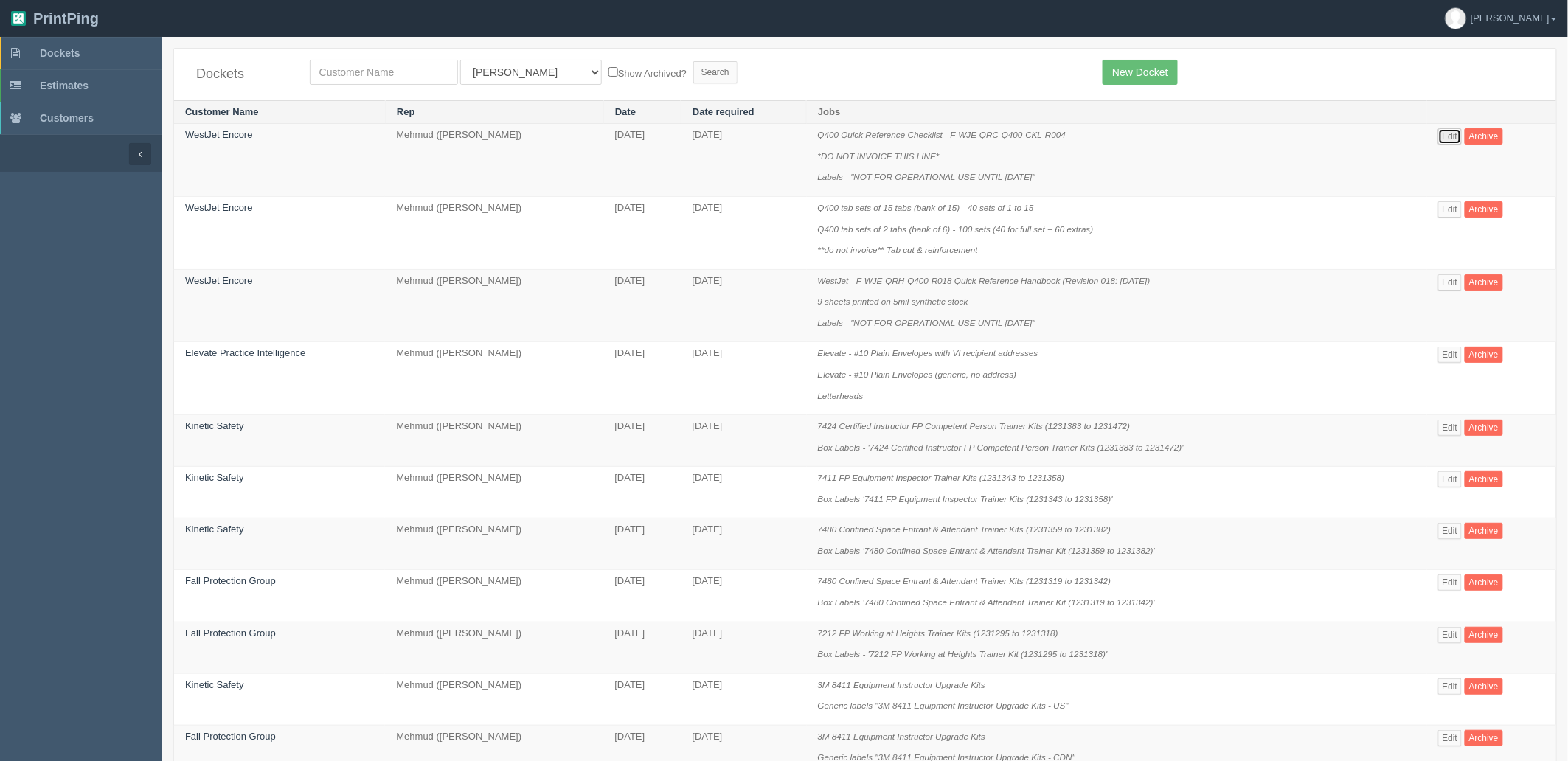
click at [1454, 137] on link "Edit" at bounding box center [1449, 136] width 24 height 16
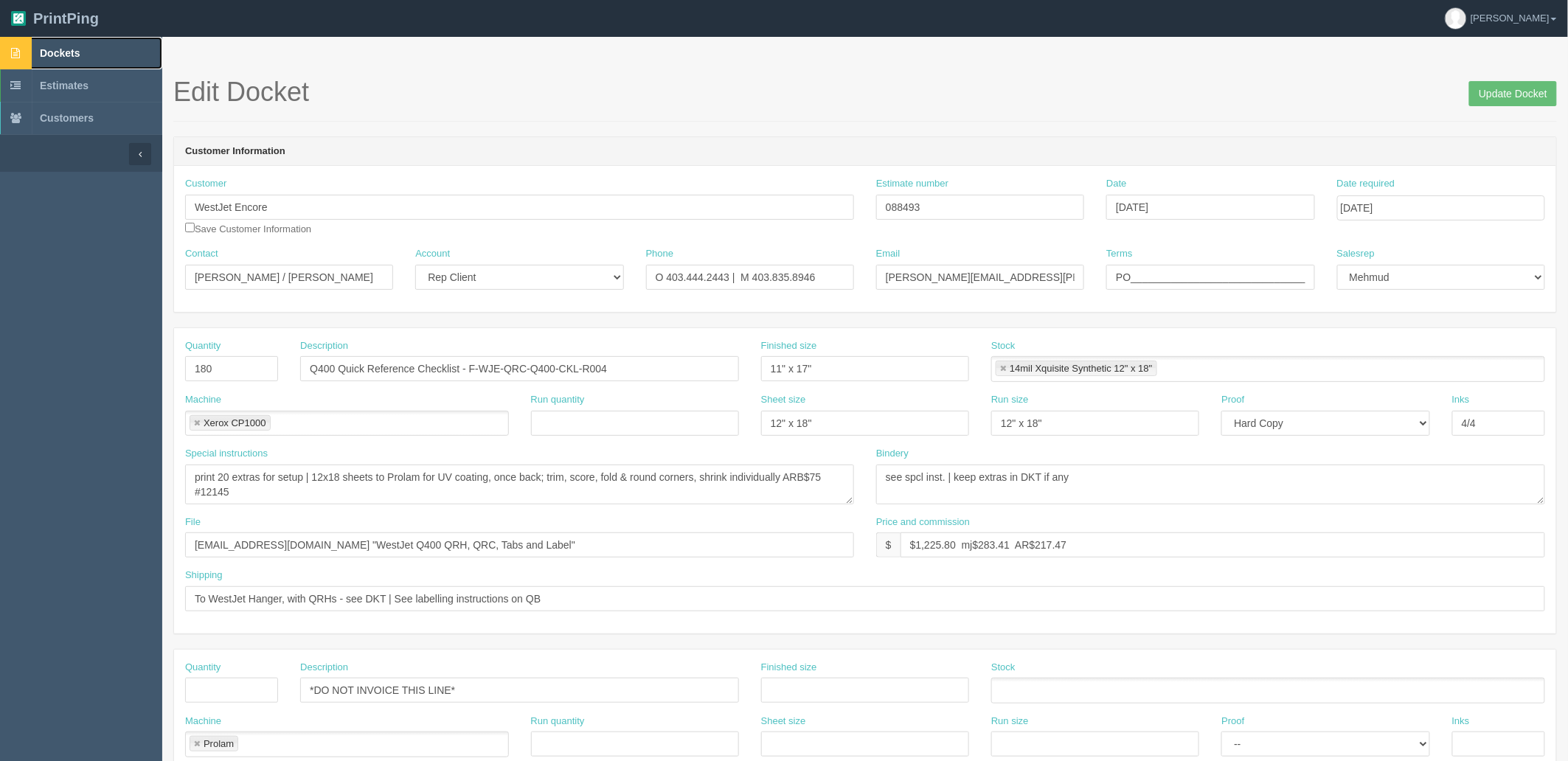
click at [93, 44] on link "Dockets" at bounding box center [81, 53] width 162 height 32
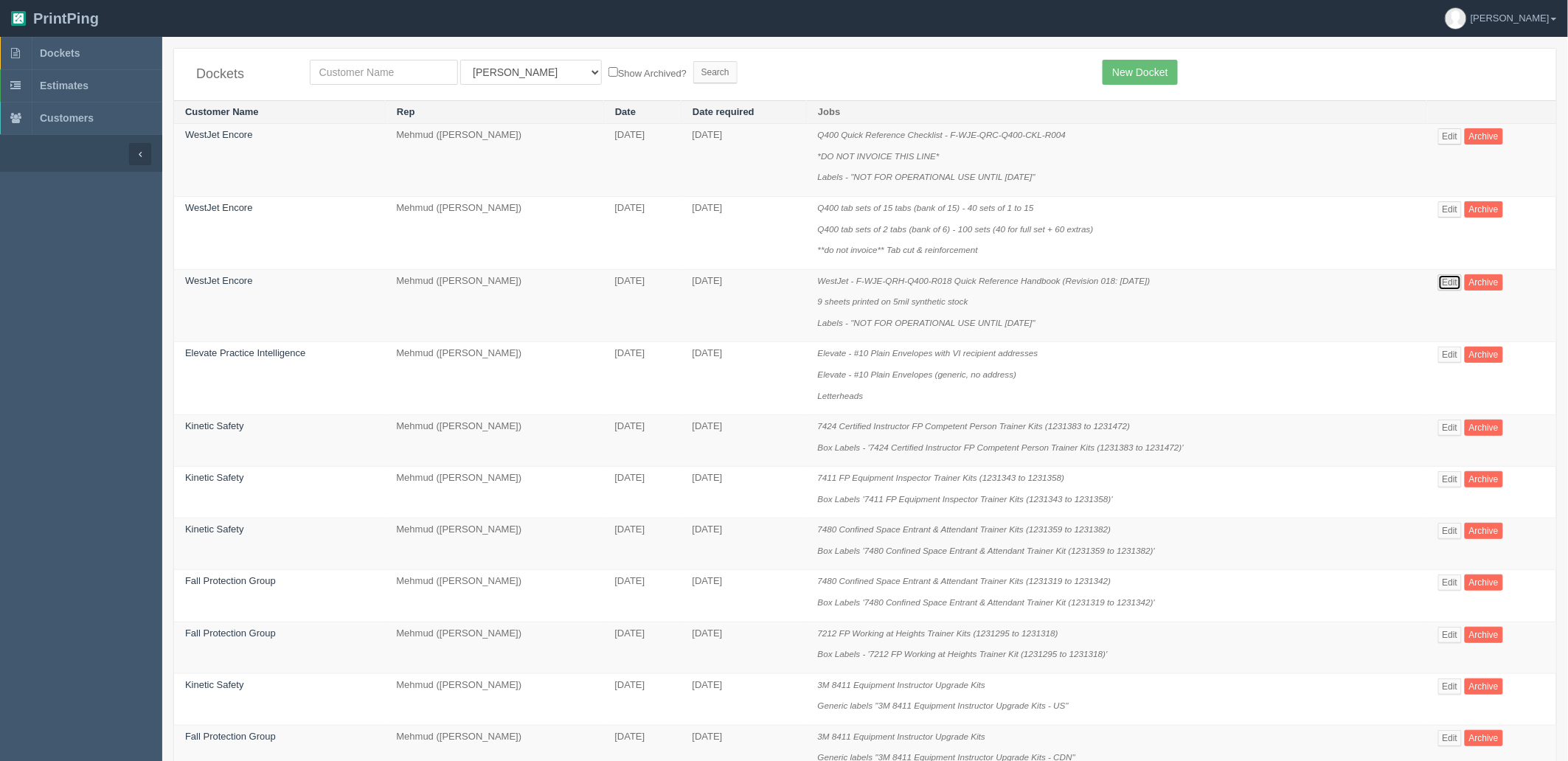
click at [1451, 280] on link "Edit" at bounding box center [1449, 282] width 24 height 16
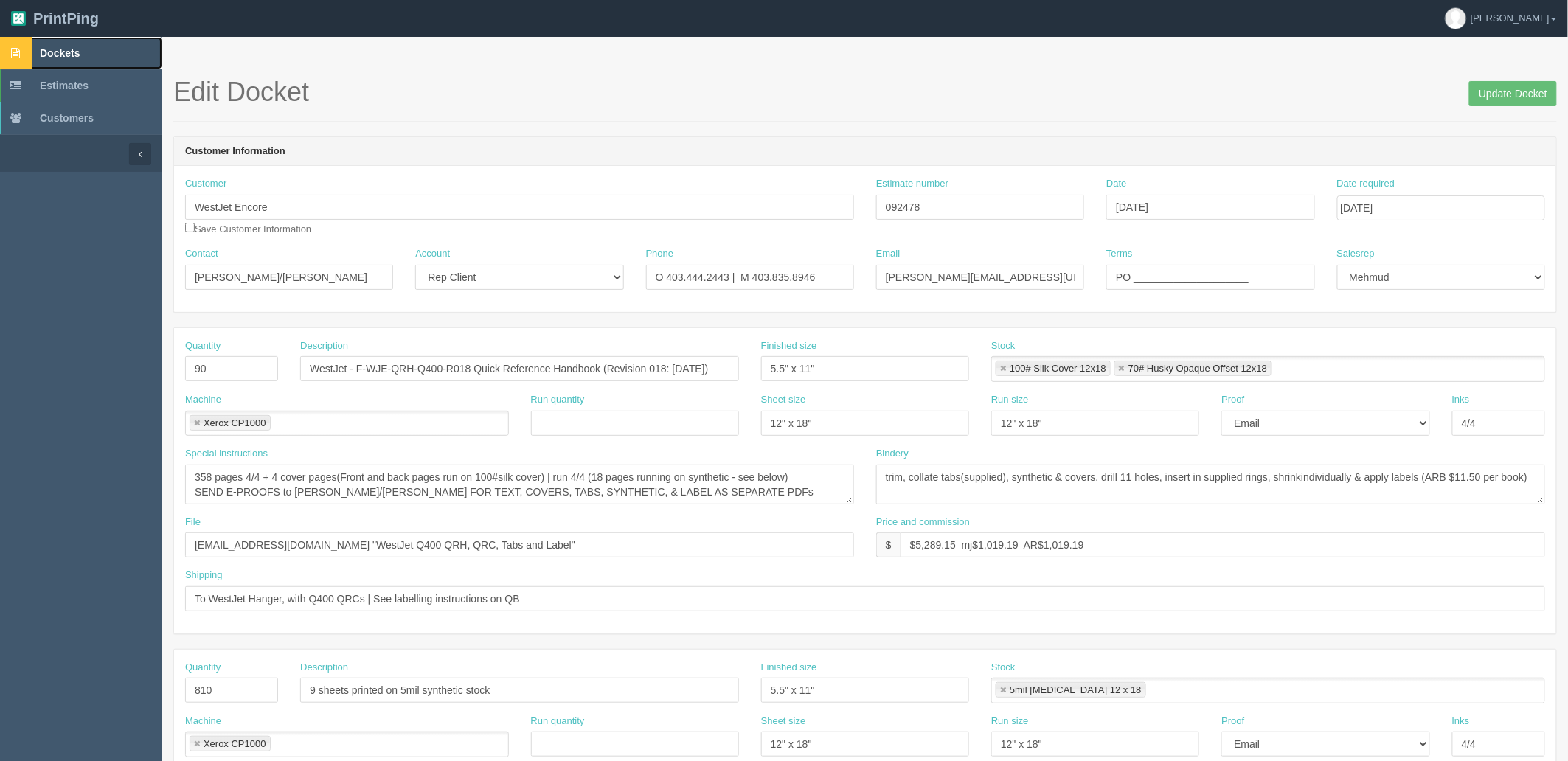
click at [94, 54] on link "Dockets" at bounding box center [81, 53] width 162 height 32
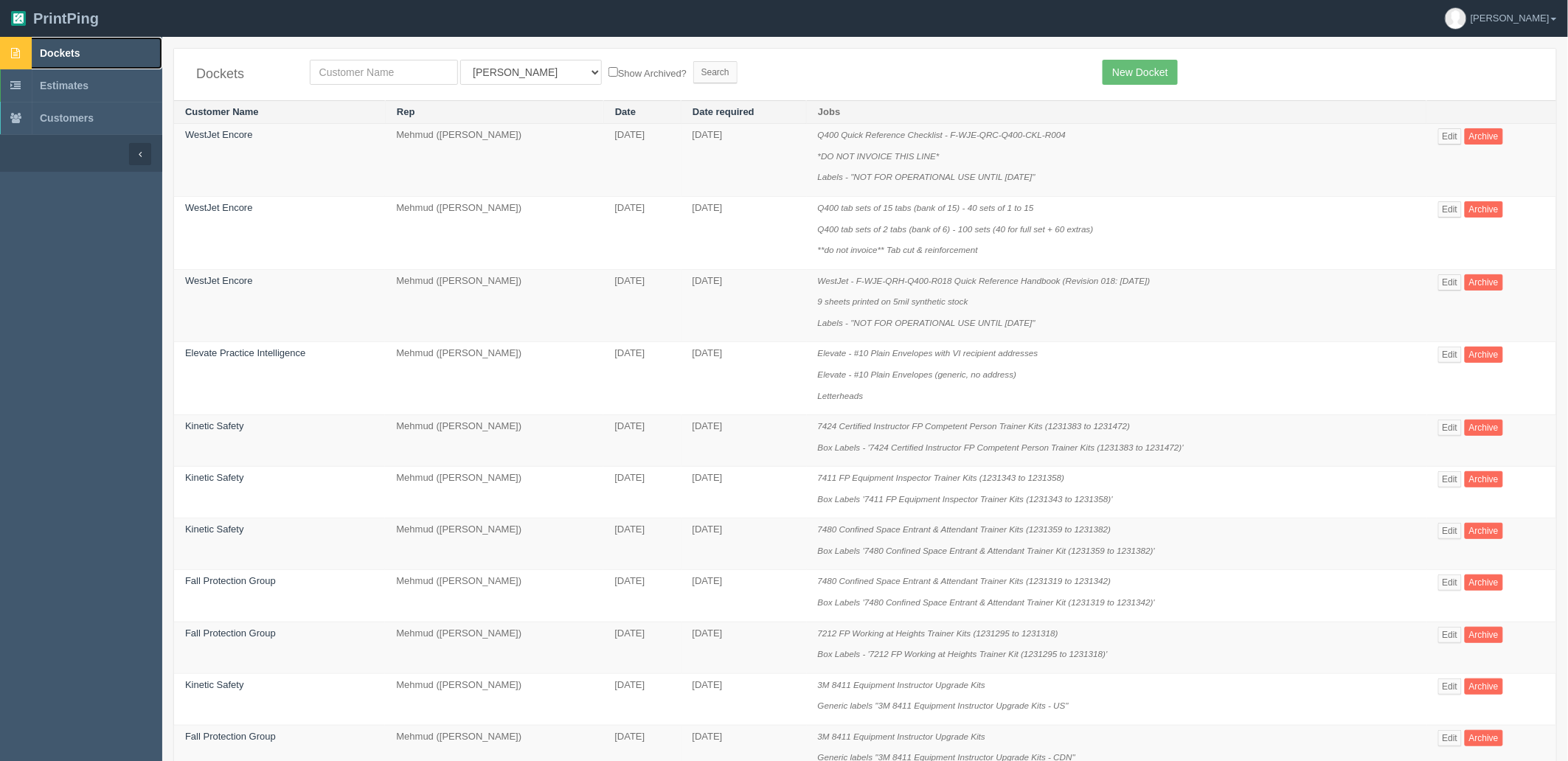
click at [76, 47] on span "Dockets" at bounding box center [60, 53] width 40 height 12
drag, startPoint x: 441, startPoint y: 75, endPoint x: 476, endPoint y: 70, distance: 35.4
click at [441, 75] on input "text" at bounding box center [384, 72] width 148 height 25
type input "coral"
click at [504, 75] on select "All Users [PERSON_NAME] Test 1 [PERSON_NAME] [PERSON_NAME] [PERSON_NAME] France…" at bounding box center [531, 72] width 141 height 25
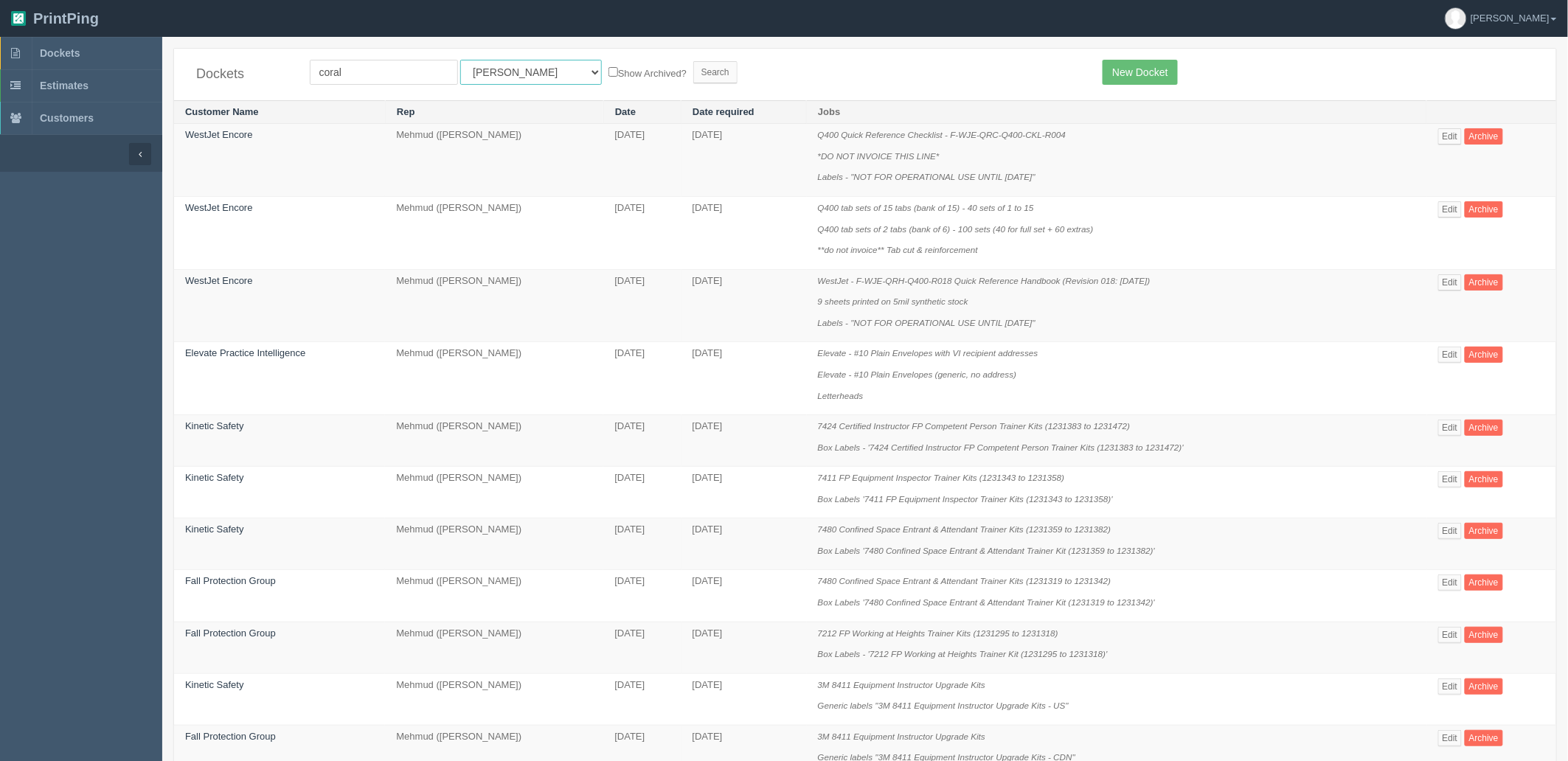
select select "8"
click at [460, 60] on select "All Users [PERSON_NAME] Test 1 [PERSON_NAME] [PERSON_NAME] [PERSON_NAME] France…" at bounding box center [531, 72] width 141 height 25
click at [693, 67] on input "Search" at bounding box center [715, 72] width 44 height 22
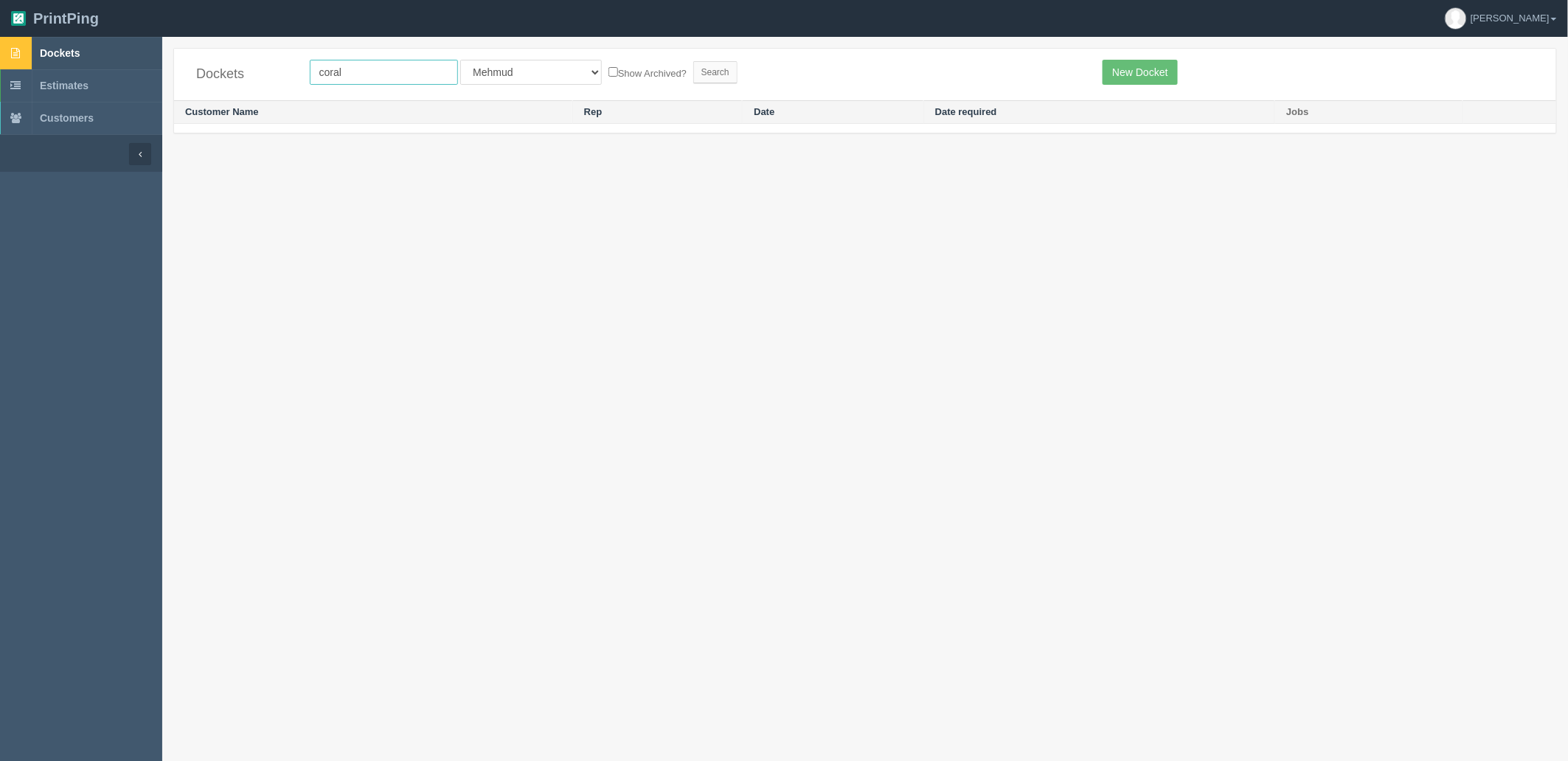
drag, startPoint x: 366, startPoint y: 74, endPoint x: 120, endPoint y: 60, distance: 246.4
click at [120, 60] on section "Dockets Estimates Customers" at bounding box center [784, 417] width 1568 height 761
type input "olympia"
click at [693, 61] on input "Search" at bounding box center [715, 72] width 44 height 22
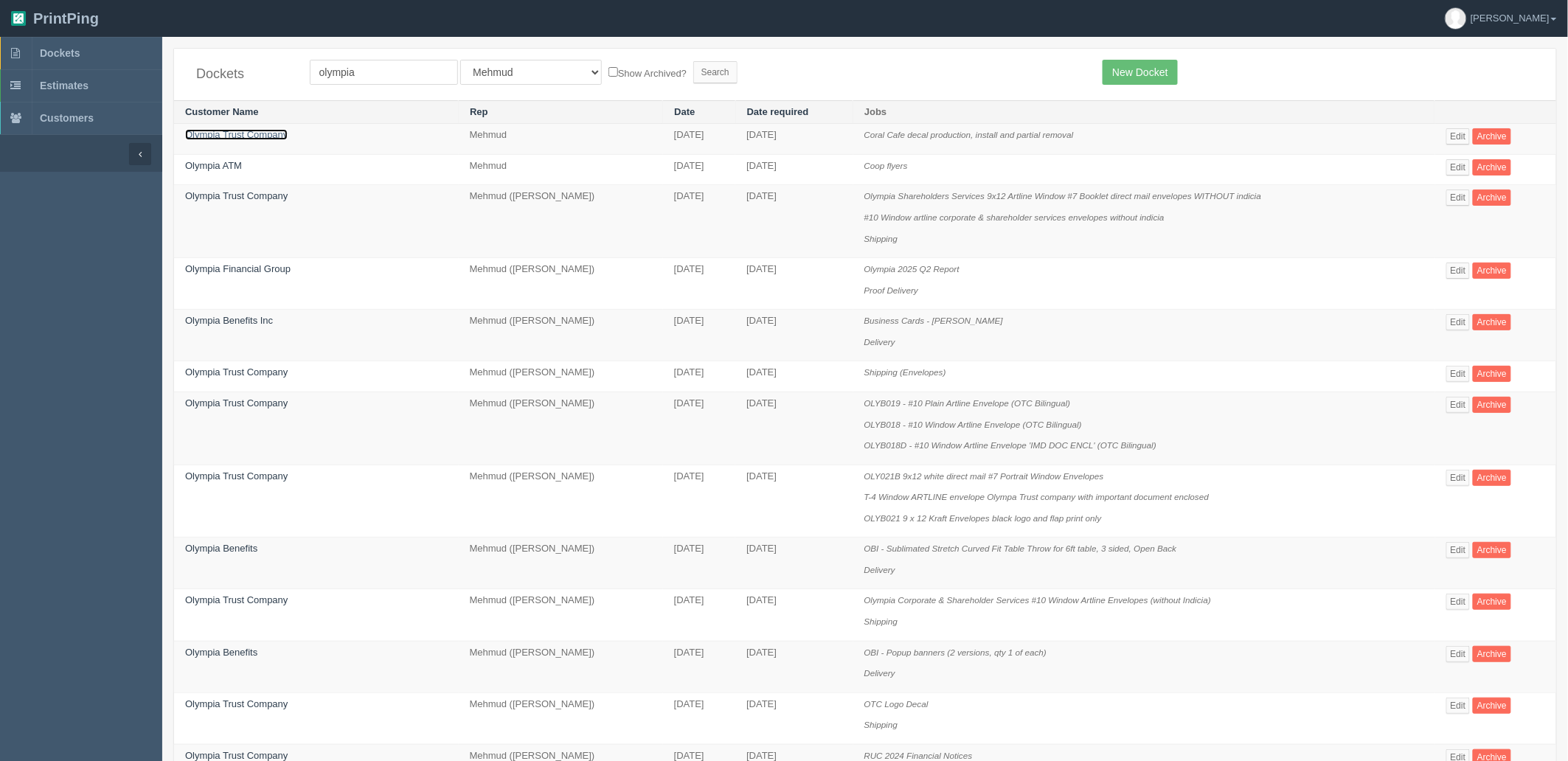
click at [257, 135] on link "Olympia Trust Company" at bounding box center [236, 134] width 103 height 11
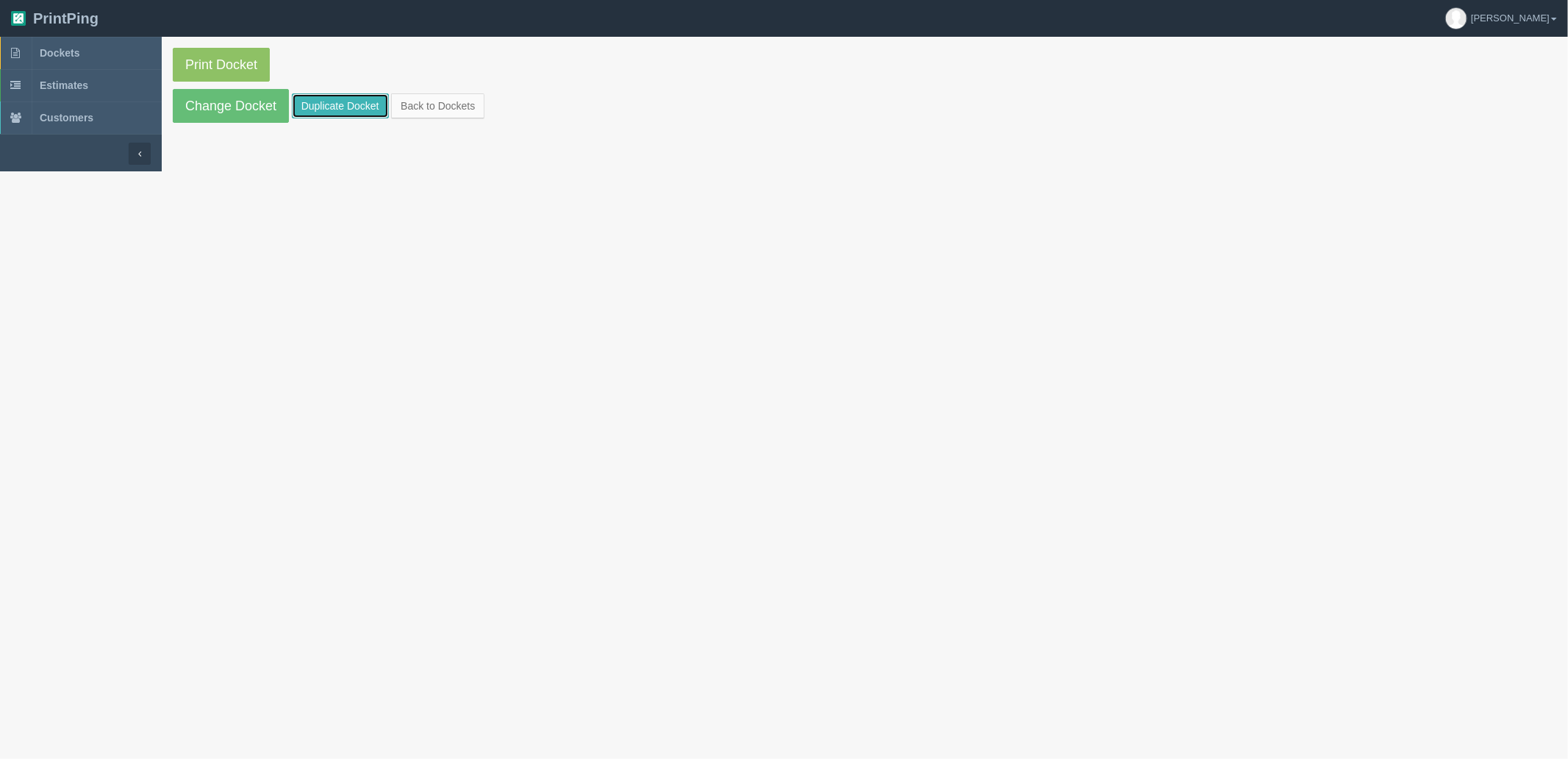
click at [318, 106] on link "Duplicate Docket" at bounding box center [340, 106] width 97 height 25
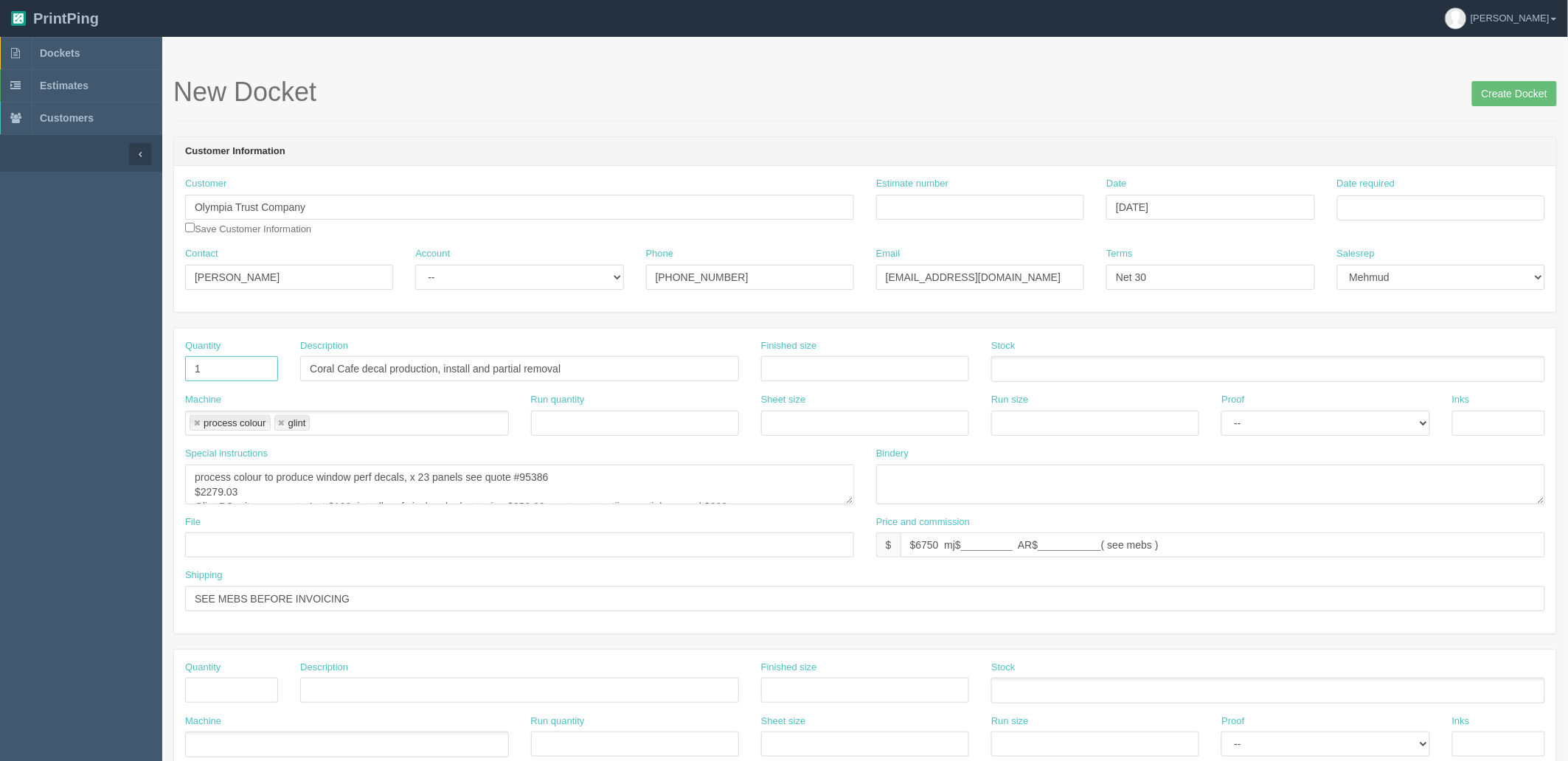
drag, startPoint x: 261, startPoint y: 365, endPoint x: 32, endPoint y: 329, distance: 231.8
click at [37, 357] on section "Dockets Estimates Customers" at bounding box center [784, 687] width 1568 height 1302
type input "6"
click at [503, 373] on input "Coral Cafe decal production, install and partial removal" at bounding box center [519, 369] width 439 height 25
drag, startPoint x: 360, startPoint y: 367, endPoint x: 1460, endPoint y: 287, distance: 1102.9
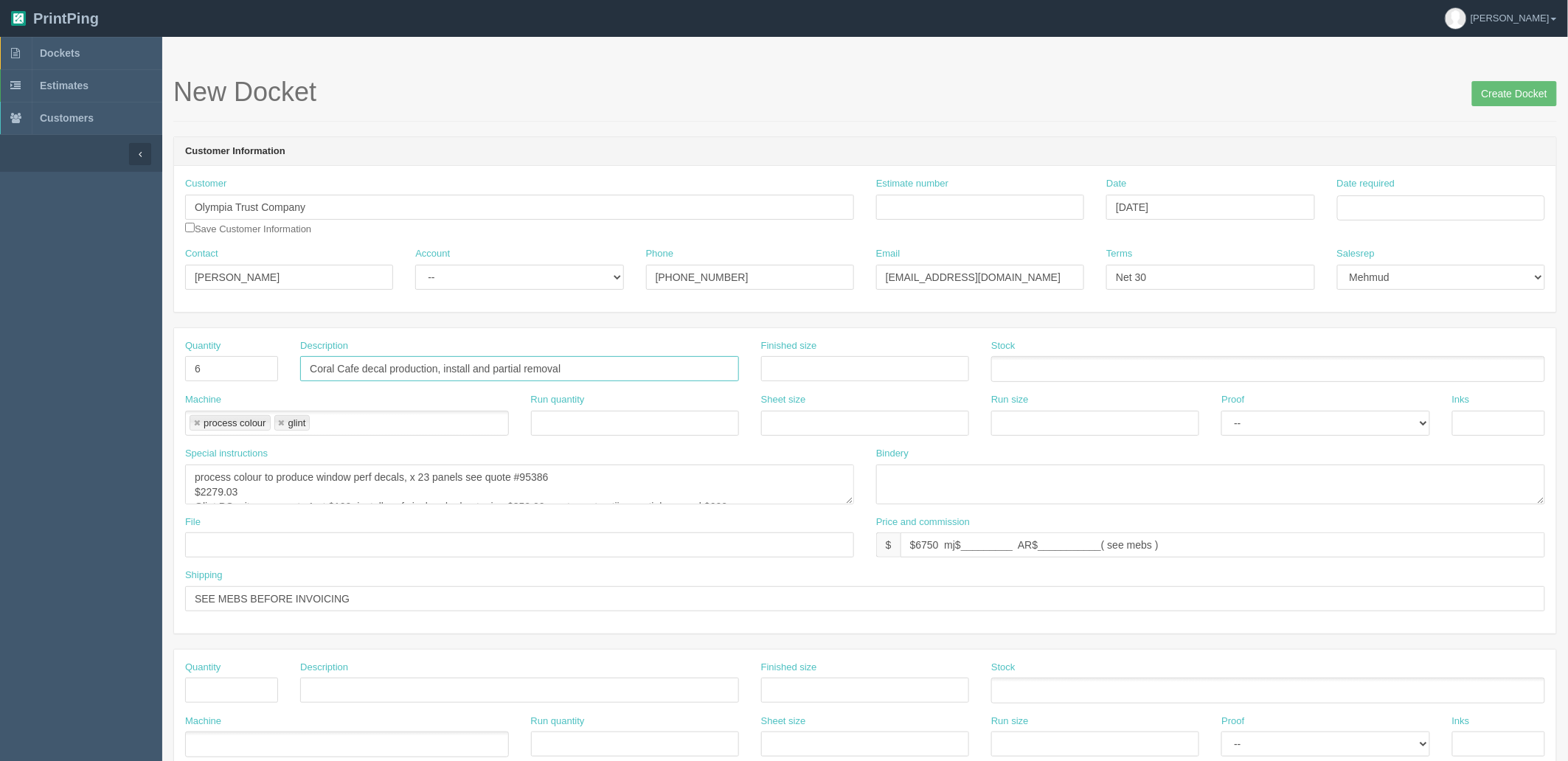
click at [1460, 287] on form "New Docket Create Docket Customer Information Customer Olympia Trust Company Sa…" at bounding box center [865, 697] width 1384 height 1239
type input "Coral Cafe - instagram handle decals"
drag, startPoint x: 830, startPoint y: 359, endPoint x: 824, endPoint y: 344, distance: 16.2
click at [830, 359] on input "45" at bounding box center [865, 369] width 208 height 25
type input "45" x 7.5""
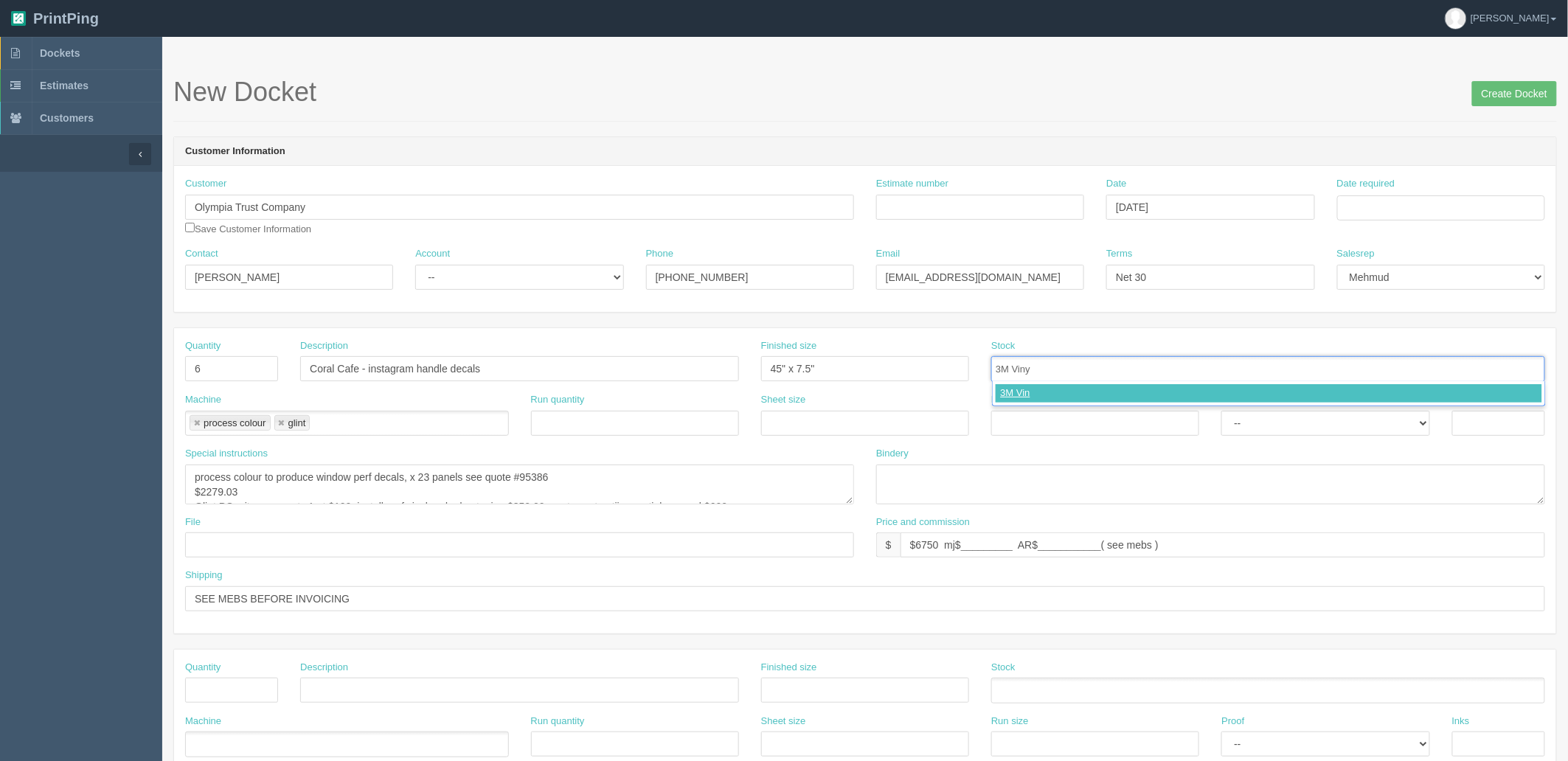
type input "3M Vinyl"
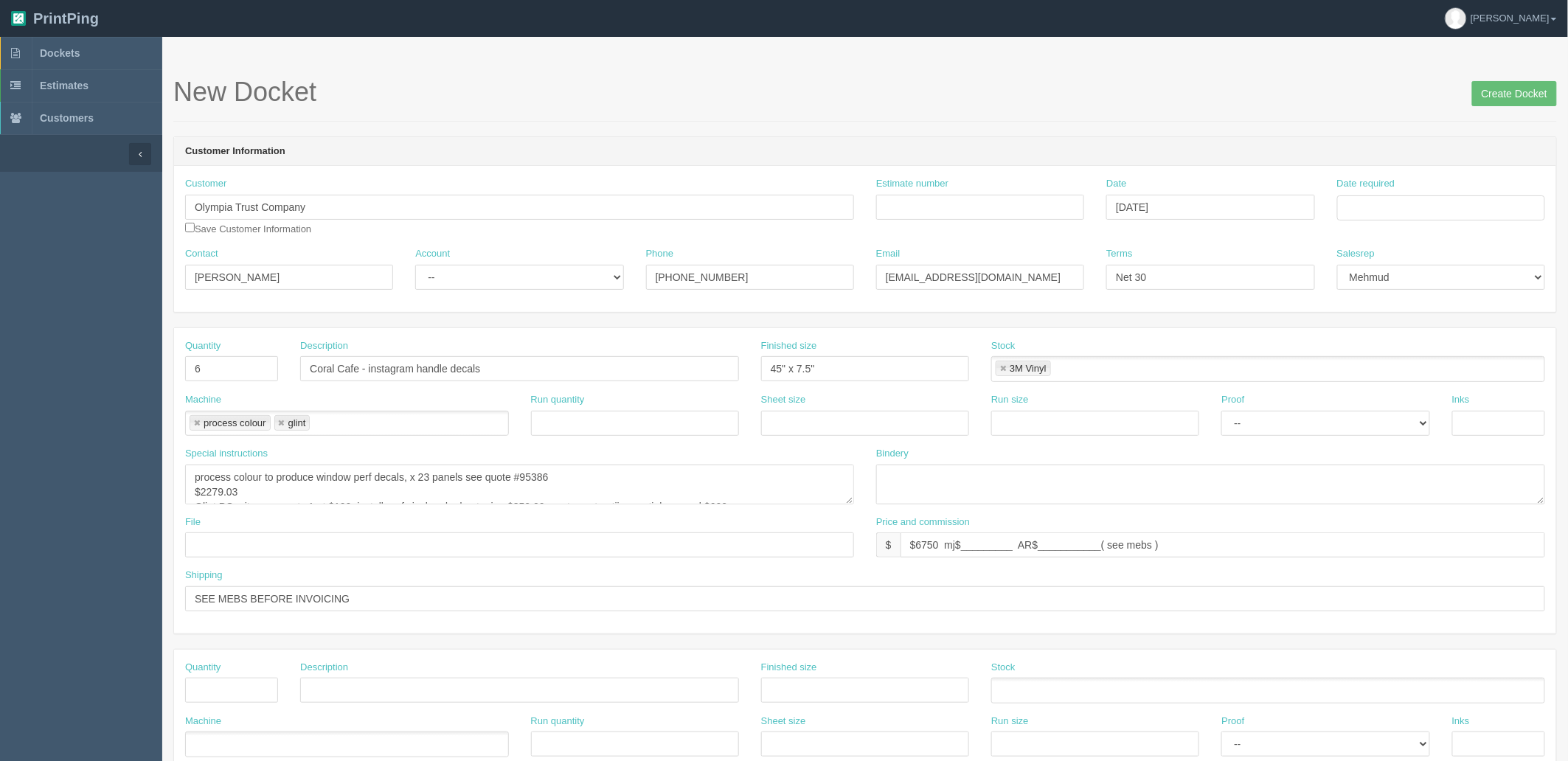
click at [285, 423] on link at bounding box center [281, 424] width 9 height 9
type input "process colour"
click at [198, 421] on link at bounding box center [196, 424] width 9 height 9
type input "Roland"
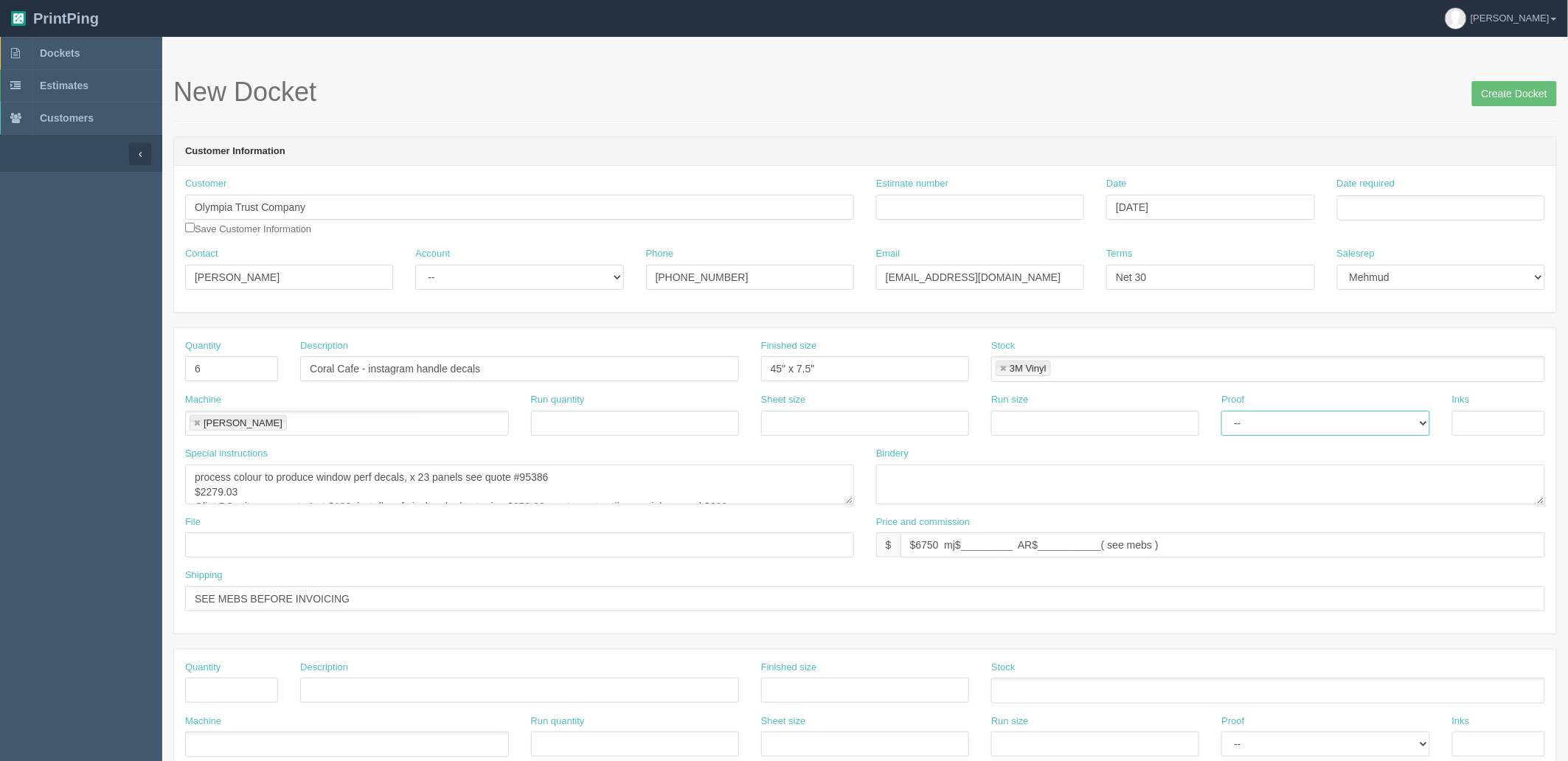
select select "Hard Copy"
click at [1221, 410] on select "-- Email Hard Copy" at bounding box center [1325, 423] width 208 height 25
type input "lam & cut o roalnd"
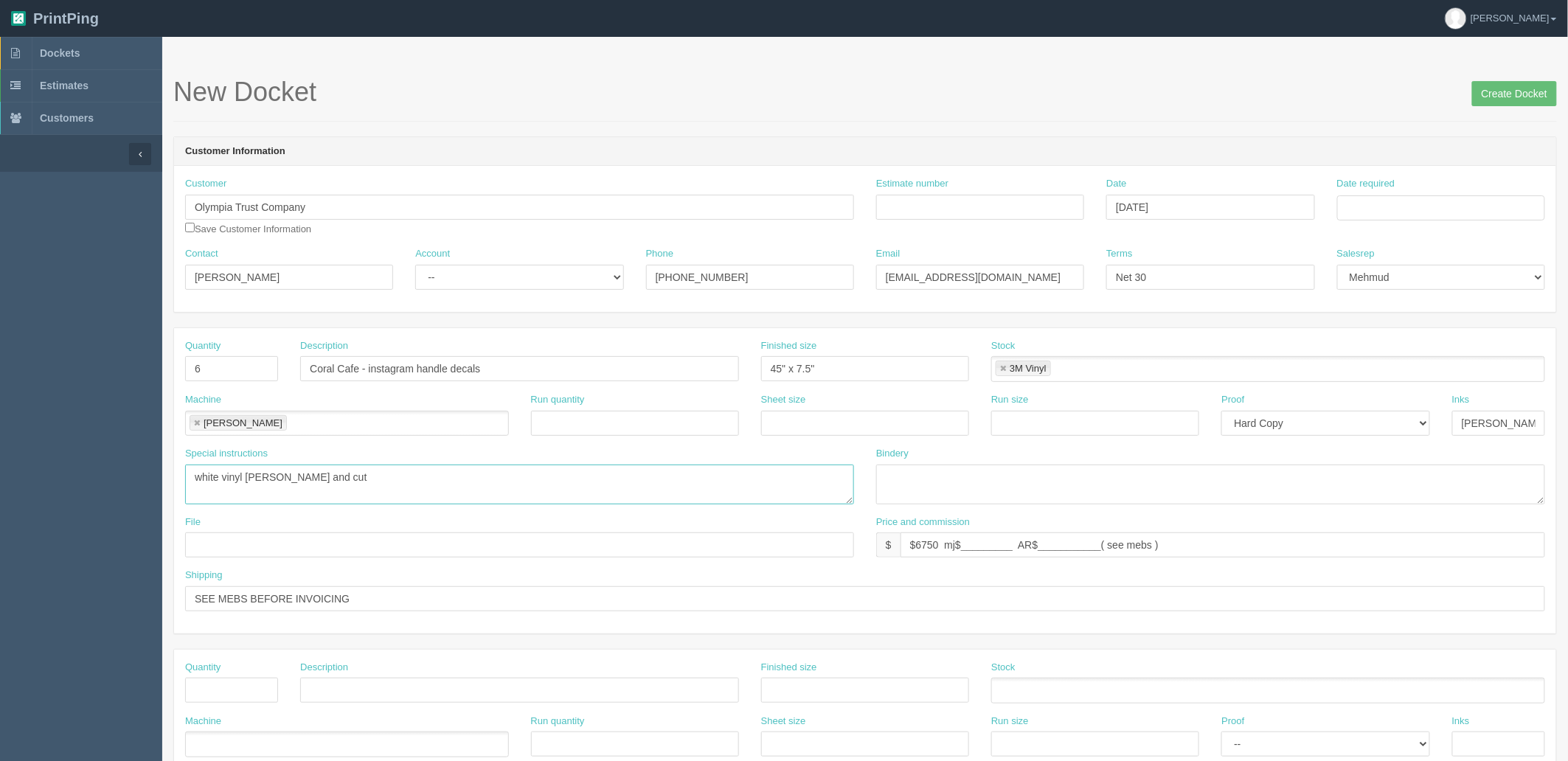
type textarea "white vinyl lam and cut"
click at [1114, 469] on textarea "lam, cut on roalnd, weed and mask for isntallation ARB$90.65 #12621" at bounding box center [1210, 484] width 669 height 40
type textarea "lam, cut on roalnd, weed and mask for installation ARB$90.65 #12621"
click at [305, 541] on input "text" at bounding box center [520, 544] width 669 height 25
drag, startPoint x: 279, startPoint y: 361, endPoint x: 265, endPoint y: 431, distance: 71.4
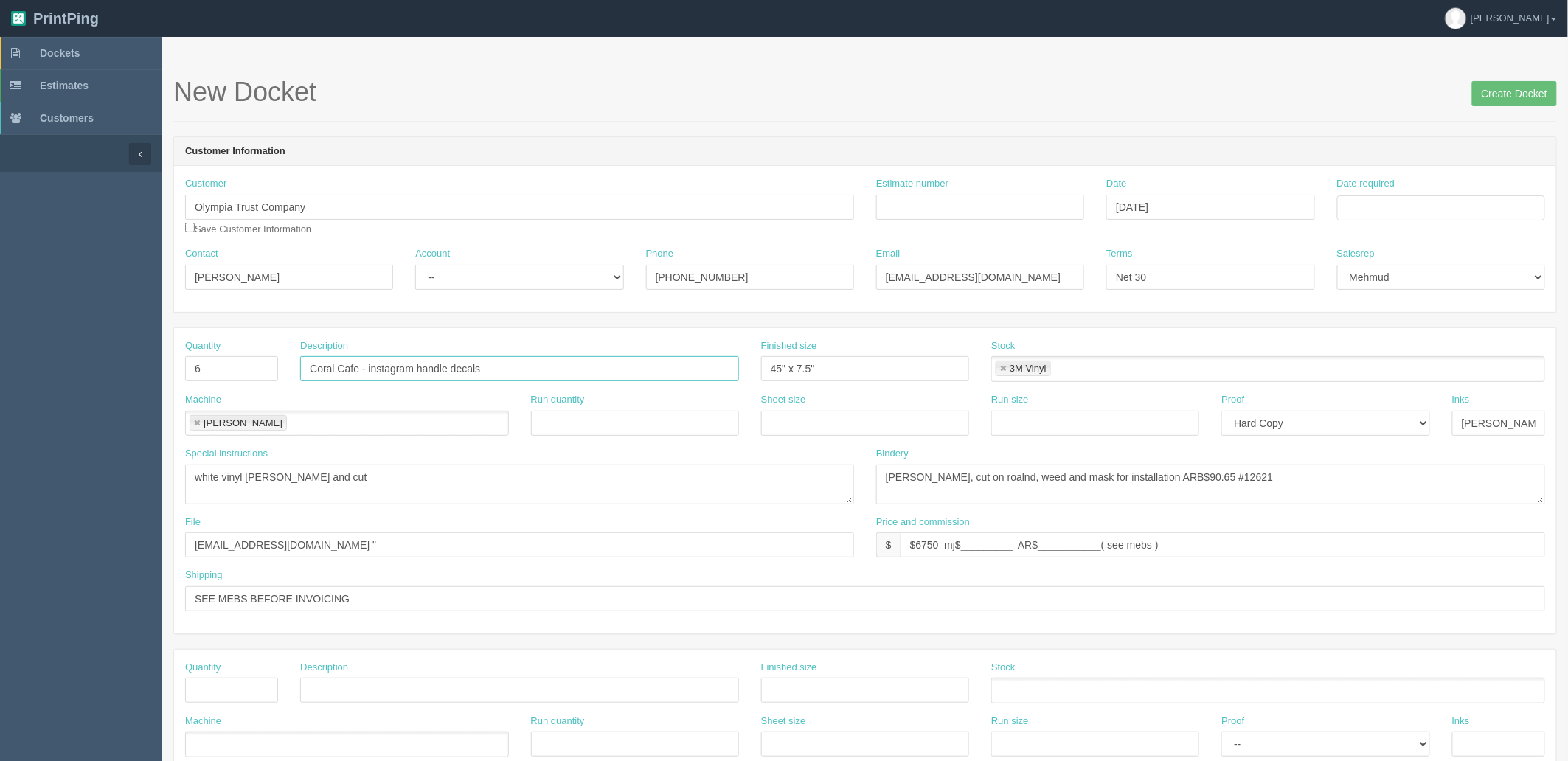
click at [272, 361] on div "Quantity 6 Description Coral Cafe - instagram handle decals Finished size 45" x…" at bounding box center [865, 366] width 1382 height 54
click at [298, 547] on input "files@allrush.ca "" at bounding box center [520, 544] width 669 height 25
paste input "Coral Cafe"
type input "files@allrush.ca "Coral Cafe - IG handle decal""
drag, startPoint x: 437, startPoint y: 595, endPoint x: 0, endPoint y: 603, distance: 437.1
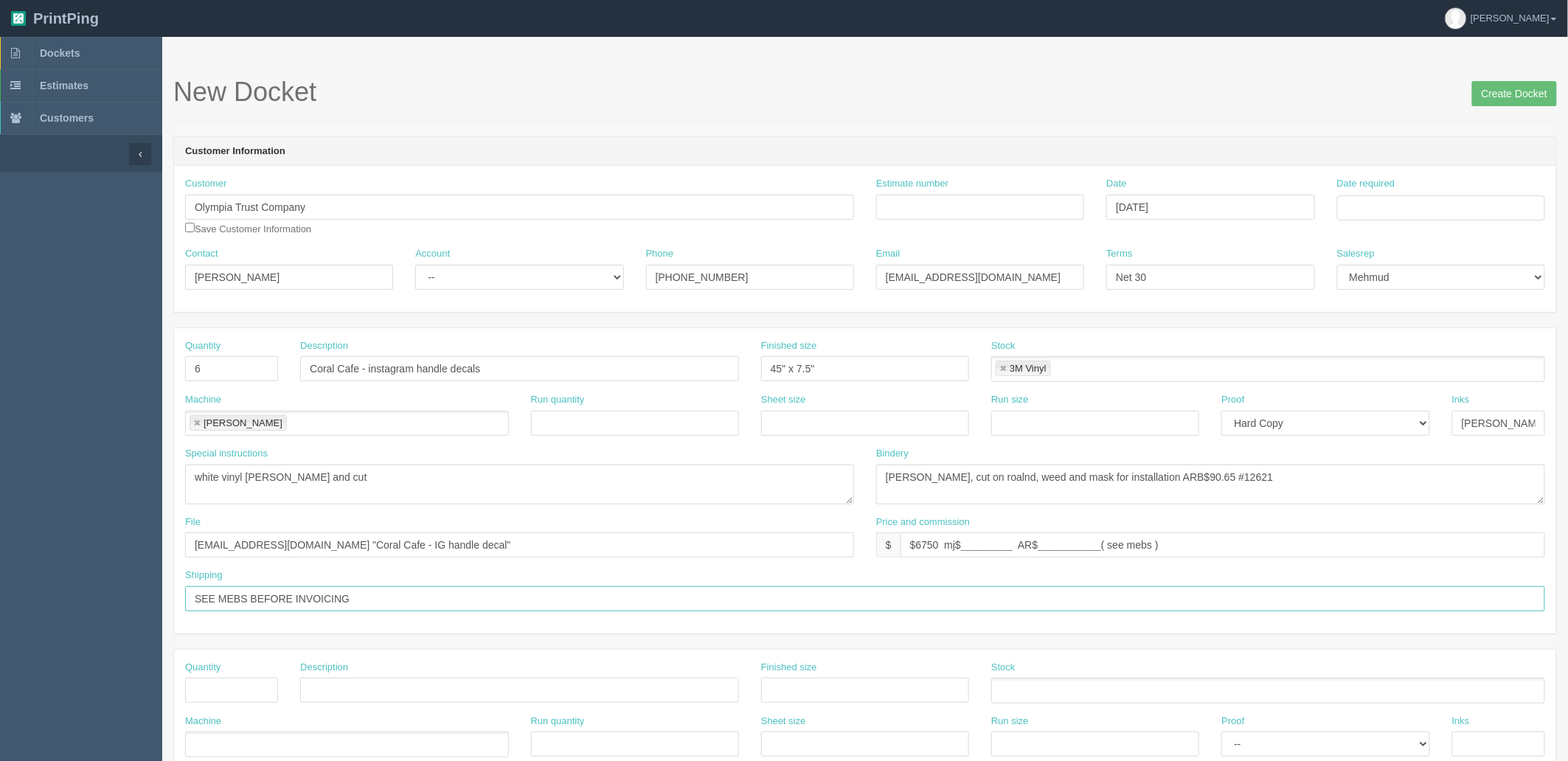
click at [0, 603] on section "Dockets Estimates Customers" at bounding box center [784, 687] width 1568 height 1302
type input "To Mebs when ready - Glint to pickup"
click at [1374, 198] on input "Date required" at bounding box center [1441, 208] width 208 height 25
click at [1405, 333] on td "17" at bounding box center [1409, 328] width 21 height 21
click at [1439, 330] on td "18" at bounding box center [1431, 328] width 19 height 21
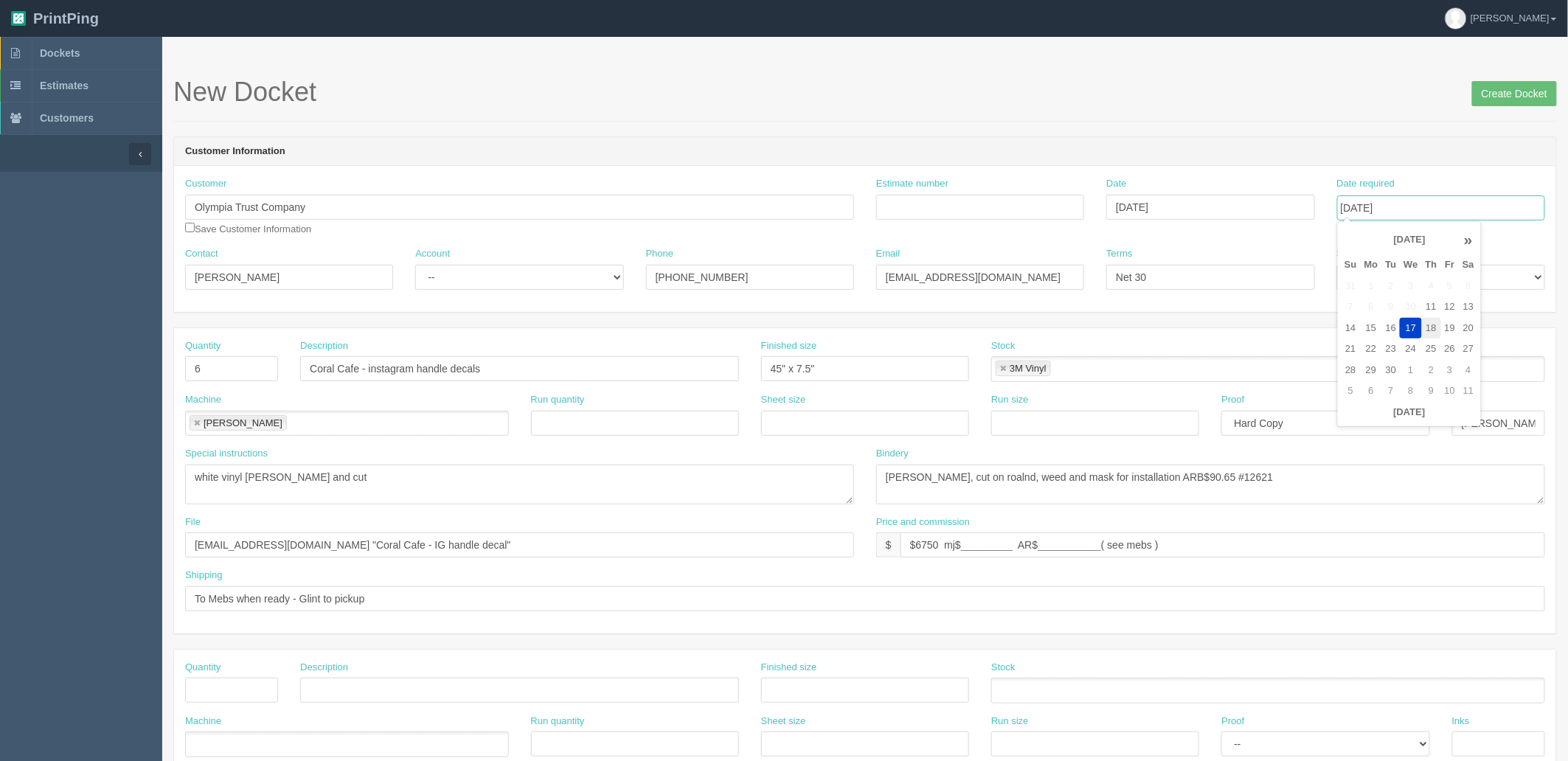
type input "September 18, 2025"
click at [1348, 122] on form "New Docket Create Docket Customer Information Customer Olympia Trust Company Sa…" at bounding box center [865, 697] width 1384 height 1239
click at [1006, 202] on input "Estimate number" at bounding box center [979, 207] width 208 height 25
drag, startPoint x: 961, startPoint y: 205, endPoint x: 910, endPoint y: 270, distance: 82.6
click at [961, 205] on input "Estimate number" at bounding box center [979, 207] width 208 height 25
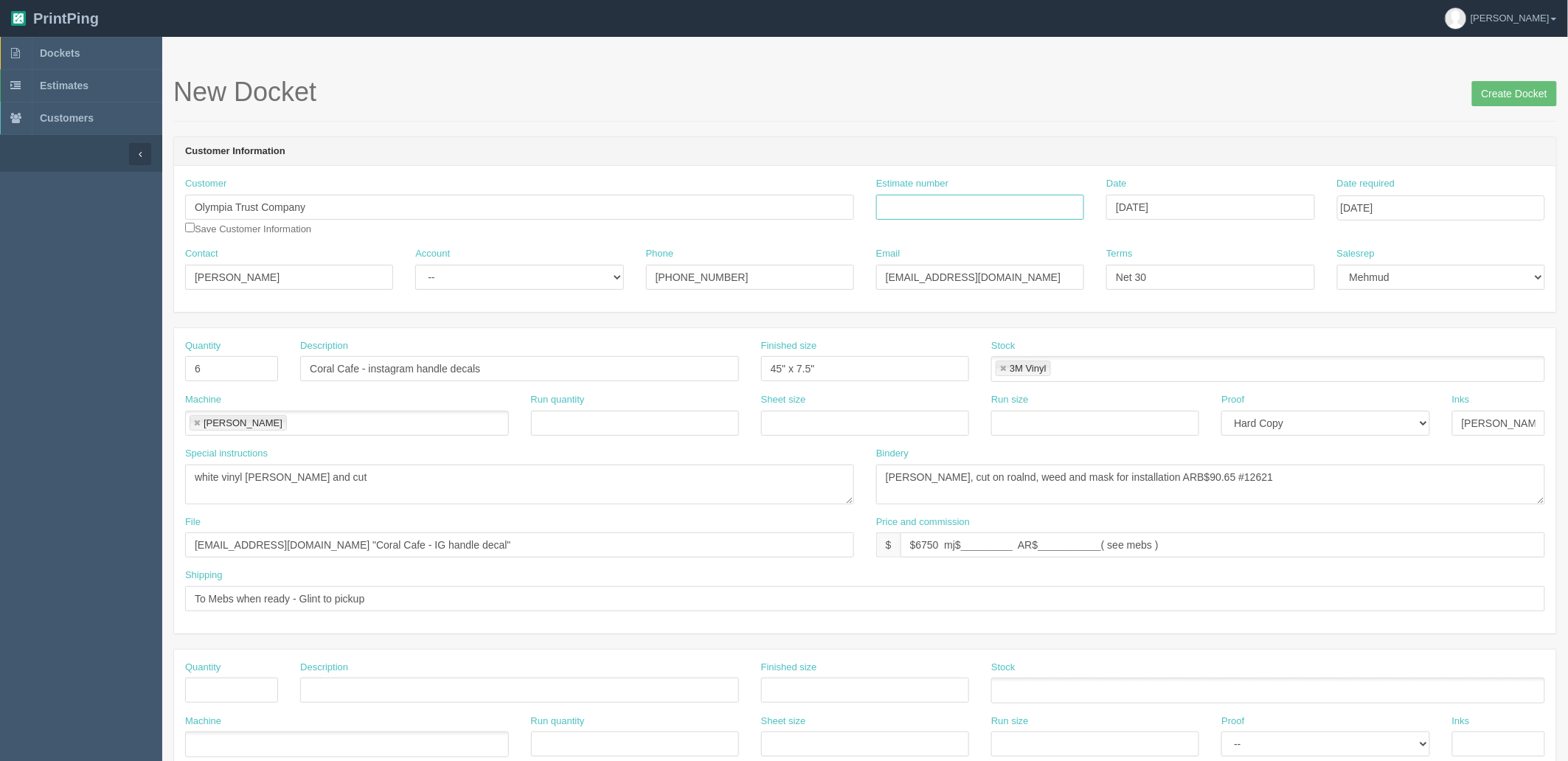
paste input "092479"
type input "092479"
click at [469, 273] on select "-- Existing Client Allrush Client Rep Client" at bounding box center [519, 277] width 208 height 25
select select "Allrush Client"
click at [415, 264] on select "-- Existing Client Allrush Client Rep Client" at bounding box center [519, 277] width 208 height 25
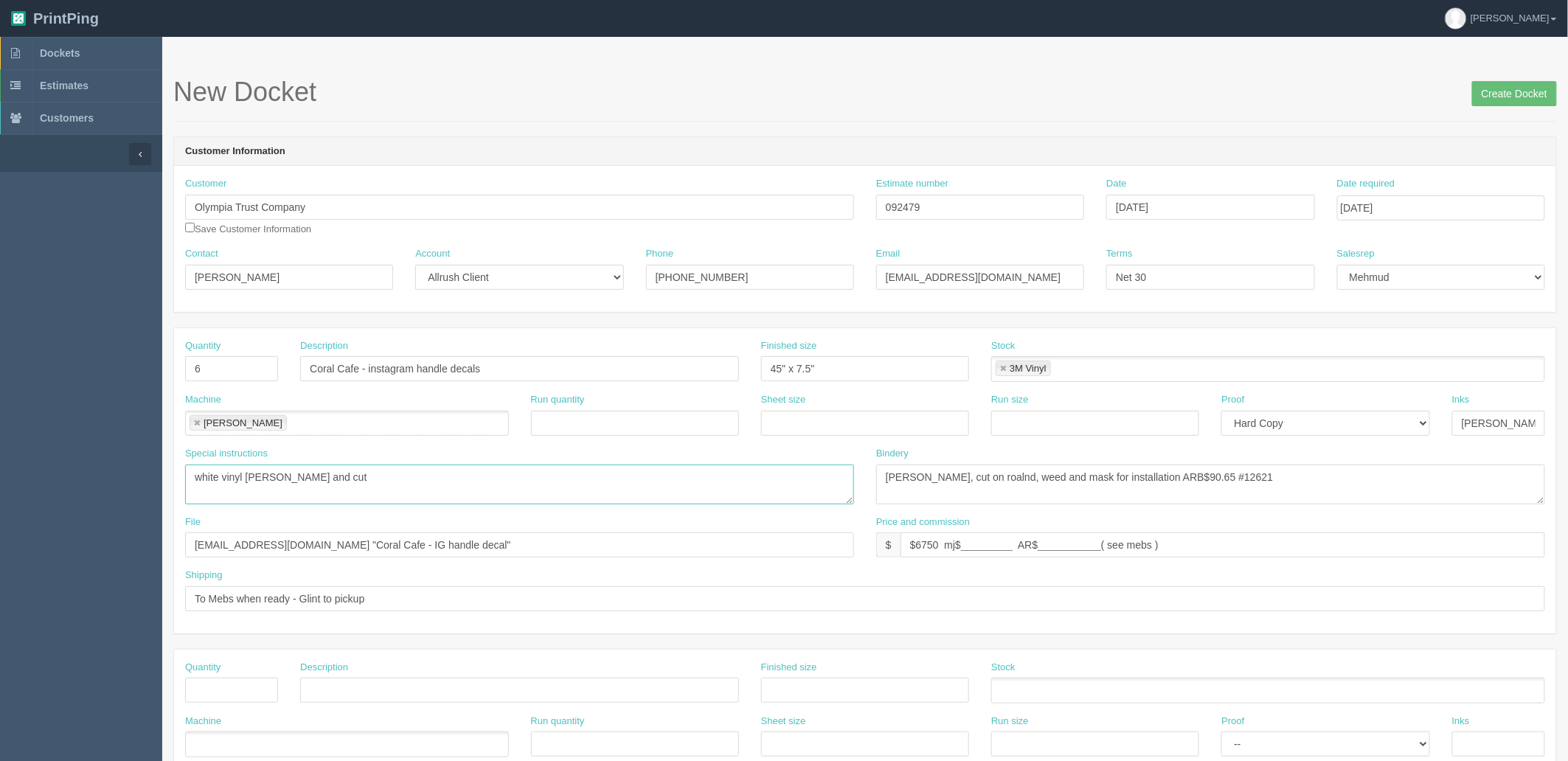
click at [494, 476] on textarea "process colour to produce window perf decals, x 23 panels see quote #95386 $227…" at bounding box center [520, 484] width 669 height 40
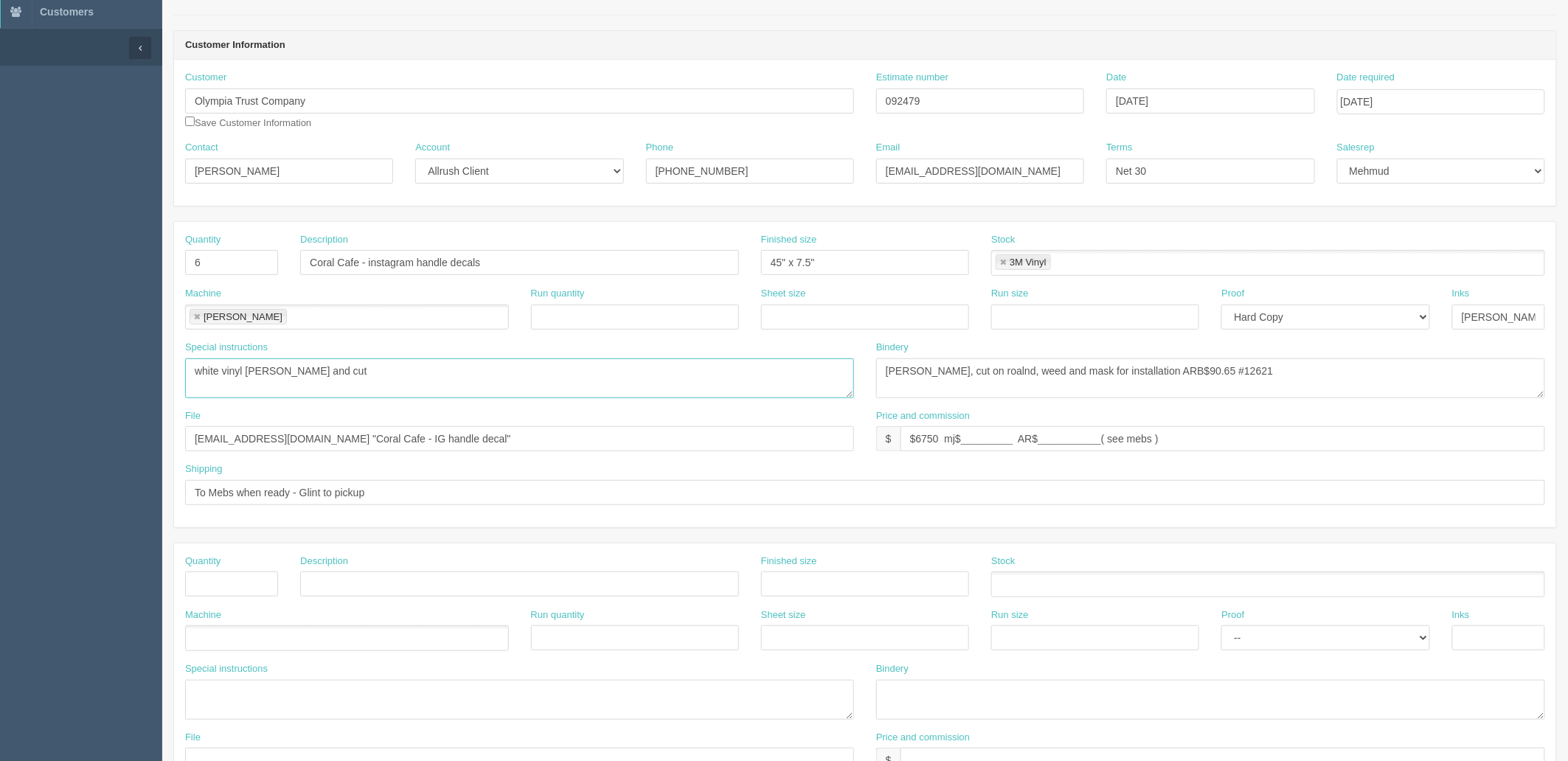
scroll to position [409, 0]
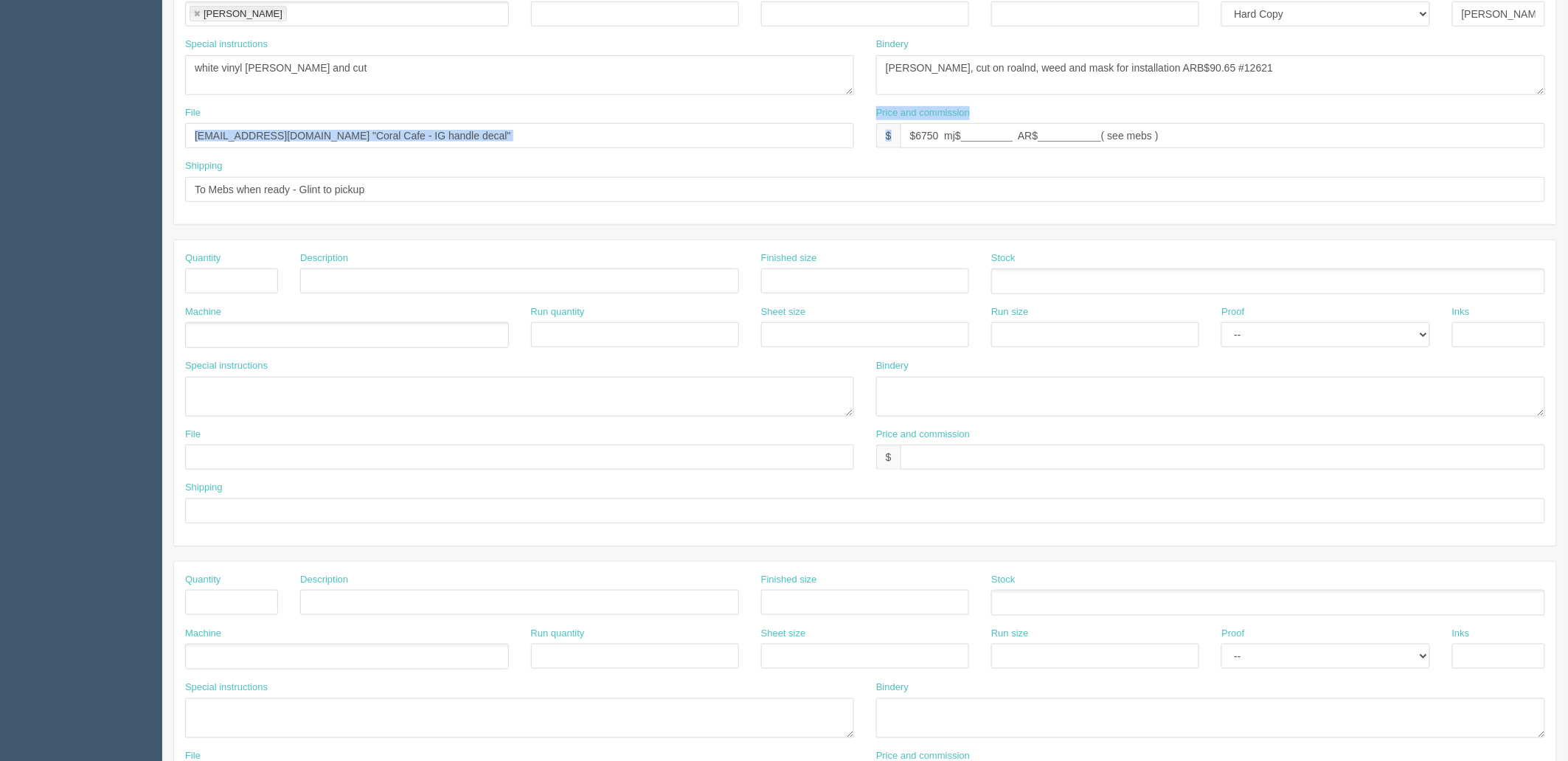
drag, startPoint x: 1220, startPoint y: 147, endPoint x: 717, endPoint y: 144, distance: 503.0
click at [717, 144] on div "File files@allrush.ca "Coral Cafe - IG handle decal" Price and commission $ $67…" at bounding box center [865, 133] width 1382 height 54
click at [1253, 143] on input "$6750 mj$_________ AR$___________( see mebs )" at bounding box center [1222, 136] width 644 height 25
drag, startPoint x: 1278, startPoint y: 137, endPoint x: 566, endPoint y: 137, distance: 712.0
click at [566, 137] on div "File files@allrush.ca "Coral Cafe - IG handle decal" Price and commission $ $67…" at bounding box center [865, 133] width 1382 height 54
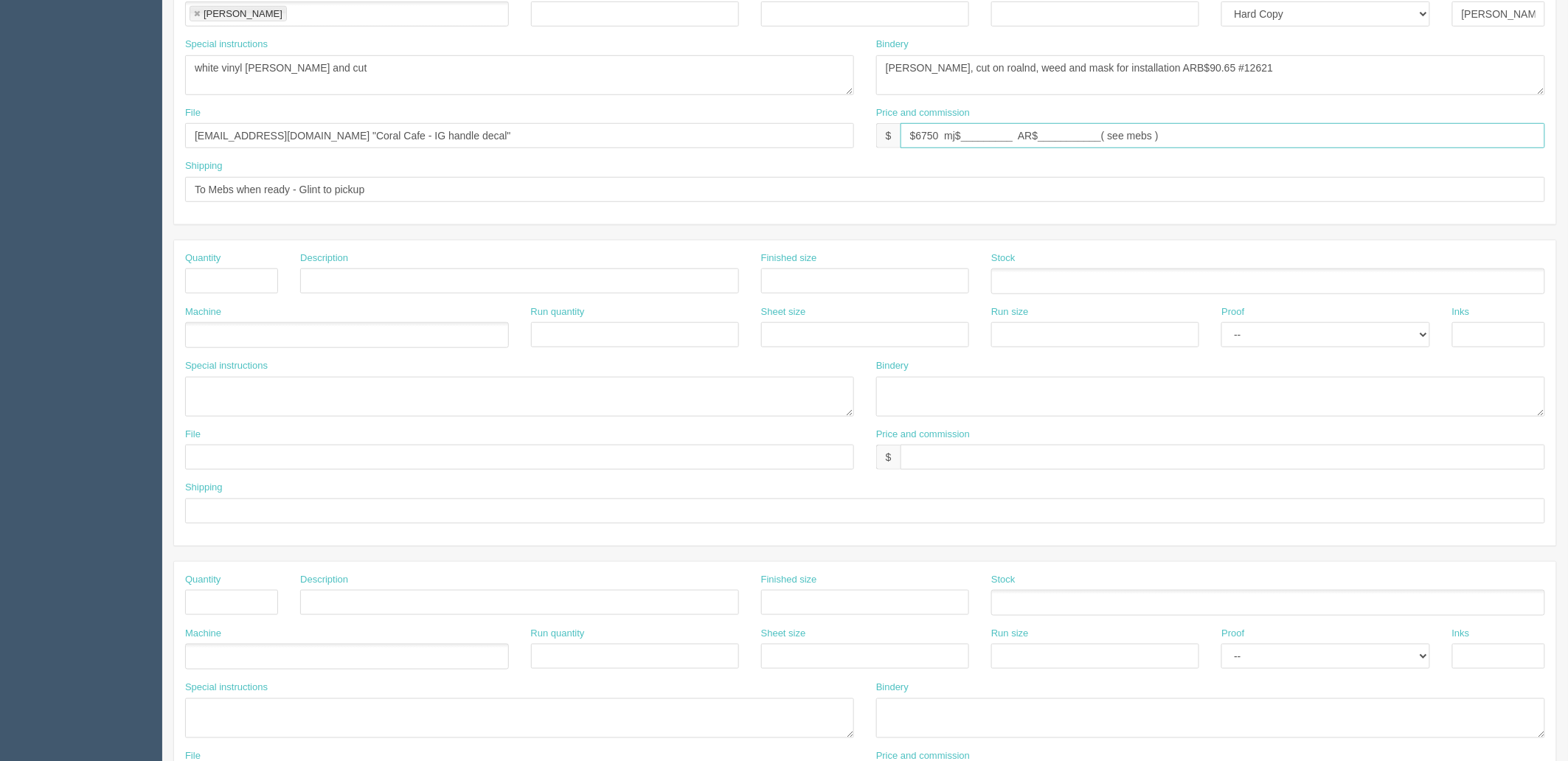
type input "#"
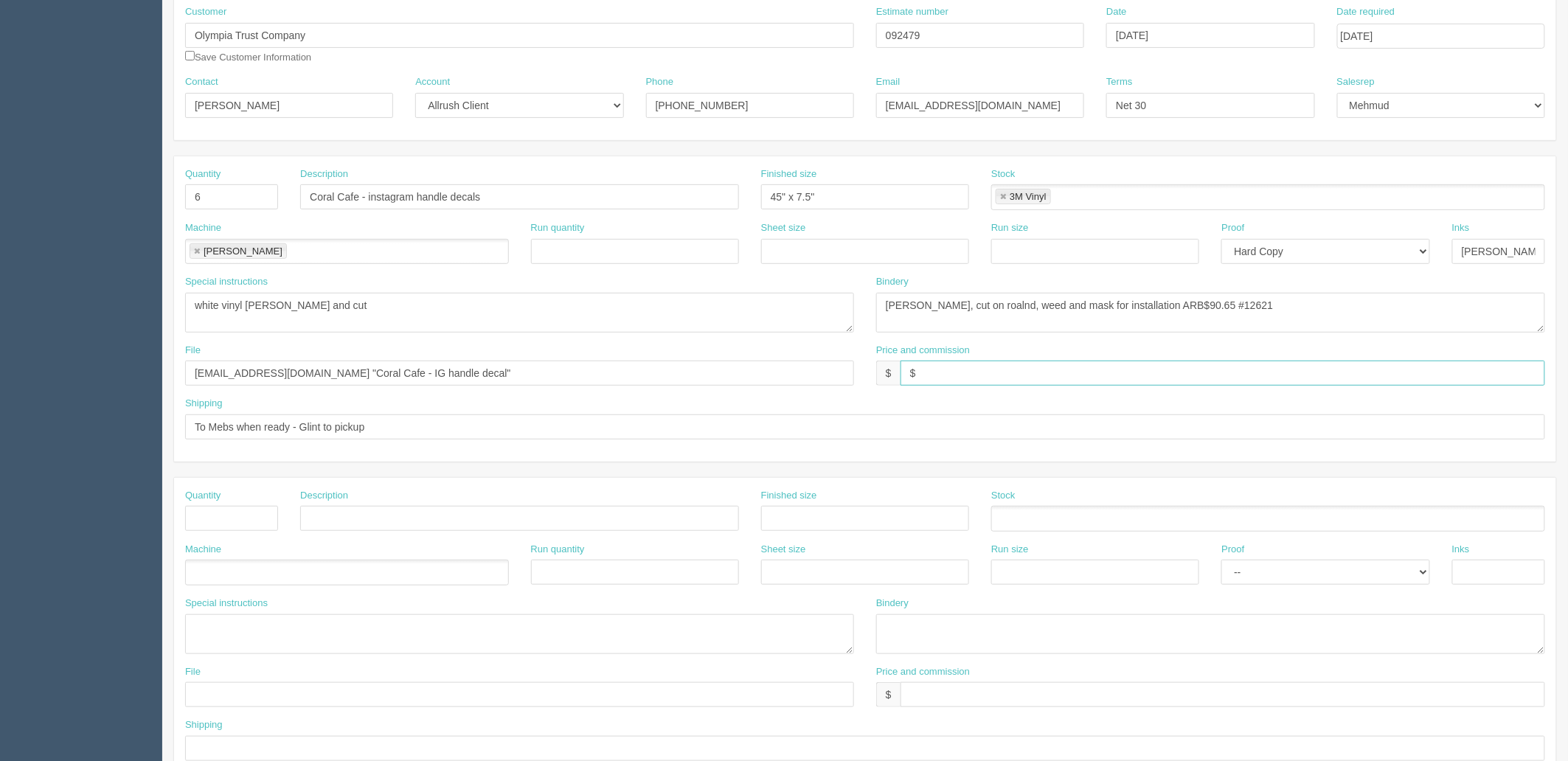
scroll to position [164, 0]
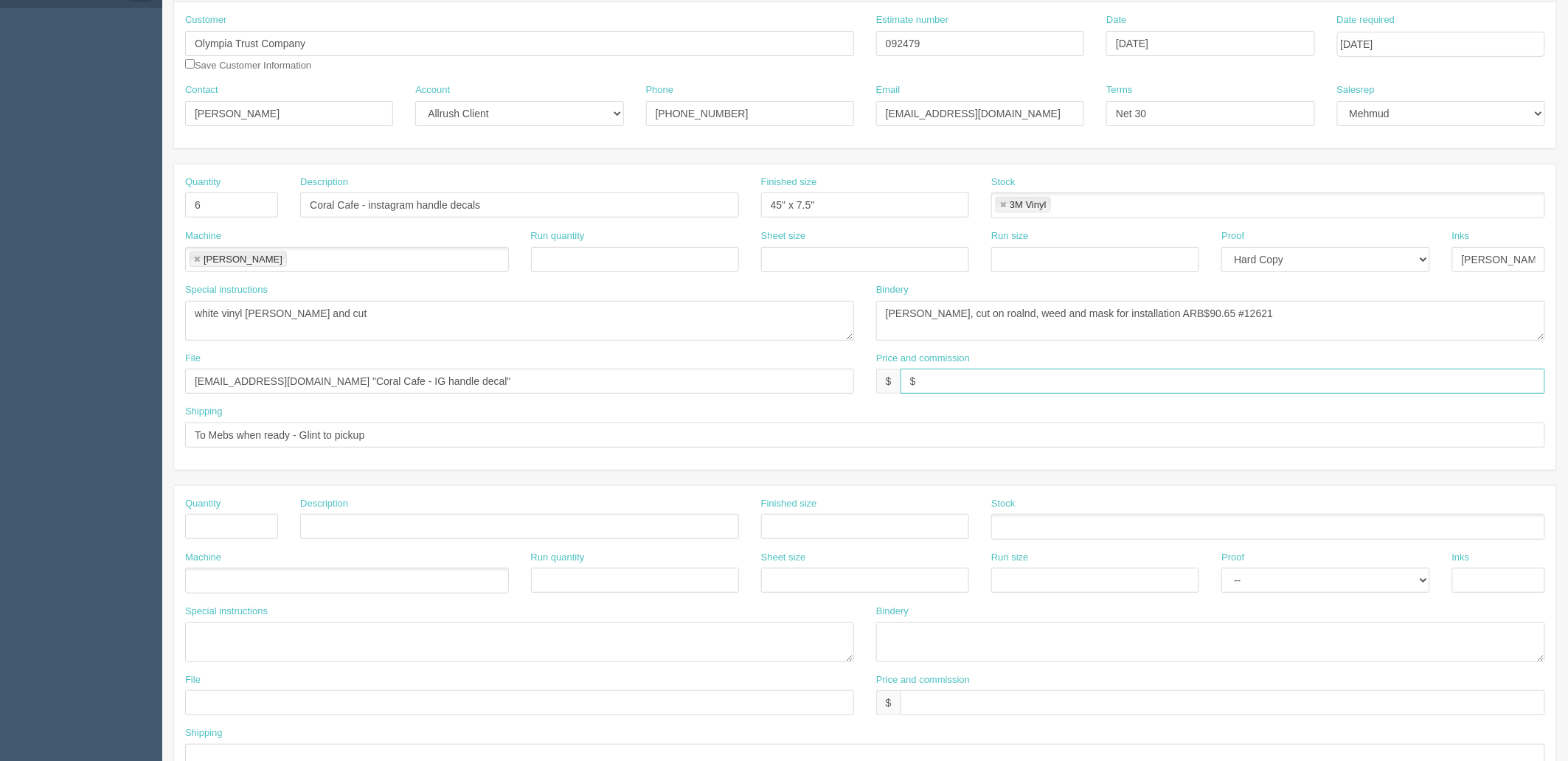
click at [1043, 374] on input "$" at bounding box center [1222, 381] width 644 height 25
drag, startPoint x: 680, startPoint y: 47, endPoint x: 620, endPoint y: 55, distance: 60.5
click at [600, 47] on div "Customer Olympia Trust Company Save Customer Information Estimate number 092479…" at bounding box center [865, 48] width 1382 height 70
click at [973, 380] on input "$324.92 mj$ AR$" at bounding box center [1222, 381] width 644 height 25
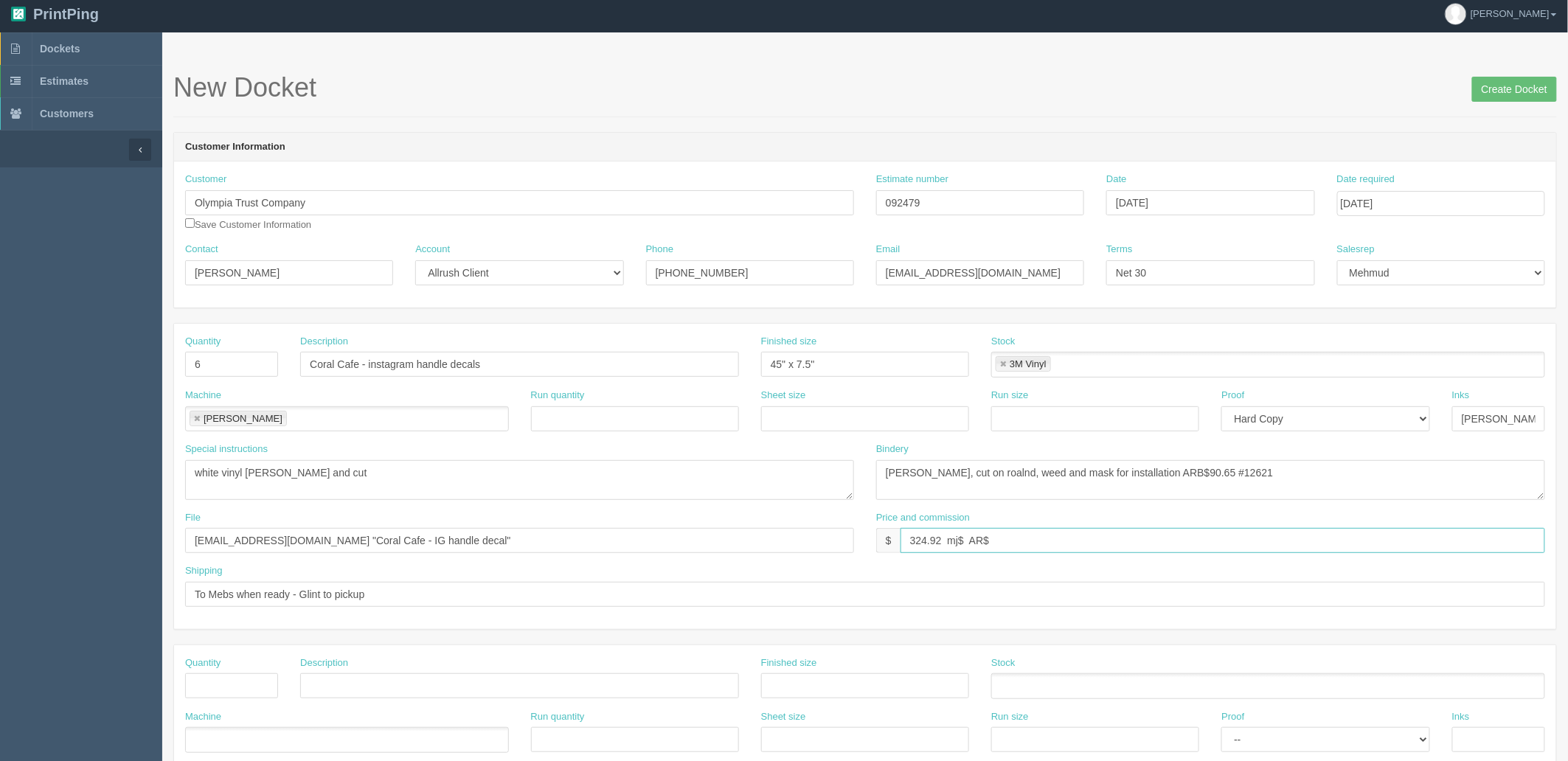
scroll to position [0, 0]
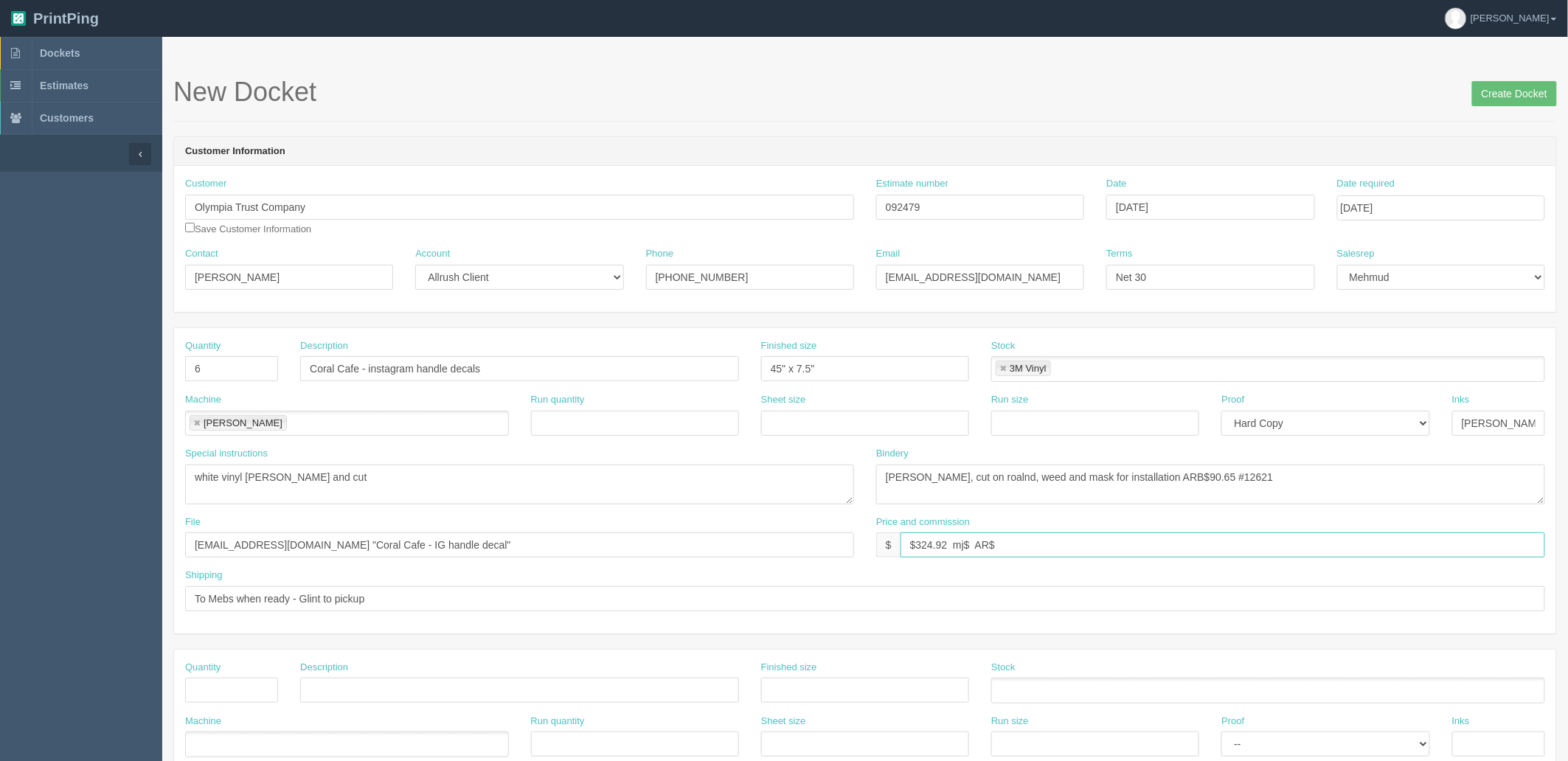
click at [971, 547] on input "$324.92 mj$ AR$" at bounding box center [1222, 544] width 644 height 25
click at [965, 548] on input "324.92 mj$ AR$" at bounding box center [1222, 544] width 644 height 25
type input "$324.92 mj$74.98 AR$88.69"
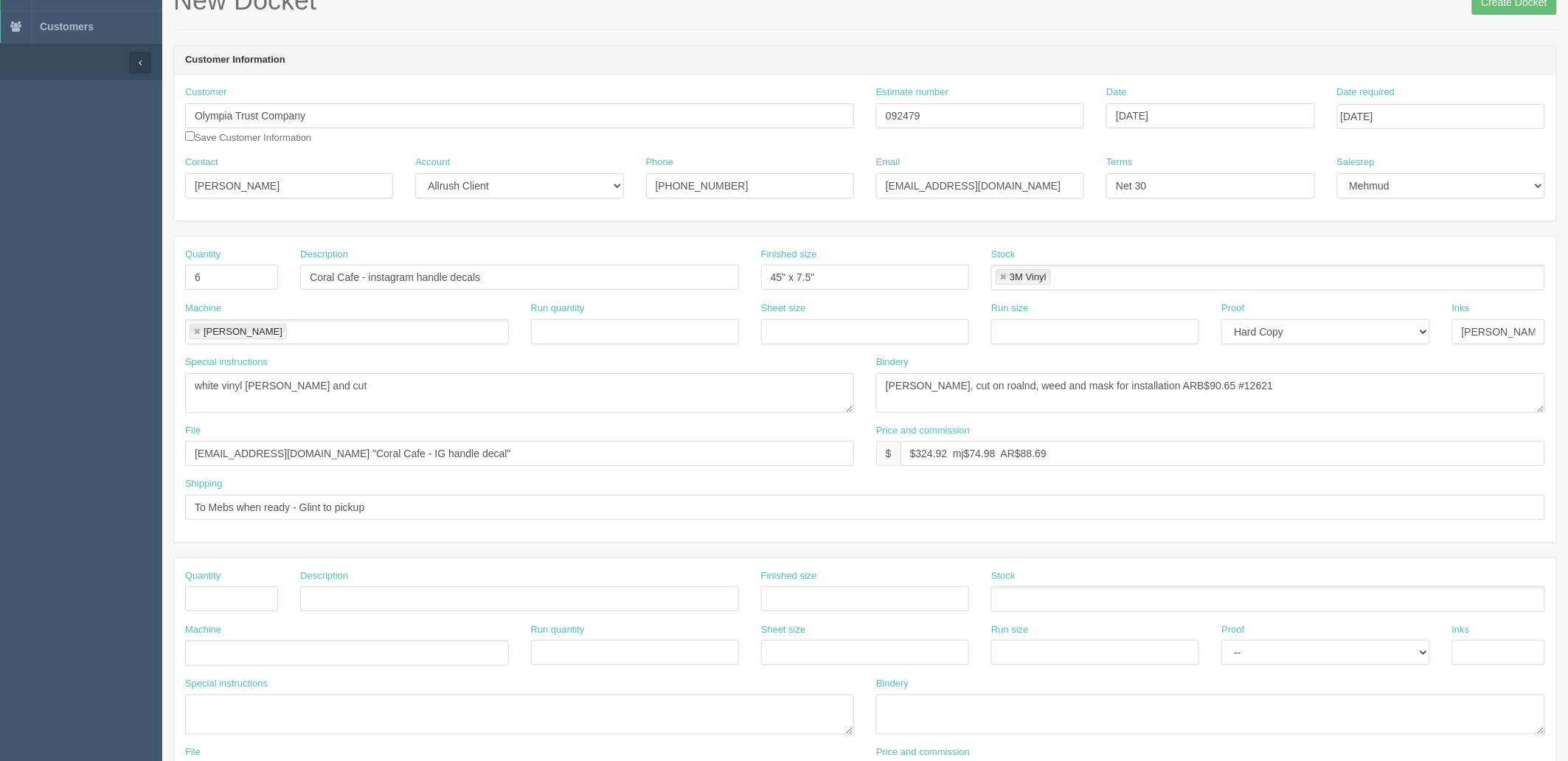
scroll to position [327, 0]
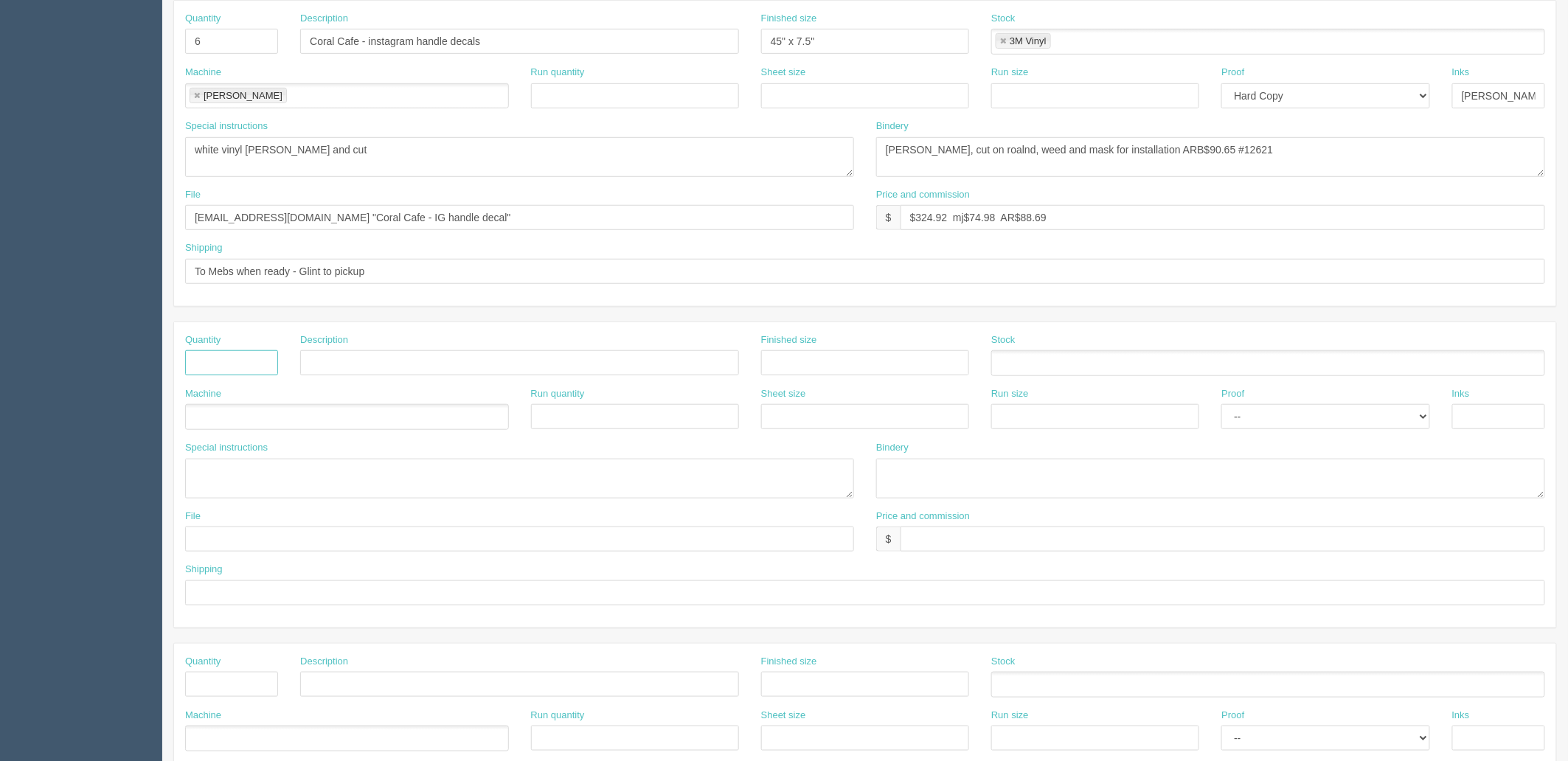
click at [236, 365] on input "text" at bounding box center [232, 362] width 93 height 25
type input "1"
click at [445, 358] on input "Installation (along with the" at bounding box center [519, 362] width 439 height 25
type input "Installation (additional)"
click at [377, 424] on ul at bounding box center [347, 417] width 323 height 26
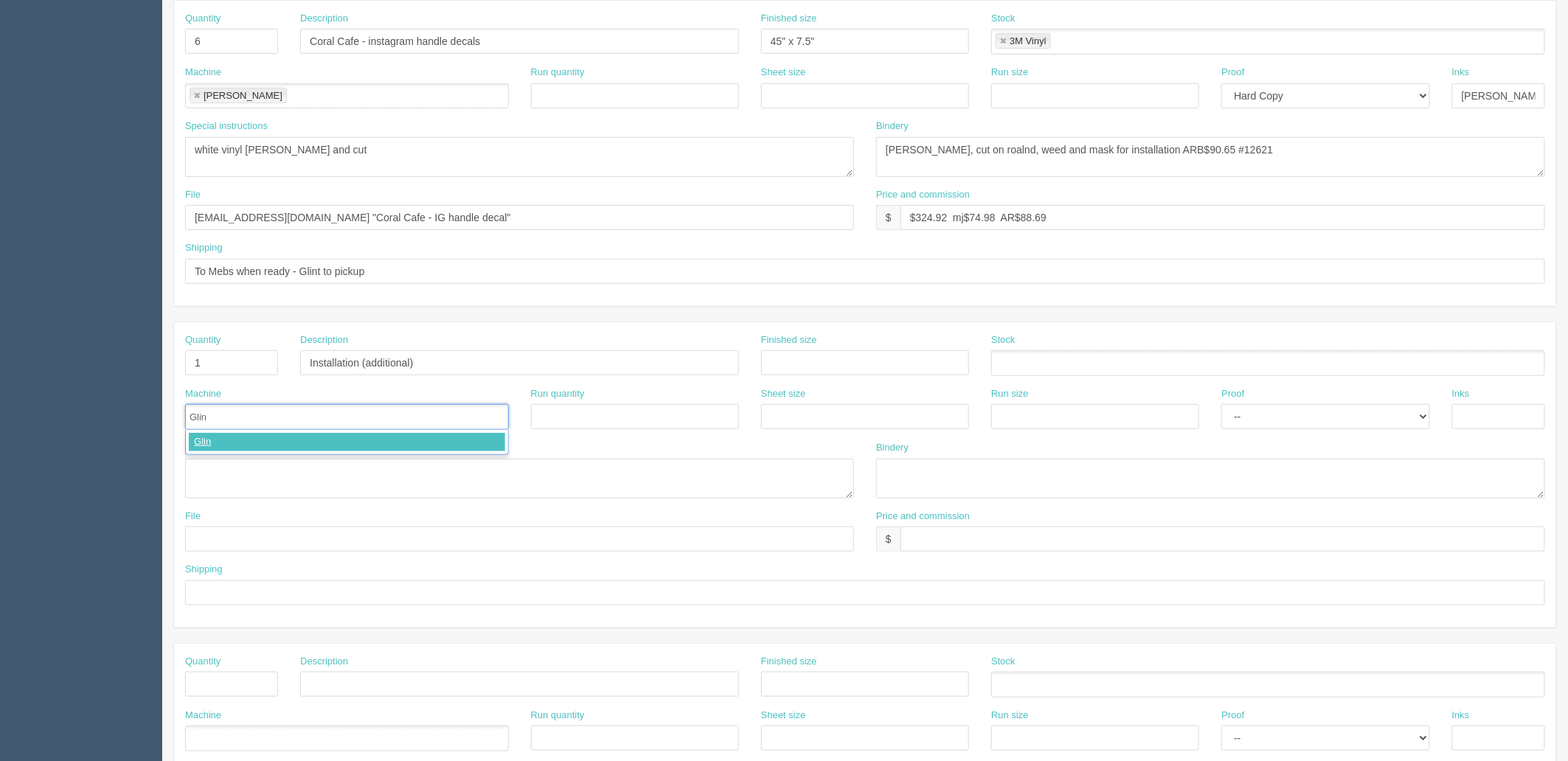
type input "Glint"
click at [355, 461] on textarea at bounding box center [520, 478] width 669 height 40
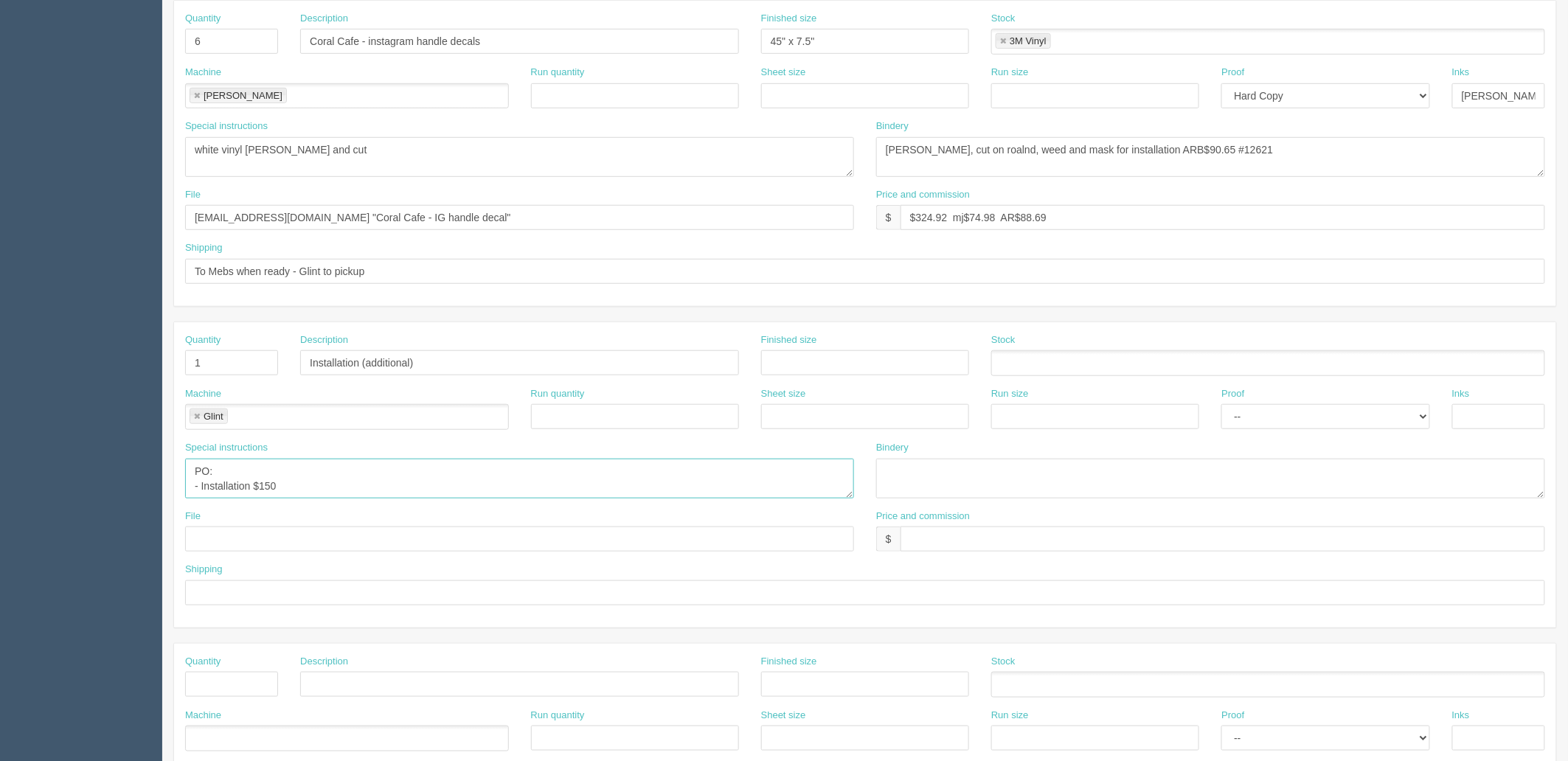
click at [307, 482] on textarea "PO: - Installation $150" at bounding box center [520, 478] width 669 height 40
click at [254, 488] on textarea "PO: - Installation $150" at bounding box center [520, 478] width 669 height 40
type textarea "PO: - Installation, 6x decals $150"
type input "$200 mj$20 AR$30"
click at [373, 595] on input "text" at bounding box center [865, 592] width 1360 height 25
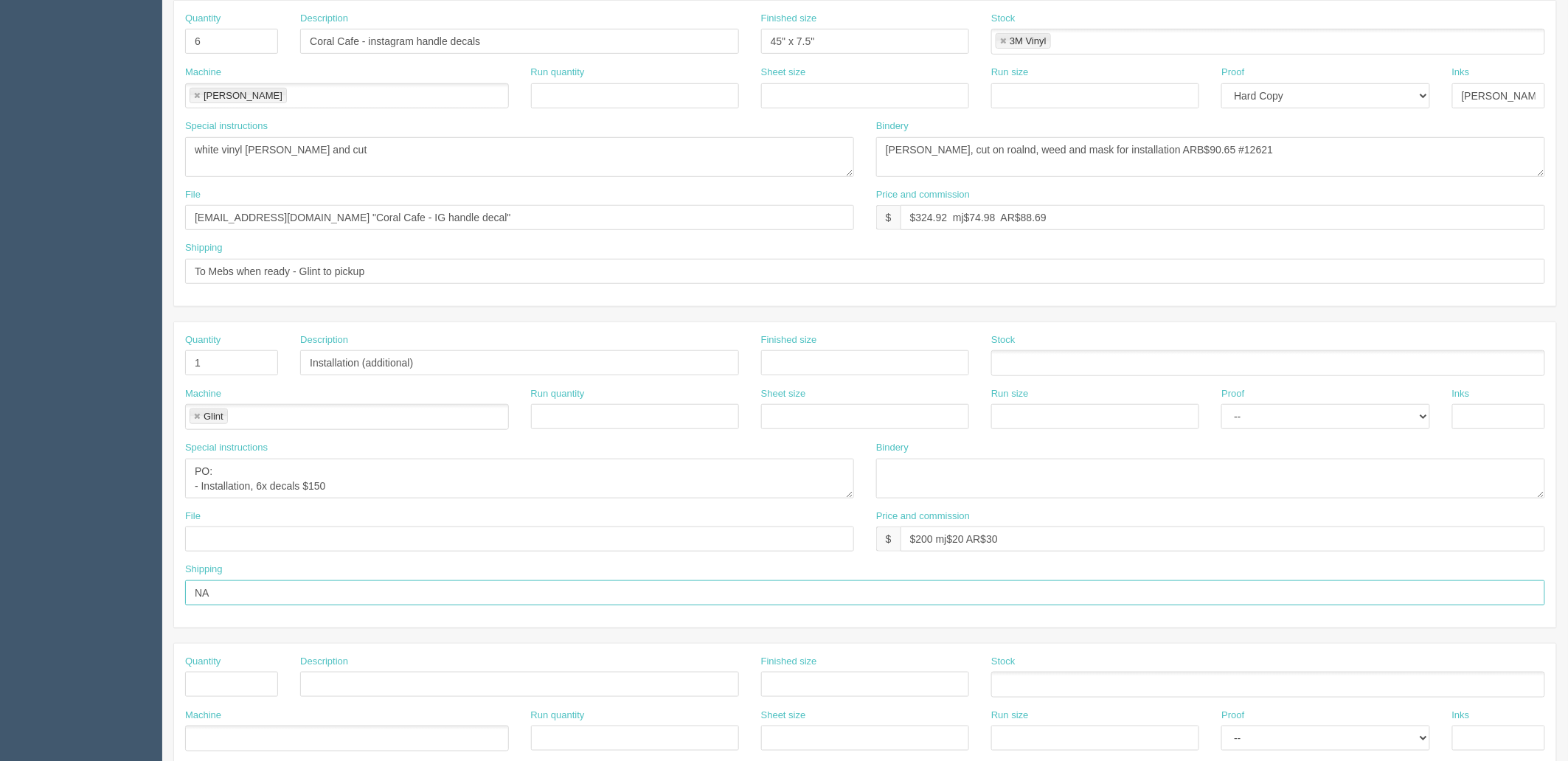
type input "NA"
click at [413, 481] on textarea "PO: - Installation, 6x decals $150" at bounding box center [520, 478] width 669 height 40
click at [347, 464] on textarea "PO: - Installation, 6x decals $150" at bounding box center [520, 478] width 669 height 40
drag, startPoint x: 367, startPoint y: 362, endPoint x: 676, endPoint y: 345, distance: 309.5
click at [676, 345] on div "Description Installation (additional)" at bounding box center [519, 355] width 439 height 42
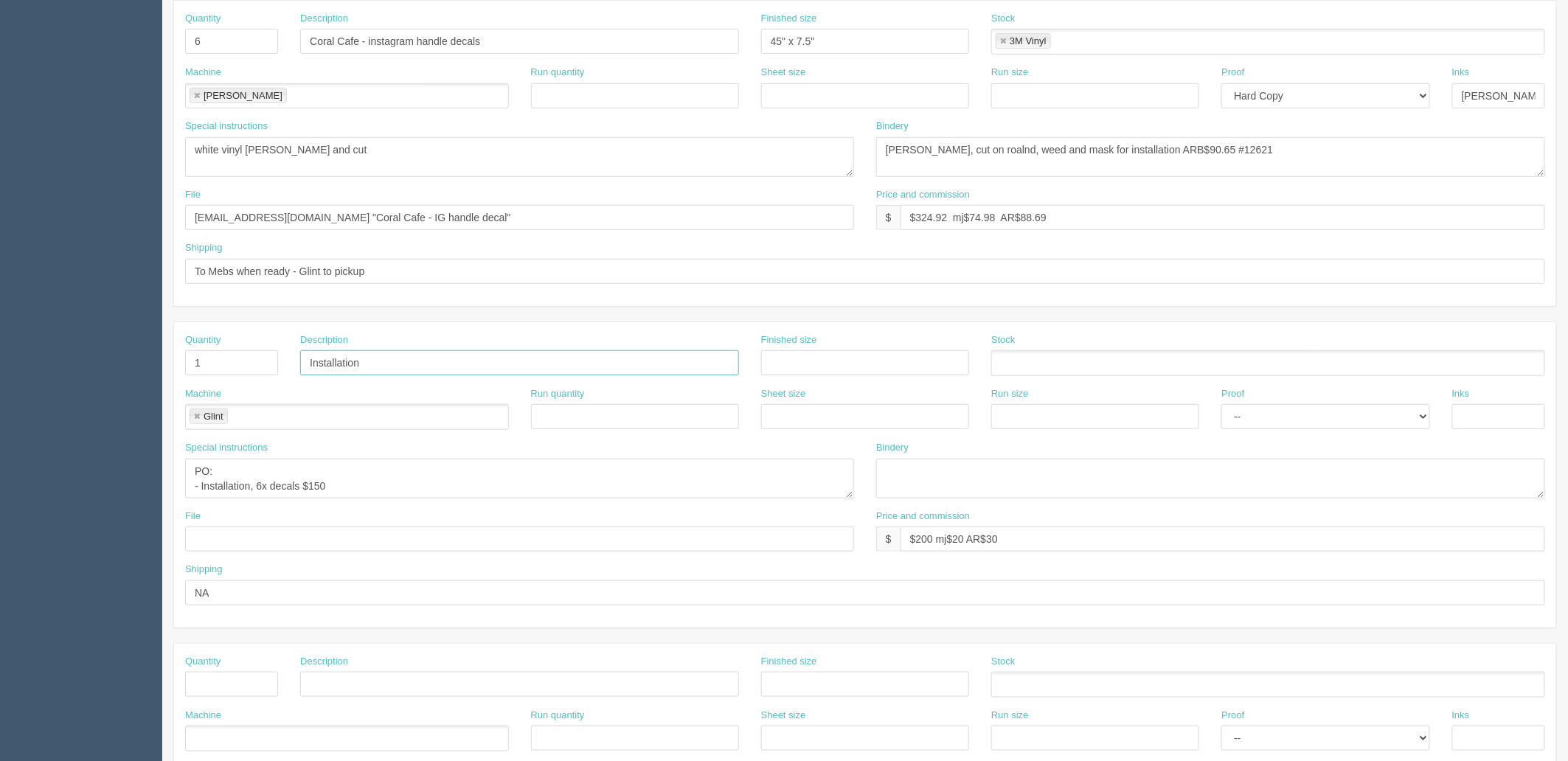
type input "Installation"
click at [376, 483] on textarea "PO: - Installation, 6x decals $150" at bounding box center [520, 478] width 669 height 40
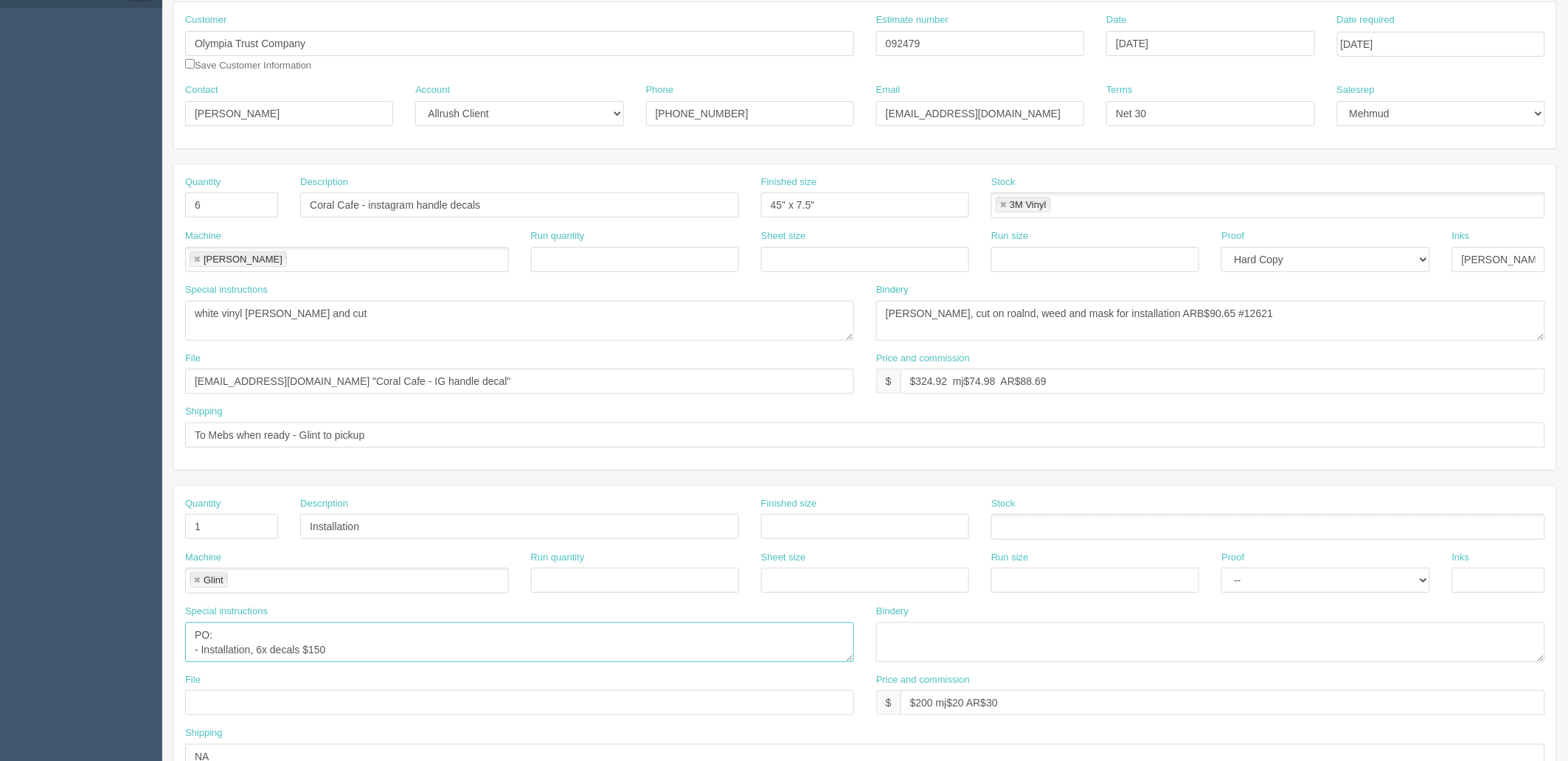
drag, startPoint x: 318, startPoint y: 645, endPoint x: 733, endPoint y: 661, distance: 415.3
click at [725, 665] on div "Special instructions PO: - Installation, 6x decals $150" at bounding box center [520, 638] width 691 height 68
type textarea "PO: - Installation, 6x decals $120"
click at [917, 703] on input "$200 mj$20 AR$30" at bounding box center [1222, 702] width 644 height 25
drag, startPoint x: 997, startPoint y: 702, endPoint x: 1464, endPoint y: 679, distance: 467.6
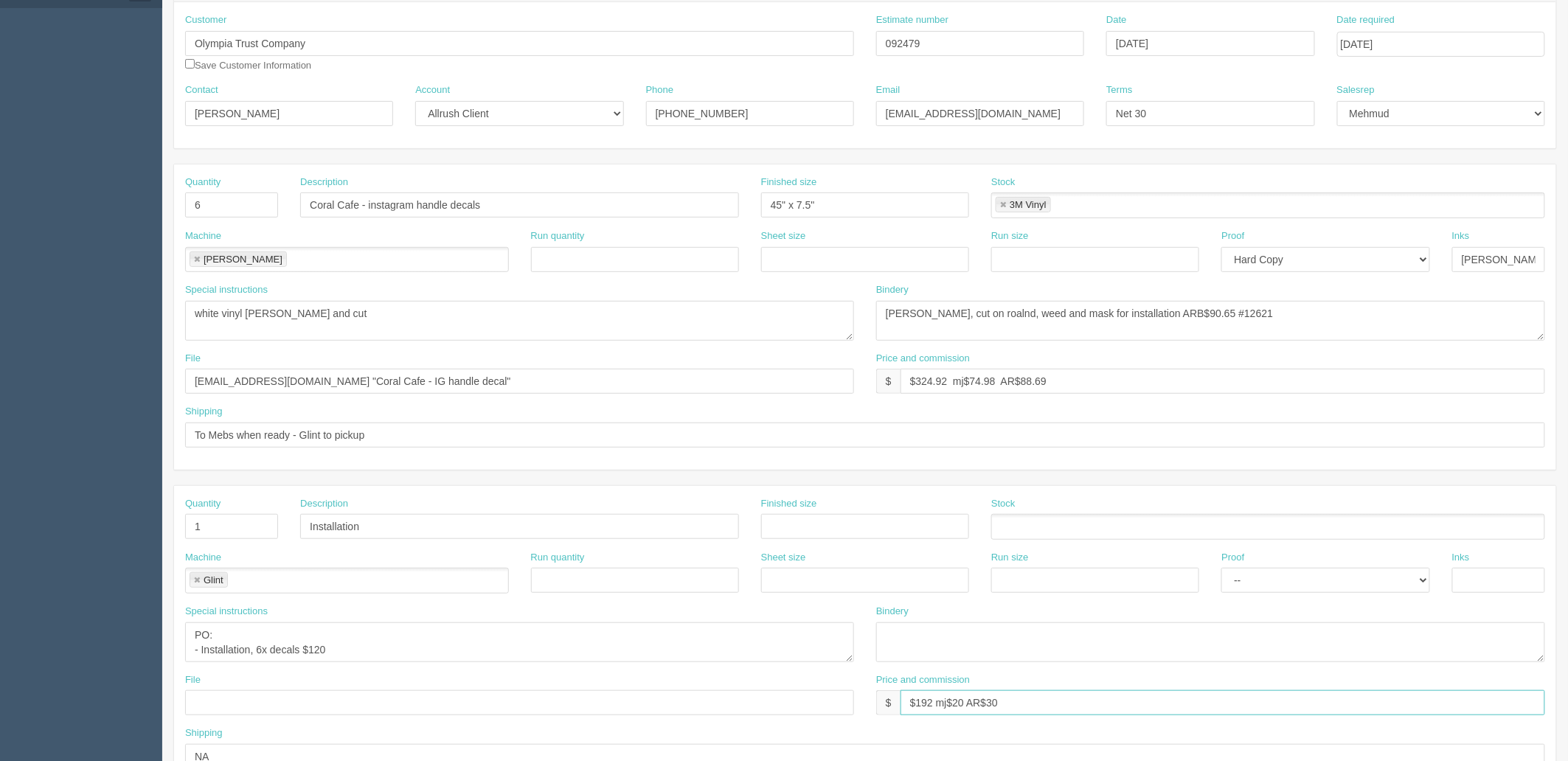
click at [1464, 679] on div "Price and commission $ $192 mj$20 AR$30" at bounding box center [1210, 694] width 669 height 42
drag, startPoint x: 958, startPoint y: 701, endPoint x: 973, endPoint y: 704, distance: 15.3
click at [960, 702] on input "$192 mj$20 AR$42" at bounding box center [1222, 702] width 644 height 25
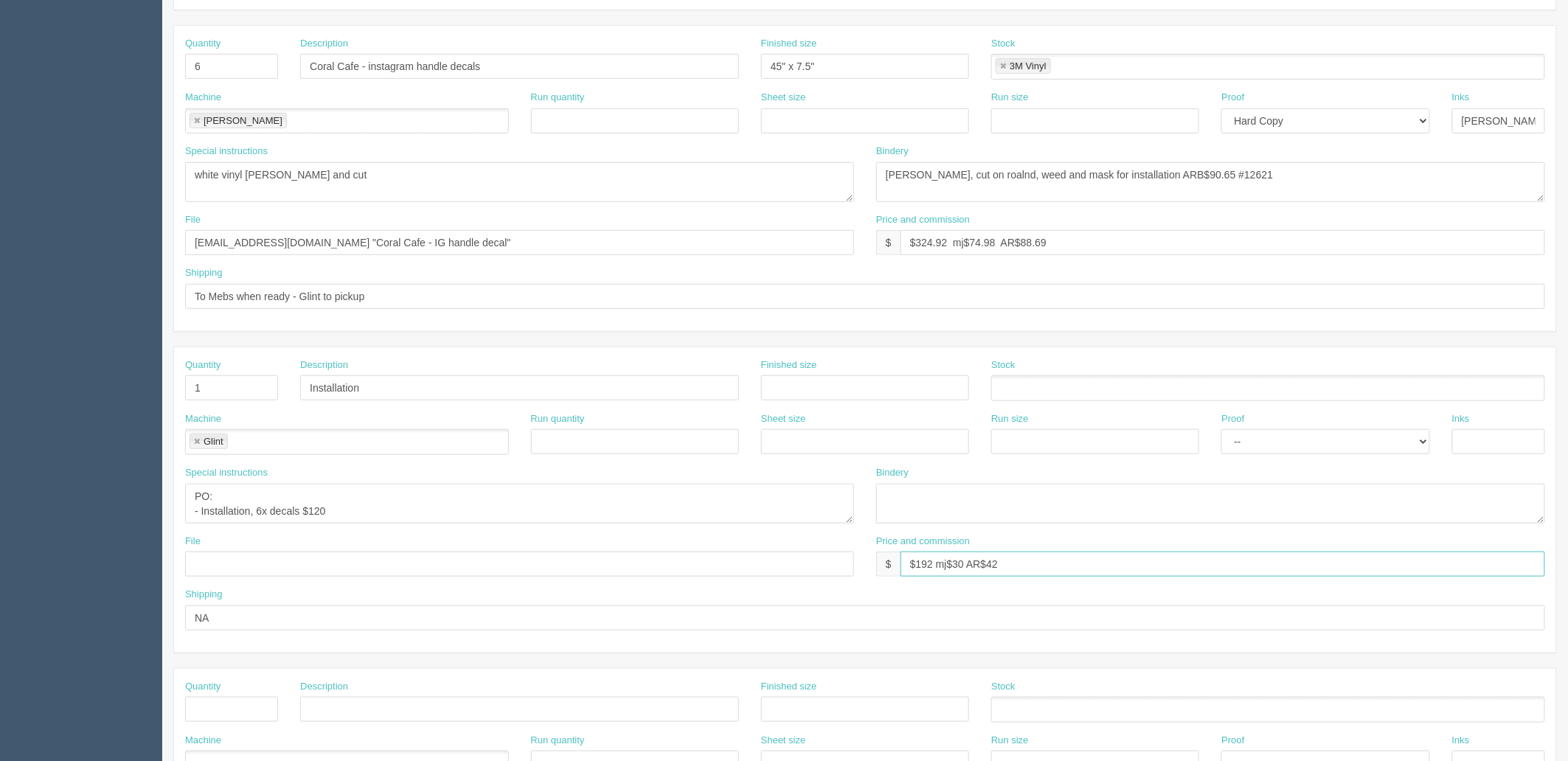
scroll to position [327, 0]
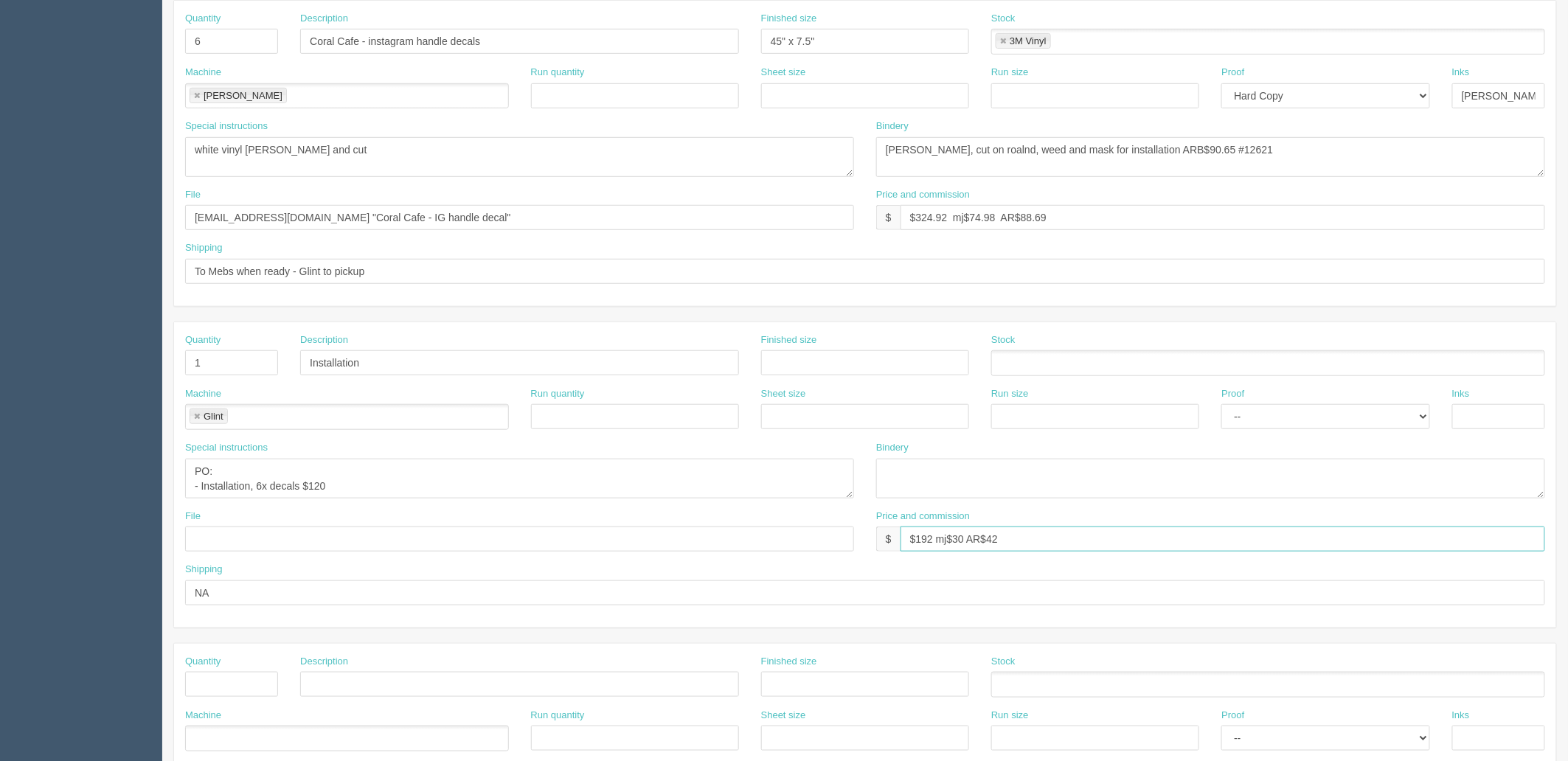
type input "$192 mj$30 AR$42"
click at [406, 351] on input "Installation" at bounding box center [519, 362] width 439 height 25
click at [357, 482] on textarea "PO: - Installation, 6x decals $120" at bounding box center [520, 478] width 669 height 40
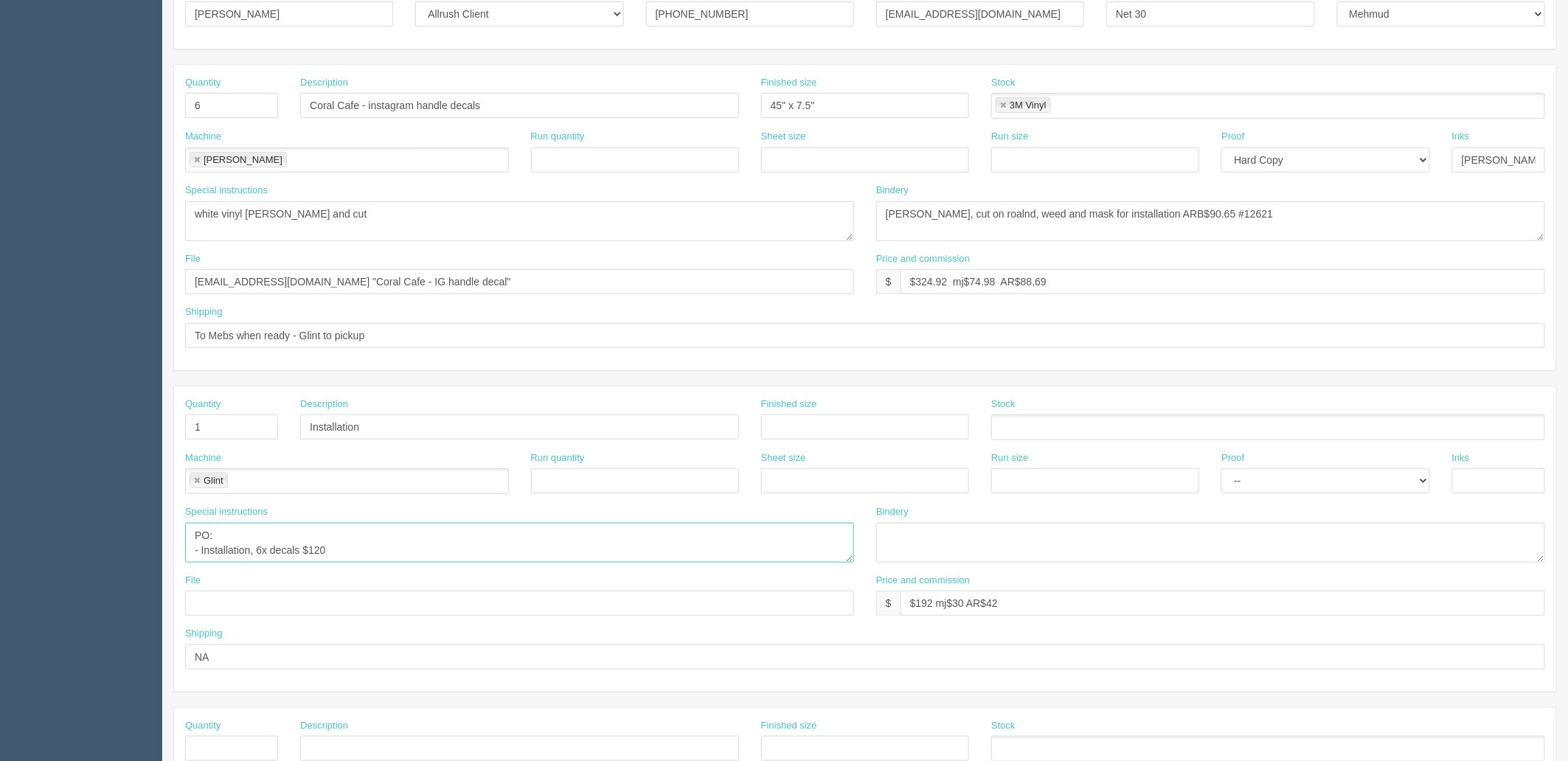
scroll to position [573, 0]
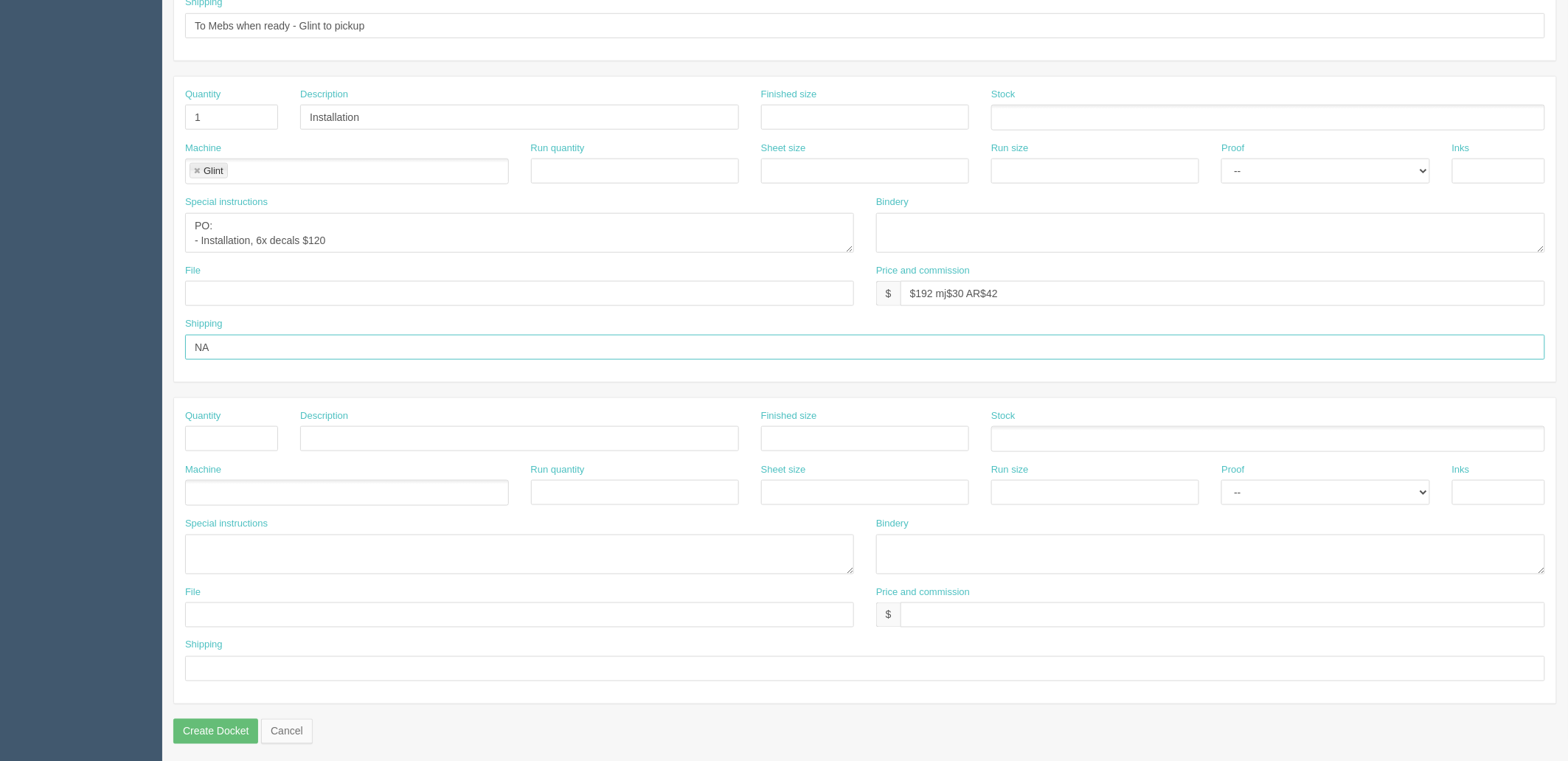
click at [248, 348] on input "NA" at bounding box center [865, 348] width 1360 height 25
drag, startPoint x: 308, startPoint y: 347, endPoint x: 293, endPoint y: 352, distance: 15.8
click at [312, 347] on input "NA (installaing along wit the other large decals, same day and time)" at bounding box center [865, 348] width 1360 height 25
click at [235, 345] on input "NA (installaing along with the other large decals, same day and time)" at bounding box center [865, 348] width 1360 height 25
click at [249, 348] on input "NA (installaing along with the other large decals, same day and time)" at bounding box center [865, 348] width 1360 height 25
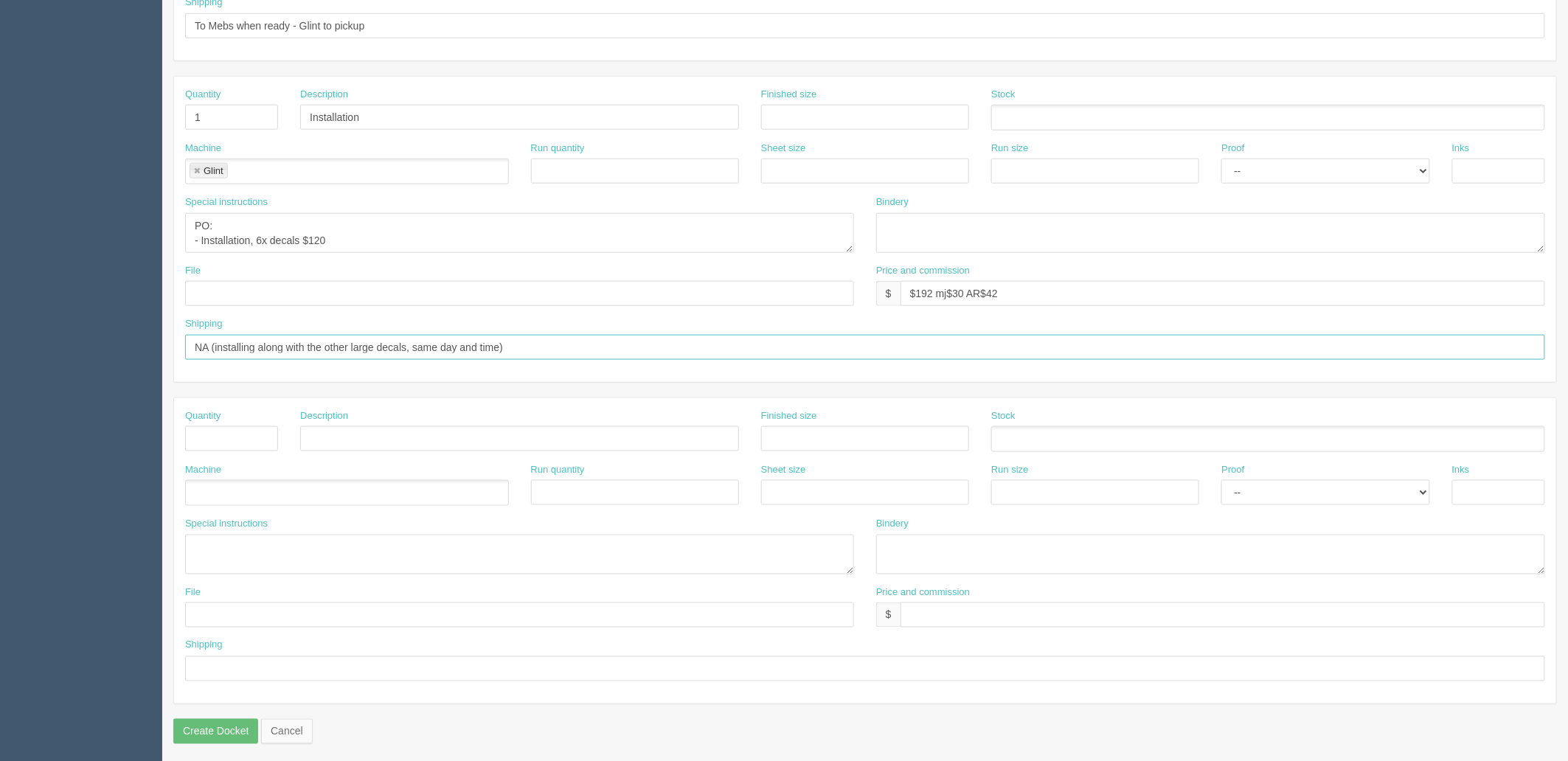
click at [215, 348] on input "NA (installing along with the other large decals, same day and time)" at bounding box center [865, 348] width 1360 height 25
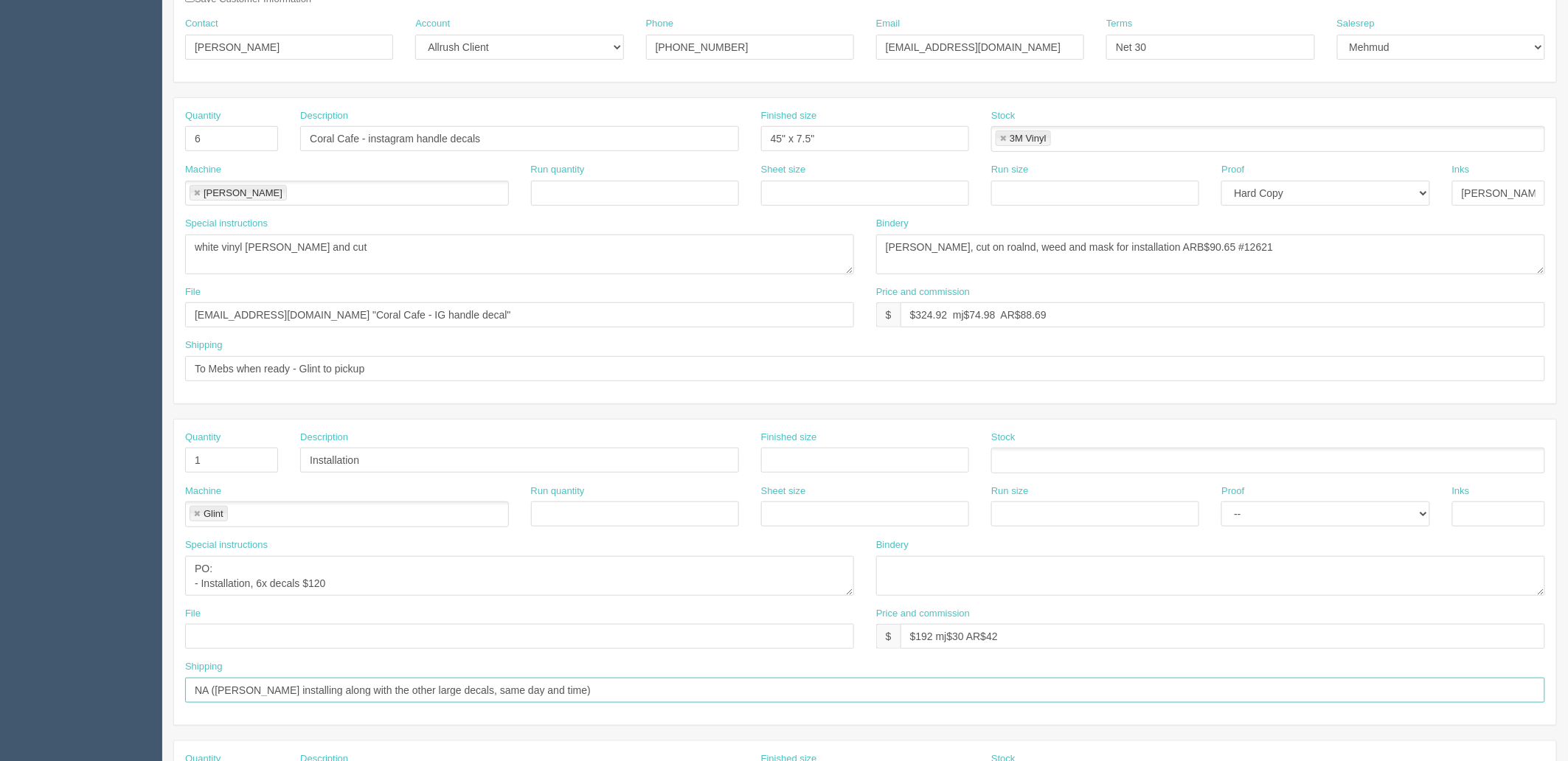
scroll to position [0, 0]
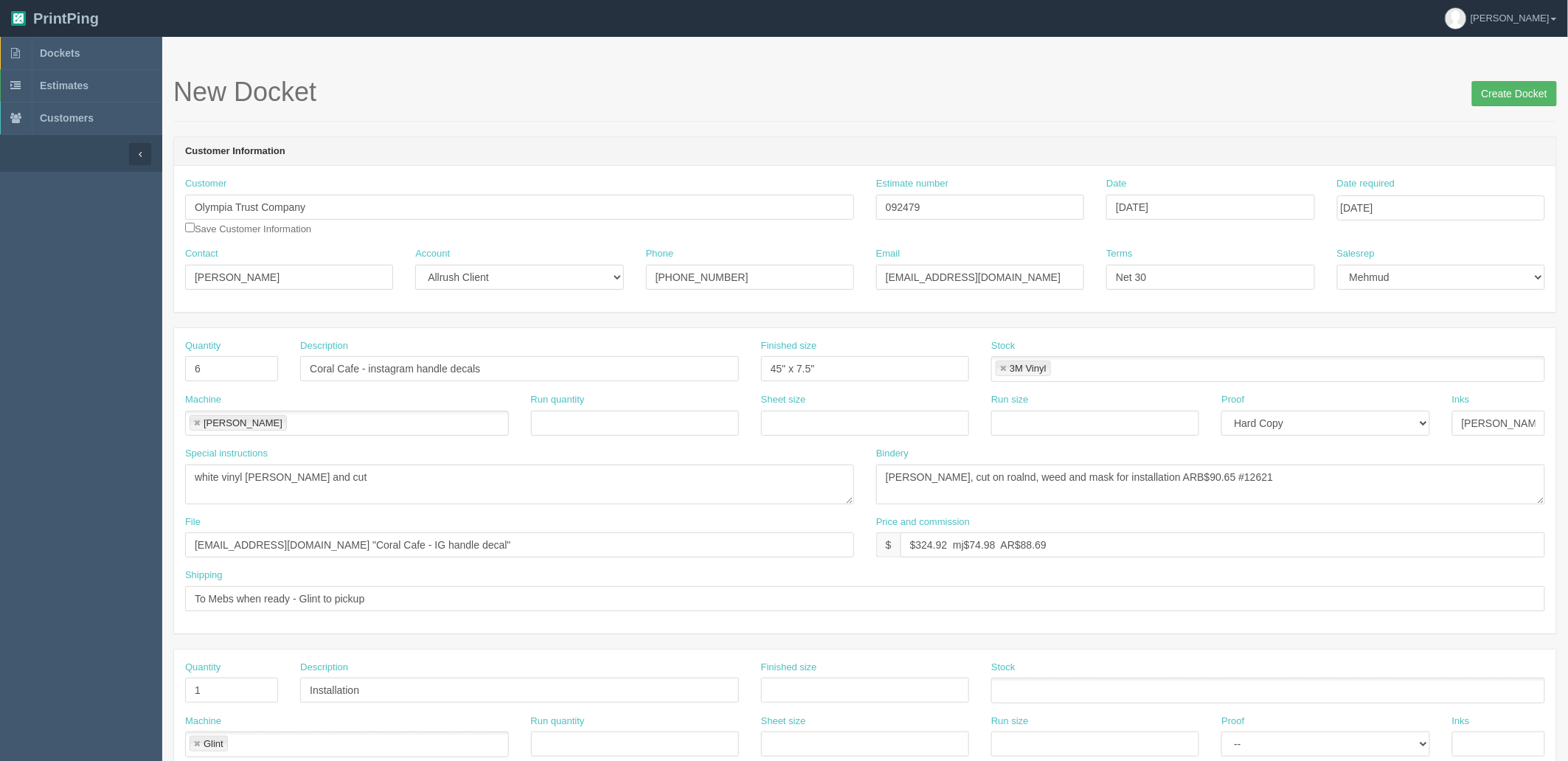
type input "NA (Mani installing along with the other large decals, same day and time)"
click at [1525, 92] on input "Create Docket" at bounding box center [1514, 93] width 85 height 25
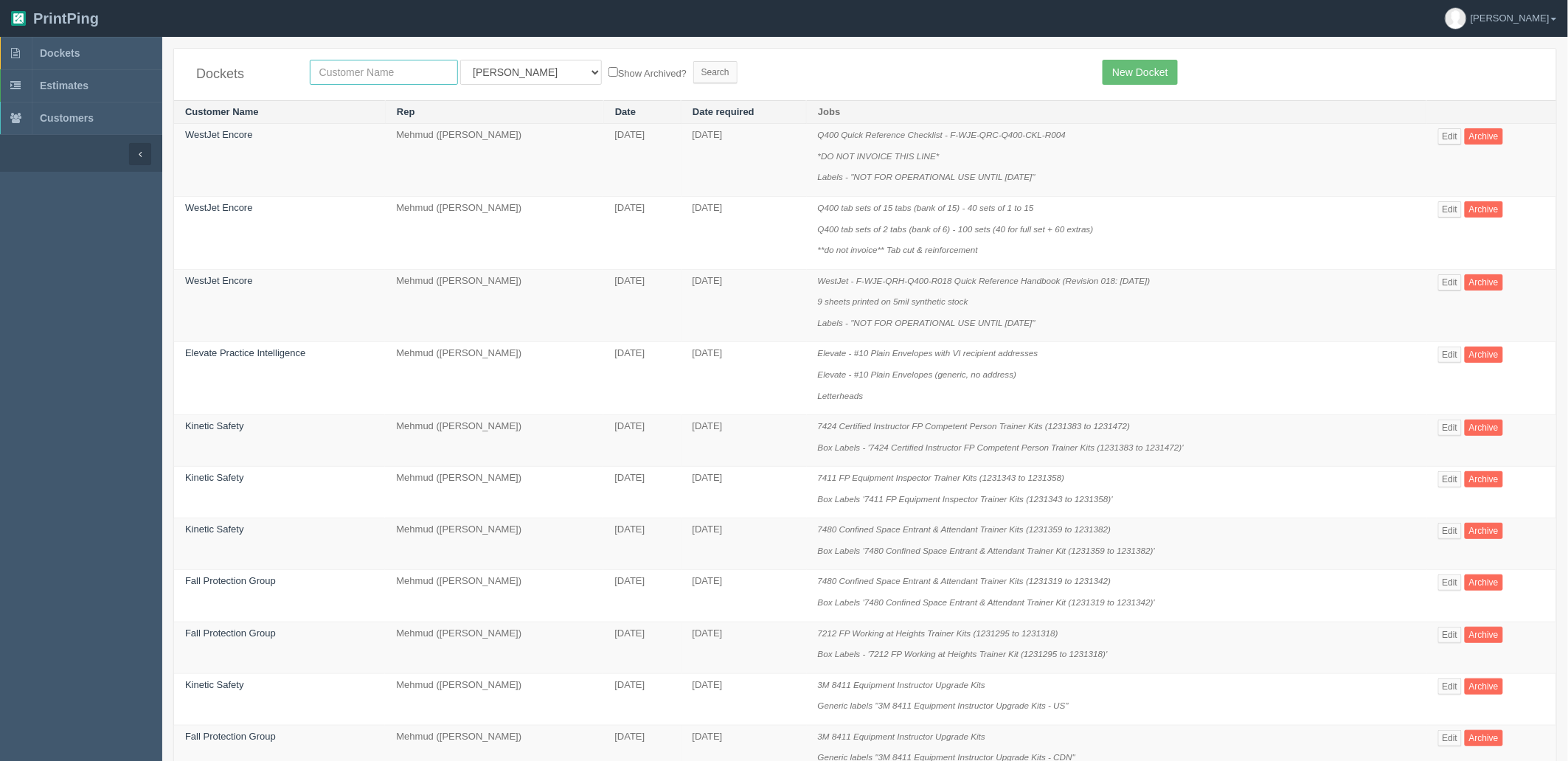
click at [378, 71] on input "text" at bounding box center [384, 72] width 148 height 25
click at [1449, 133] on link "Edit" at bounding box center [1449, 136] width 24 height 16
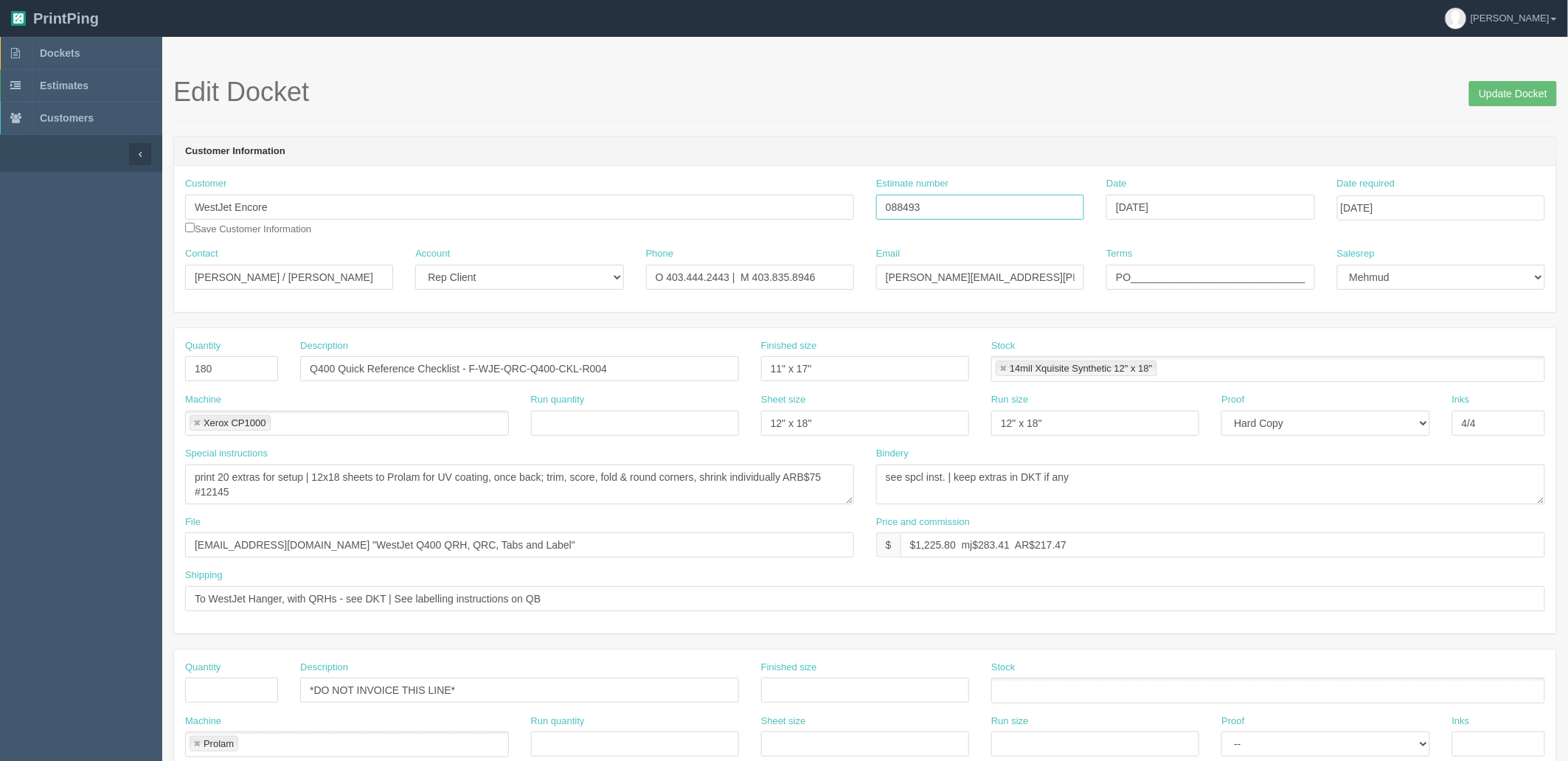
drag, startPoint x: 875, startPoint y: 211, endPoint x: 831, endPoint y: 215, distance: 44.2
click at [826, 214] on div "Customer WestJet Encore Save Customer Information Estimate number 088493 Date […" at bounding box center [865, 212] width 1382 height 70
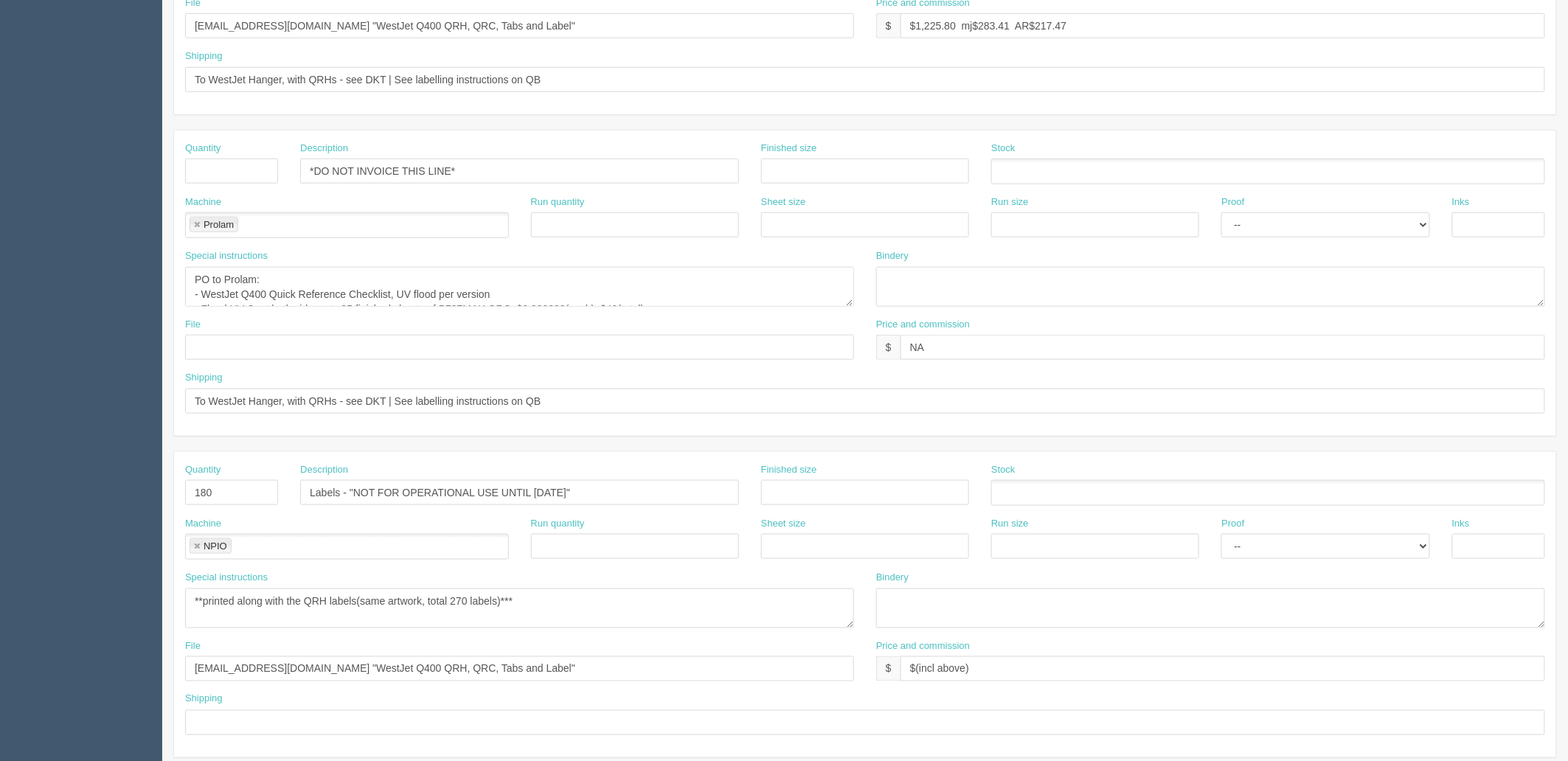
scroll to position [491, 0]
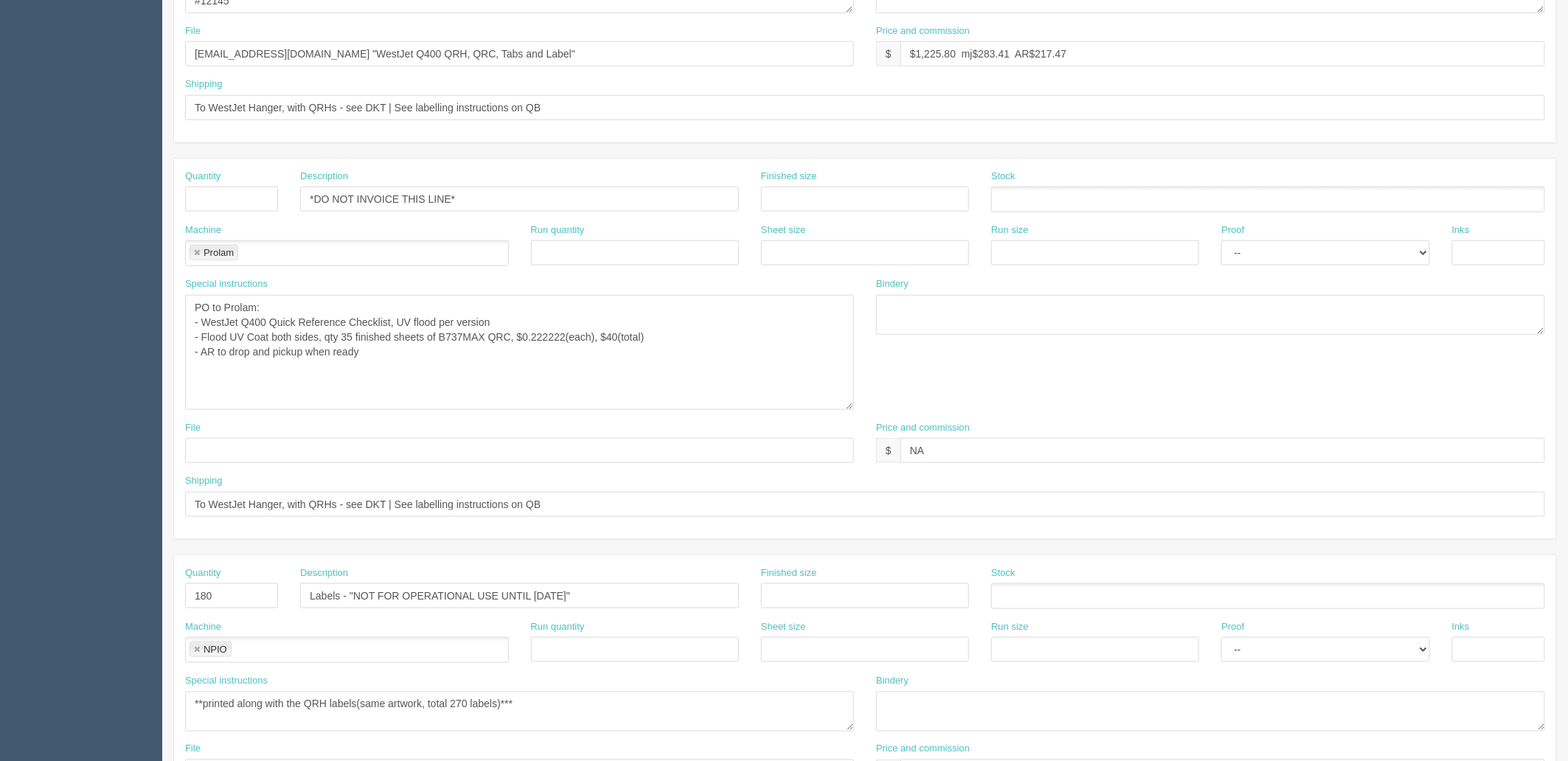
drag, startPoint x: 851, startPoint y: 330, endPoint x: 851, endPoint y: 406, distance: 76.0
click at [851, 406] on textarea "PO to Prolam: - WestJet Q400 Quick Reference Checklist, UV flood per version - …" at bounding box center [520, 352] width 669 height 115
drag, startPoint x: 472, startPoint y: 199, endPoint x: 78, endPoint y: 227, distance: 395.0
click at [78, 227] on section "Dockets Estimates Customers" at bounding box center [784, 234] width 1568 height 1377
click at [194, 249] on link at bounding box center [196, 253] width 9 height 9
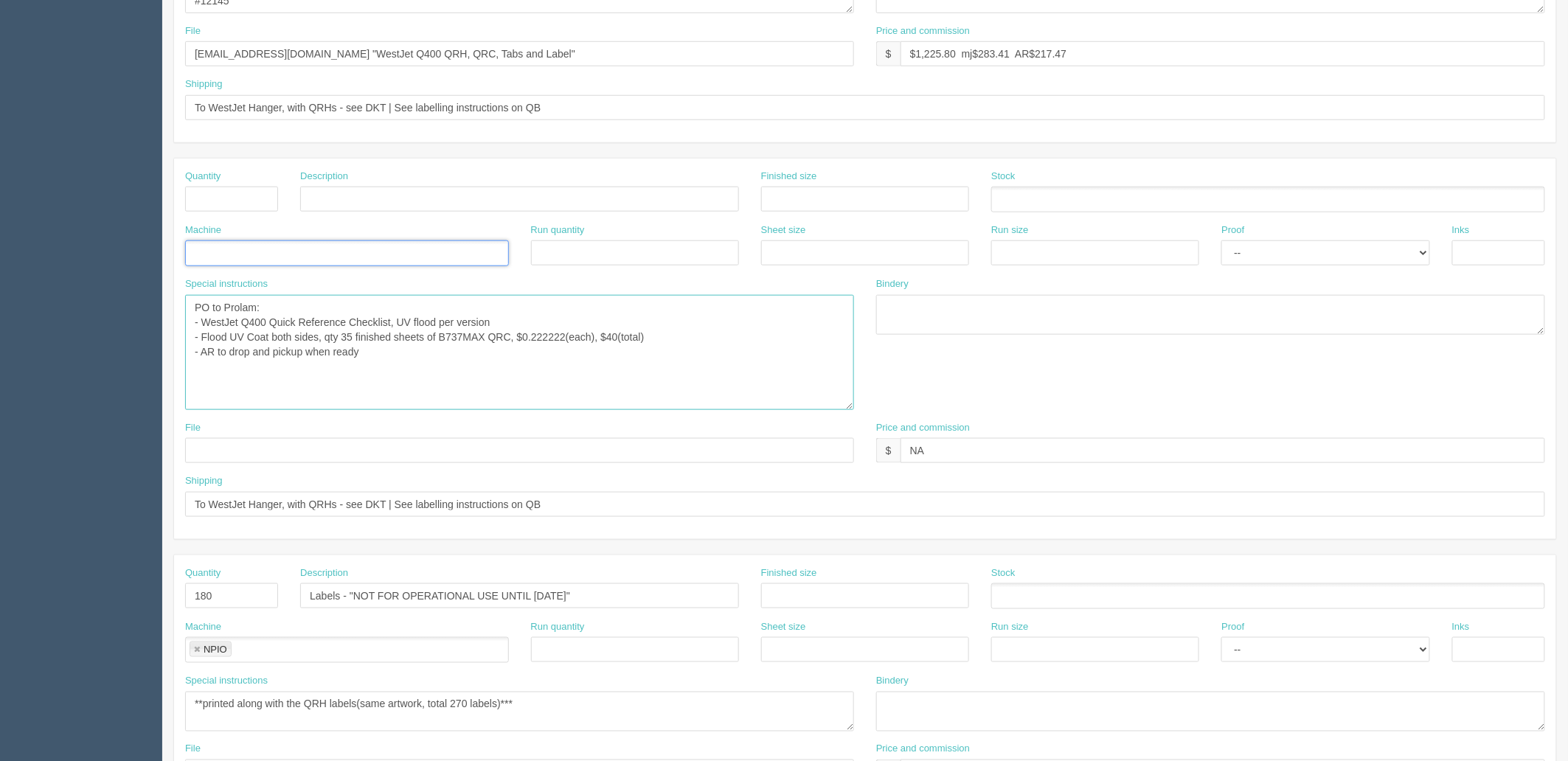
click at [347, 333] on textarea "PO to Prolam: - WestJet Q400 Quick Reference Checklist, UV flood per version - …" at bounding box center [520, 352] width 669 height 115
click at [446, 366] on textarea "PO to Prolam: - WestJet Q400 Quick Reference Checklist, UV flood per version - …" at bounding box center [520, 352] width 669 height 115
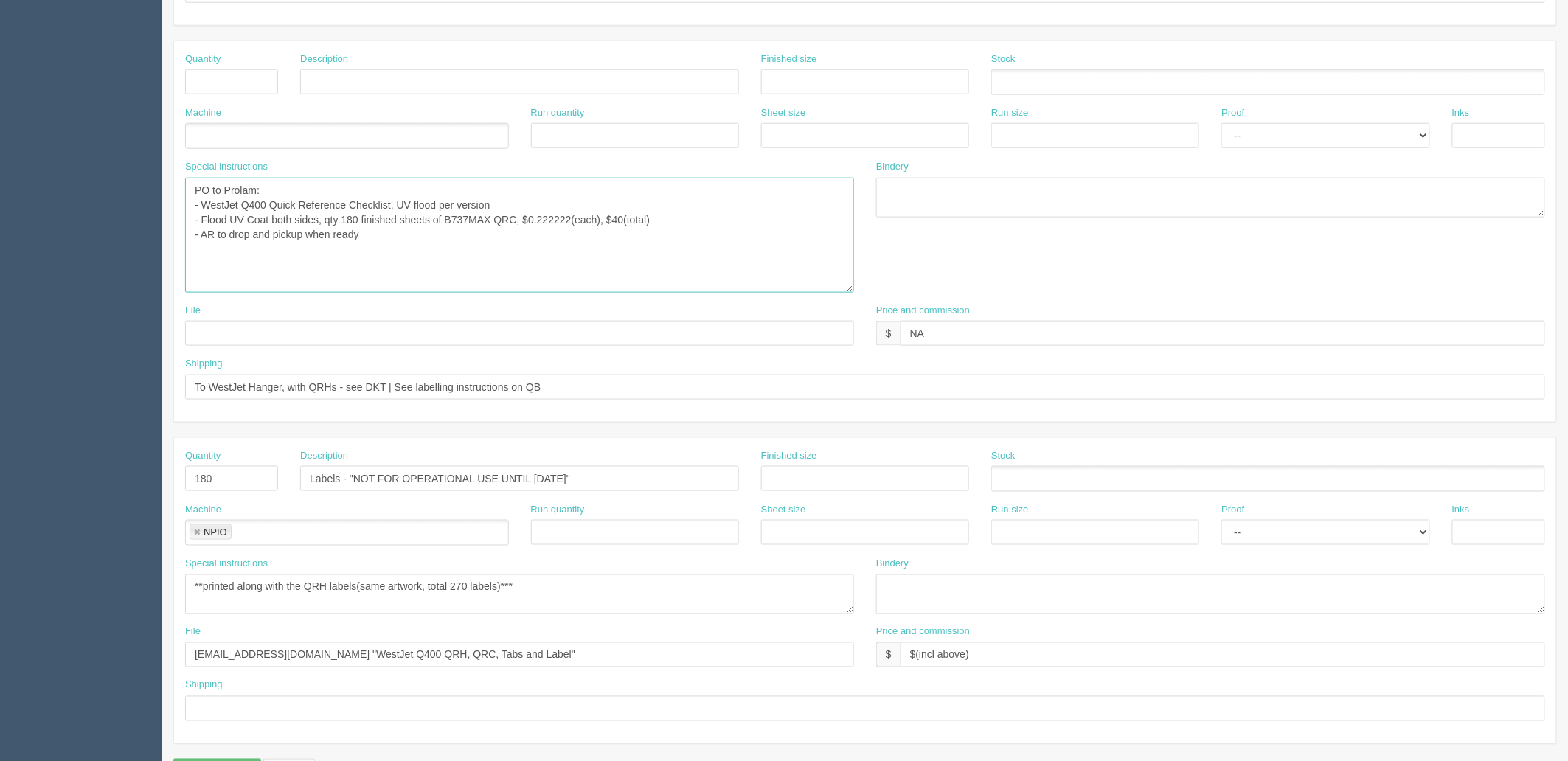
scroll to position [653, 0]
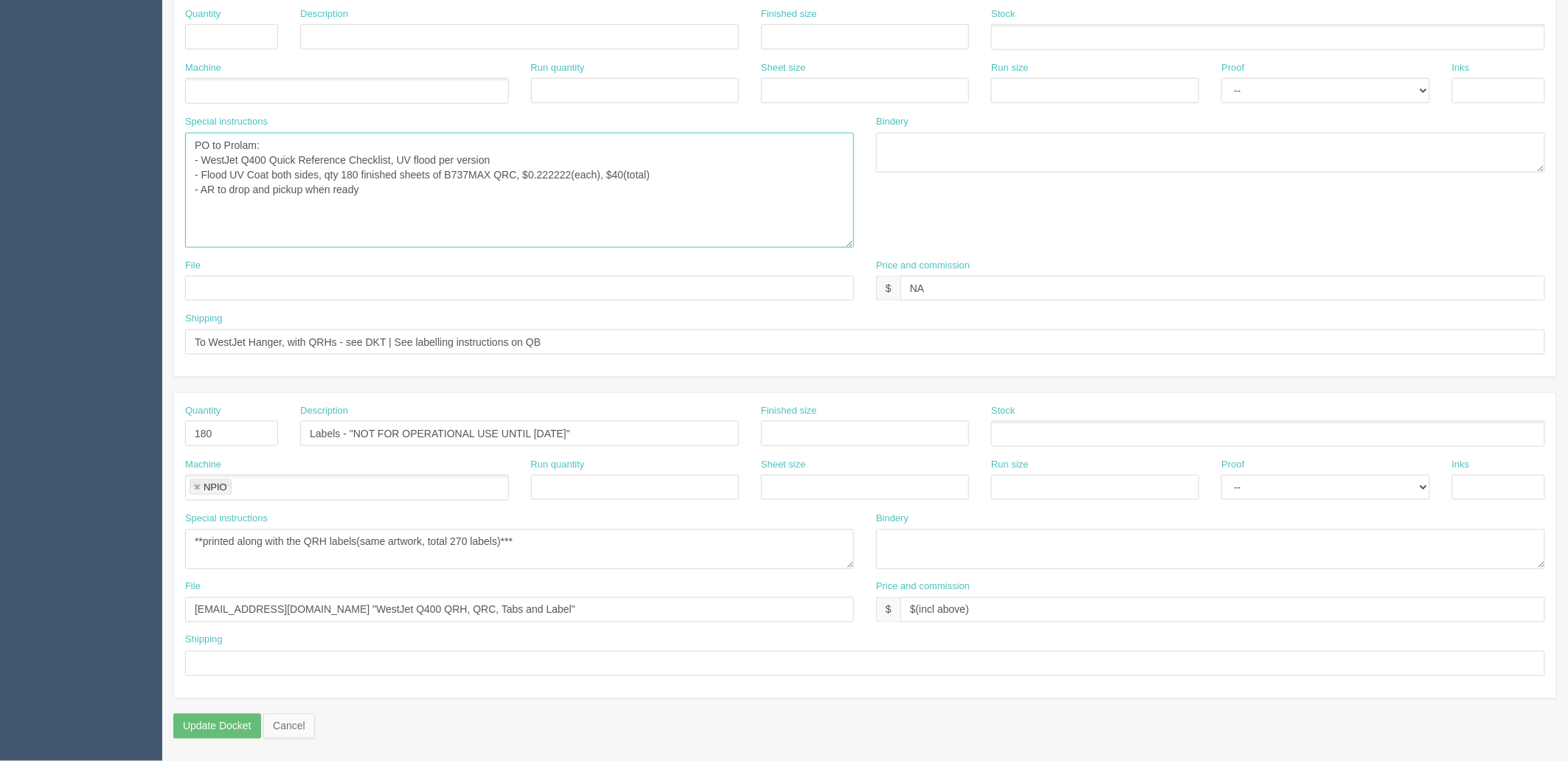
type textarea "PO to Prolam: - WestJet Q400 Quick Reference Checklist, UV flood per version - …"
drag, startPoint x: 230, startPoint y: 437, endPoint x: 9, endPoint y: 421, distance: 221.6
click at [9, 421] on section "Dockets Estimates Customers" at bounding box center [784, 71] width 1568 height 1377
drag, startPoint x: 611, startPoint y: 436, endPoint x: 28, endPoint y: 396, distance: 584.4
click at [30, 395] on section "Dockets Estimates Customers" at bounding box center [784, 71] width 1568 height 1377
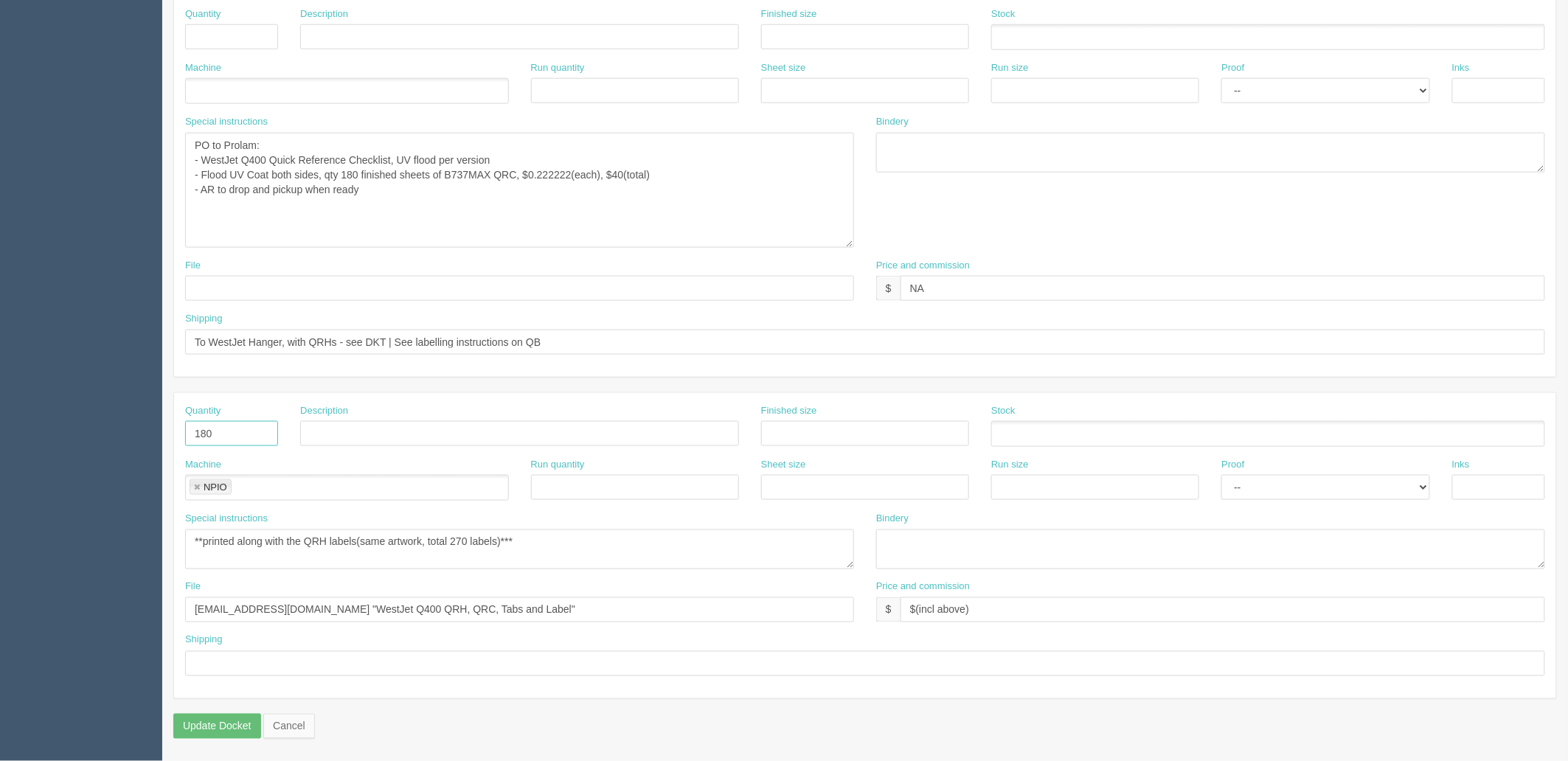
drag, startPoint x: 215, startPoint y: 425, endPoint x: 133, endPoint y: 463, distance: 90.4
click at [133, 460] on section "Dockets Estimates Customers" at bounding box center [784, 71] width 1568 height 1377
click at [198, 487] on link at bounding box center [196, 487] width 9 height 9
drag, startPoint x: 606, startPoint y: 541, endPoint x: 465, endPoint y: 583, distance: 147.1
click at [0, 512] on section "Dockets Estimates Customers" at bounding box center [784, 71] width 1568 height 1377
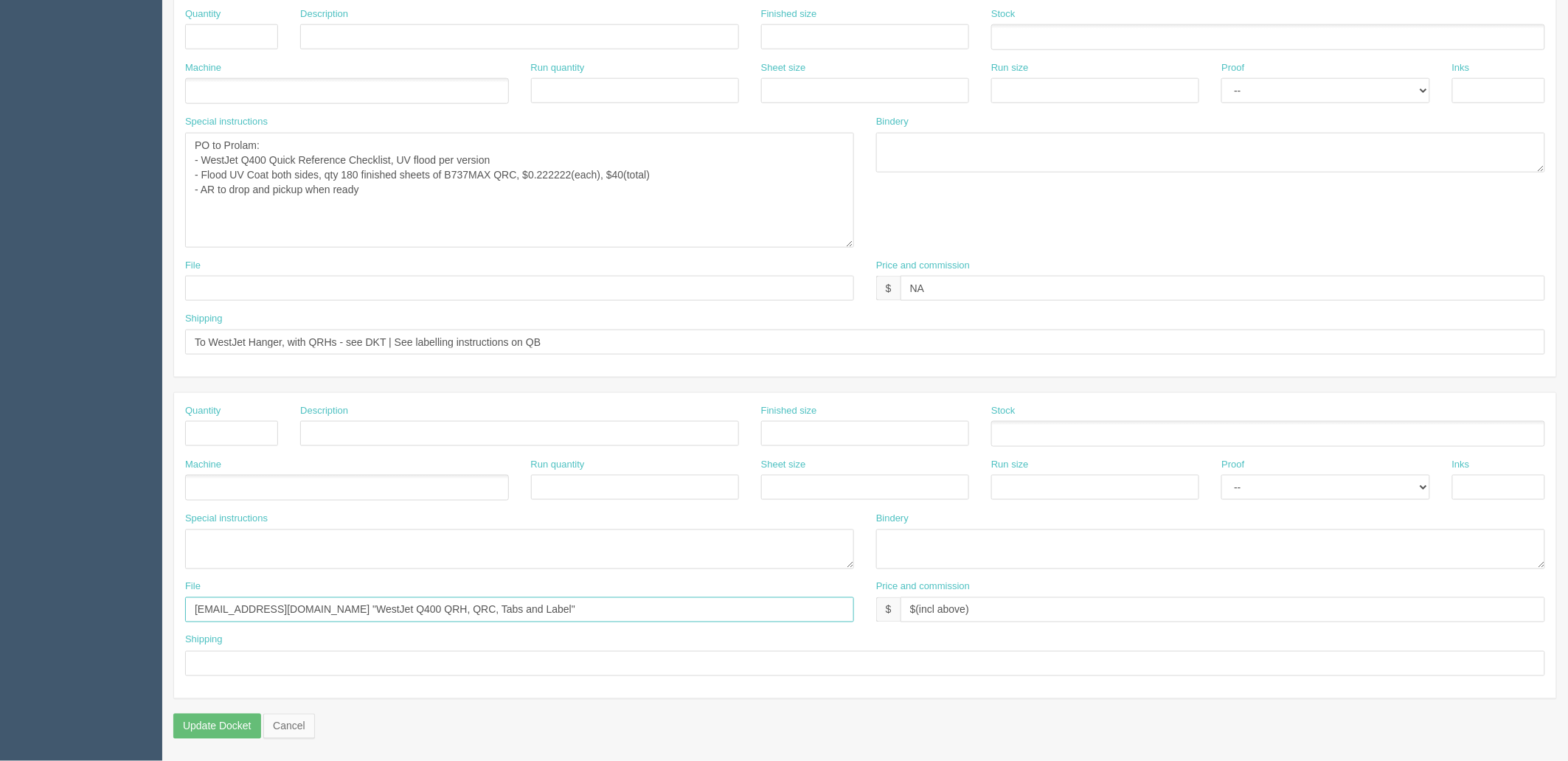
drag, startPoint x: 470, startPoint y: 612, endPoint x: 0, endPoint y: 580, distance: 471.1
click at [0, 580] on section "Dockets Estimates Customers" at bounding box center [784, 71] width 1568 height 1377
drag, startPoint x: 865, startPoint y: 593, endPoint x: 473, endPoint y: 587, distance: 392.0
click at [475, 586] on div "File Price and commission $ $(incl above)" at bounding box center [865, 606] width 1382 height 54
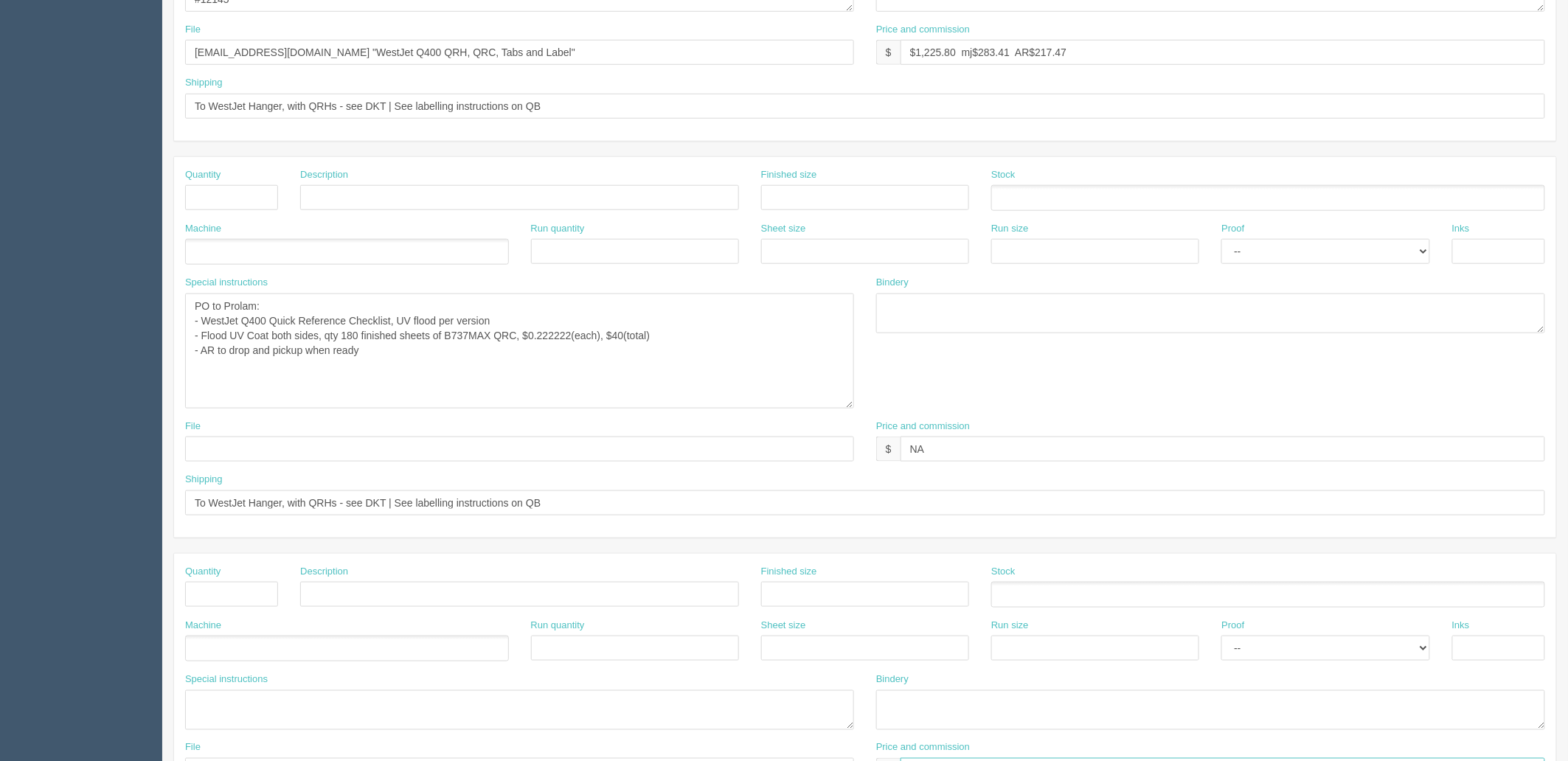
scroll to position [326, 0]
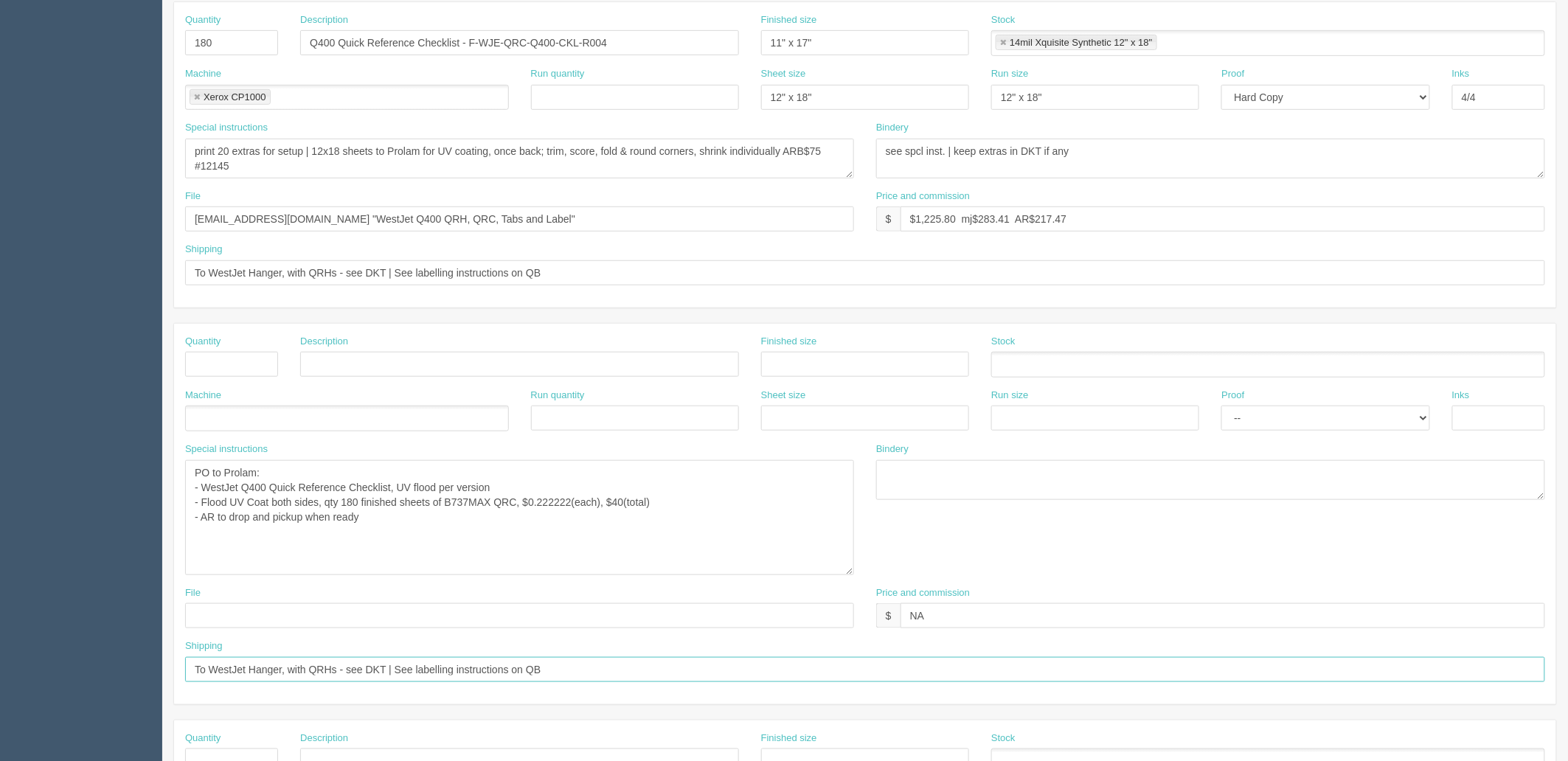
drag, startPoint x: 607, startPoint y: 668, endPoint x: 2, endPoint y: 628, distance: 606.3
click at [2, 628] on section "Dockets Estimates Customers" at bounding box center [784, 399] width 1568 height 1377
drag, startPoint x: 622, startPoint y: 619, endPoint x: 570, endPoint y: 621, distance: 52.0
click at [570, 621] on div "File Price and commission $ NA" at bounding box center [865, 613] width 1382 height 54
click at [454, 532] on textarea "PO to Prolam: - WestJet Q400 Quick Reference Checklist, UV flood per version - …" at bounding box center [520, 517] width 669 height 115
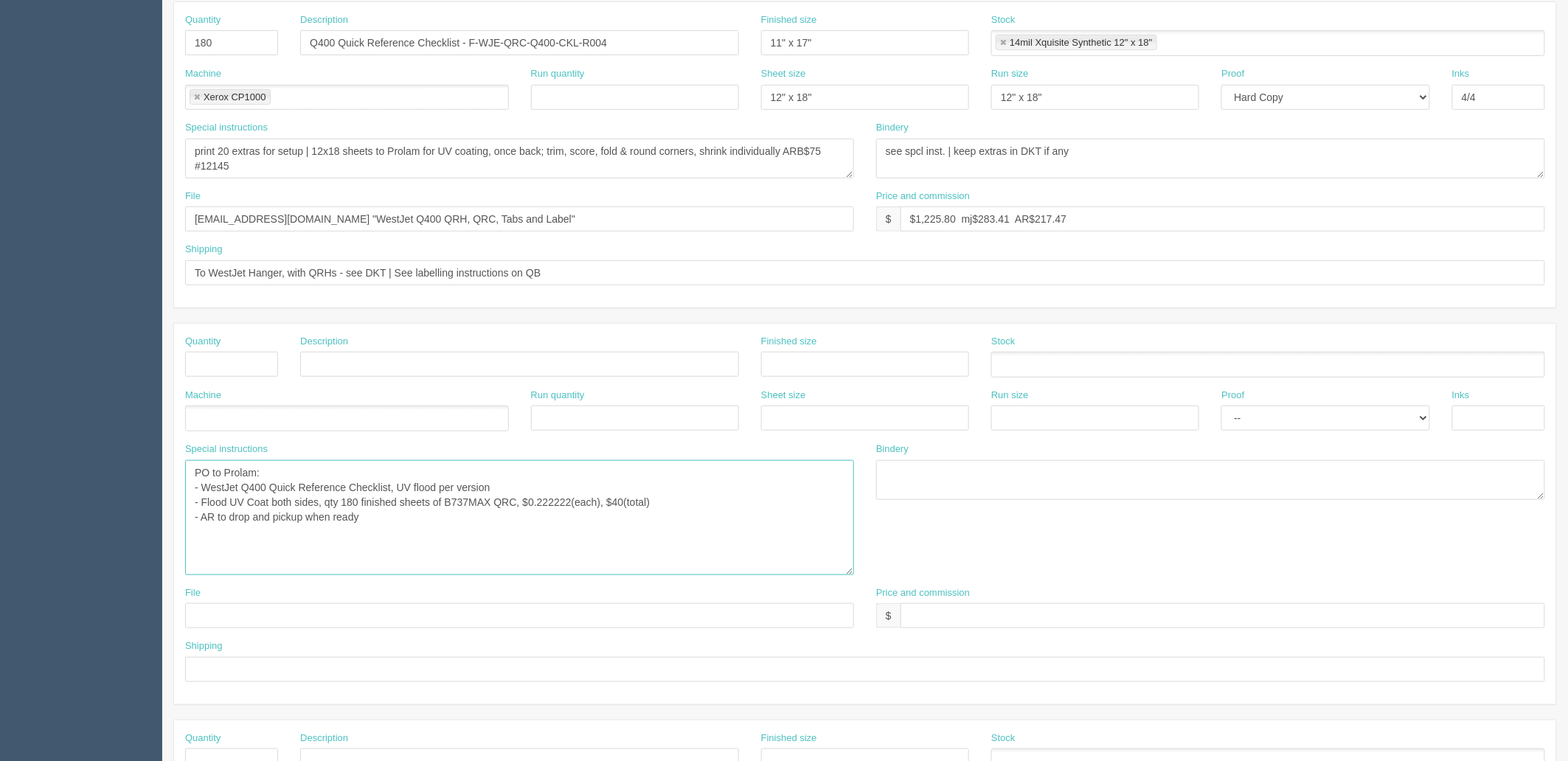
click at [364, 499] on textarea "PO to Prolam: - WestJet Q400 Quick Reference Checklist, UV flood per version - …" at bounding box center [520, 517] width 669 height 115
click at [487, 519] on textarea "PO to Prolam: - WestJet Q400 Quick Reference Checklist, UV flood per version - …" at bounding box center [520, 517] width 669 height 115
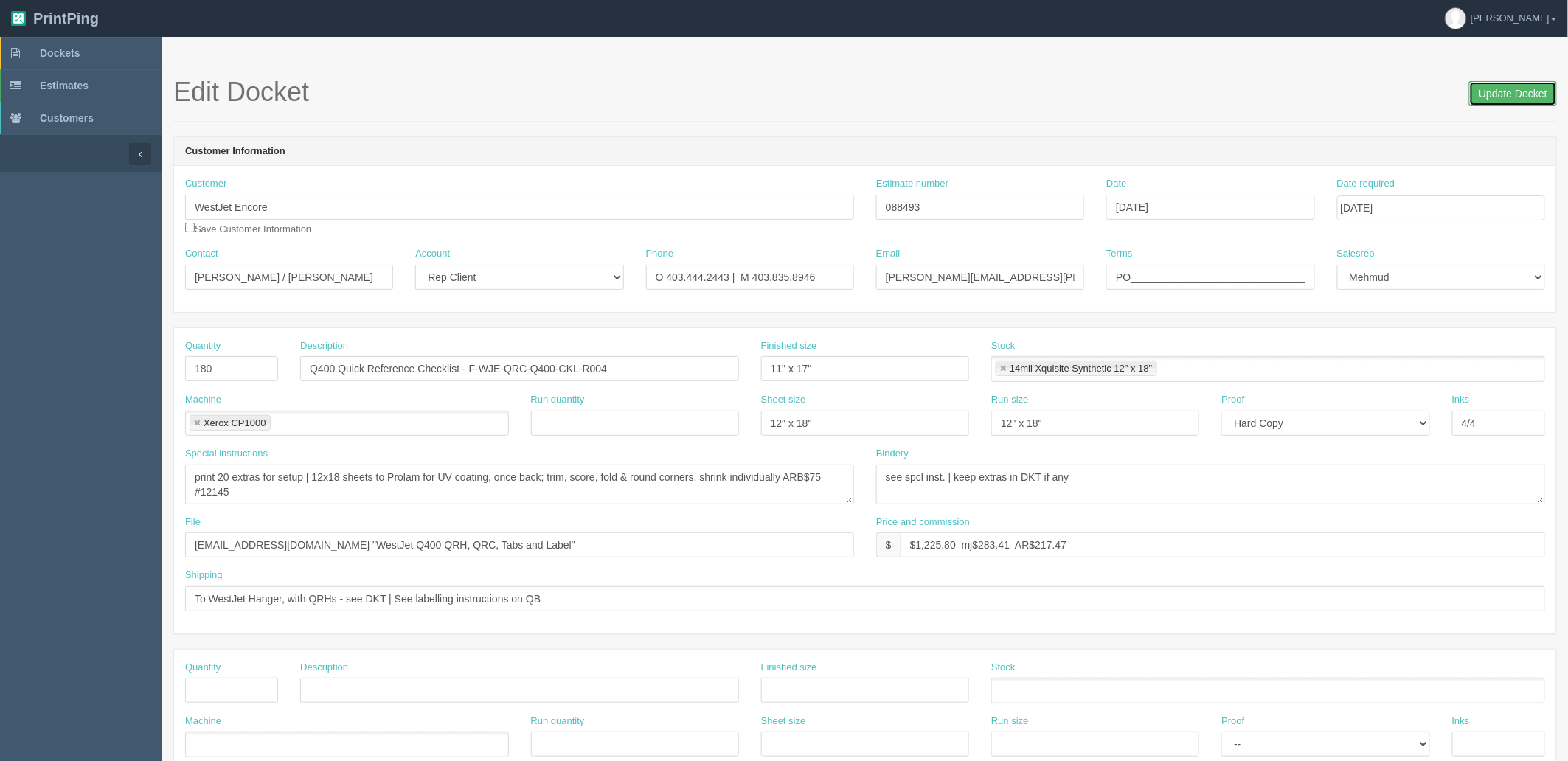
click at [1494, 98] on input "Update Docket" at bounding box center [1513, 93] width 88 height 25
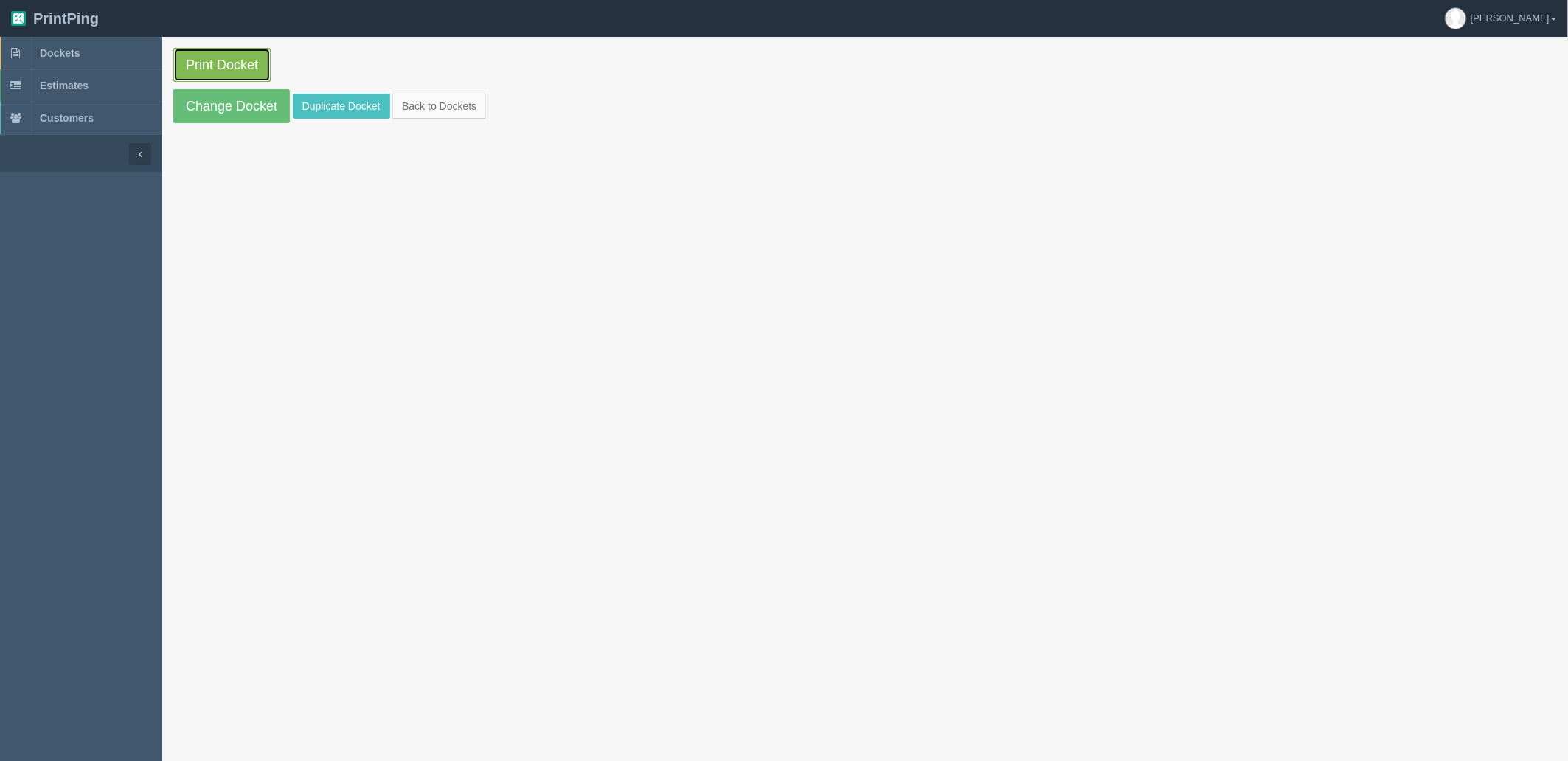
click at [213, 56] on link "Print Docket" at bounding box center [222, 64] width 97 height 34
click at [239, 64] on link "Print Docket" at bounding box center [222, 64] width 97 height 34
click at [75, 50] on span "Dockets" at bounding box center [60, 53] width 40 height 12
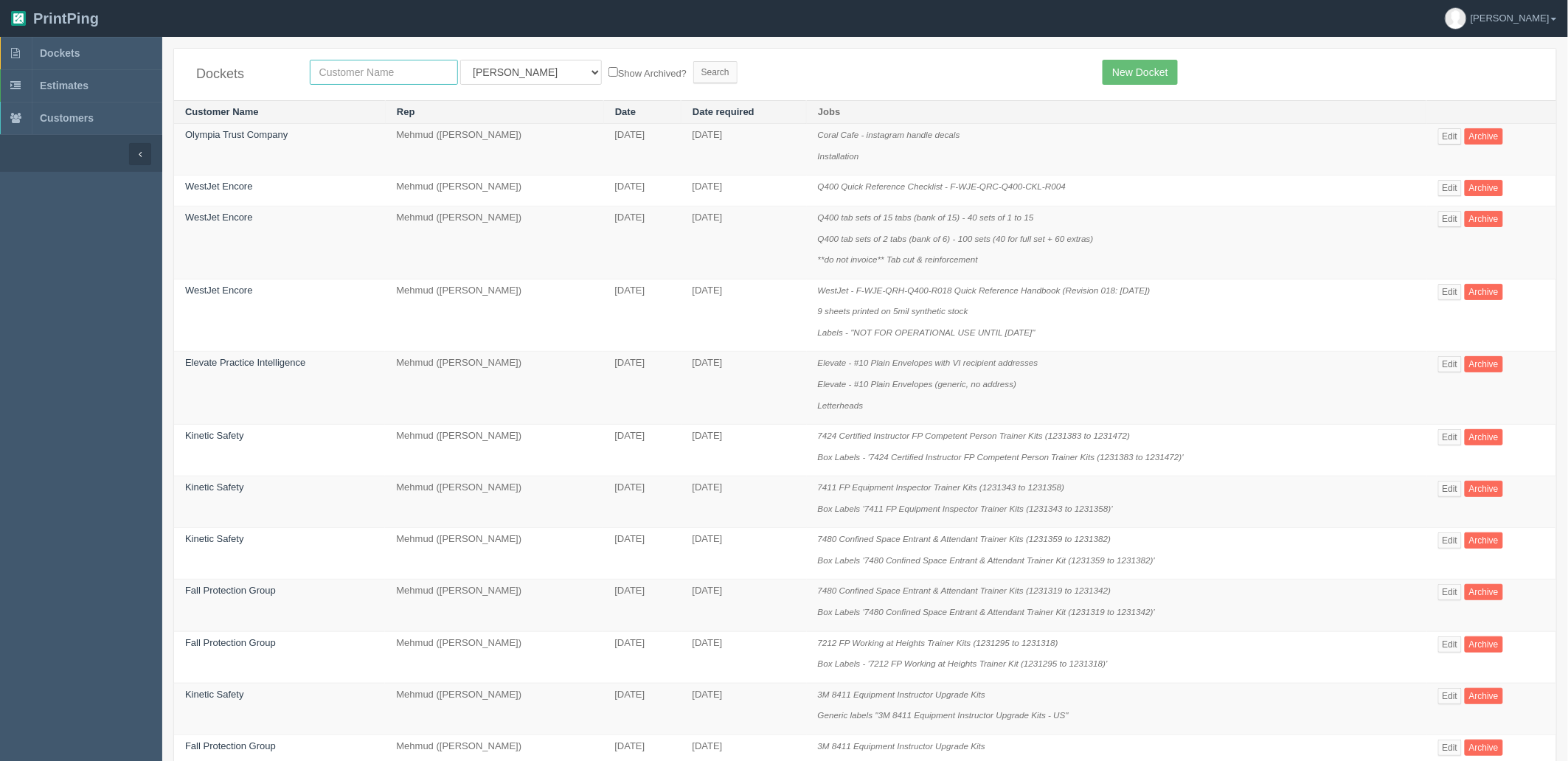
click at [394, 77] on input "text" at bounding box center [384, 72] width 148 height 25
type input "fall prot"
click at [693, 61] on input "Search" at bounding box center [715, 72] width 44 height 22
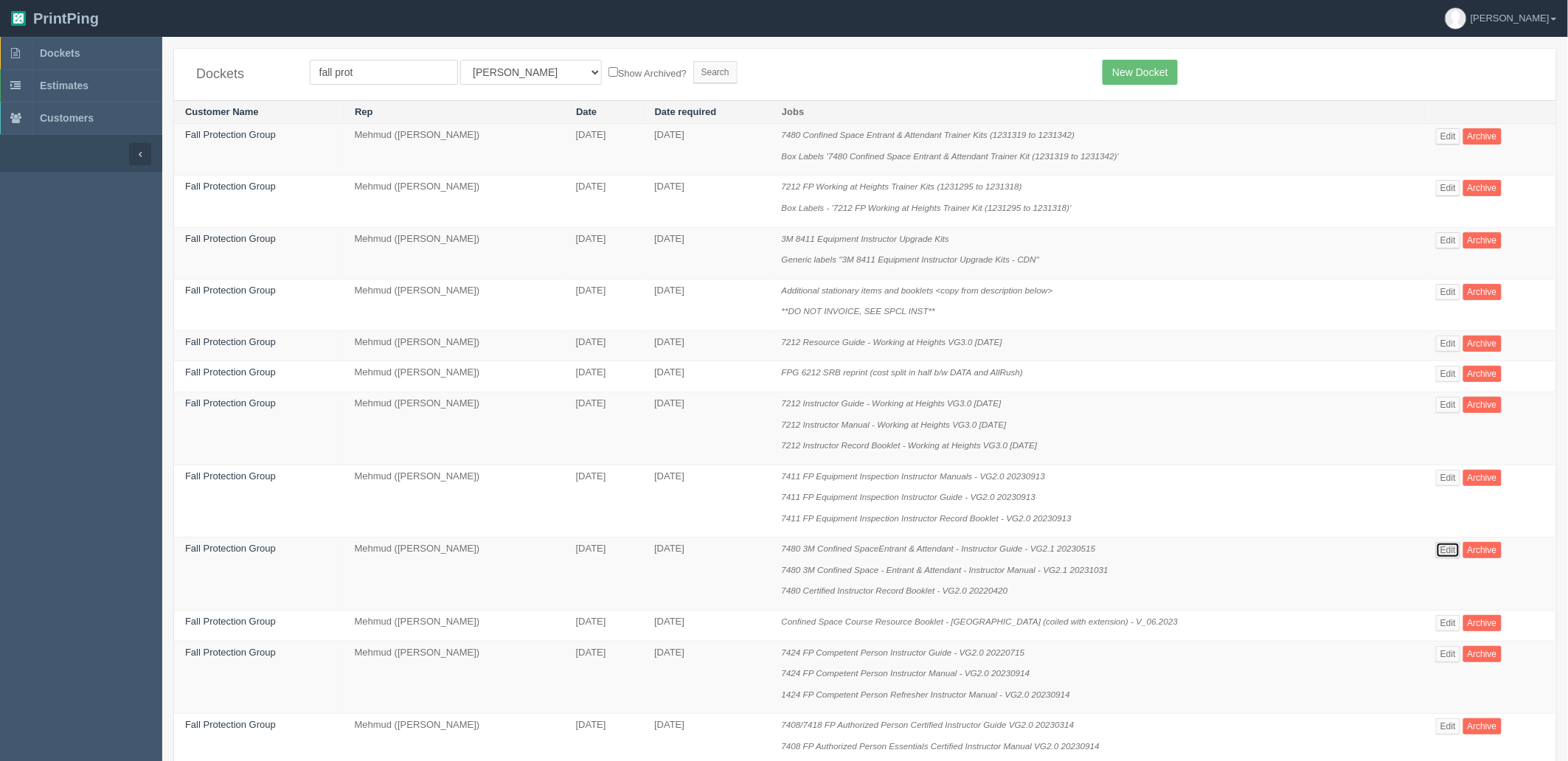
click at [1453, 547] on link "Edit" at bounding box center [1447, 550] width 24 height 16
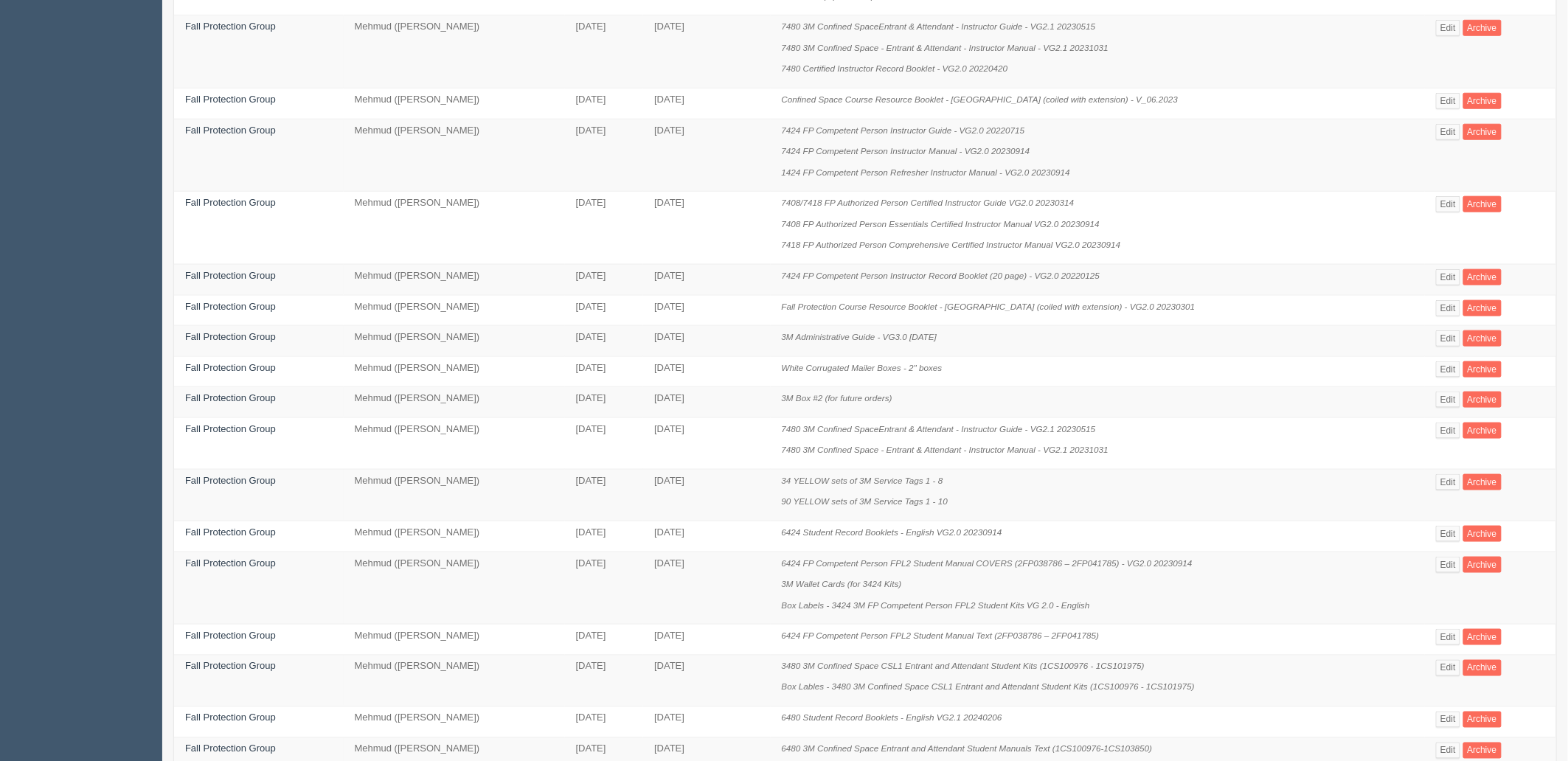
scroll to position [635, 0]
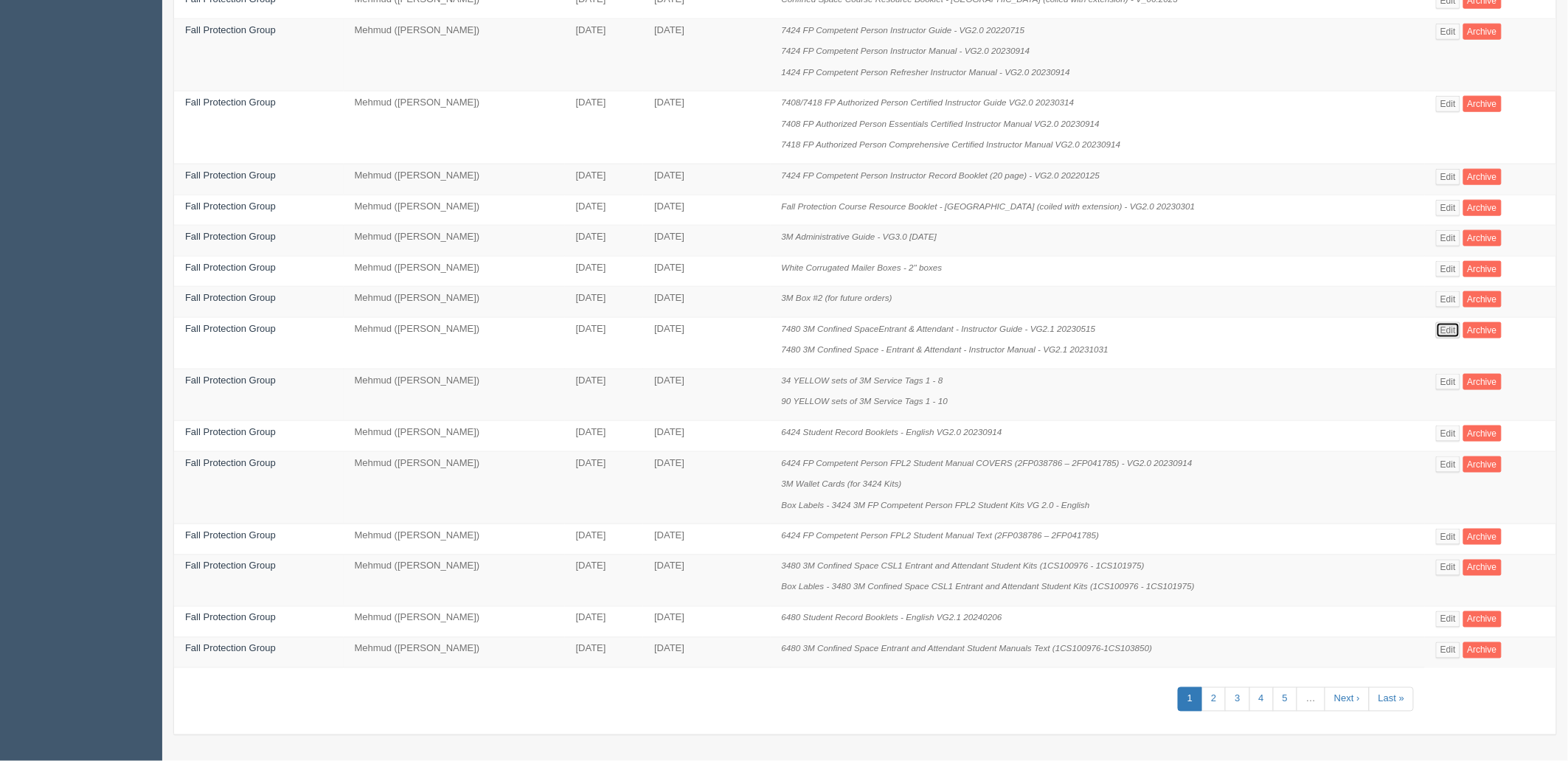
click at [1448, 329] on link "Edit" at bounding box center [1447, 330] width 24 height 16
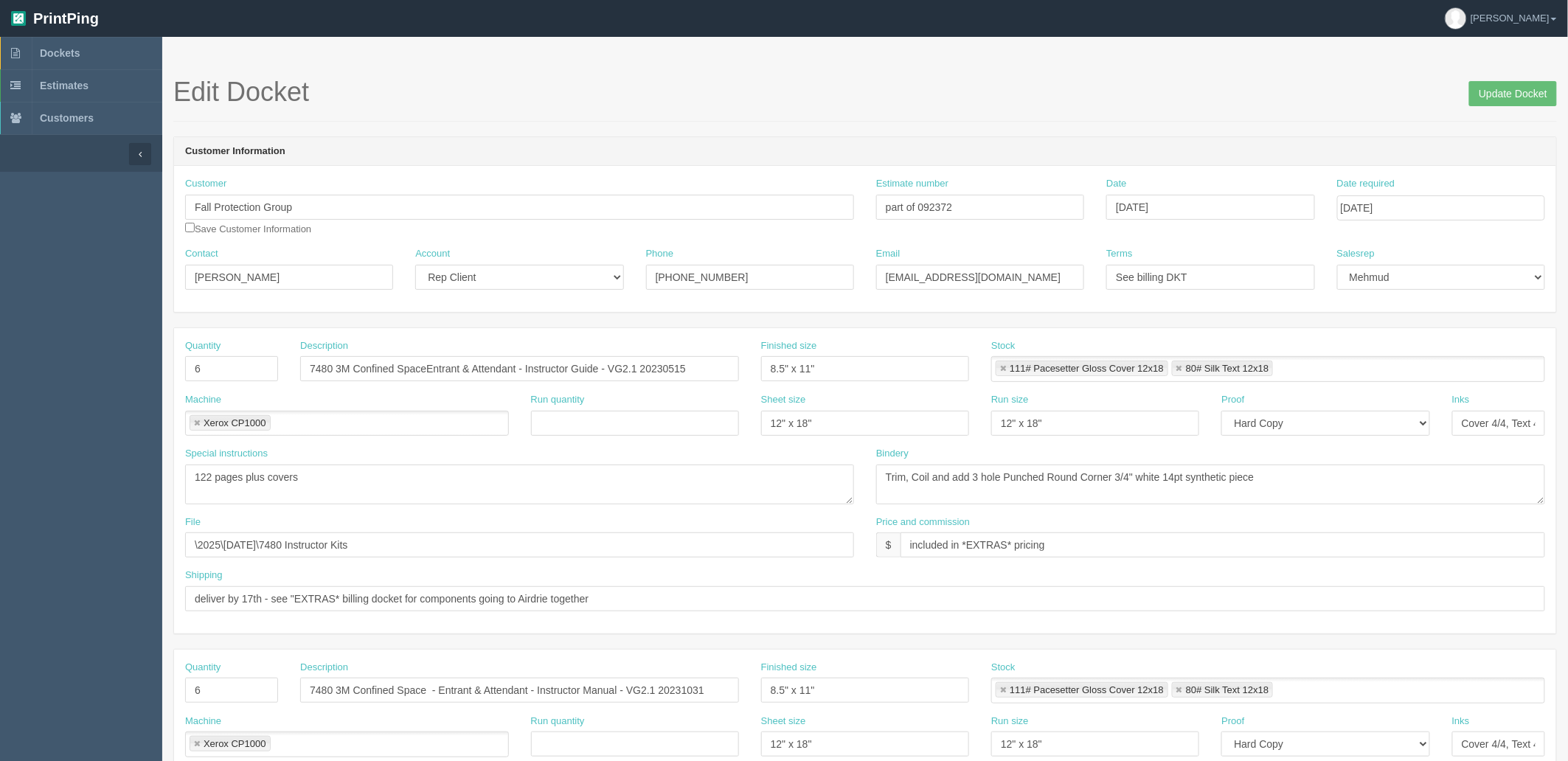
scroll to position [635, 0]
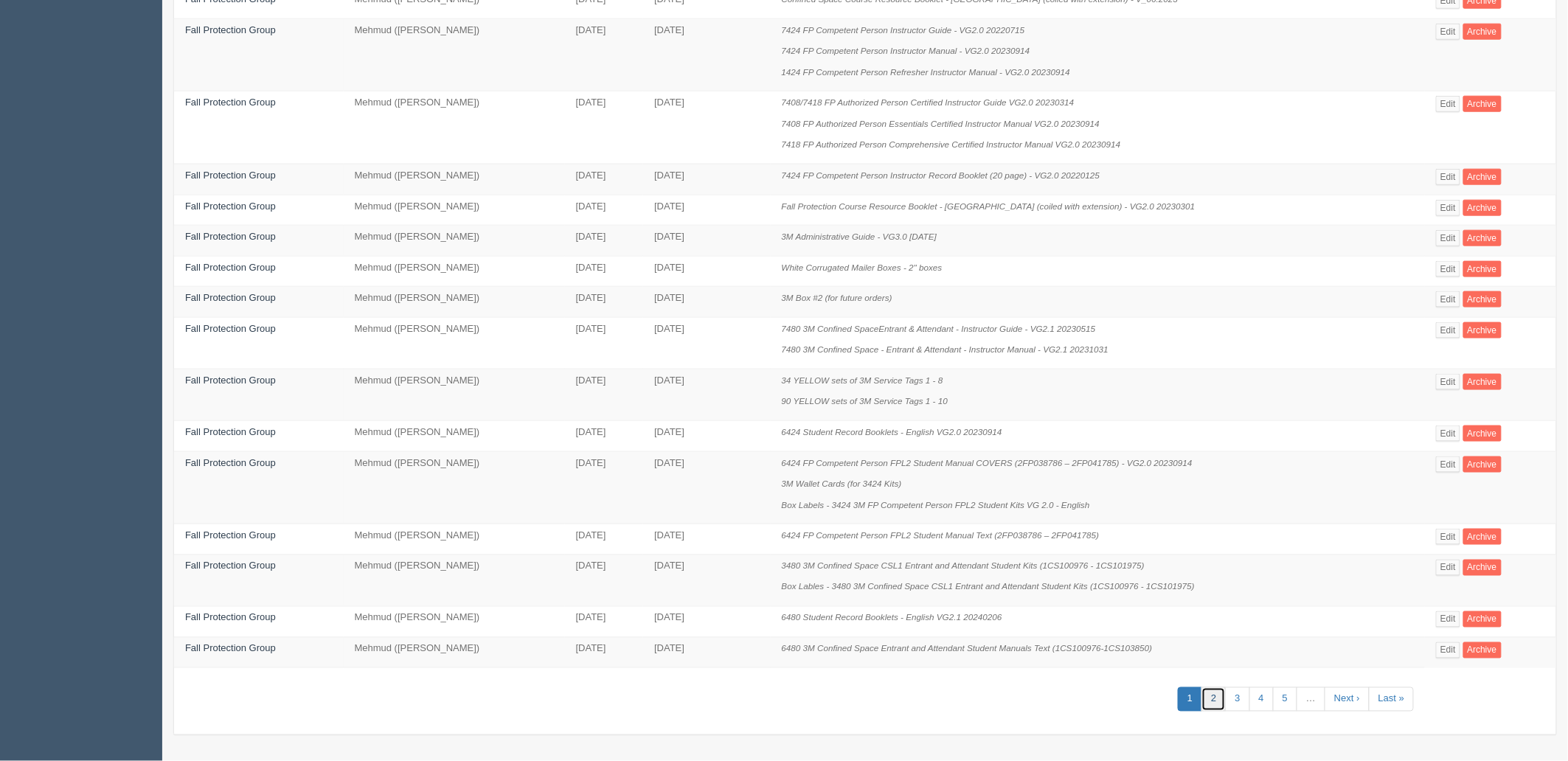
click at [1213, 704] on link "2" at bounding box center [1213, 699] width 24 height 24
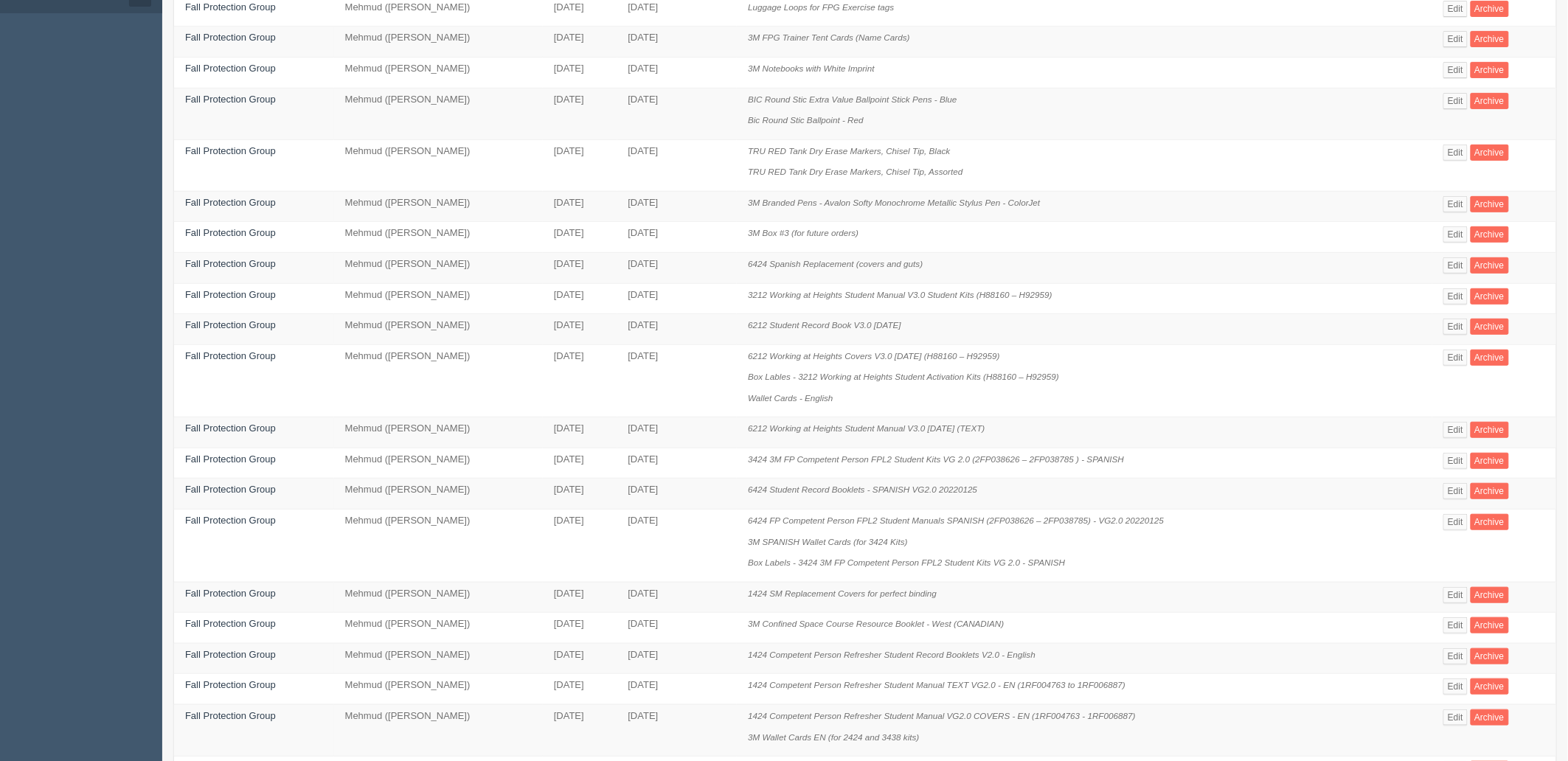
scroll to position [443, 0]
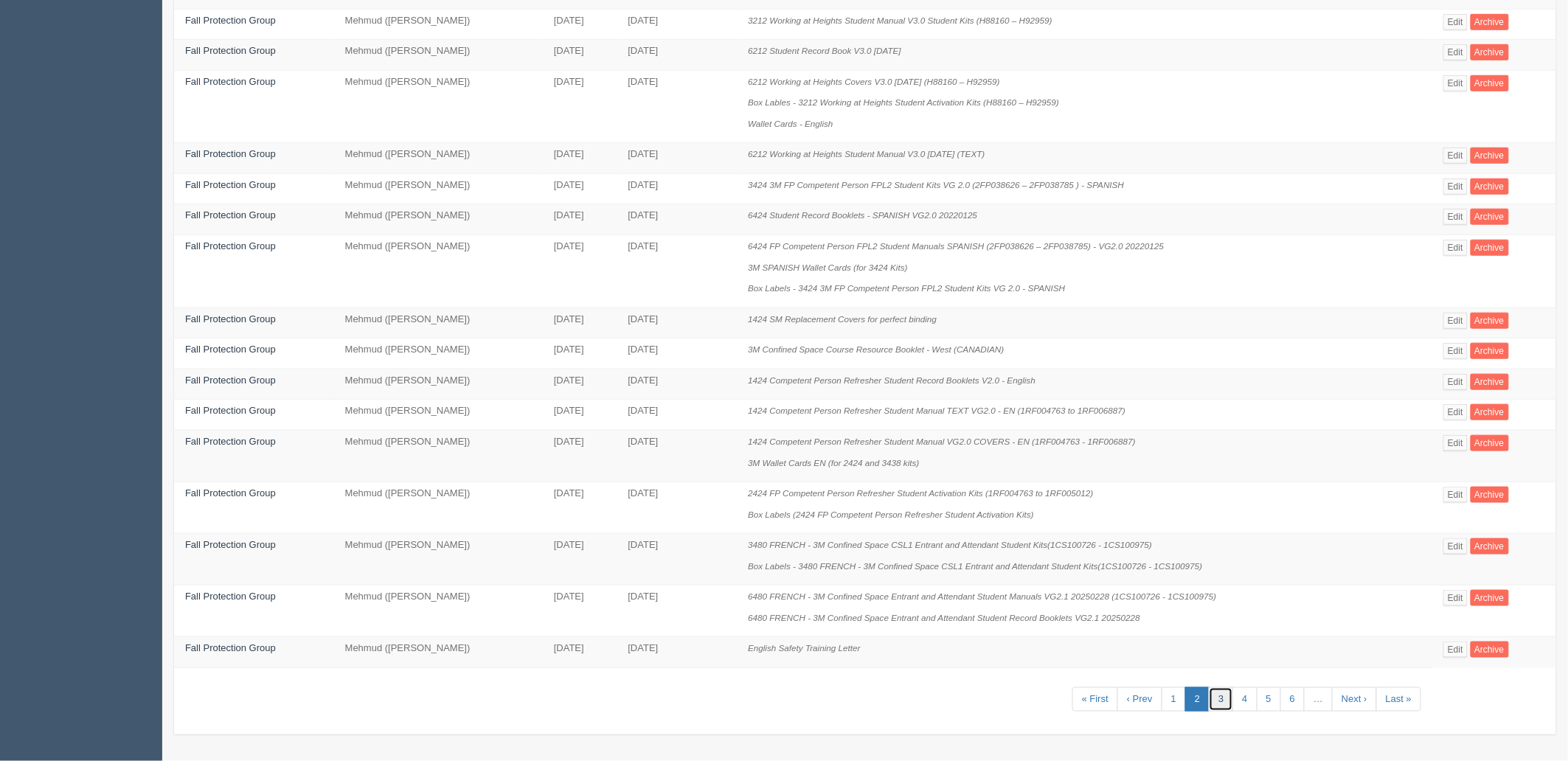
click at [1225, 696] on link "3" at bounding box center [1220, 699] width 24 height 24
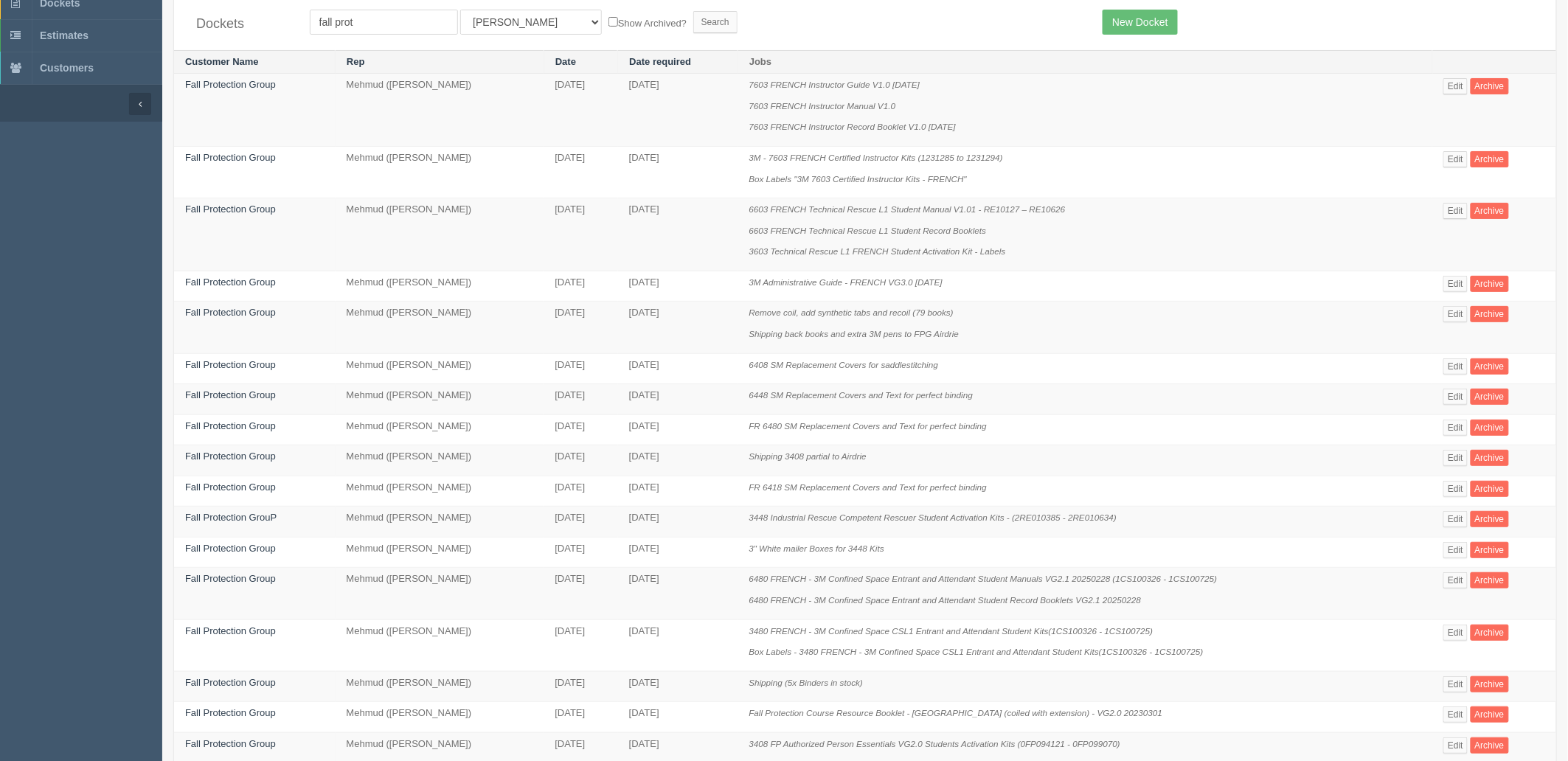
scroll to position [485, 0]
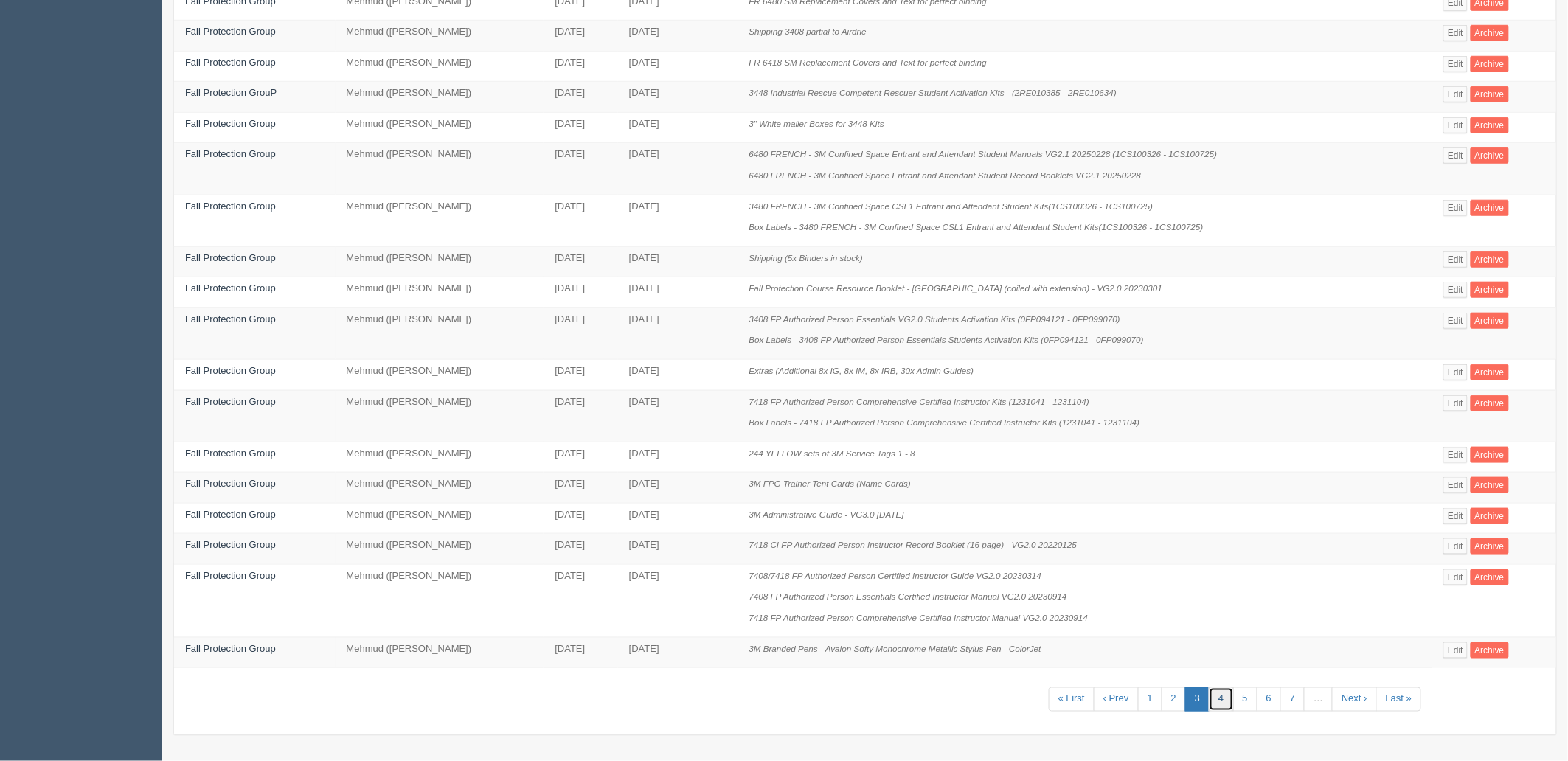
click at [1222, 695] on link "4" at bounding box center [1220, 699] width 24 height 24
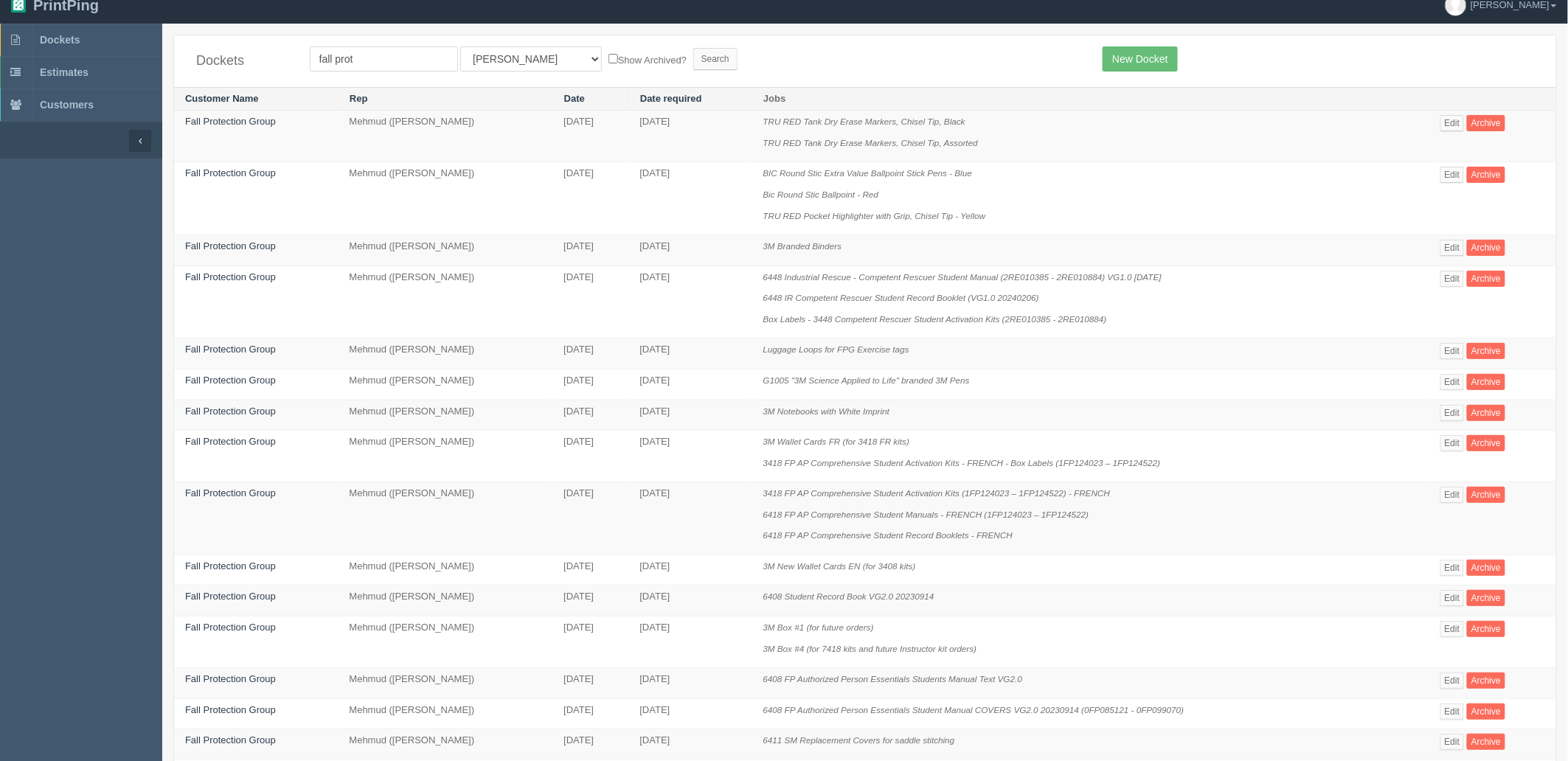
scroll to position [592, 0]
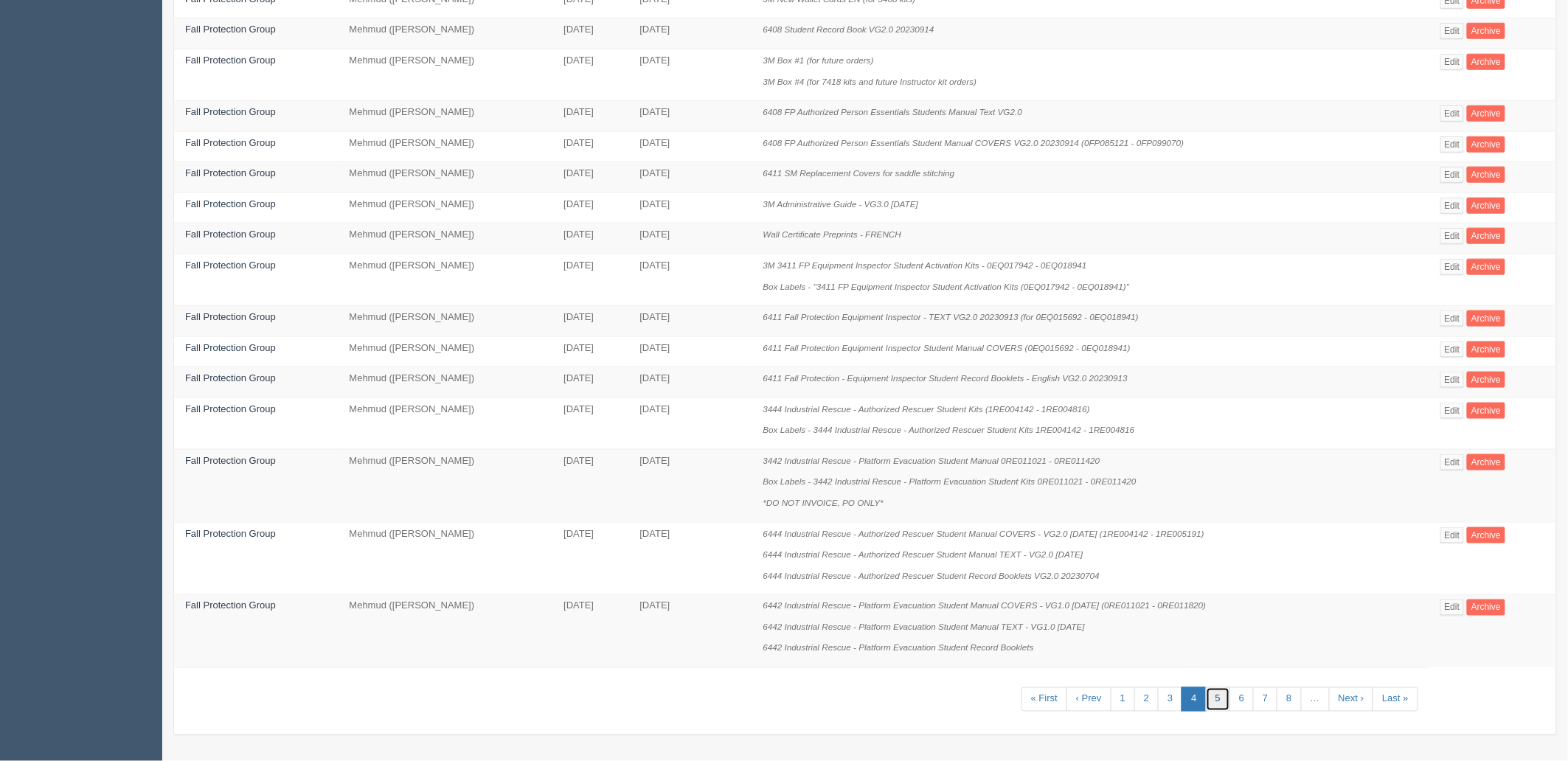
click at [1219, 699] on link "5" at bounding box center [1217, 699] width 24 height 24
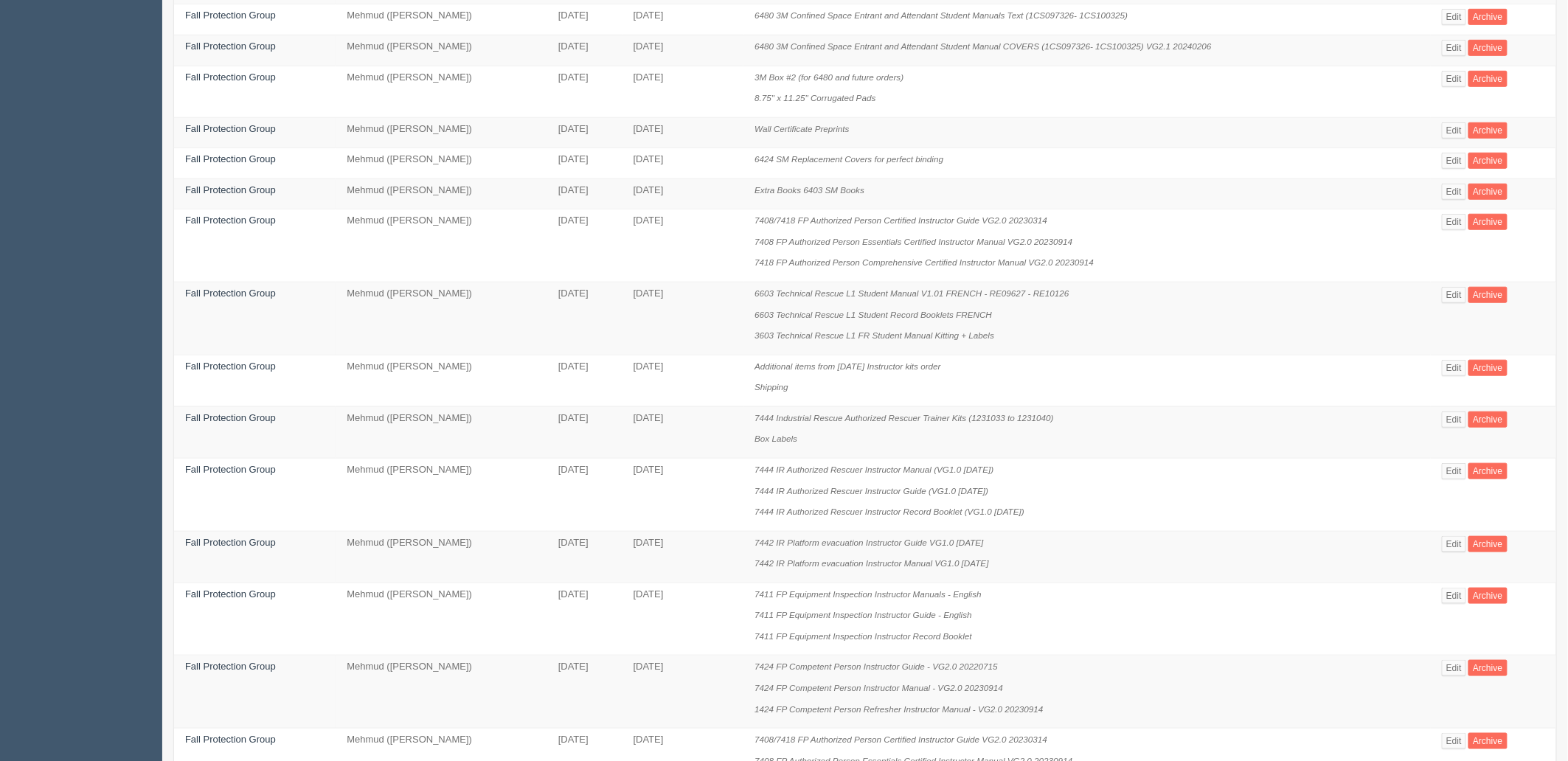
scroll to position [635, 0]
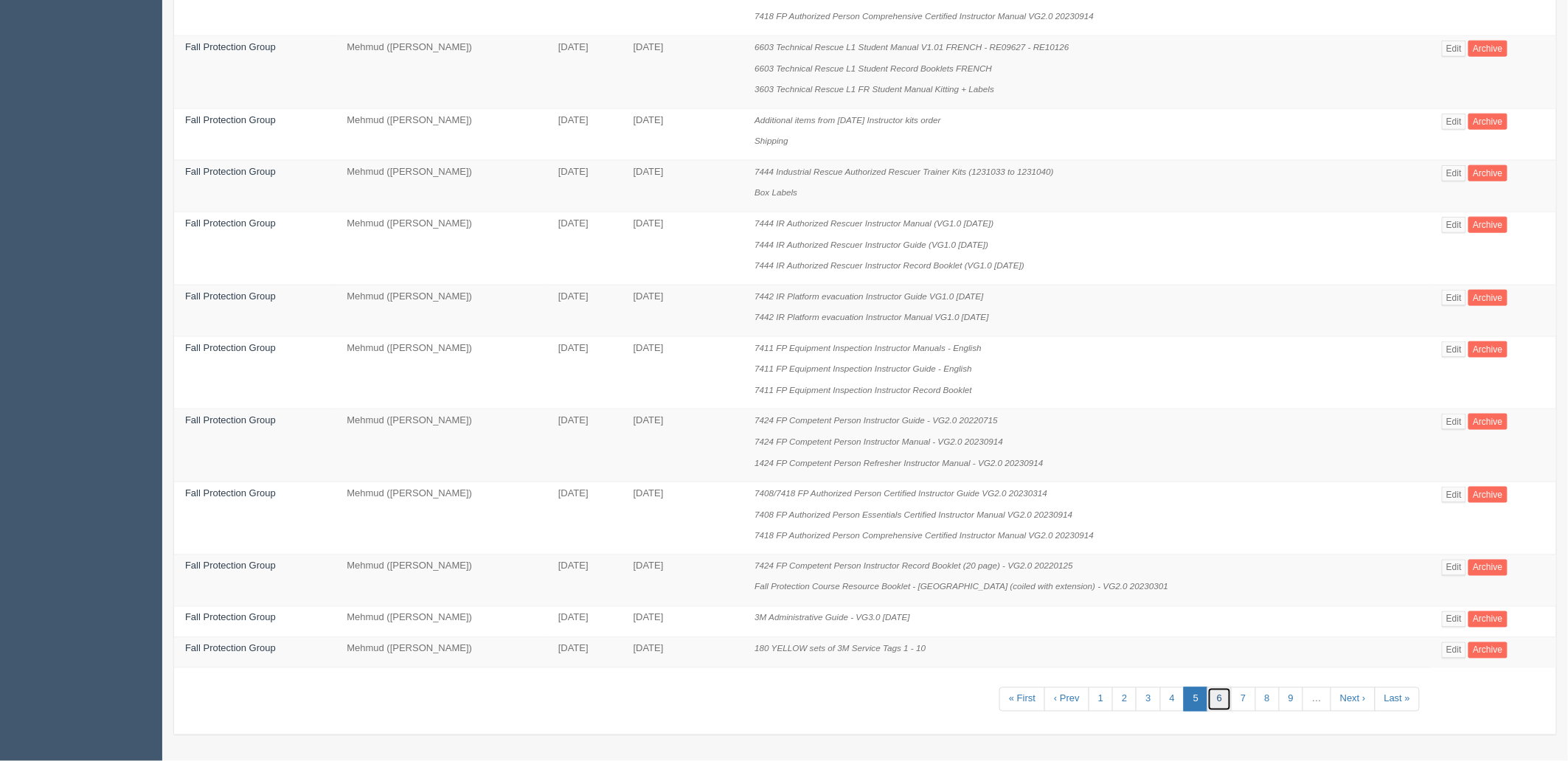
click at [1223, 701] on link "6" at bounding box center [1219, 699] width 24 height 24
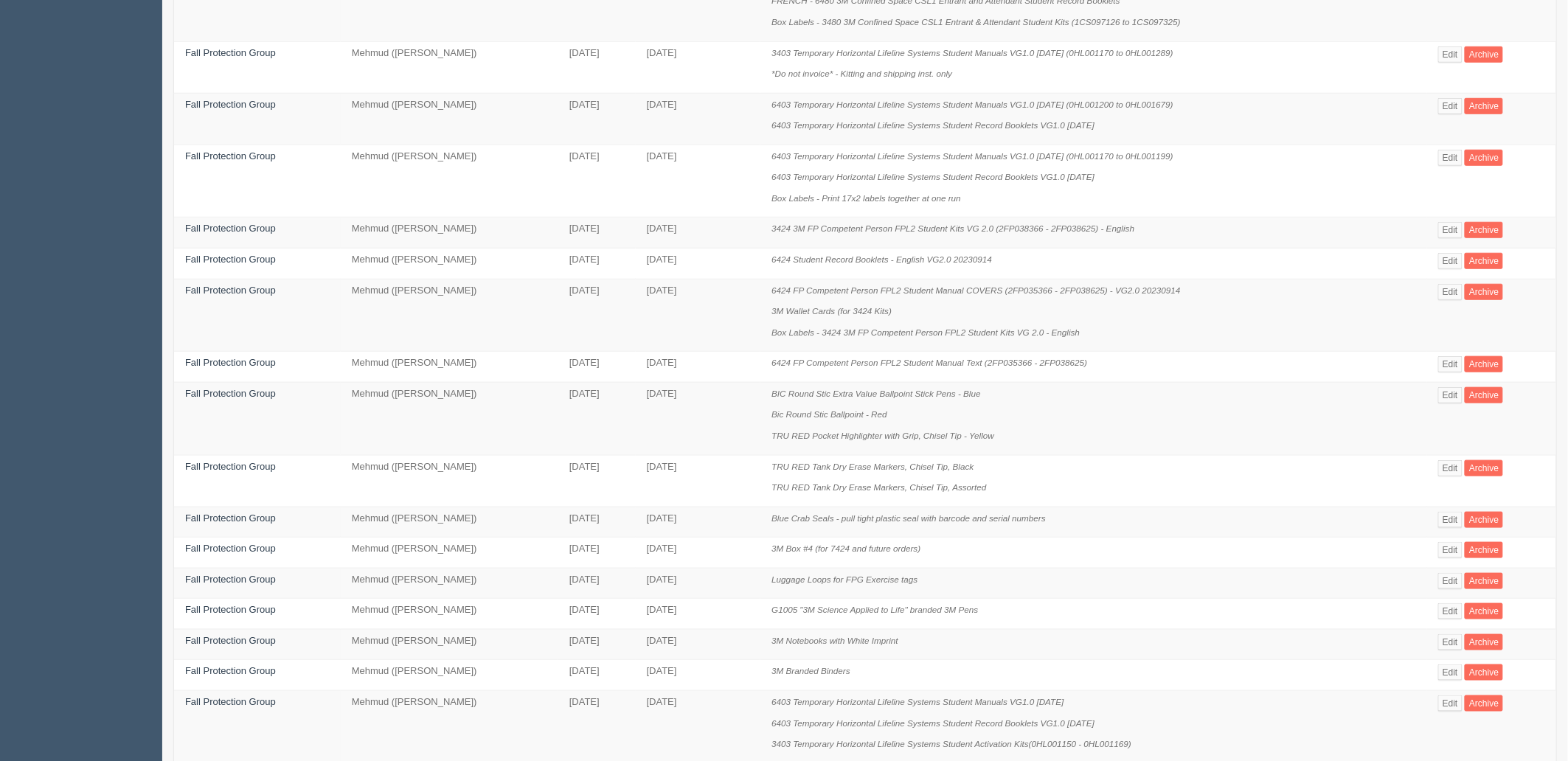
scroll to position [549, 0]
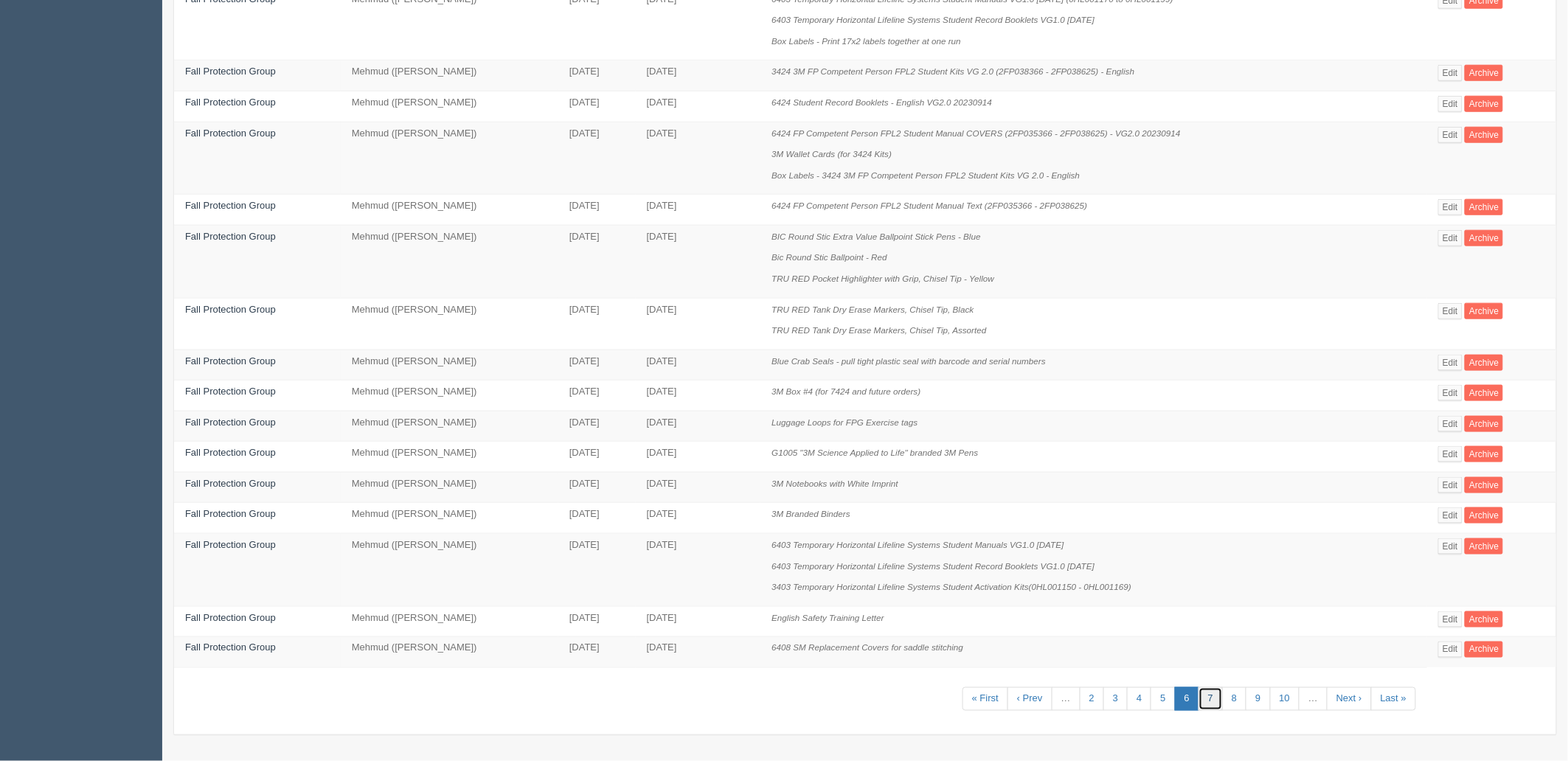
click at [1212, 699] on link "7" at bounding box center [1210, 699] width 24 height 24
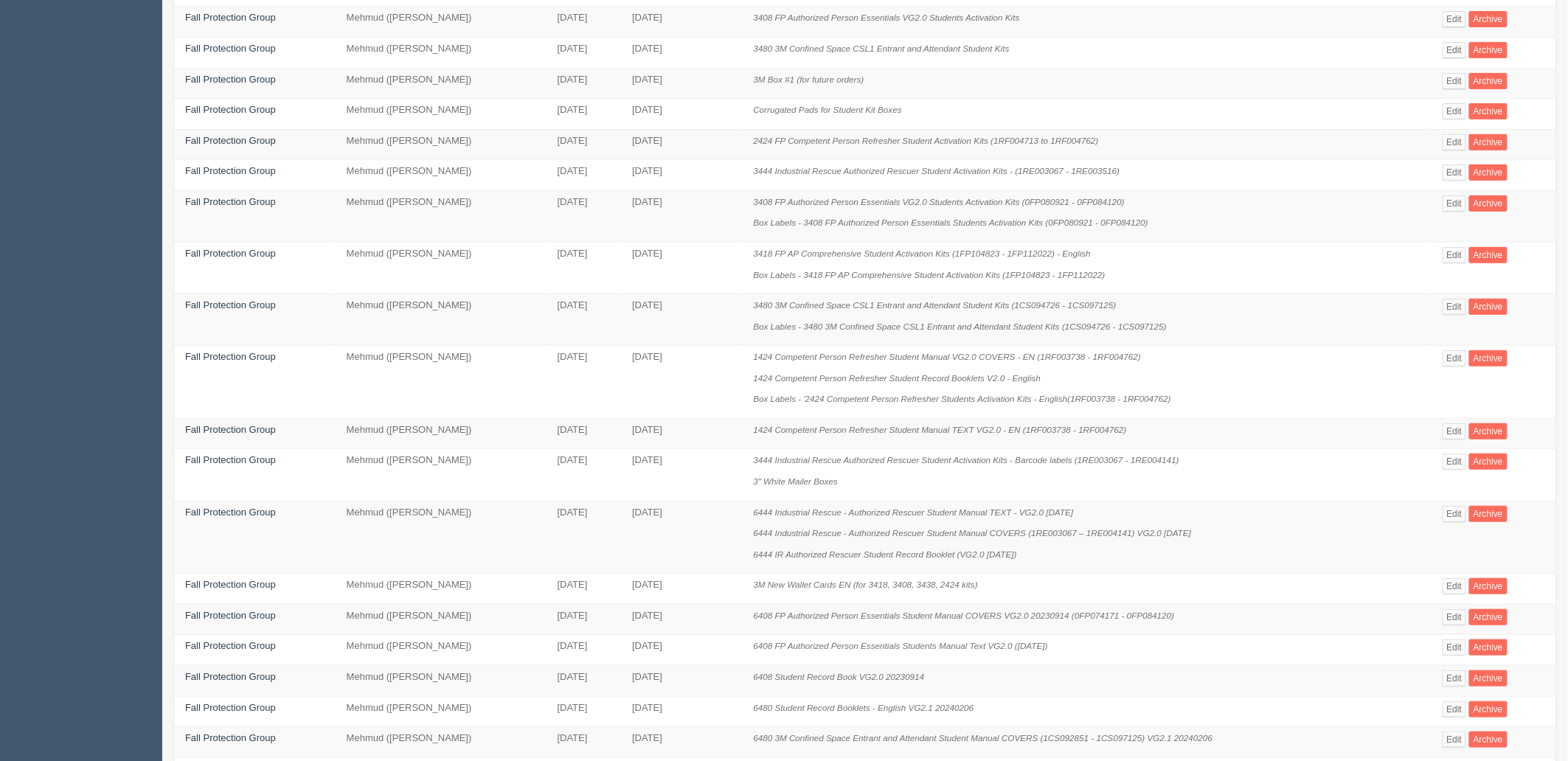
scroll to position [400, 0]
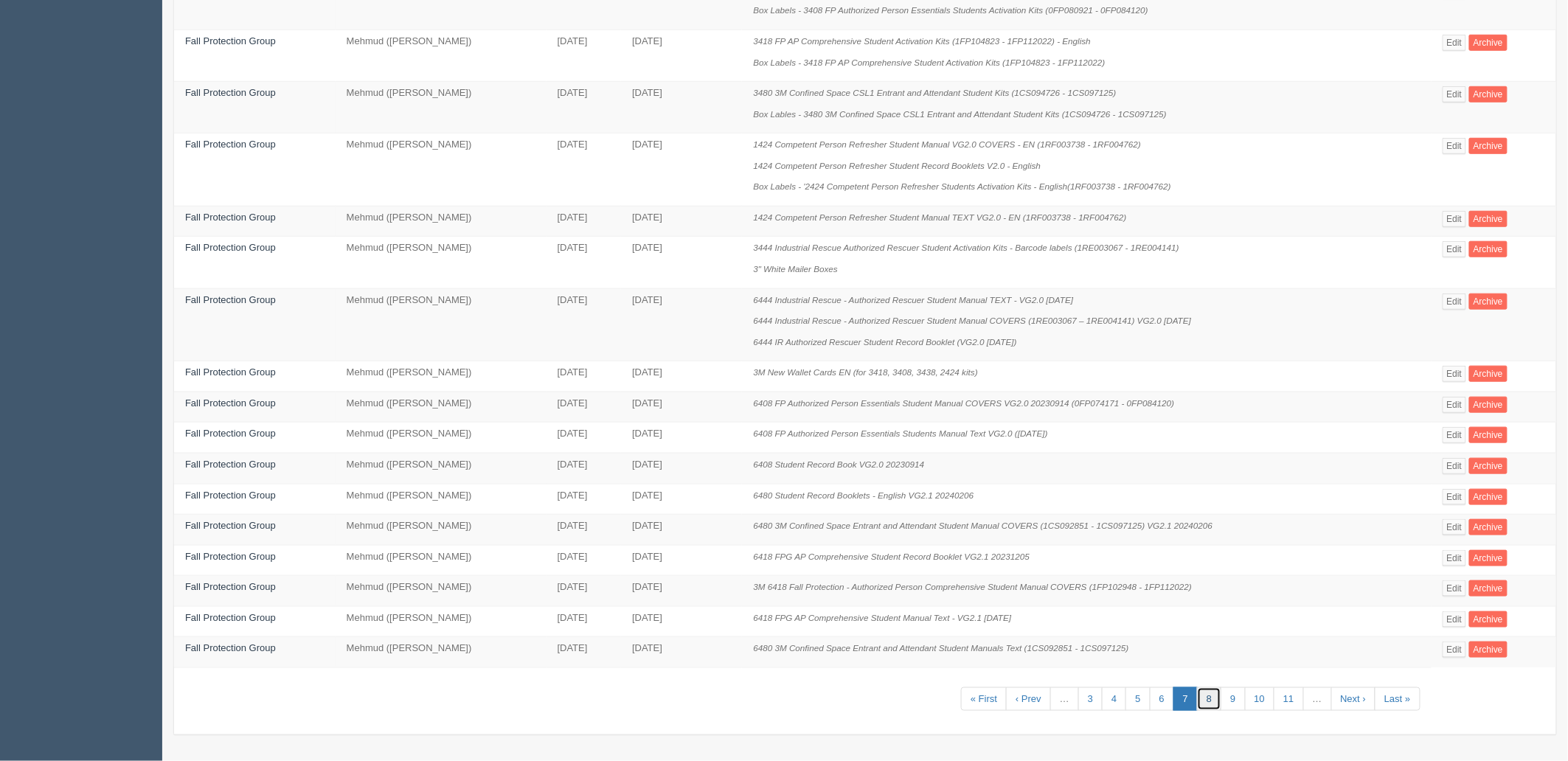
click at [1206, 703] on link "8" at bounding box center [1209, 699] width 24 height 24
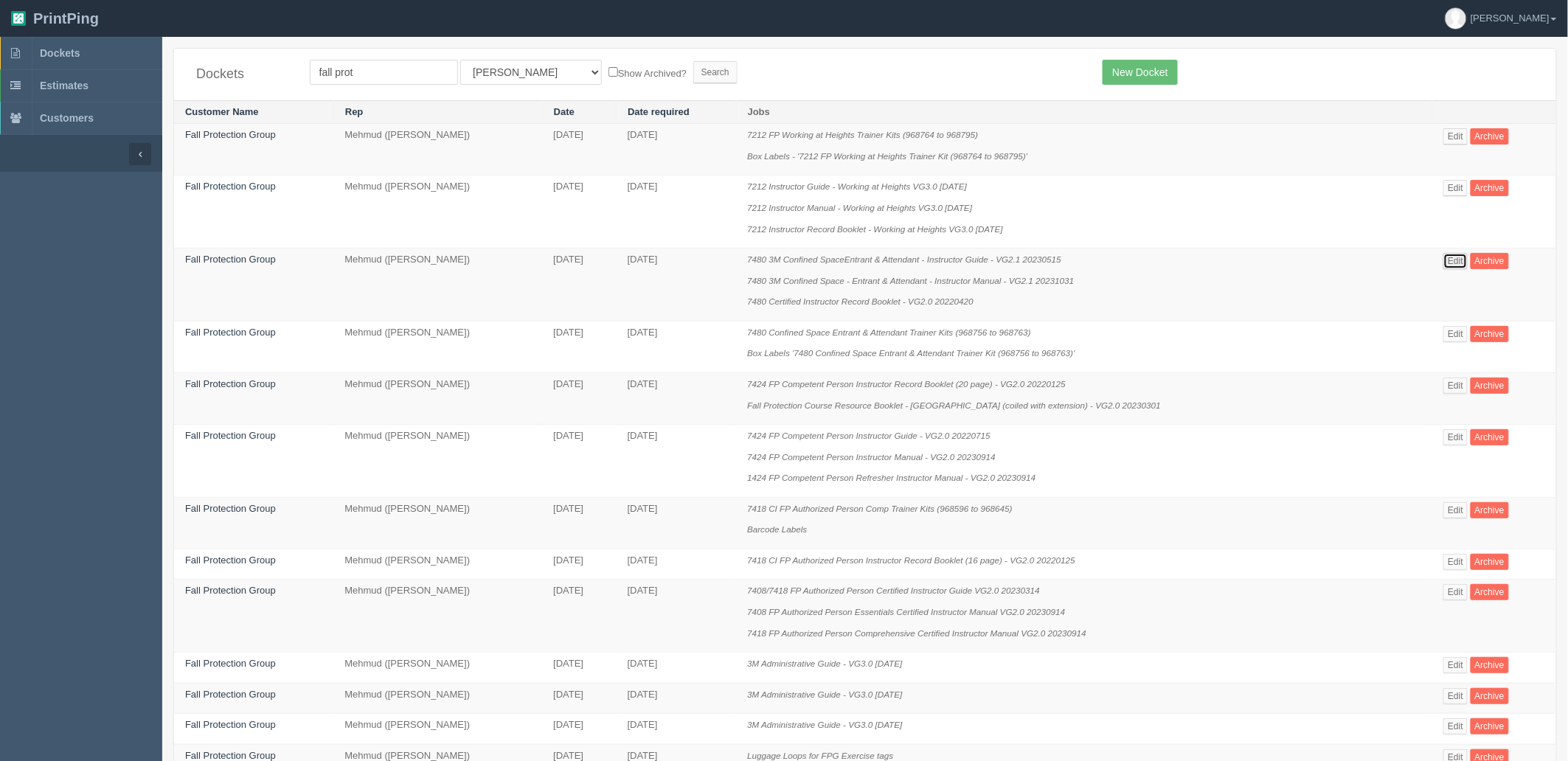
click at [1460, 261] on link "Edit" at bounding box center [1455, 260] width 24 height 16
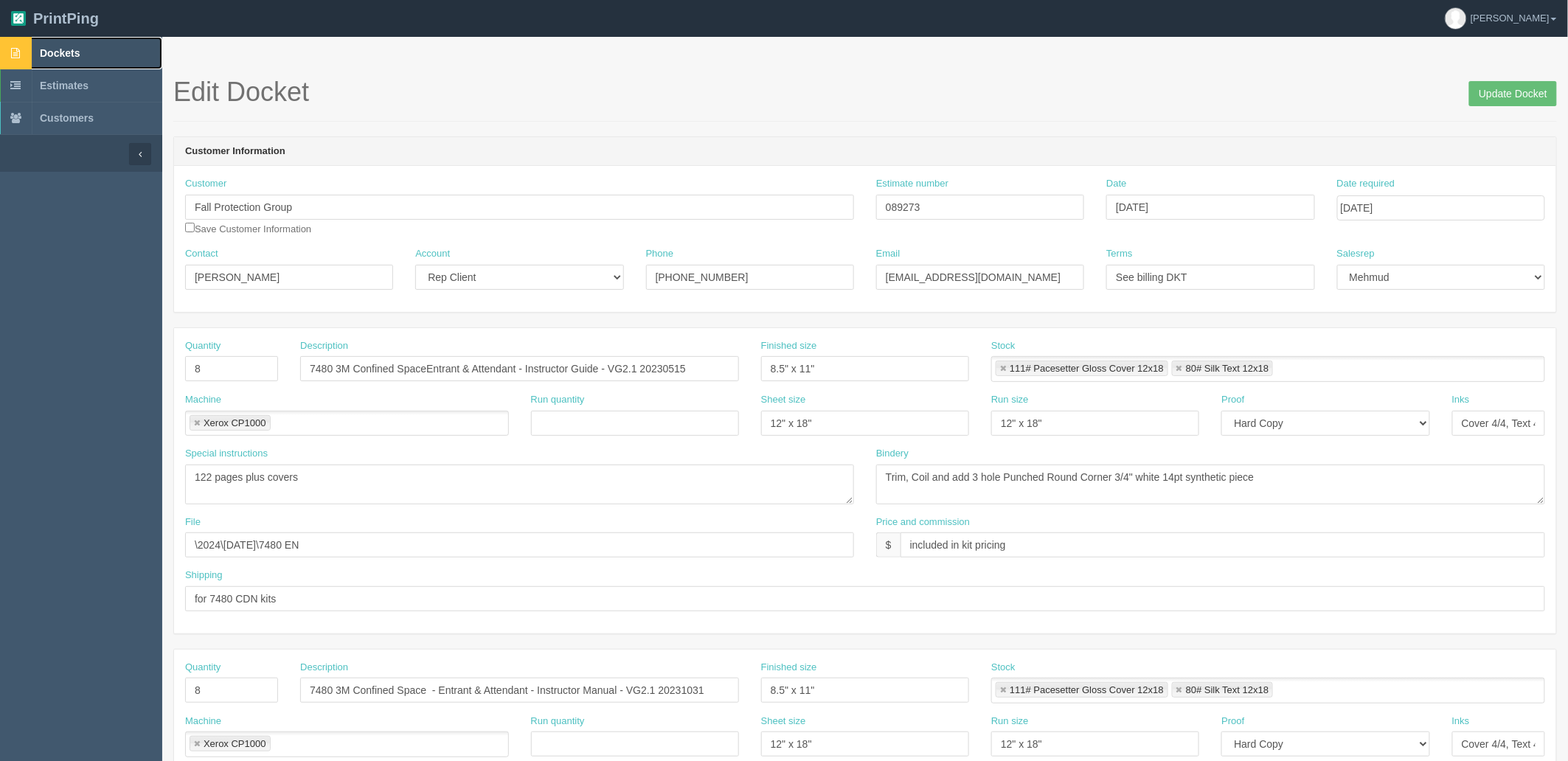
click at [109, 56] on link "Dockets" at bounding box center [81, 53] width 162 height 32
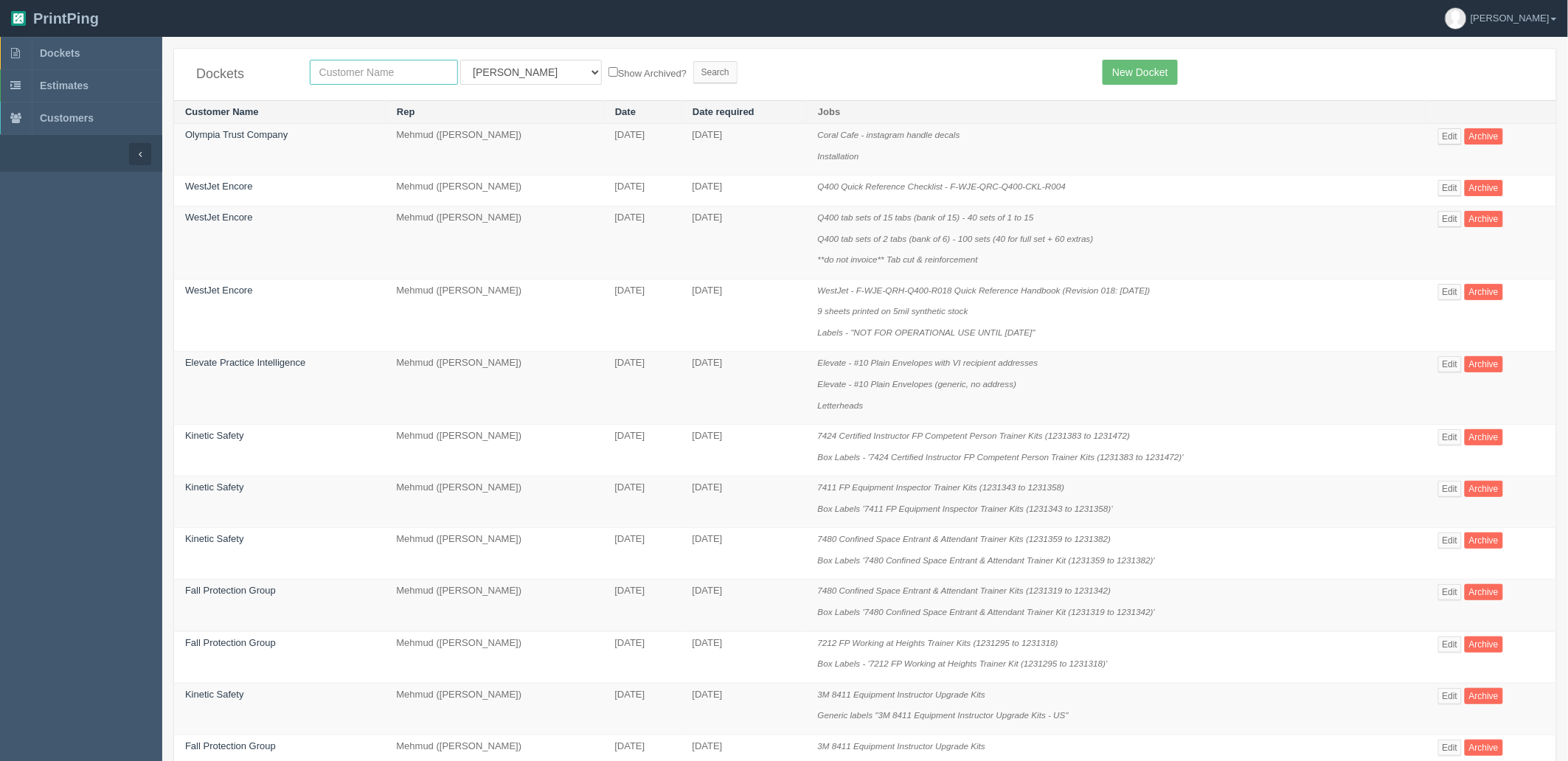
click at [411, 75] on input "text" at bounding box center [384, 72] width 148 height 25
type input "papa"
click at [693, 61] on input "Search" at bounding box center [715, 72] width 44 height 22
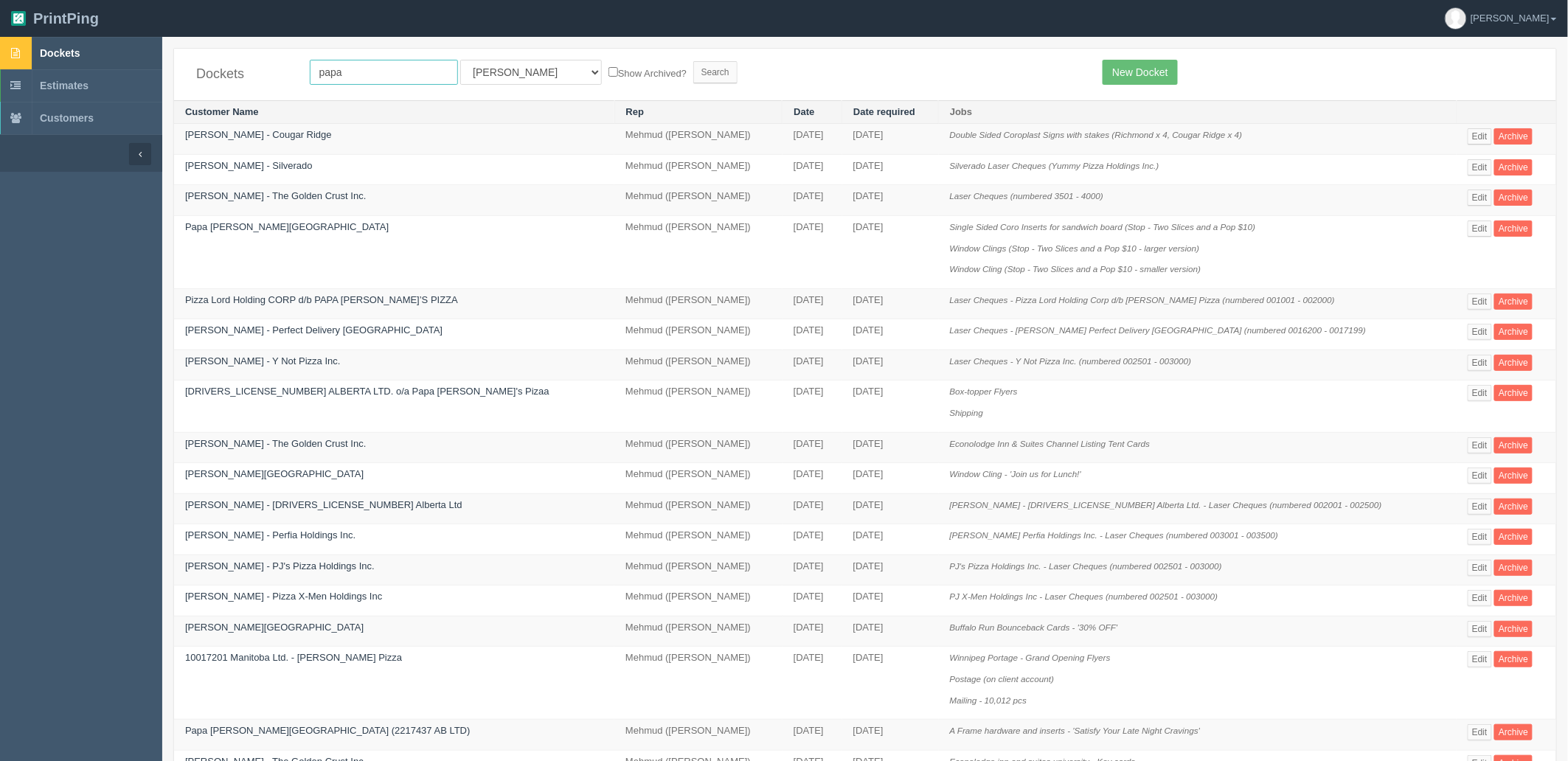
drag, startPoint x: 348, startPoint y: 77, endPoint x: 89, endPoint y: 62, distance: 259.4
click at [89, 67] on section "Dockets Estimates Customers" at bounding box center [784, 625] width 1568 height 1178
type input "pdc"
click at [693, 61] on input "Search" at bounding box center [715, 72] width 44 height 22
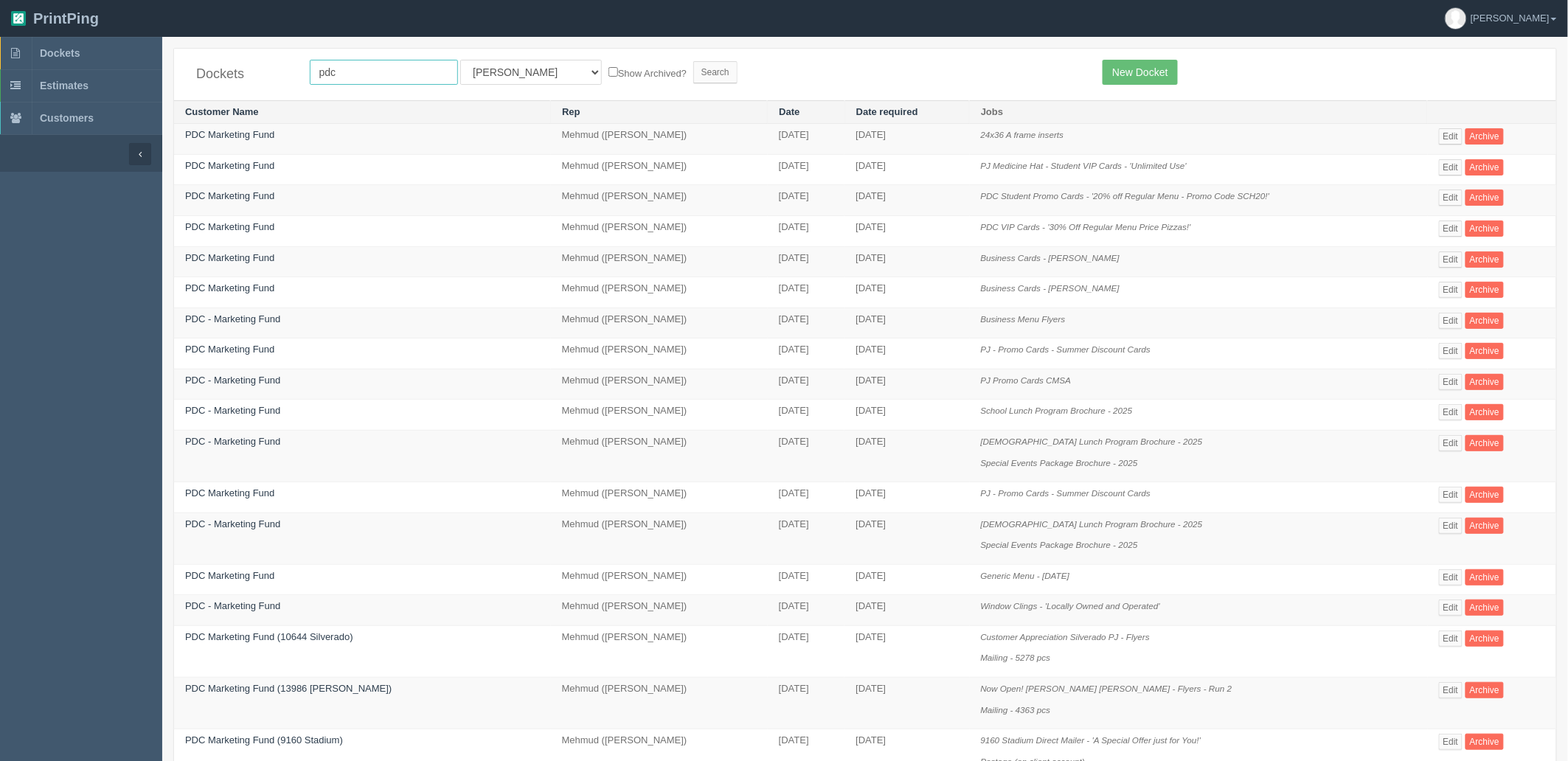
drag, startPoint x: 349, startPoint y: 61, endPoint x: 226, endPoint y: 67, distance: 123.1
click at [226, 67] on div "Dockets pdc All Users [PERSON_NAME] Test 1 [PERSON_NAME] [PERSON_NAME] [PERSON_…" at bounding box center [865, 75] width 1382 height 52
type input "perfec"
click at [693, 61] on input "Search" at bounding box center [715, 72] width 44 height 22
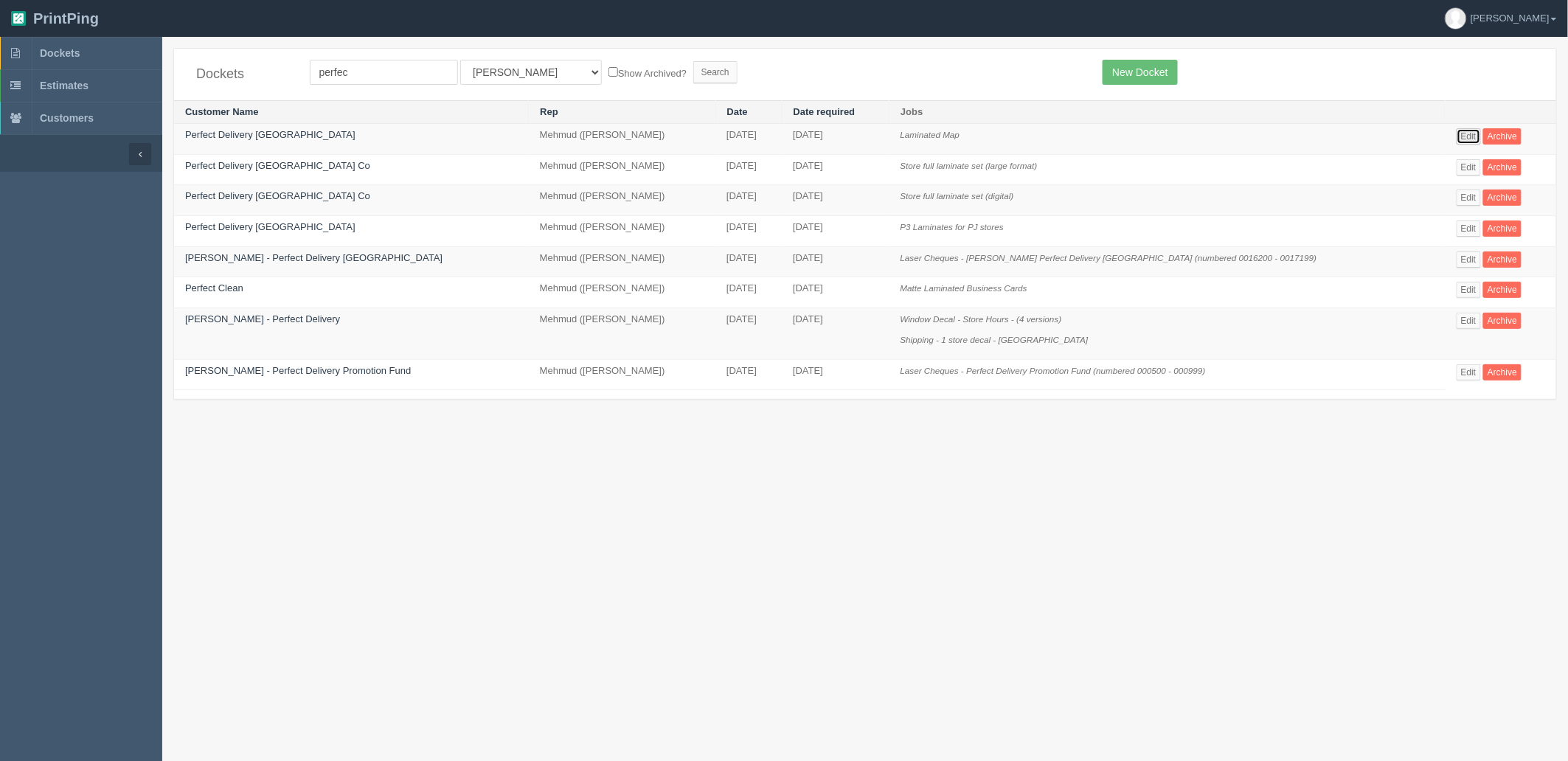
click at [1457, 139] on link "Edit" at bounding box center [1468, 136] width 24 height 16
click at [1457, 137] on link "Edit" at bounding box center [1468, 136] width 24 height 16
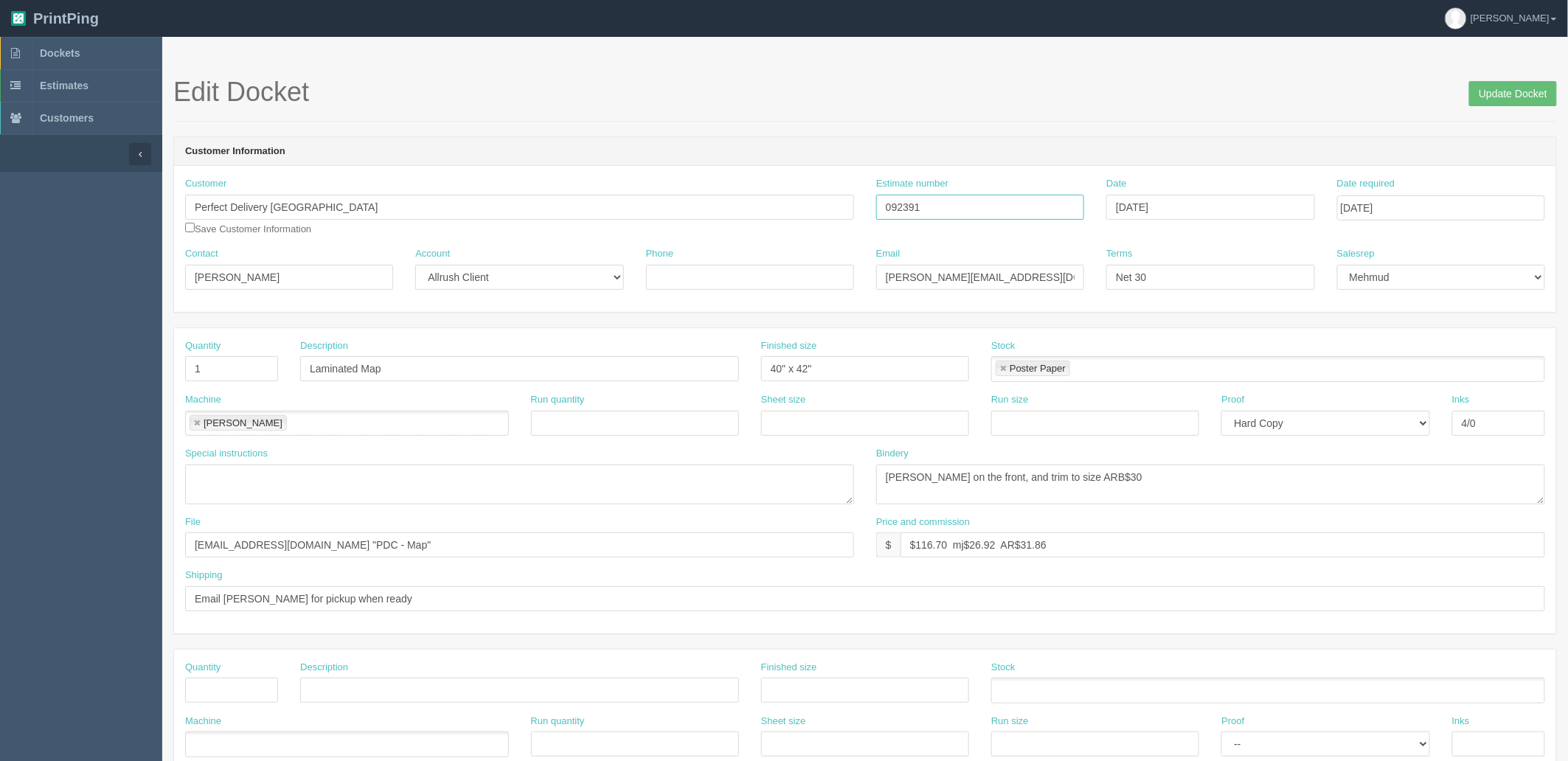
drag, startPoint x: 954, startPoint y: 211, endPoint x: 580, endPoint y: 197, distance: 374.3
click at [580, 197] on div "Customer Perfect Delivery [GEOGRAPHIC_DATA] Save Customer Information Estimate …" at bounding box center [865, 212] width 1382 height 70
click at [1191, 475] on textarea "[PERSON_NAME] on the front, and trim to size ARB$30" at bounding box center [1210, 484] width 669 height 40
click at [1205, 477] on textarea "[PERSON_NAME] on the front, and trim to size ARB$30" at bounding box center [1210, 484] width 669 height 40
click at [1139, 481] on textarea "[PERSON_NAME] on the front, and trim to size ARB$30" at bounding box center [1210, 484] width 669 height 40
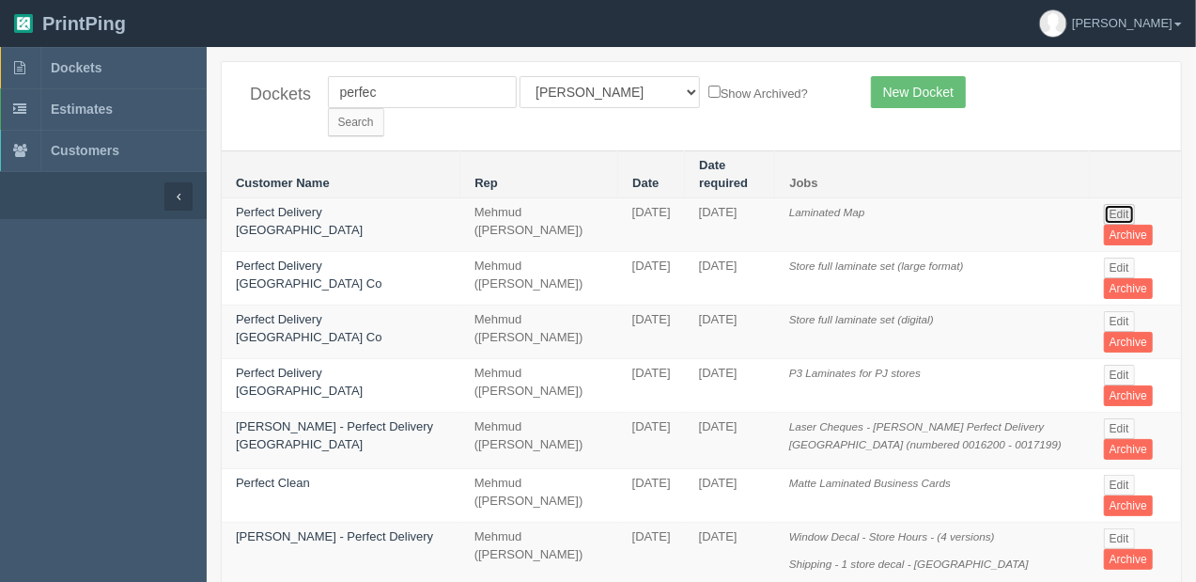
click at [1116, 204] on link "Edit" at bounding box center [1119, 214] width 31 height 21
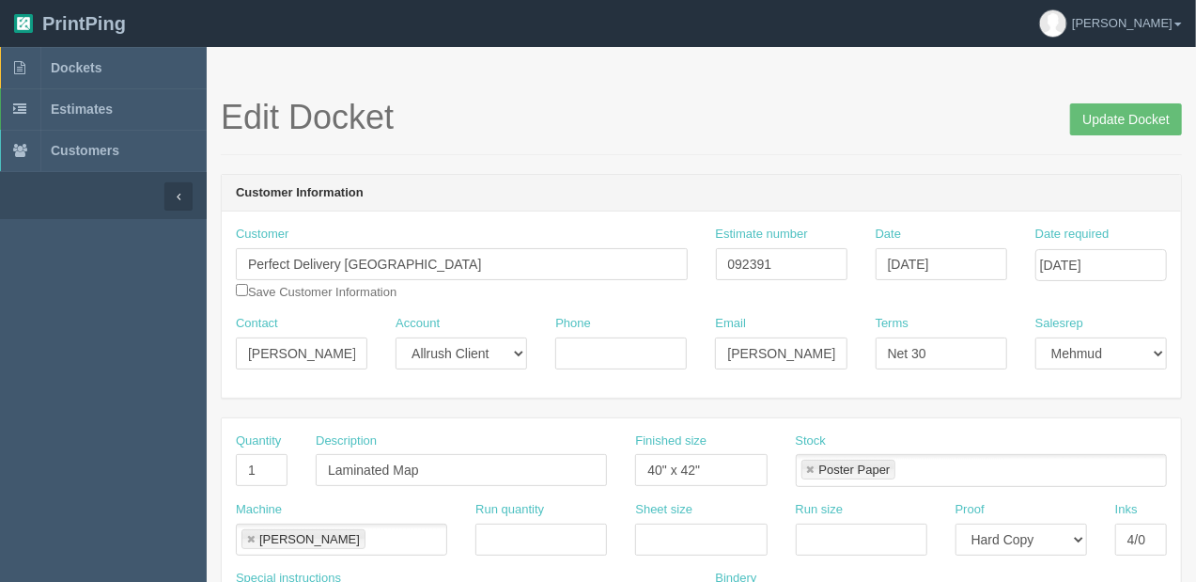
click at [714, 151] on div "Edit Docket Update Docket" at bounding box center [701, 127] width 961 height 56
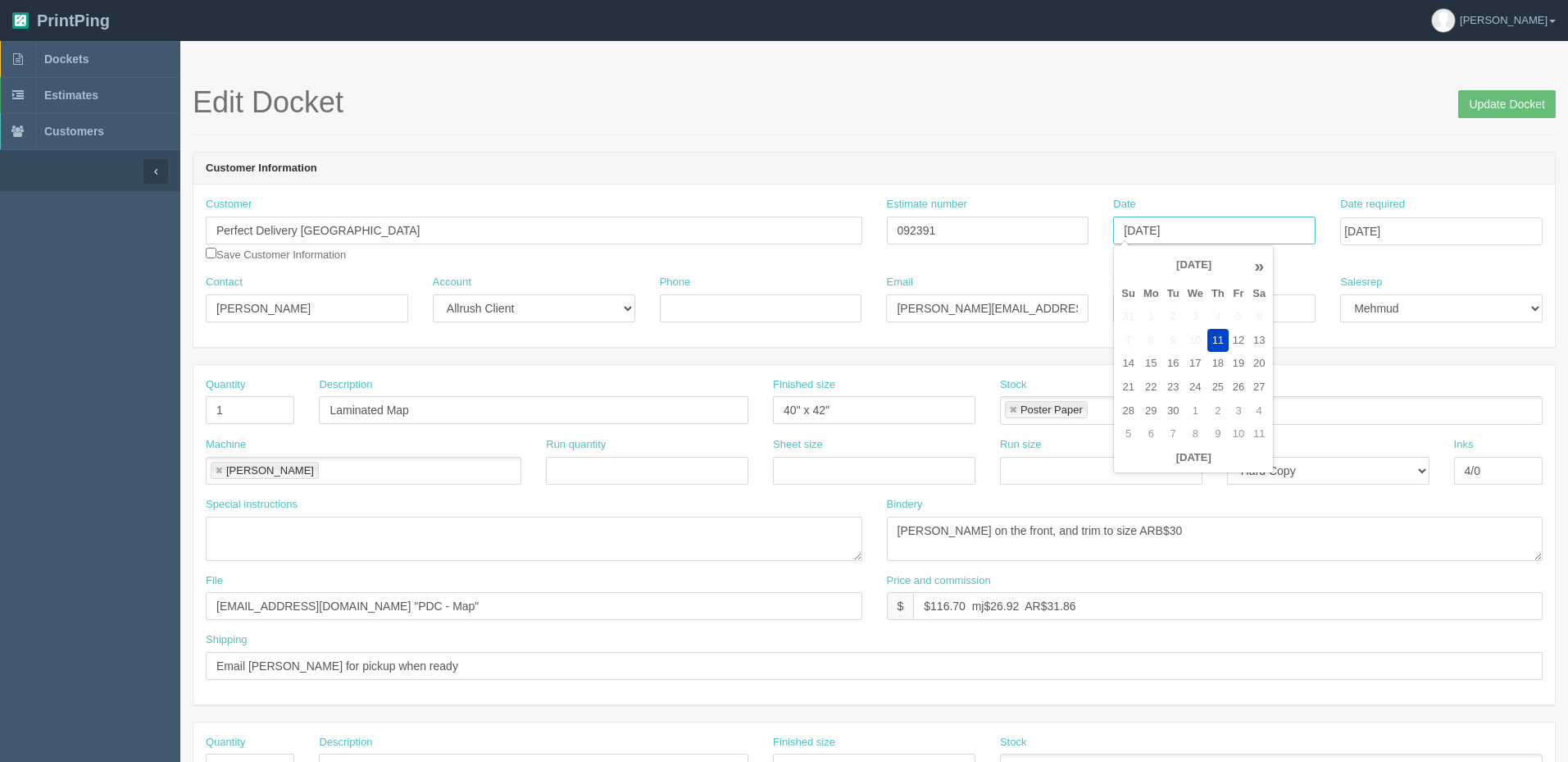
click at [1283, 218] on input "[DATE]" at bounding box center [1215, 230] width 202 height 28
click at [1068, 180] on header "Customer Information" at bounding box center [874, 169] width 1362 height 33
drag, startPoint x: 1003, startPoint y: 224, endPoint x: 427, endPoint y: 126, distance: 584.3
click at [671, 229] on div "Customer Perfect Delivery [GEOGRAPHIC_DATA] Save Customer Information Estimate …" at bounding box center [874, 236] width 1362 height 78
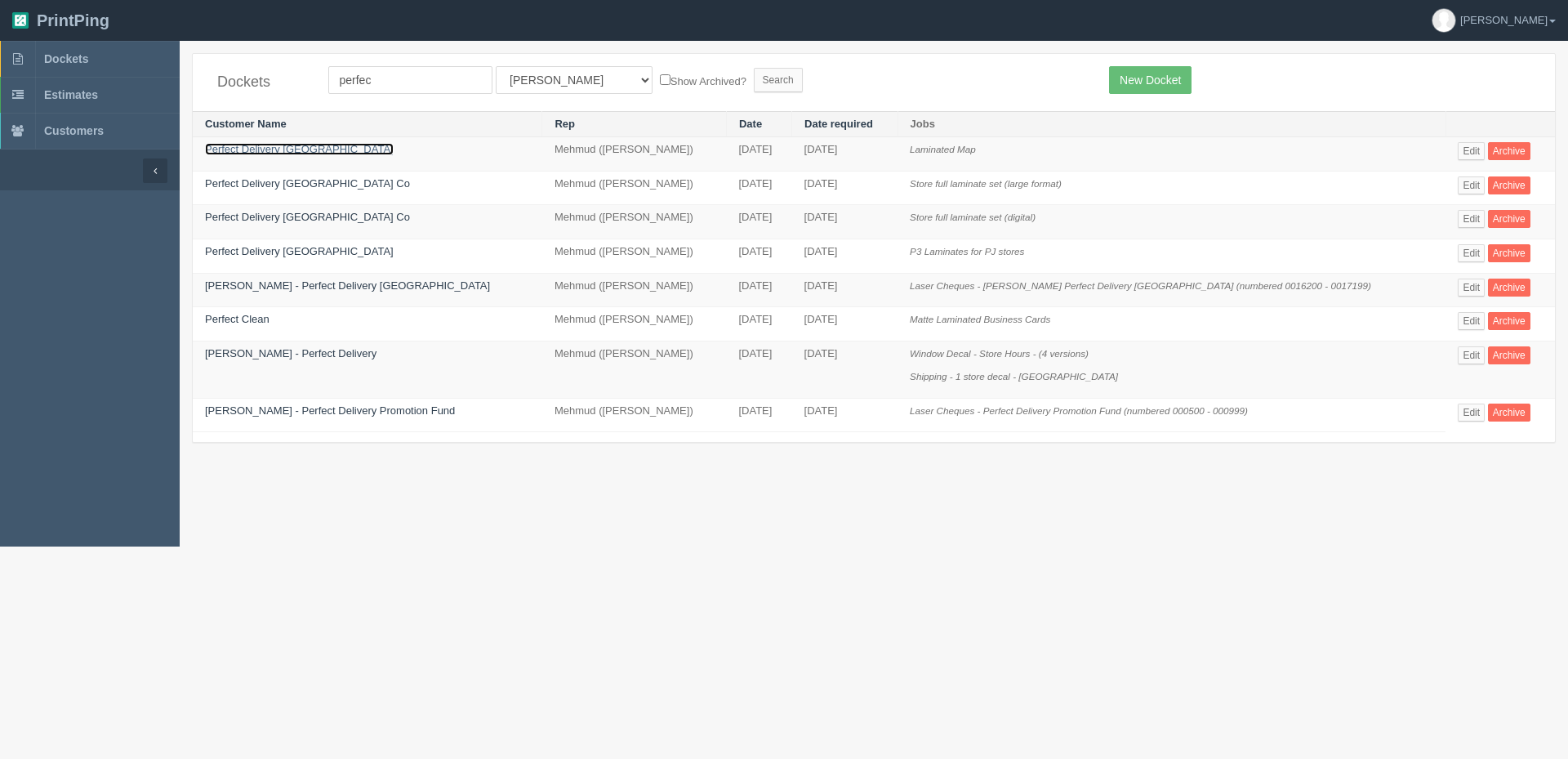
click at [285, 146] on link "Perfect Delivery [GEOGRAPHIC_DATA]" at bounding box center [299, 149] width 189 height 12
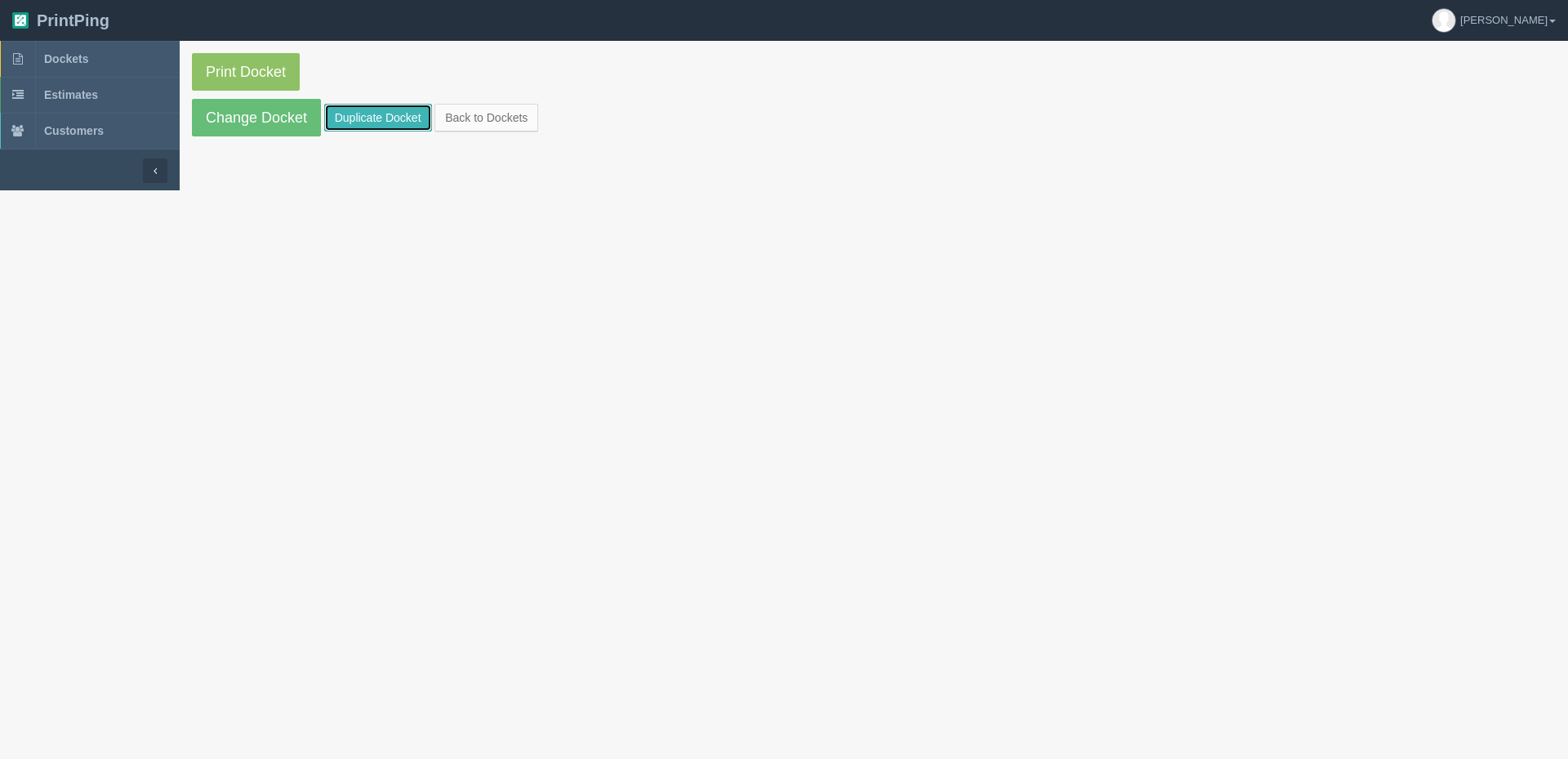
click at [389, 123] on link "Duplicate Docket" at bounding box center [378, 117] width 108 height 28
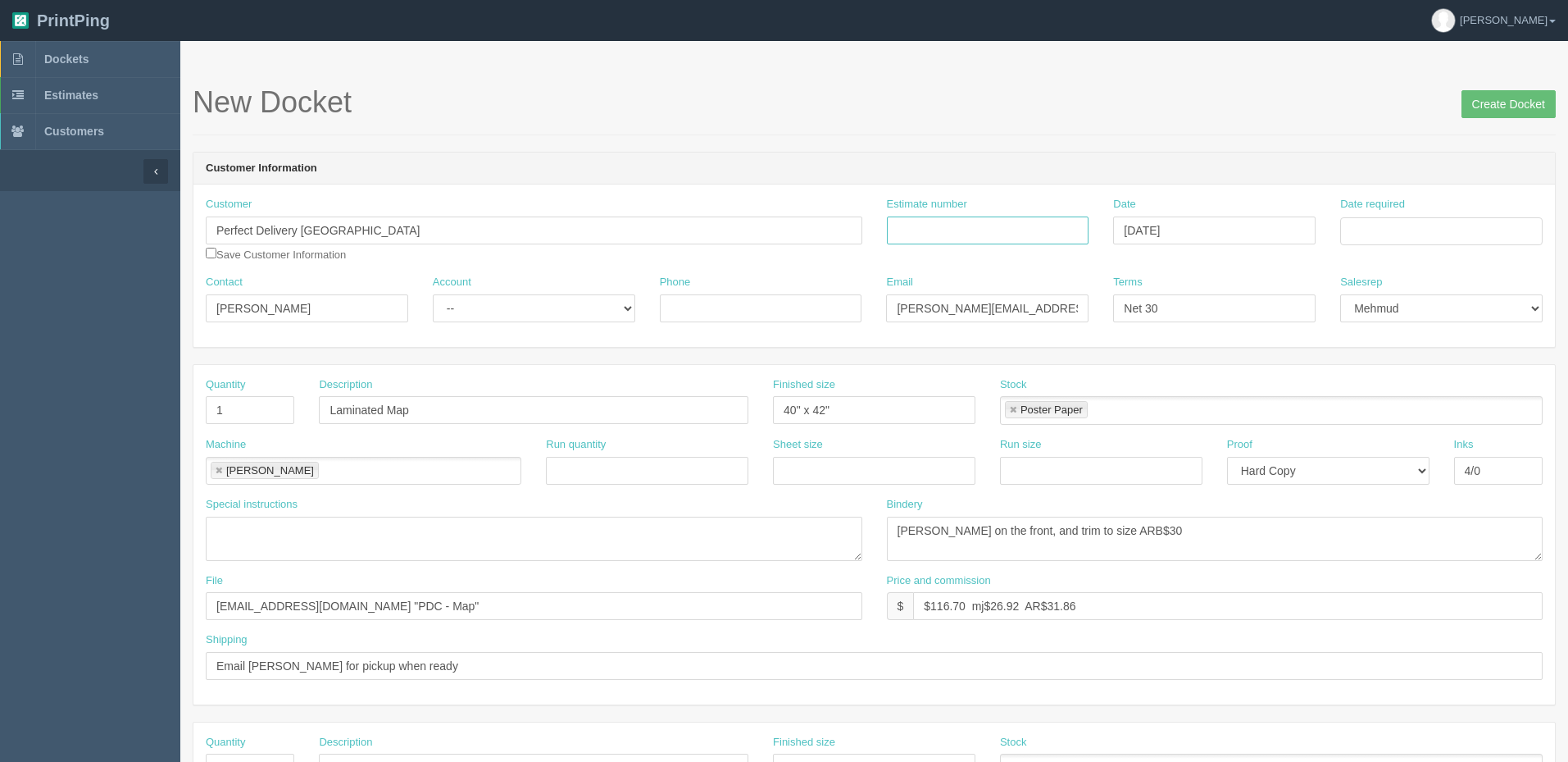
drag, startPoint x: 1006, startPoint y: 224, endPoint x: 1396, endPoint y: 228, distance: 390.0
click at [1006, 225] on input "Estimate number" at bounding box center [989, 230] width 202 height 28
paste input "092391"
type input "092391"
click at [1410, 224] on input "Date required" at bounding box center [1441, 231] width 202 height 28
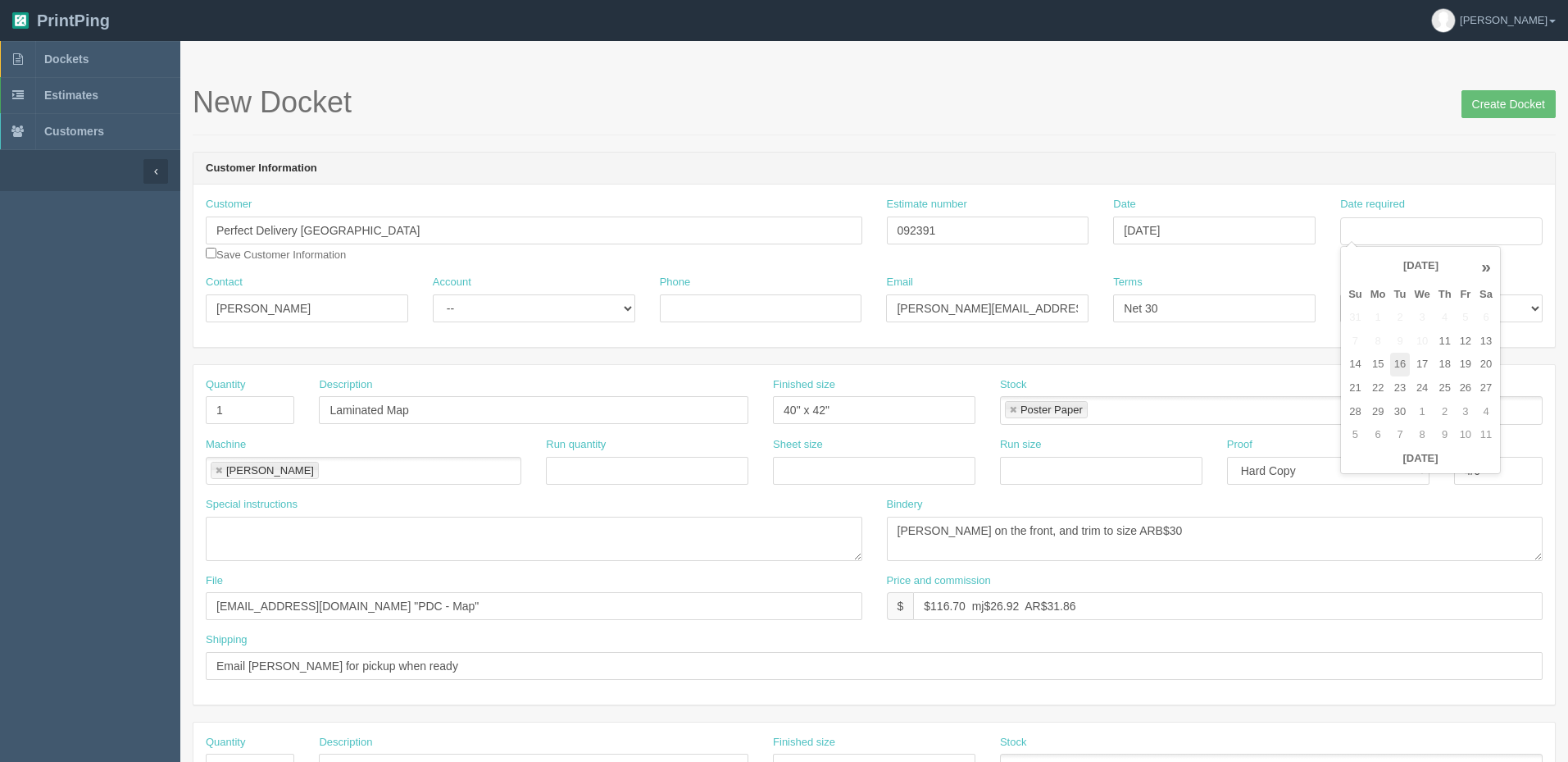
click at [1400, 365] on td "16" at bounding box center [1400, 364] width 20 height 24
click at [1448, 360] on td "18" at bounding box center [1445, 364] width 21 height 24
type input "[DATE]"
click at [1226, 95] on h1 "New Docket Create Docket" at bounding box center [874, 103] width 1364 height 33
click at [405, 610] on input "files@allrush.ca "PDC - Map"" at bounding box center [534, 606] width 657 height 28
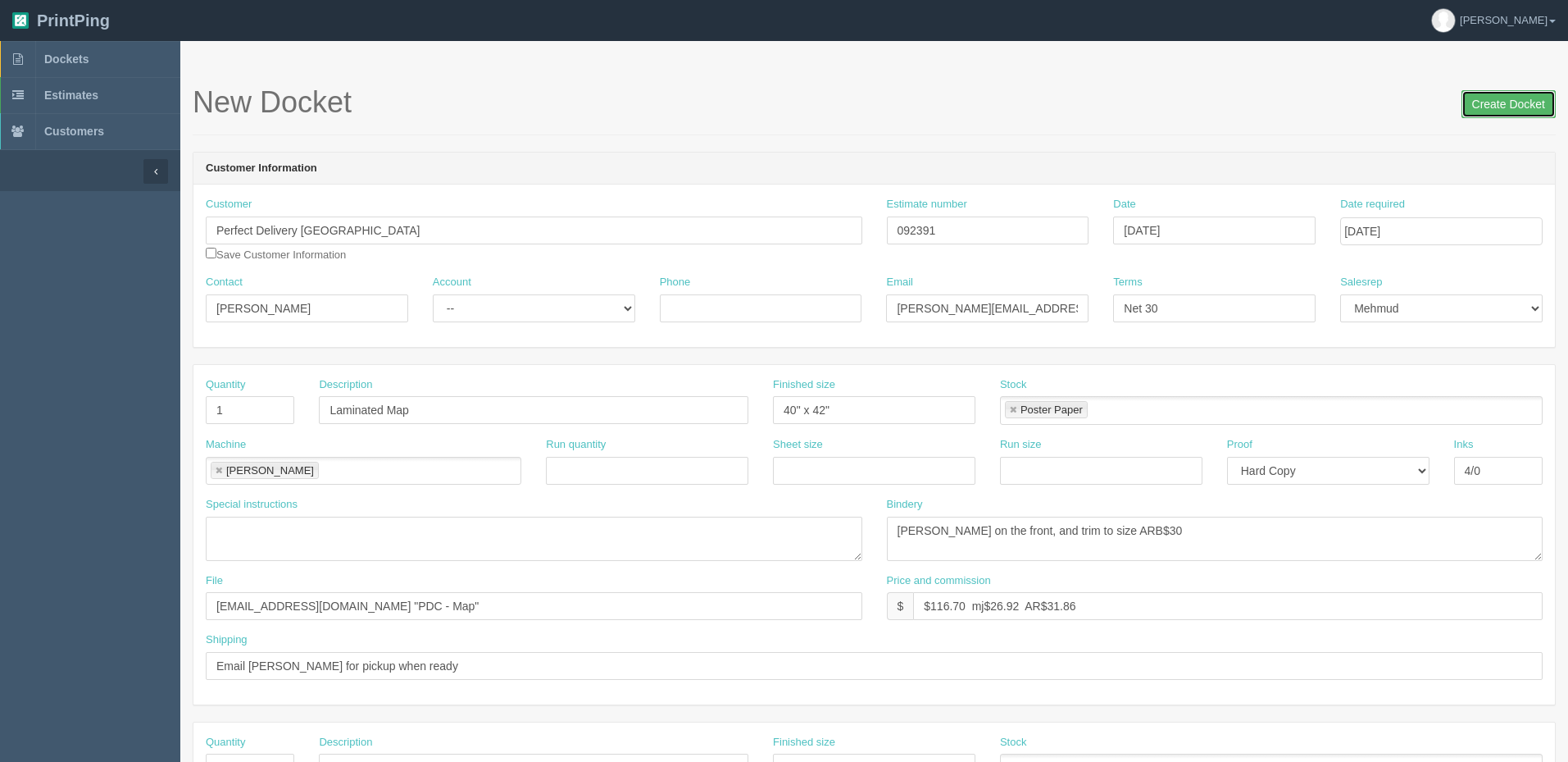
click at [1481, 104] on input "Create Docket" at bounding box center [1509, 104] width 94 height 28
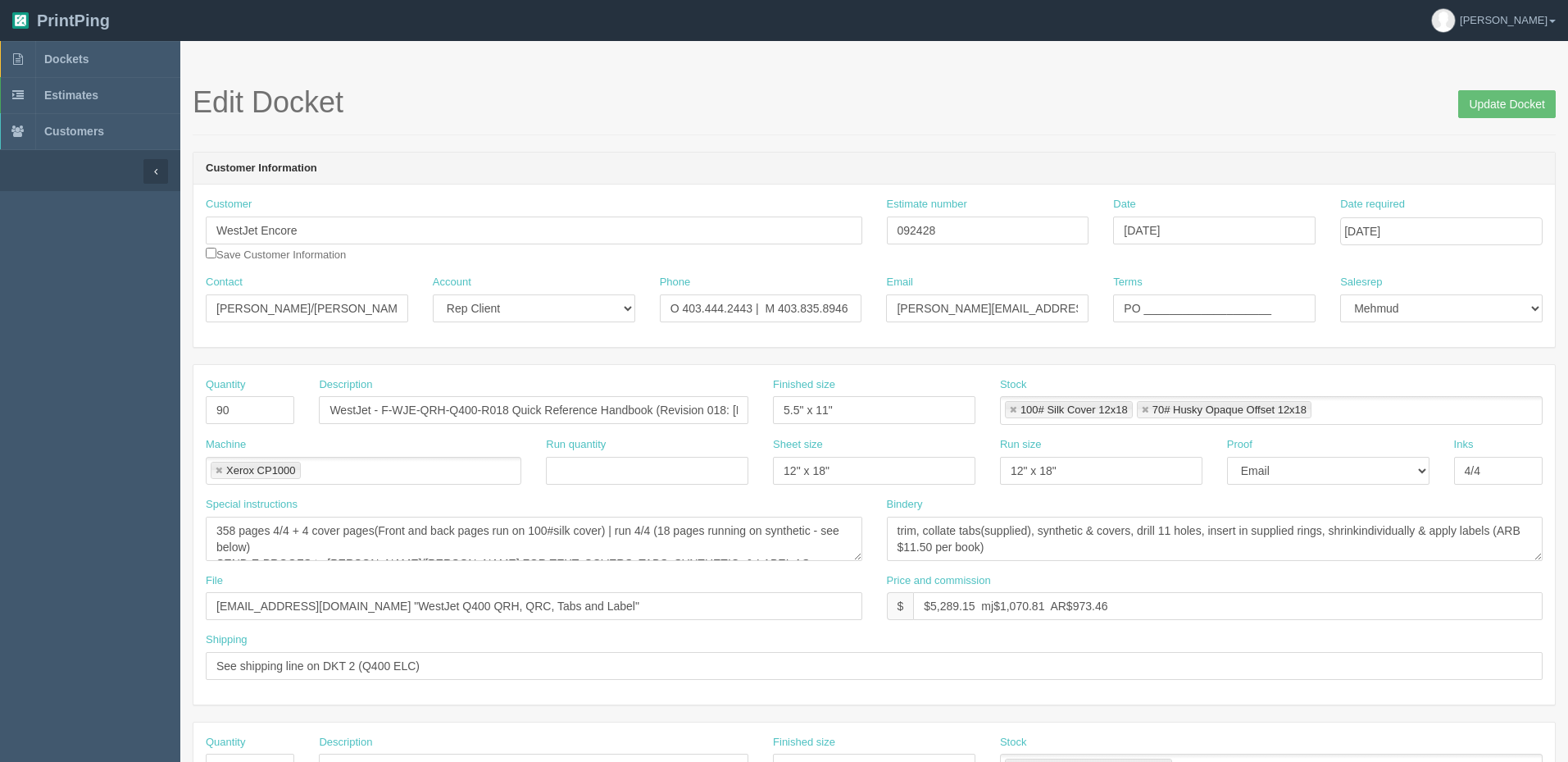
scroll to position [645, 0]
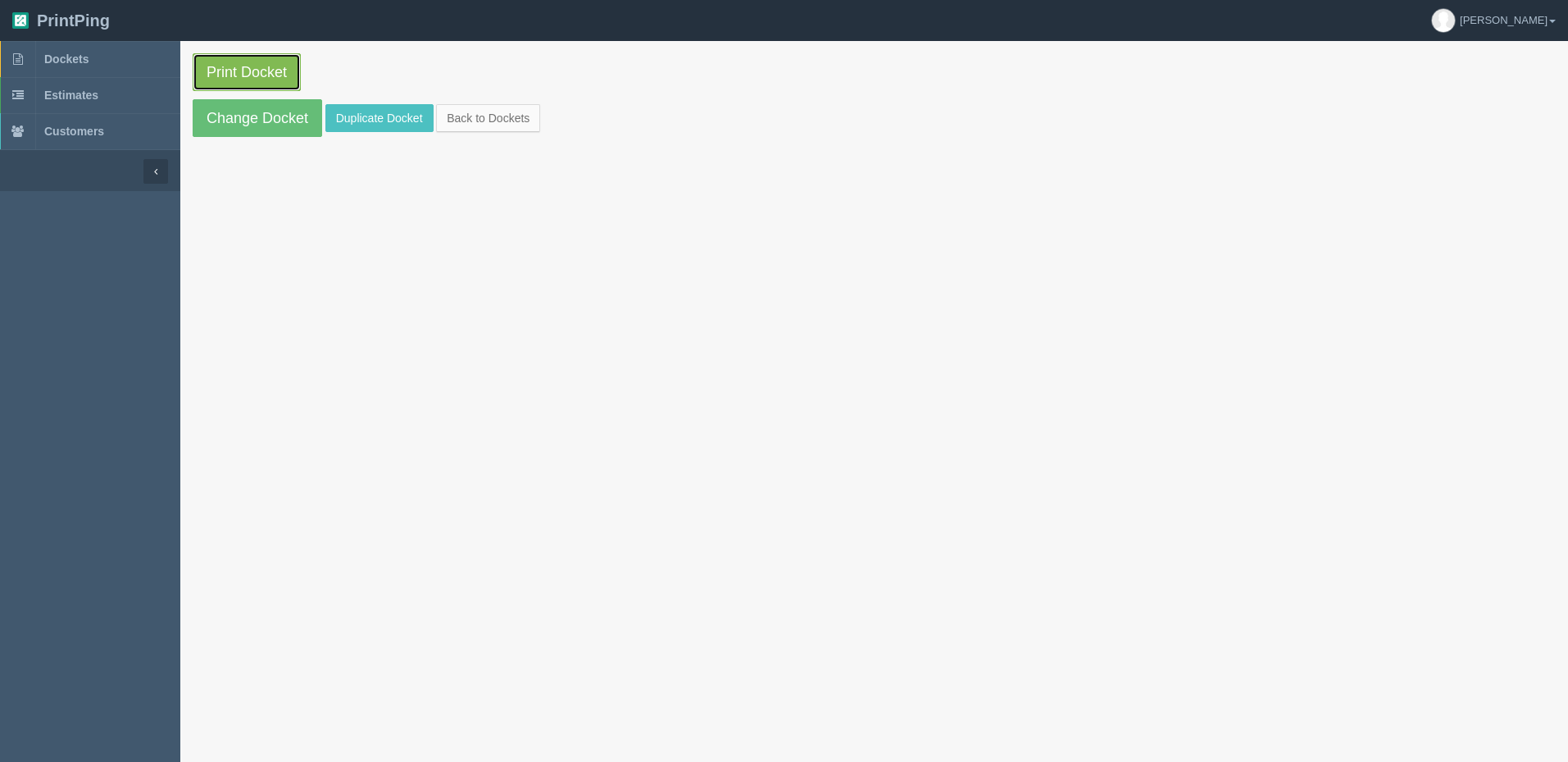
click at [262, 69] on link "Print Docket" at bounding box center [247, 72] width 108 height 38
click at [143, 54] on link "Dockets" at bounding box center [90, 58] width 181 height 36
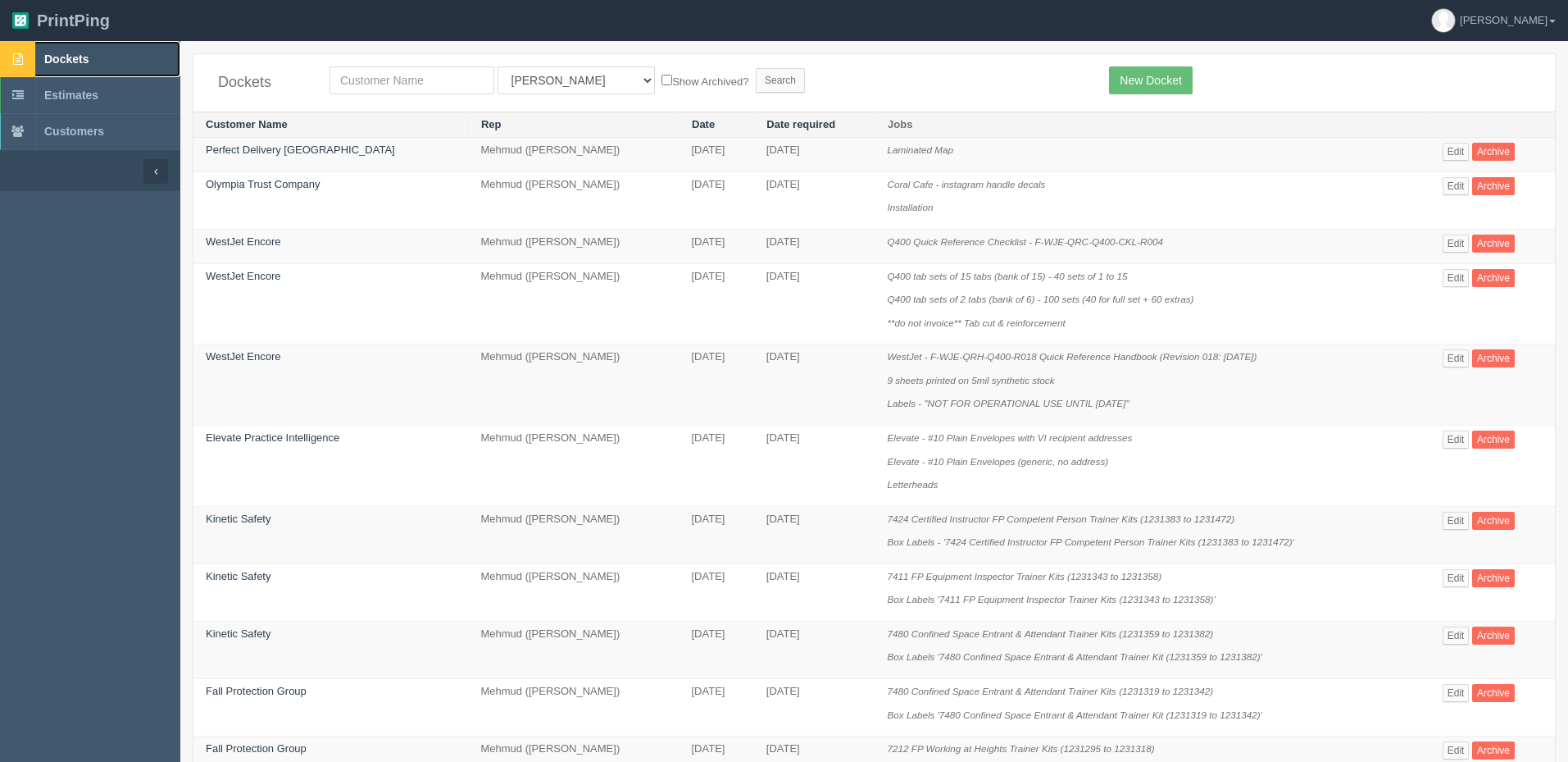
click at [49, 51] on link "Dockets" at bounding box center [90, 58] width 181 height 36
click at [77, 65] on span "Dockets" at bounding box center [66, 58] width 45 height 13
click at [117, 54] on link "Dockets" at bounding box center [90, 58] width 181 height 36
click at [387, 76] on input "text" at bounding box center [412, 80] width 165 height 28
type input "fall"
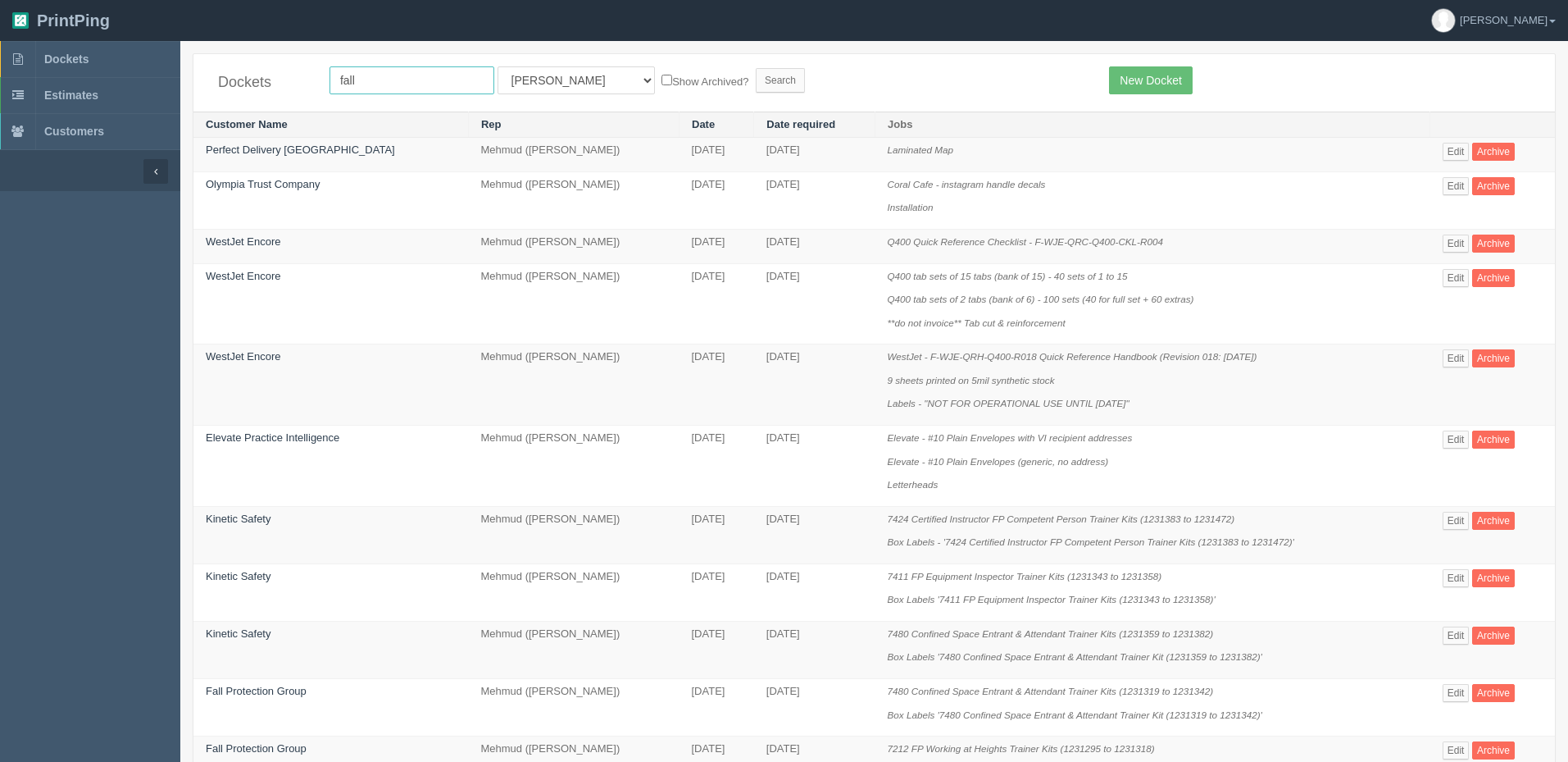
click at [756, 68] on input "Search" at bounding box center [780, 80] width 49 height 24
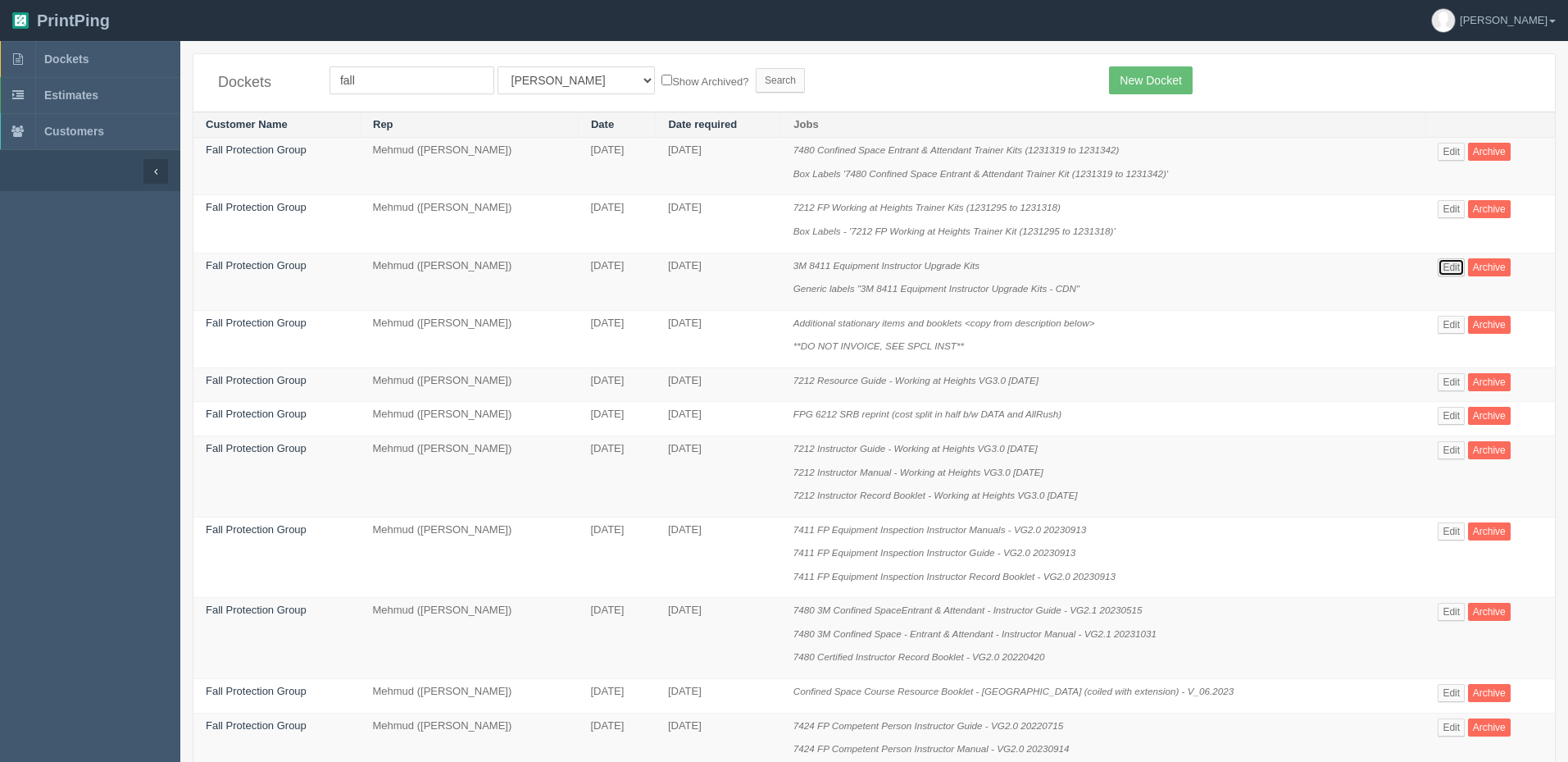
click at [1448, 264] on link "Edit" at bounding box center [1451, 267] width 27 height 18
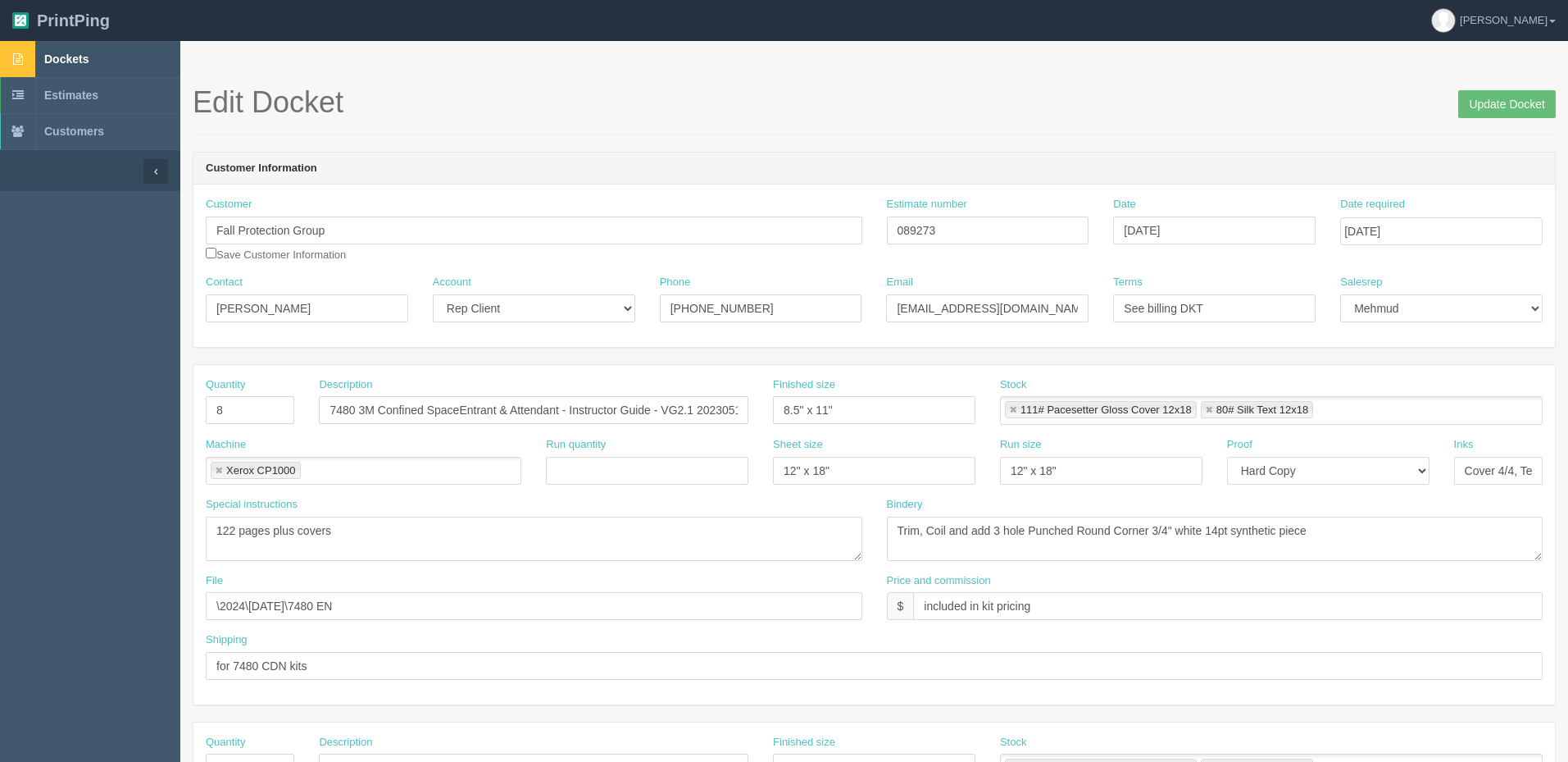
click at [116, 57] on link "Dockets" at bounding box center [90, 58] width 181 height 36
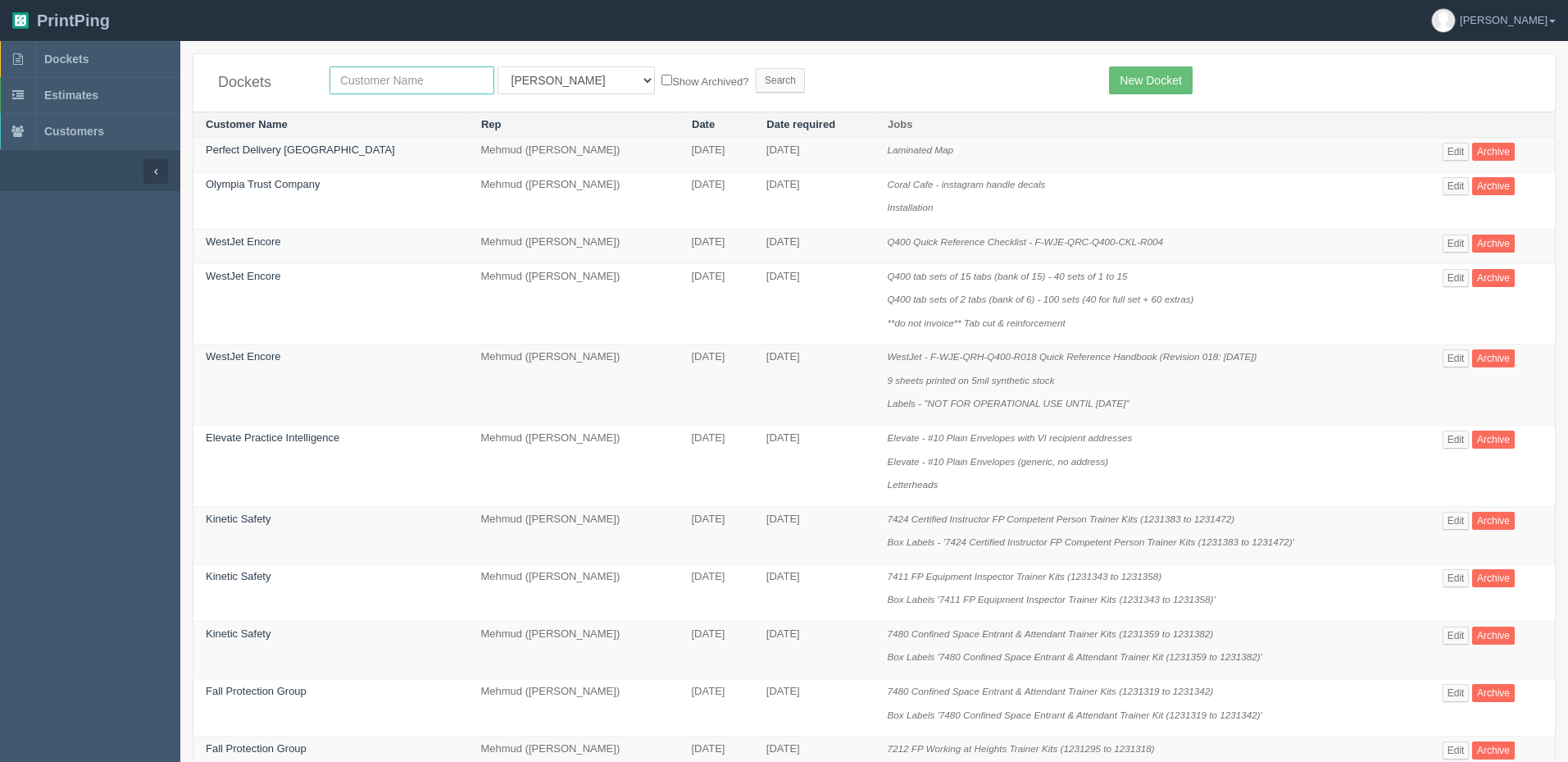
click at [417, 85] on input "text" at bounding box center [412, 80] width 165 height 28
type input "fall"
click at [756, 68] on input "Search" at bounding box center [780, 80] width 49 height 24
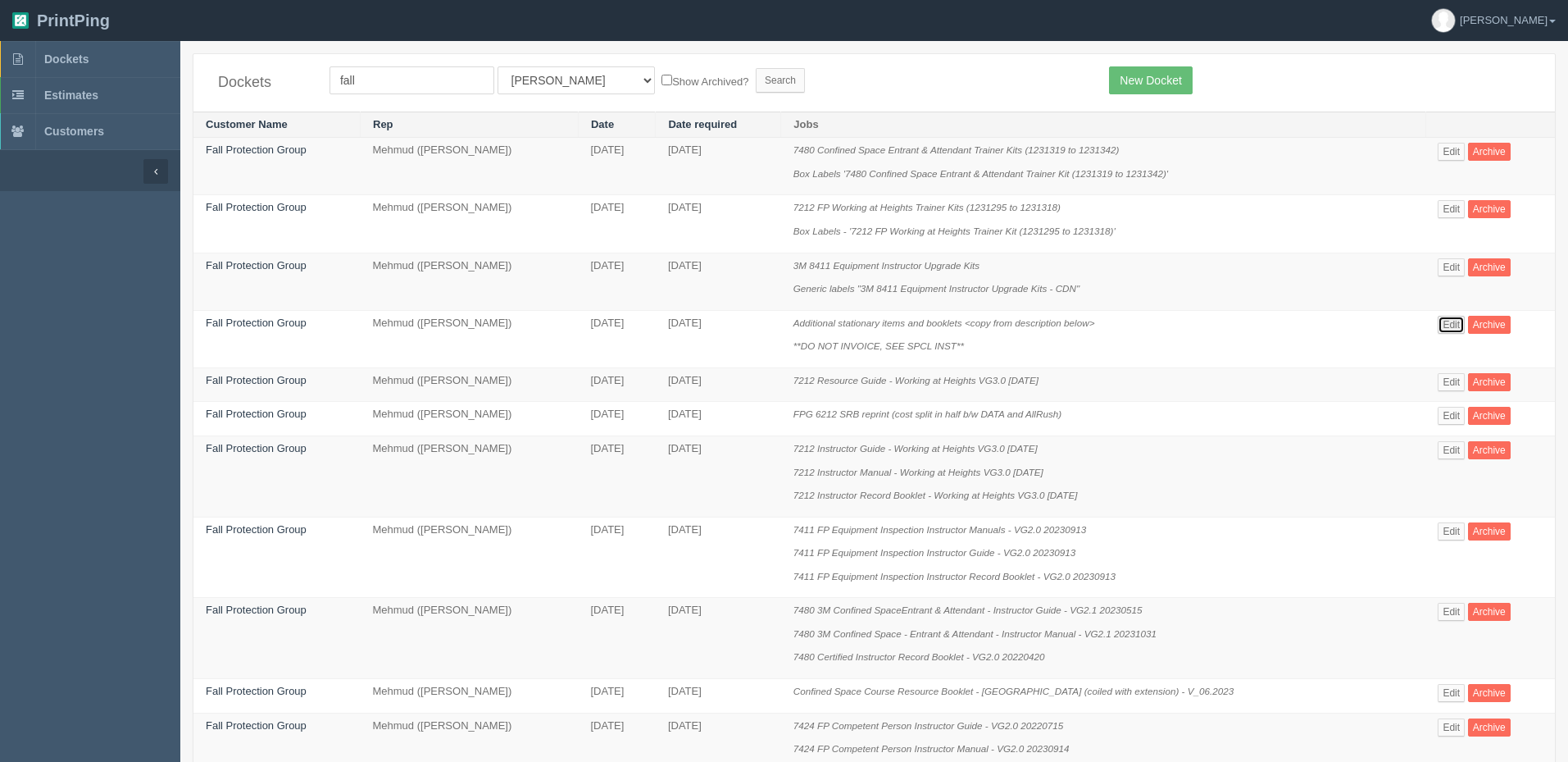
click at [1448, 322] on link "Edit" at bounding box center [1451, 325] width 27 height 18
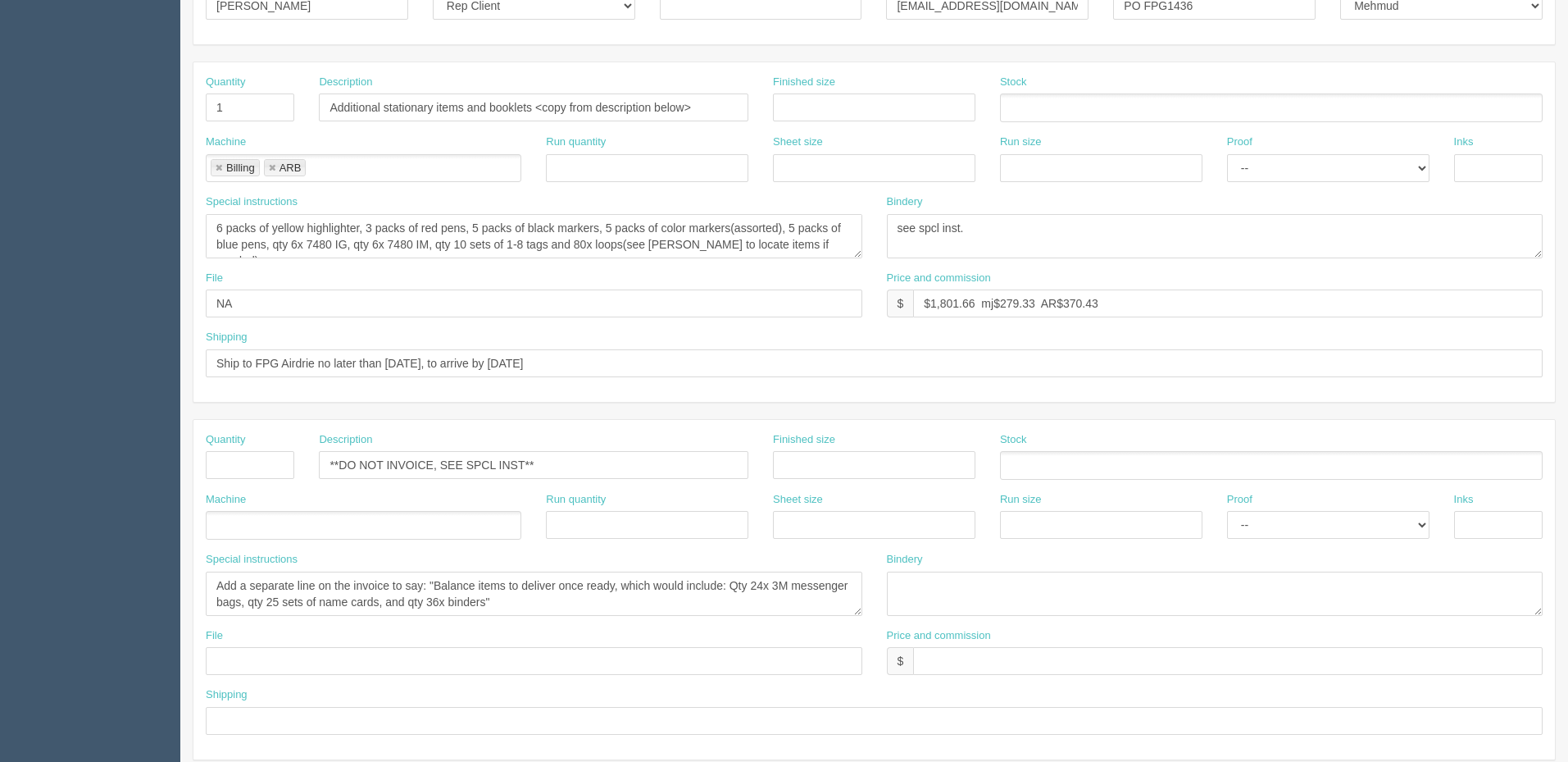
scroll to position [410, 0]
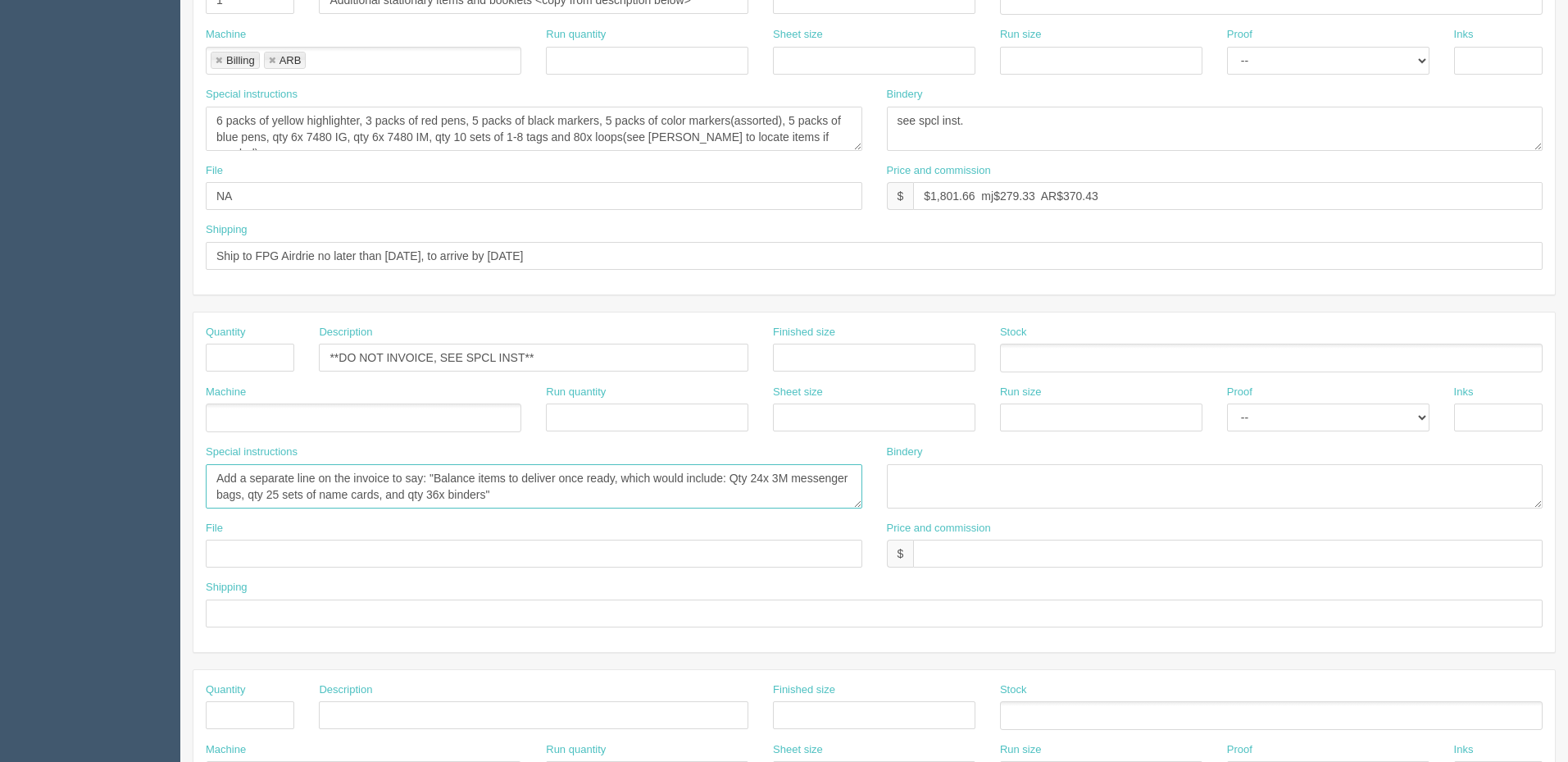
click at [632, 496] on textarea "Add a separate line on the invoice to say: "Balance items to deliver once ready…" at bounding box center [534, 486] width 657 height 45
click at [622, 491] on textarea "Add a separate line on the invoice to say: "Balance items to deliver once ready…" at bounding box center [534, 486] width 657 height 45
drag, startPoint x: 442, startPoint y: 476, endPoint x: 558, endPoint y: 497, distance: 117.9
click at [558, 497] on textarea "Add a separate line on the invoice to say: "Balance items to deliver once ready…" at bounding box center [534, 486] width 657 height 45
